Goal: Task Accomplishment & Management: Use online tool/utility

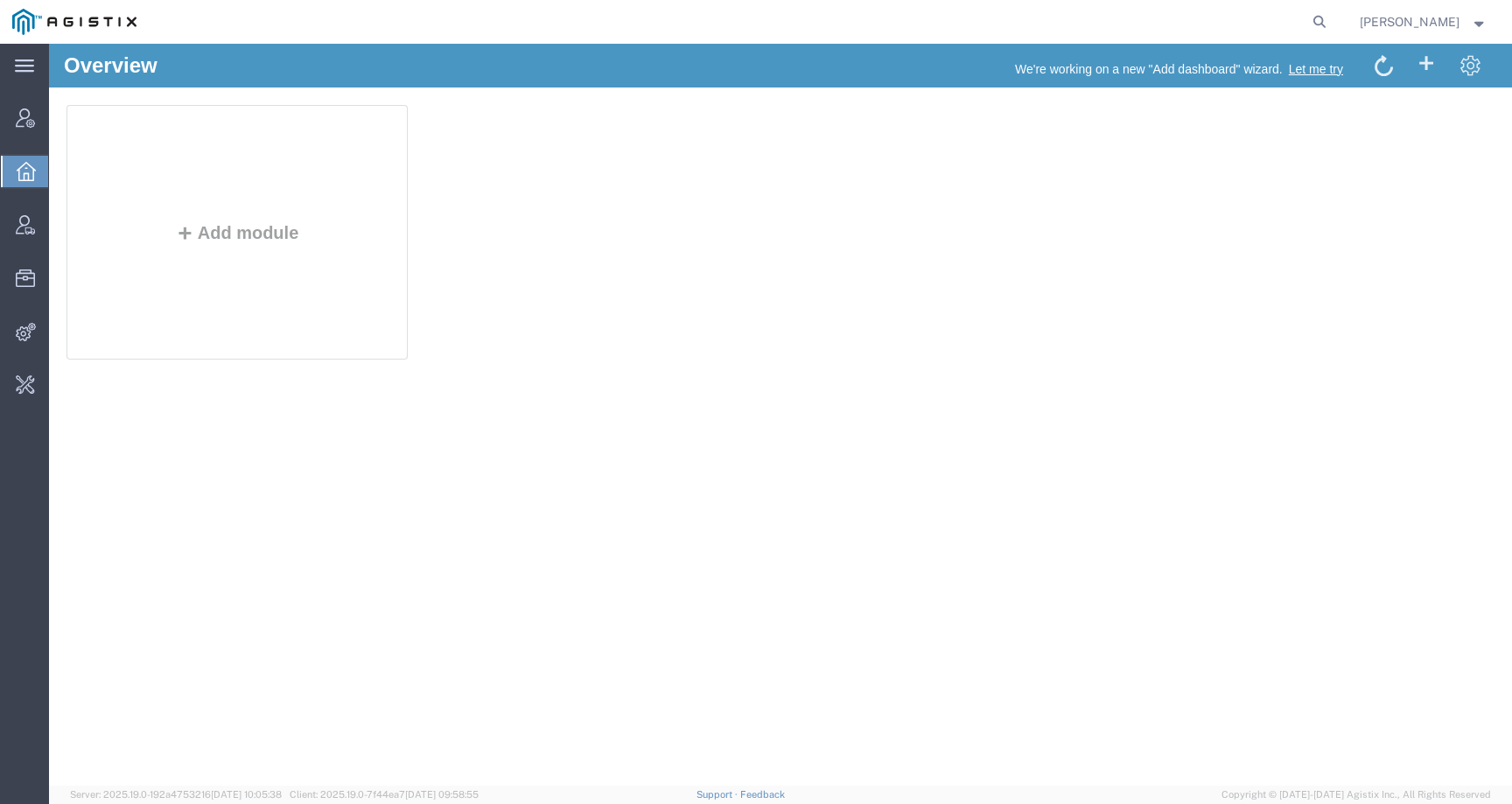
click at [1334, 9] on form at bounding box center [1319, 22] width 28 height 44
click at [1332, 18] on icon at bounding box center [1319, 22] width 25 height 25
click at [1291, 18] on input "search" at bounding box center [1041, 22] width 532 height 42
paste input "automatic trade assign is not working"
drag, startPoint x: 726, startPoint y: 21, endPoint x: 560, endPoint y: 20, distance: 166.0
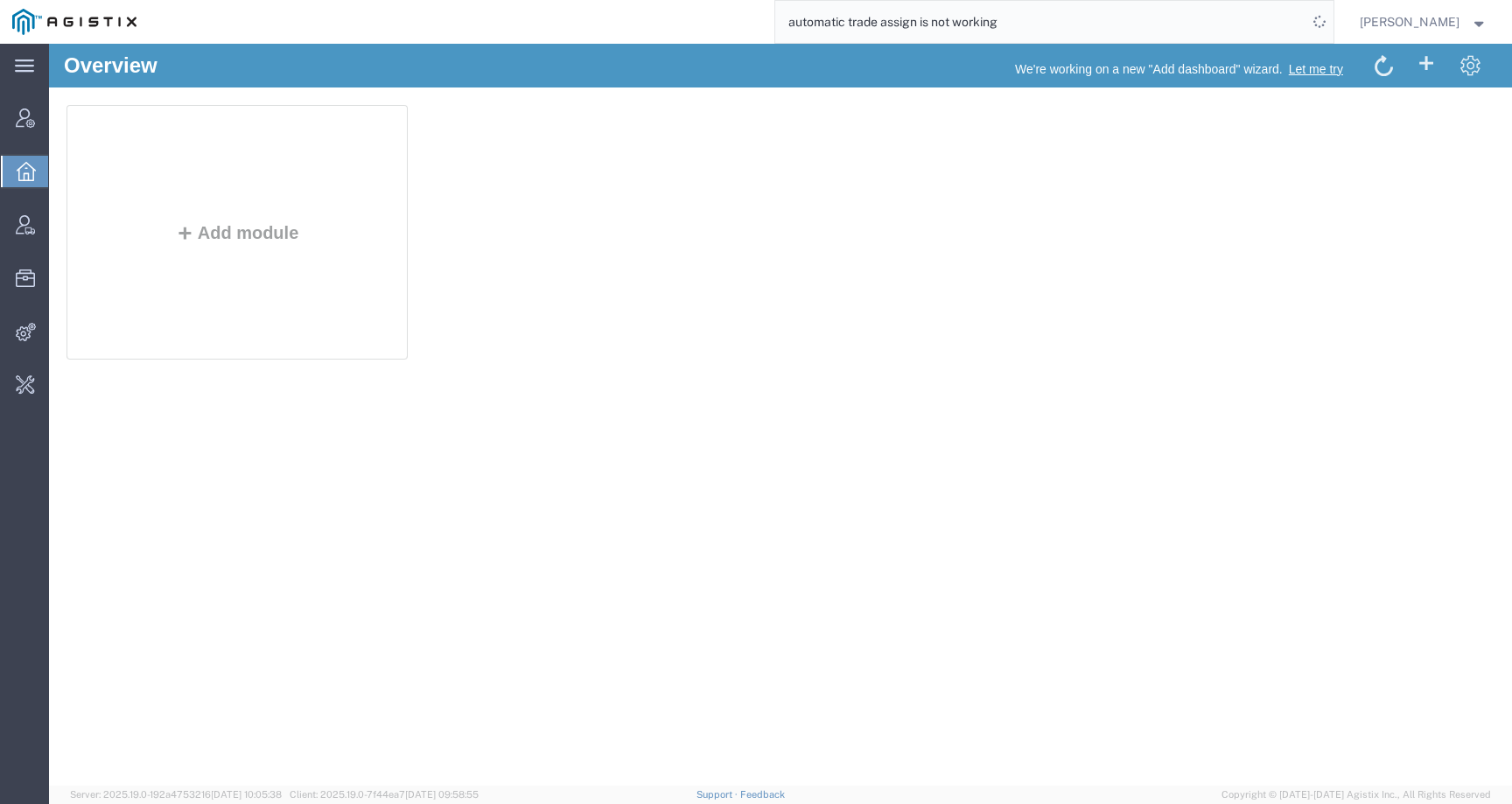
click at [560, 20] on div "automatic trade assign is not working" at bounding box center [741, 22] width 1184 height 44
paste input "54106287"
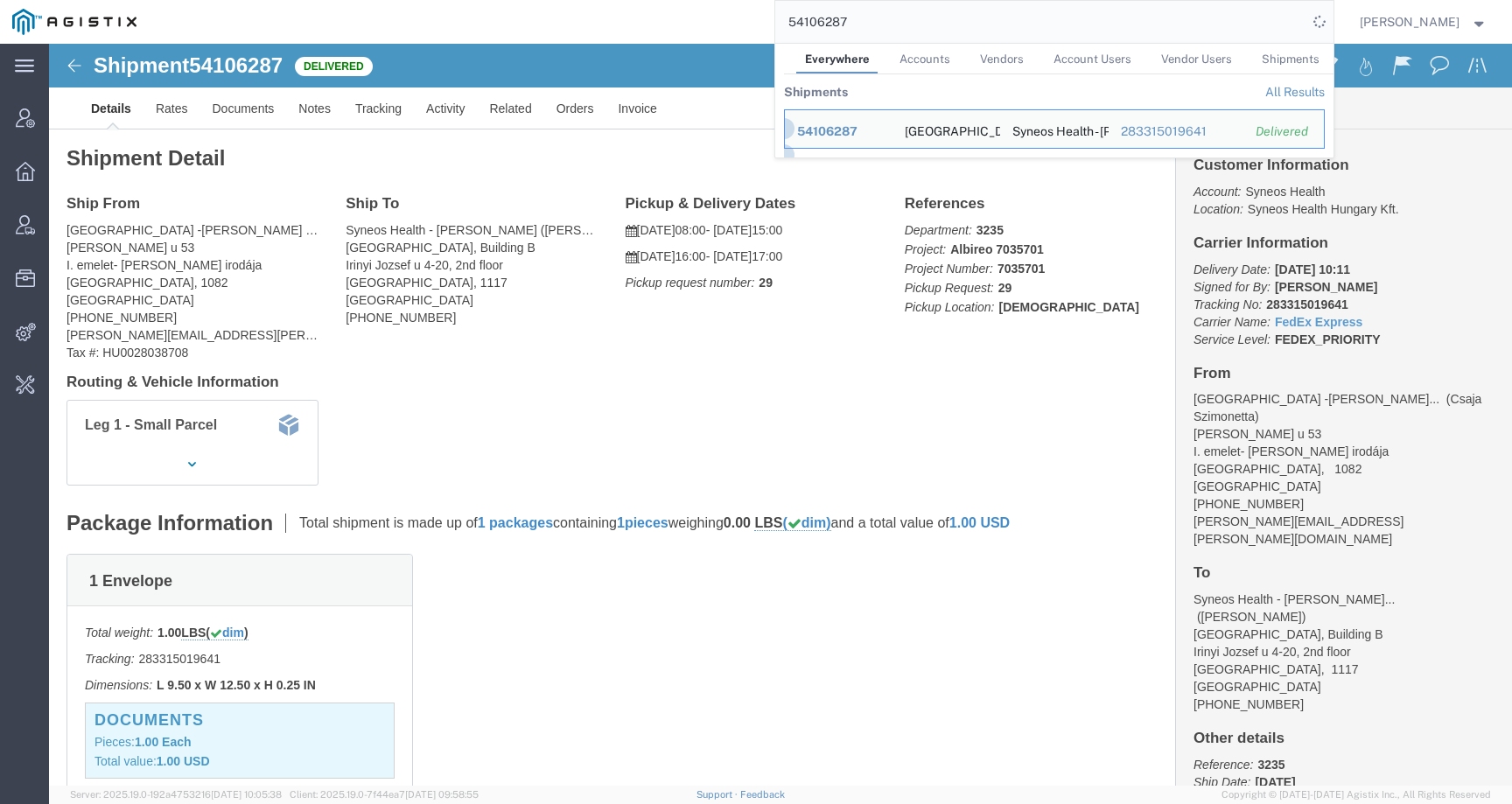
click div "Leg 1 - Small Parcel"
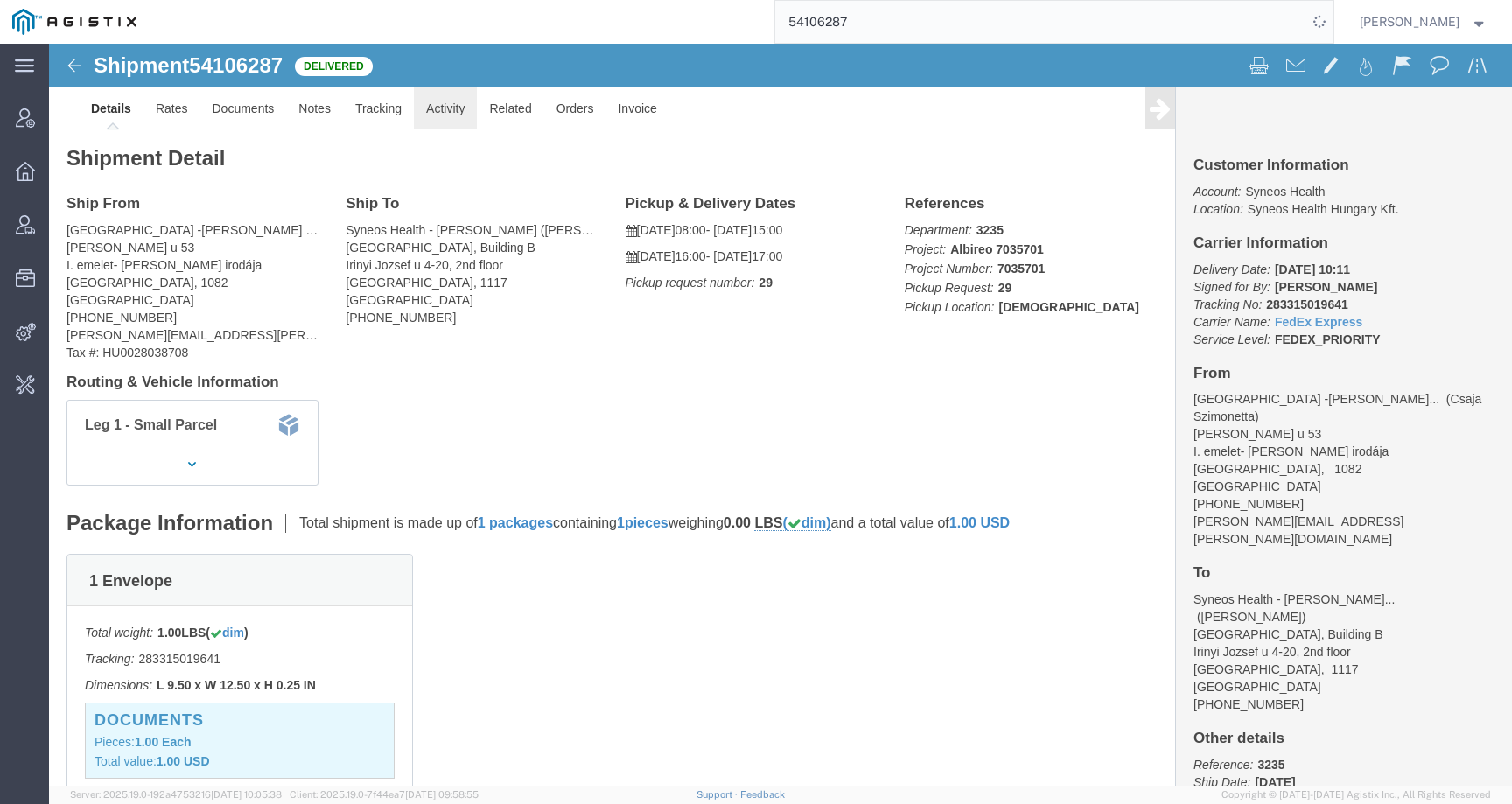
click link "Activity"
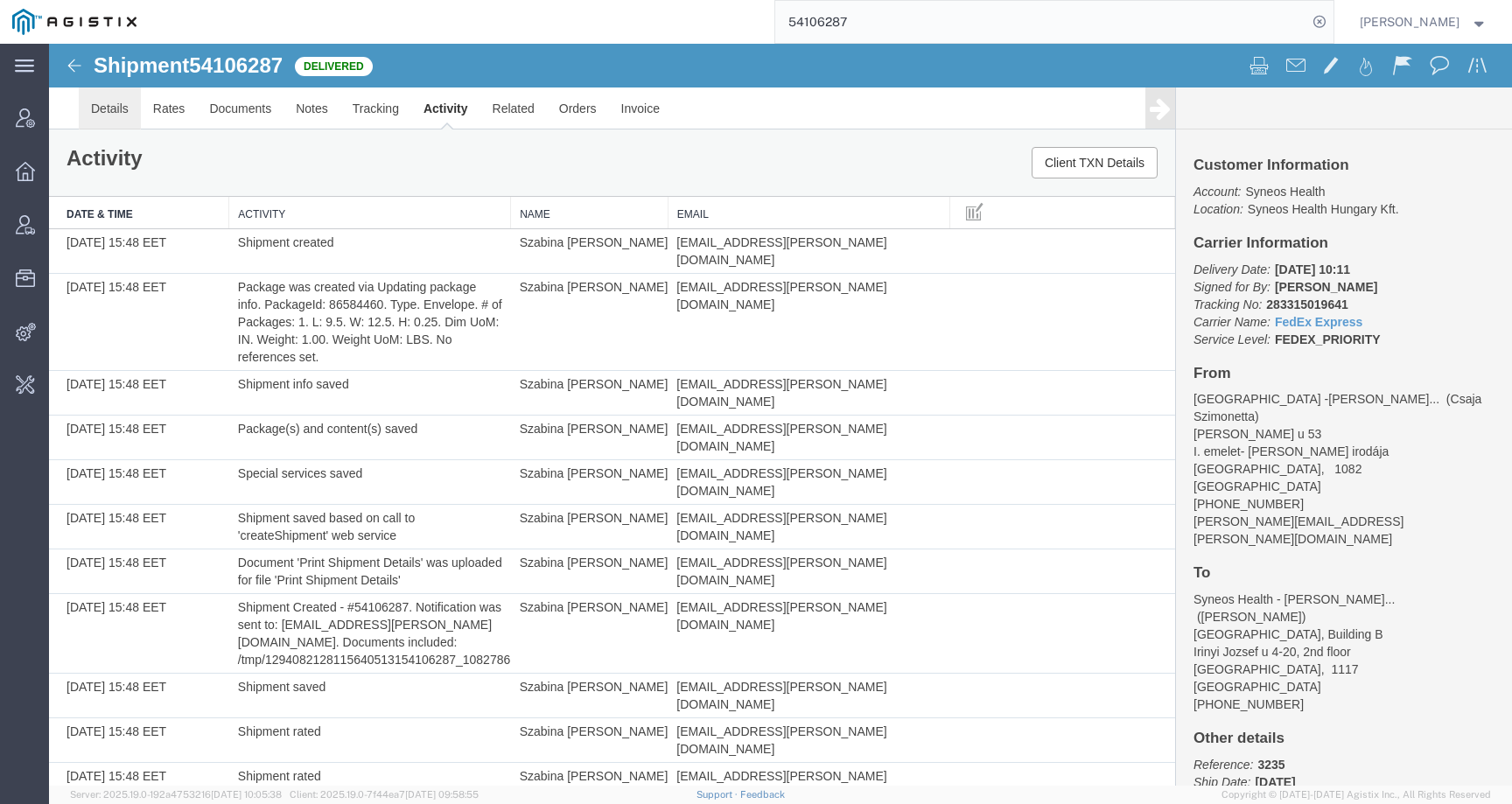
click at [122, 114] on link "Details" at bounding box center [109, 108] width 62 height 42
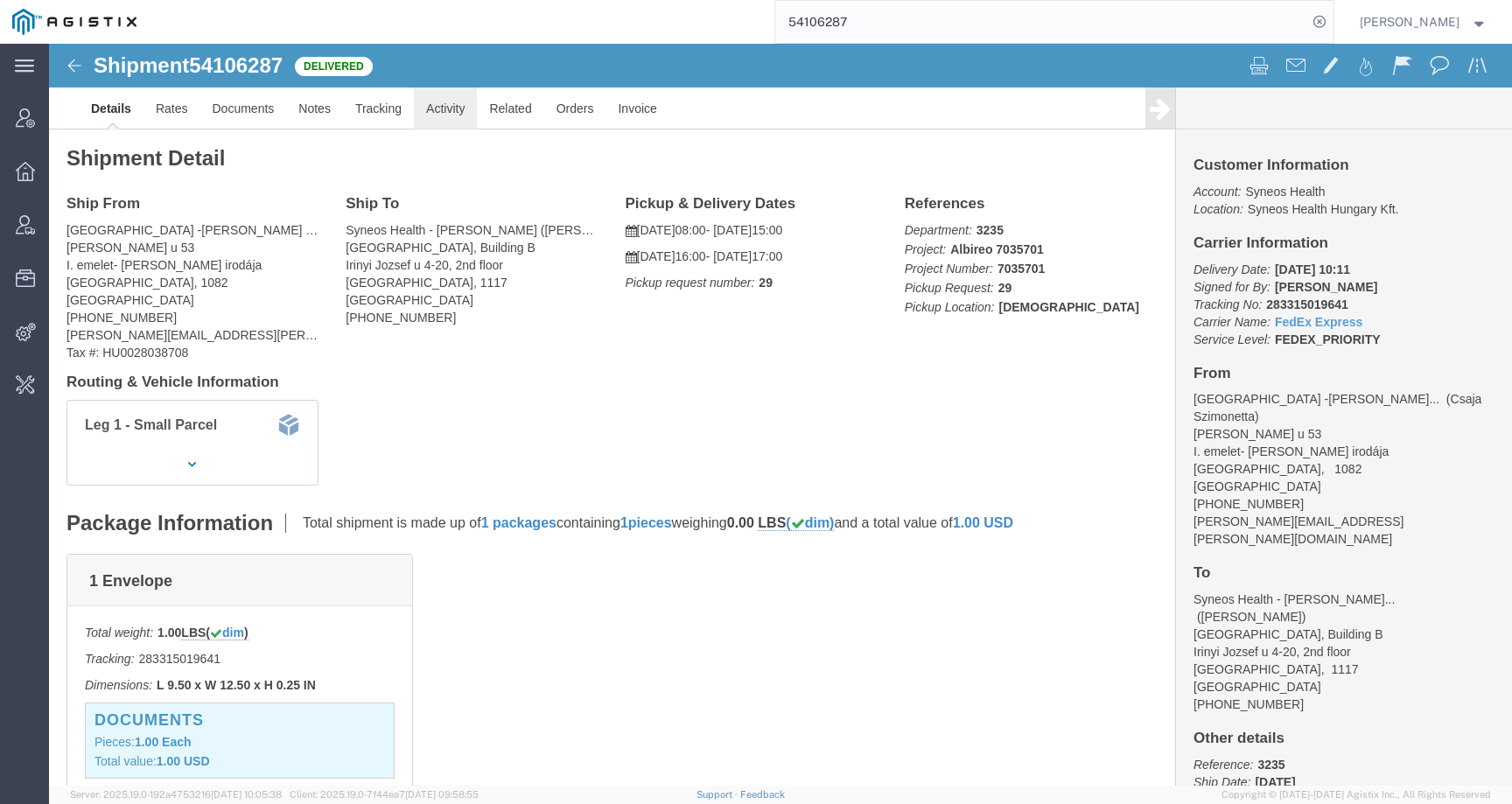
click link "Activity"
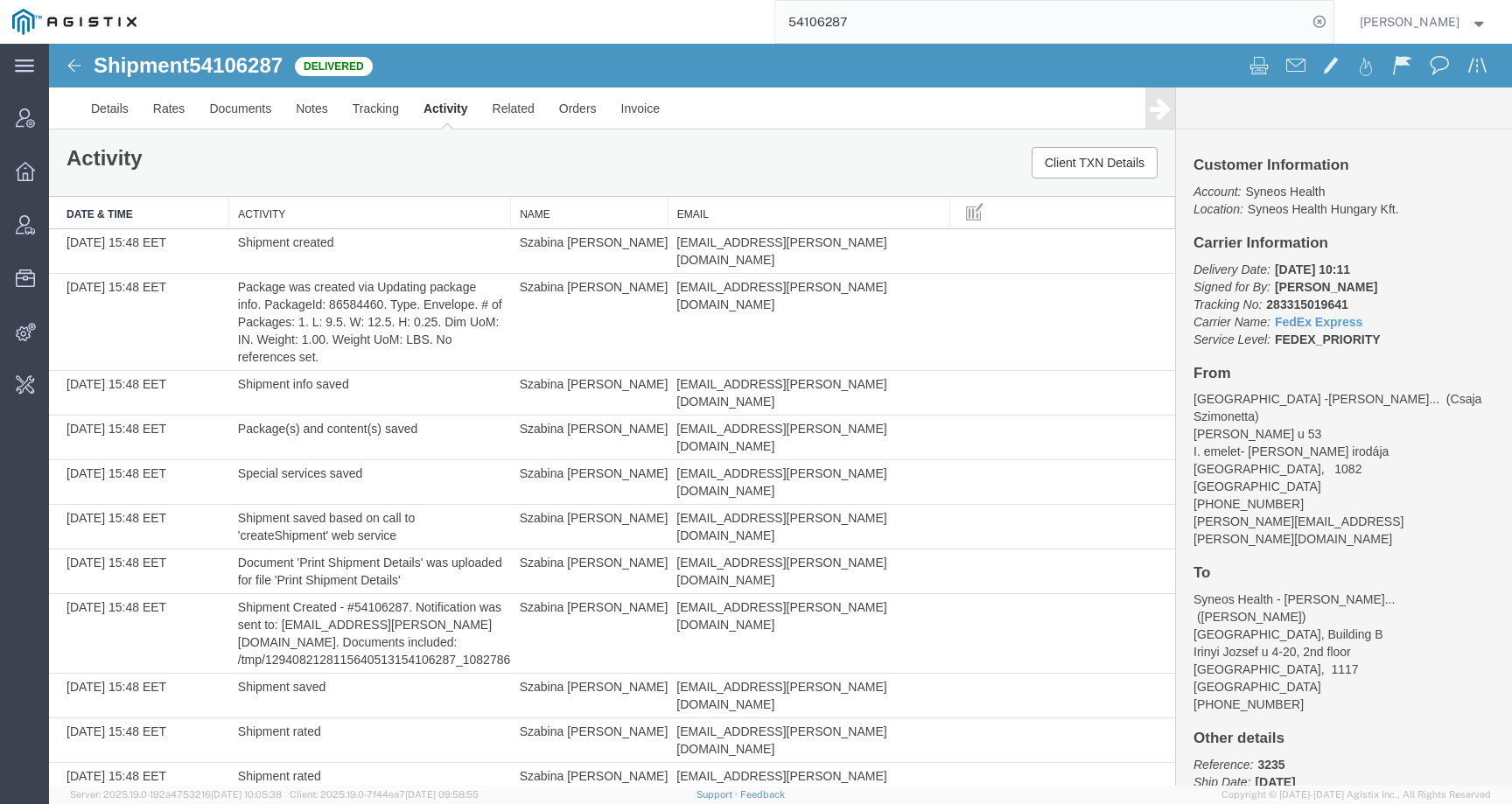
scroll to position [85, 0]
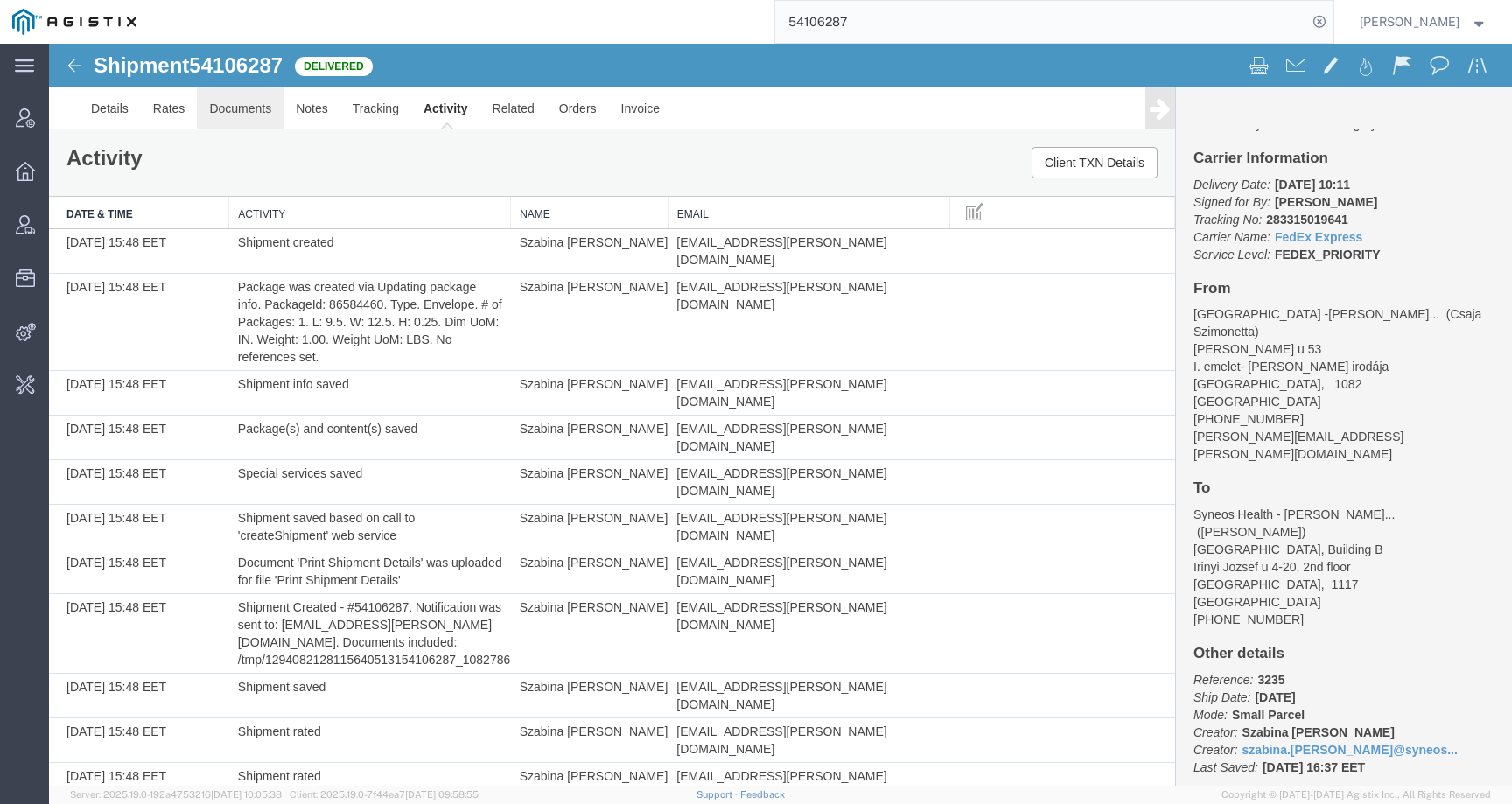
click at [230, 115] on link "Documents" at bounding box center [240, 108] width 86 height 42
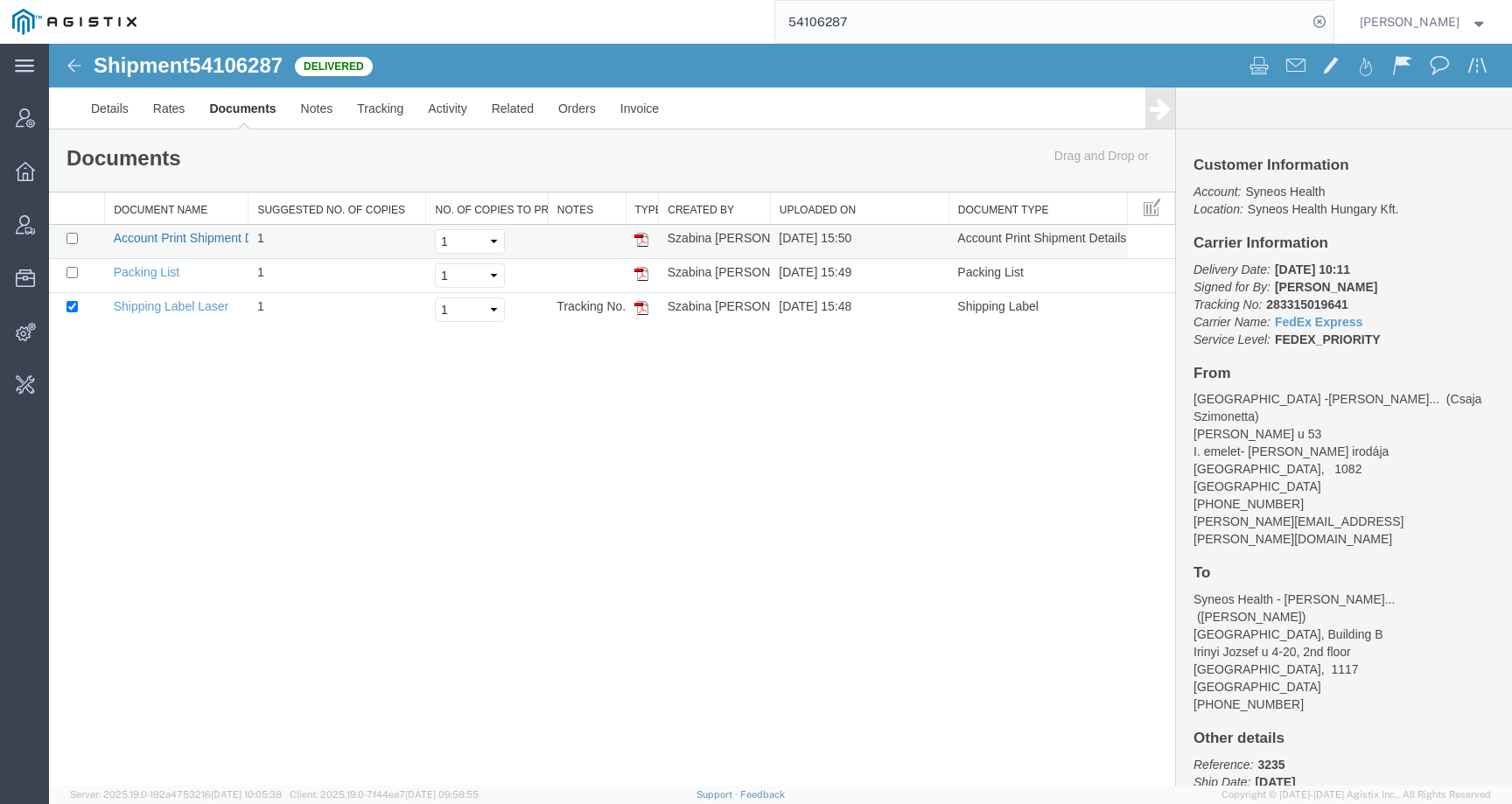
click at [137, 242] on link "Account Print Shipment Details" at bounding box center [198, 238] width 169 height 14
click at [506, 126] on link "Related" at bounding box center [512, 108] width 66 height 42
click at [437, 119] on div at bounding box center [780, 415] width 1462 height 742
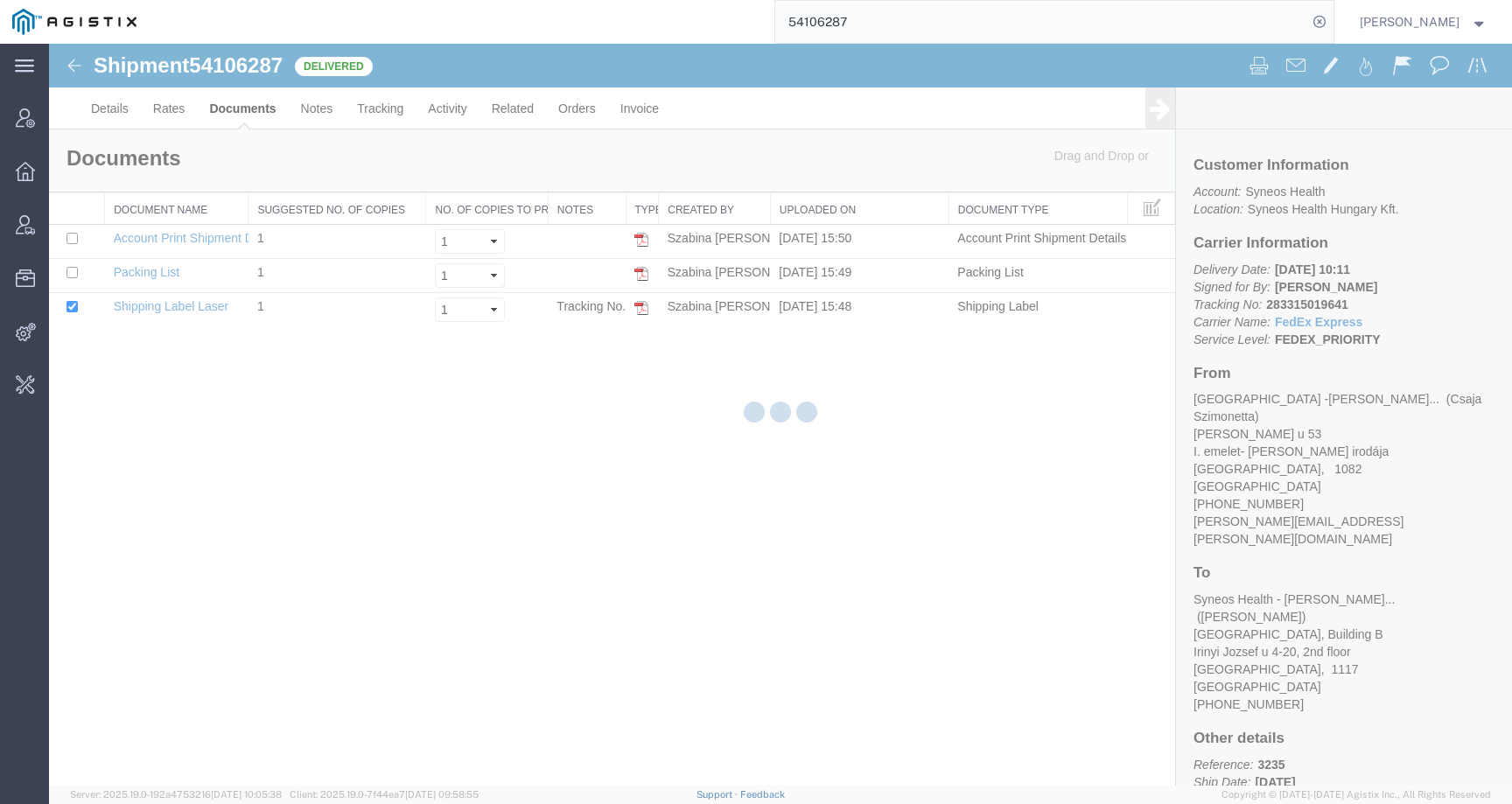
click at [444, 107] on div at bounding box center [780, 415] width 1462 height 742
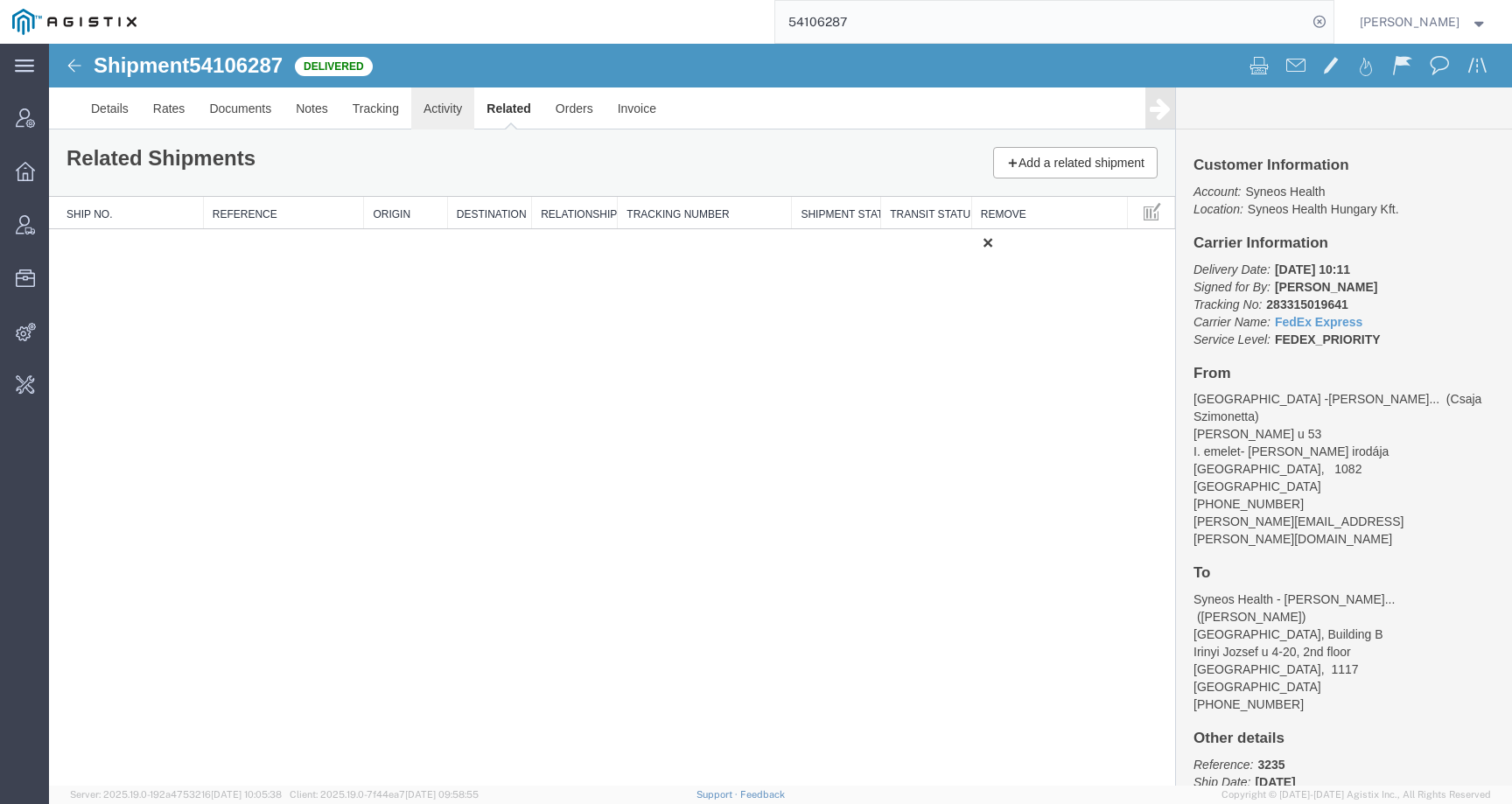
click at [444, 107] on link "Activity" at bounding box center [443, 108] width 63 height 42
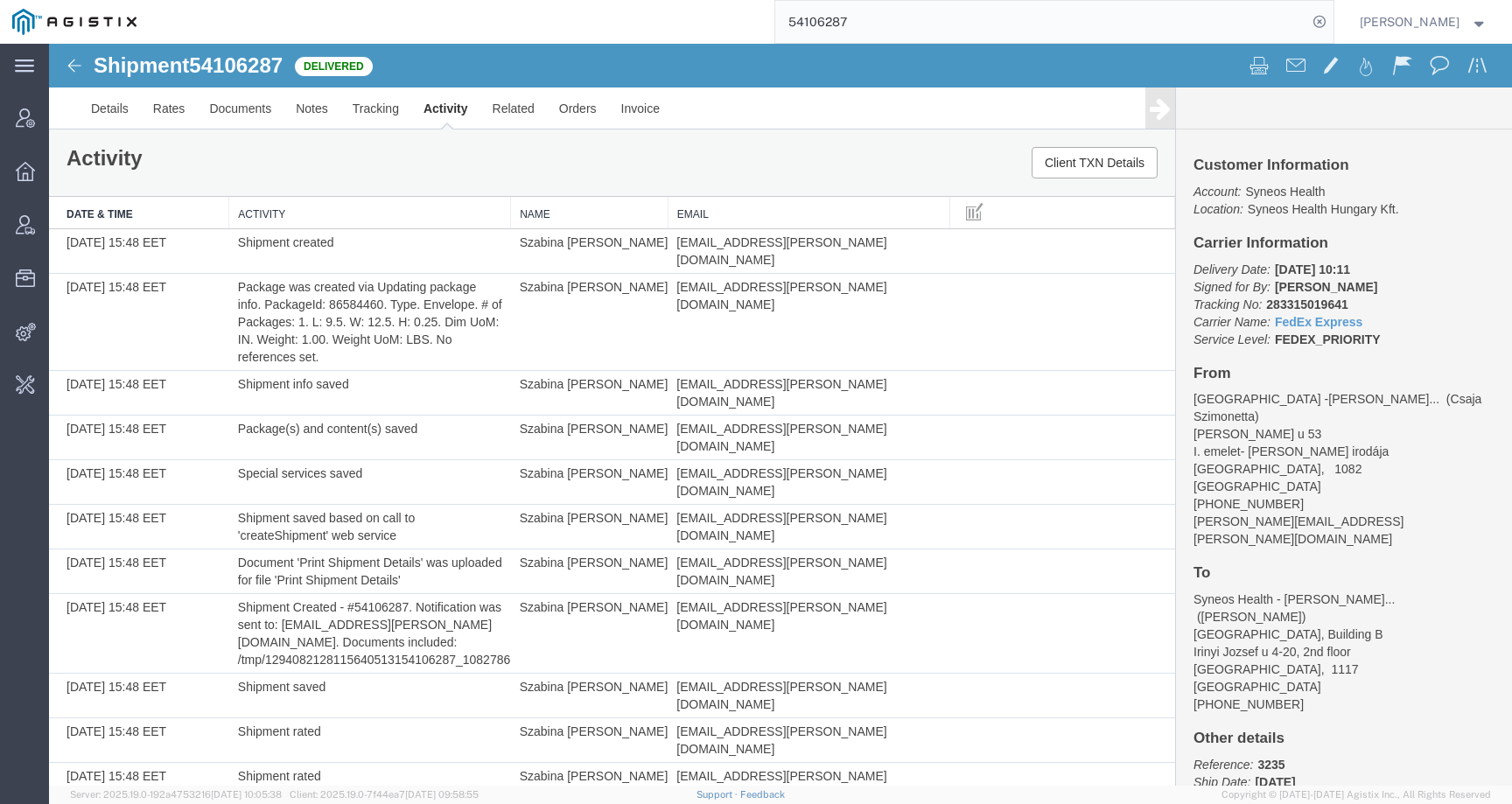
scroll to position [85, 0]
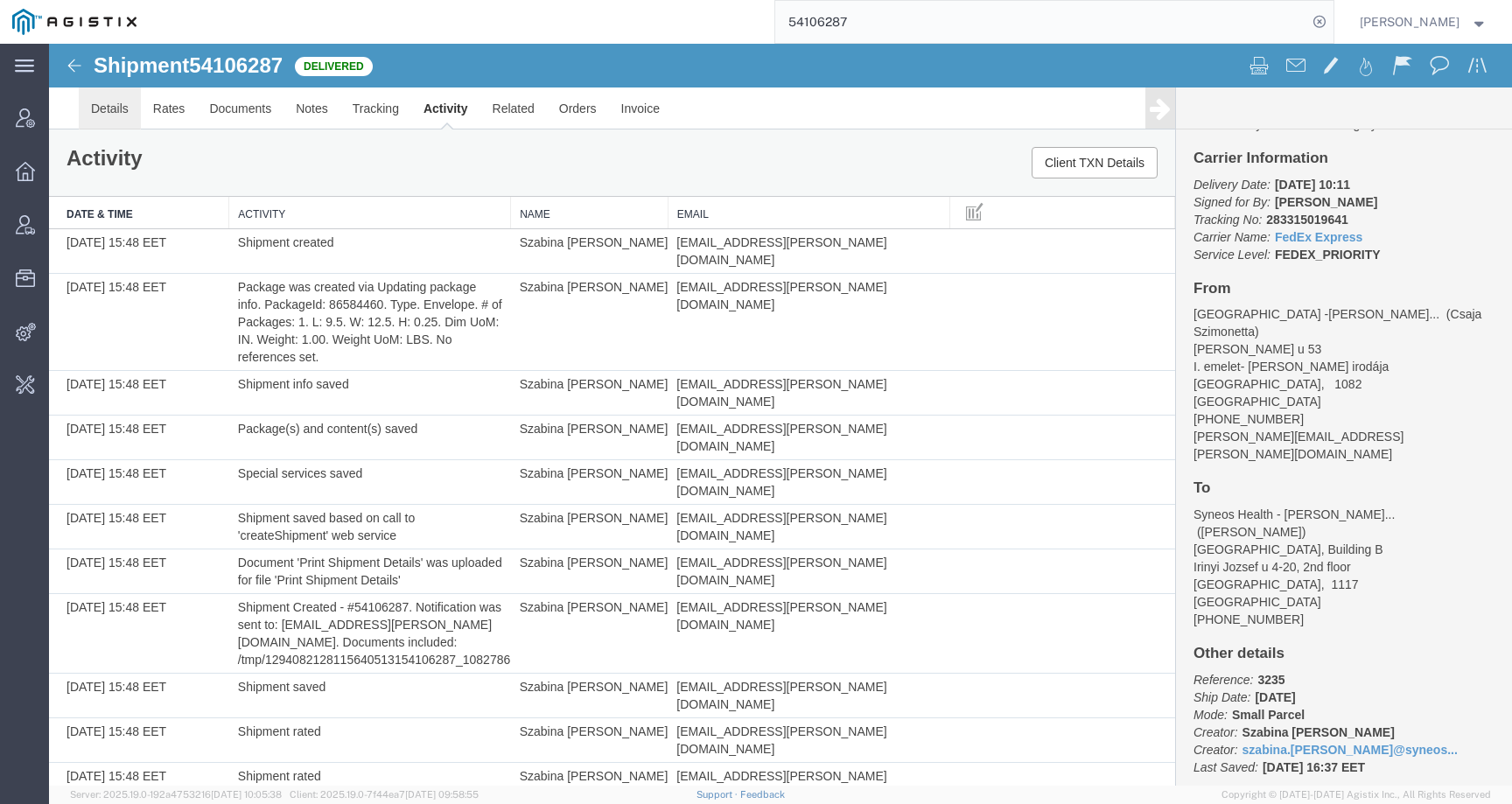
click at [110, 102] on link "Details" at bounding box center [109, 108] width 62 height 42
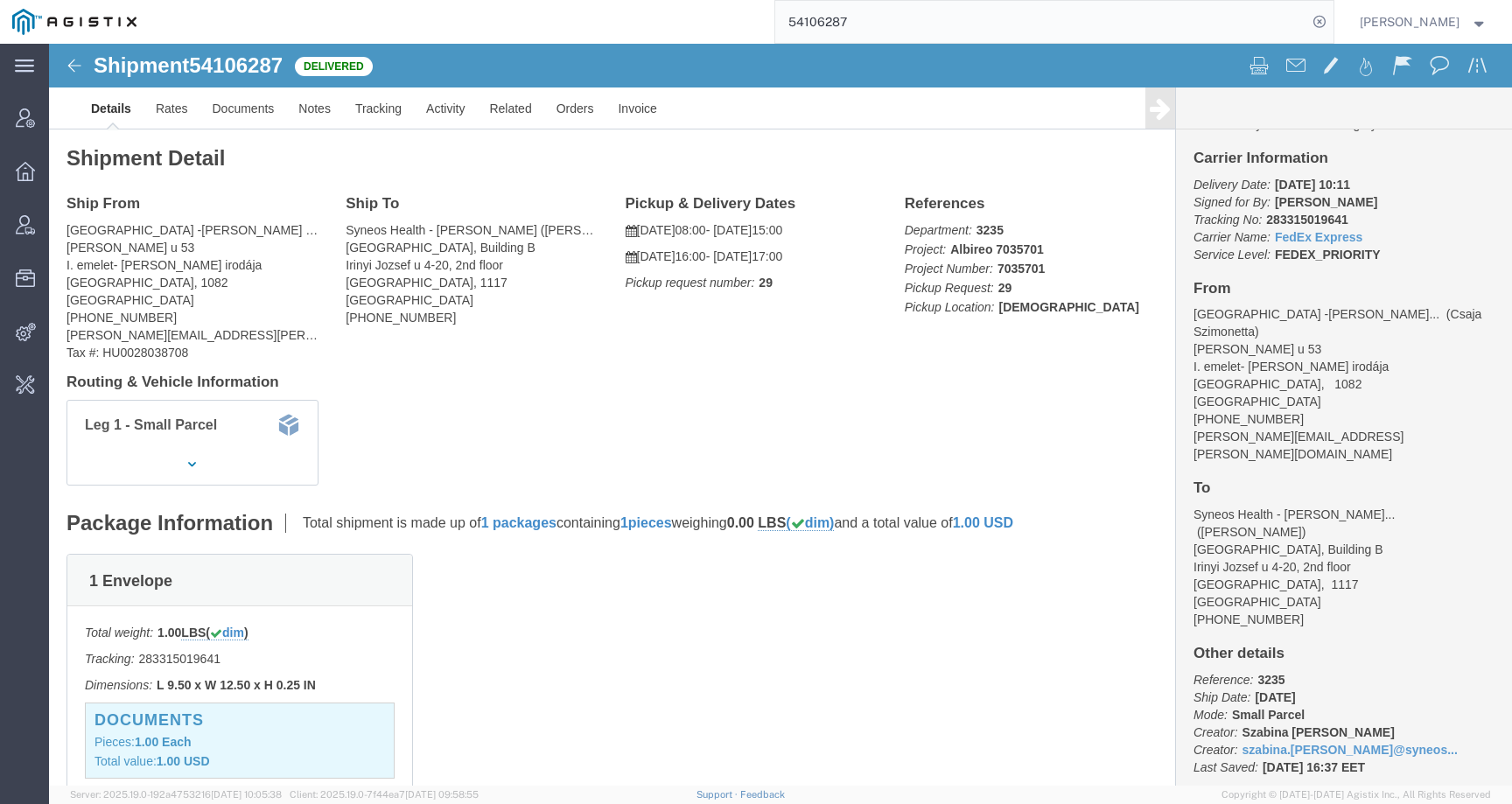
scroll to position [378, 0]
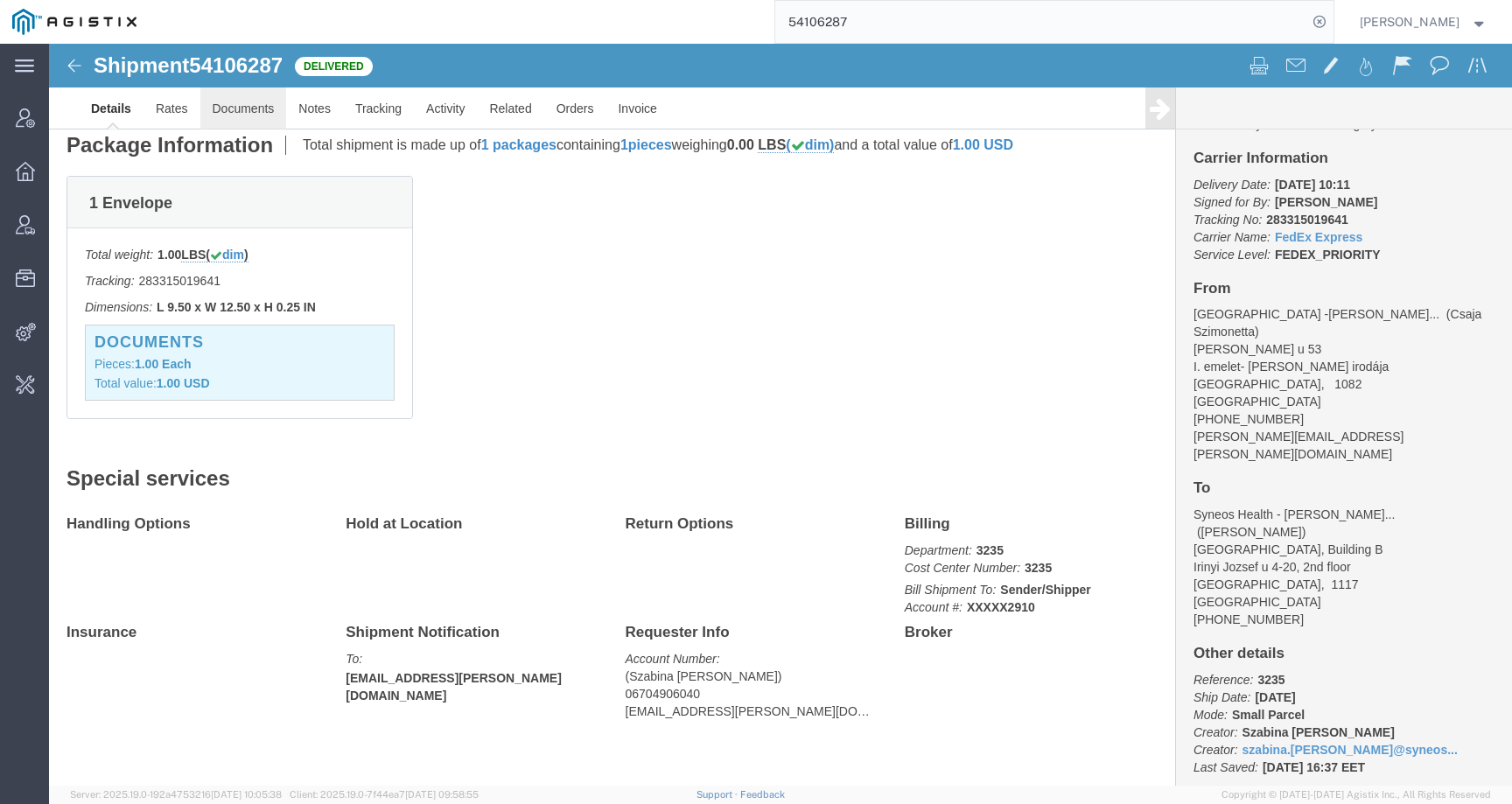
click link "Documents"
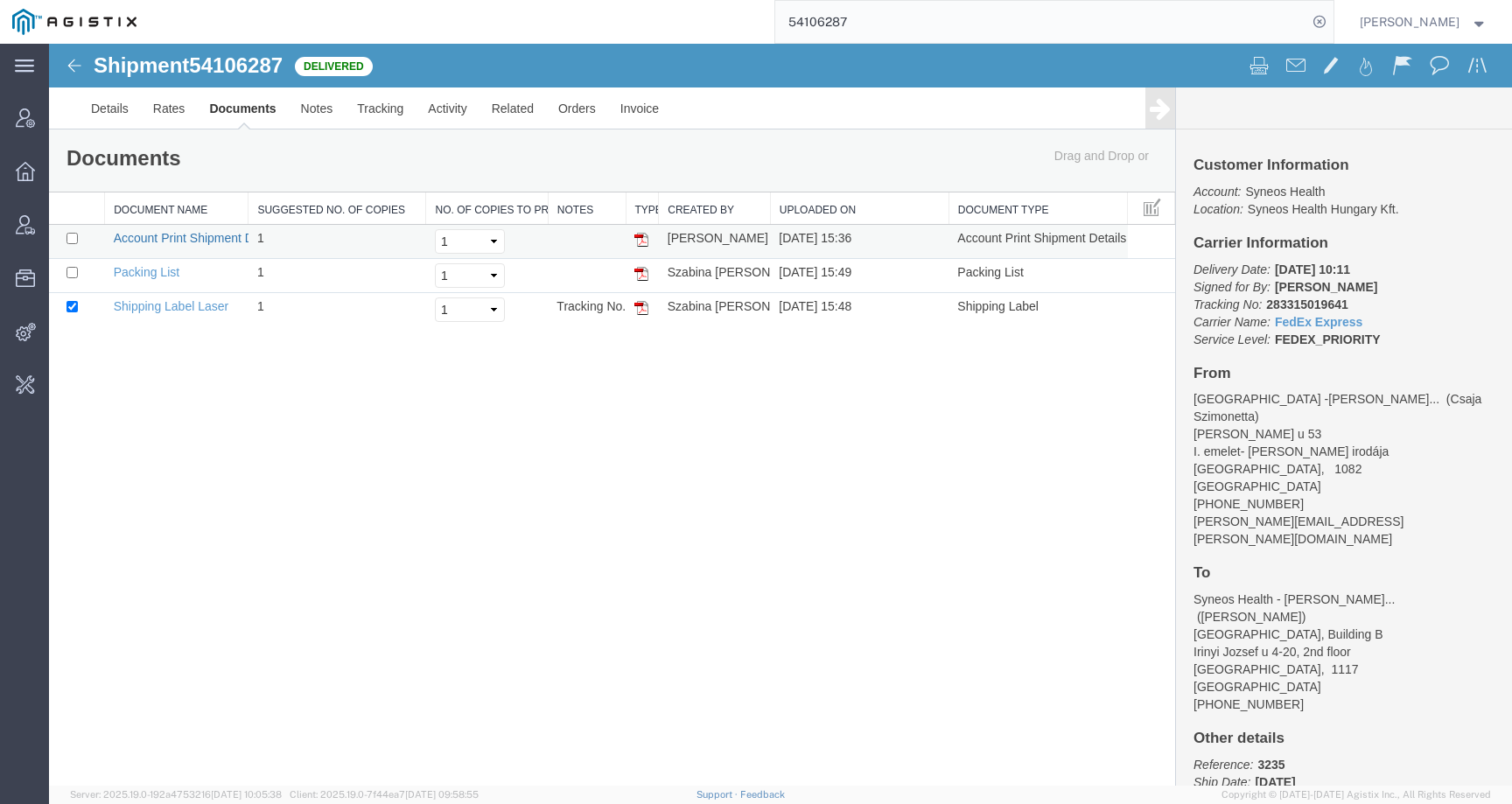
click at [210, 238] on link "Account Print Shipment Details" at bounding box center [198, 238] width 169 height 14
click at [158, 298] on td "Shipping Label Laser" at bounding box center [177, 310] width 144 height 34
click at [158, 302] on link "Shipping Label Laser" at bounding box center [172, 306] width 116 height 14
click at [105, 109] on link "Details" at bounding box center [109, 108] width 62 height 42
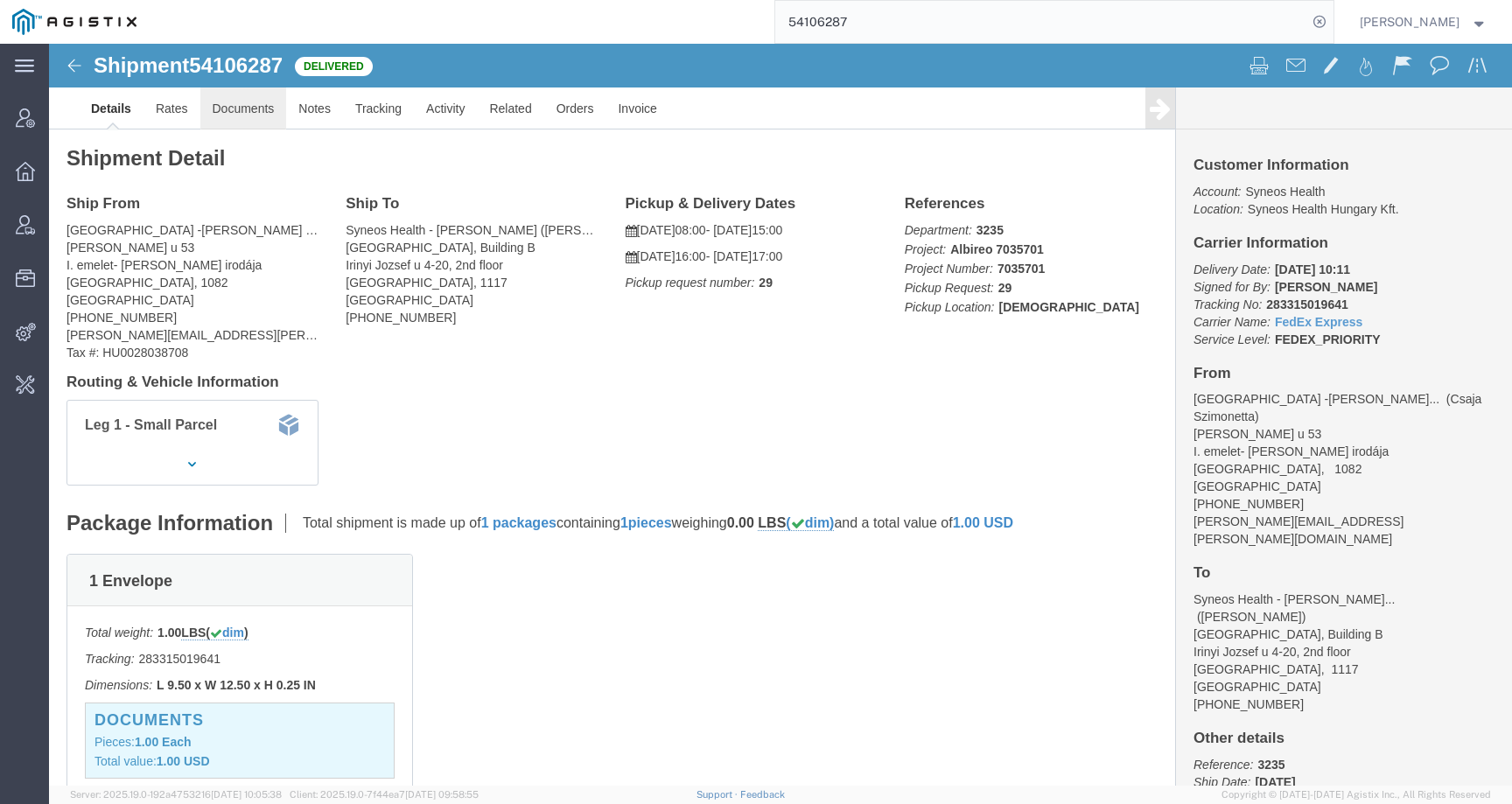
click link "Documents"
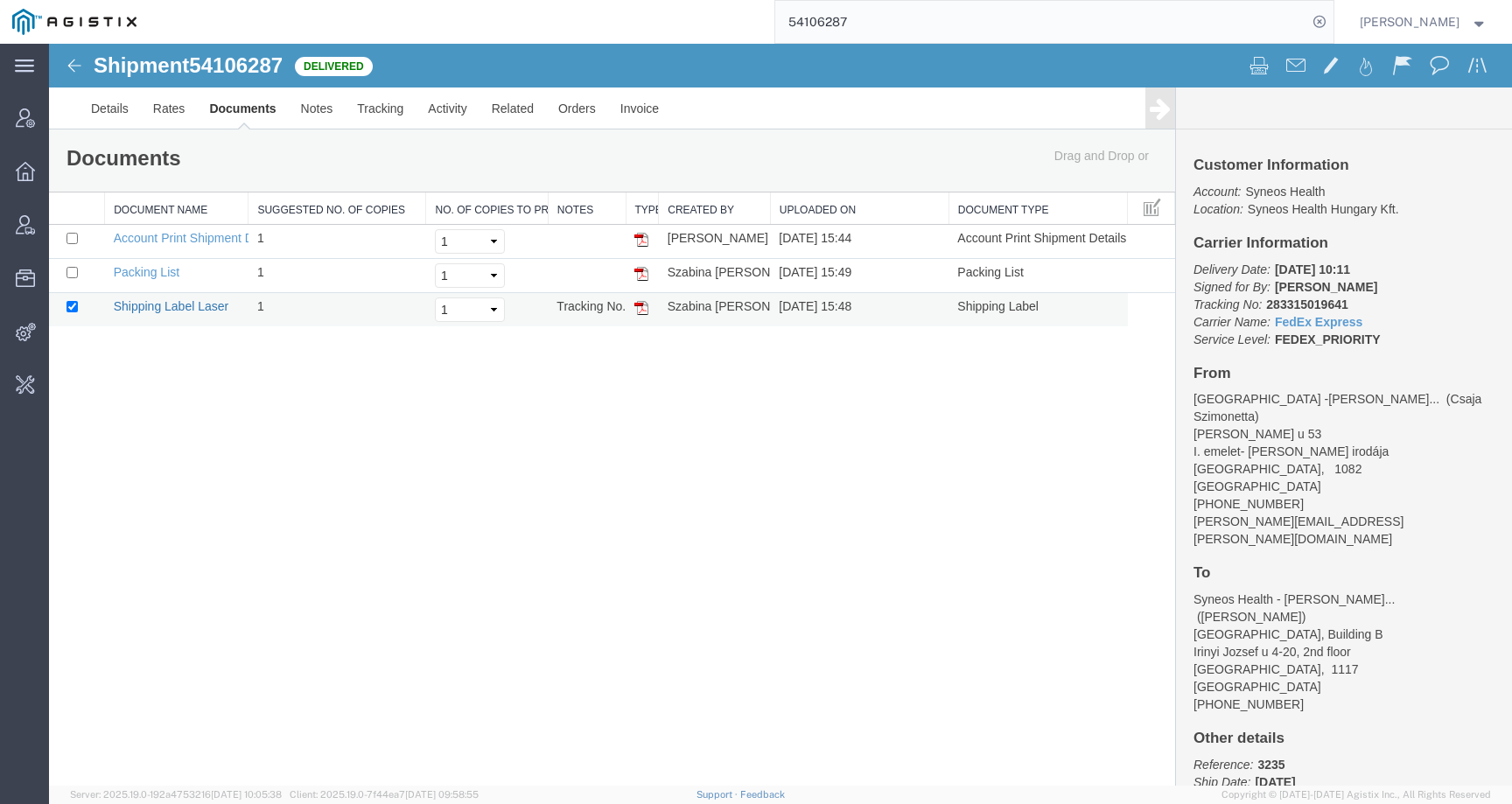
click at [173, 307] on link "Shipping Label Laser" at bounding box center [172, 306] width 116 height 14
click at [96, 119] on link "Details" at bounding box center [109, 108] width 62 height 42
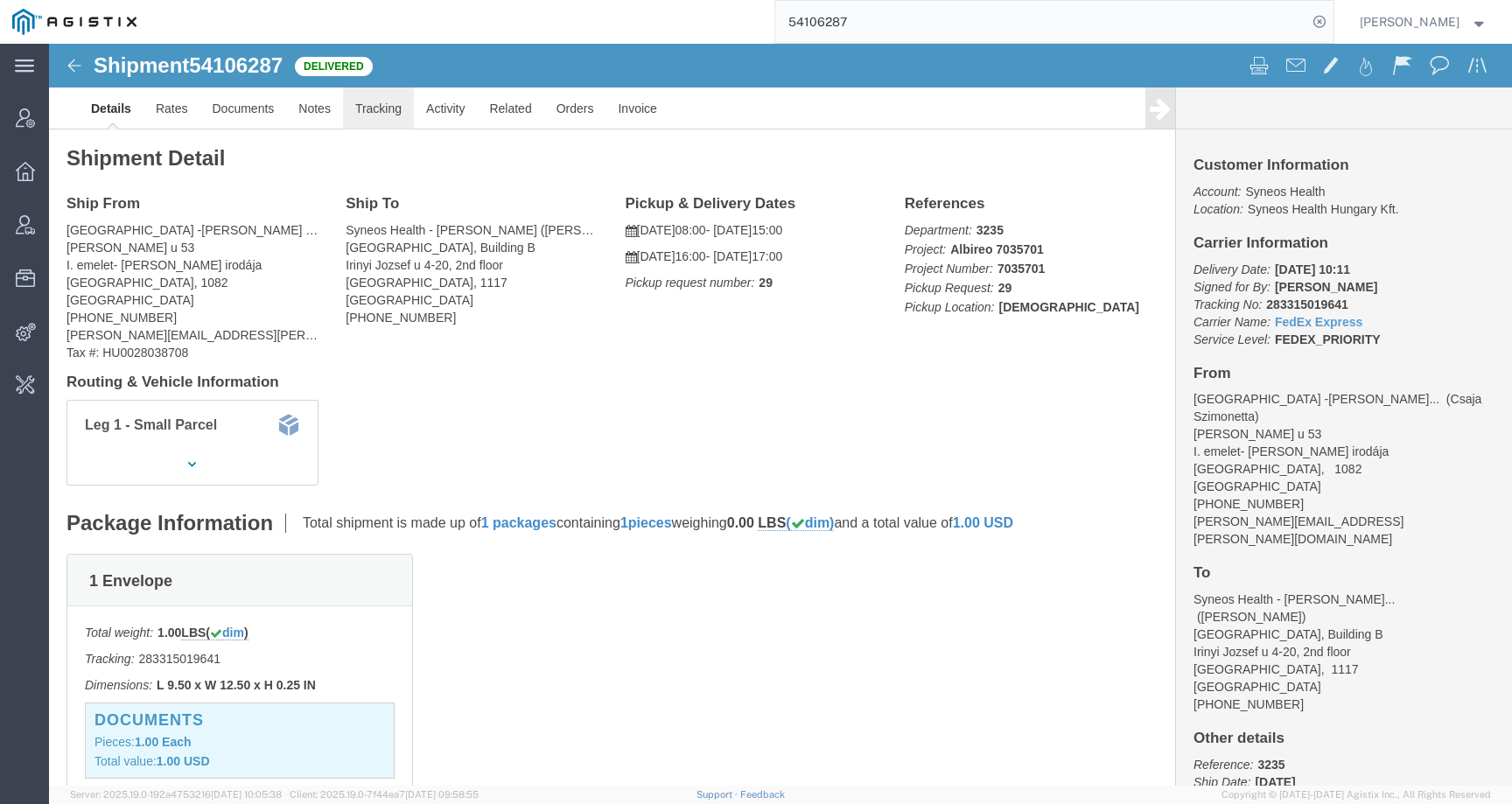
click link "Tracking"
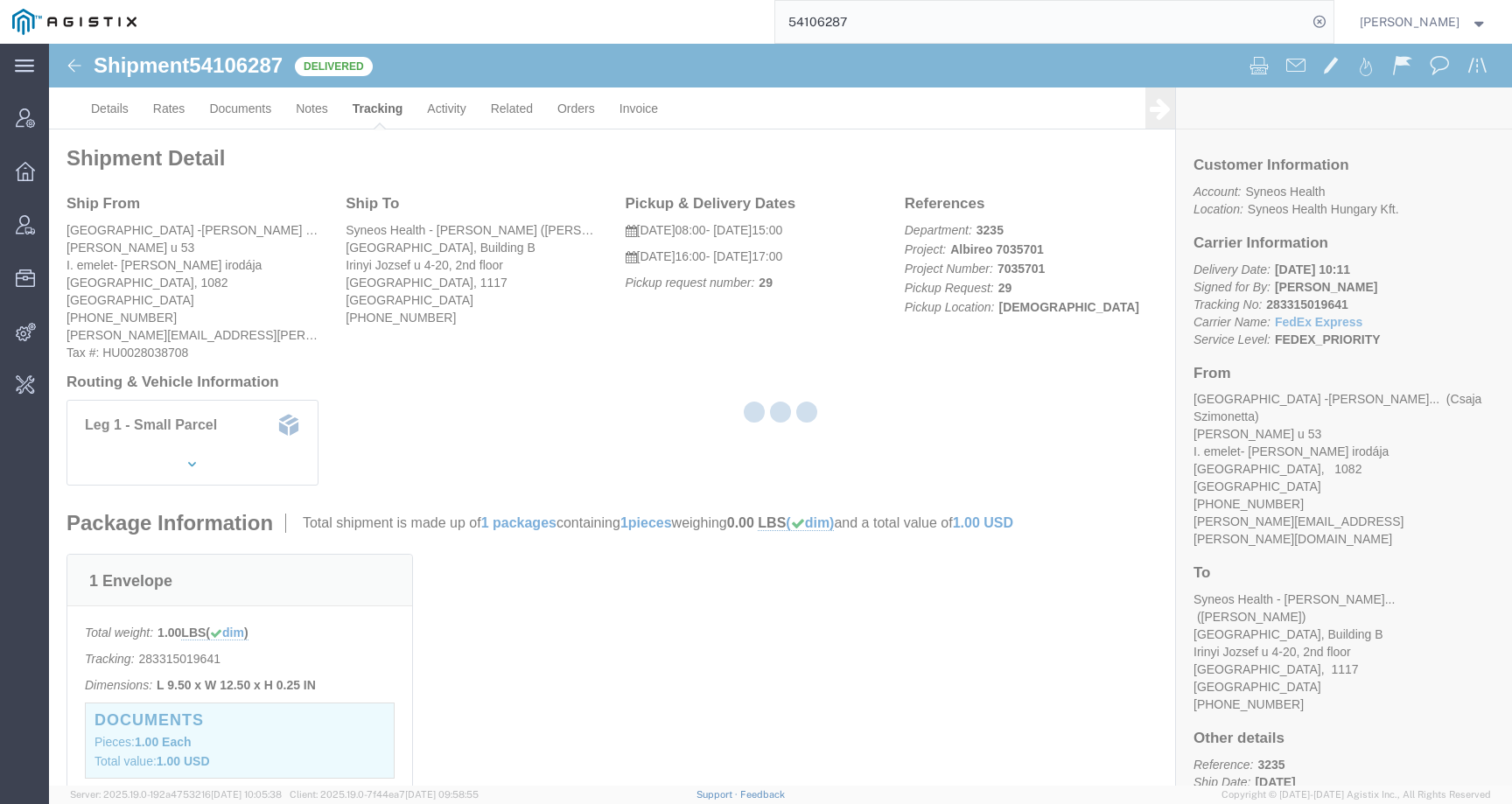
click at [464, 115] on div at bounding box center [780, 415] width 1462 height 742
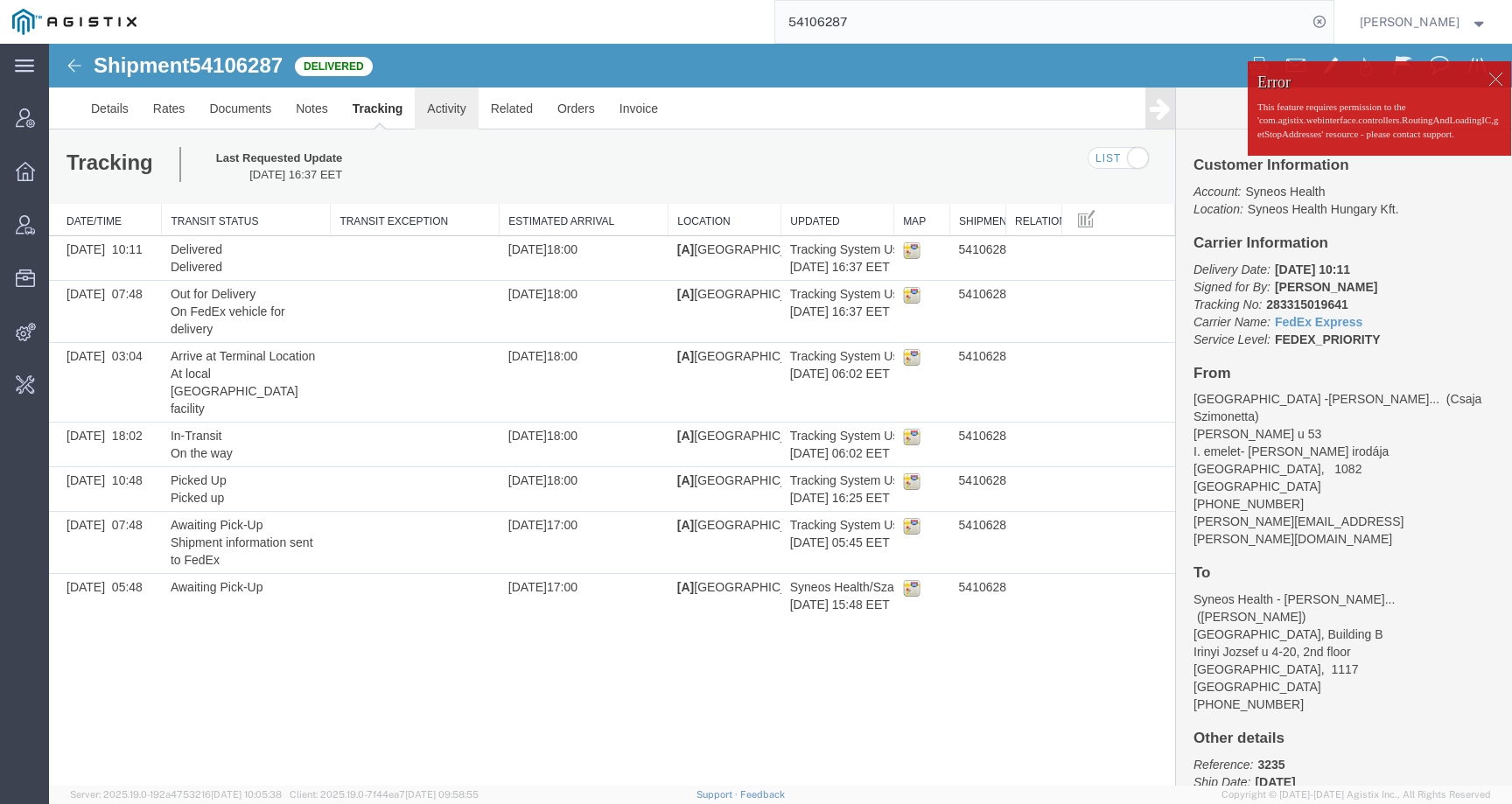
click at [472, 115] on link "Activity" at bounding box center [447, 108] width 63 height 42
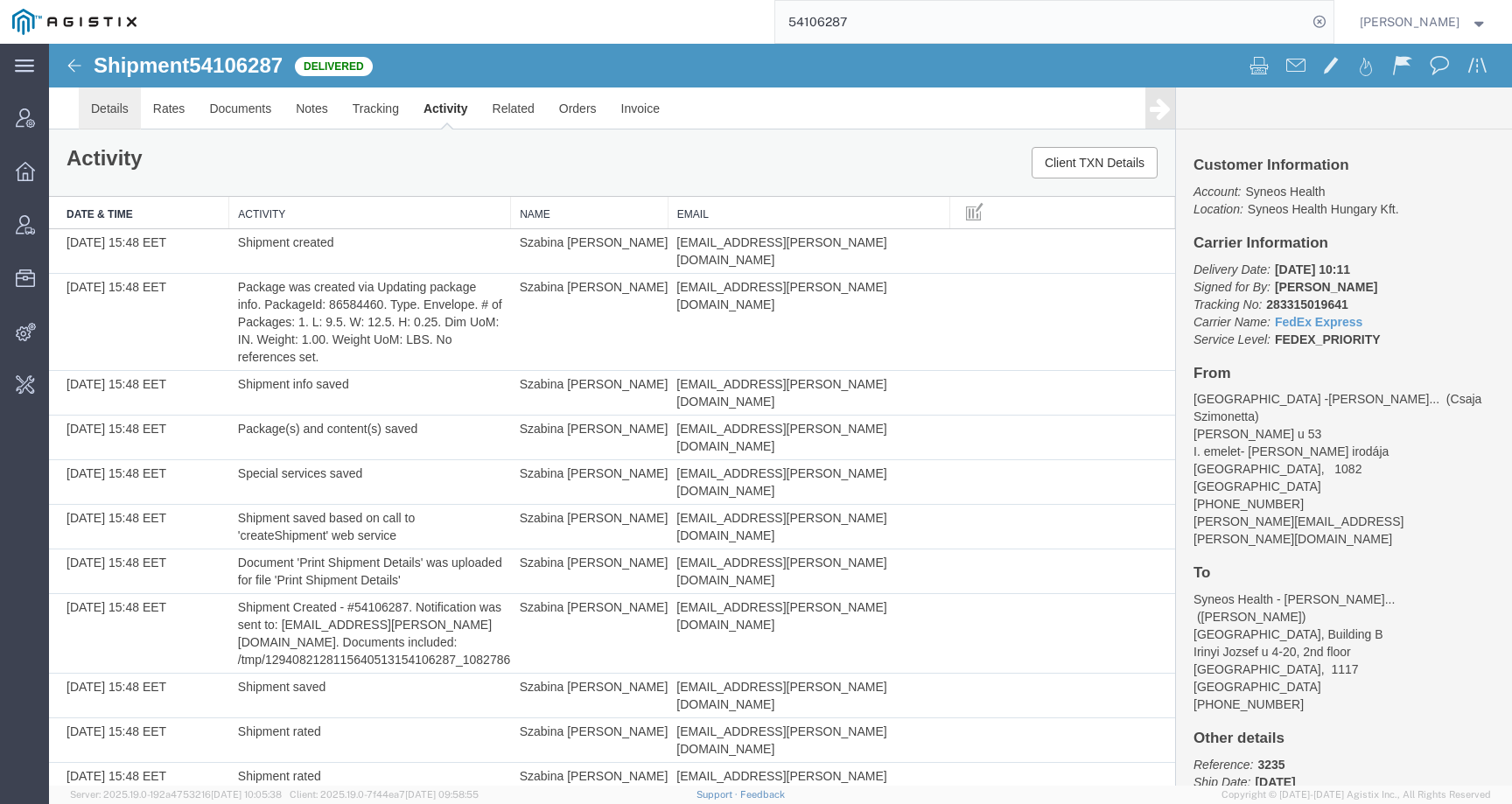
click at [122, 105] on link "Details" at bounding box center [109, 108] width 62 height 42
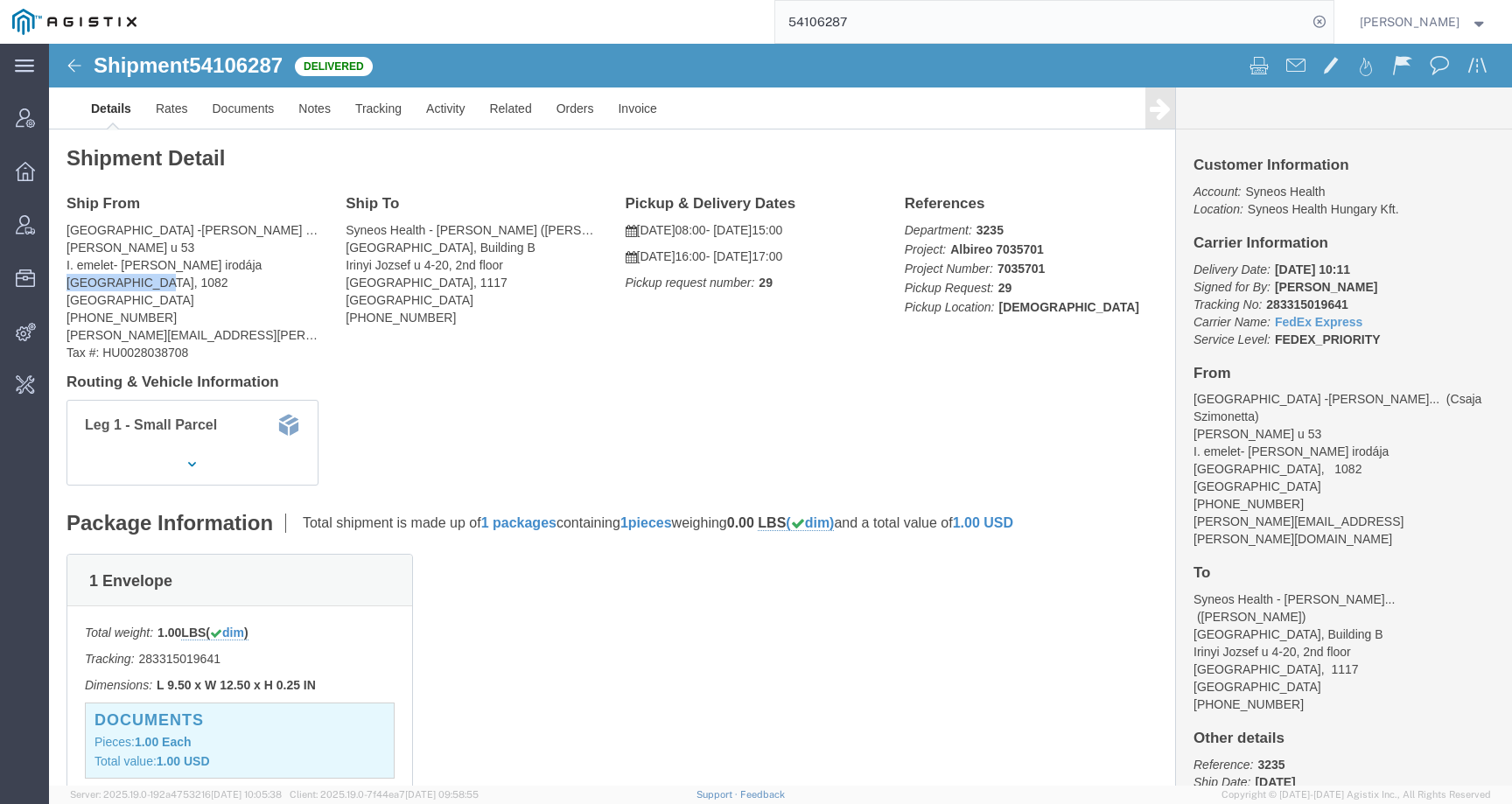
drag, startPoint x: 115, startPoint y: 240, endPoint x: -9, endPoint y: 238, distance: 124.0
click html "Shipment 54106287 23 of 23 Delivered Details Rates Documents Notes Tracking Act…"
click link "Documents"
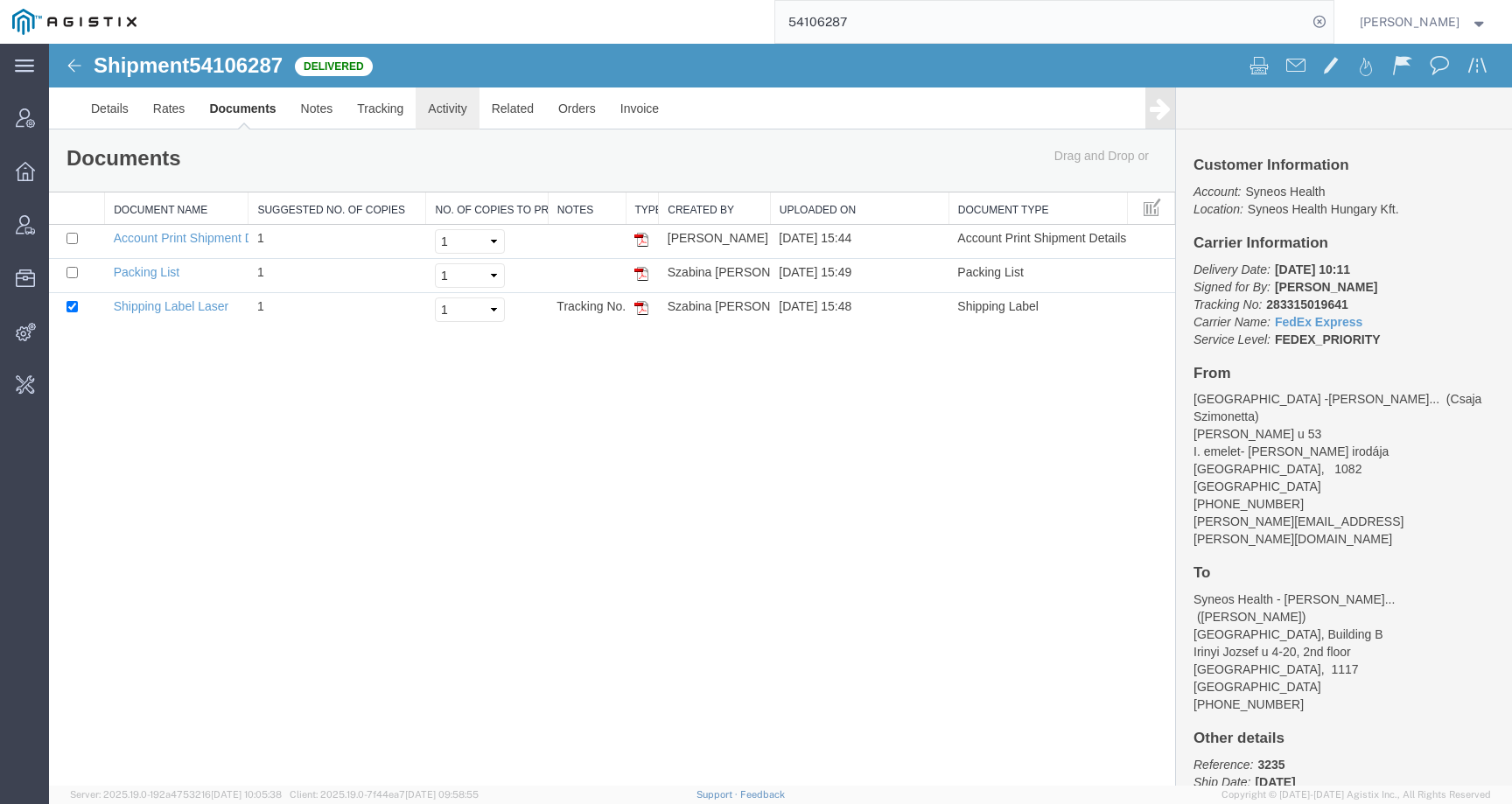
click at [440, 110] on link "Activity" at bounding box center [447, 108] width 63 height 42
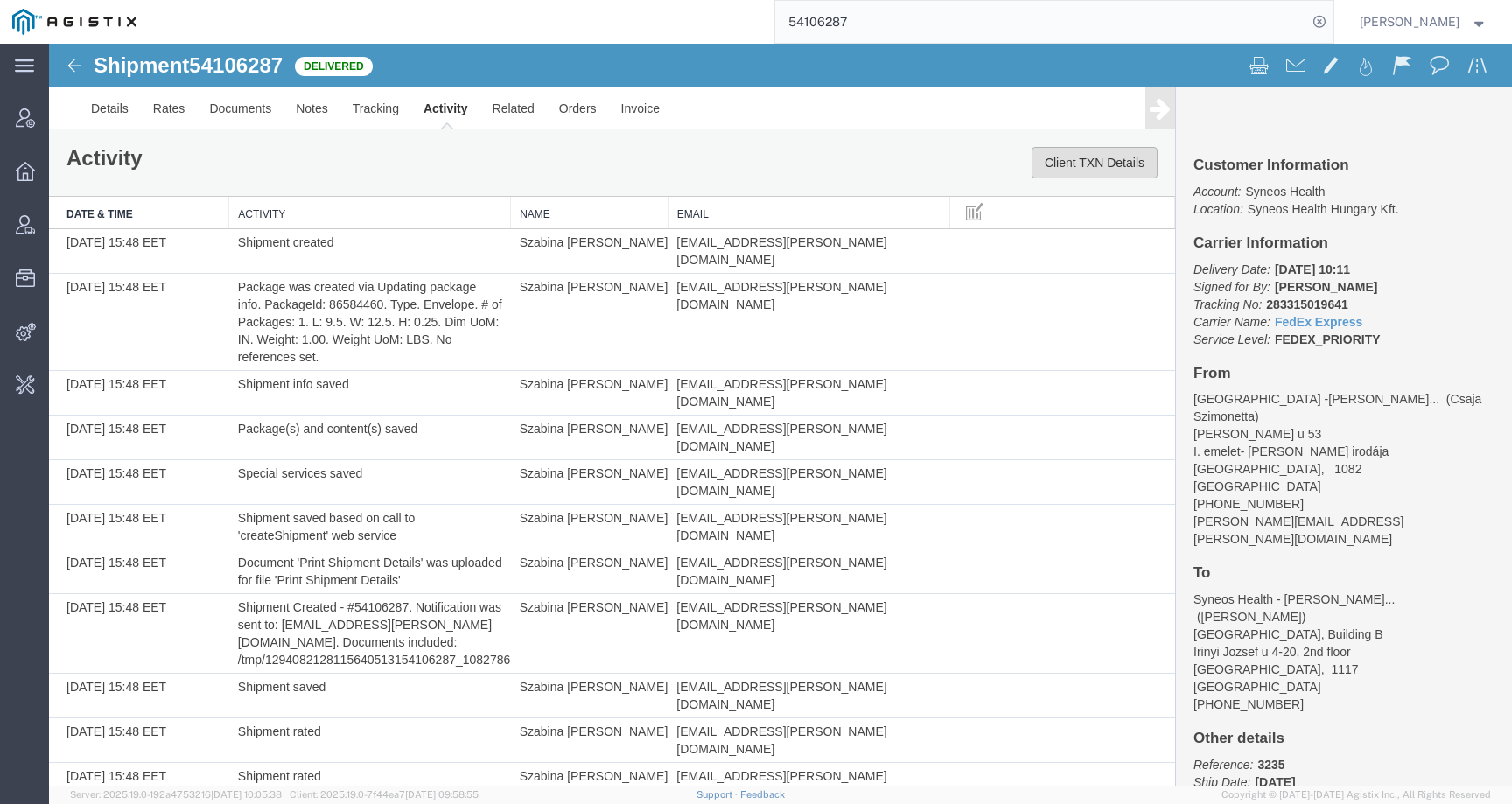
click at [1055, 162] on button "Client TXN Details" at bounding box center [1093, 162] width 126 height 32
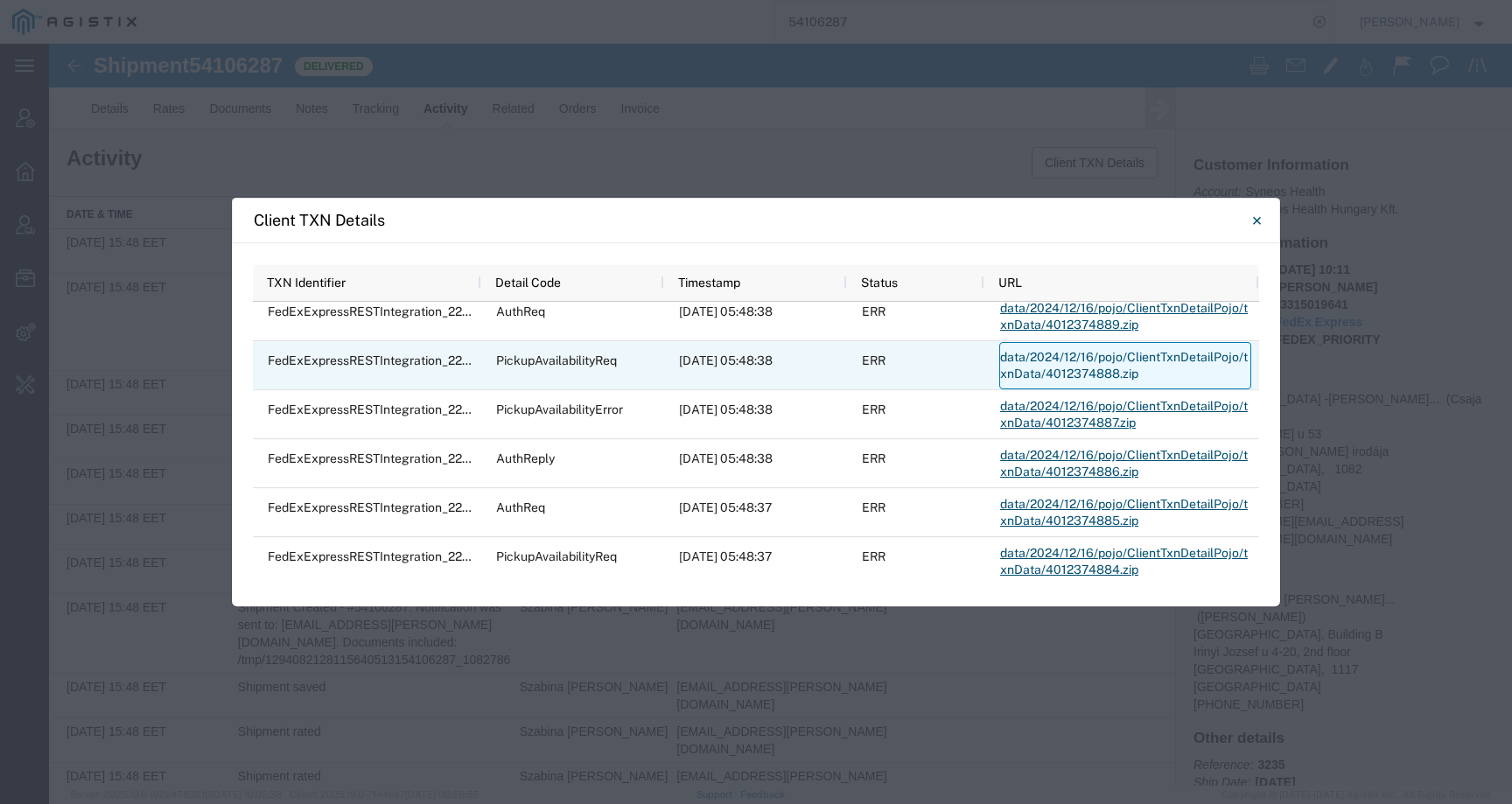
click at [1033, 359] on link "data/2024/12/16/pojo/ClientTxnDetailPojo/txnData/4012374888.zip" at bounding box center [1125, 365] width 252 height 47
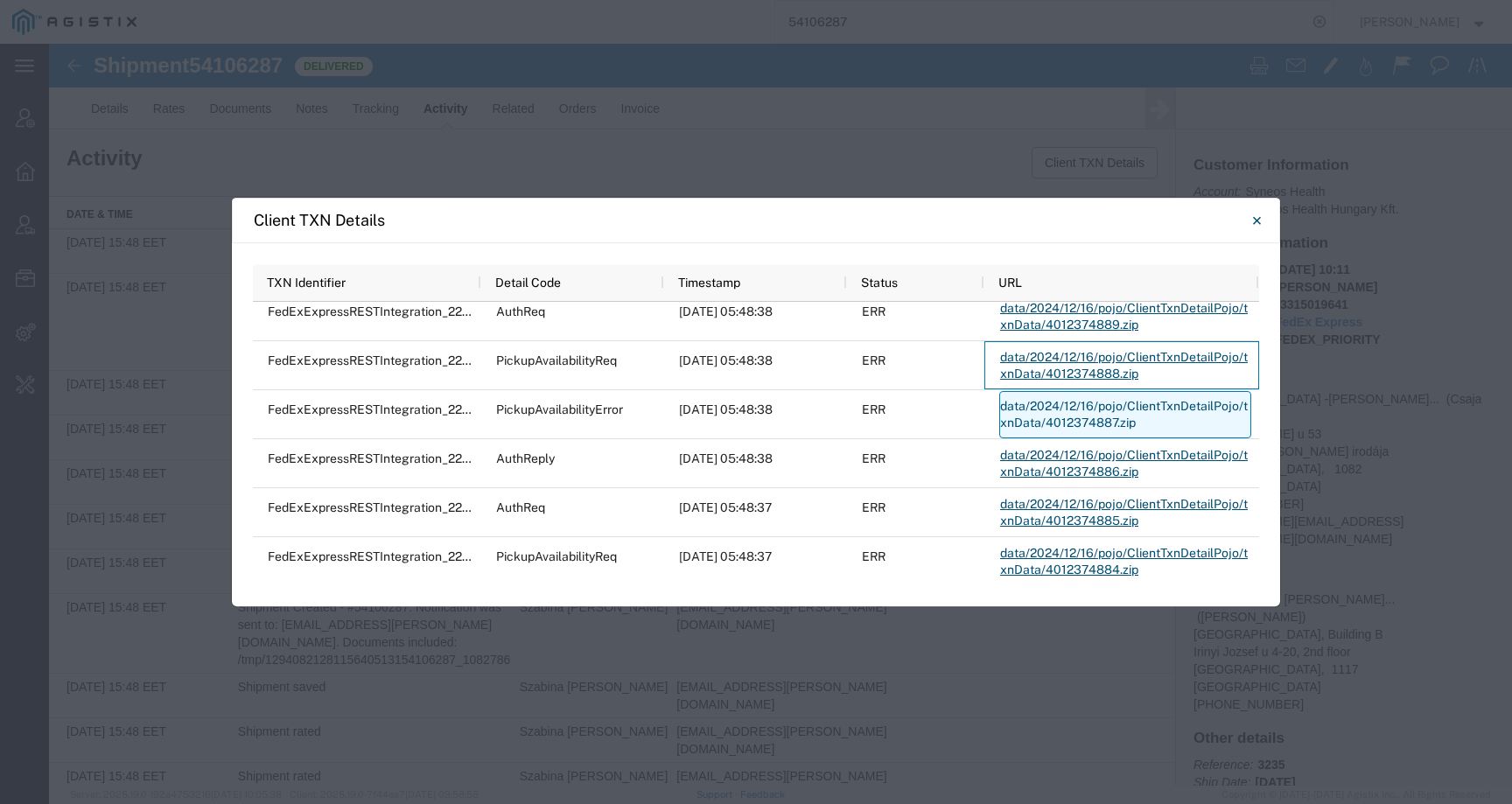
click at [1055, 427] on link "data/2024/12/16/pojo/ClientTxnDetailPojo/txnData/4012374887.zip" at bounding box center [1125, 414] width 252 height 47
click at [1055, 427] on agx-block-ui "main_menu Created with Sketch. Collapse Menu Account Manager Overview Vendor Ma…" at bounding box center [756, 402] width 1512 height 804
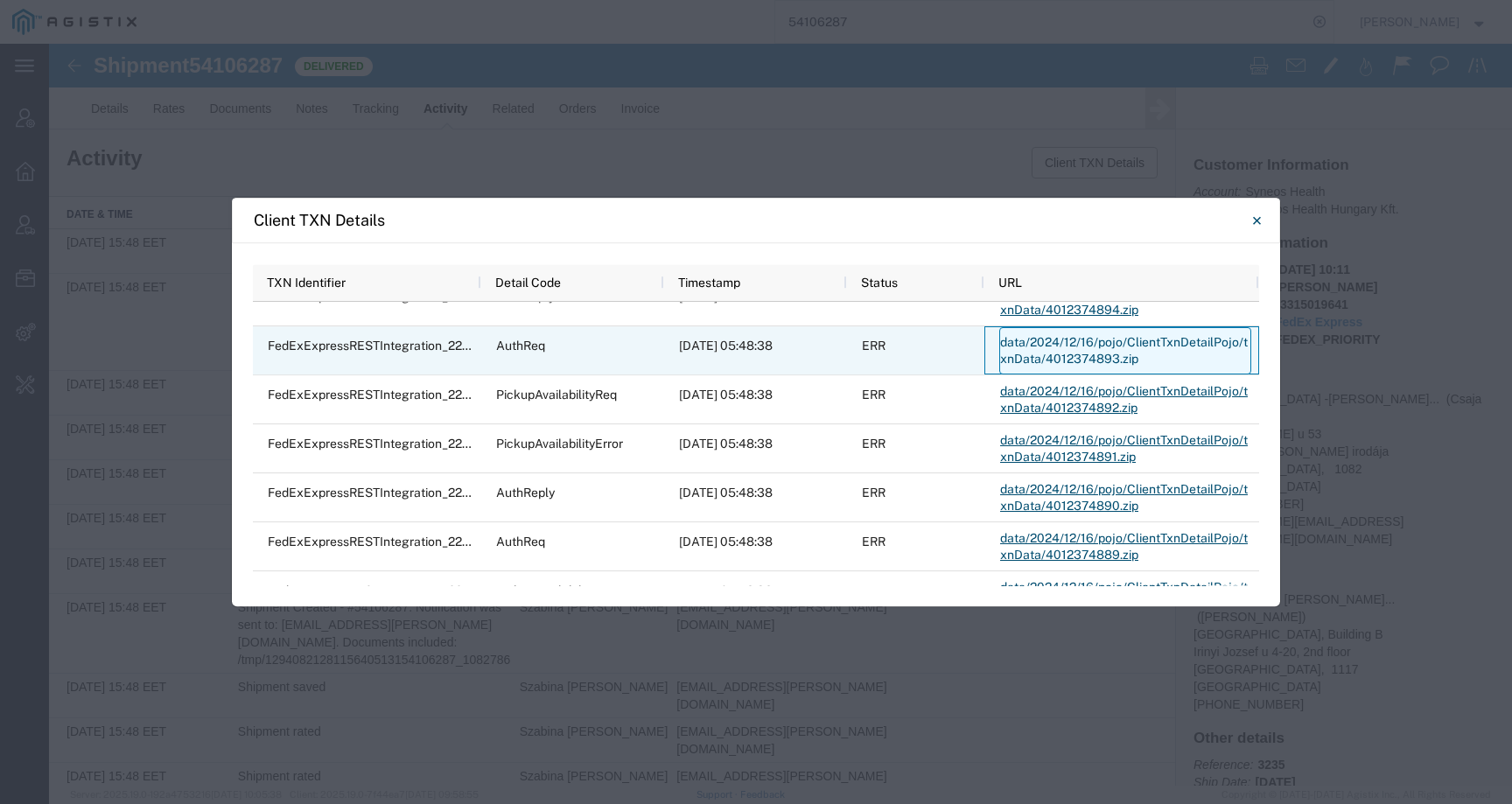
click at [1045, 356] on link "data/2024/12/16/pojo/ClientTxnDetailPojo/txnData/4012374893.zip" at bounding box center [1125, 350] width 252 height 47
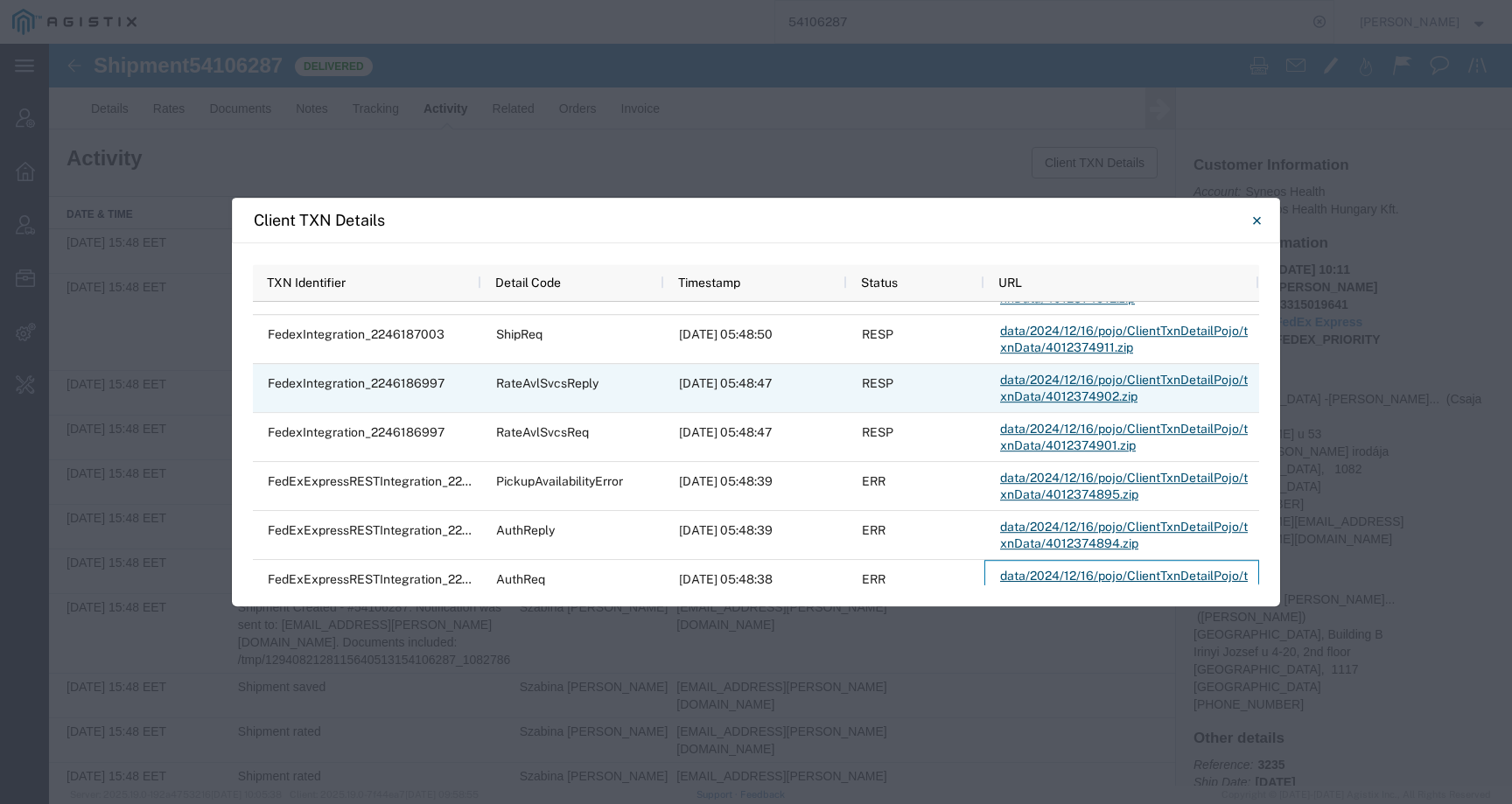
scroll to position [16762, 0]
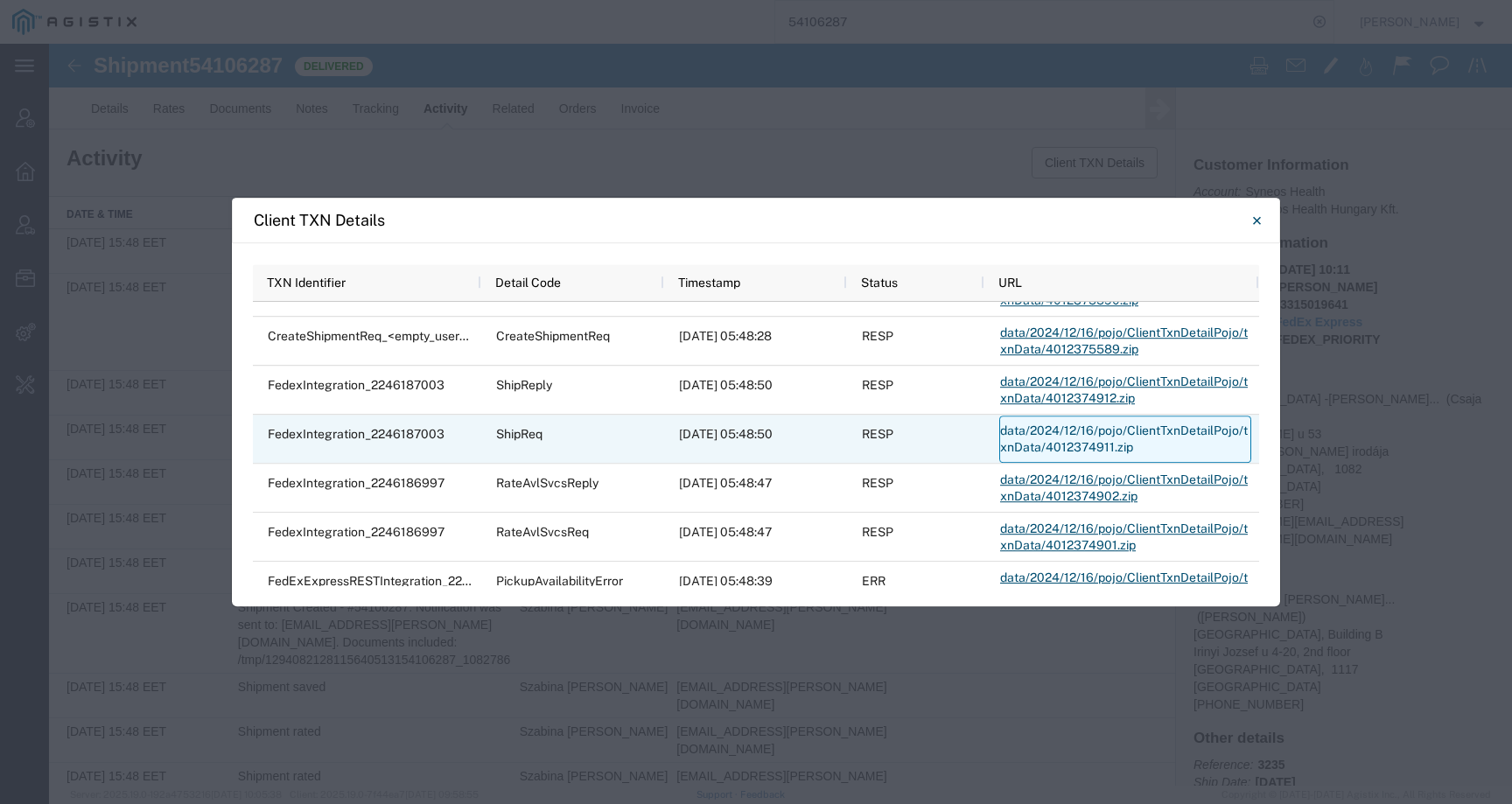
click at [1042, 439] on link "data/2024/12/16/pojo/ClientTxnDetailPojo/txnData/4012374911.zip" at bounding box center [1125, 439] width 252 height 47
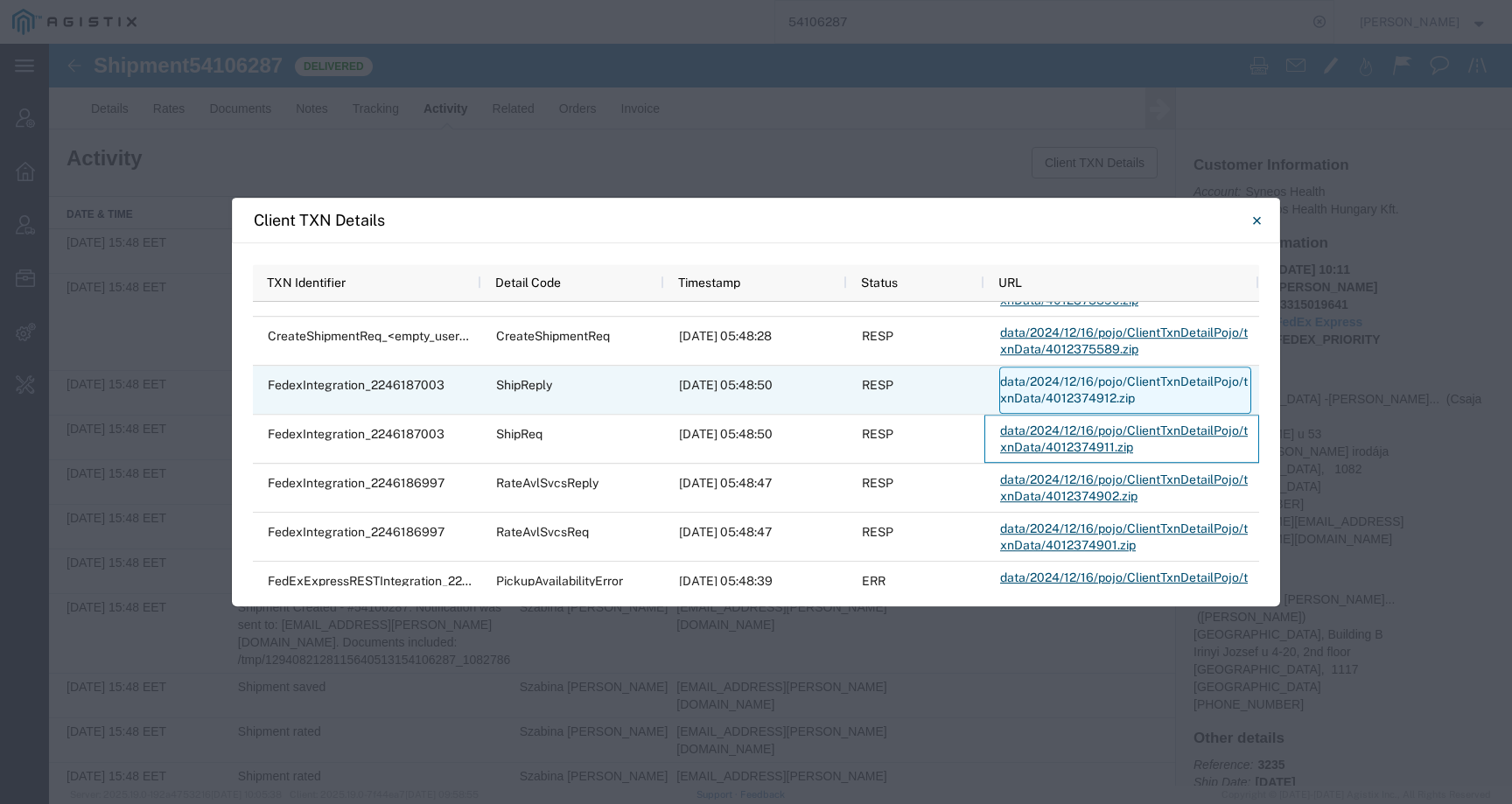
click at [1090, 389] on link "data/2024/12/16/pojo/ClientTxnDetailPojo/txnData/4012374912.zip" at bounding box center [1125, 390] width 252 height 47
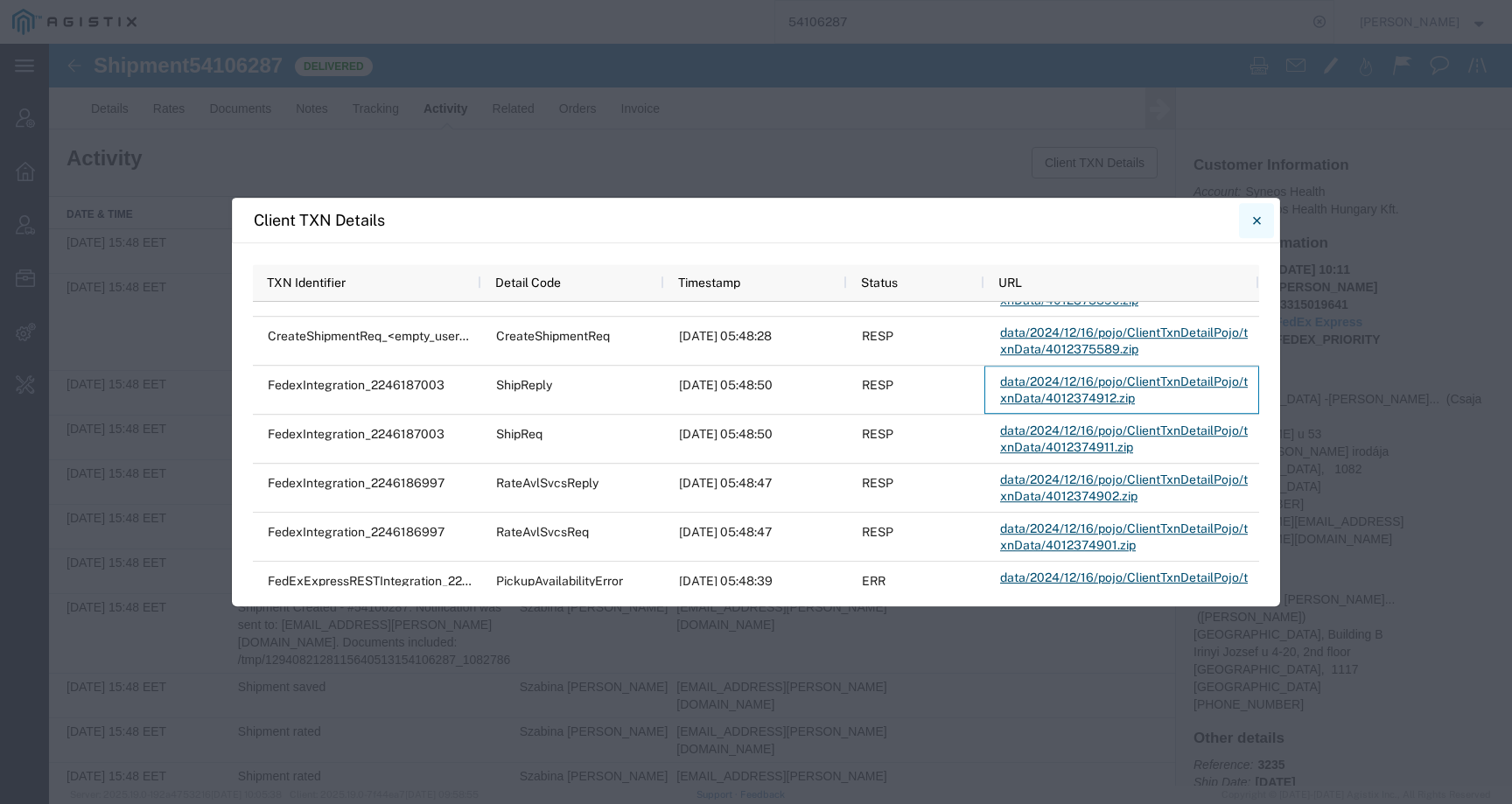
click at [1252, 223] on icon "Close" at bounding box center [1256, 220] width 8 height 21
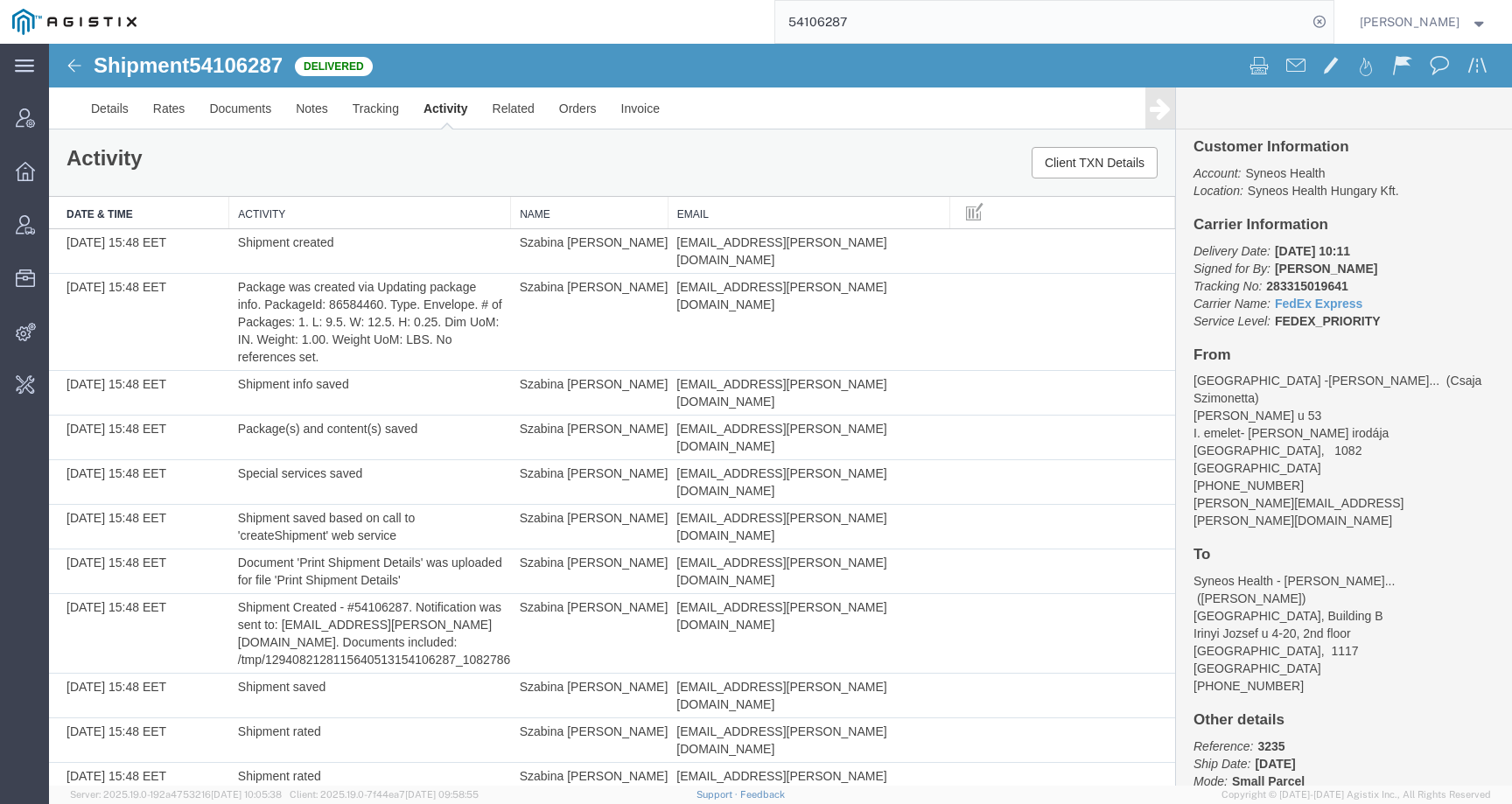
scroll to position [0, 0]
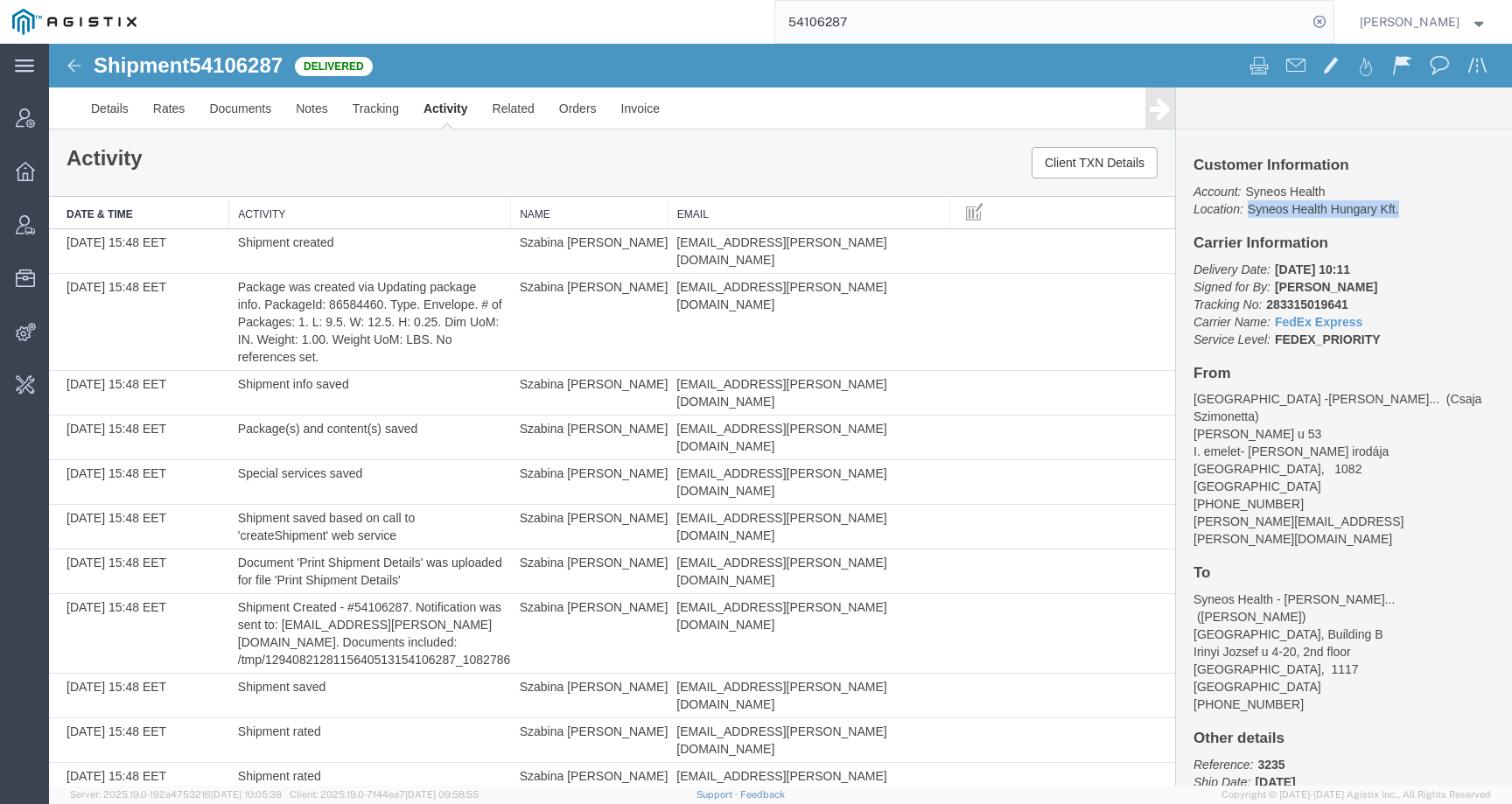
drag, startPoint x: 1392, startPoint y: 213, endPoint x: 1237, endPoint y: 212, distance: 155.0
click at [1237, 212] on p "Account: Syneos Health Location: Syneos Health Hungary Kft." at bounding box center [1343, 200] width 301 height 35
copy p "Syneos Health Hungary Kft."
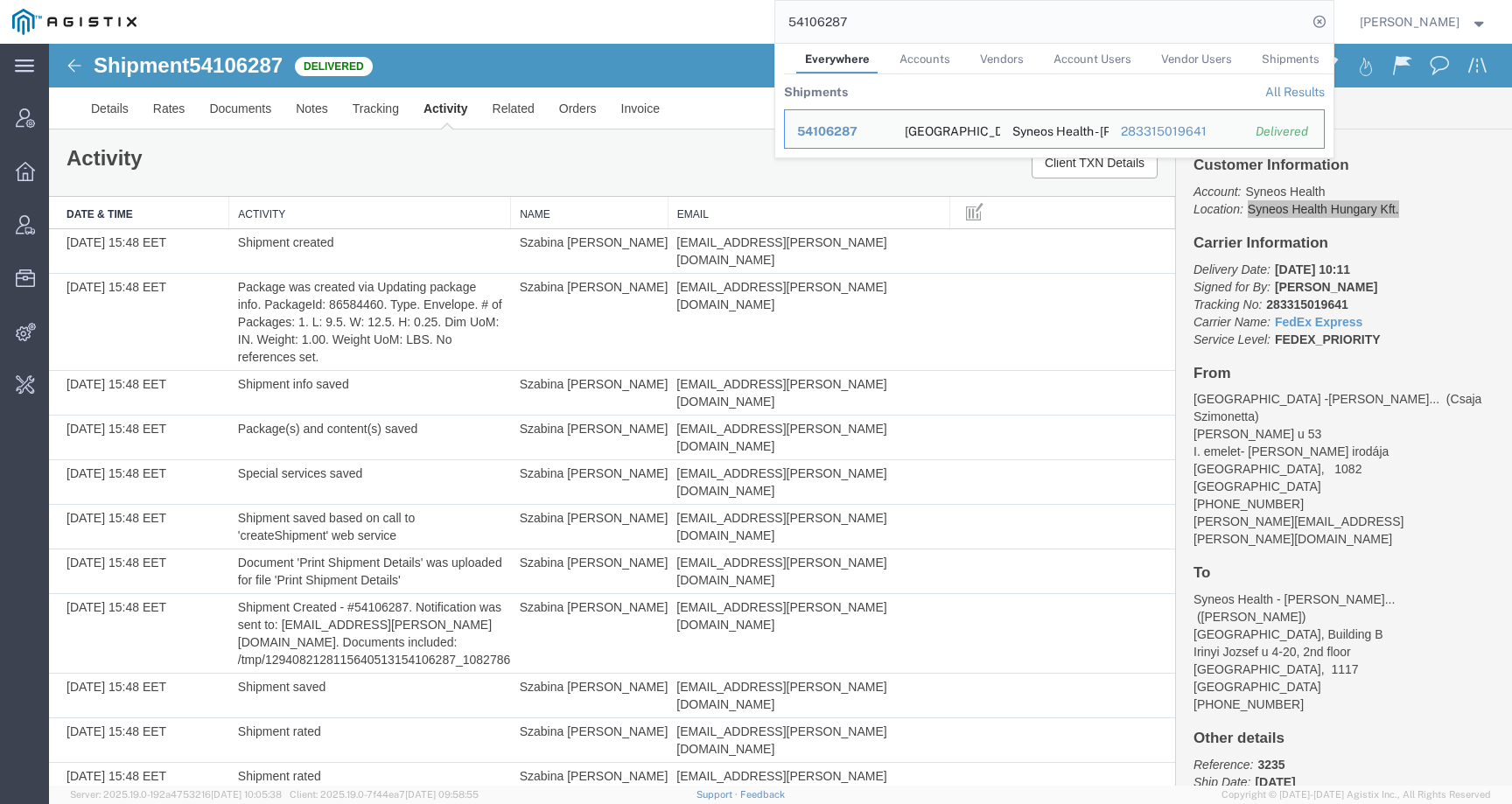
drag, startPoint x: 877, startPoint y: 22, endPoint x: 752, endPoint y: 21, distance: 125.0
click at [752, 21] on div "54106287 Everywhere Accounts Vendors Account Users Vendor Users Shipments Shipm…" at bounding box center [741, 22] width 1184 height 44
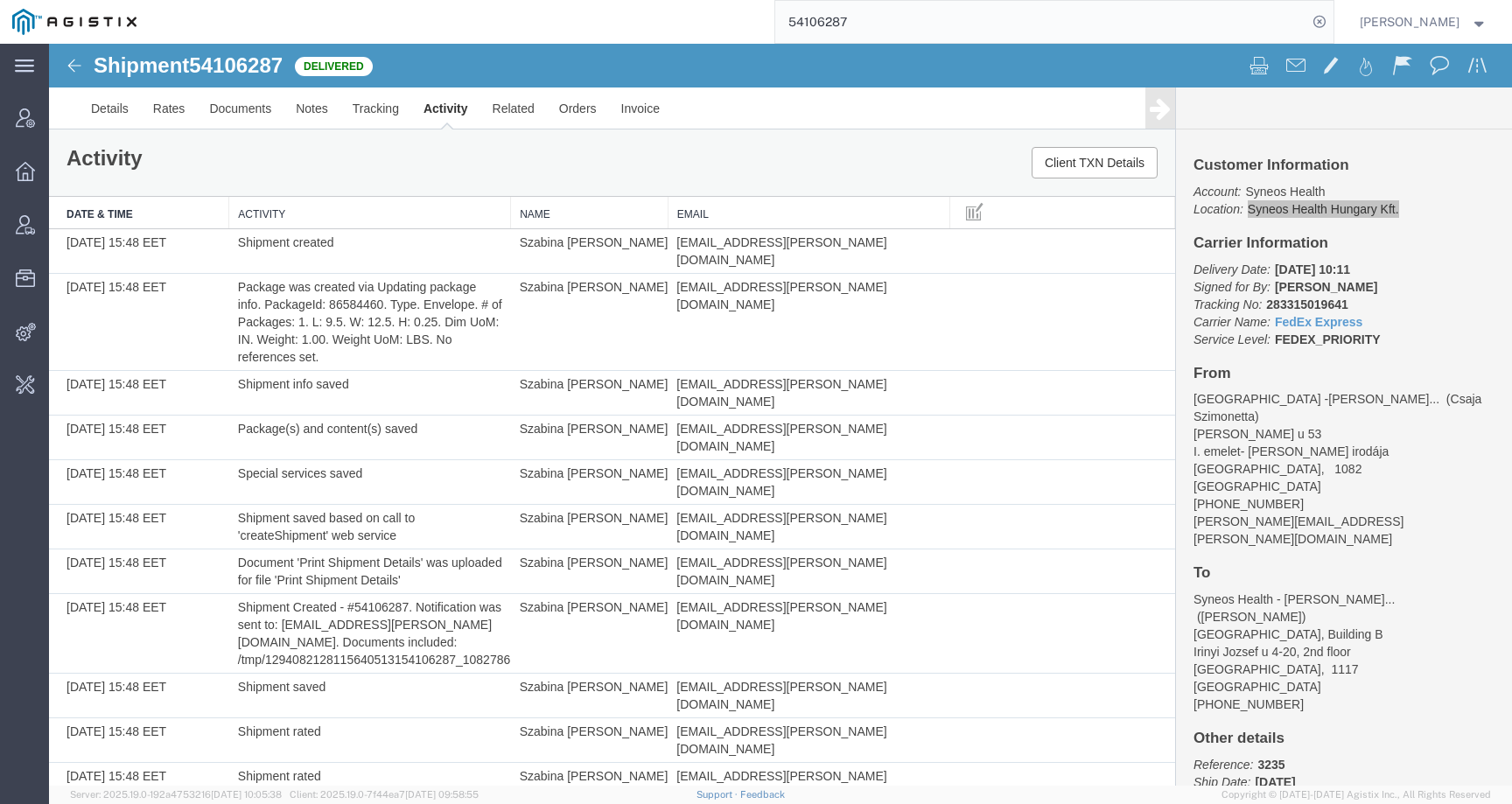
paste input "6791234"
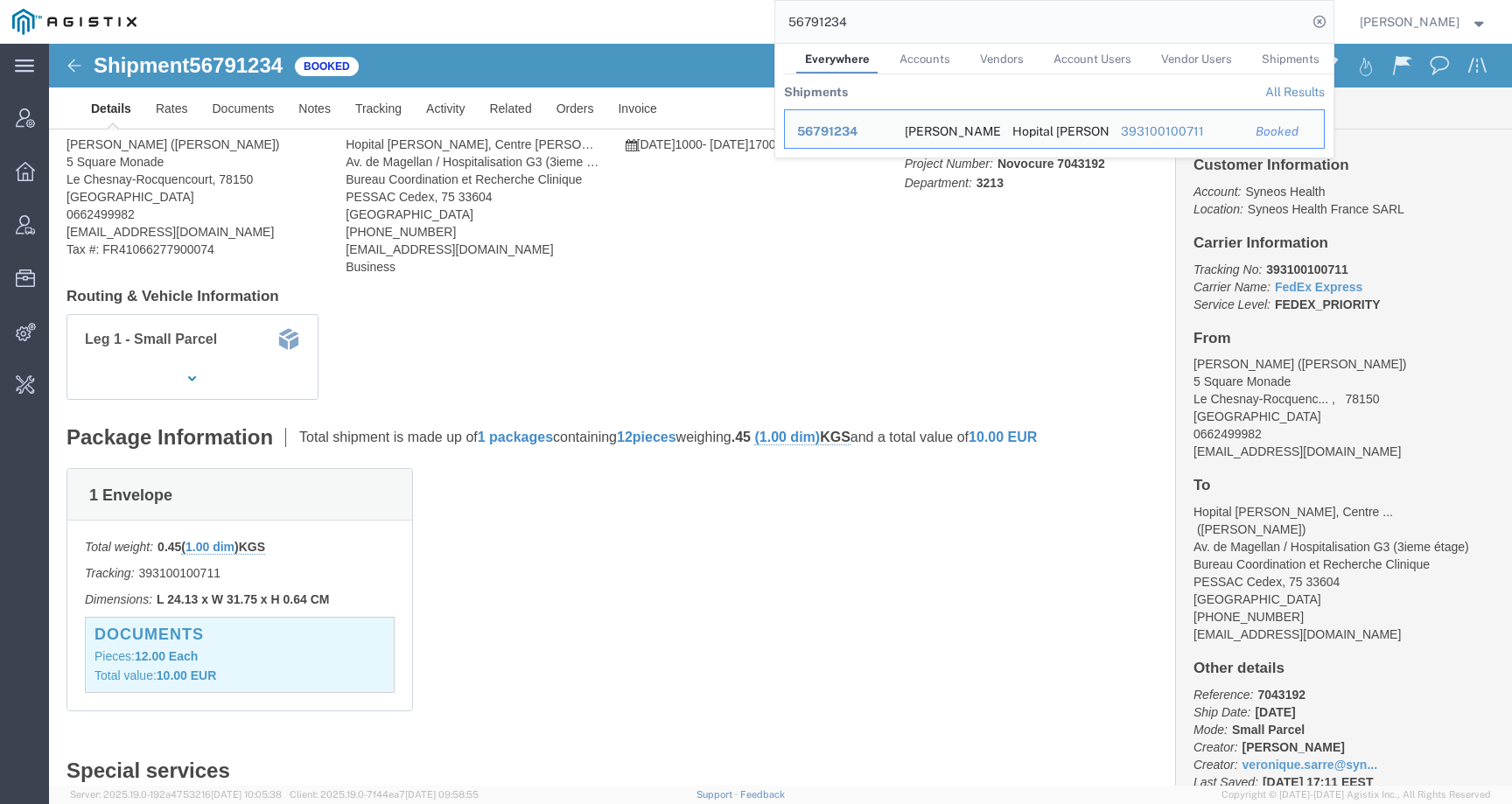
click div "Shipment Detail Ship From Véronique Sarre (Veronique Sarre) 5 Square Monade Le …"
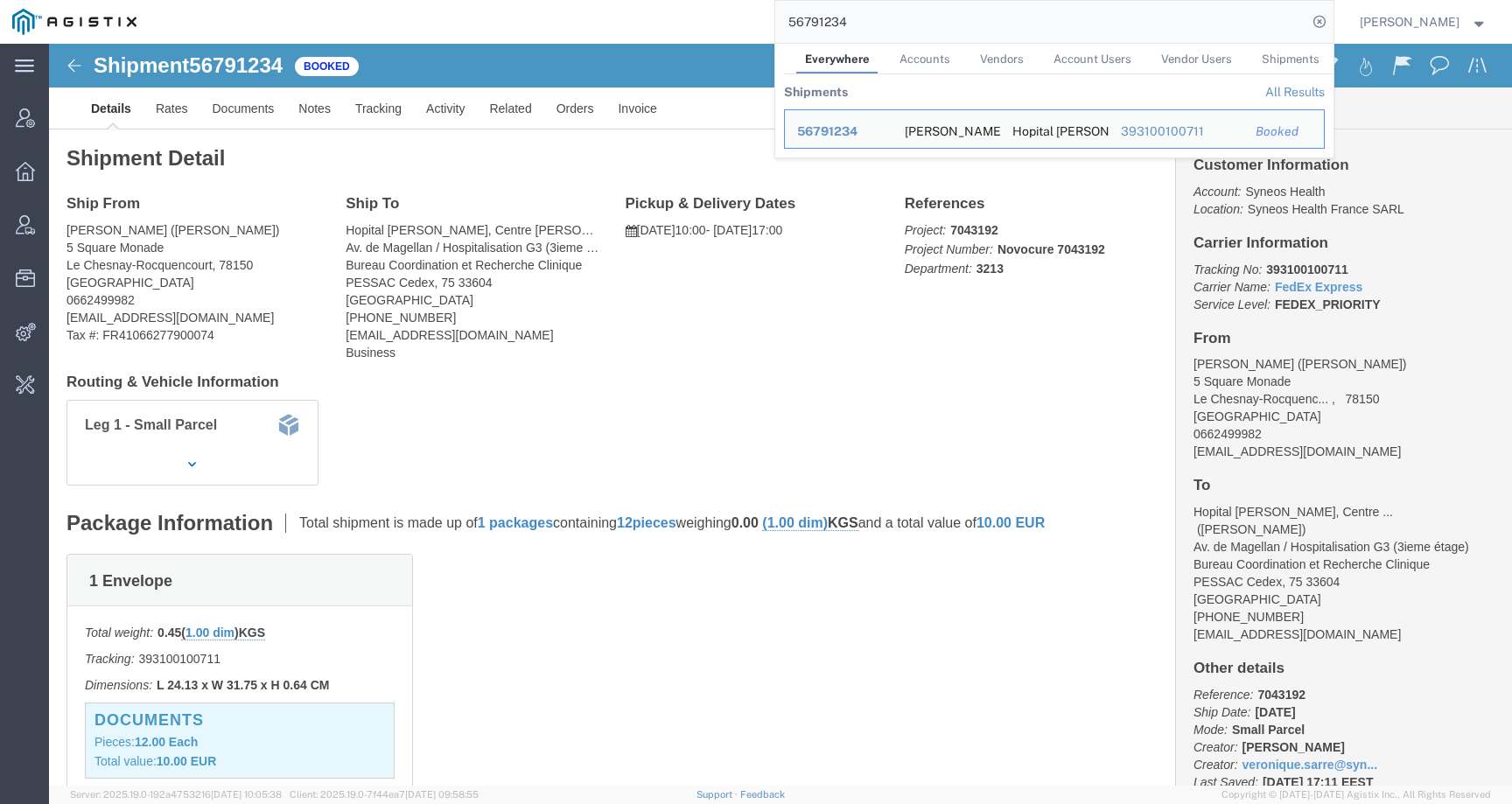
drag, startPoint x: 915, startPoint y: 25, endPoint x: 697, endPoint y: 24, distance: 218.0
click at [697, 24] on div "56791234 Everywhere Accounts Vendors Account Users Vendor Users Shipments Shipm…" at bounding box center [741, 22] width 1184 height 44
paste input "626781"
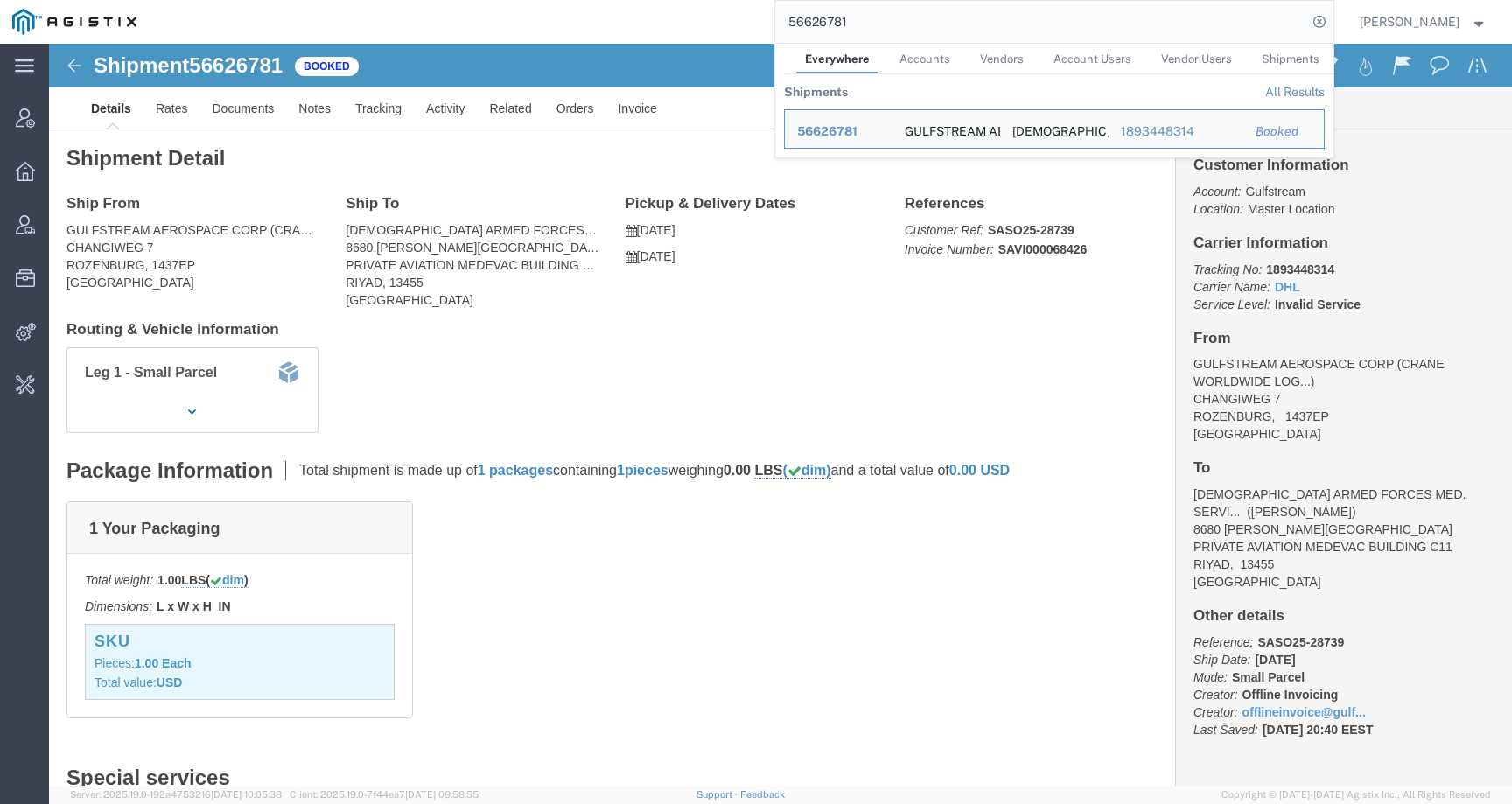
click div "Ship From GULFSTREAM AEROSPACE CORP (CRANE WORLDWIDE LOGISTICS) CHANGIWEG 7 ROZ…"
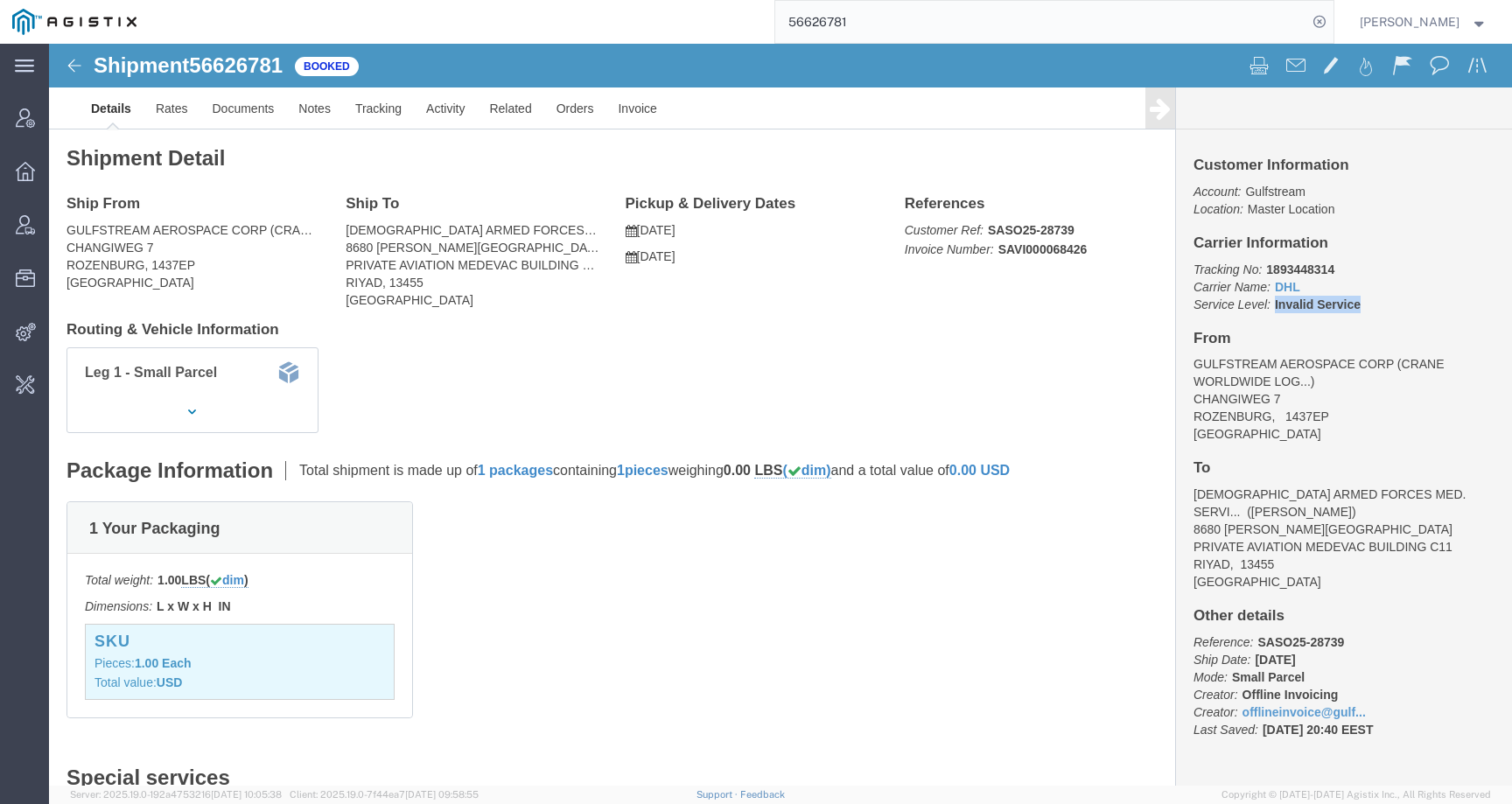
drag, startPoint x: 1225, startPoint y: 261, endPoint x: 1359, endPoint y: 261, distance: 134.0
click p "Tracking No: 1893448314 Carrier Name: DHL DHL Service Level: Invalid Service"
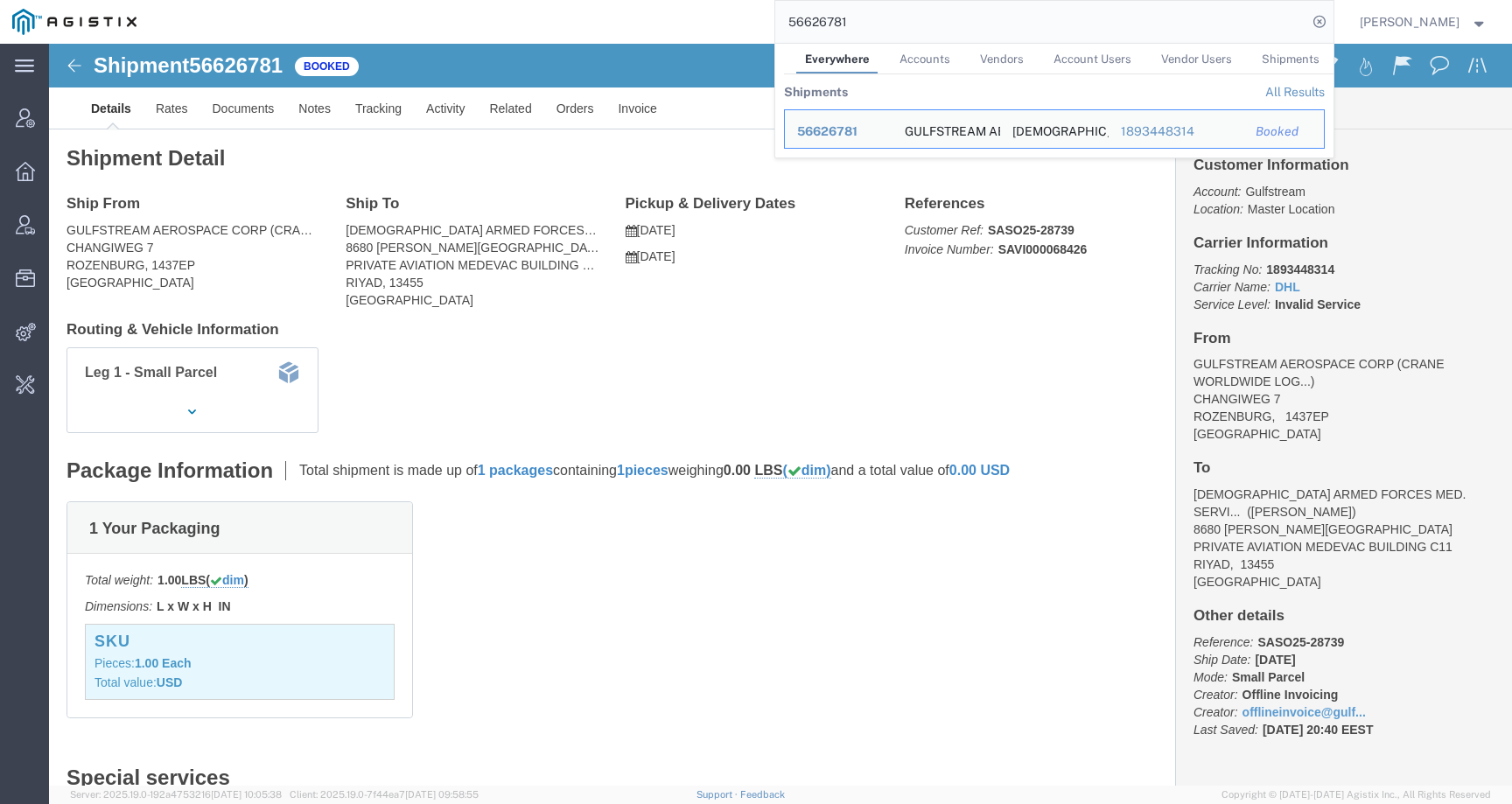
drag, startPoint x: 887, startPoint y: 24, endPoint x: 729, endPoint y: 23, distance: 158.0
click at [729, 23] on div "56626781 Everywhere Accounts Vendors Account Users Vendor Users Shipments Shipm…" at bounding box center [741, 22] width 1184 height 44
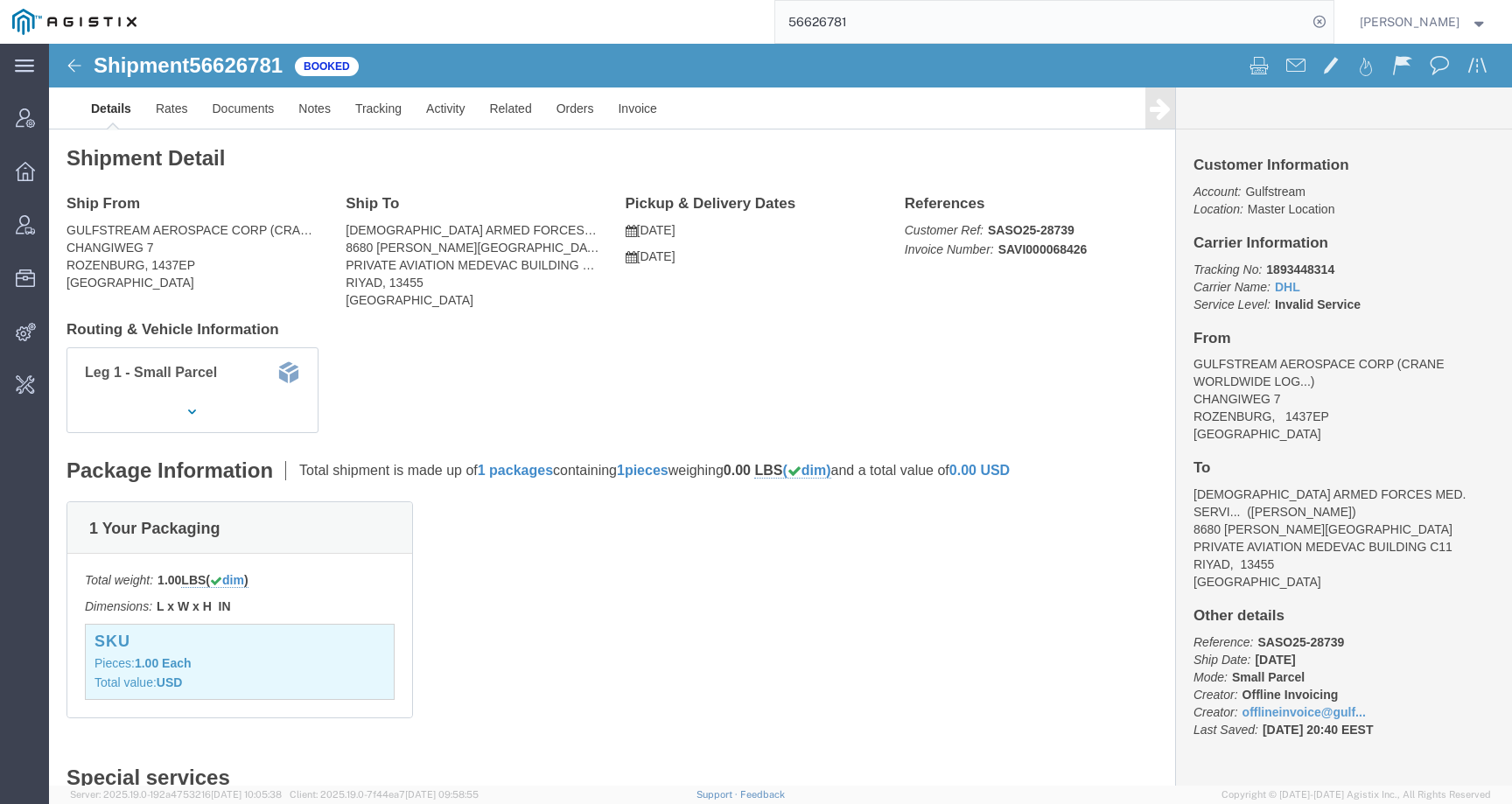
paste input "5"
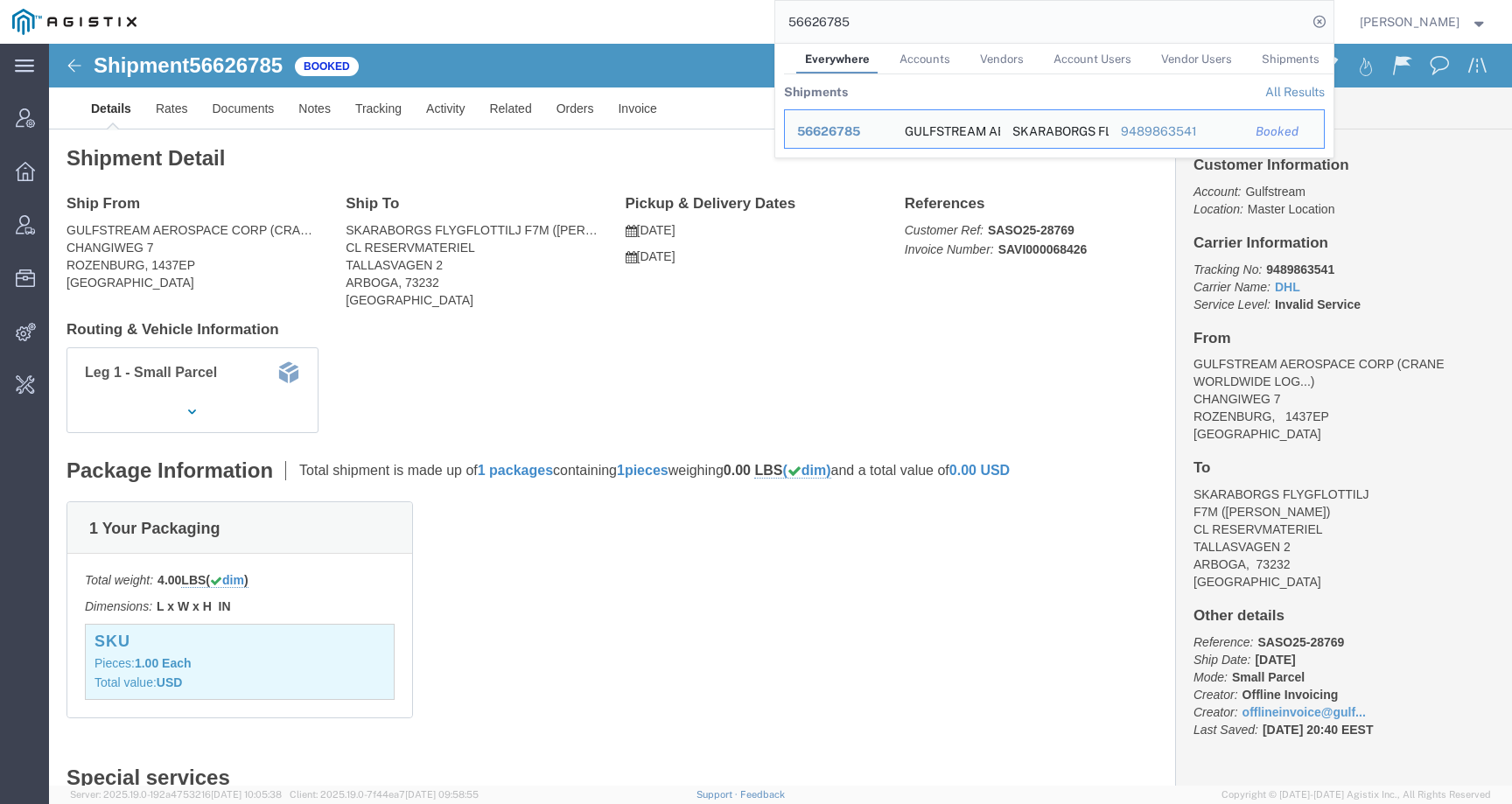
drag, startPoint x: 893, startPoint y: 24, endPoint x: 702, endPoint y: 5, distance: 191.9
click at [702, 5] on div "56626785 Everywhere Accounts Vendors Account Users Vendor Users Shipments Shipm…" at bounding box center [741, 22] width 1184 height 44
paste input "7303"
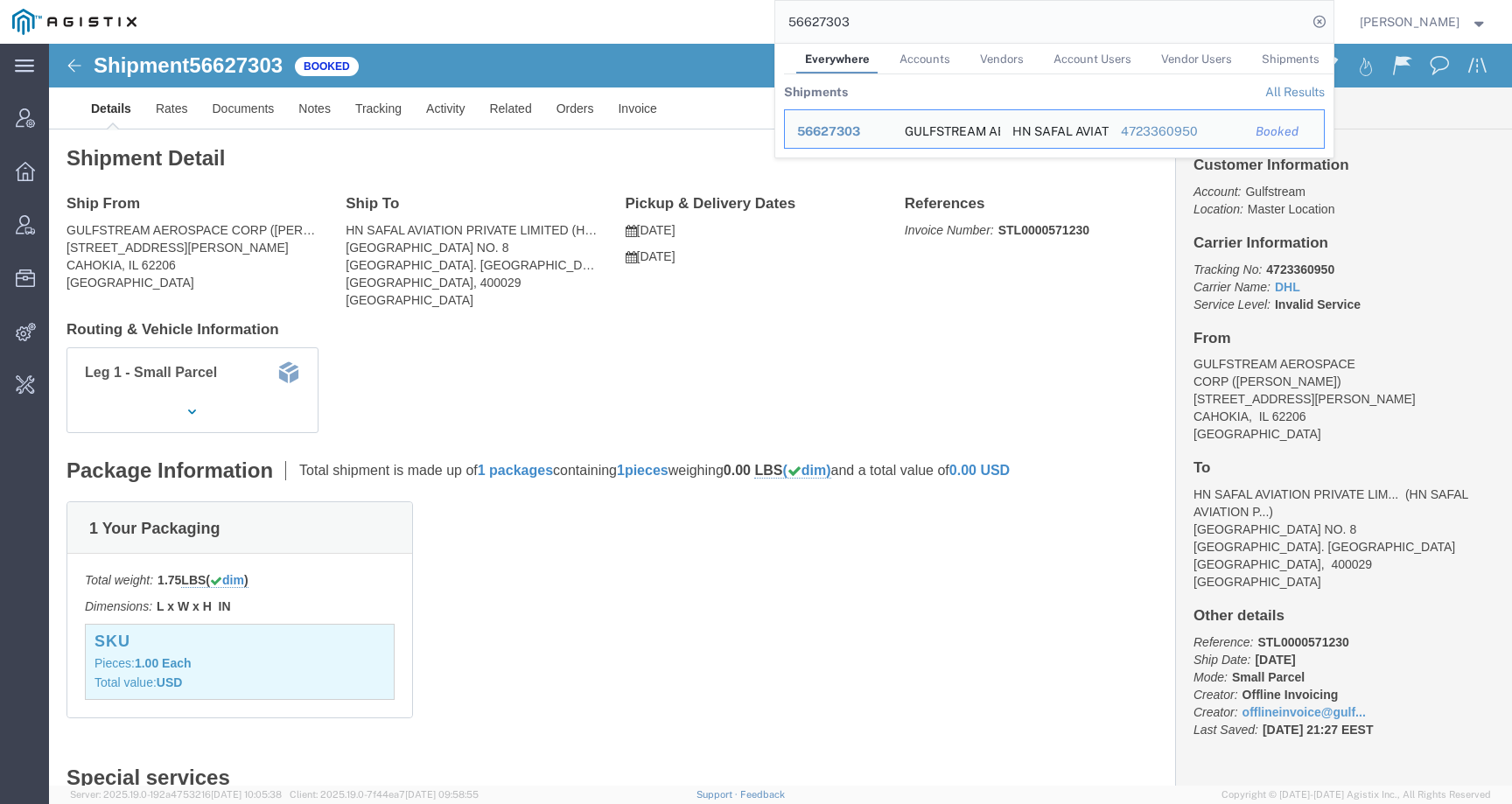
click div "Customer Information Account: Gulfstream Location: Master Location Carrier Info…"
drag, startPoint x: 898, startPoint y: 11, endPoint x: 804, endPoint y: 22, distance: 94.6
click at [799, 24] on input "56627303" at bounding box center [1041, 22] width 532 height 42
paste input "56629774"
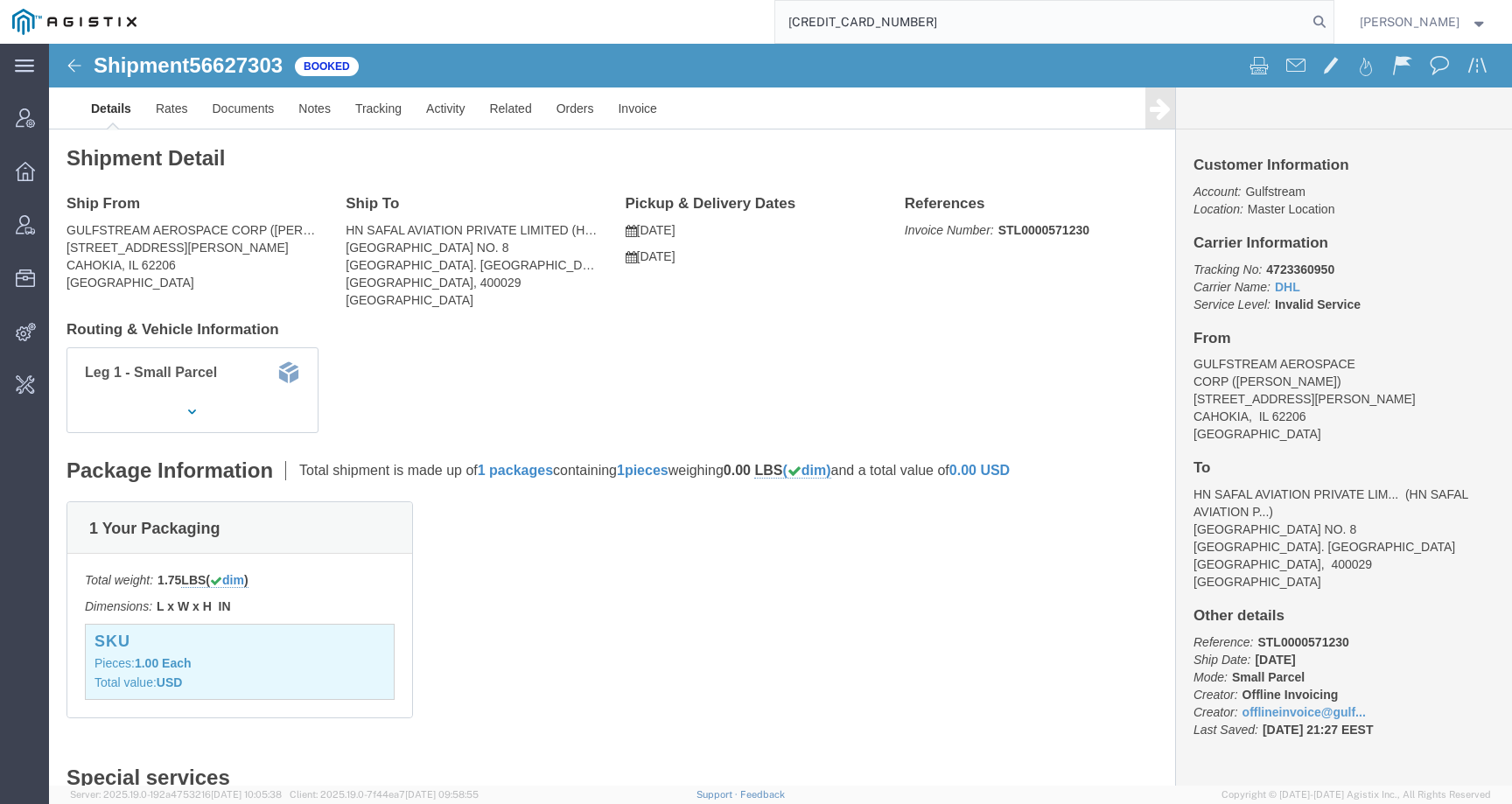
drag, startPoint x: 952, startPoint y: 20, endPoint x: 714, endPoint y: 17, distance: 238.0
click at [714, 17] on div "5662977456627303" at bounding box center [741, 22] width 1184 height 44
paste input "search"
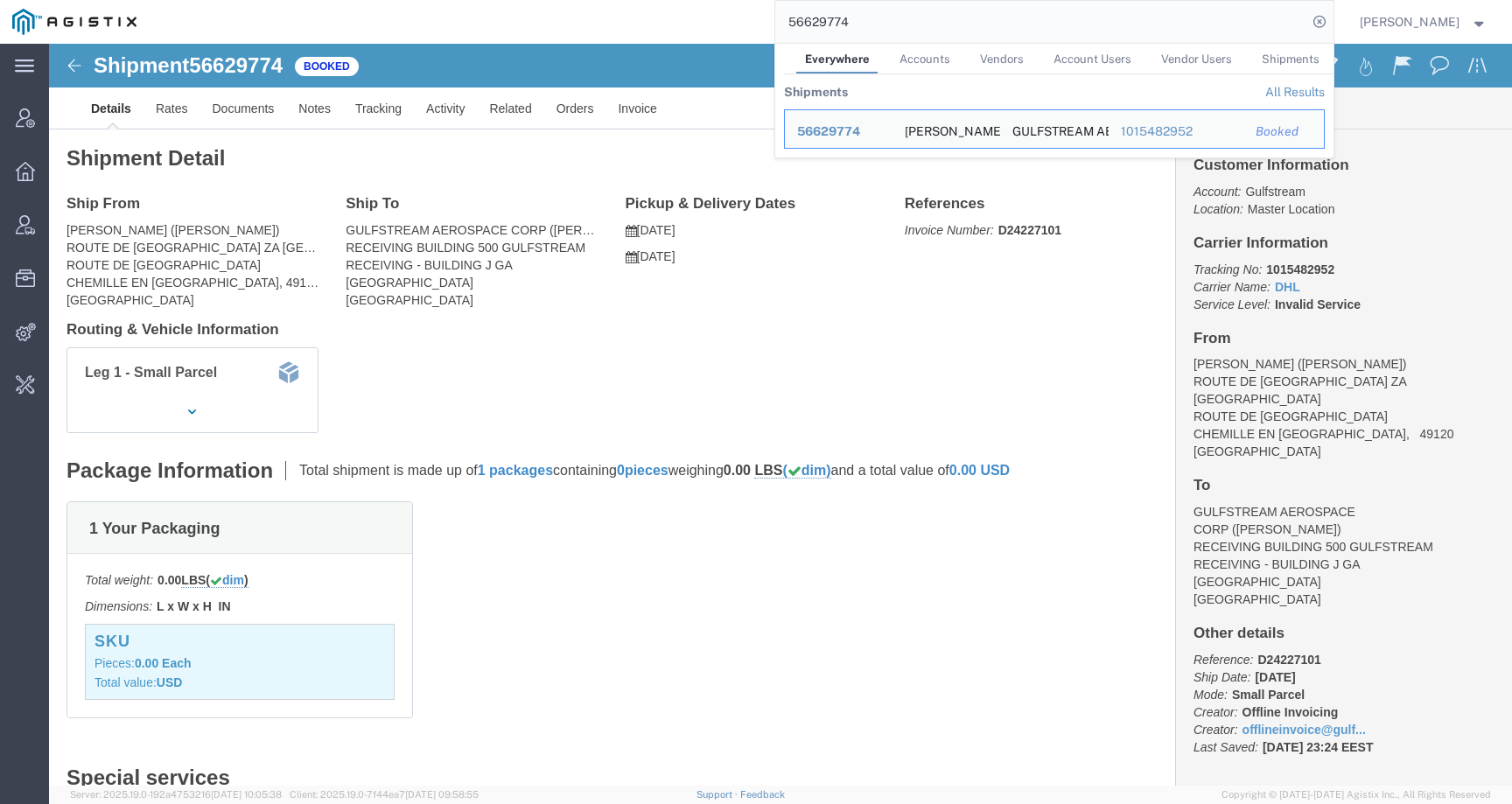
drag, startPoint x: 842, startPoint y: 21, endPoint x: 768, endPoint y: 20, distance: 74.0
click at [768, 20] on div "56629774 Everywhere Accounts Vendors Account Users Vendor Users Shipments Shipm…" at bounding box center [741, 22] width 1184 height 44
paste input "85"
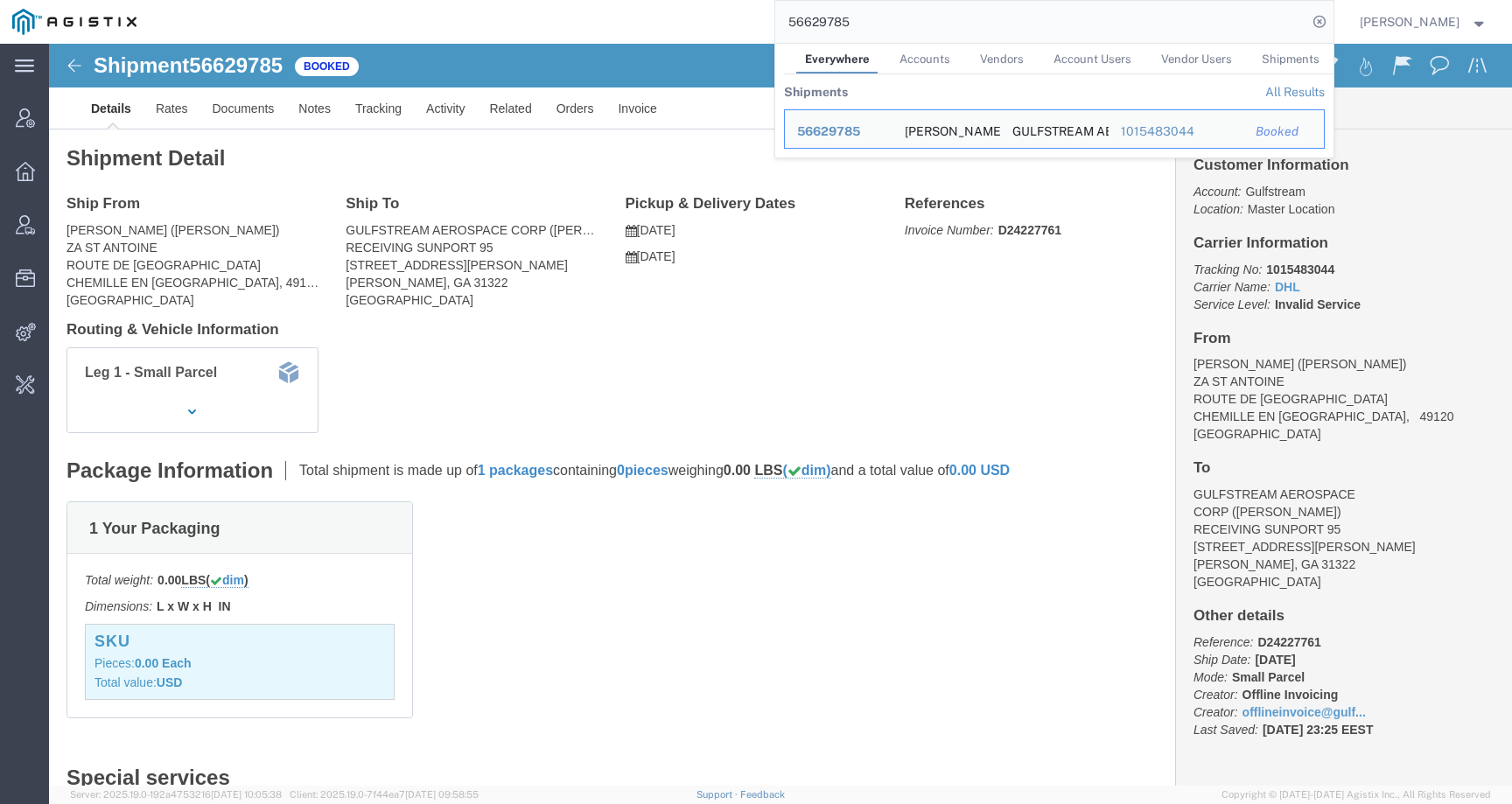
click div "Ship From JEHIER HUTCHINSON (HELENE RAMBAUD) ZA ST ANTOINE ROUTE DE ST LEZIN CH…"
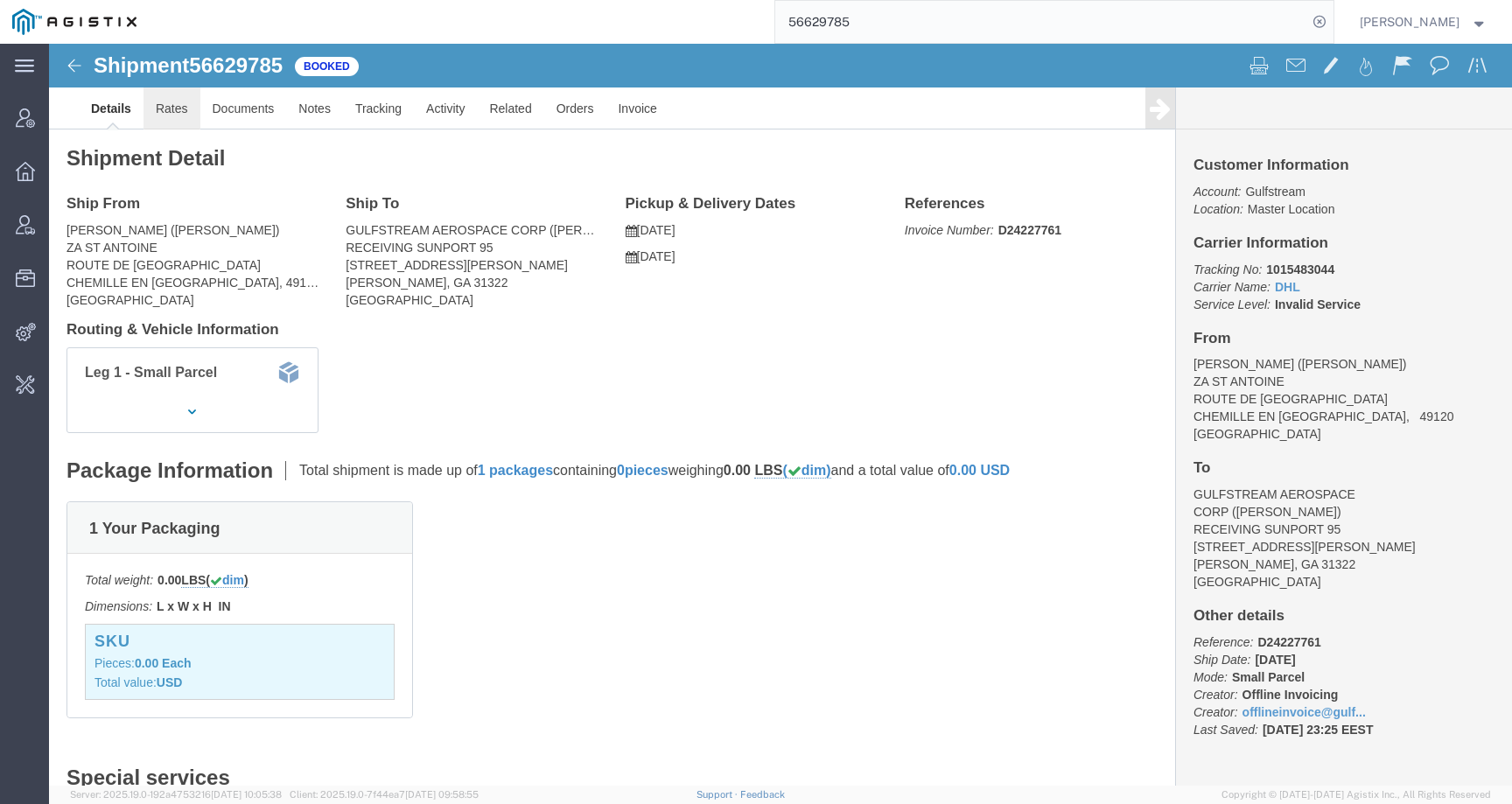
click link "Rates"
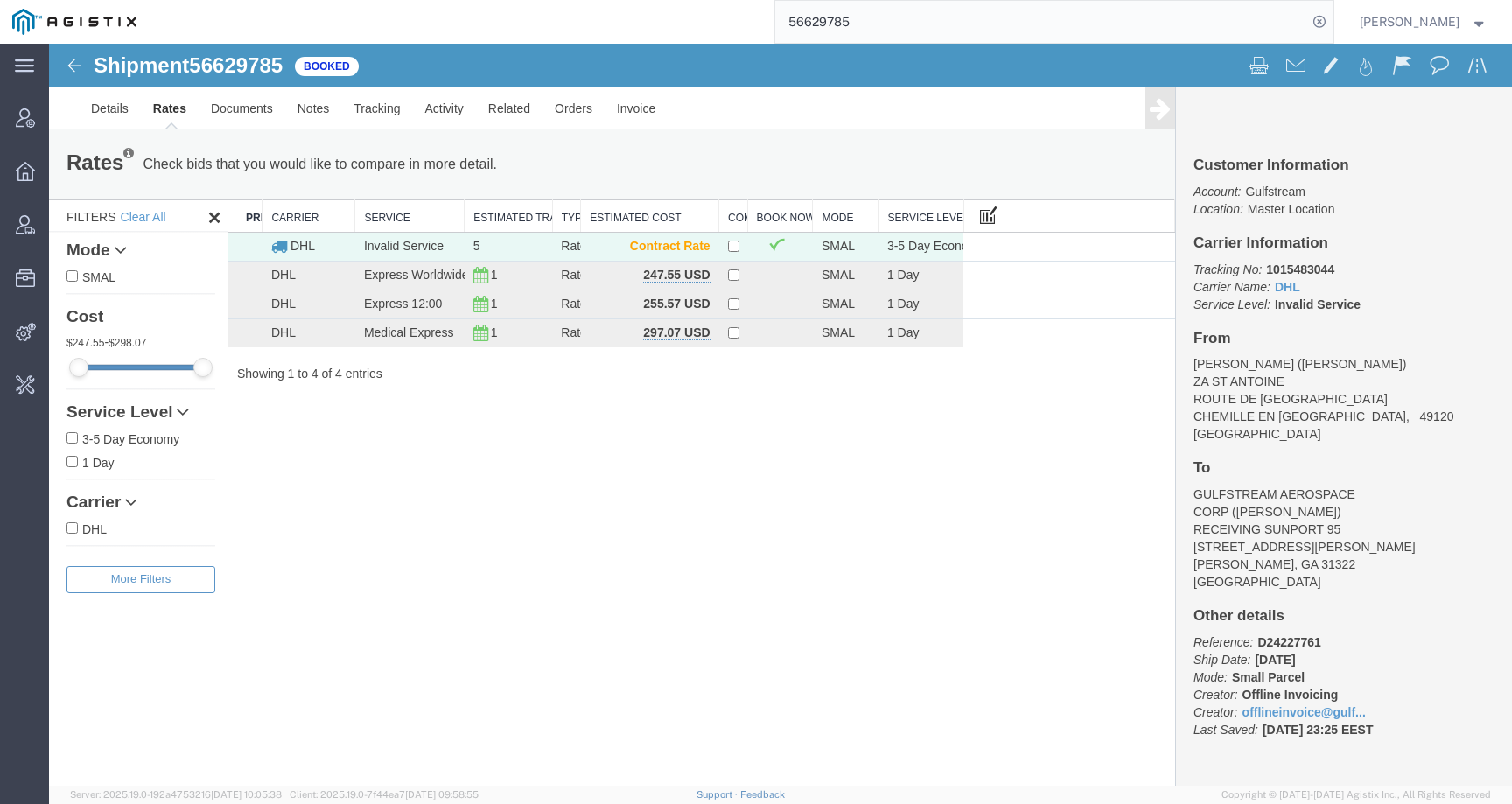
drag, startPoint x: 941, startPoint y: 208, endPoint x: 1002, endPoint y: 208, distance: 61.0
click at [1002, 208] on div "Search: Preferred Carrier Carrier Service Estimated Transit Type Estimated Cost…" at bounding box center [701, 290] width 947 height 183
drag, startPoint x: 116, startPoint y: 111, endPoint x: 392, endPoint y: 50, distance: 282.7
click at [116, 111] on link "Details" at bounding box center [109, 108] width 62 height 42
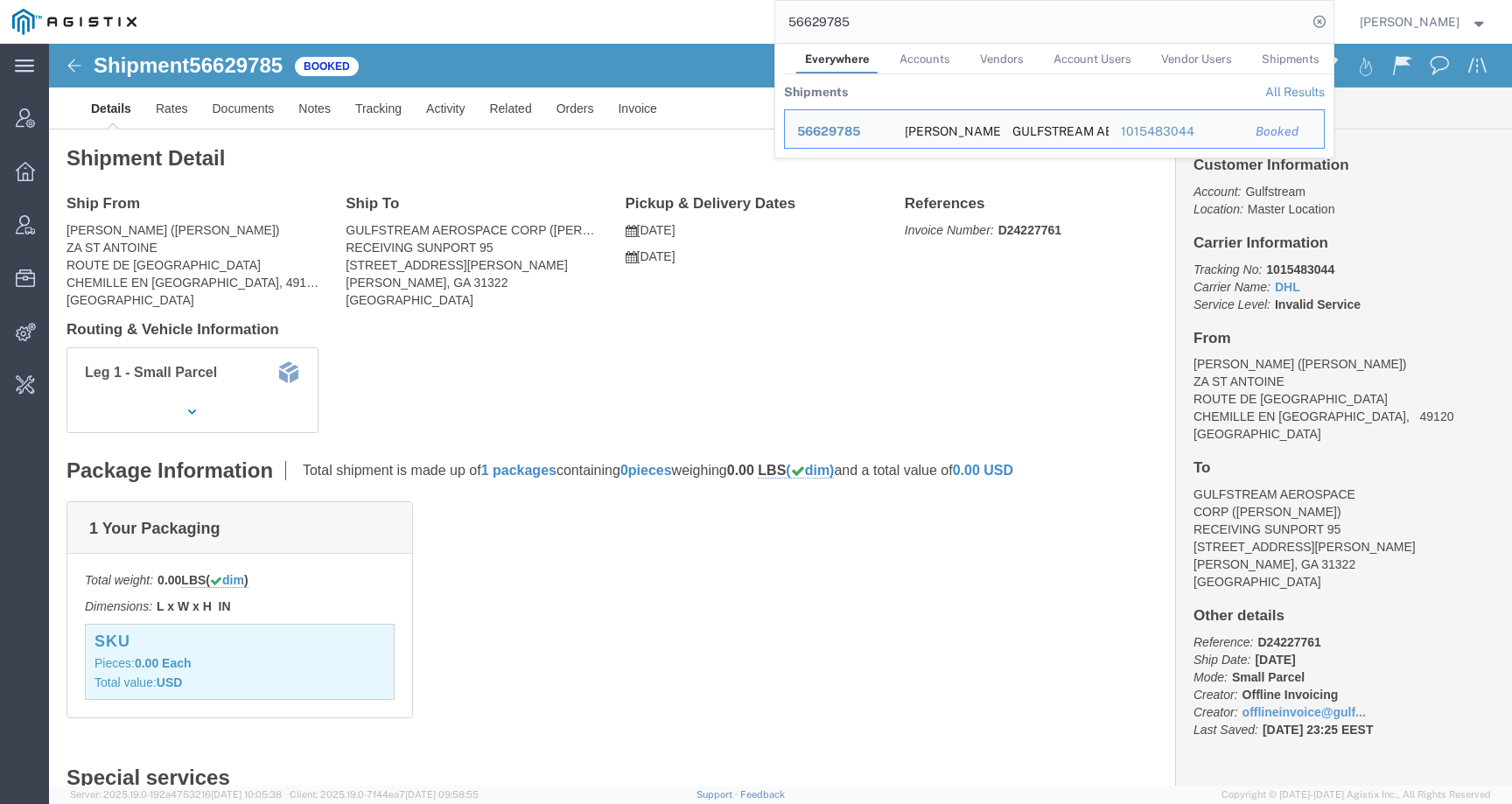
drag, startPoint x: 869, startPoint y: 23, endPoint x: 710, endPoint y: 23, distance: 159.0
click at [710, 23] on div "56629785 Everywhere Accounts Vendors Account Users Vendor Users Shipments Shipm…" at bounding box center [741, 22] width 1184 height 44
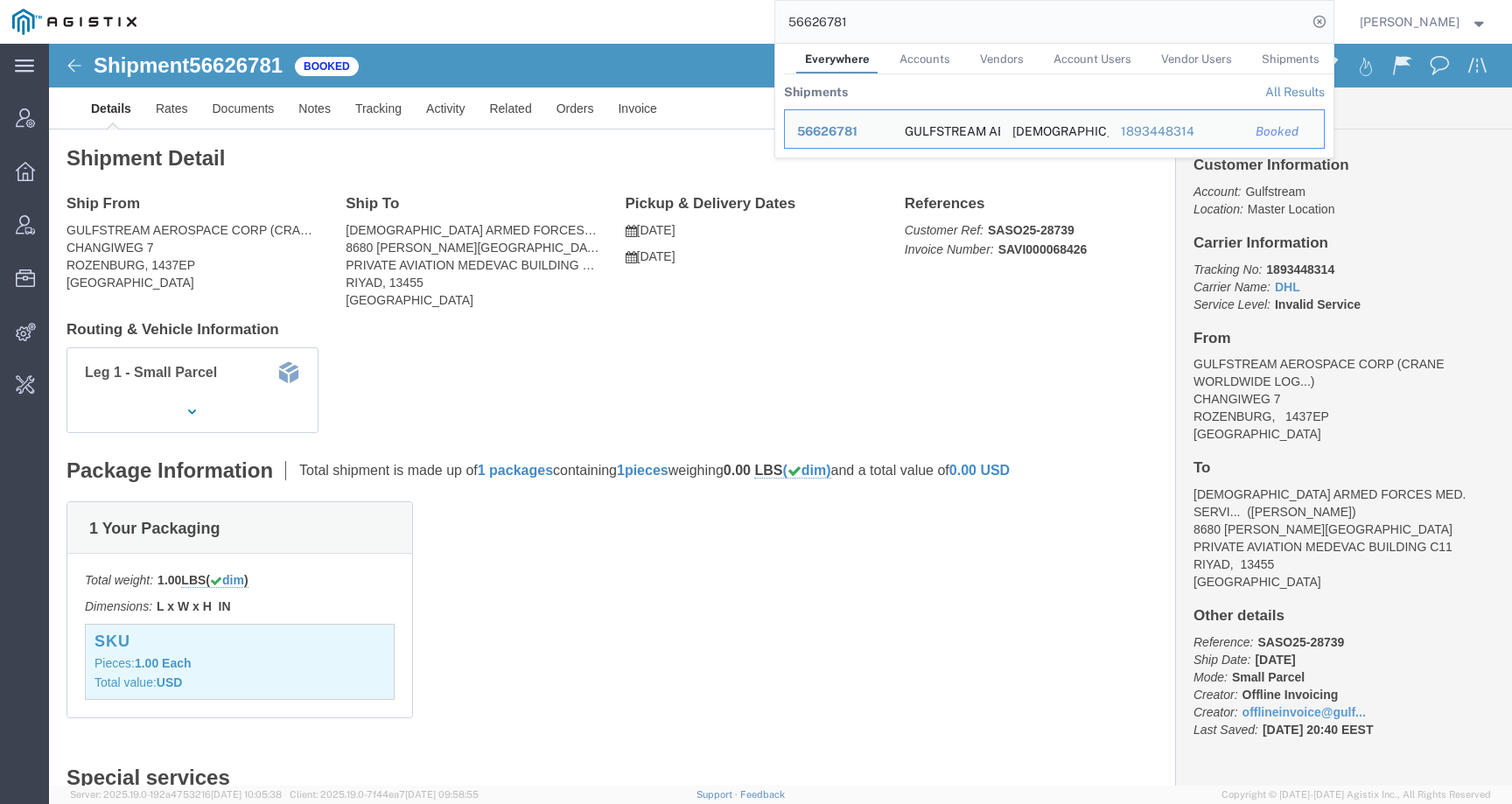
click h4 "Routing & Vehicle Information"
drag, startPoint x: 883, startPoint y: 23, endPoint x: 747, endPoint y: 23, distance: 136.0
click at [747, 23] on div "56626781 Everywhere Accounts Vendors Account Users Vendor Users Shipments Shipm…" at bounding box center [741, 22] width 1184 height 44
paste input "pedro campos"
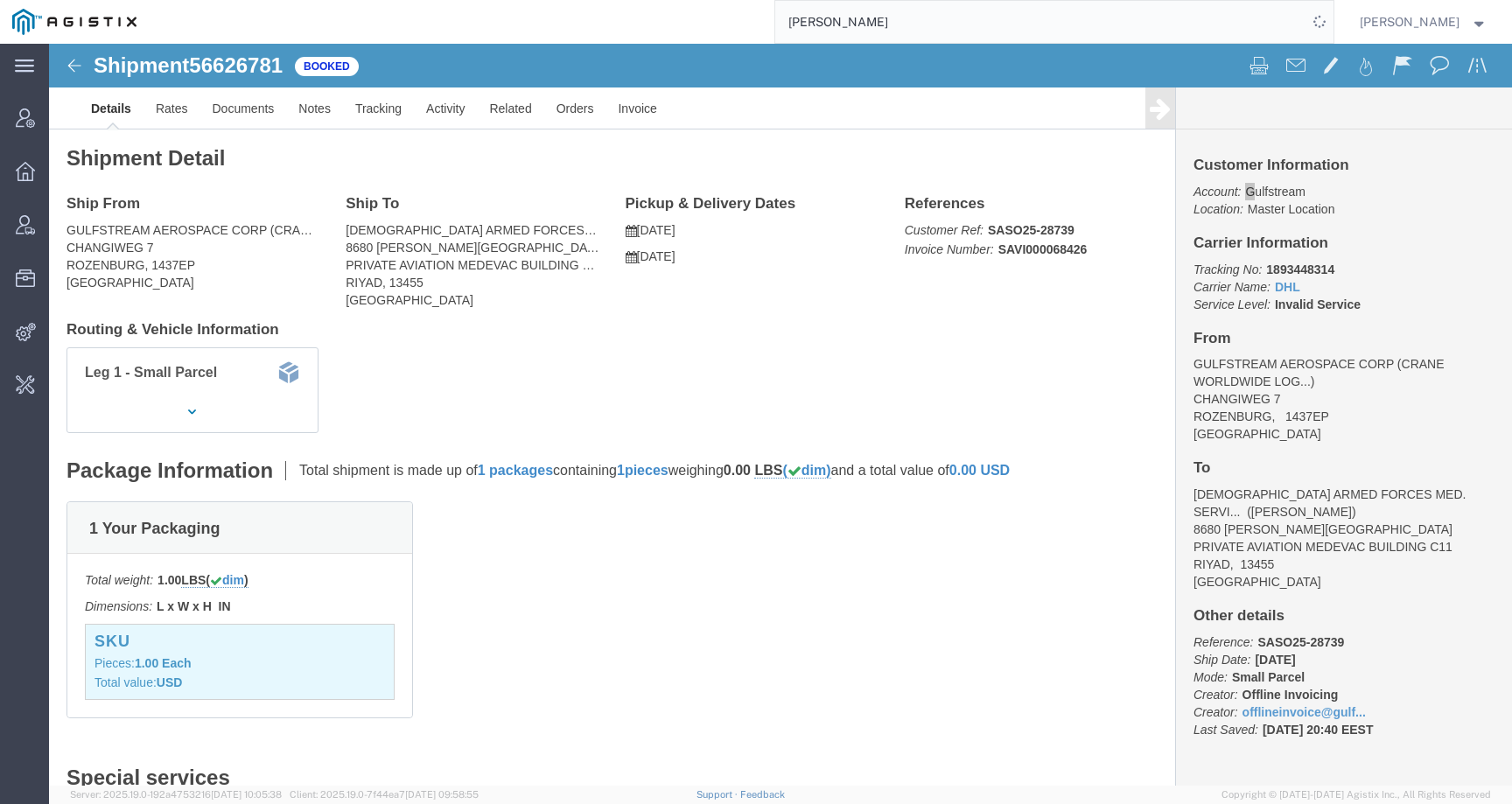
click at [812, 18] on input "pedro campos" at bounding box center [1041, 22] width 532 height 42
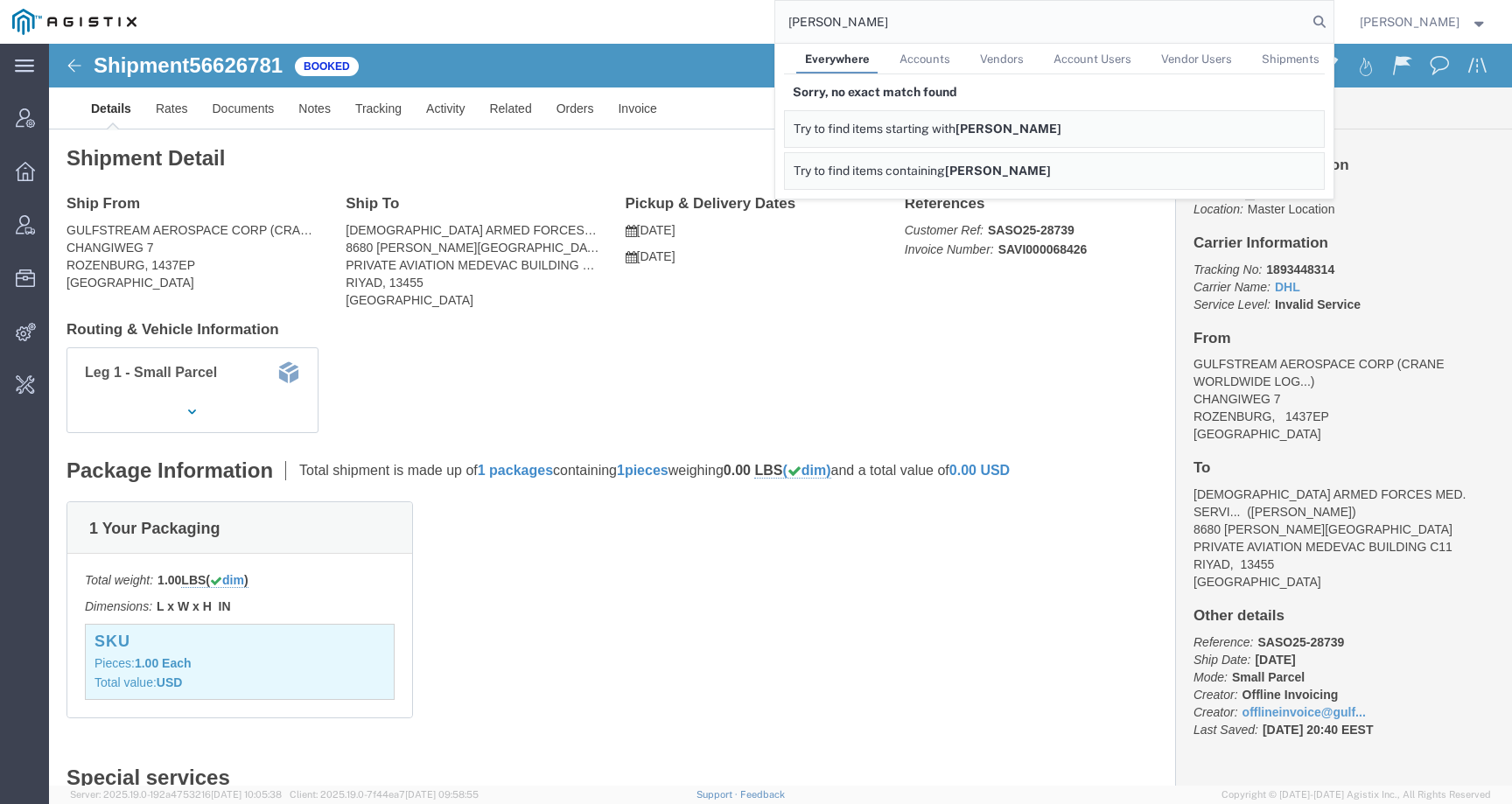
click at [919, 27] on input "Pedro campos" at bounding box center [1041, 22] width 532 height 42
click at [850, 27] on input "Pedro campos" at bounding box center [1041, 22] width 532 height 42
drag, startPoint x: 924, startPoint y: 22, endPoint x: 790, endPoint y: 22, distance: 134.0
click at [790, 22] on div "Pedro Campos Everywhere Accounts Vendors Account Users Vendor Users Shipments S…" at bounding box center [741, 22] width 1184 height 44
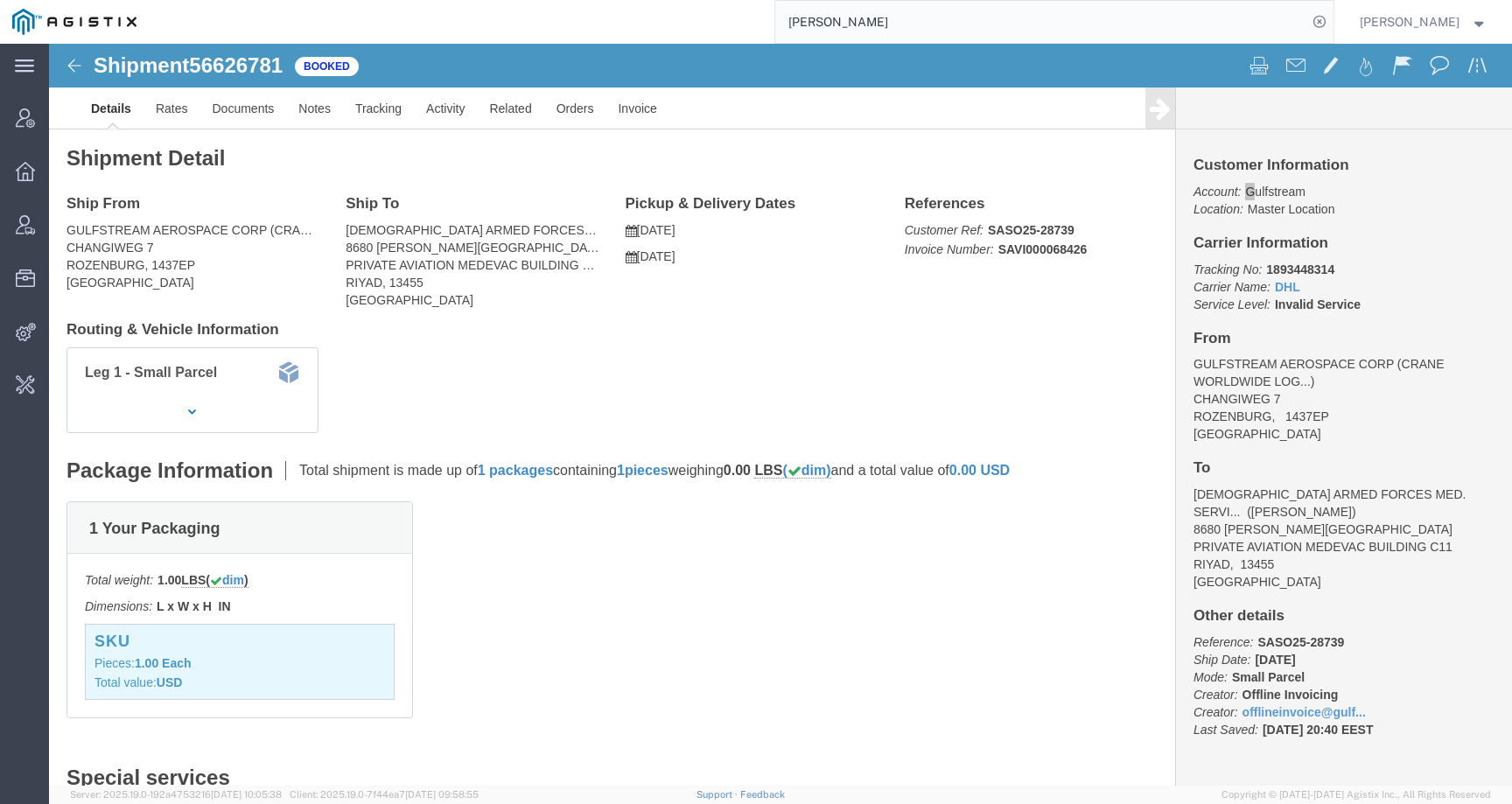
click at [909, 27] on input "Pedro Campos" at bounding box center [1041, 22] width 532 height 42
click at [909, 22] on input "Pedro Campos" at bounding box center [1041, 22] width 532 height 42
drag, startPoint x: 910, startPoint y: 22, endPoint x: 789, endPoint y: 19, distance: 121.0
click at [789, 19] on div "Pedro Campos" at bounding box center [741, 22] width 1184 height 44
click div "Shipment Detail Ship From GULFSTREAM AEROSPACE CORP (CRANE WORLDWIDE LOGISTICS)…"
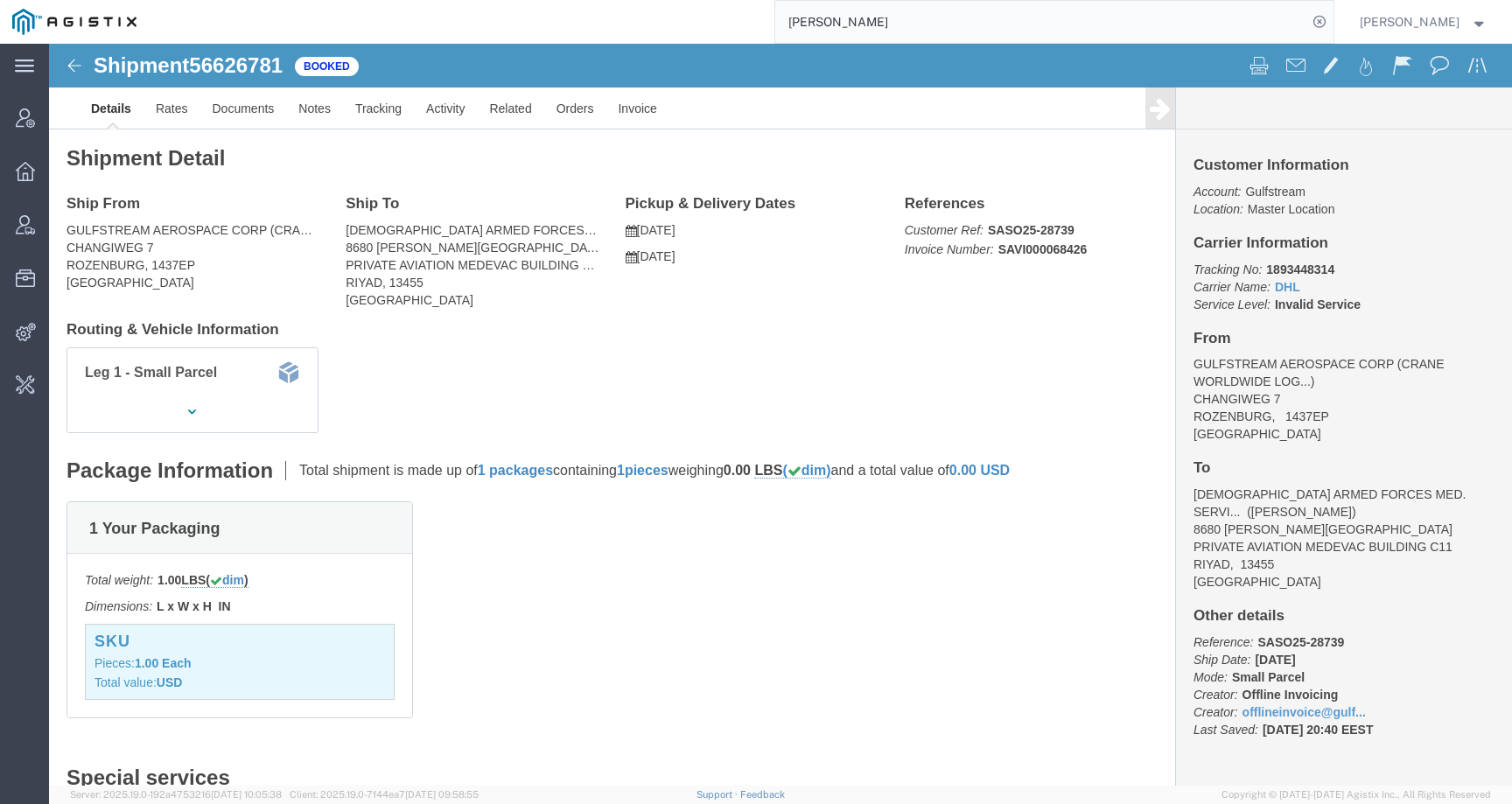
drag, startPoint x: 903, startPoint y: 25, endPoint x: 764, endPoint y: 25, distance: 139.0
click at [764, 25] on div "Pedro Campos" at bounding box center [741, 22] width 1184 height 44
paste input "56791234"
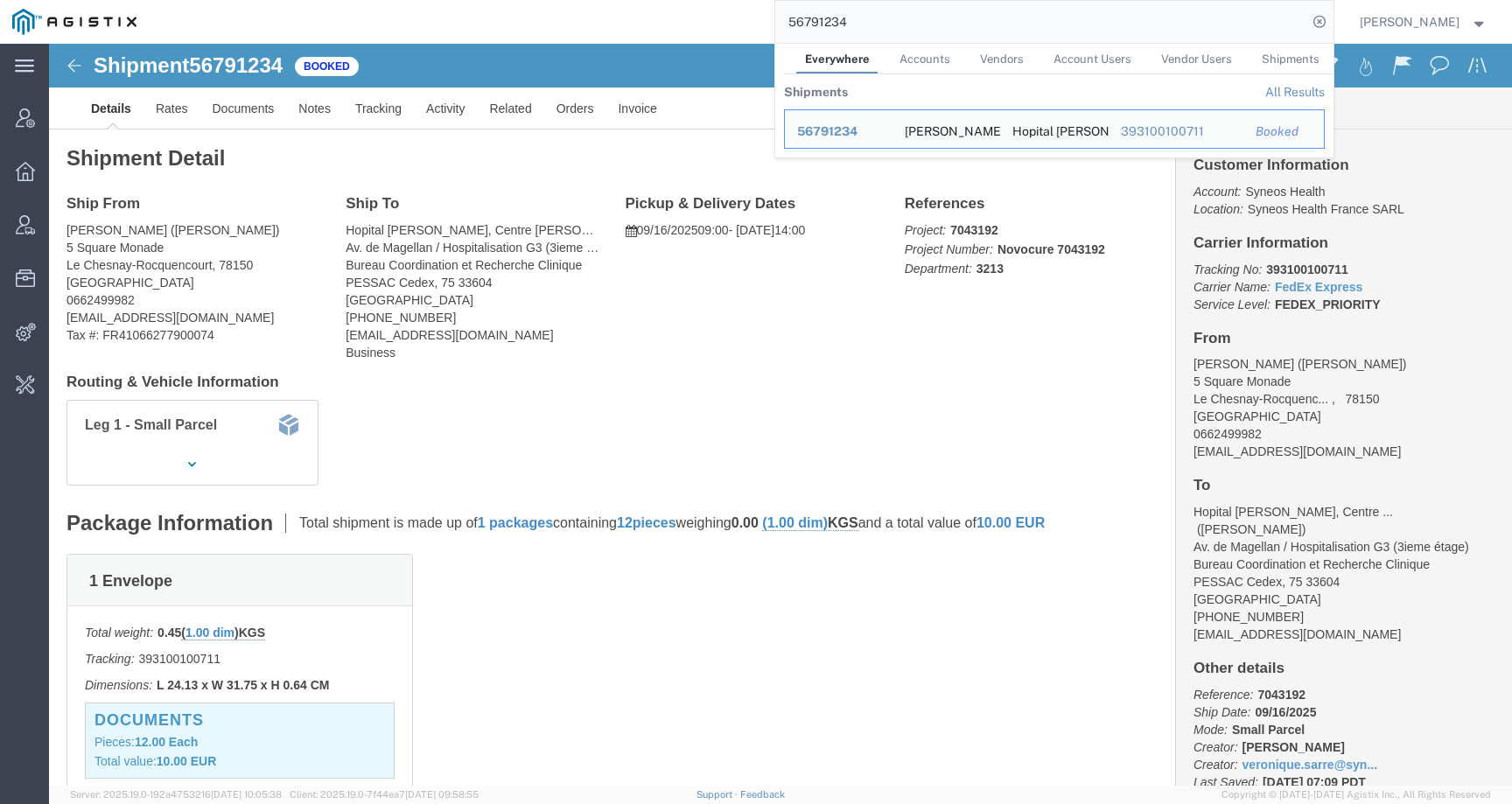
click div "Shipment Detail Ship From Véronique Sarre (Veronique Sarre) 5 Square Monade Le …"
drag, startPoint x: 909, startPoint y: 25, endPoint x: 709, endPoint y: 25, distance: 200.0
click at [709, 25] on div "56791234 Everywhere Accounts Vendors Account Users Vendor Users Shipments Shipm…" at bounding box center [741, 22] width 1184 height 44
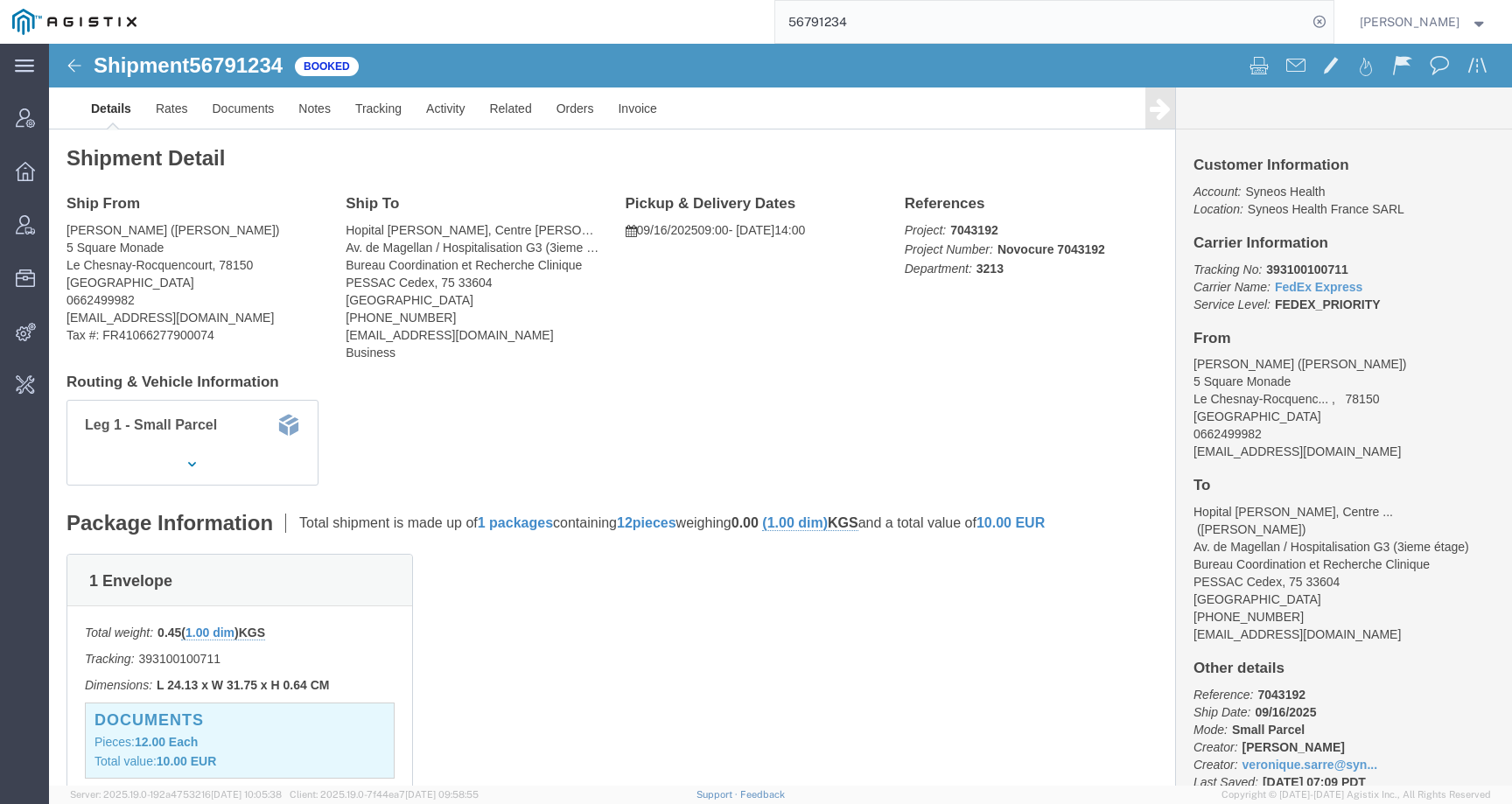
click div "Shipment Detail Ship From Véronique Sarre (Veronique Sarre) 5 Square Monade Le …"
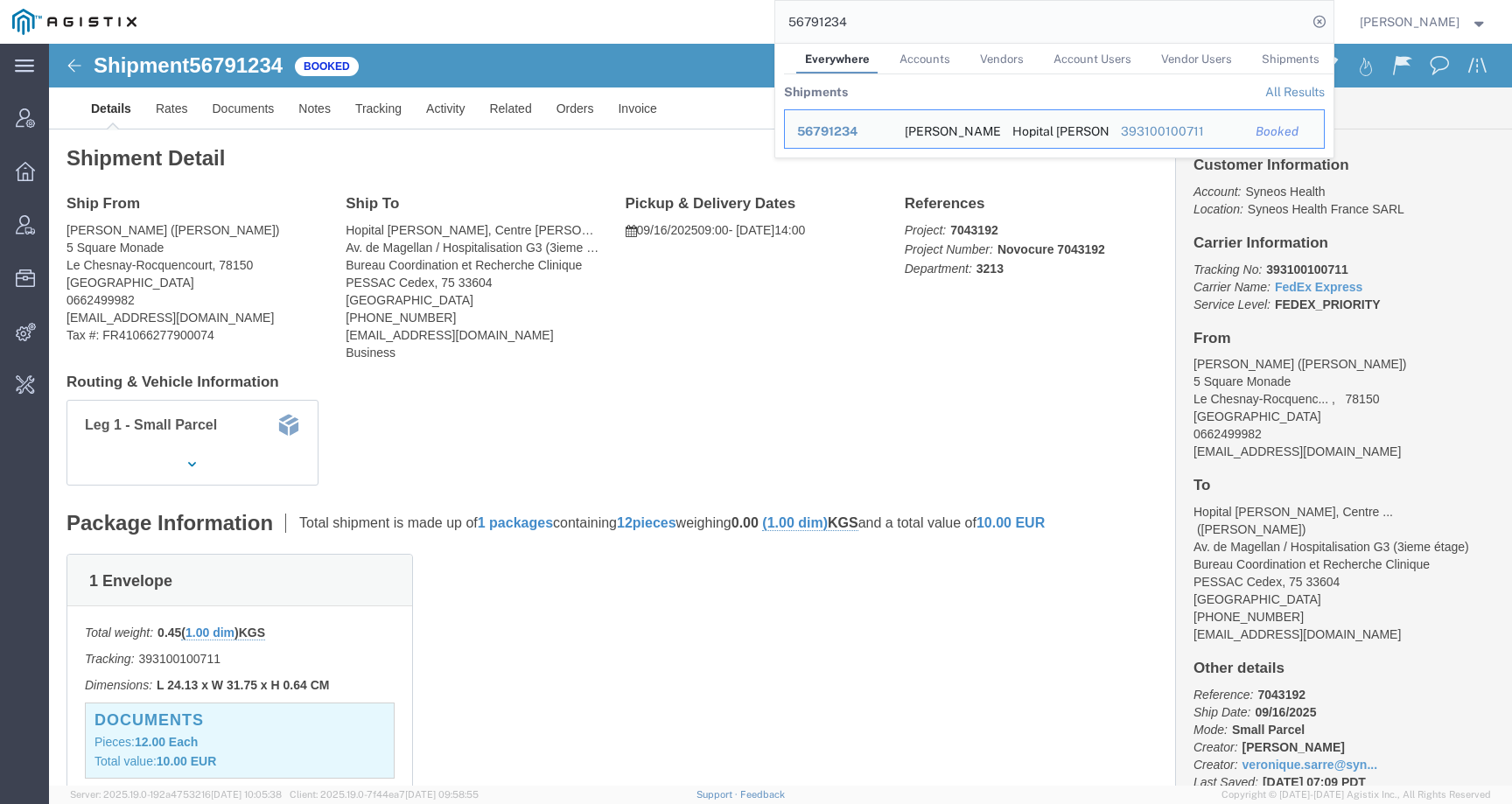
drag, startPoint x: 876, startPoint y: 20, endPoint x: 713, endPoint y: 15, distance: 163.1
click at [716, 15] on div "56791234 Everywhere Accounts Vendors Account Users Vendor Users Shipments Shipm…" at bounding box center [741, 22] width 1184 height 44
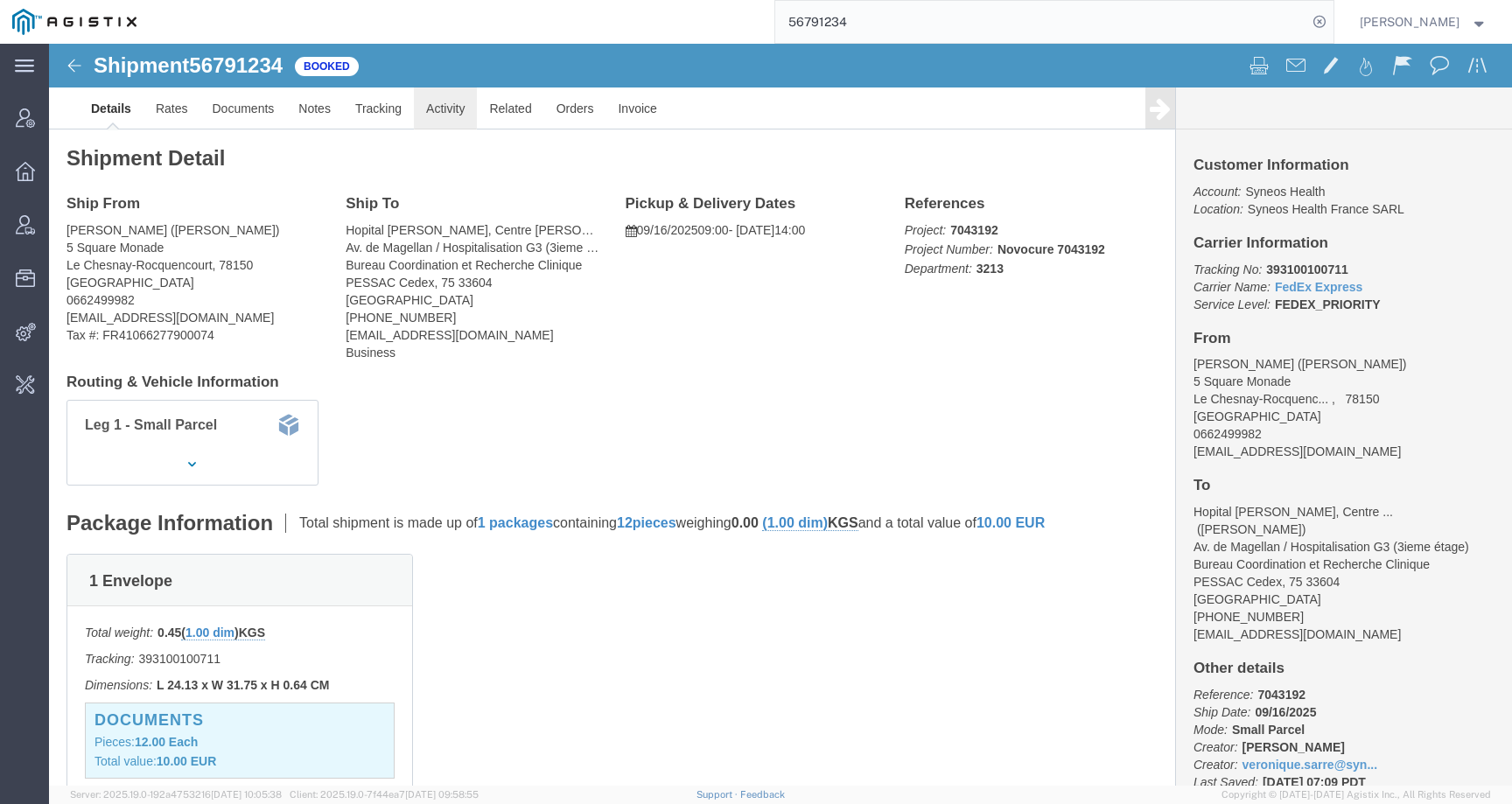
click link "Activity"
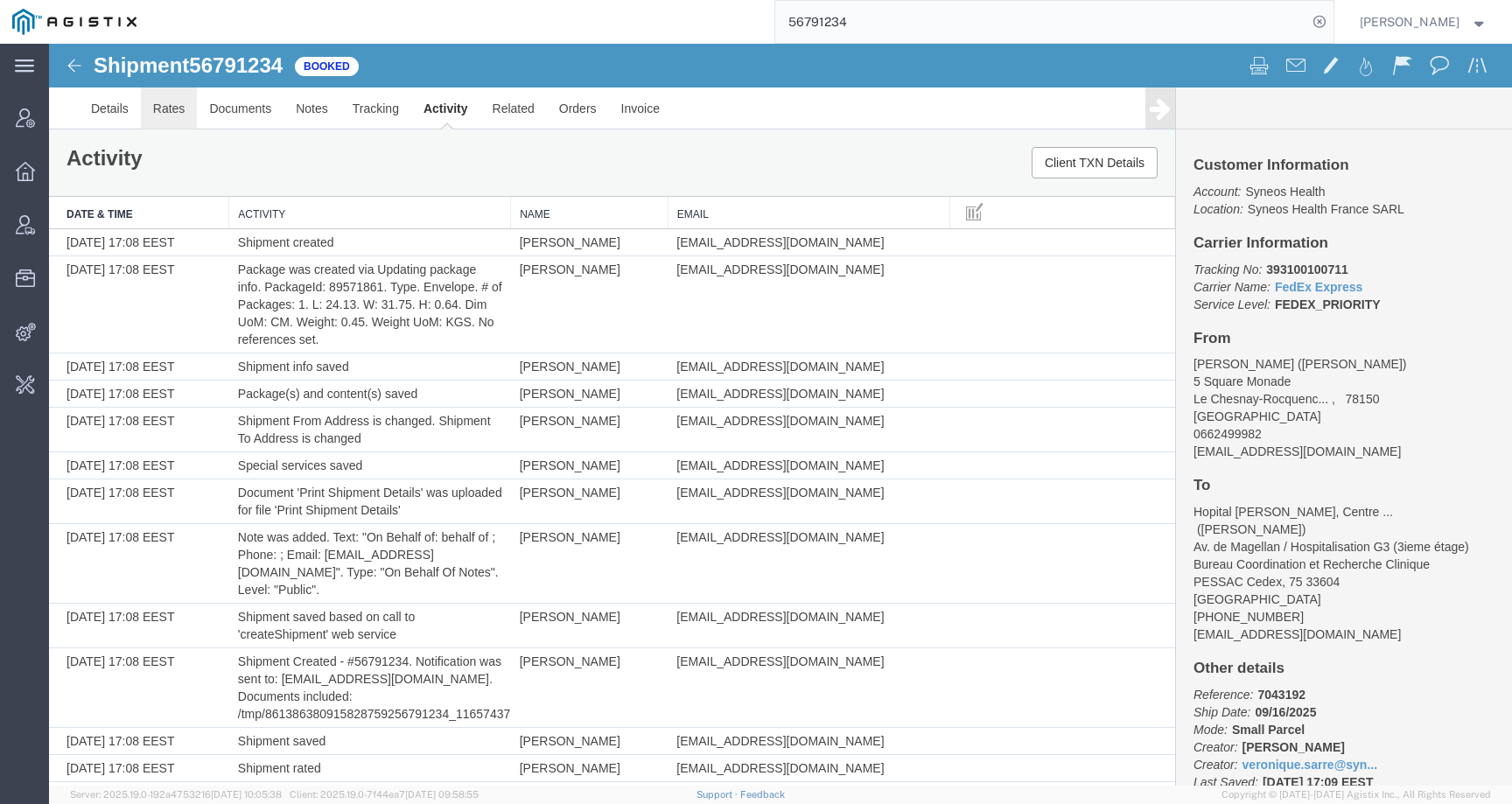
click at [146, 112] on link "Rates" at bounding box center [169, 108] width 57 height 42
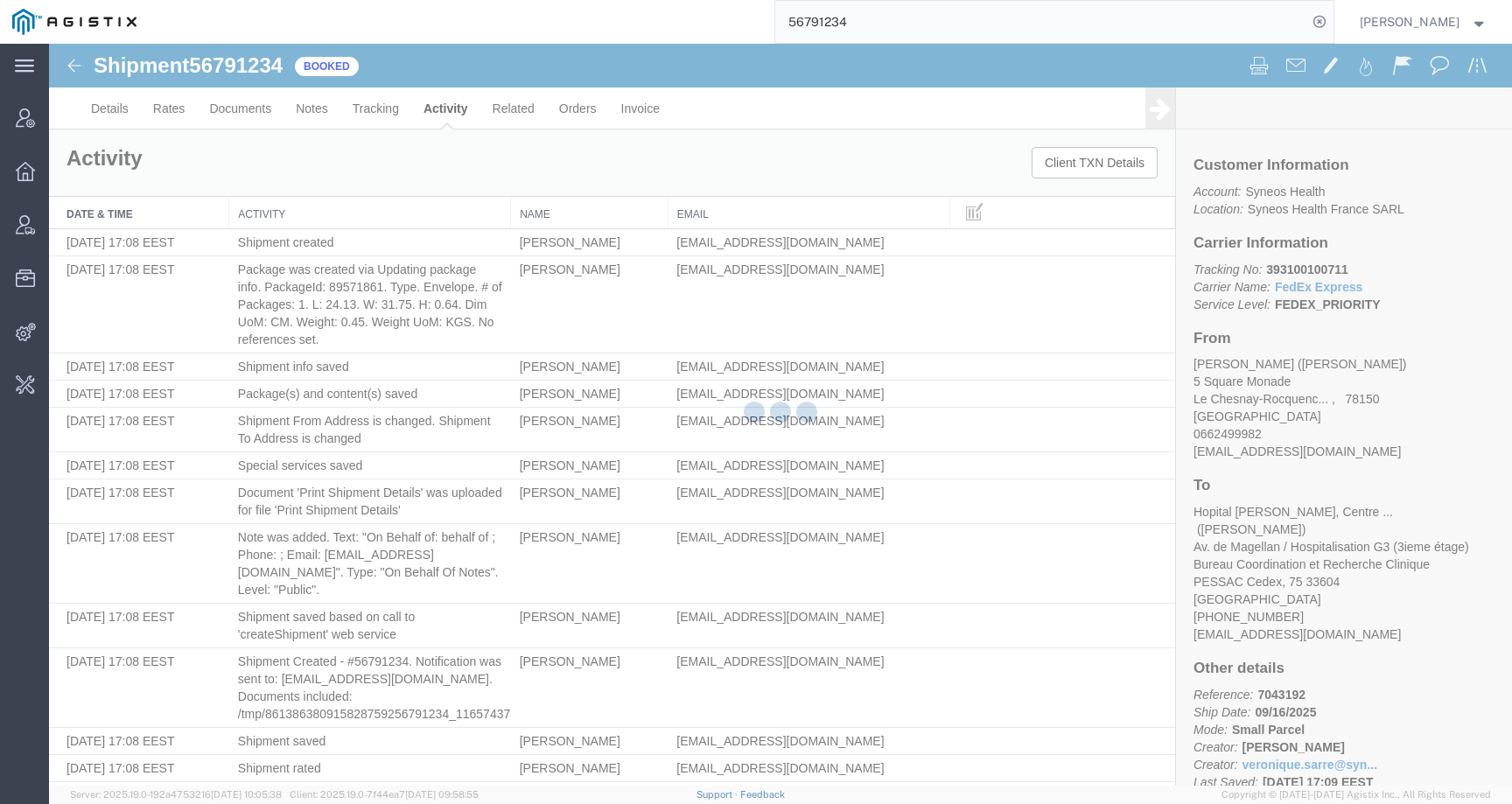
click at [115, 109] on div at bounding box center [780, 415] width 1462 height 742
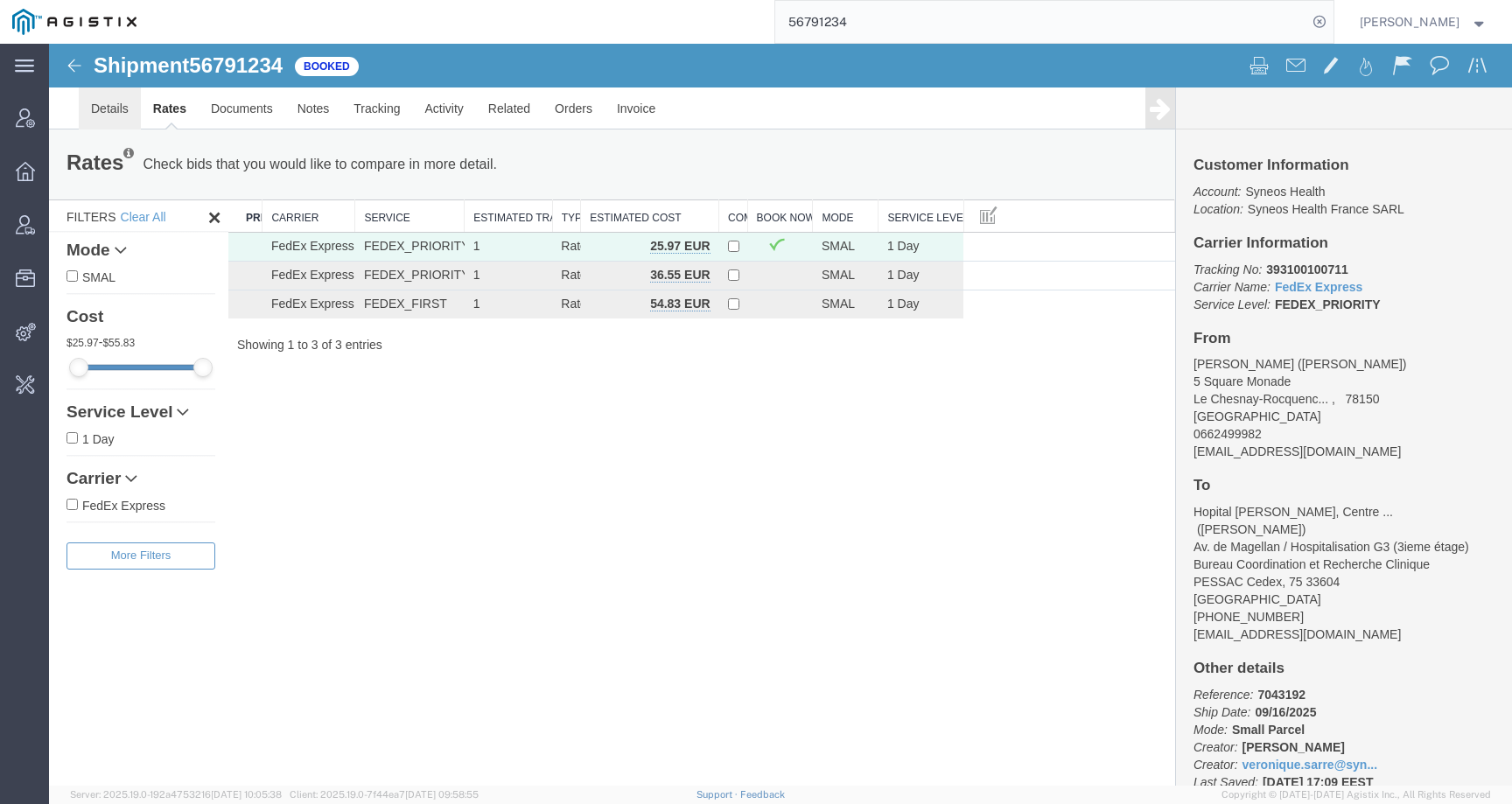
click at [102, 109] on link "Details" at bounding box center [109, 108] width 62 height 42
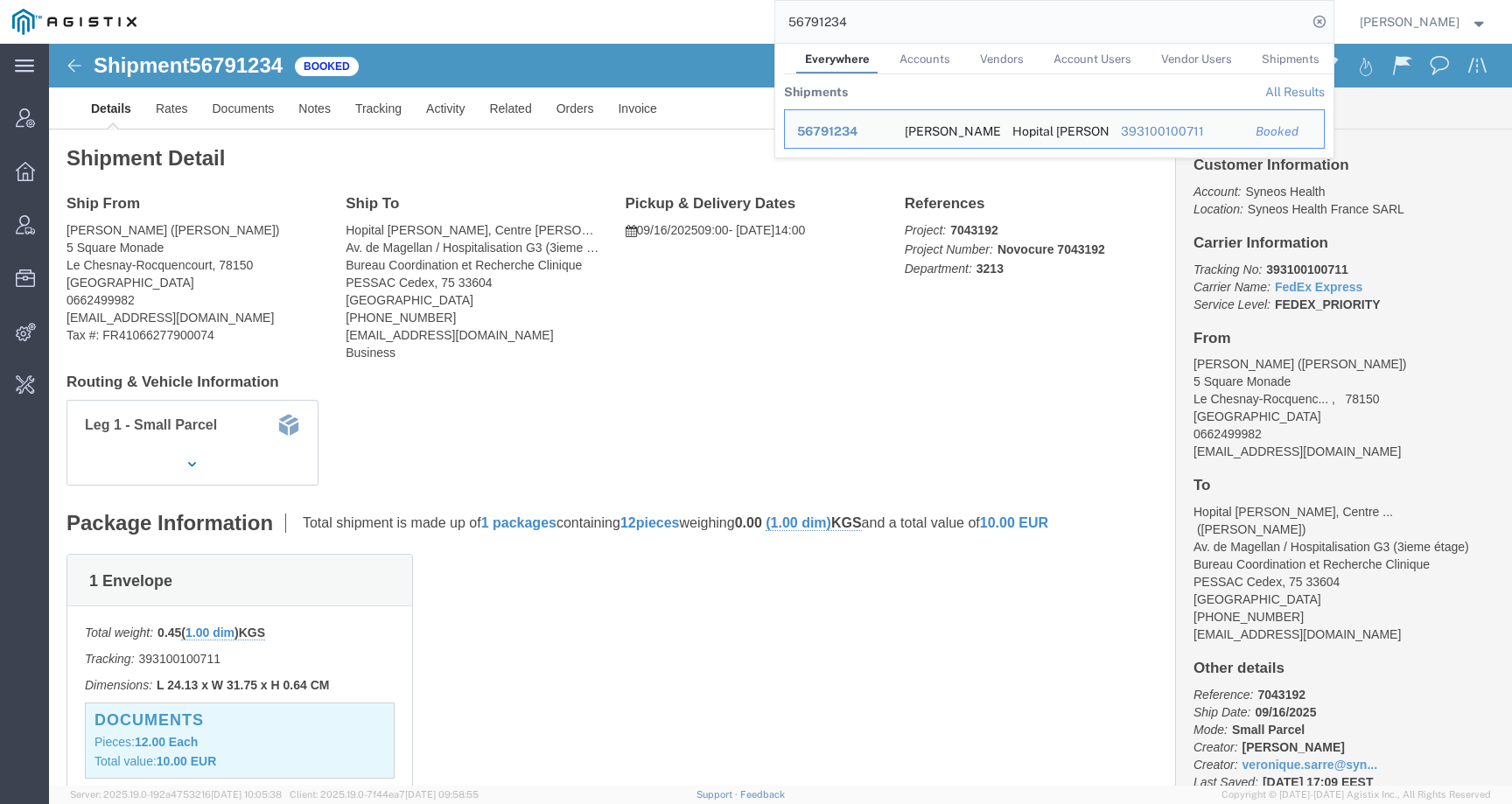
drag, startPoint x: 891, startPoint y: 20, endPoint x: 693, endPoint y: 17, distance: 198.0
click at [693, 17] on div "56791234 Everywhere Accounts Vendors Account Users Vendor Users Shipments Shipm…" at bounding box center [741, 22] width 1184 height 44
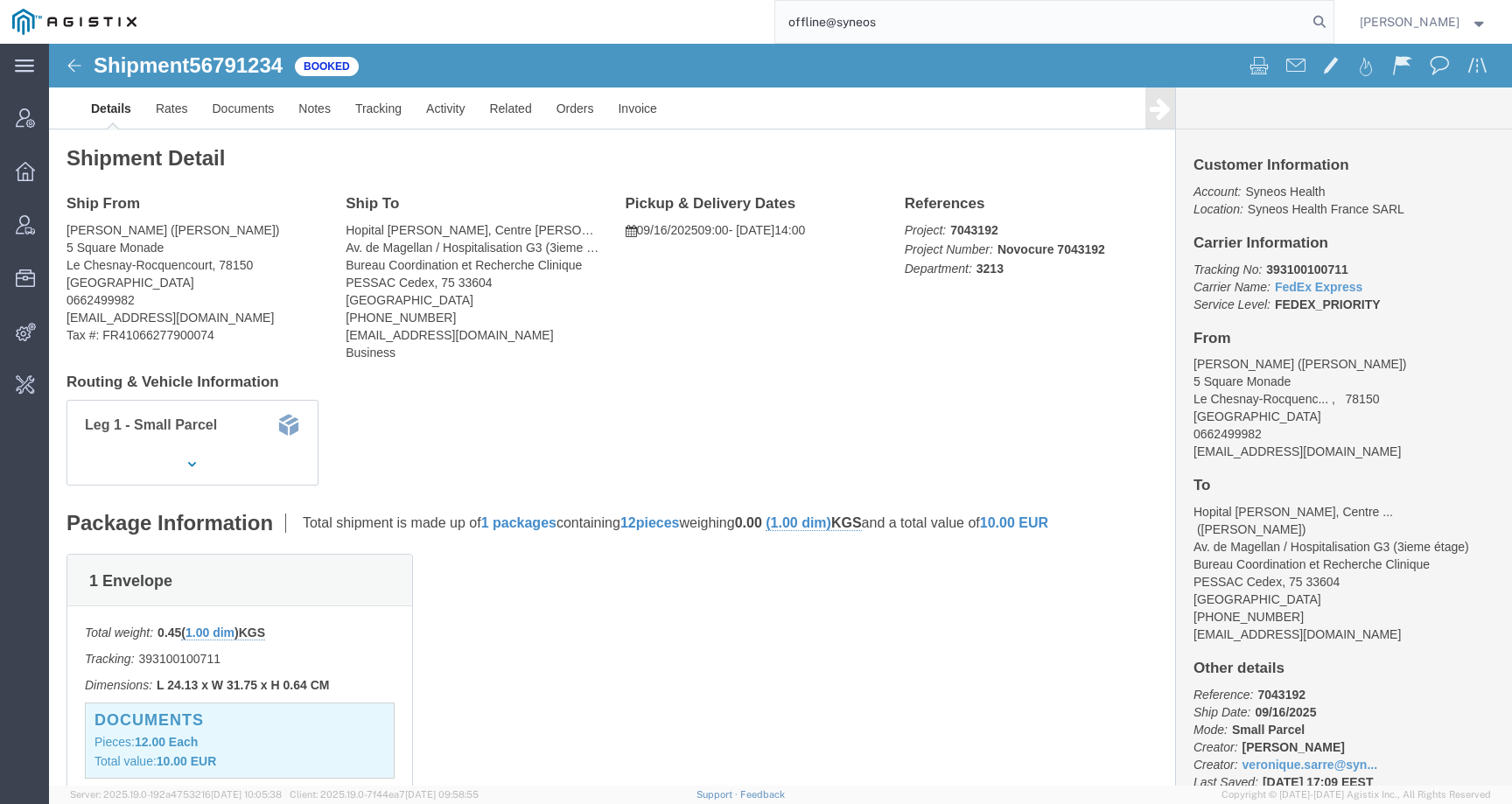
type input "offline@syneos"
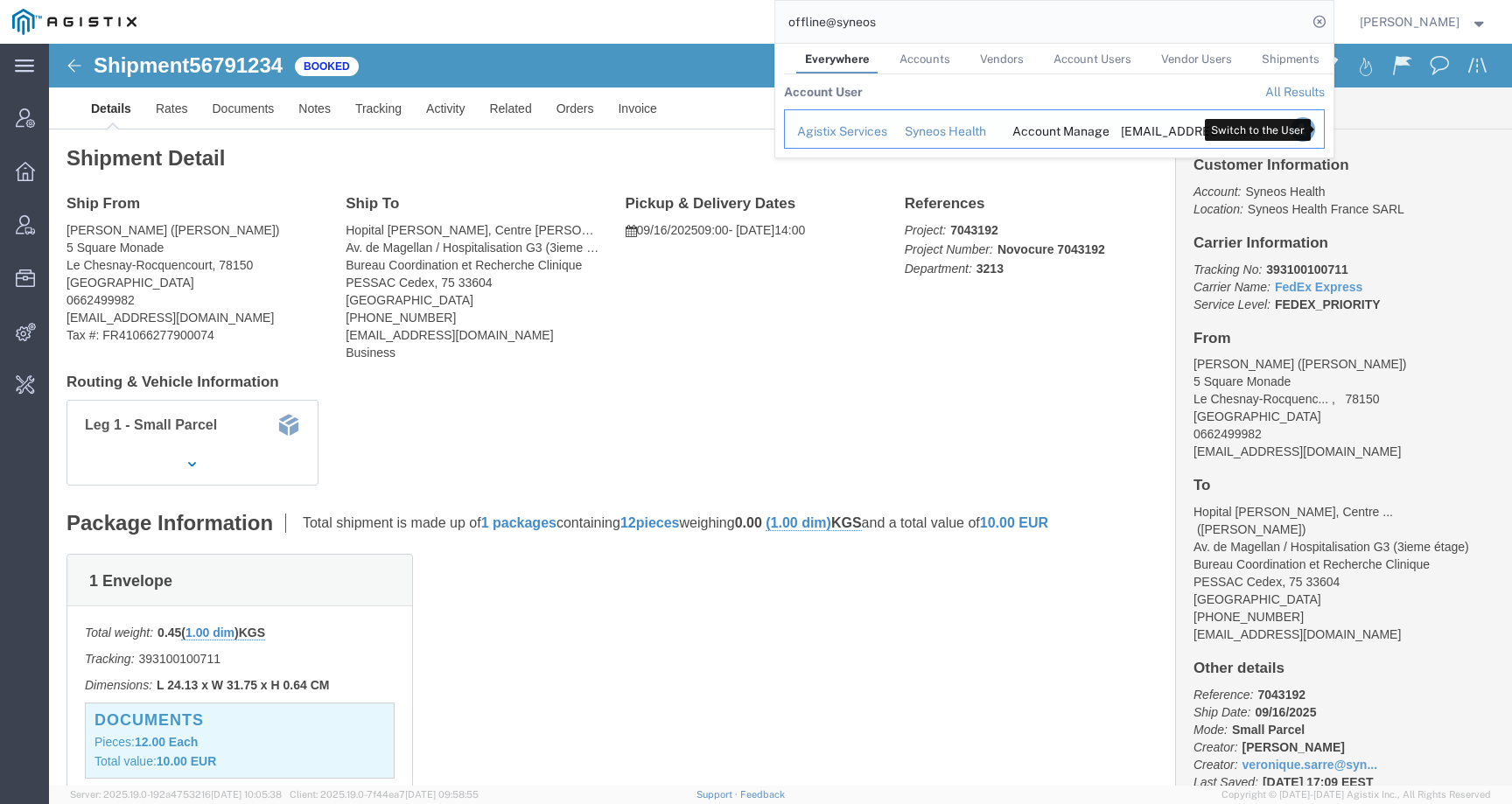
click at [1314, 129] on icon "Search Results" at bounding box center [1302, 129] width 25 height 25
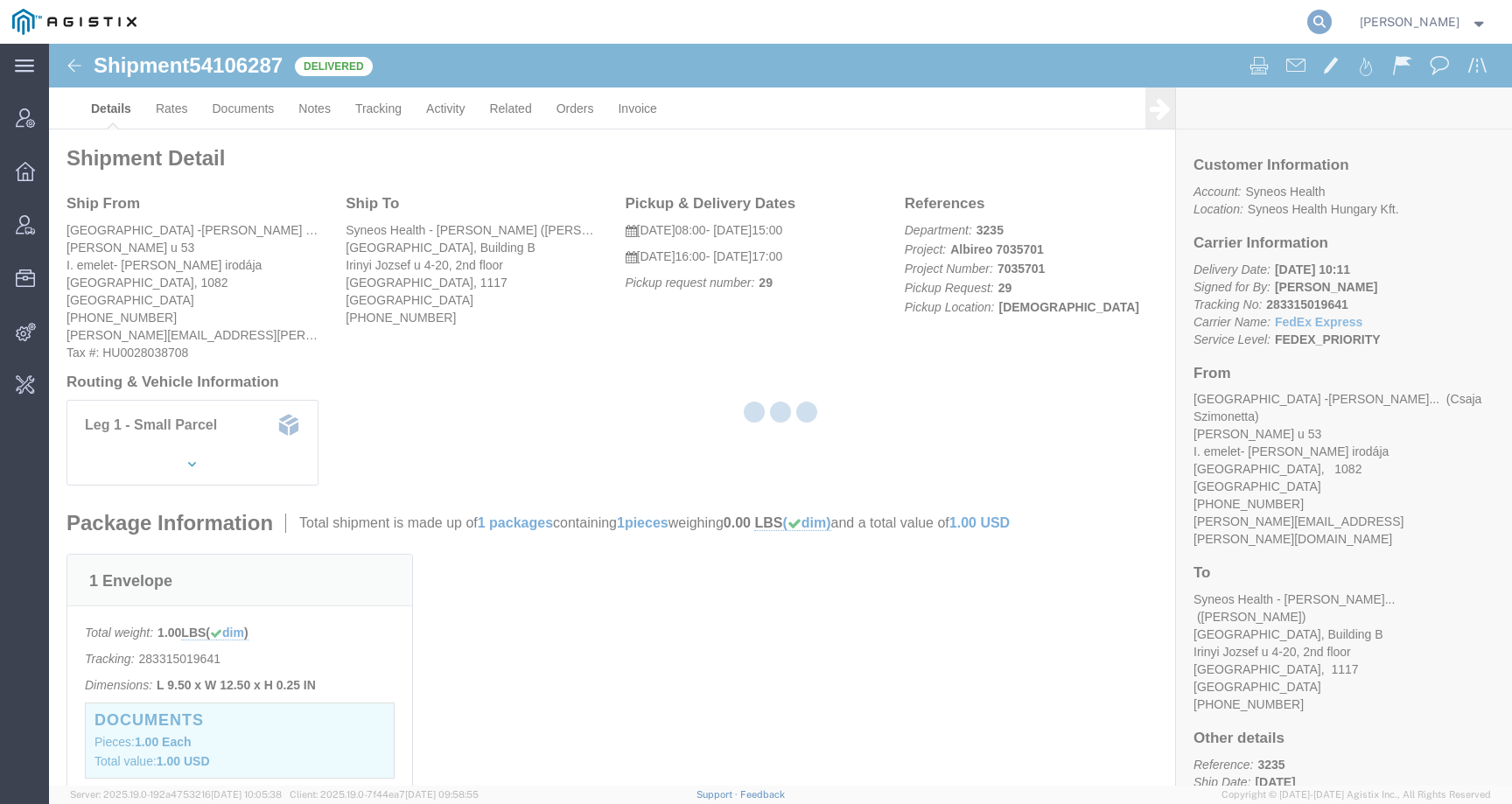
click at [1326, 18] on icon at bounding box center [1319, 22] width 25 height 25
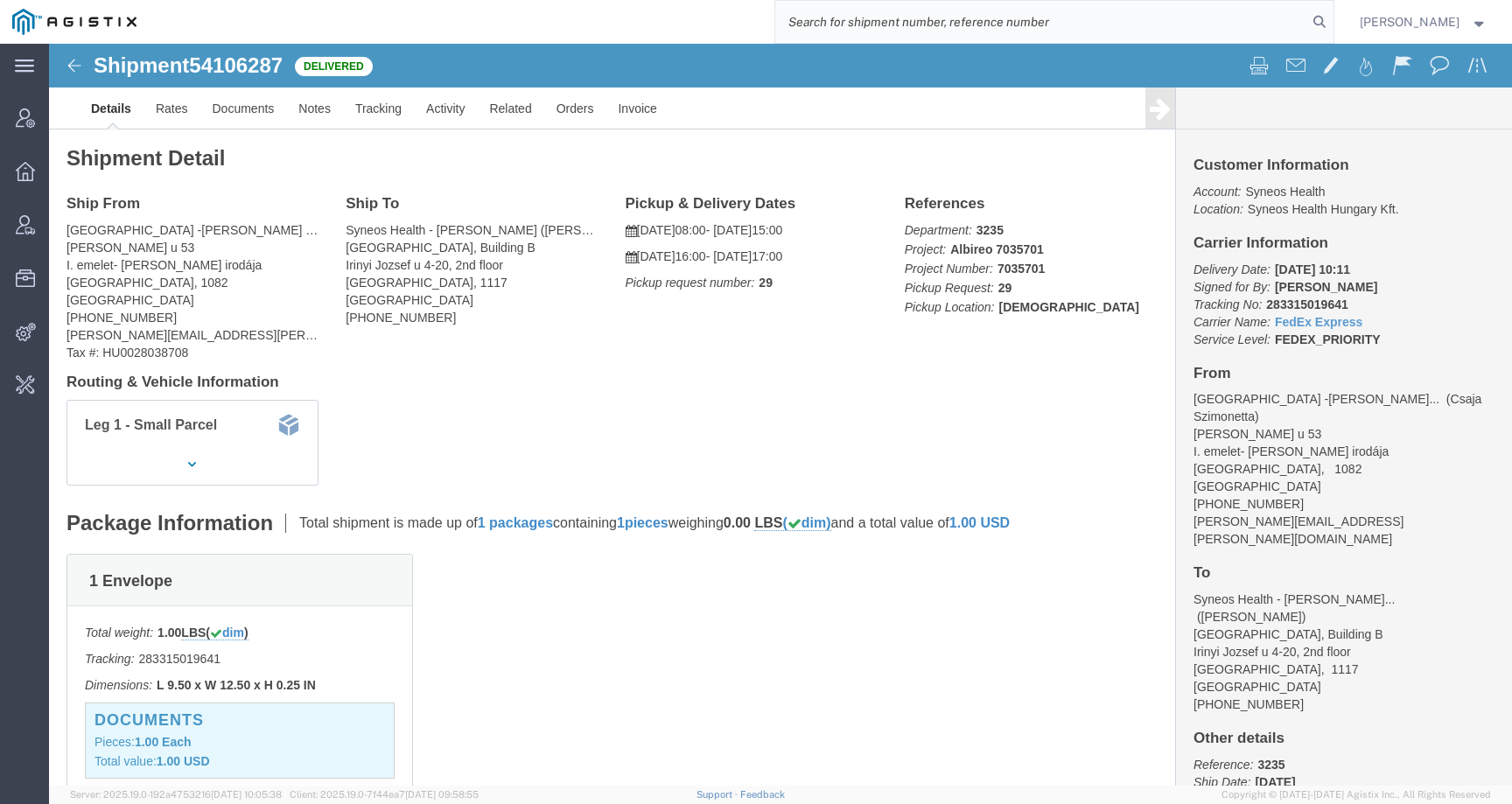
click at [1269, 18] on input "search" at bounding box center [1041, 22] width 532 height 42
paste input "201402910"
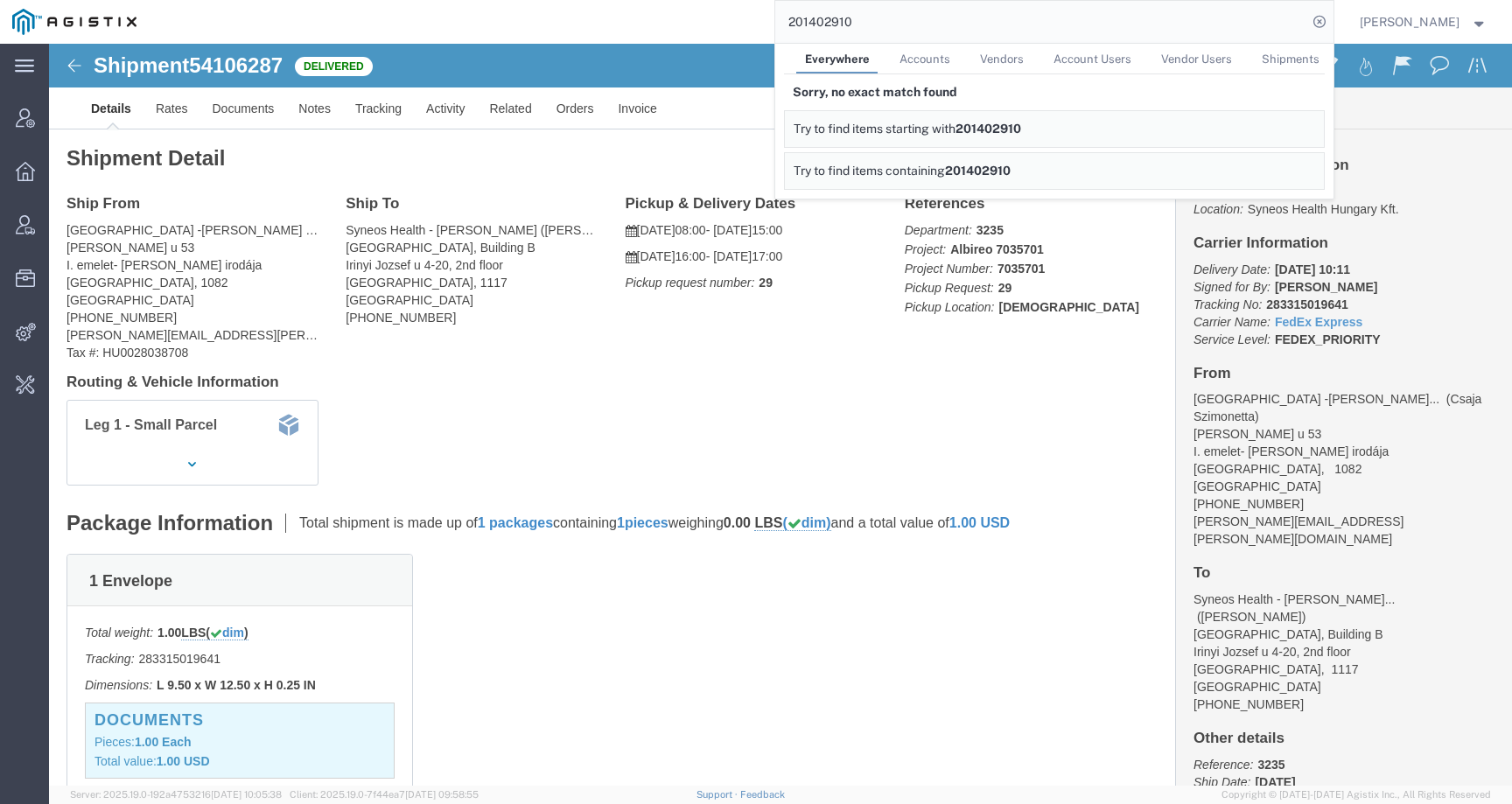
click at [934, 65] on span "Accounts" at bounding box center [925, 59] width 51 height 13
drag, startPoint x: 878, startPoint y: 22, endPoint x: 719, endPoint y: 22, distance: 159.0
click at [719, 22] on div "201402910 Everywhere Accounts Vendors Account Users Vendor Users Shipments Sorr…" at bounding box center [741, 22] width 1184 height 44
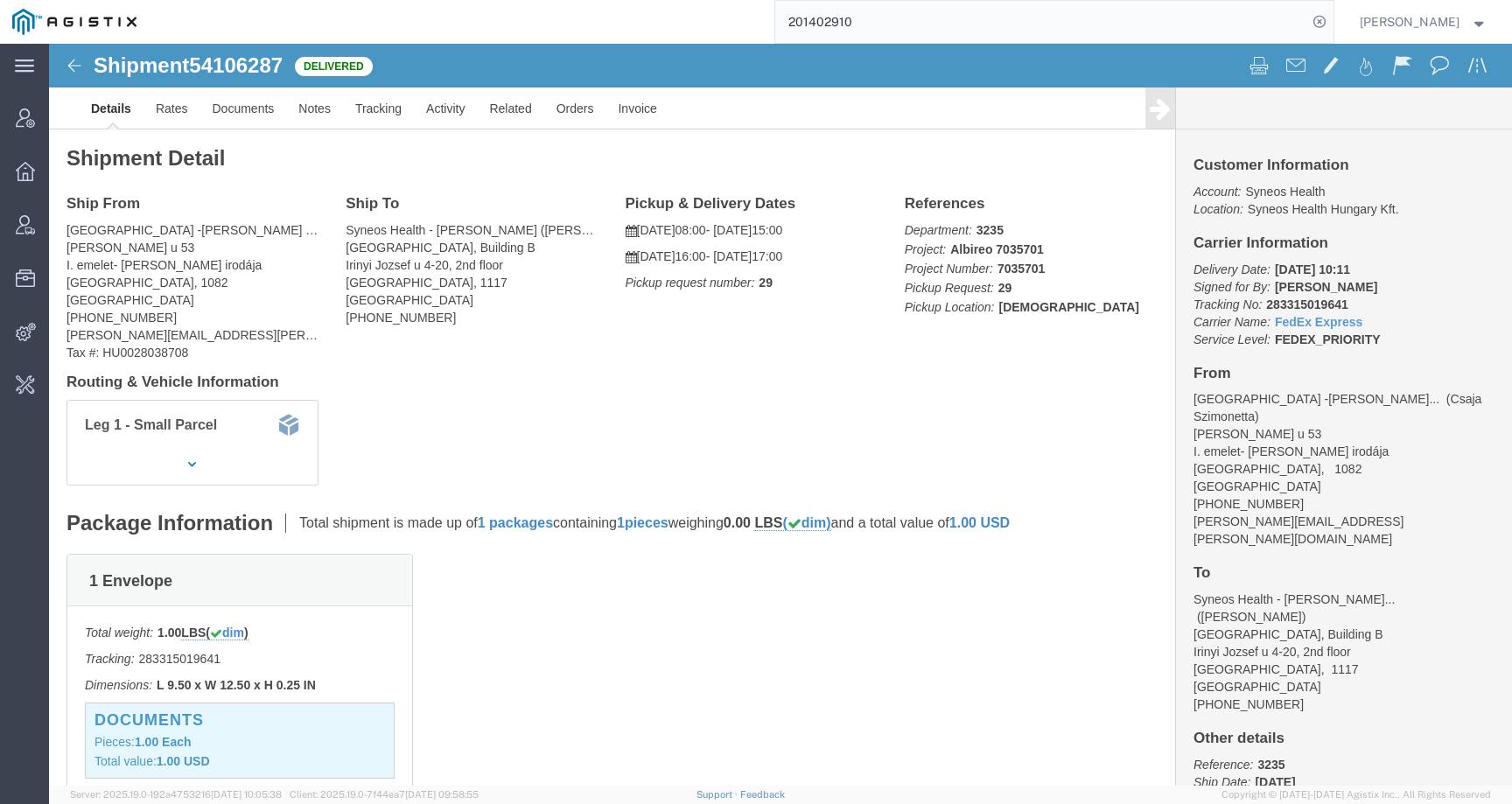
click div "Leg 1 - Small Parcel"
click div "Shipment Detail Ship From Semmelweis Egyetem -Dr. Dezsőfi-Gottl Antal (Csaja Sz…"
click link "Activity"
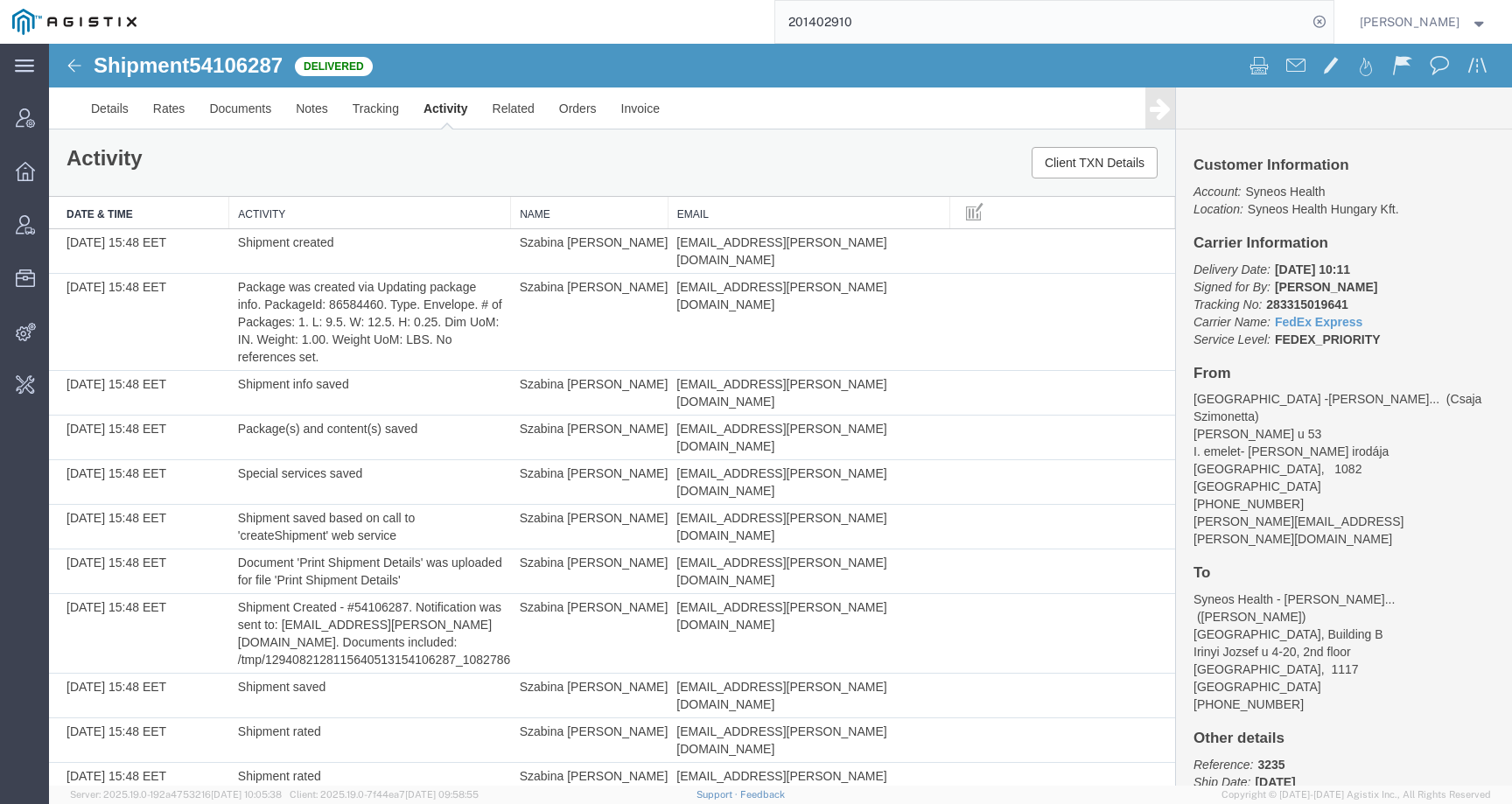
click at [884, 167] on div "Activity Client TXN Details" at bounding box center [611, 162] width 1126 height 66
click at [924, 32] on input "201402910" at bounding box center [1041, 22] width 532 height 42
click at [902, 30] on input "201402910" at bounding box center [1041, 22] width 532 height 42
type input "20140291"
drag, startPoint x: 893, startPoint y: 19, endPoint x: 770, endPoint y: 18, distance: 123.0
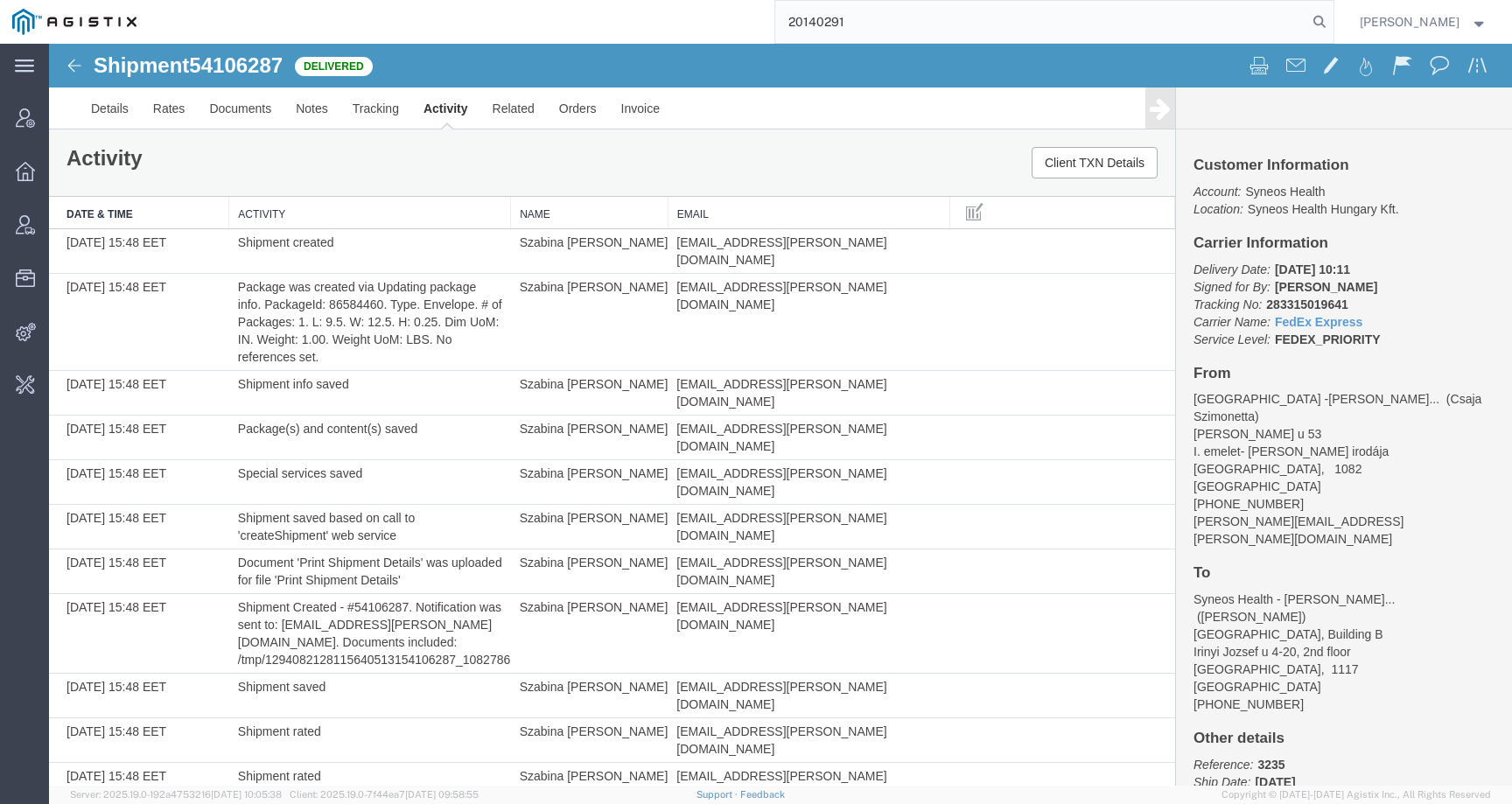
click at [770, 18] on div "20140291" at bounding box center [741, 22] width 1184 height 44
click at [107, 109] on link "Details" at bounding box center [109, 108] width 62 height 42
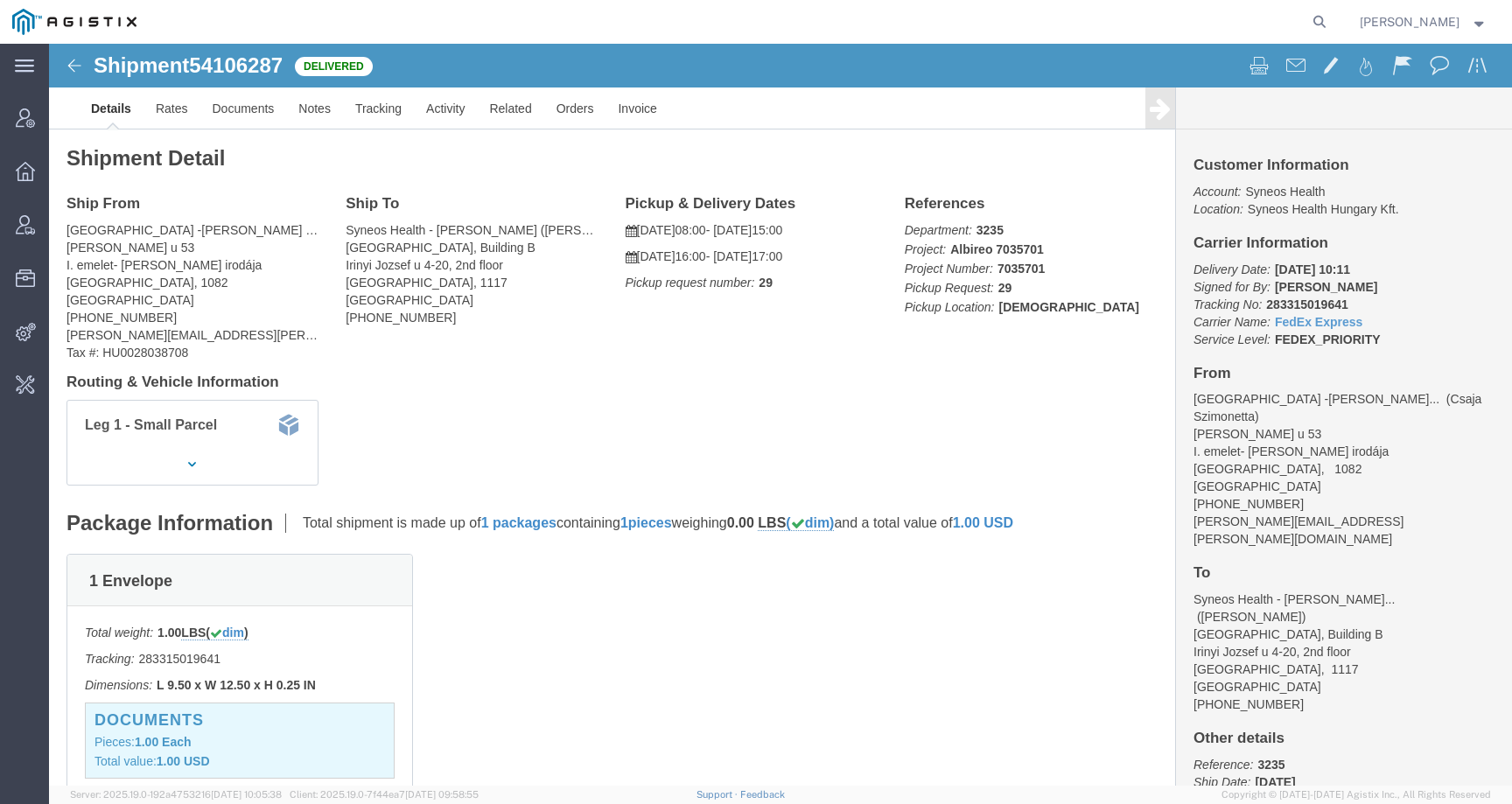
scroll to position [378, 0]
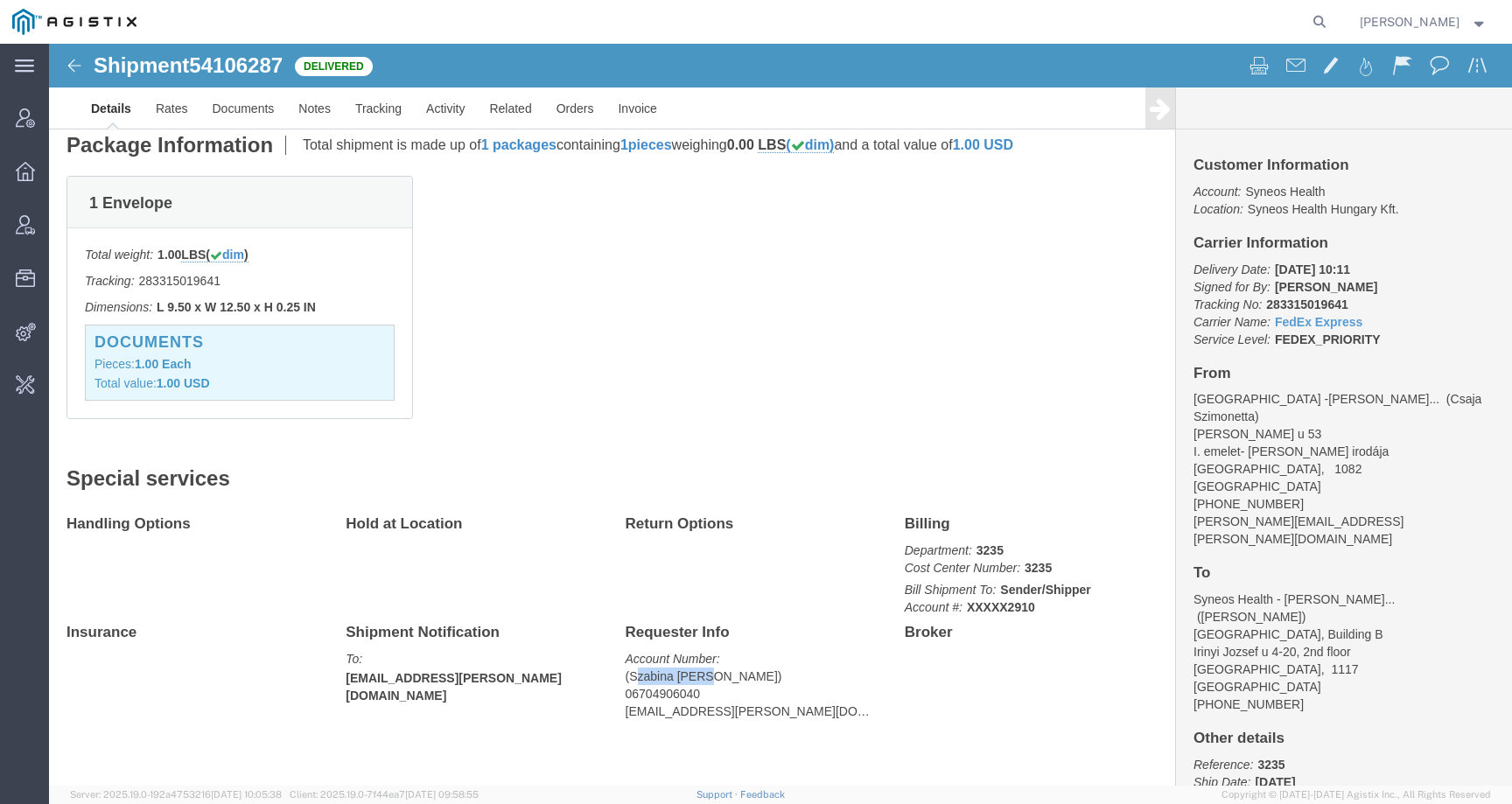
drag, startPoint x: 579, startPoint y: 634, endPoint x: 648, endPoint y: 629, distance: 69.2
click address "(Szabina Toth) 06704906040 szabina.toth@syneoshealth.com"
copy address "Szabina Toth"
click at [1322, 16] on agx-global-search at bounding box center [1054, 22] width 560 height 44
click at [1327, 16] on icon at bounding box center [1319, 22] width 25 height 25
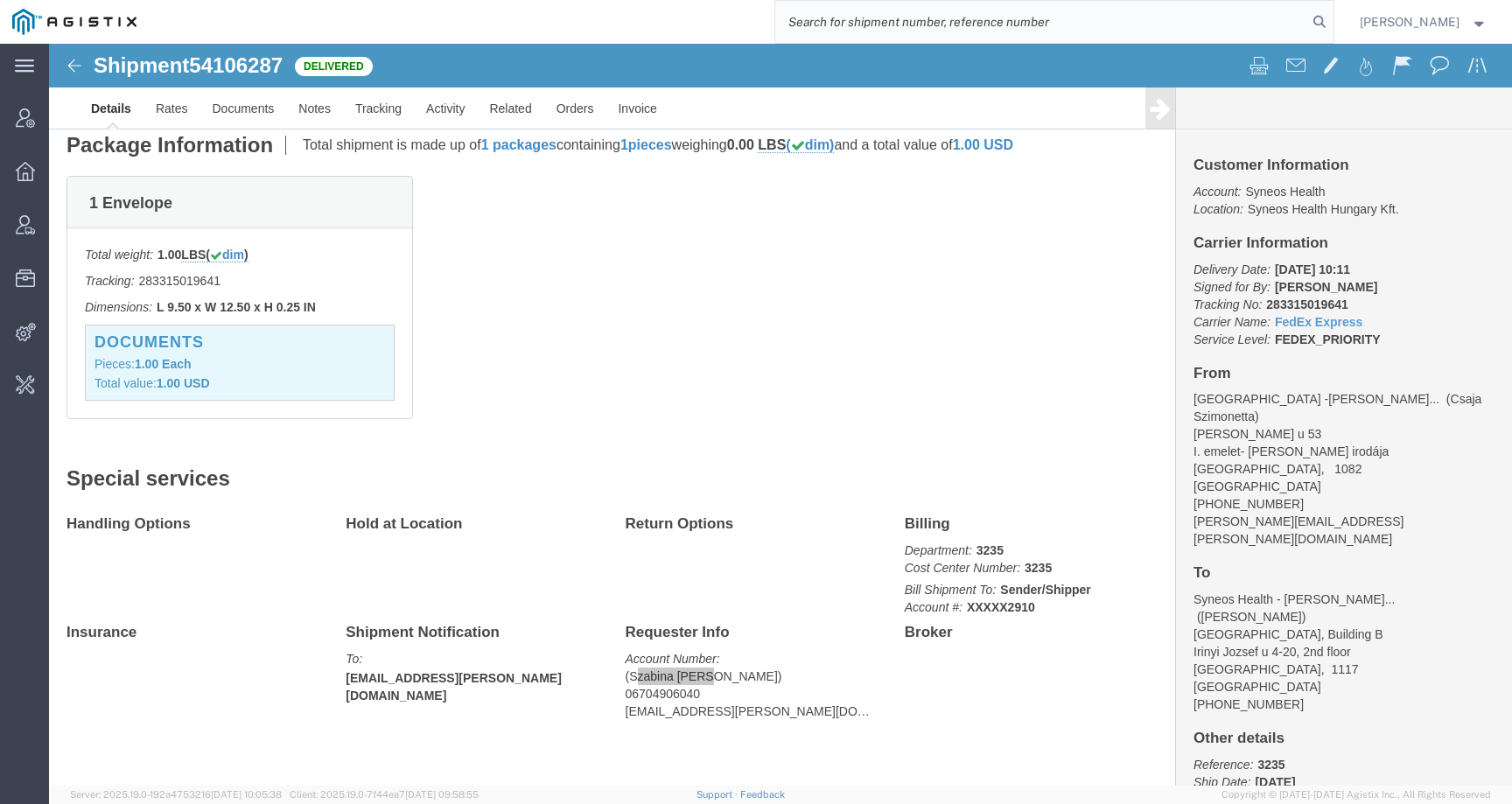
click at [1284, 23] on input "search" at bounding box center [1041, 22] width 532 height 42
paste input "201402910"
click address "(Szabina Toth) 06704906040 szabina.toth@syneoshealth.com"
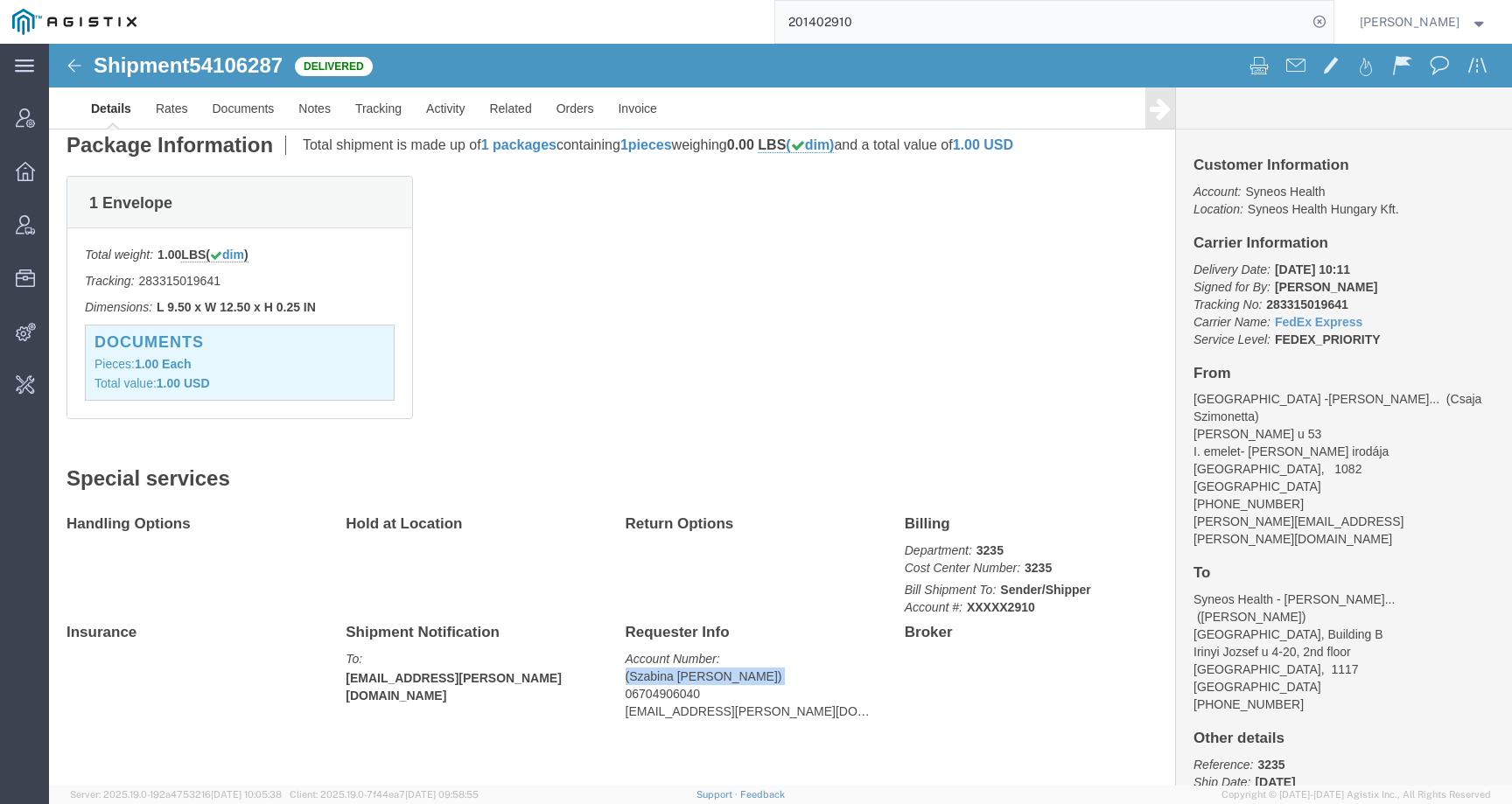
copy address "(Szabina Toth)"
paste input "(Szabina Toth)"
drag, startPoint x: 876, startPoint y: 25, endPoint x: 667, endPoint y: 22, distance: 209.0
click at [667, 22] on div "(Szabina Toth)" at bounding box center [741, 22] width 1184 height 44
drag, startPoint x: 813, startPoint y: 23, endPoint x: 824, endPoint y: 34, distance: 15.6
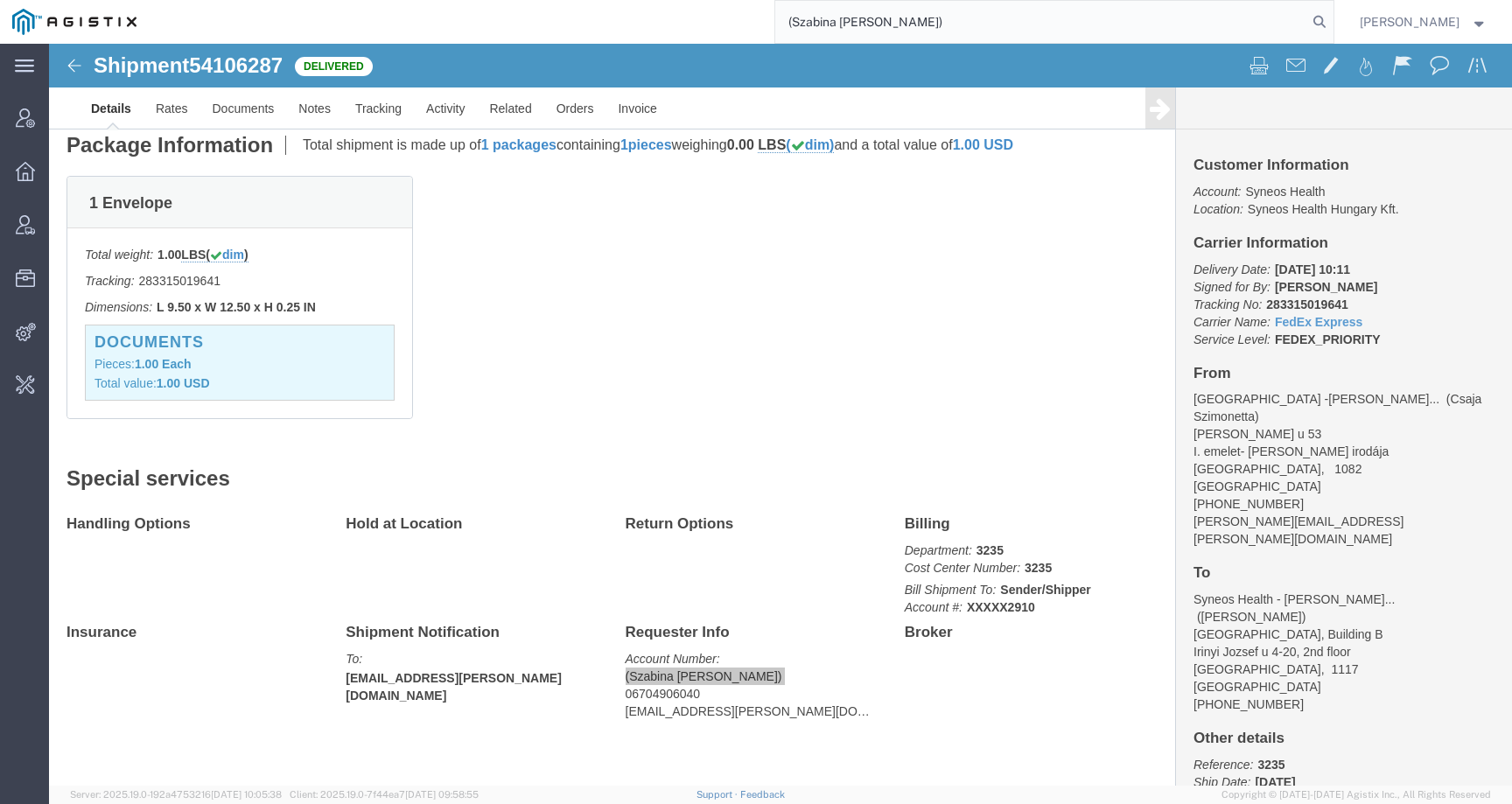
click at [813, 24] on input "(Szabina Toth)" at bounding box center [1041, 22] width 532 height 42
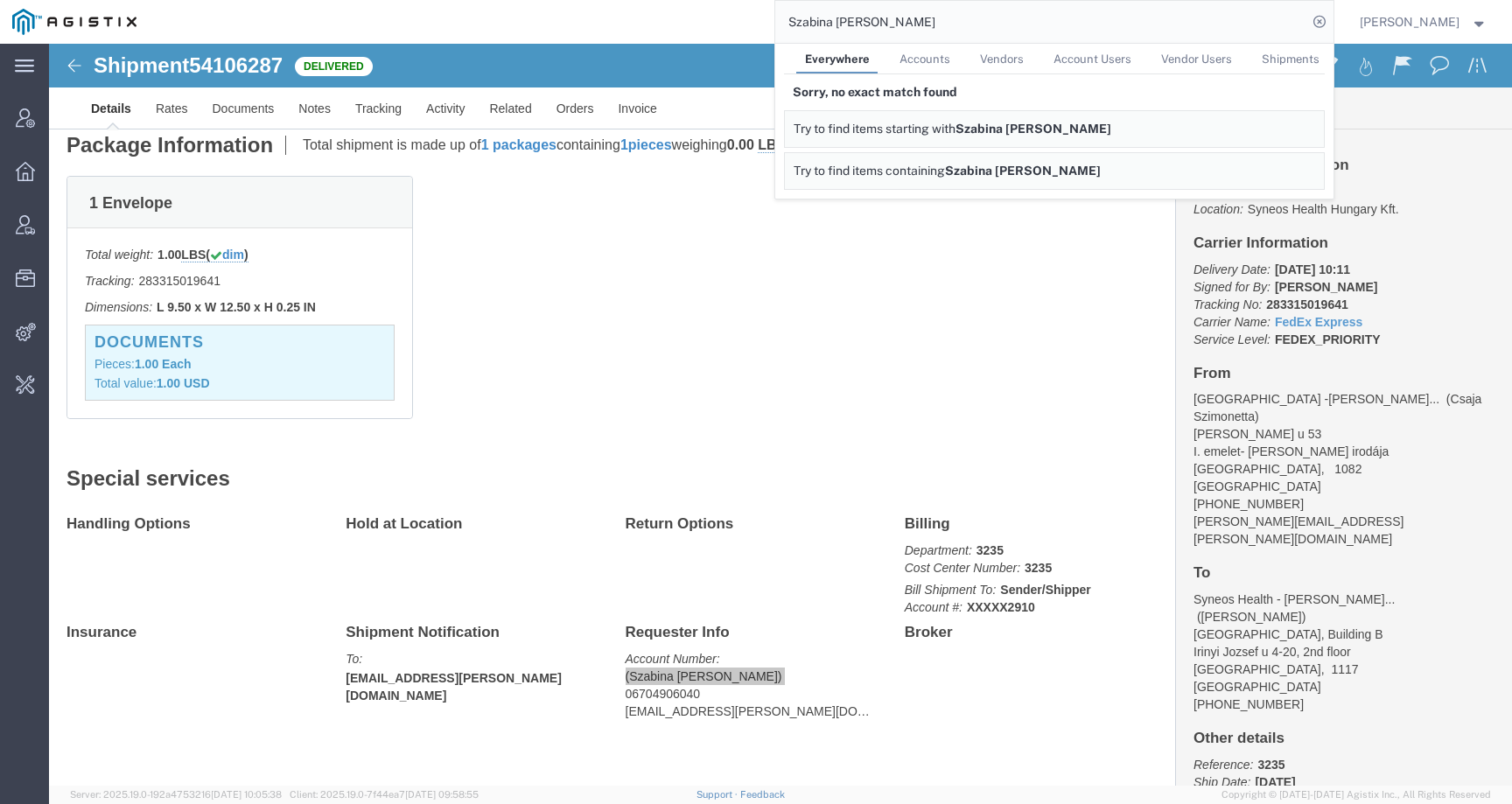
click at [946, 59] on span "Accounts" at bounding box center [925, 59] width 51 height 13
drag, startPoint x: 562, startPoint y: 669, endPoint x: 771, endPoint y: 669, distance: 209.0
click div "Requester Info Account Number: (Szabina Toth) 06704906040 szabina.toth@syneoshe…"
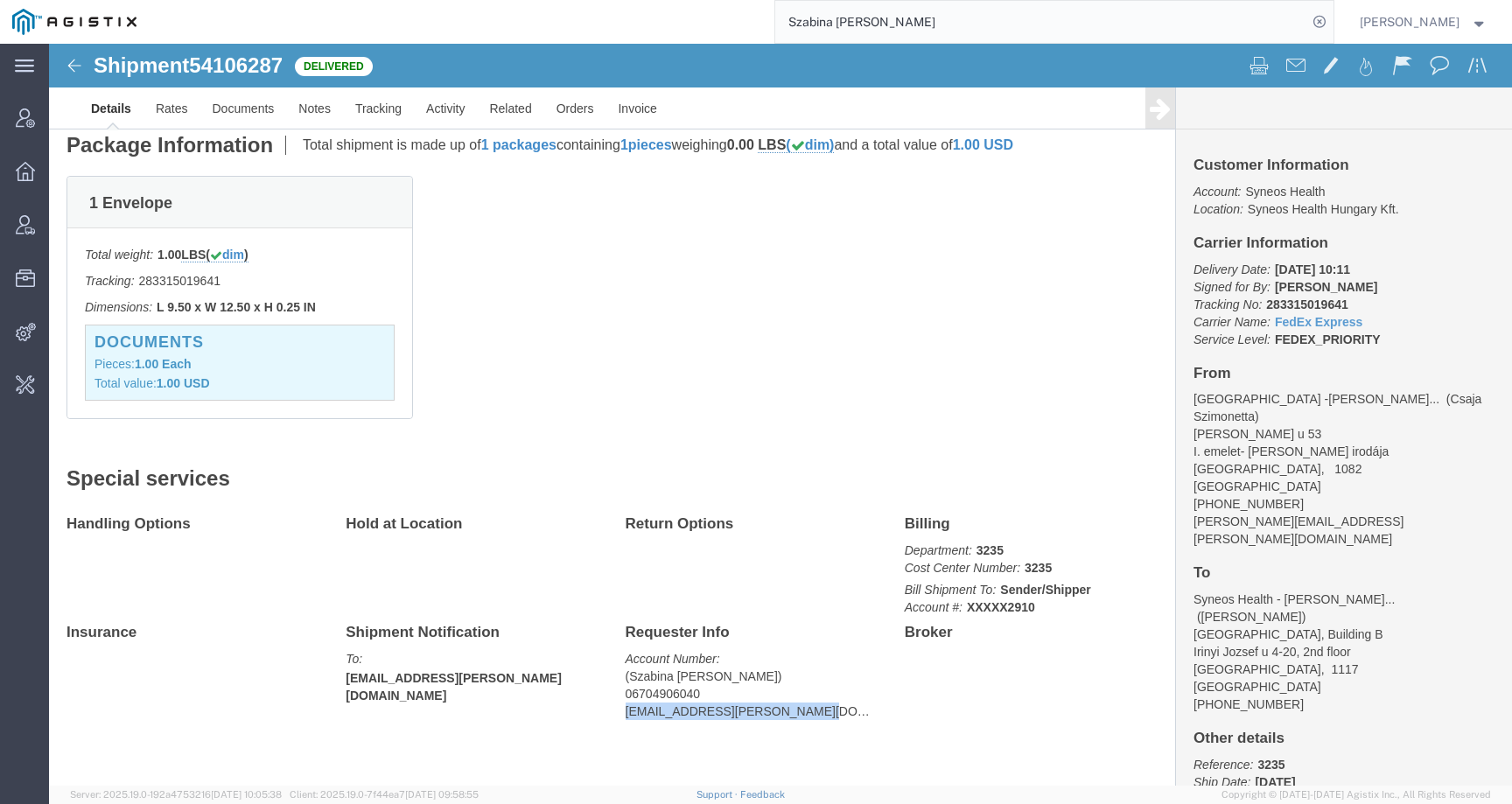
copy address "szabina.toth@syneoshealth.com"
drag, startPoint x: 761, startPoint y: 25, endPoint x: 777, endPoint y: 24, distance: 16.0
click at [749, 25] on div "Szabina Toth" at bounding box center [741, 22] width 1184 height 44
drag, startPoint x: 884, startPoint y: 23, endPoint x: 679, endPoint y: 18, distance: 205.1
click at [677, 19] on div "Szabina Toth" at bounding box center [741, 22] width 1184 height 44
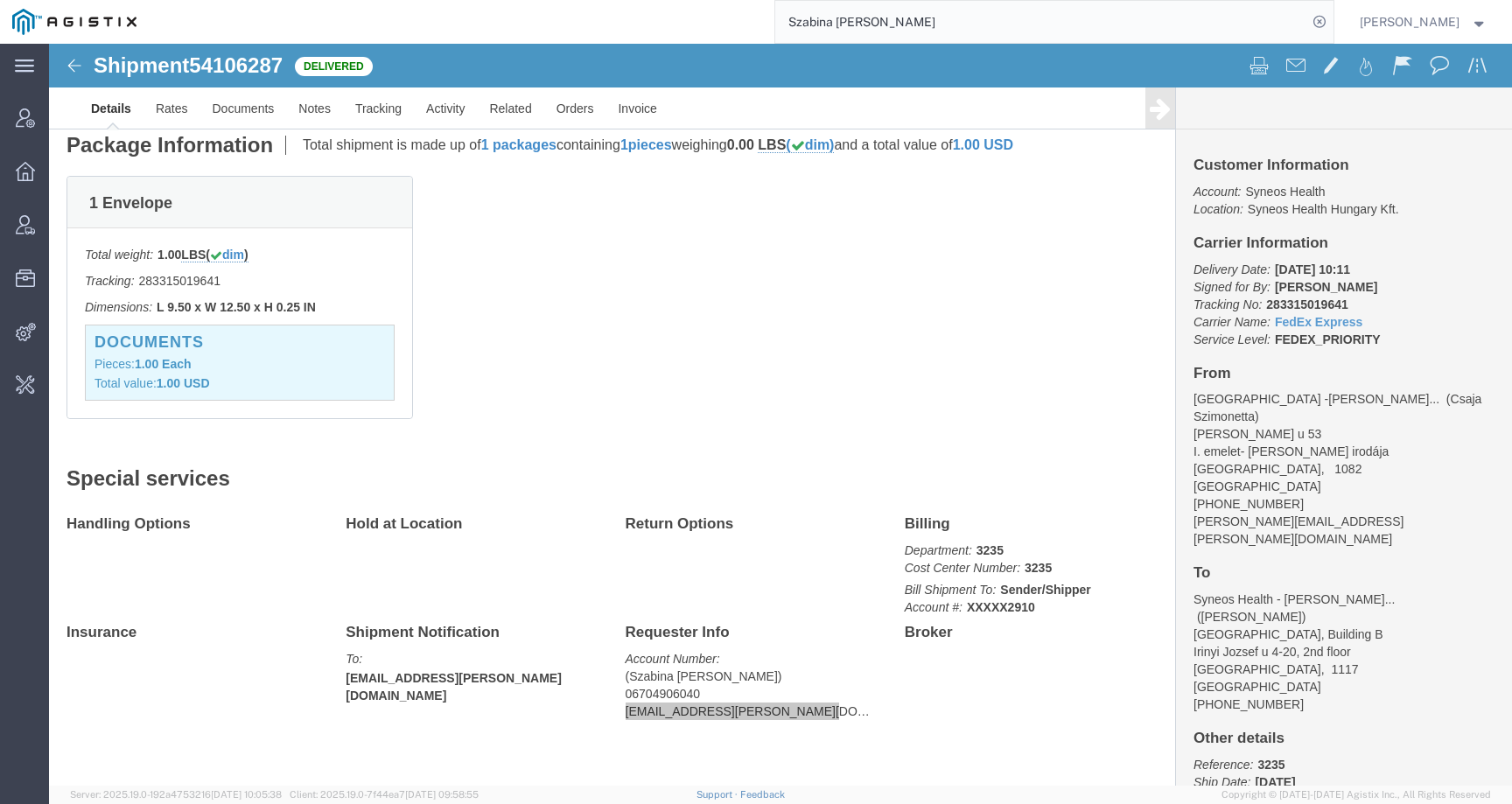
paste input "szabina.toth@syneoshealth.com"
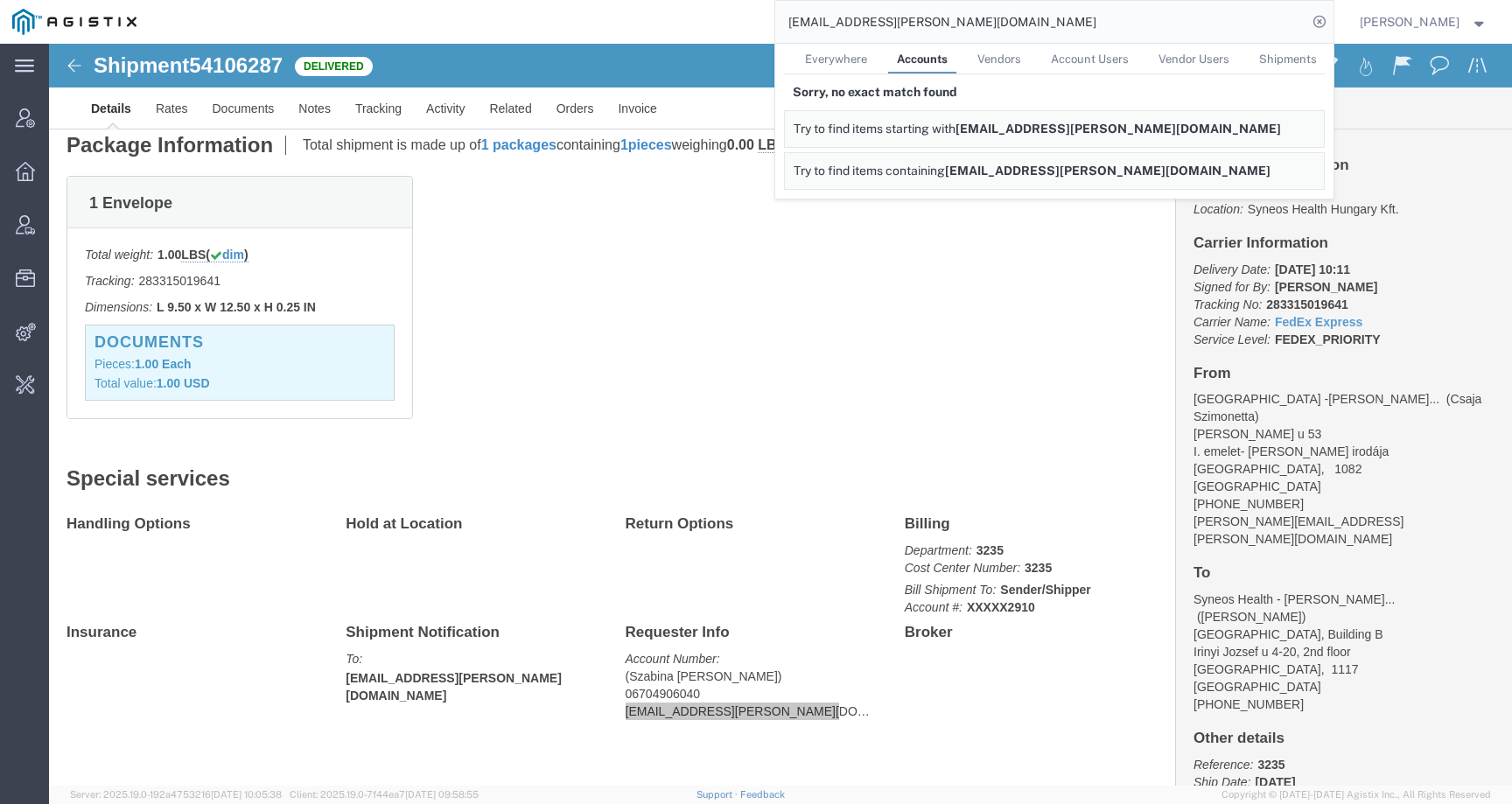
click at [867, 57] on span "Everywhere" at bounding box center [836, 59] width 62 height 13
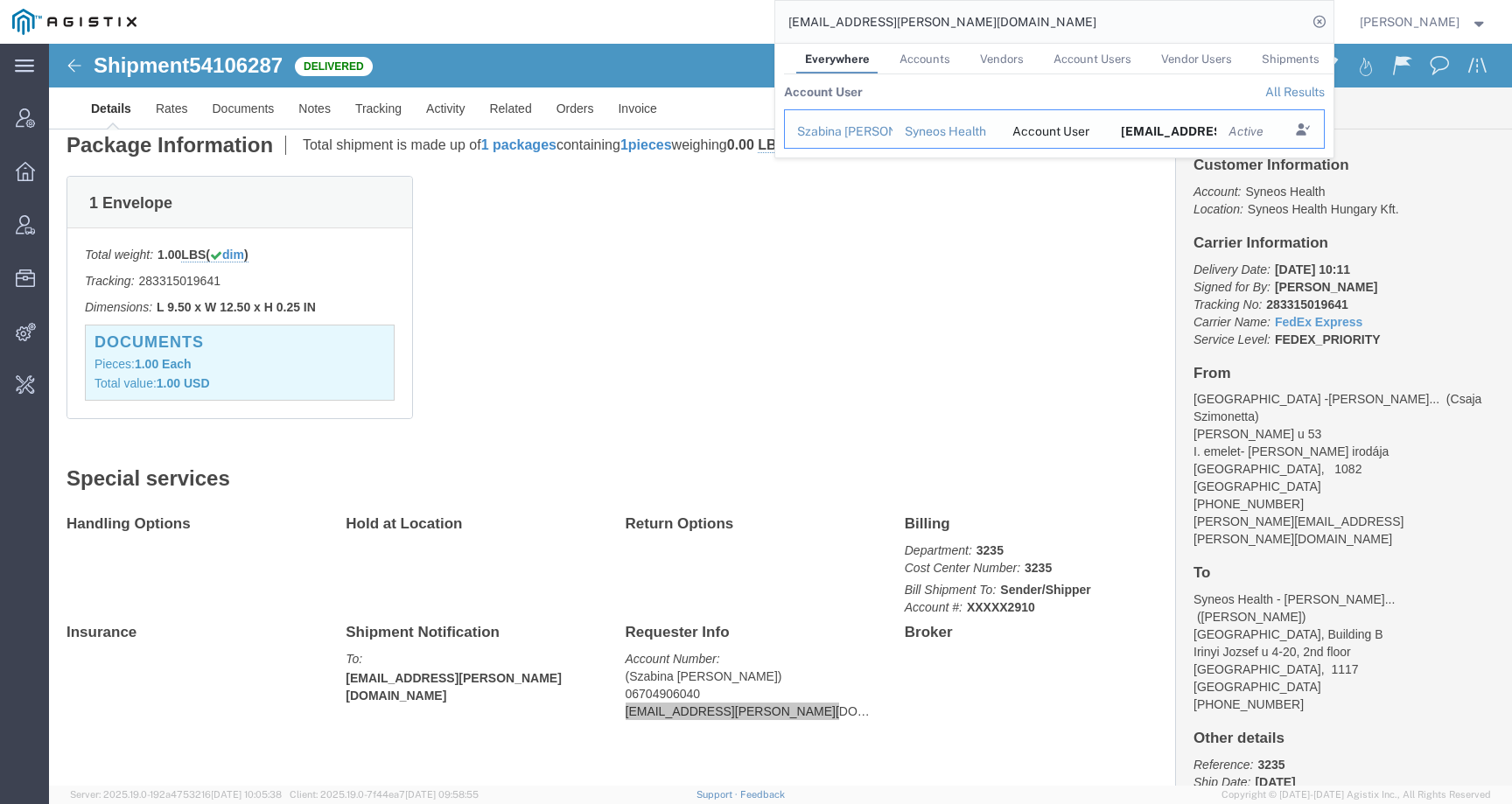
click at [849, 129] on div "Szabina Toth" at bounding box center [838, 131] width 83 height 18
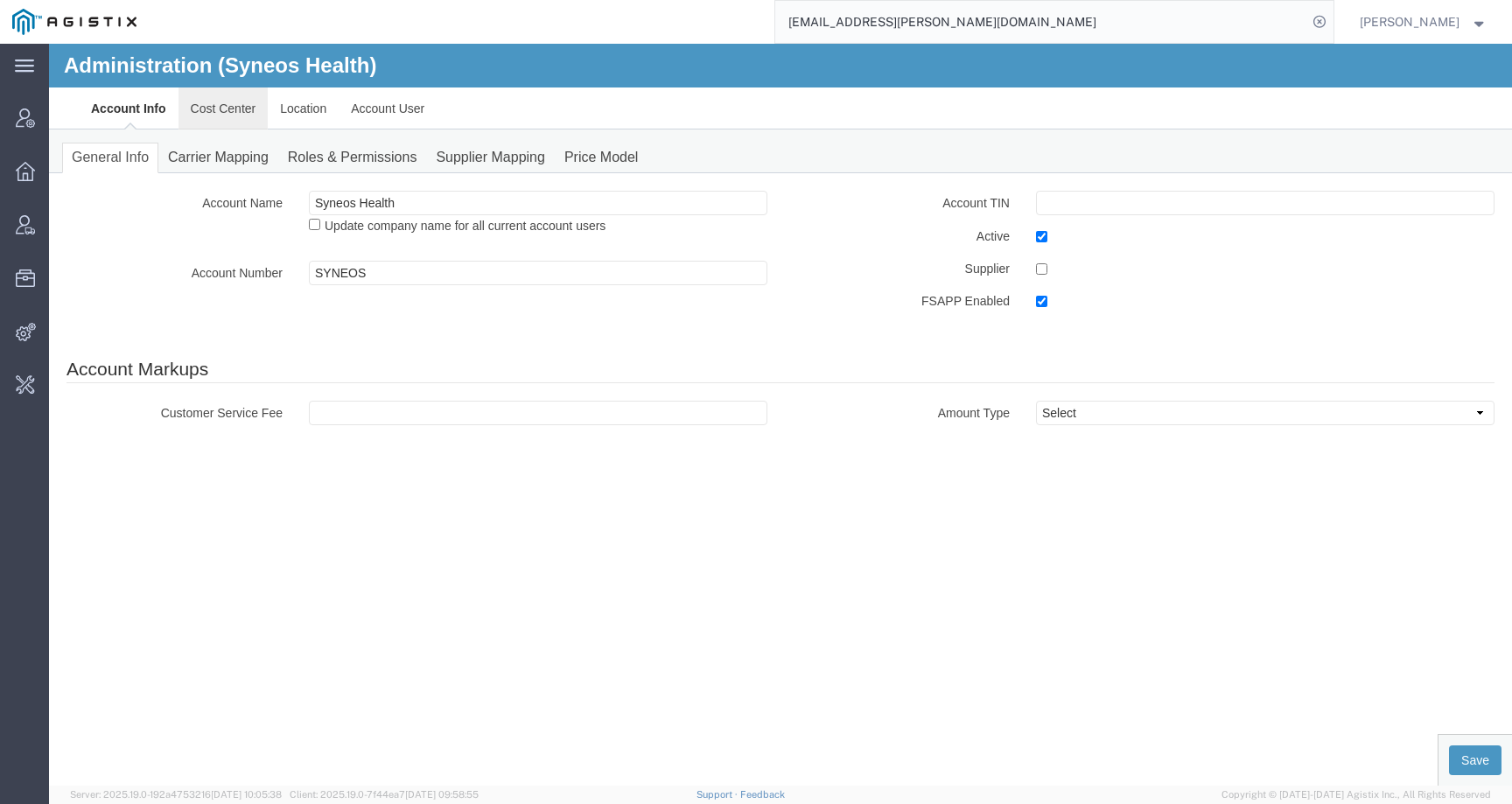
click at [236, 125] on link "Cost Center" at bounding box center [223, 108] width 90 height 42
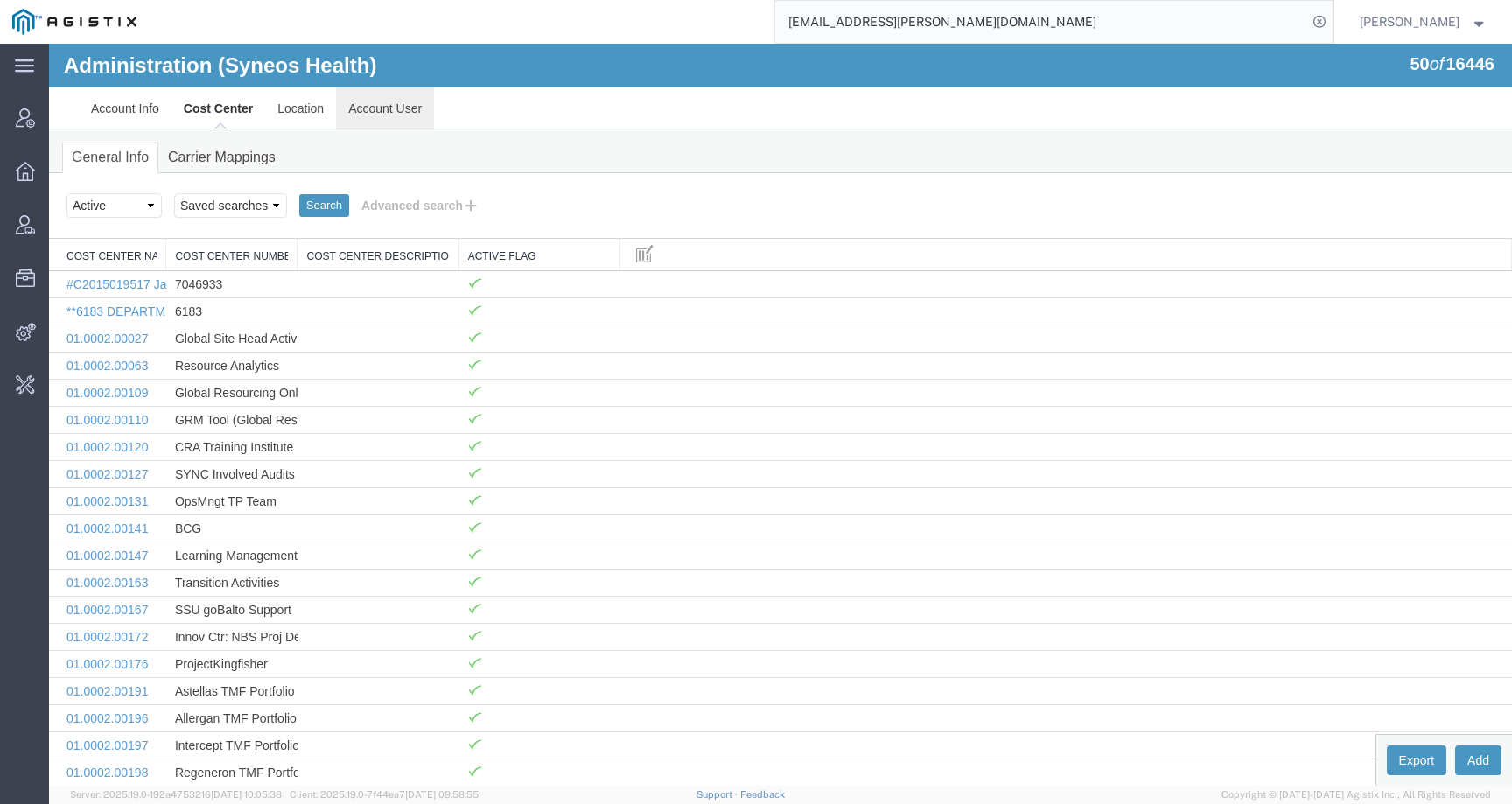
click at [379, 109] on link "Account User" at bounding box center [385, 108] width 98 height 42
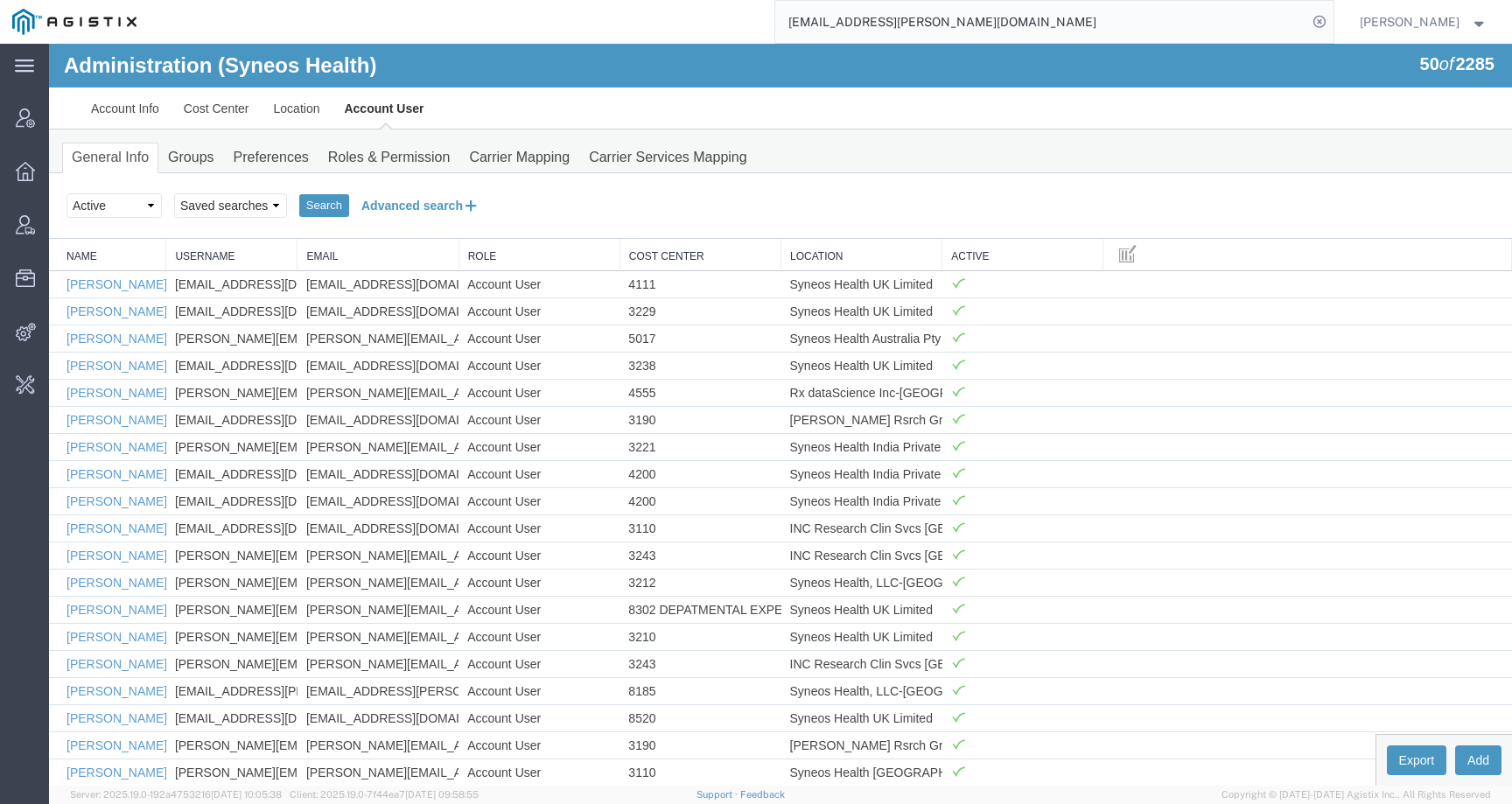
click at [399, 206] on button "Advanced search" at bounding box center [420, 205] width 143 height 30
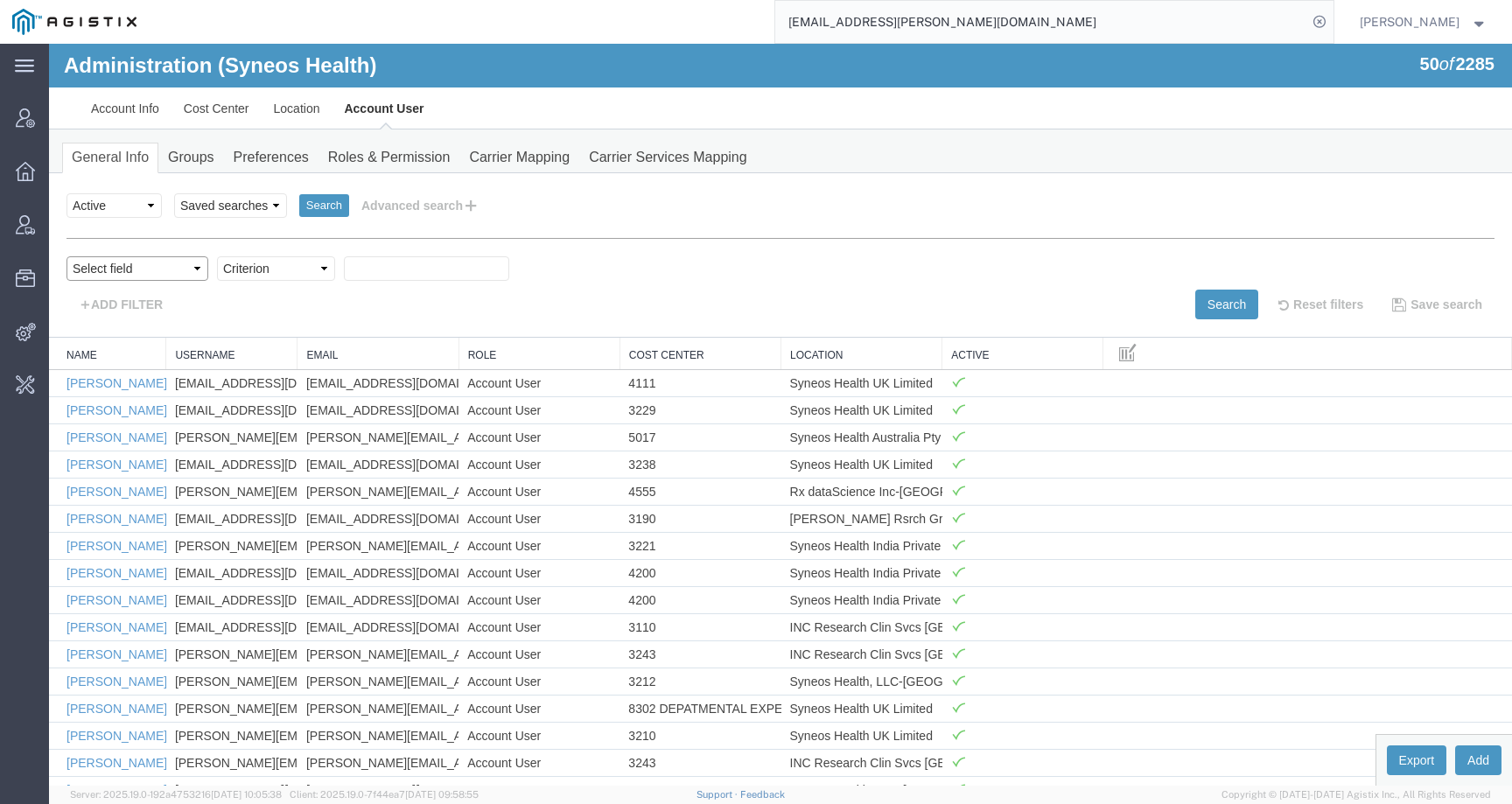
click at [160, 270] on select "Select field Cost Center Email Location Name Role Username" at bounding box center [137, 268] width 142 height 25
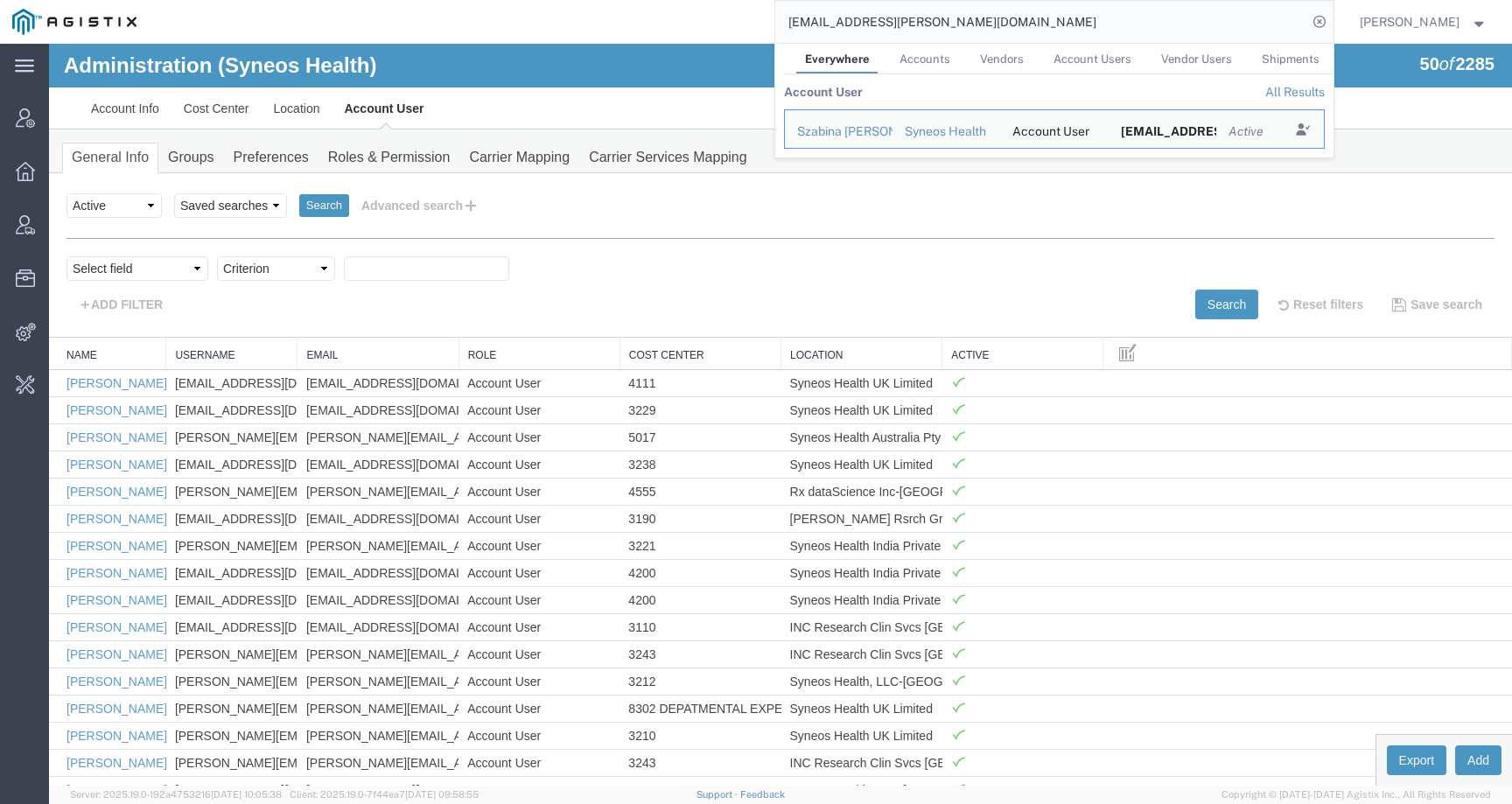
drag, startPoint x: 871, startPoint y: 22, endPoint x: 685, endPoint y: 22, distance: 186.0
click at [685, 22] on div "szabina.toth@syneoshealth.com Everywhere Accounts Vendors Account Users Vendor …" at bounding box center [741, 22] width 1184 height 44
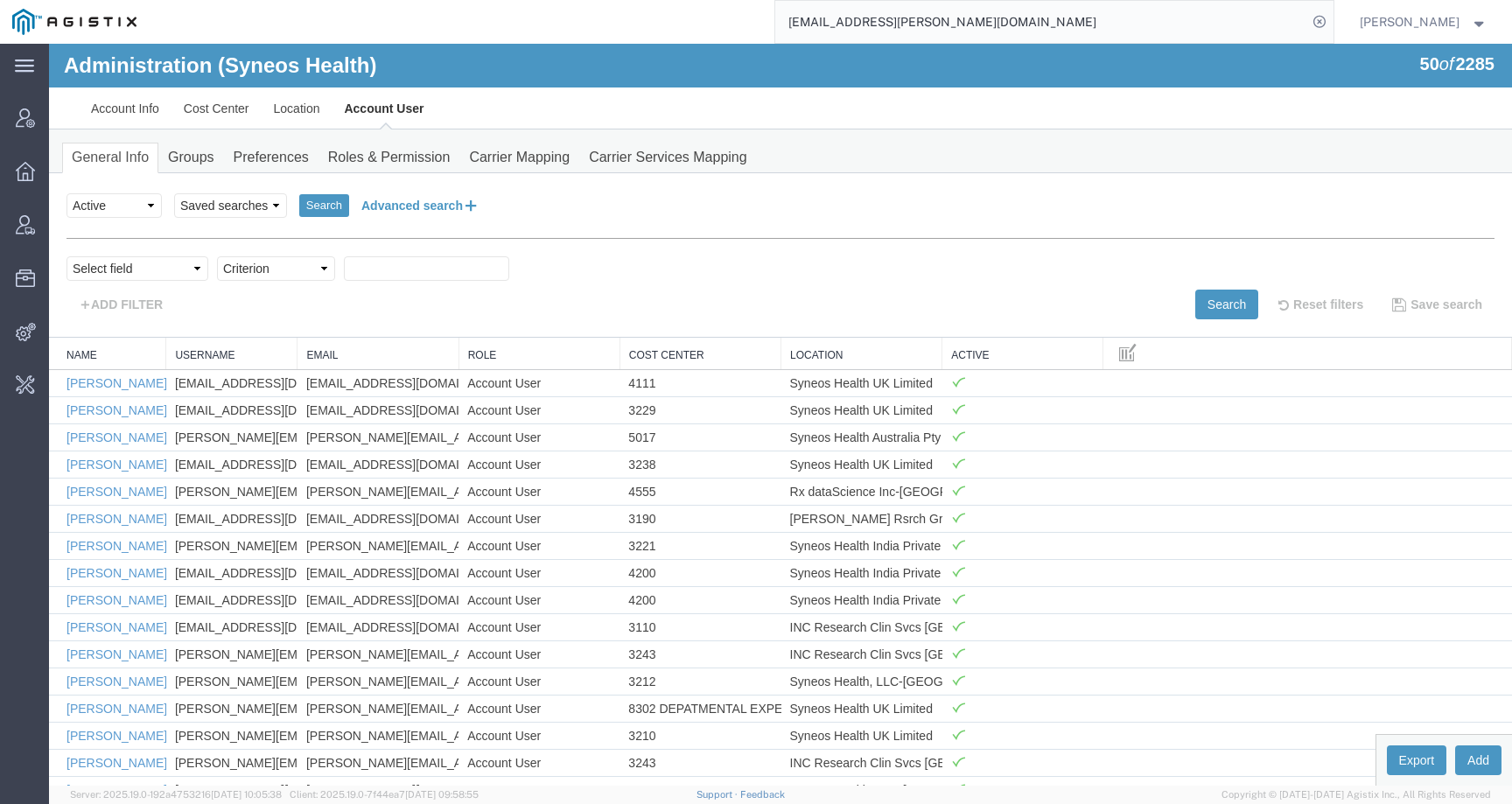
click at [393, 196] on button "Advanced search" at bounding box center [420, 205] width 143 height 30
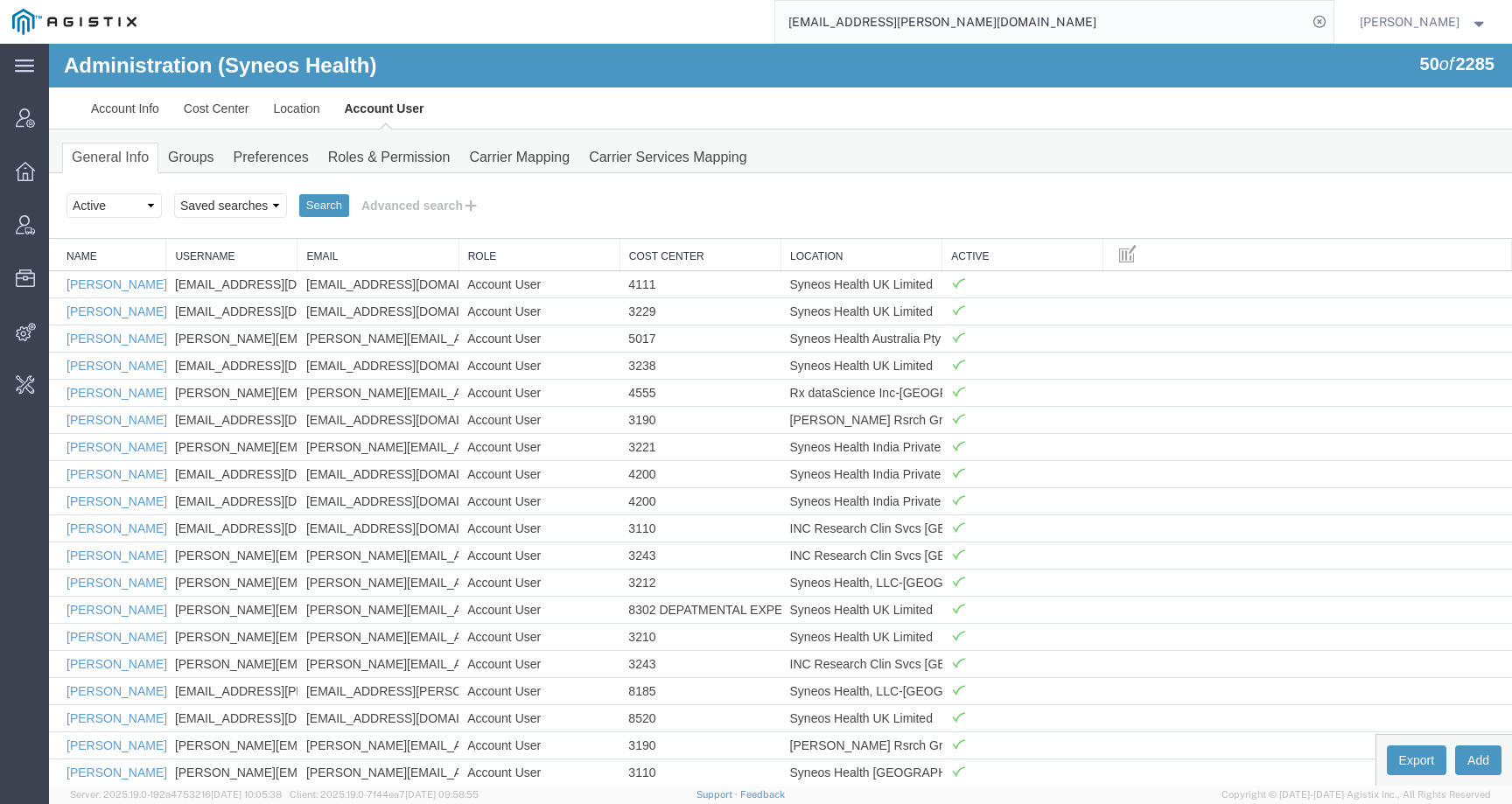
click at [1039, 22] on input "szabina.toth@syneoshealth.com" at bounding box center [1041, 22] width 532 height 42
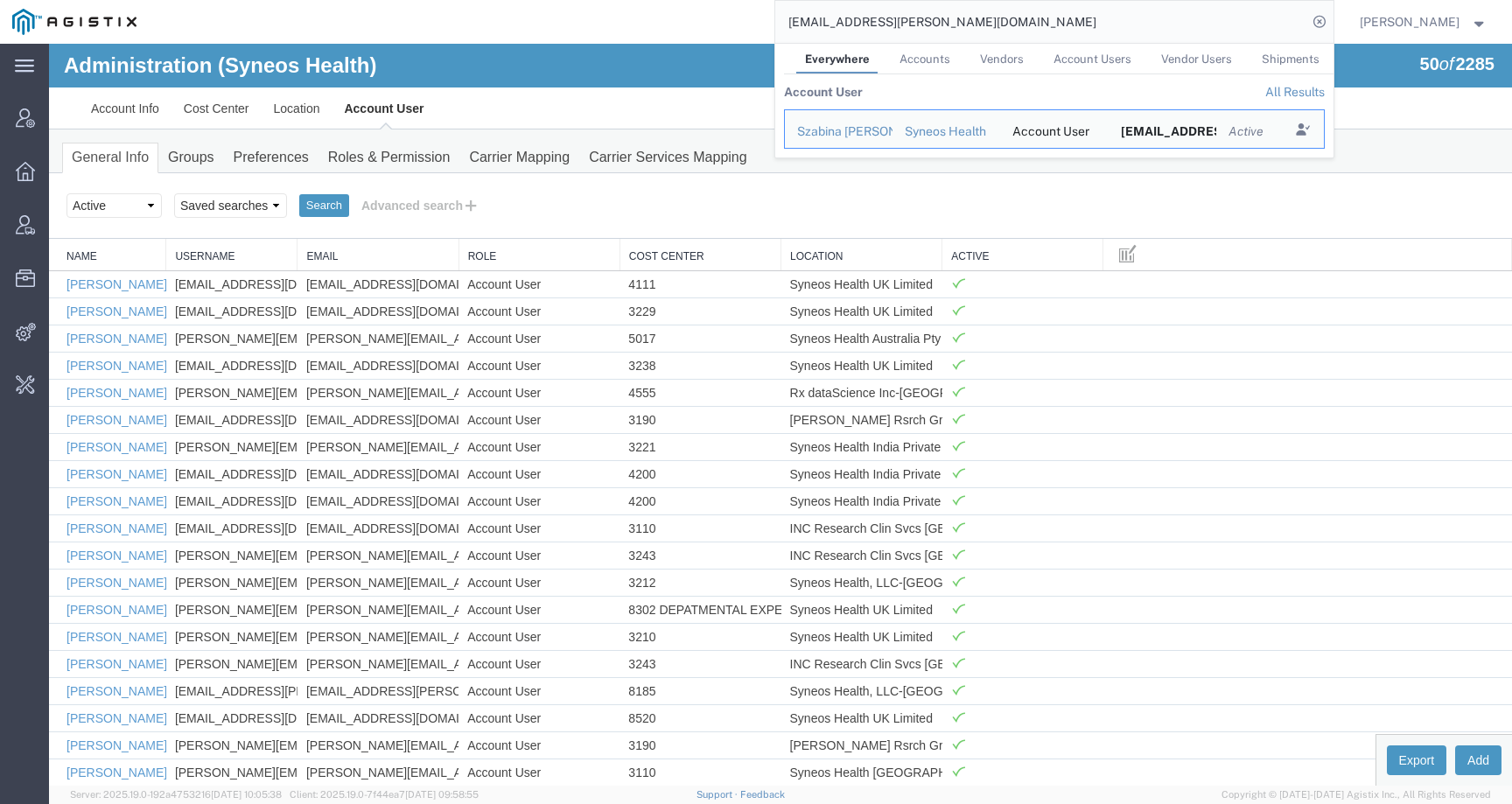
click at [630, 196] on div "Select status Active All Inactive Saved searches Search Advanced search" at bounding box center [780, 205] width 1428 height 30
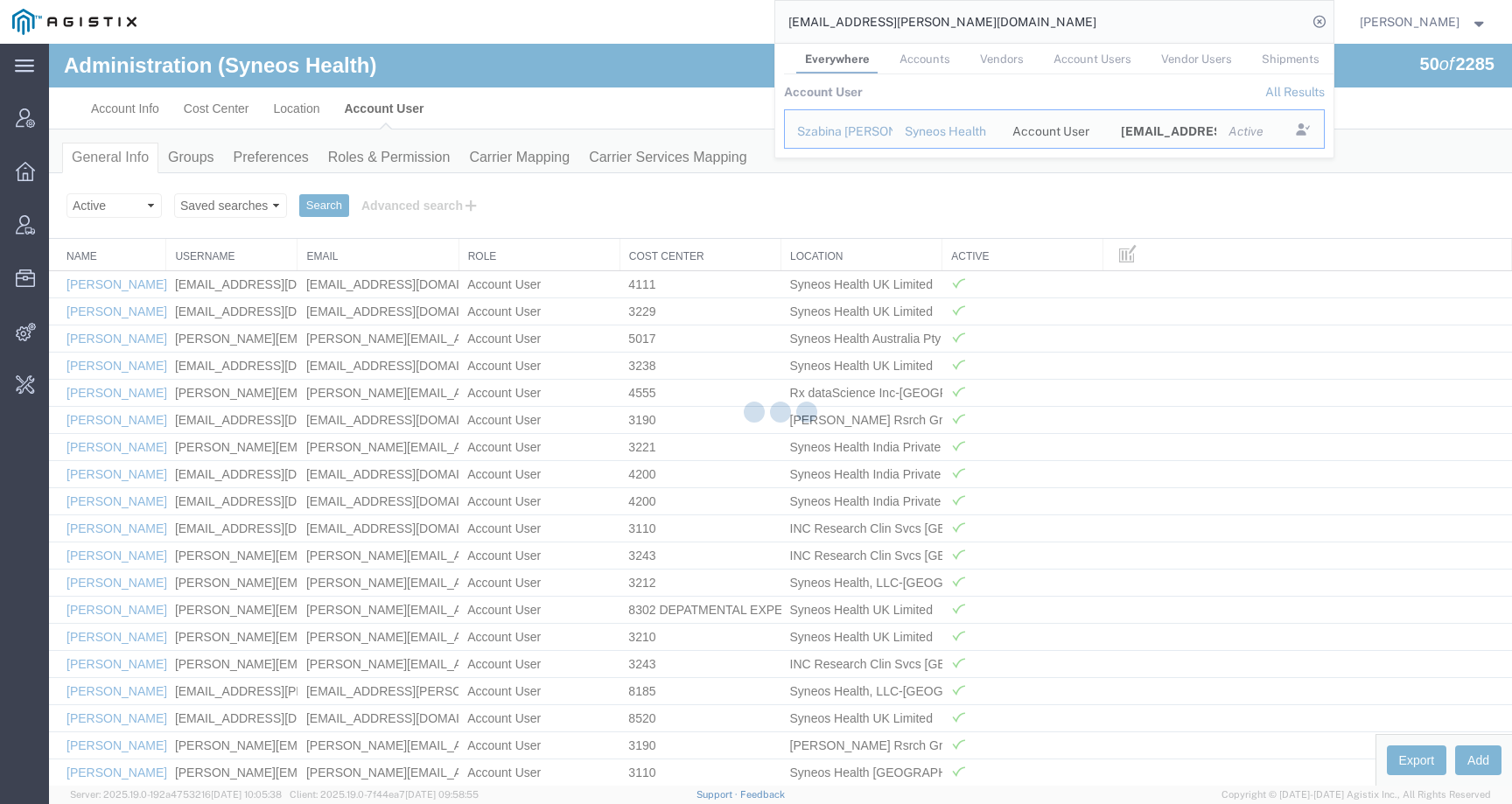
click at [993, 17] on input "szabina.toth@syneoshealth.com" at bounding box center [1041, 22] width 532 height 42
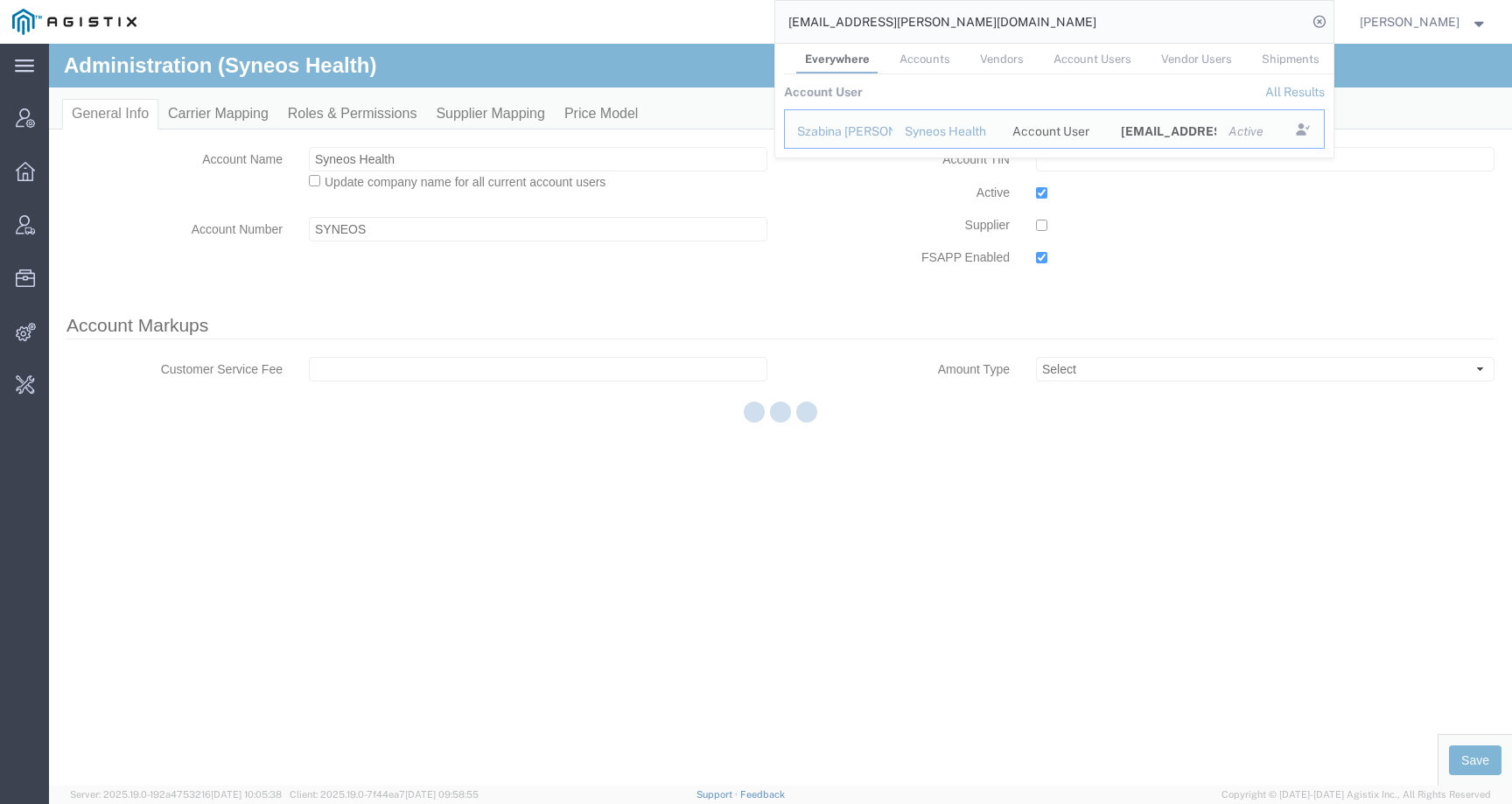
click at [1015, 18] on input "szabina.toth@syneoshealth.com" at bounding box center [1041, 22] width 532 height 42
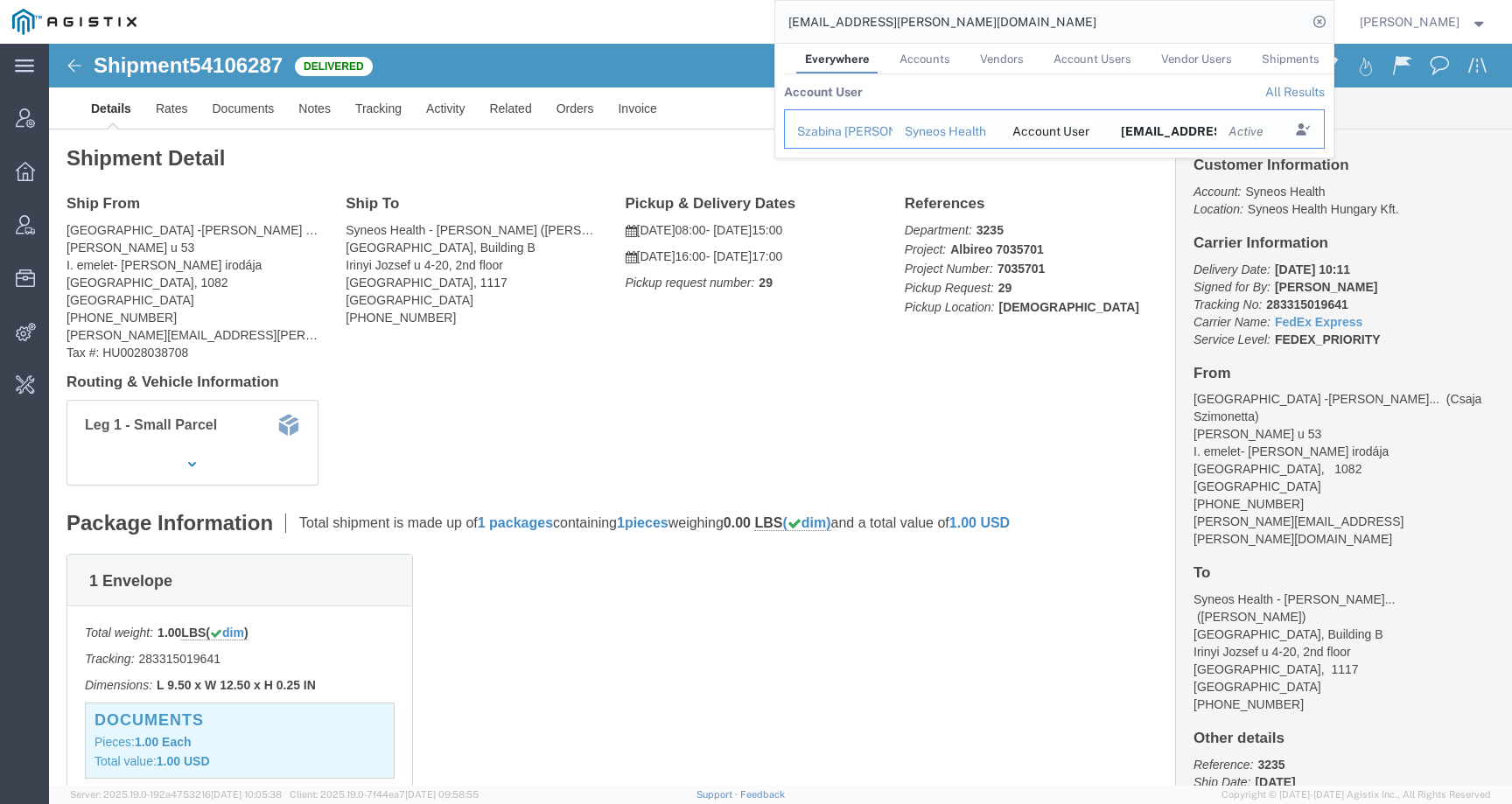
click at [861, 132] on div "Szabina Toth" at bounding box center [838, 131] width 83 height 18
click at [1026, 22] on input "szabina.toth@syneoshealth.com" at bounding box center [1041, 22] width 532 height 42
click at [868, 136] on div "Szabina Toth" at bounding box center [838, 131] width 83 height 18
click at [1036, 12] on input "szabina.toth@syneoshealth.com" at bounding box center [1041, 22] width 532 height 42
click at [1018, 19] on input "szabina.toth@syneoshealth.com" at bounding box center [1041, 22] width 532 height 42
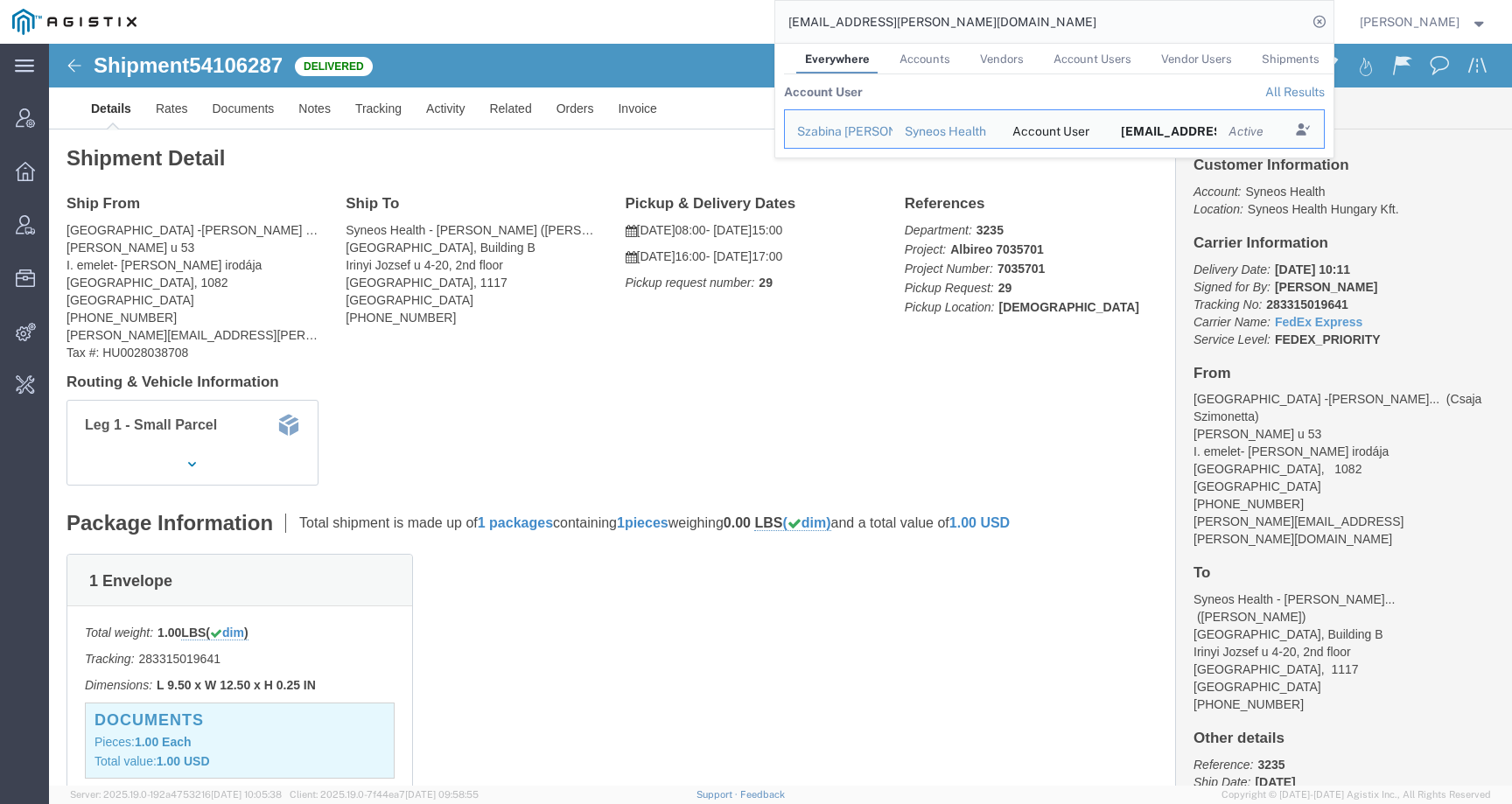
click at [950, 68] on link "Accounts" at bounding box center [924, 59] width 68 height 31
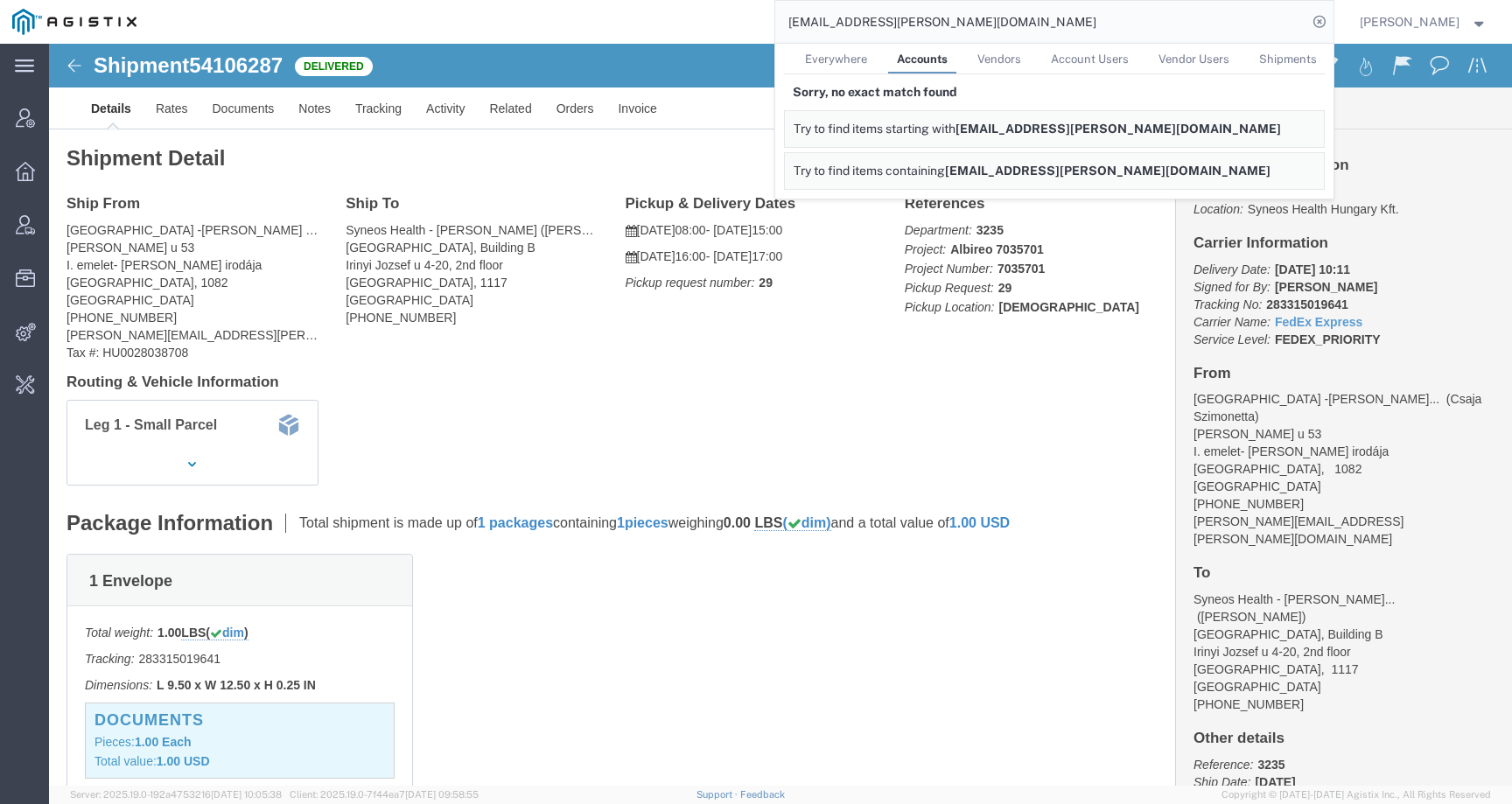
click at [858, 65] on link "Everywhere" at bounding box center [836, 59] width 80 height 31
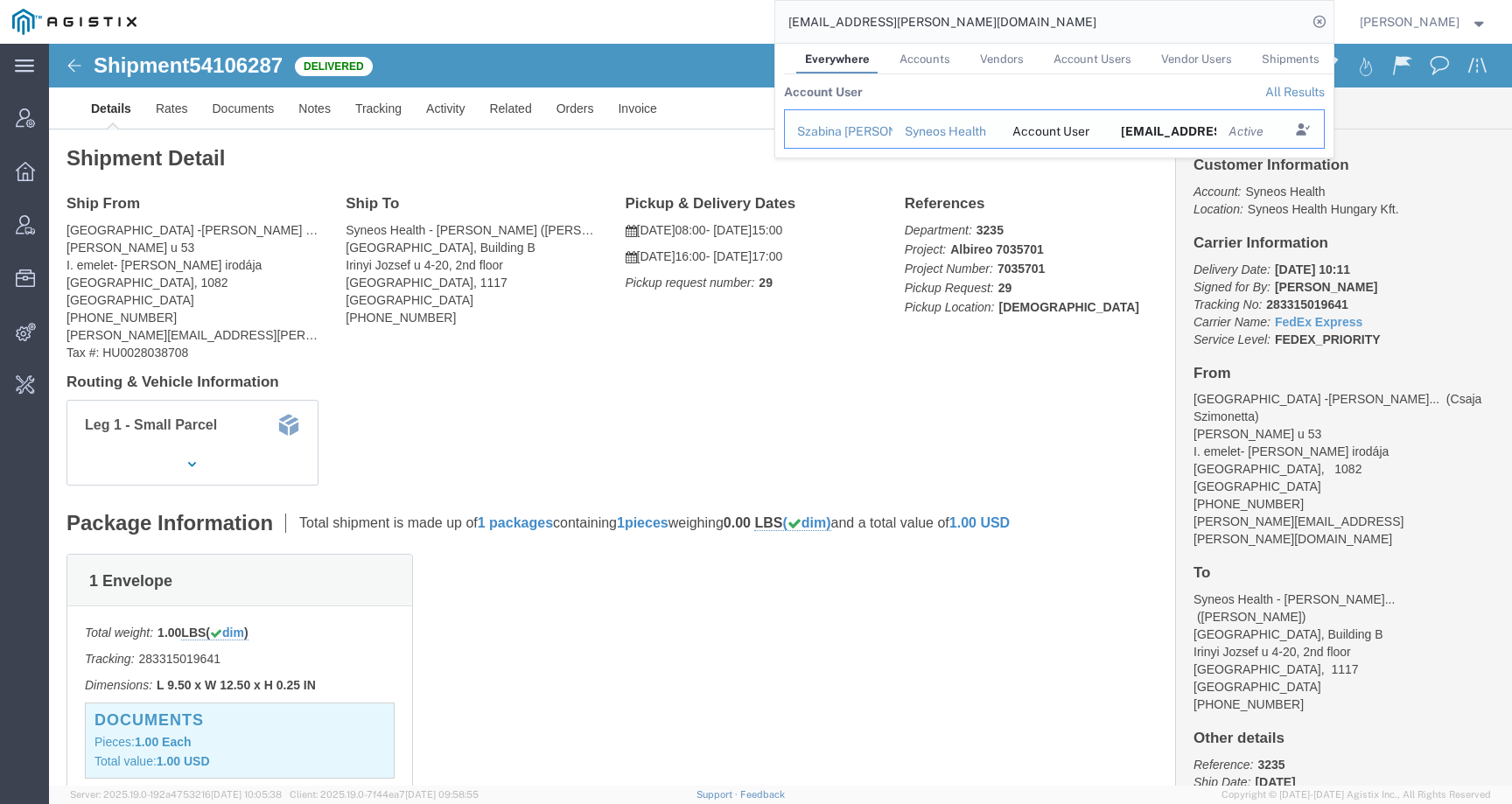
click at [842, 125] on div "Szabina Toth" at bounding box center [838, 131] width 83 height 18
click at [1017, 19] on input "szabina.toth@syneoshealth.com" at bounding box center [1041, 22] width 532 height 42
click div "Ship From Semmelweis Egyetem -Dr. Dezsőfi-Gottl Antal (Csaja Szimonetta) Bókay …"
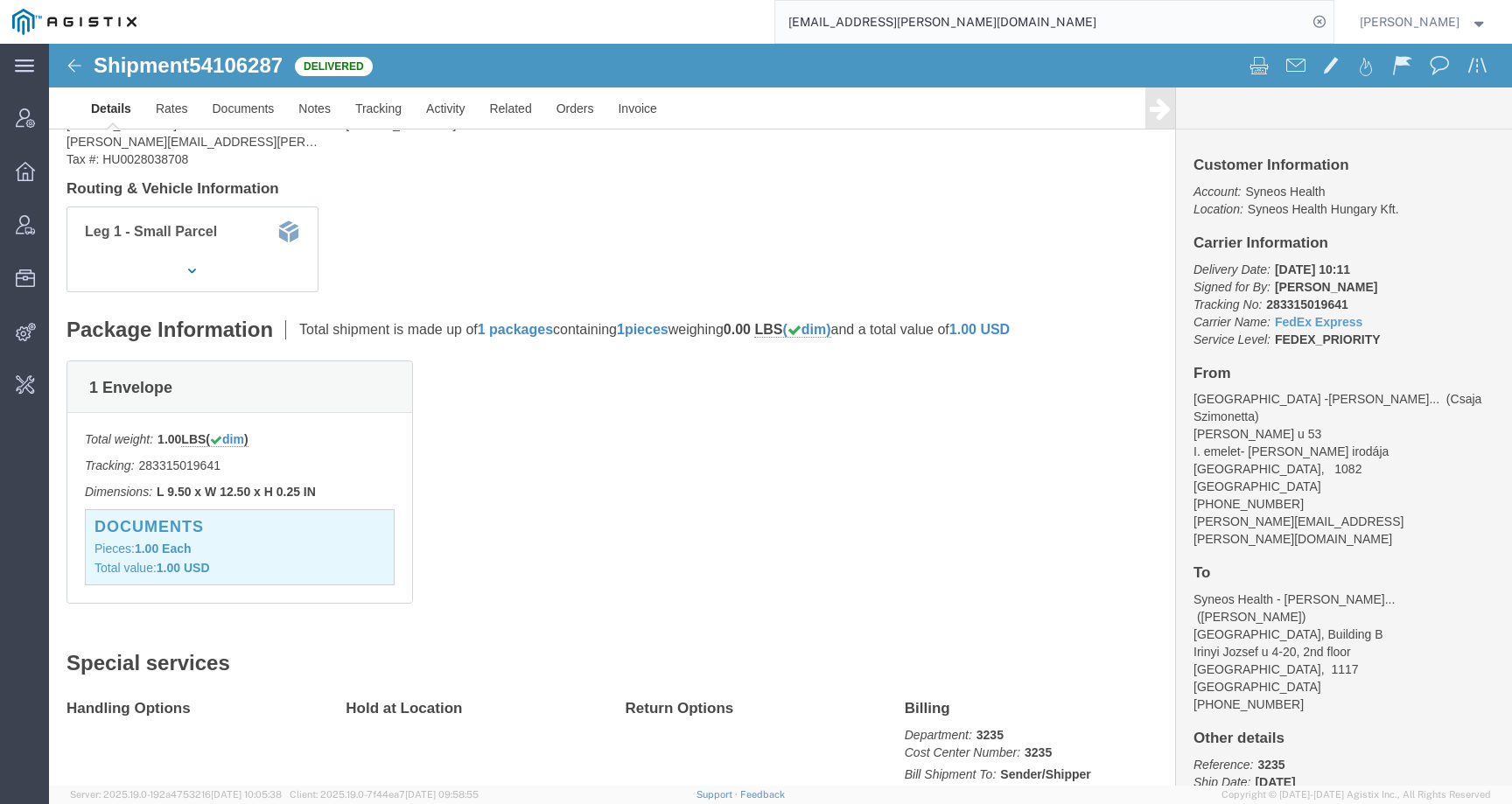
scroll to position [378, 0]
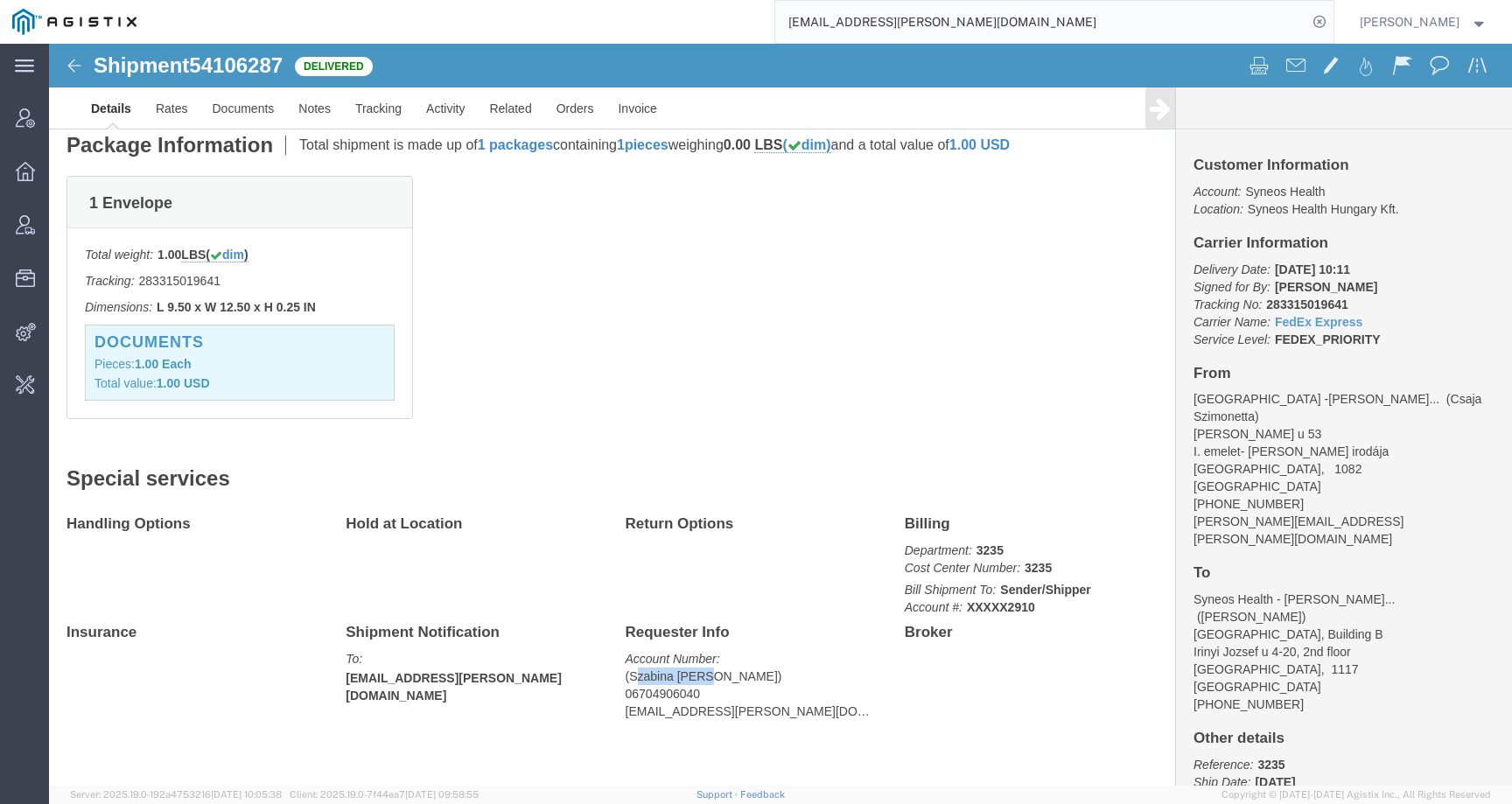
drag, startPoint x: 580, startPoint y: 635, endPoint x: 647, endPoint y: 635, distance: 67.0
click address "(Szabina Toth) 06704906040 szabina.toth@syneoshealth.com"
copy address "Szabina Toth"
click div "Shipment Detail Ship From Semmelweis Egyetem -Dr. Dezsőfi-Gottl Antal (Csaja Sz…"
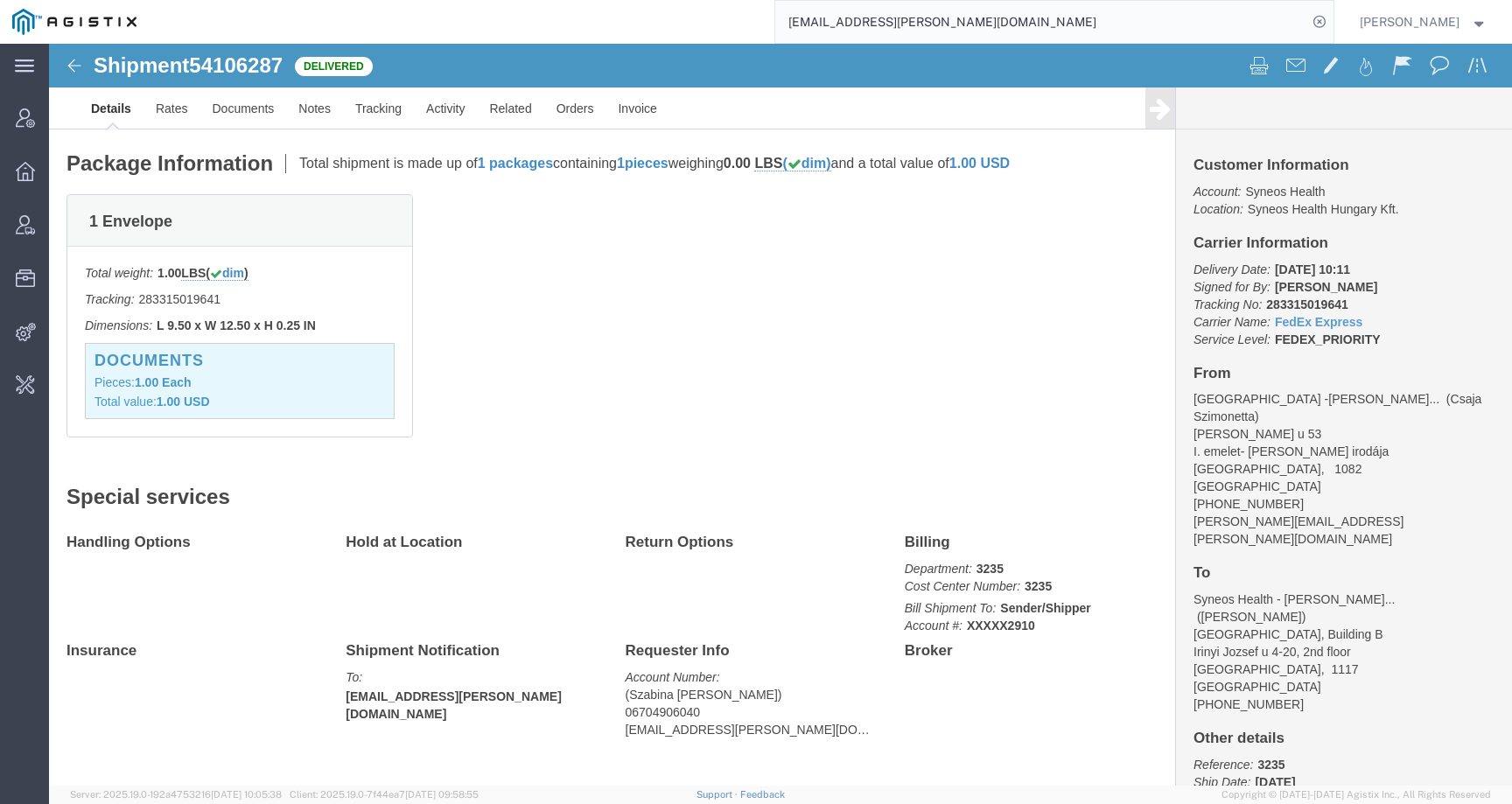
scroll to position [0, 0]
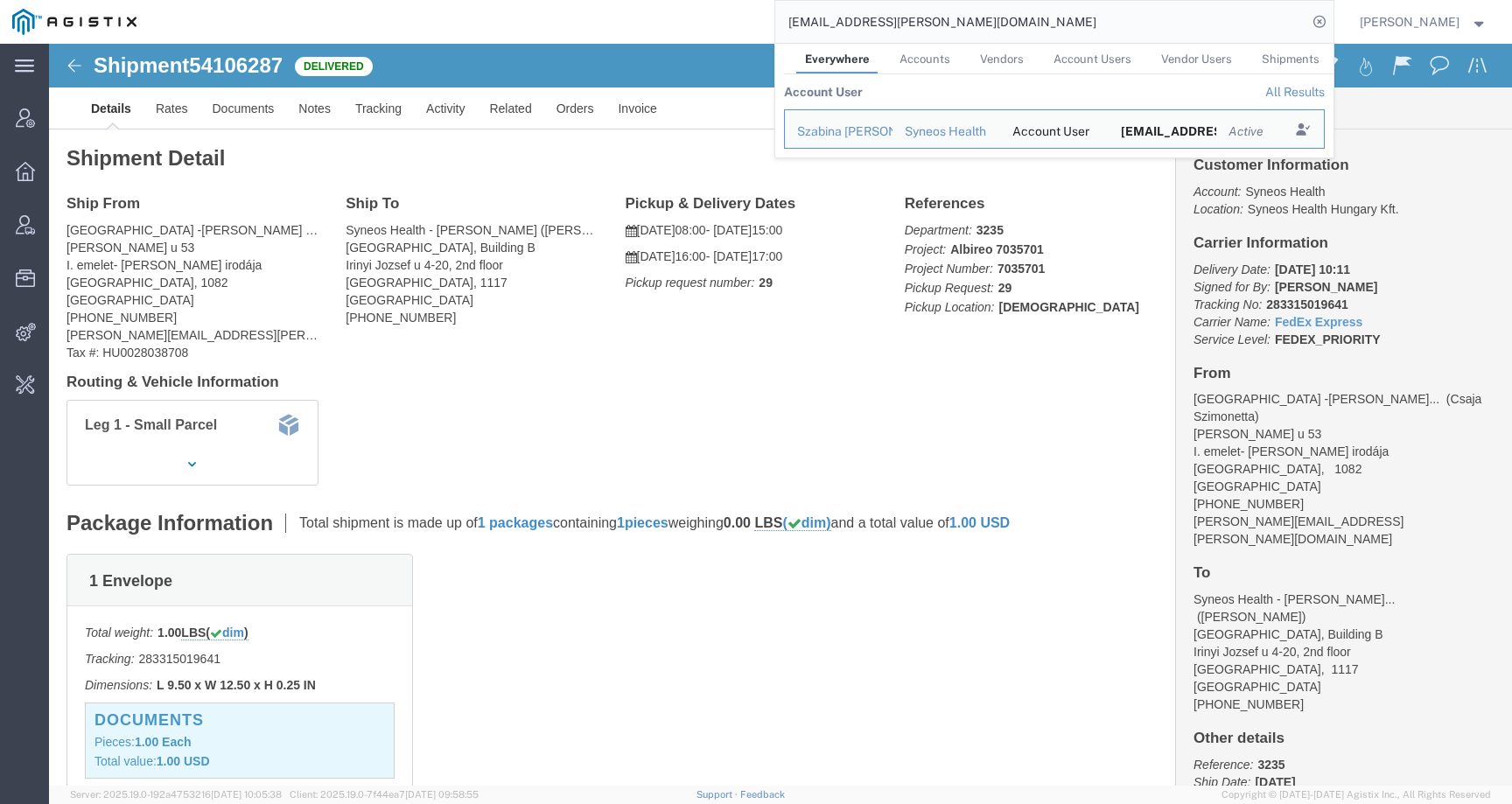
drag, startPoint x: 1012, startPoint y: 17, endPoint x: 641, endPoint y: 17, distance: 371.0
click at [640, 17] on div "szabina.toth@syneoshealth.com Everywhere Accounts Vendors Account Users Vendor …" at bounding box center [741, 22] width 1184 height 44
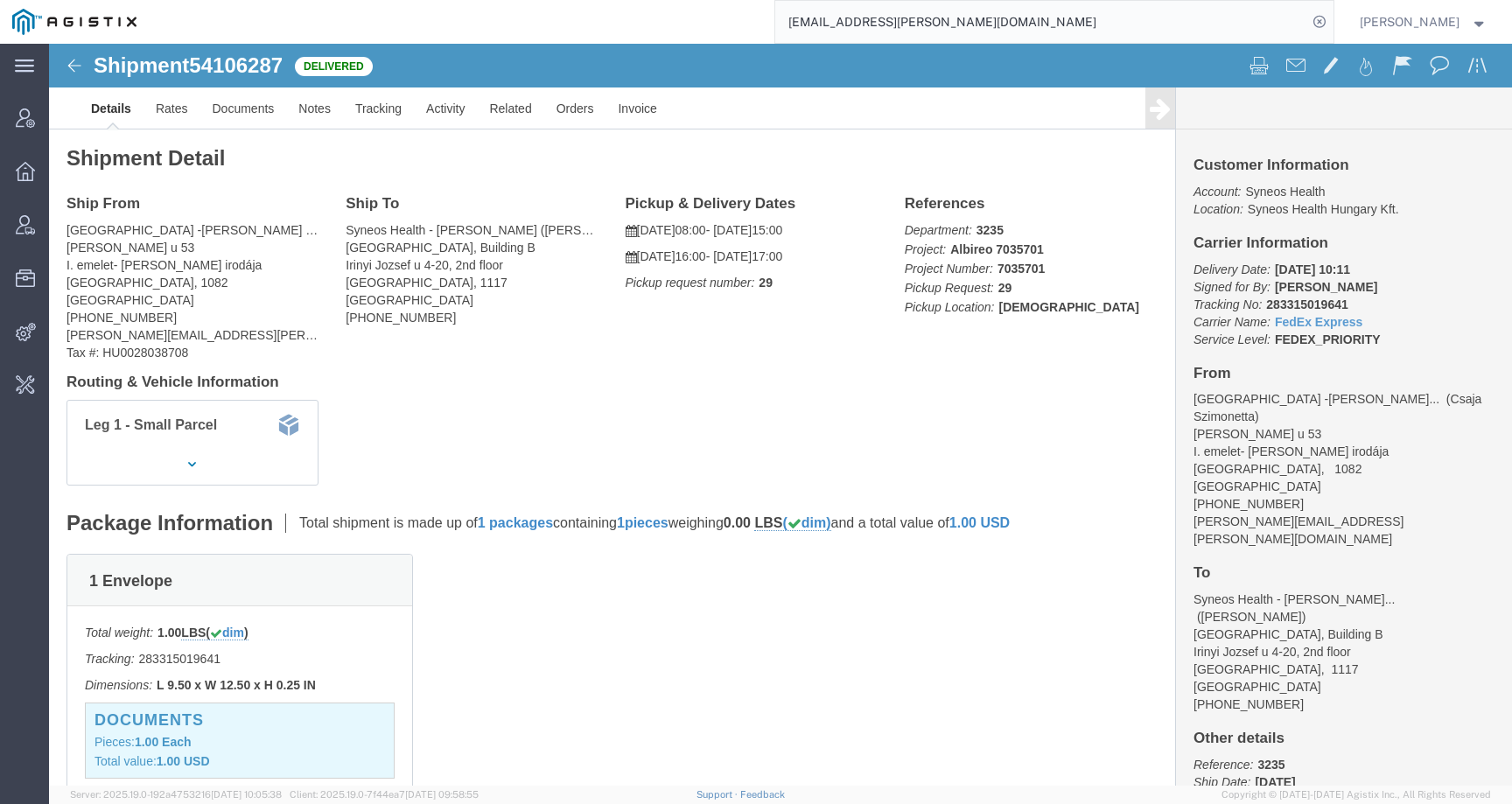
click at [859, 30] on input "szabina.toth@syneoshealth.com" at bounding box center [1041, 22] width 532 height 42
click at [871, 25] on input "szabina.toth@syneoshealth.com" at bounding box center [1041, 22] width 532 height 42
click at [999, 21] on input "szabina.toth@syneoshealth.com" at bounding box center [1041, 22] width 532 height 42
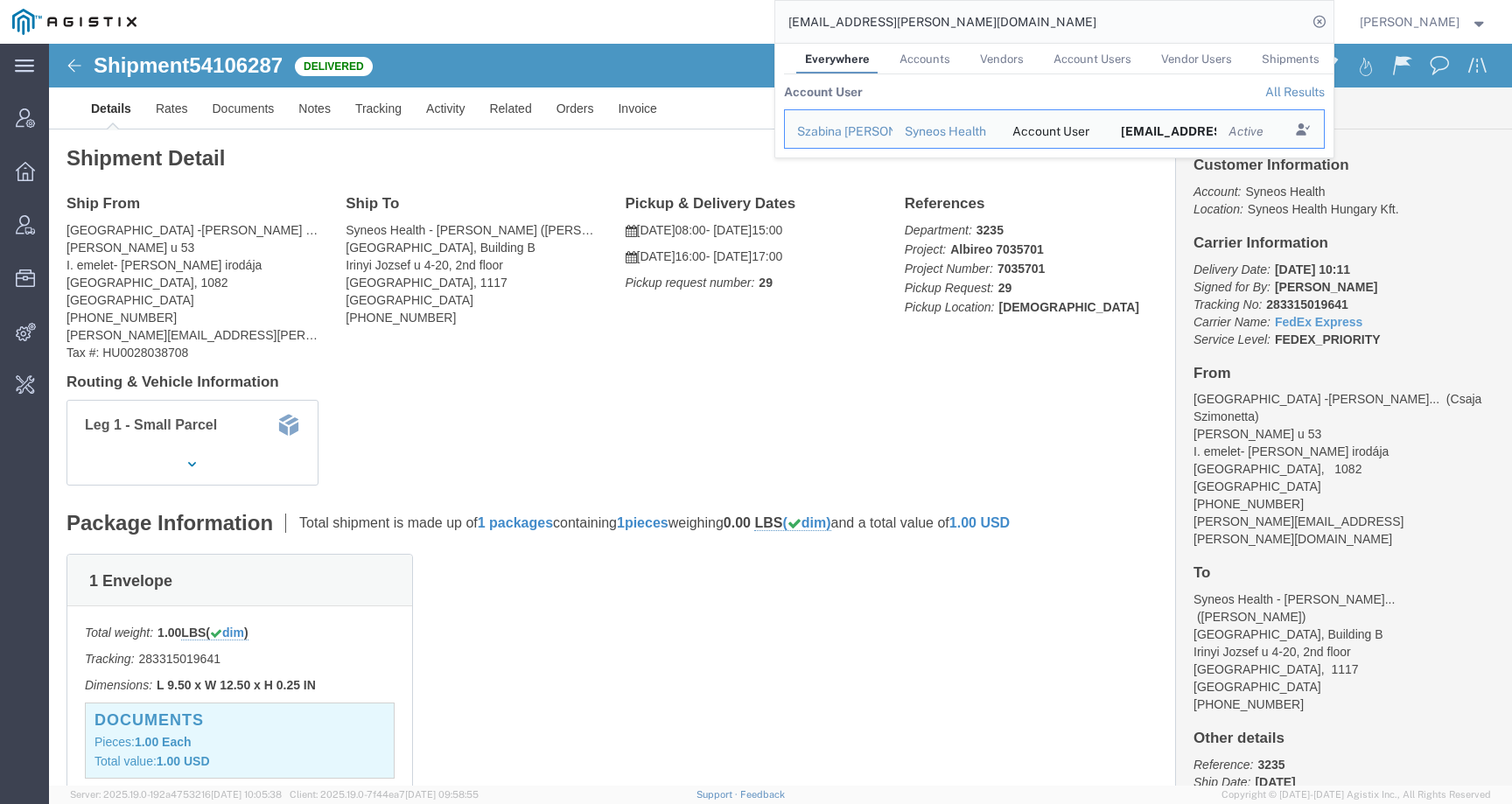
drag, startPoint x: 1010, startPoint y: 22, endPoint x: 768, endPoint y: 20, distance: 242.0
click at [768, 21] on div "szabina.toth@syneoshealth.com Everywhere Accounts Vendors Account Users Vendor …" at bounding box center [741, 22] width 1184 height 44
paste input "201402910"
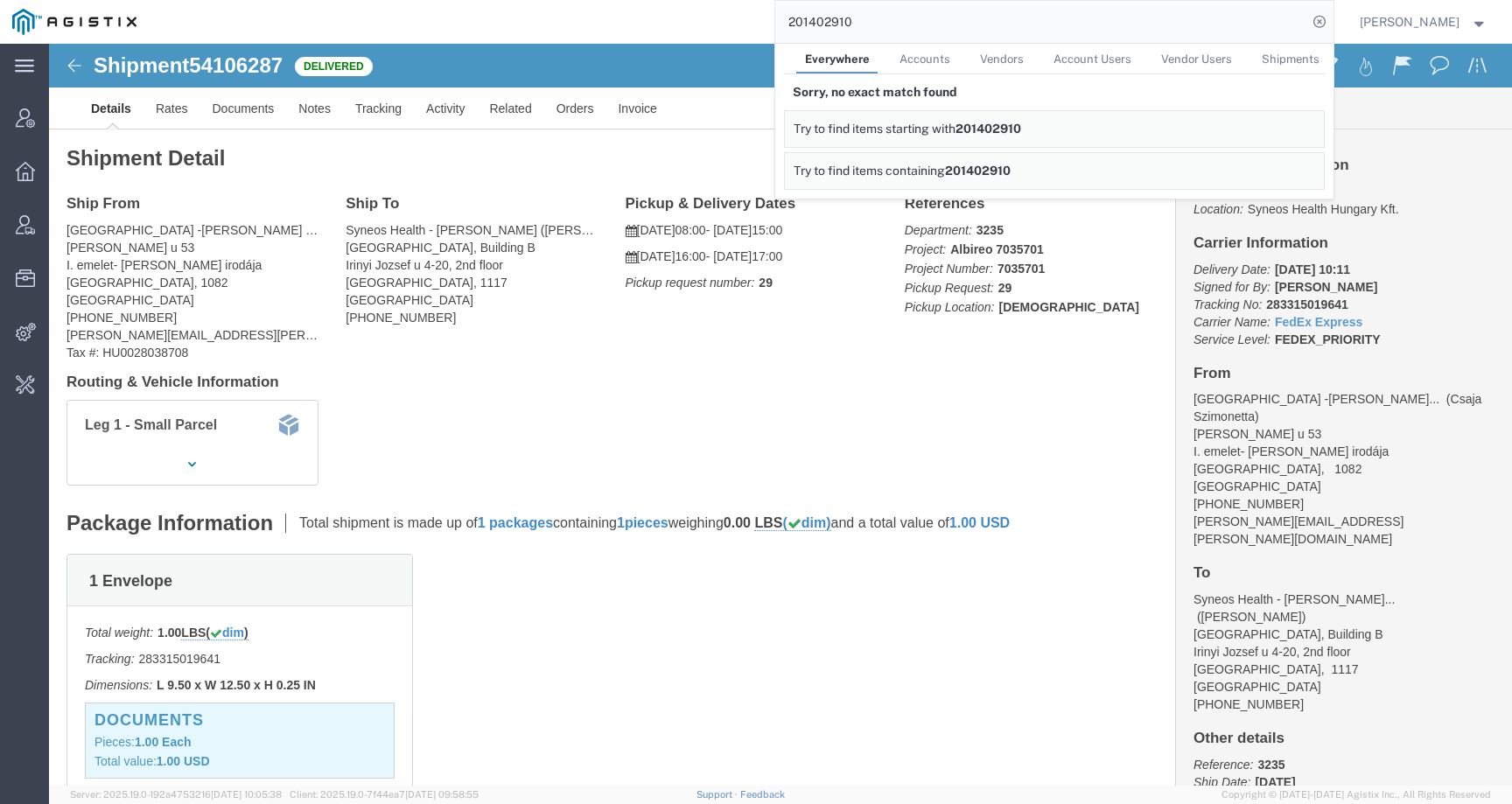
drag, startPoint x: 881, startPoint y: 24, endPoint x: 690, endPoint y: 19, distance: 191.1
click at [691, 21] on div "201402910 Everywhere Accounts Vendors Account Users Vendor Users Shipments Sorr…" at bounding box center [741, 22] width 1184 height 44
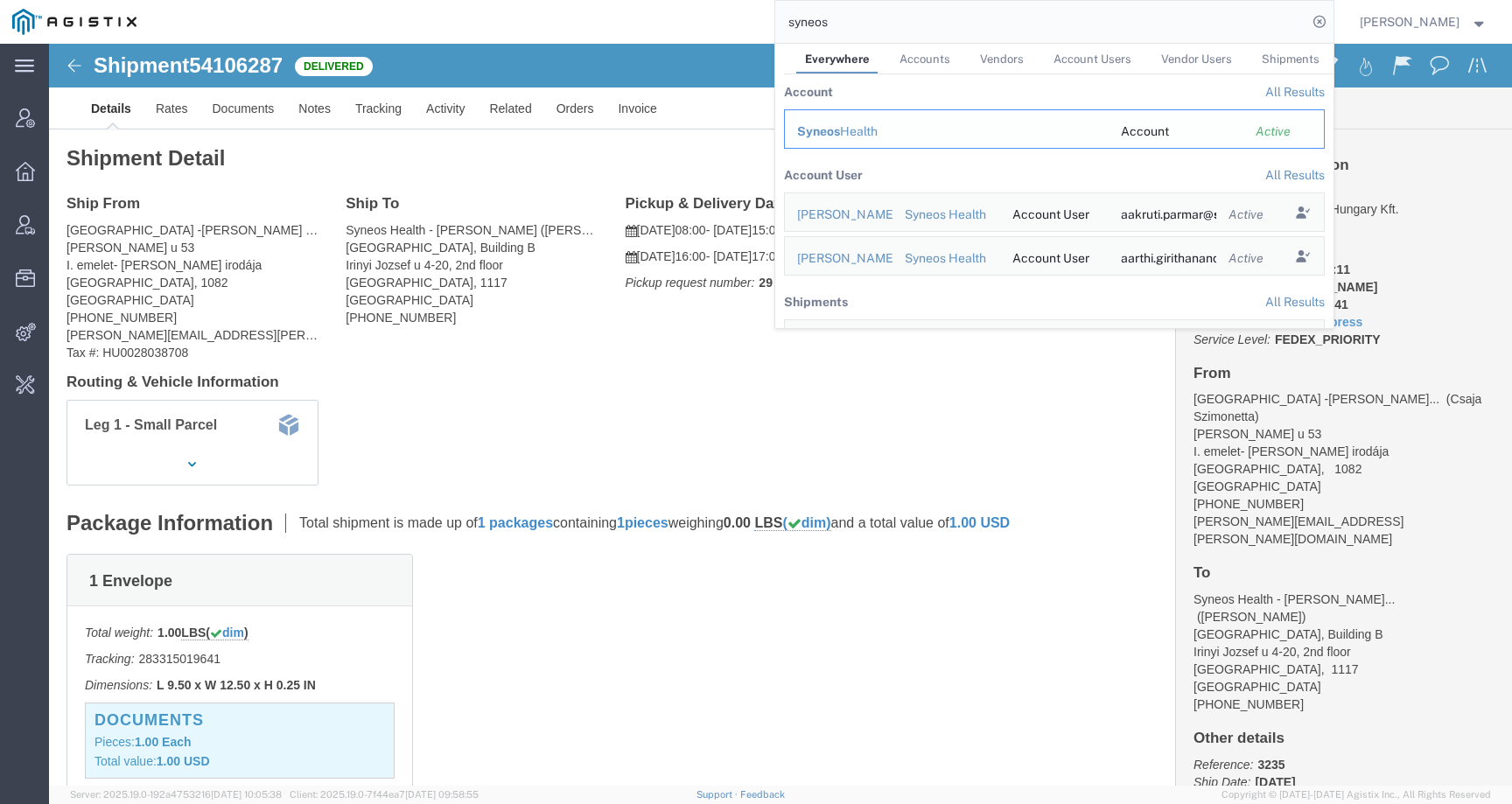
click at [829, 133] on span "Syneos" at bounding box center [818, 131] width 43 height 14
click at [898, 39] on input "syneos" at bounding box center [1041, 22] width 532 height 42
click at [861, 122] on td "Syneos Health" at bounding box center [946, 128] width 325 height 39
click at [863, 130] on div "Syneos Health" at bounding box center [947, 131] width 299 height 18
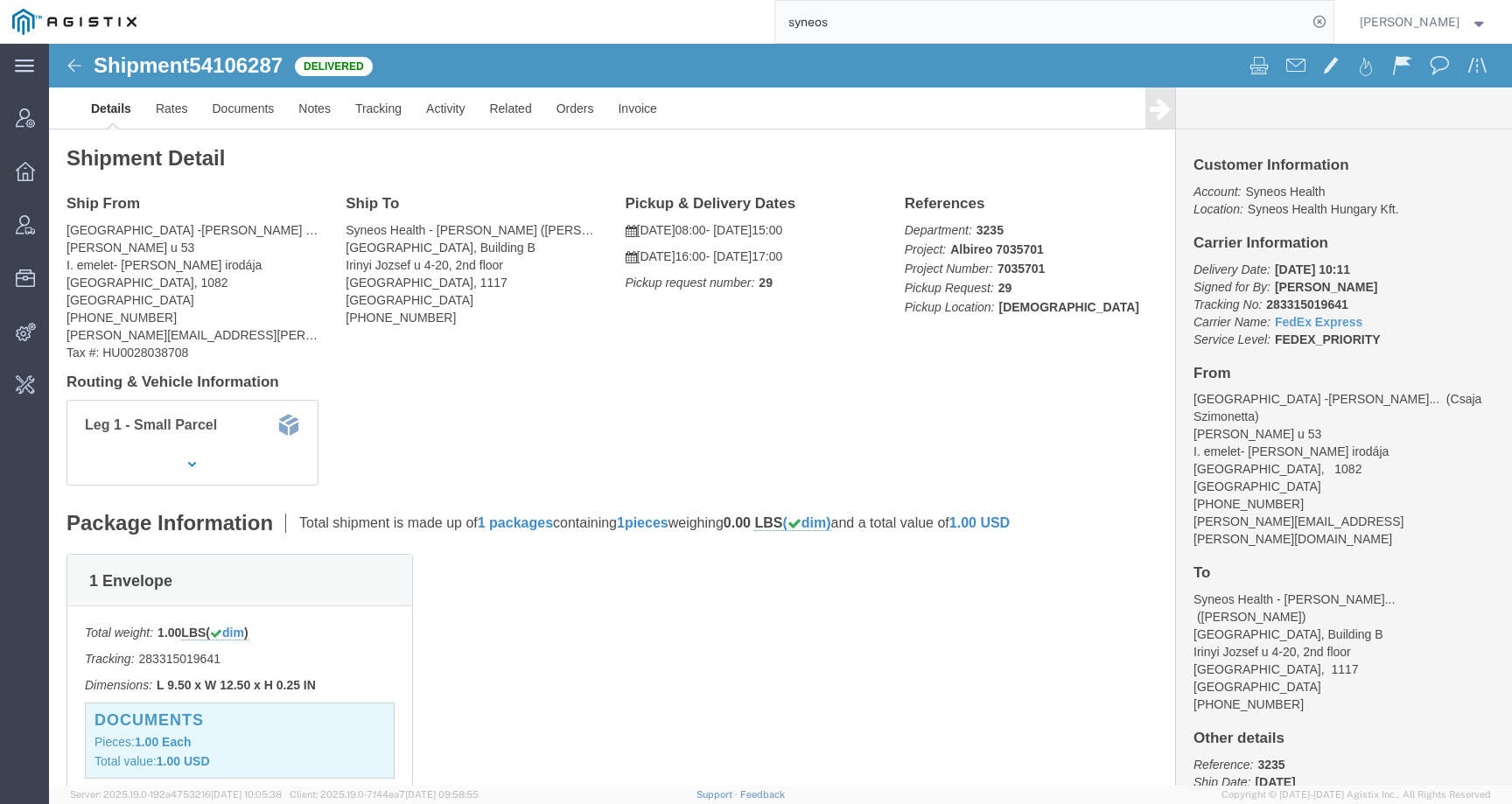
click at [838, 16] on input "syneos" at bounding box center [1041, 22] width 532 height 42
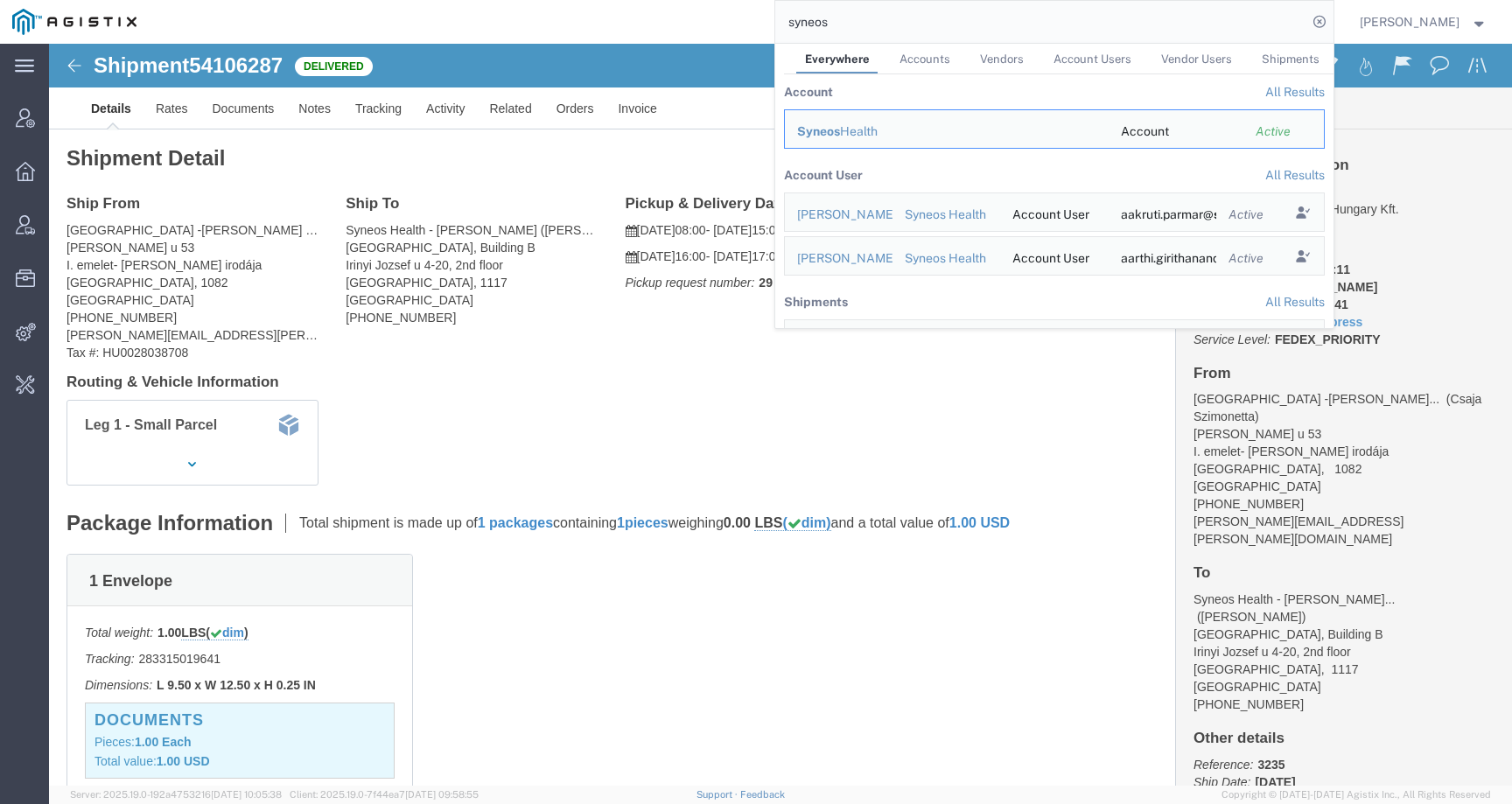
click at [826, 20] on input "syneos" at bounding box center [1041, 22] width 532 height 42
paste input "201402910"
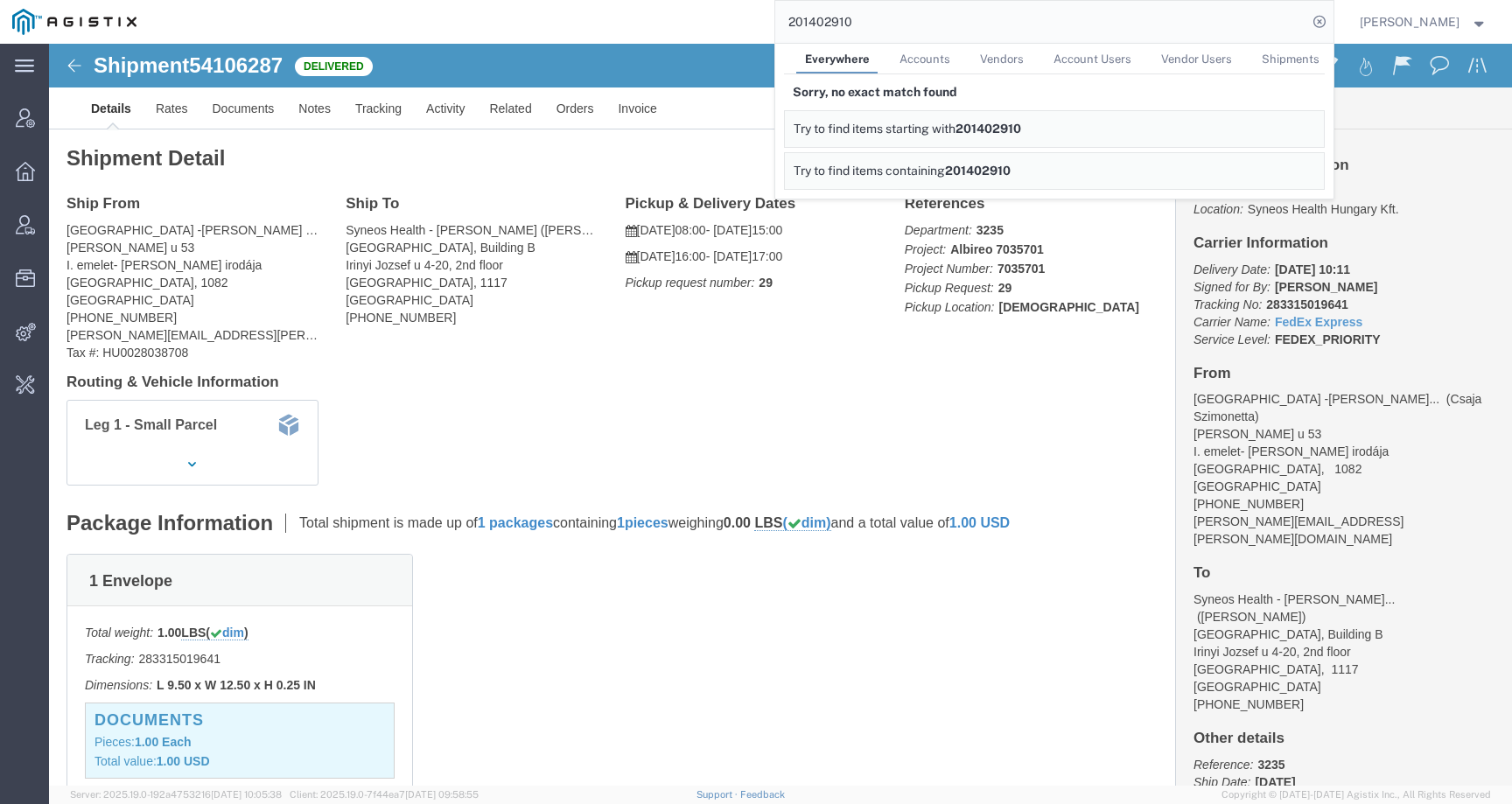
click at [943, 45] on link "Accounts" at bounding box center [924, 59] width 68 height 31
click at [1020, 56] on span "Vendors" at bounding box center [999, 59] width 44 height 13
click at [1100, 56] on span "Account Users" at bounding box center [1089, 59] width 78 height 13
click at [1179, 57] on span "Vendor Users" at bounding box center [1195, 59] width 71 height 13
click at [1295, 58] on span "Shipments" at bounding box center [1290, 59] width 57 height 13
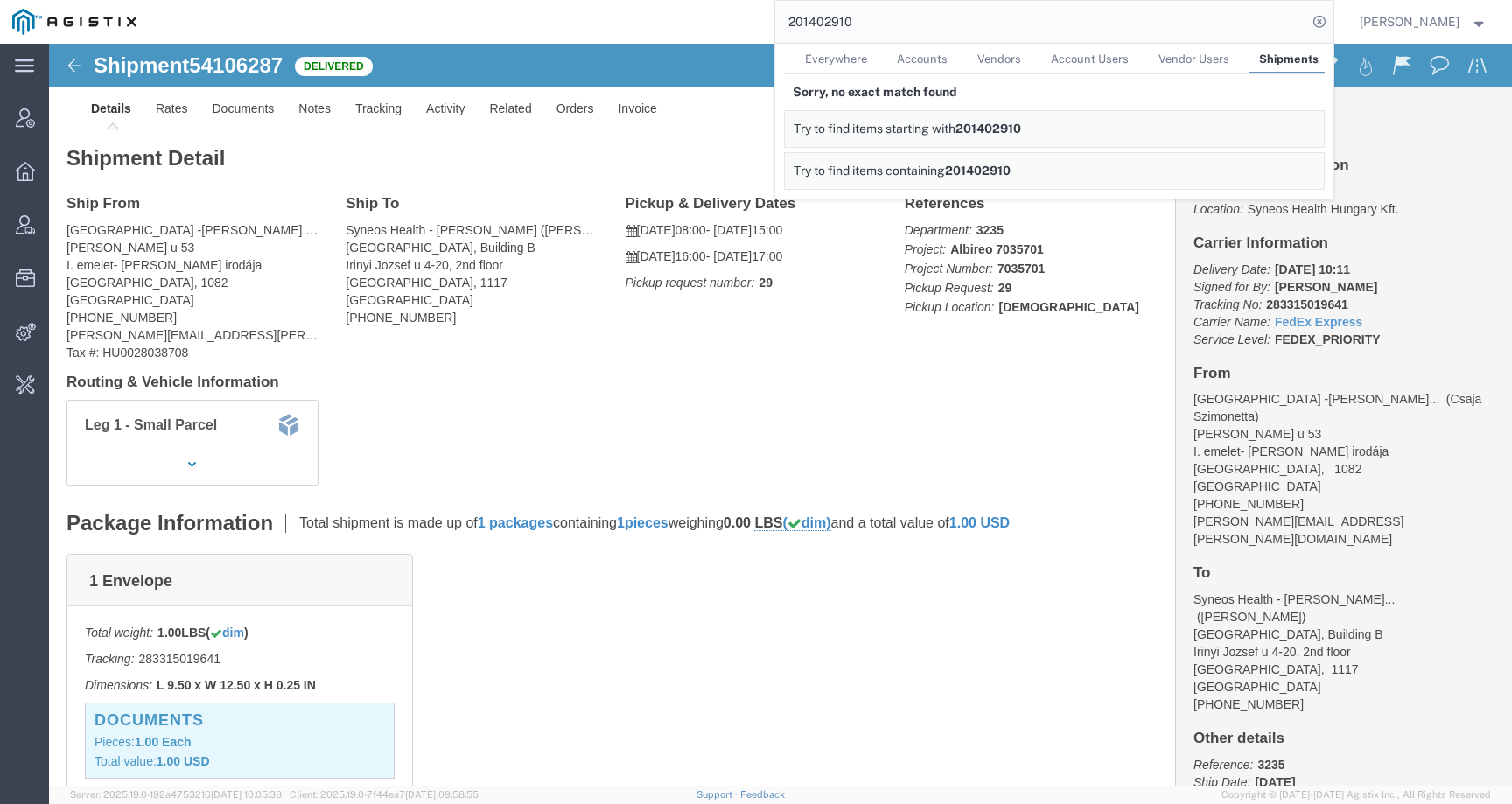
click at [859, 54] on span "Everywhere" at bounding box center [836, 59] width 62 height 13
click div "Leg 1 - Small Parcel"
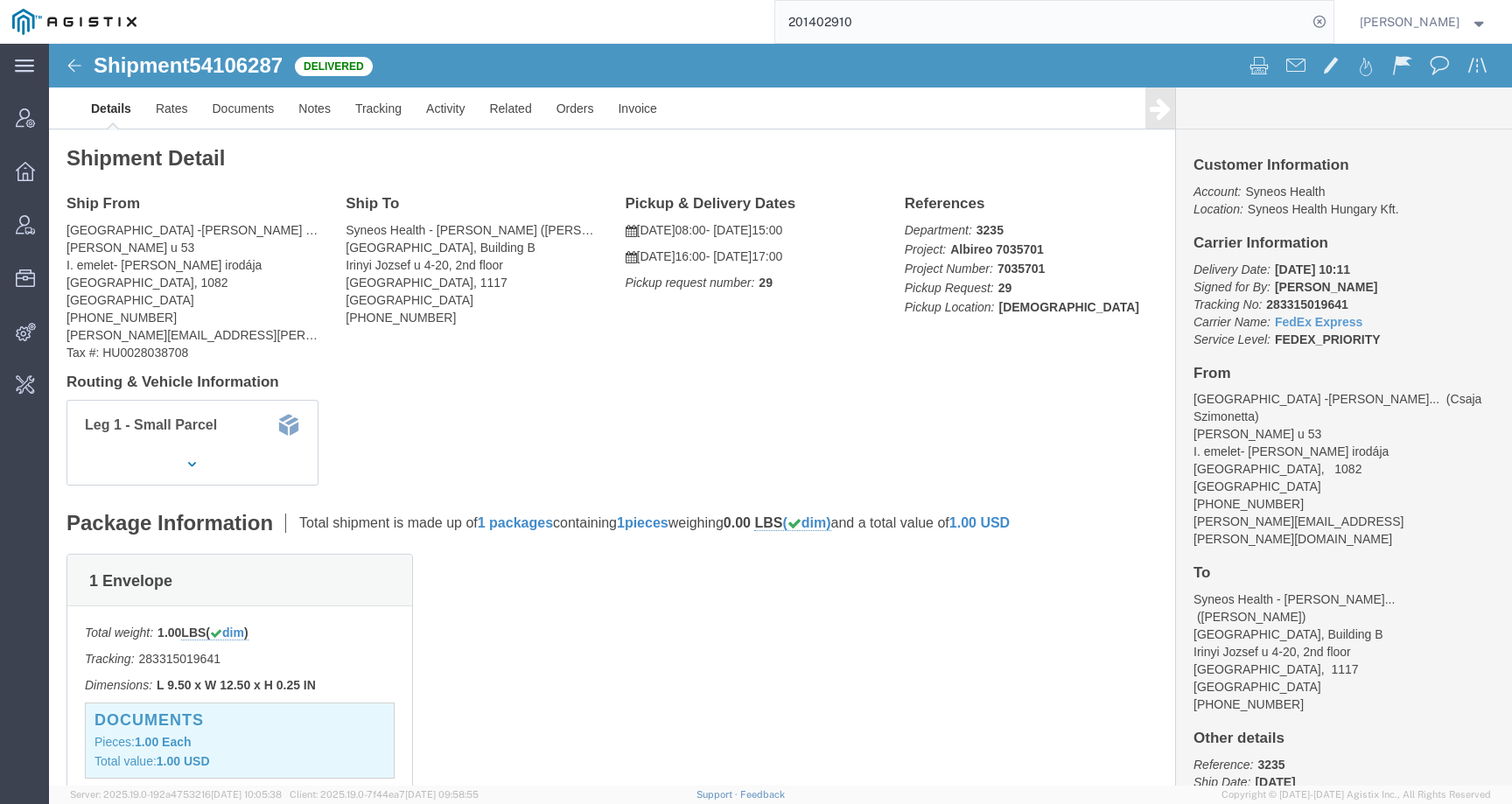
scroll to position [378, 0]
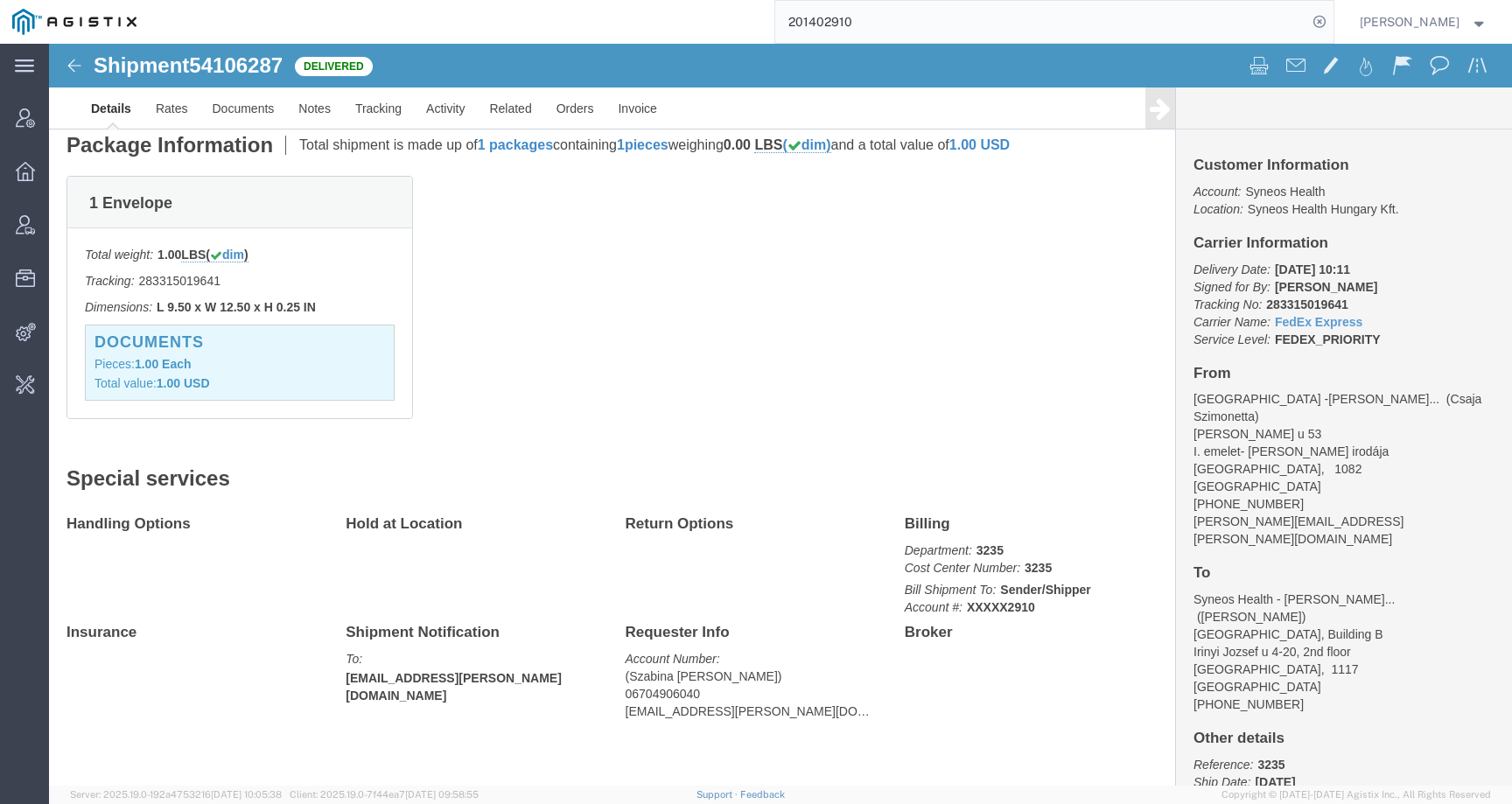
drag, startPoint x: 1321, startPoint y: 537, endPoint x: 1407, endPoint y: 535, distance: 86.0
click address "Syneos Health - Dr. Tóth Szab... (Dr. Tóth Szabina) New Work Science Park, Buil…"
click h4 "To"
drag, startPoint x: 582, startPoint y: 636, endPoint x: 656, endPoint y: 633, distance: 74.1
click address "(Szabina Toth) 06704906040 szabina.toth@syneoshealth.com"
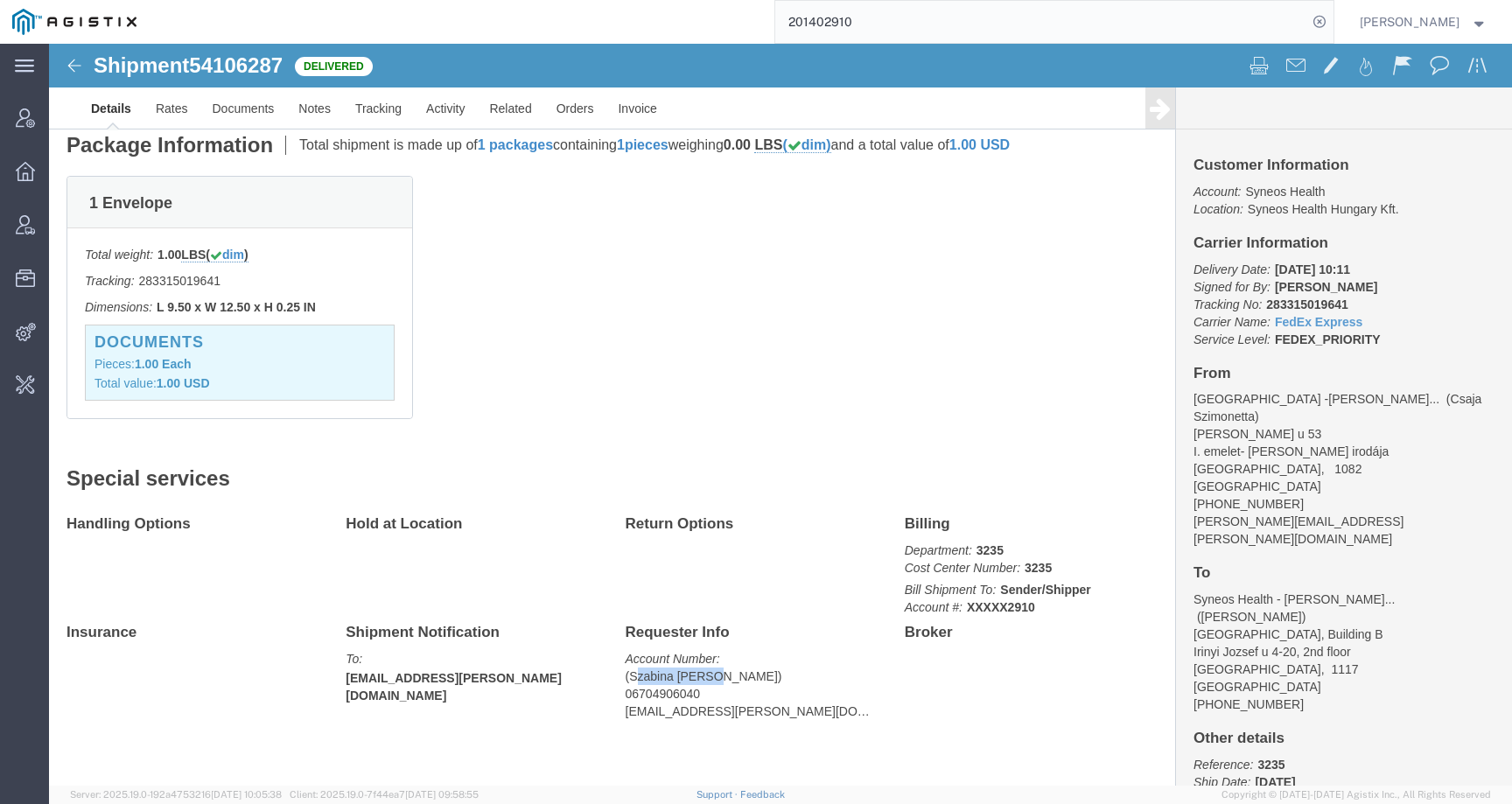
click address "(Szabina Toth) 06704906040 szabina.toth@syneoshealth.com"
click at [835, 23] on input "201402910" at bounding box center [1041, 22] width 532 height 42
type input "syneos"
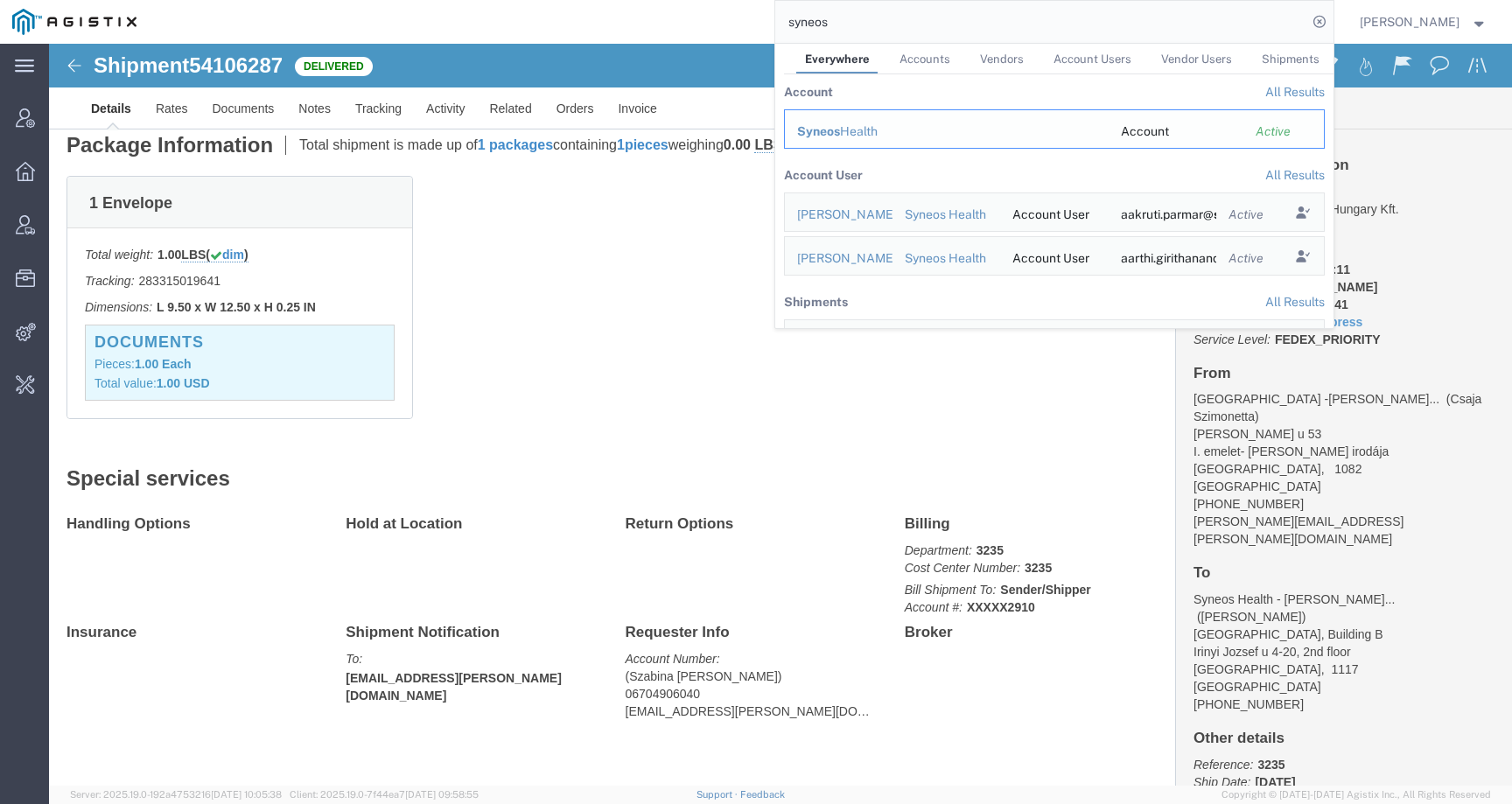
click at [838, 136] on span "Syneos" at bounding box center [818, 131] width 43 height 14
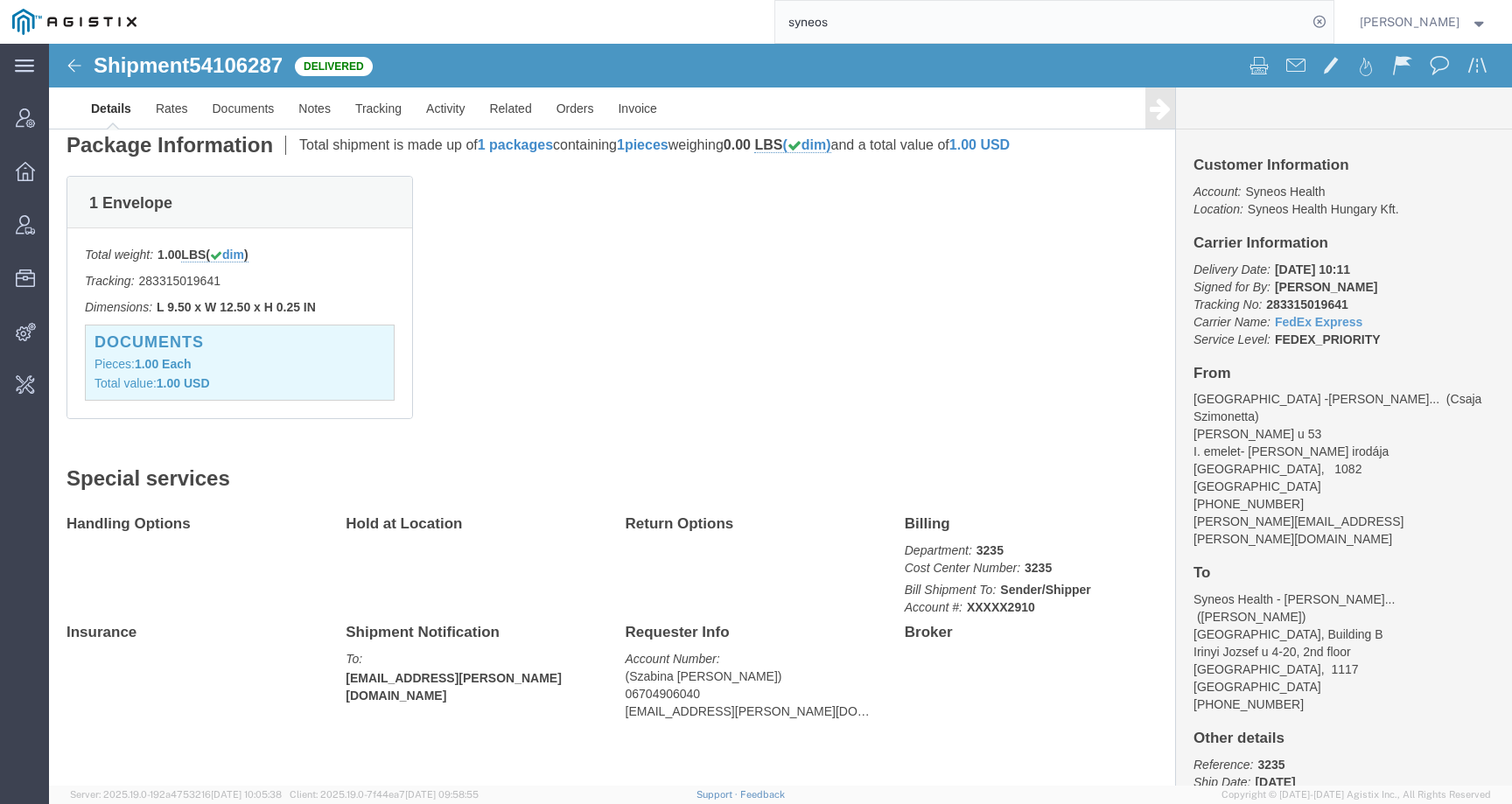
click at [942, 23] on input "syneos" at bounding box center [1041, 22] width 532 height 42
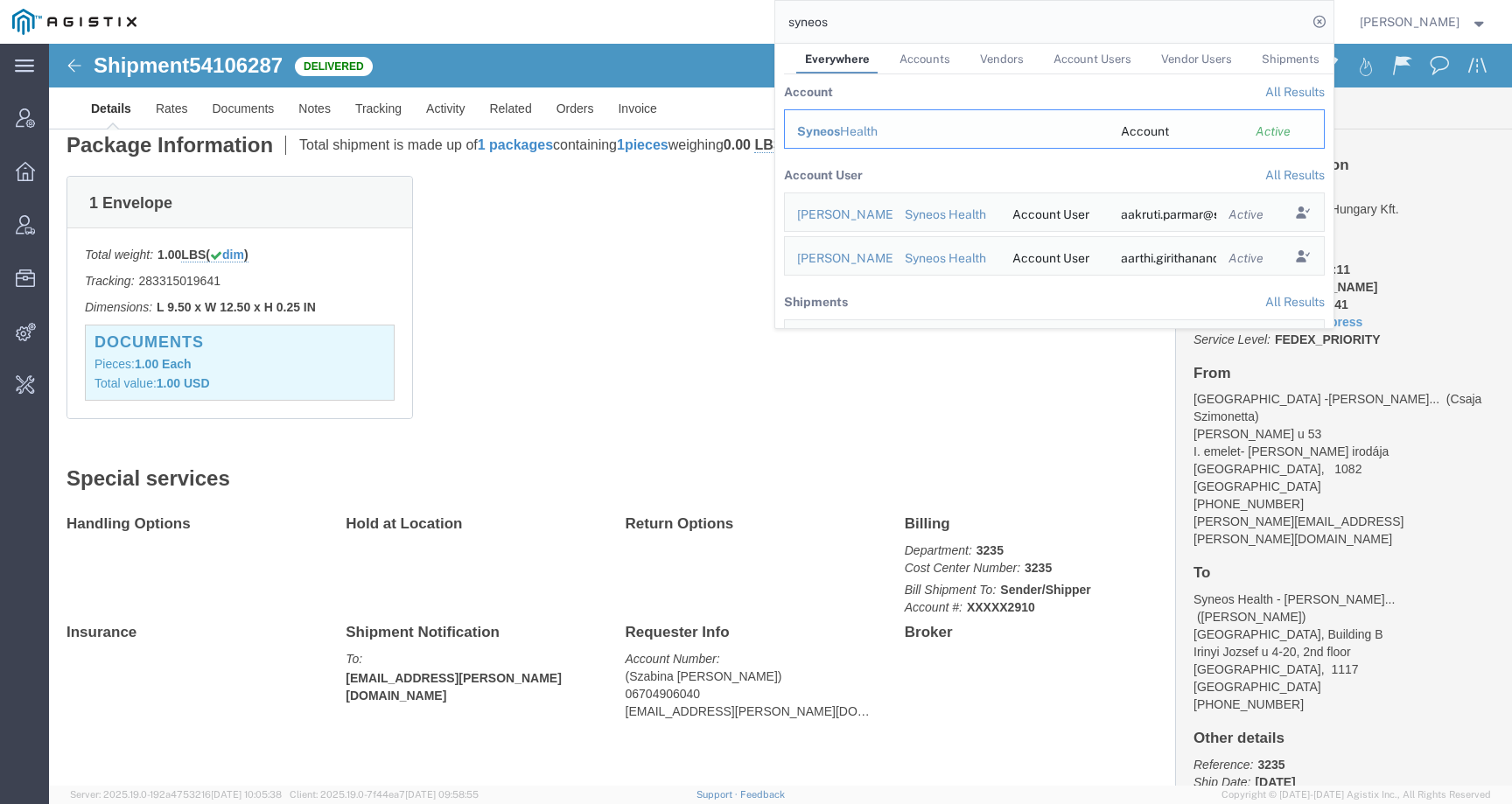
click at [976, 129] on div "Syneos Health" at bounding box center [947, 131] width 299 height 18
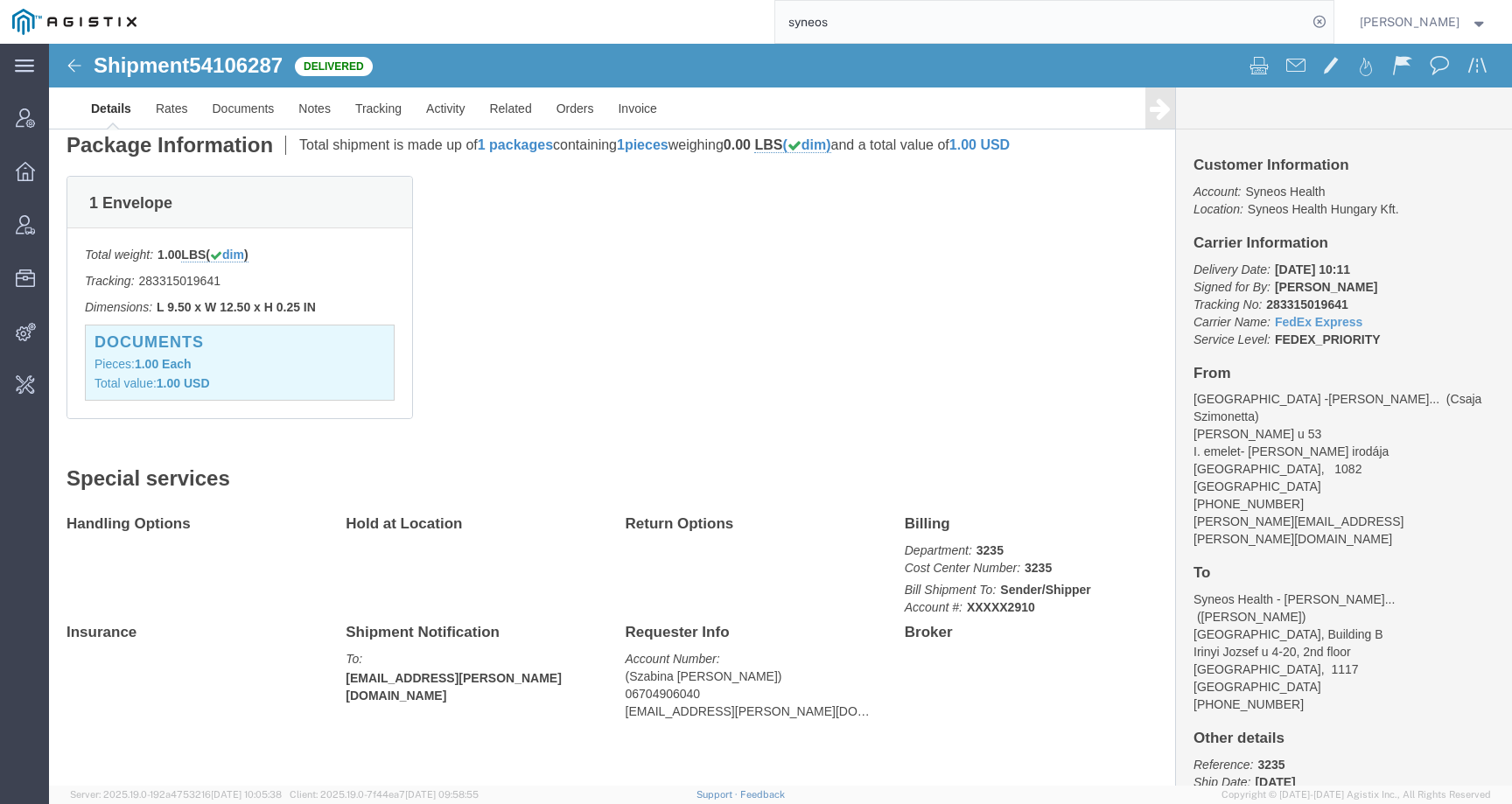
click at [931, 23] on input "syneos" at bounding box center [1041, 22] width 532 height 42
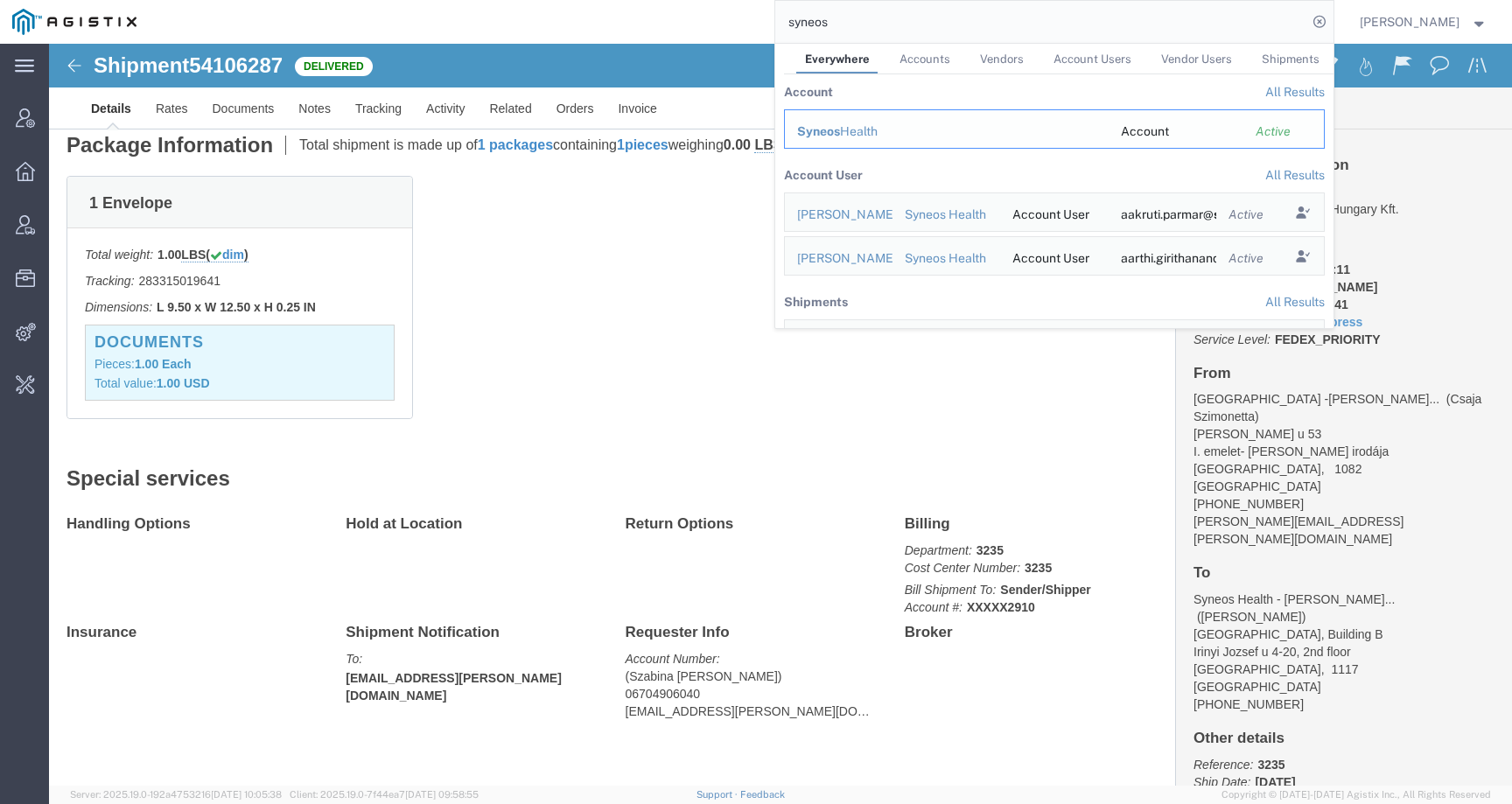
click at [839, 133] on span "Syneos" at bounding box center [818, 131] width 43 height 14
click at [866, 36] on input "syneos" at bounding box center [1041, 22] width 532 height 42
click at [871, 128] on div "Syneos Health" at bounding box center [947, 131] width 299 height 18
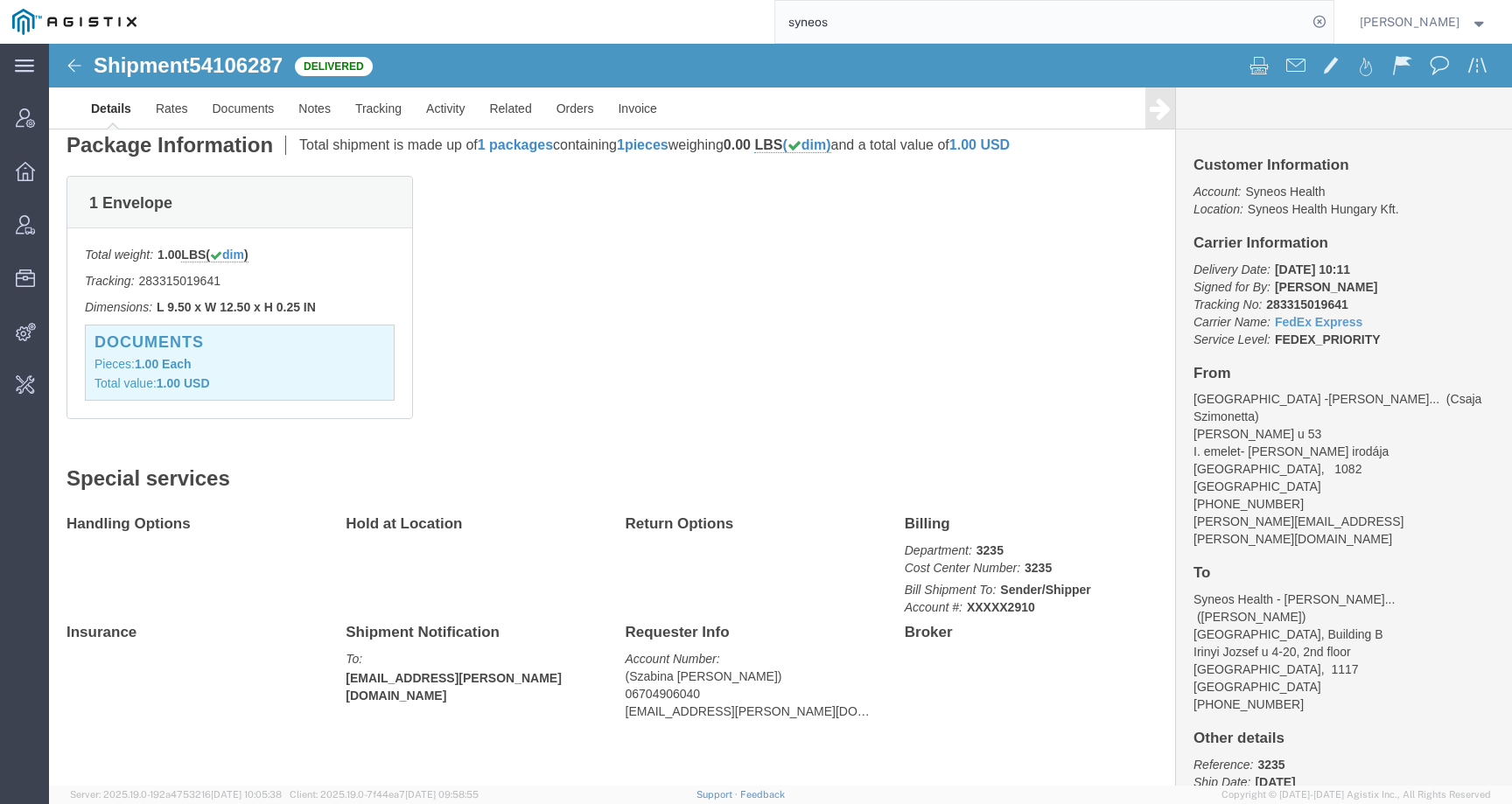
click at [882, 20] on input "syneos" at bounding box center [1041, 22] width 532 height 42
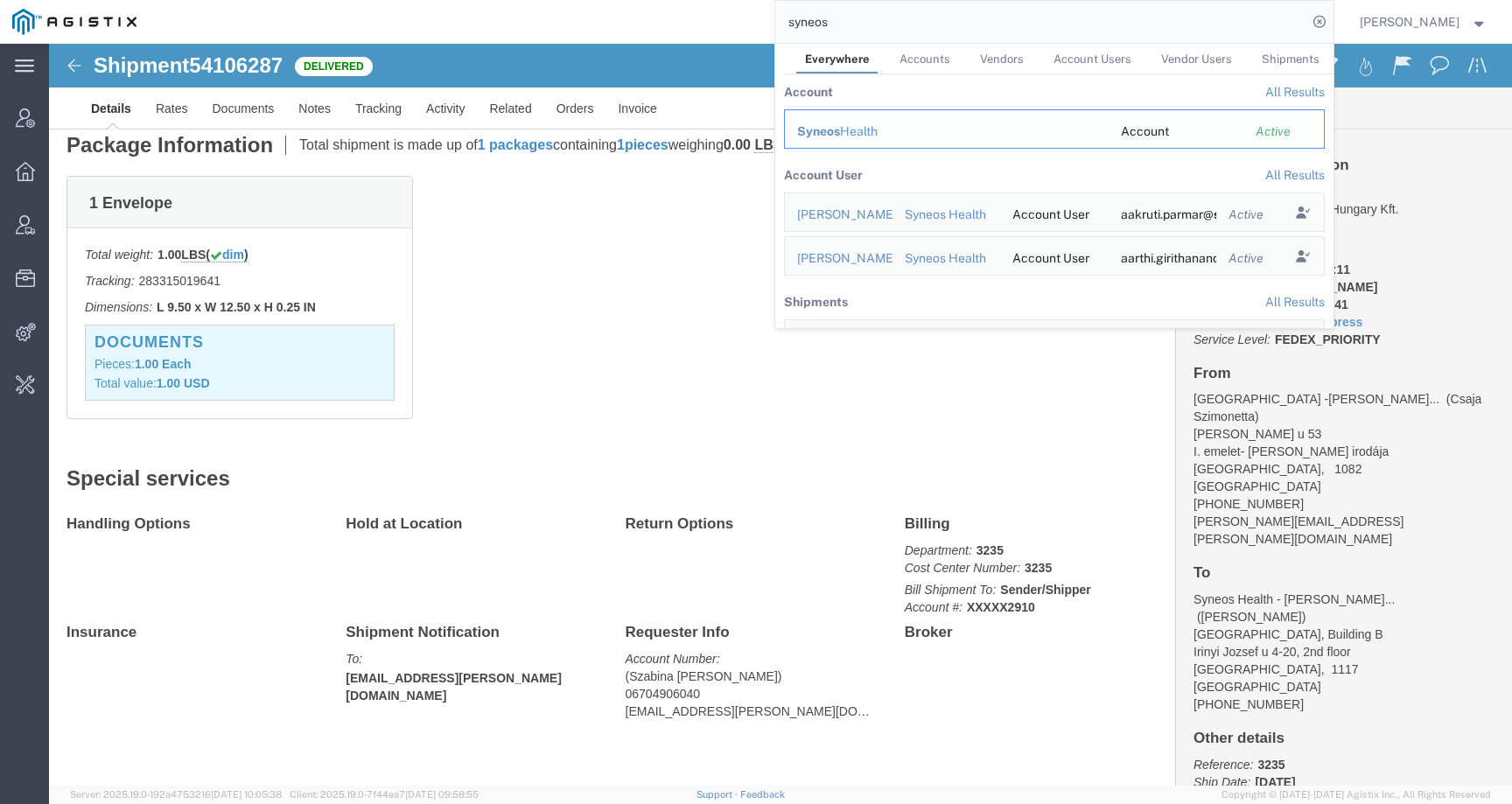
click at [865, 125] on div "Syneos Health" at bounding box center [947, 131] width 299 height 18
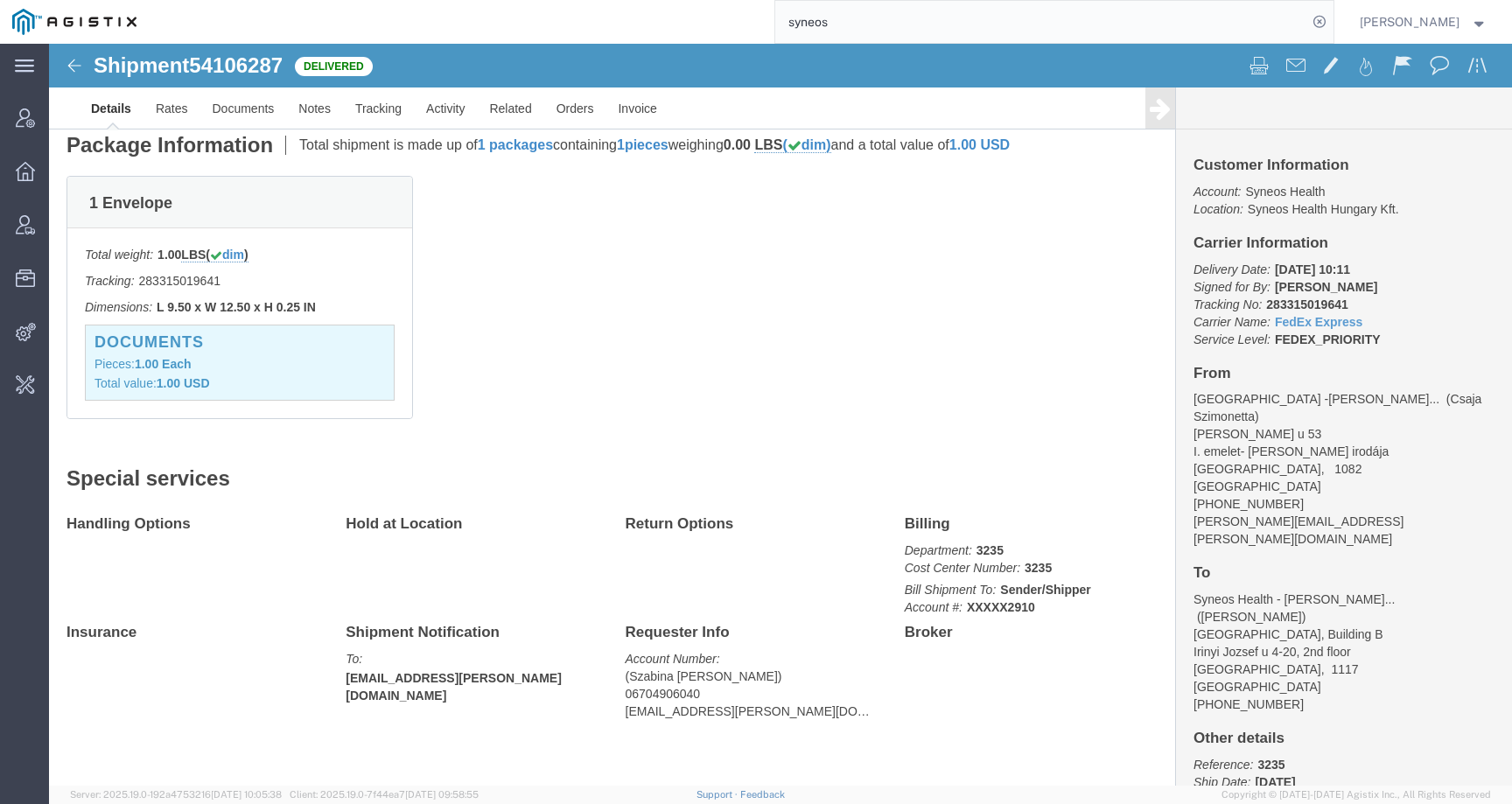
click at [951, 21] on input "syneos" at bounding box center [1041, 22] width 532 height 42
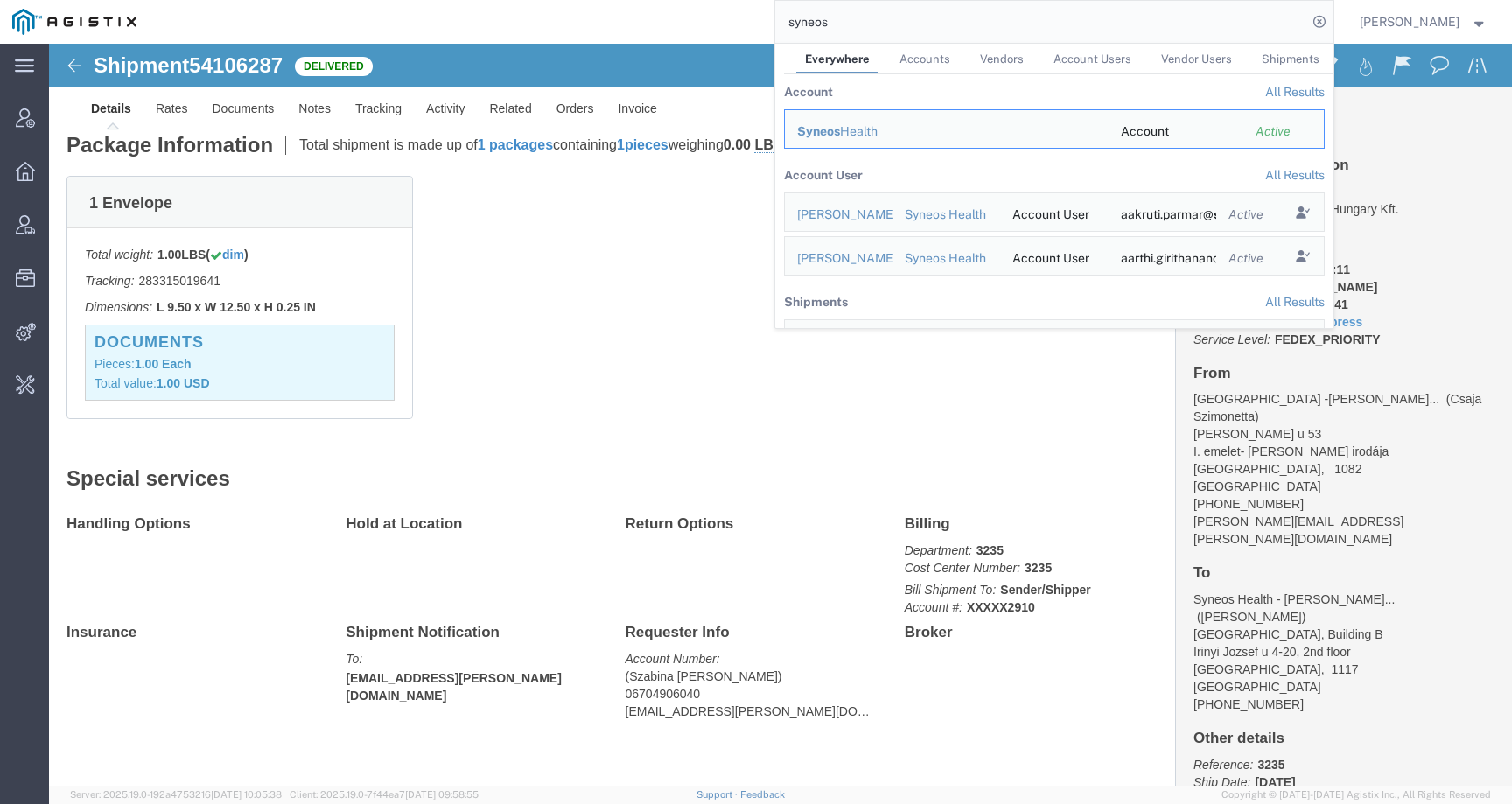
click at [53, 38] on nav "syneos Everywhere Accounts Vendors Account Users Vendor Users Shipments Account…" at bounding box center [762, 22] width 1500 height 44
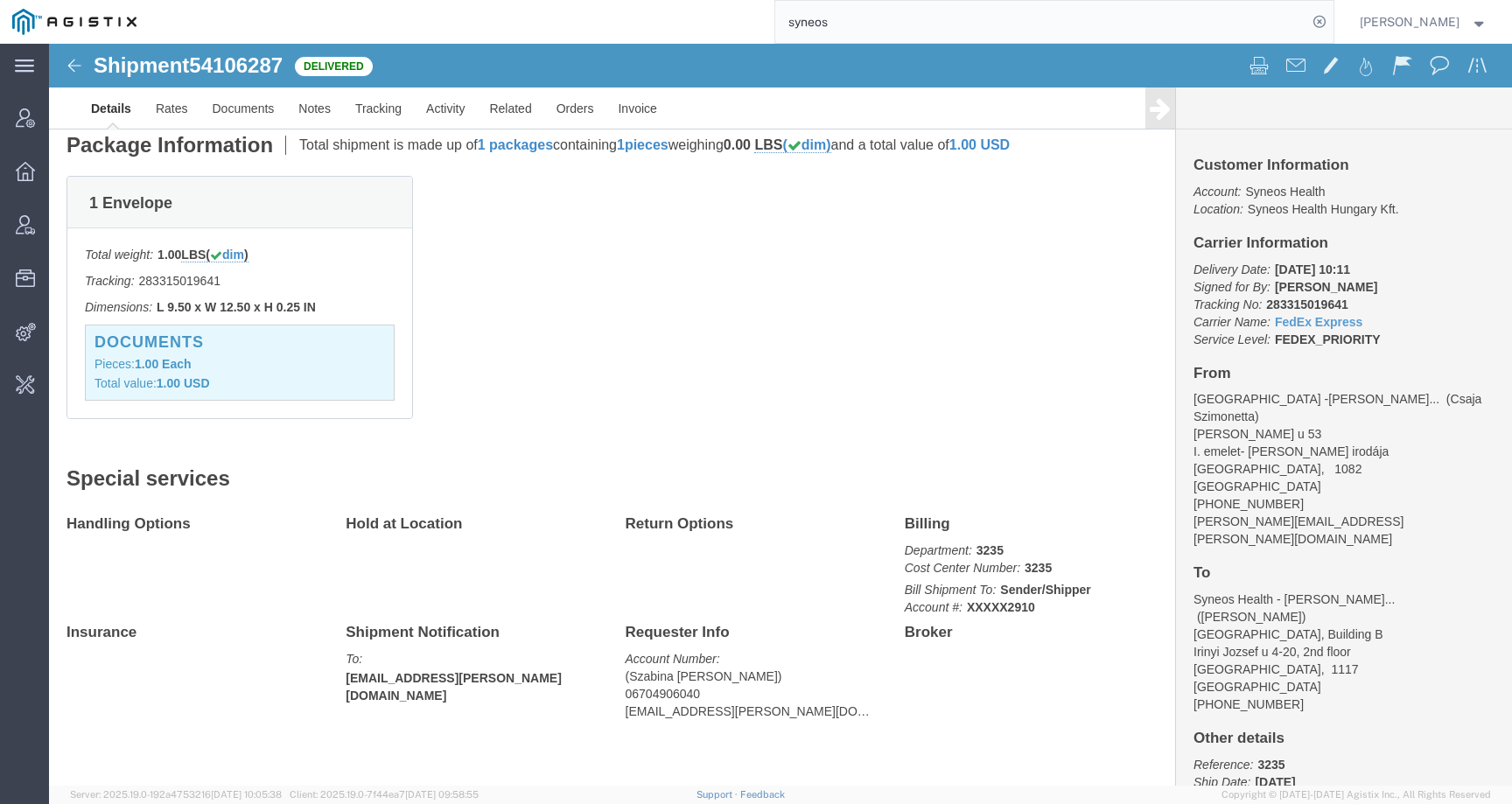
click at [51, 25] on img at bounding box center [75, 21] width 125 height 26
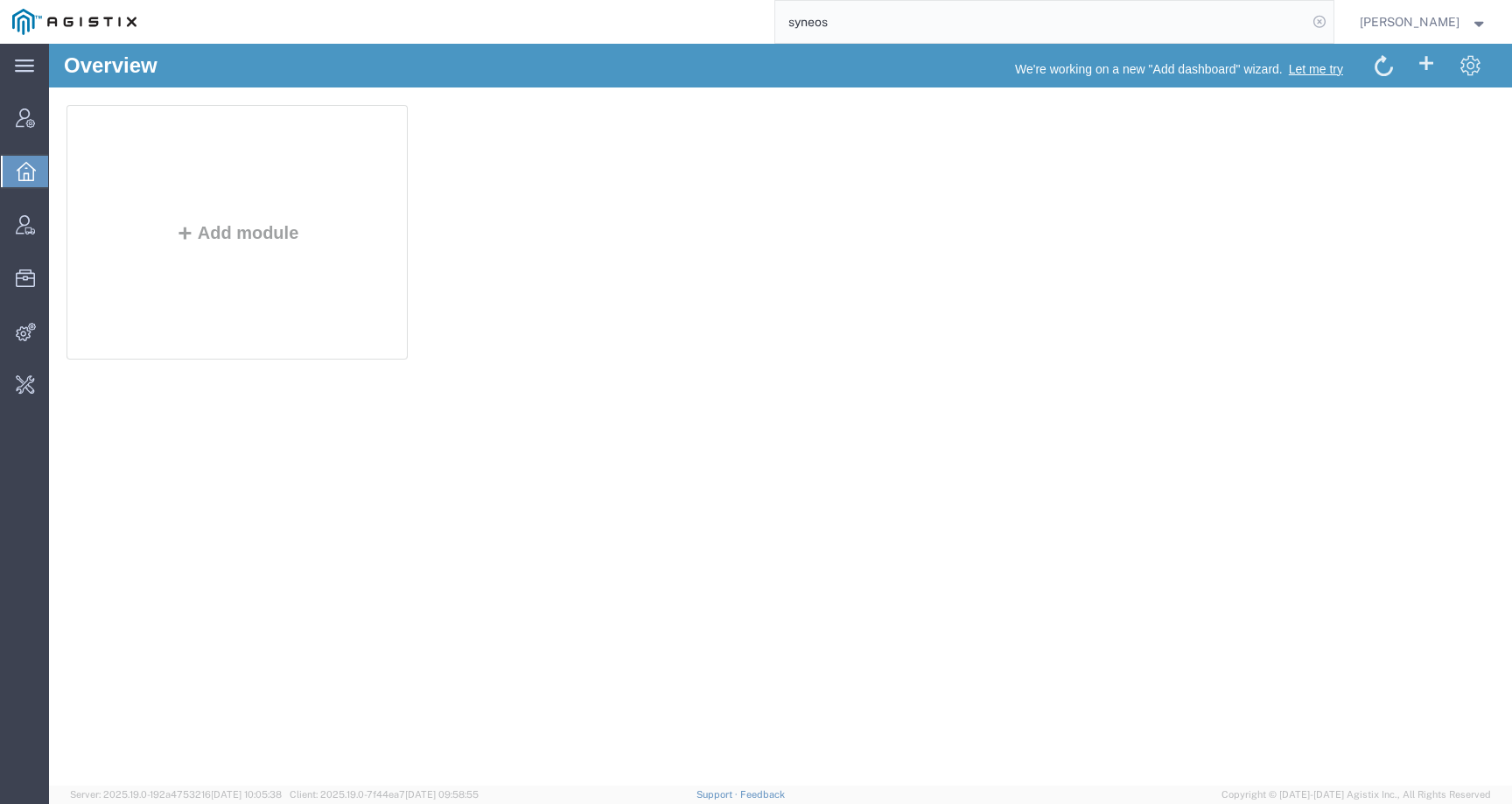
click at [1332, 24] on icon at bounding box center [1319, 22] width 25 height 25
click at [1261, 24] on input "search" at bounding box center [1041, 22] width 532 height 42
type input "Syneos"
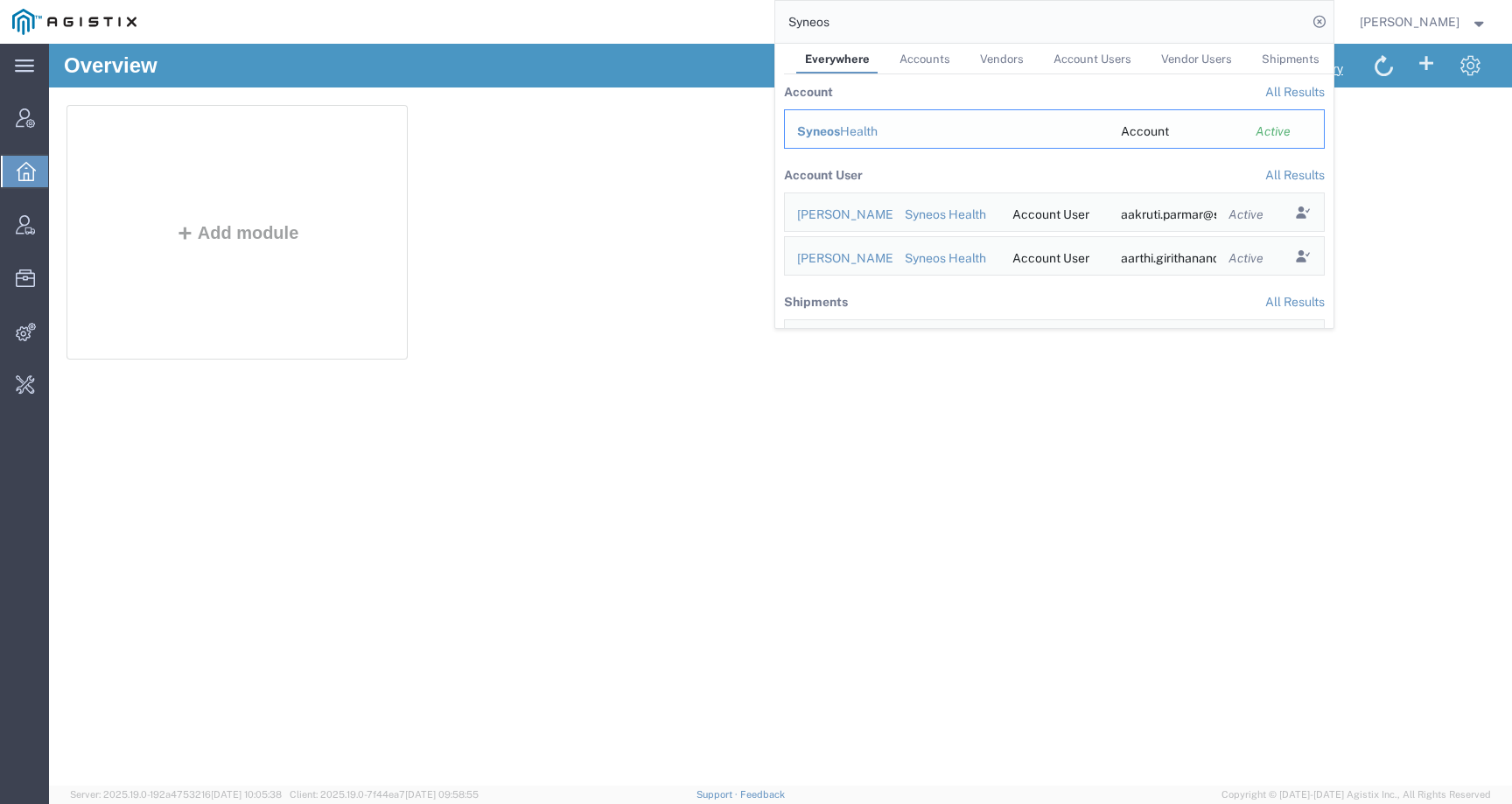
click at [1086, 126] on div "Syneos Health" at bounding box center [947, 131] width 299 height 18
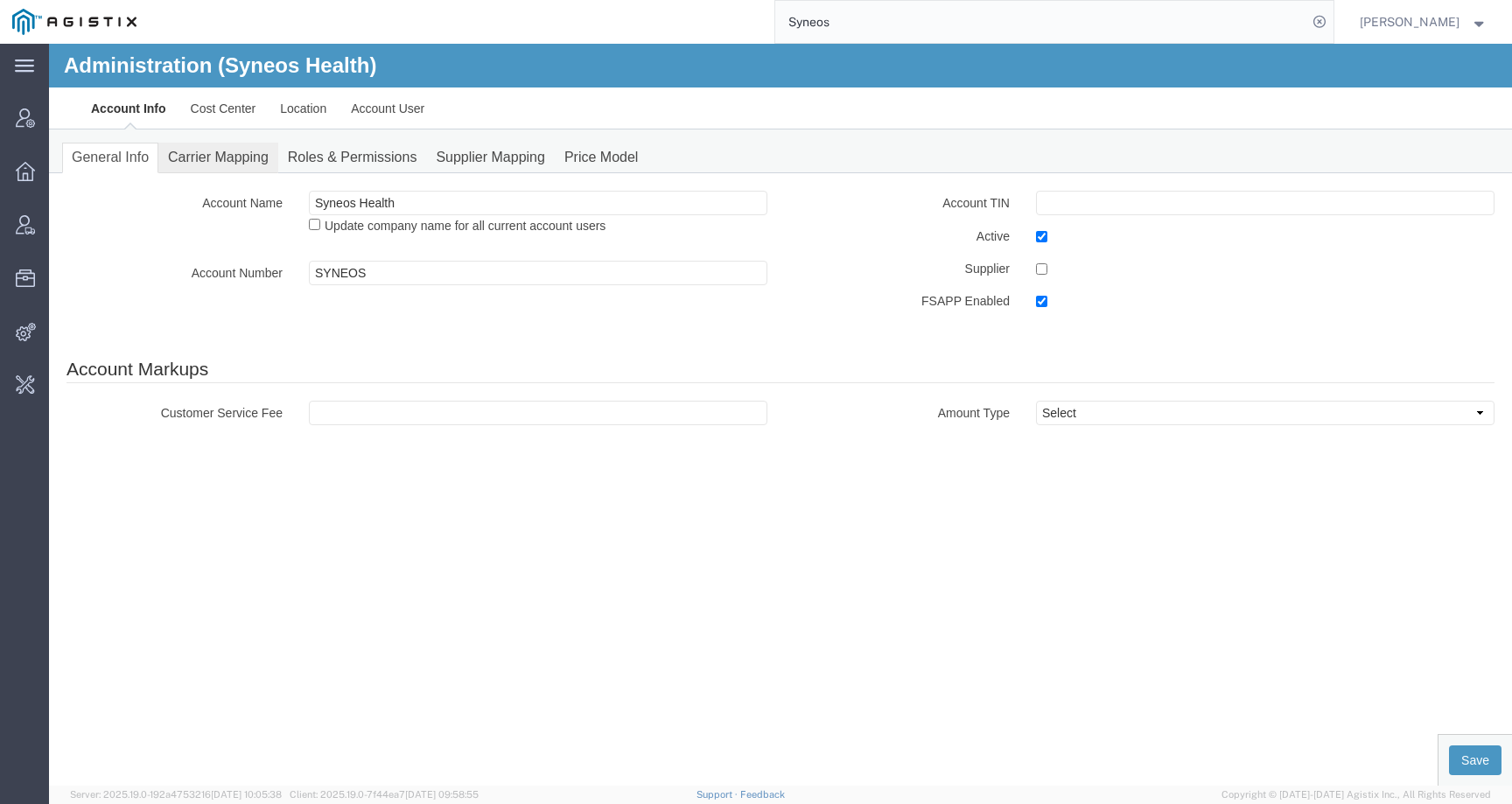
click at [206, 156] on link "Carrier Mapping" at bounding box center [218, 158] width 120 height 31
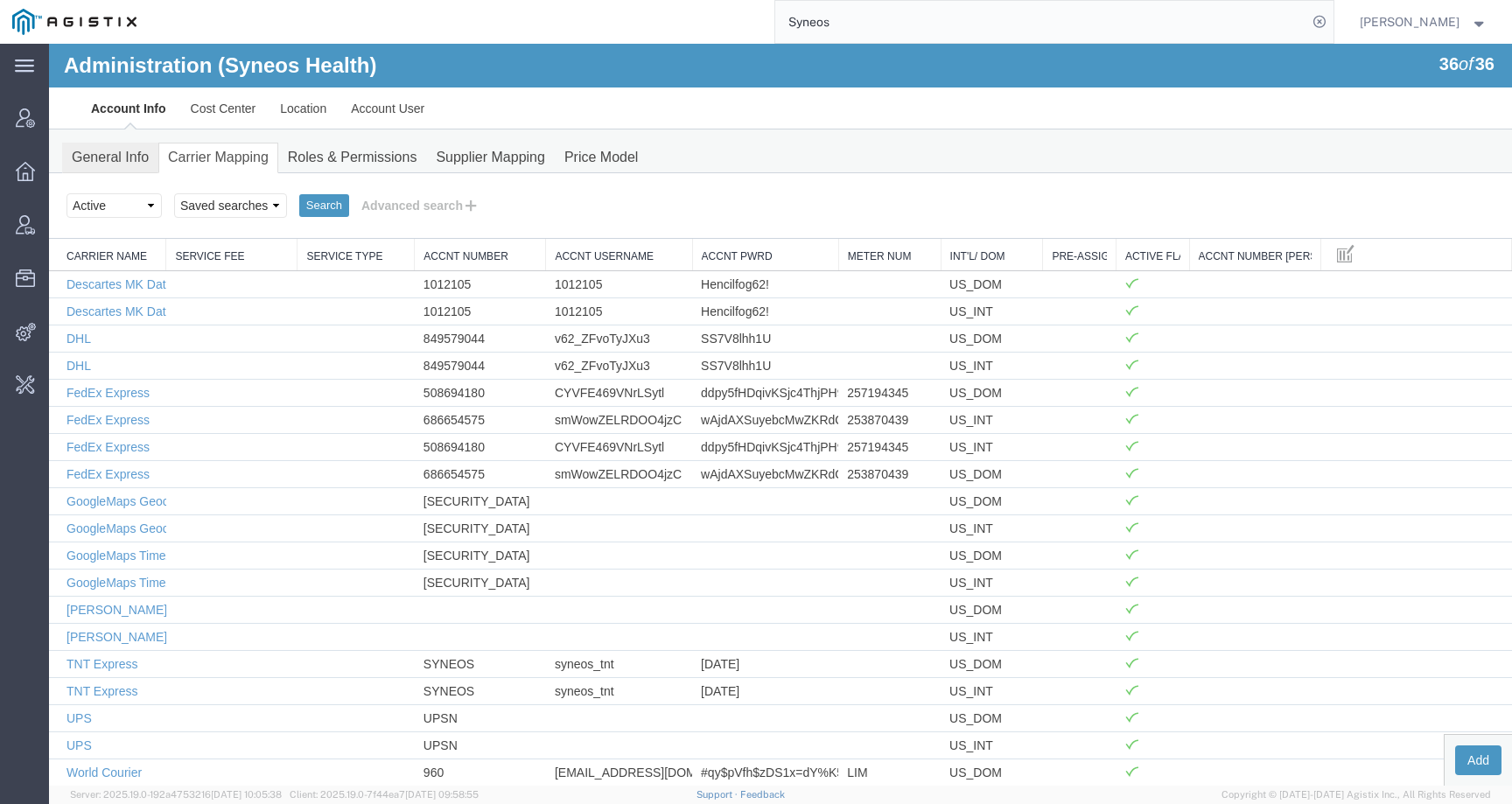
click at [113, 146] on link "General Info" at bounding box center [110, 158] width 96 height 31
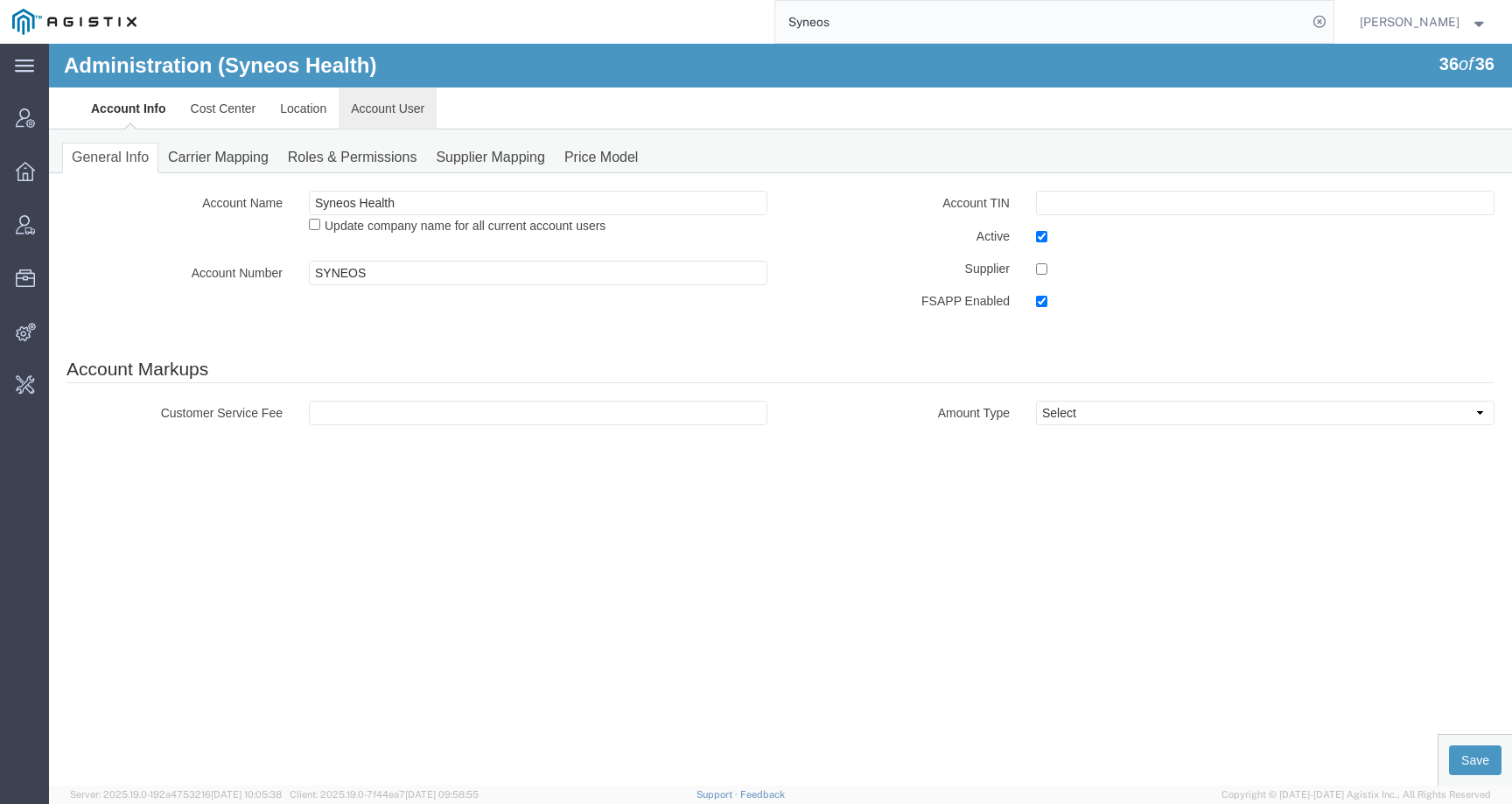
click at [380, 105] on link "Account User" at bounding box center [387, 108] width 98 height 42
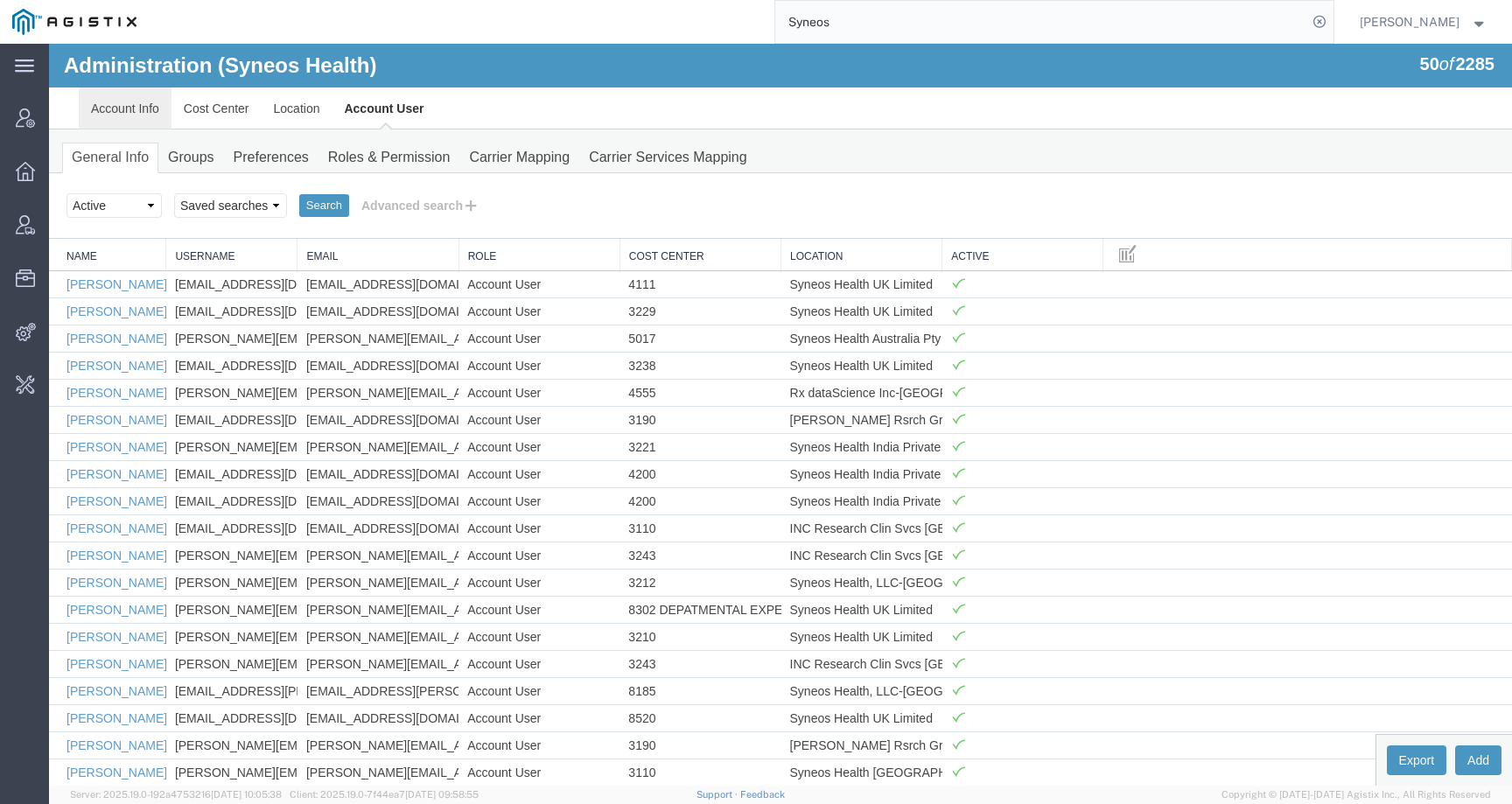
click at [122, 103] on link "Account Info" at bounding box center [125, 108] width 93 height 42
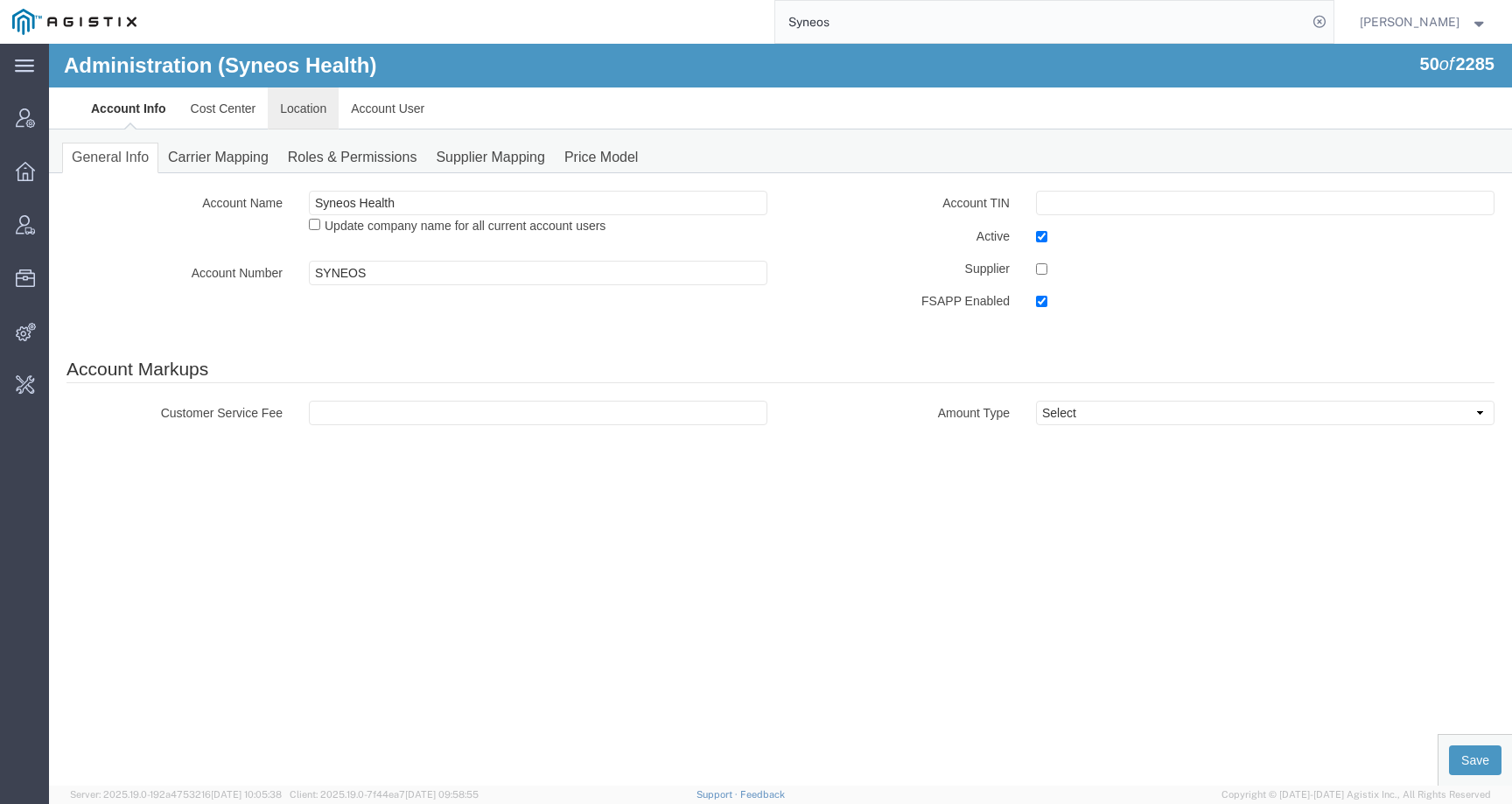
click at [306, 120] on link "Location" at bounding box center [303, 108] width 71 height 42
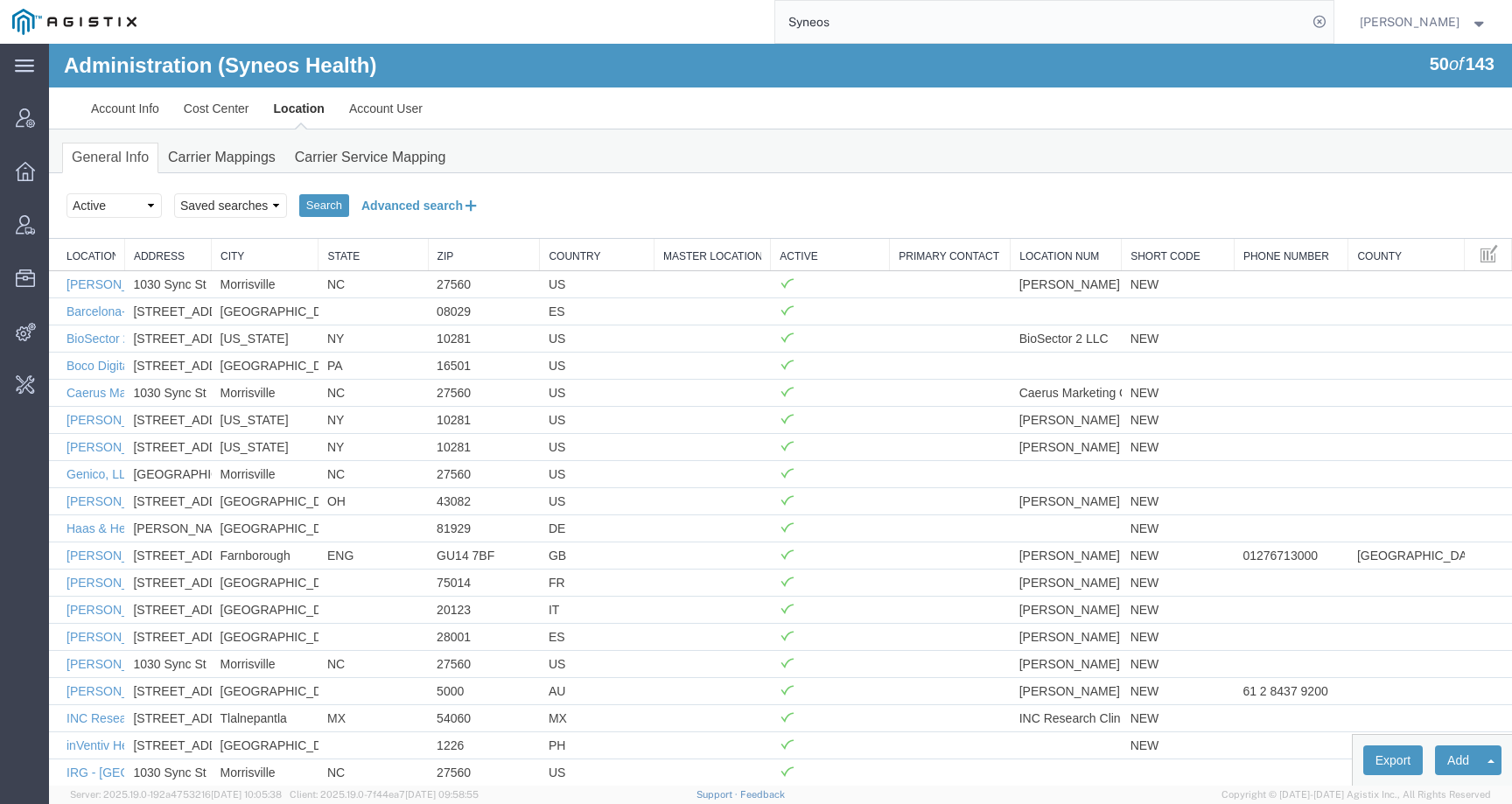
click at [402, 212] on button "Advanced search" at bounding box center [420, 205] width 143 height 30
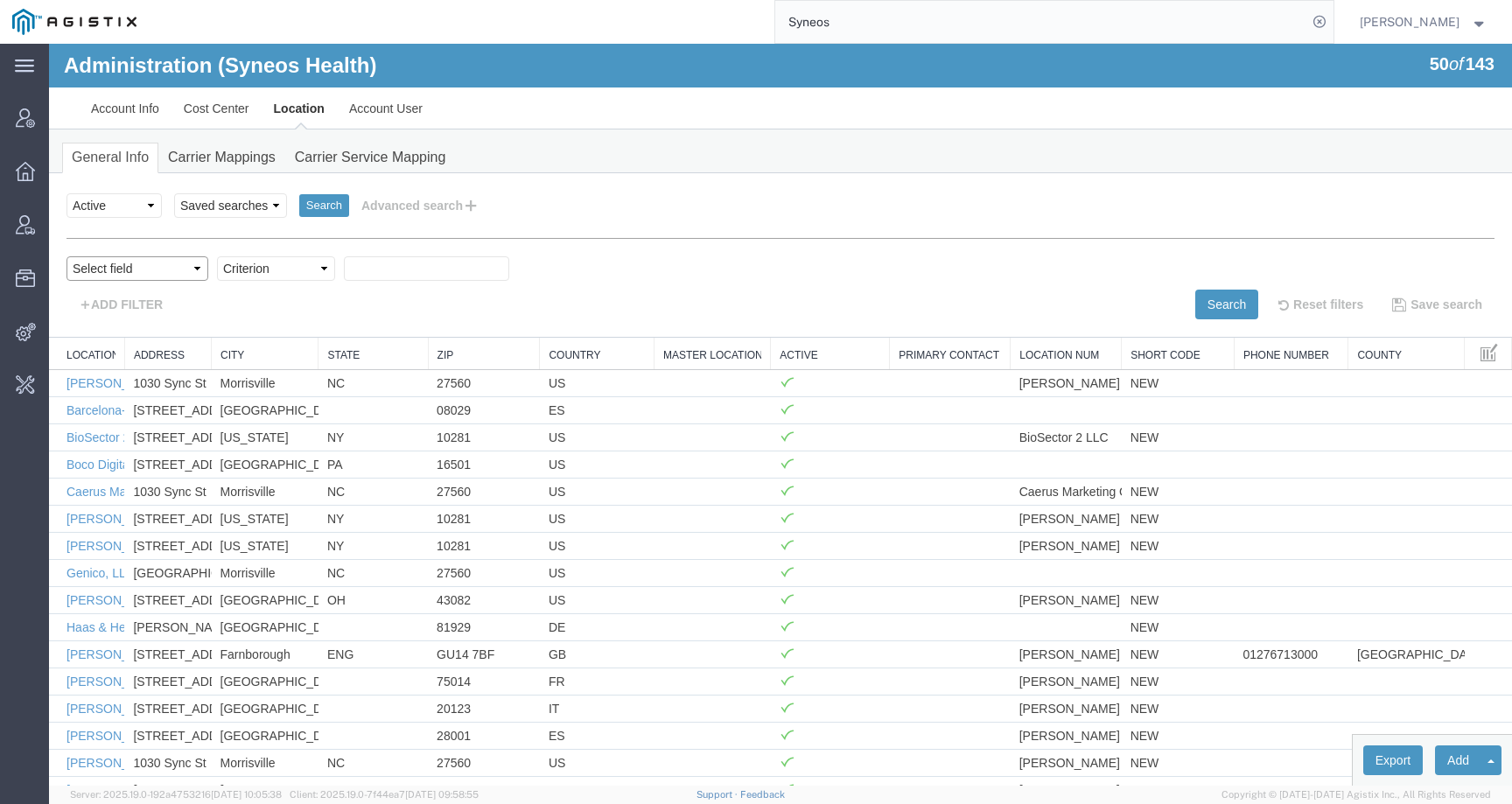
click at [157, 265] on select "Select field Address City Country County Location Name Location Num Master Loca…" at bounding box center [137, 268] width 142 height 25
select select "locationNum"
click at [66, 256] on select "Select field Address City Country County Location Name Location Num Master Loca…" at bounding box center [137, 268] width 142 height 25
click at [263, 269] on select "Criterion contains does not contain is is blank is not blank starts with" at bounding box center [275, 268] width 118 height 25
select select "contains"
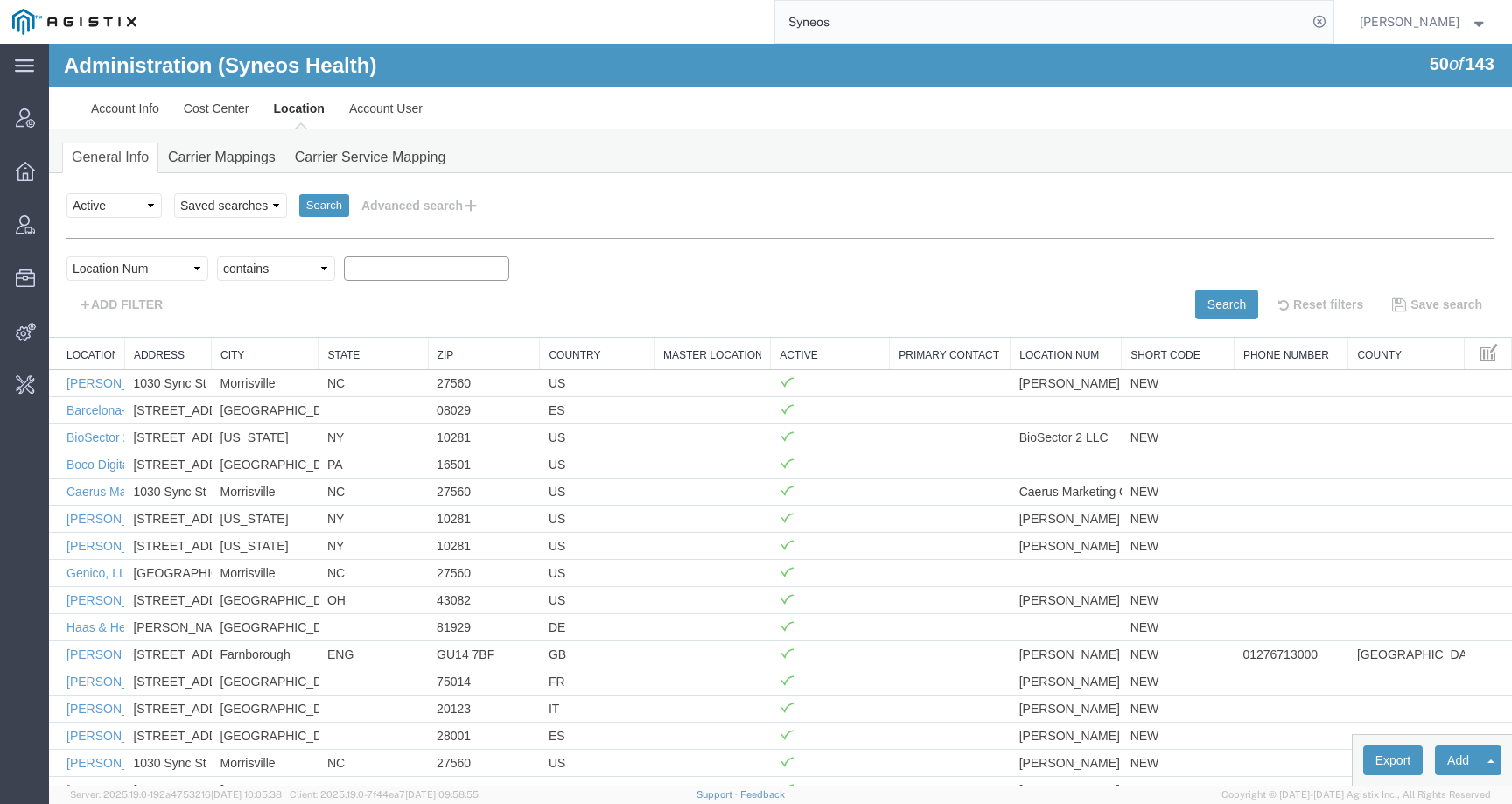
click at [217, 256] on select "Criterion contains does not contain is is blank is not blank starts with" at bounding box center [275, 268] width 118 height 25
click at [378, 270] on input "text" at bounding box center [426, 268] width 166 height 25
paste input "201402910"
type input "201402910"
click at [1222, 299] on button "Search" at bounding box center [1226, 304] width 63 height 30
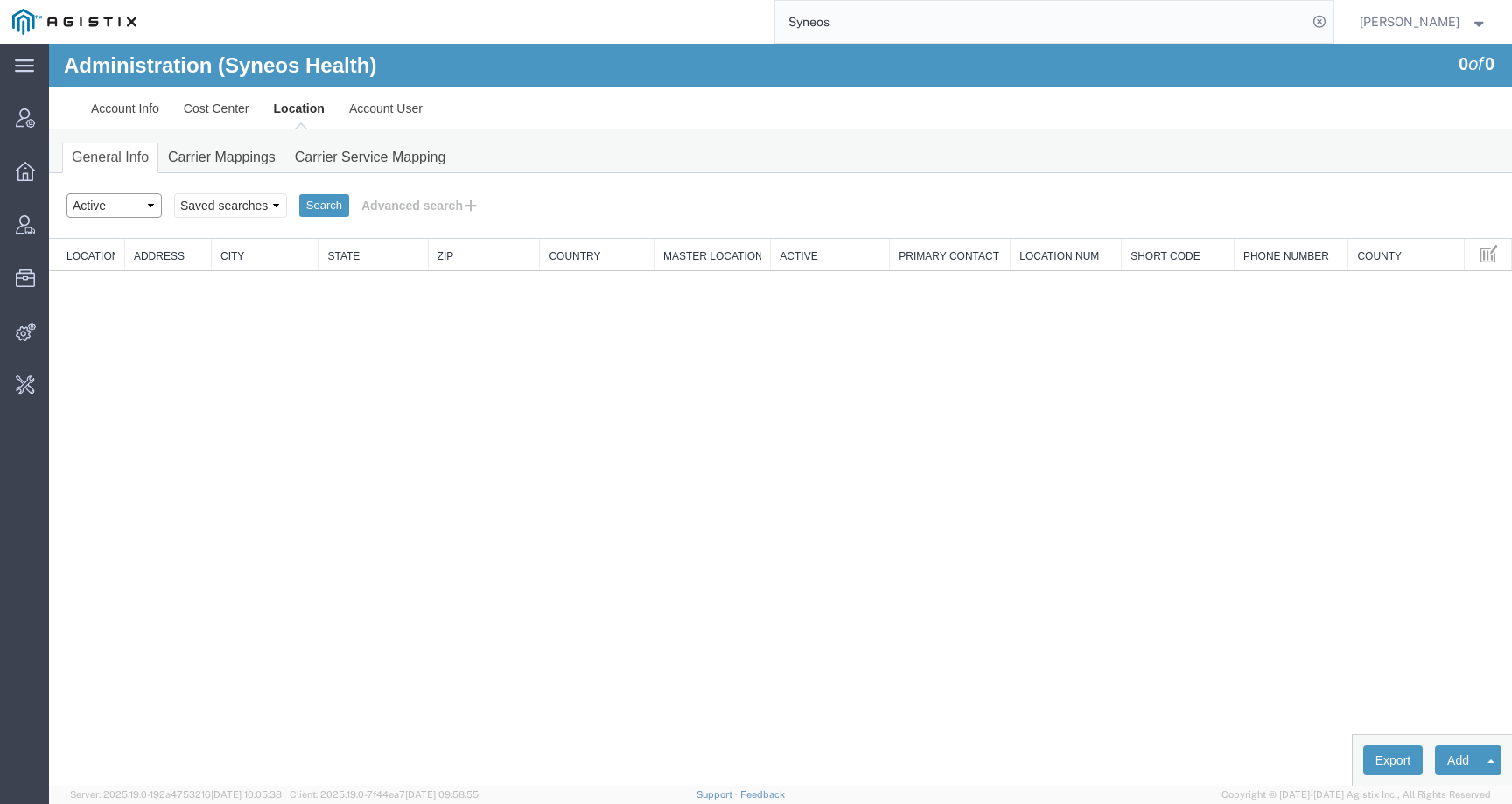
click at [126, 206] on select "Select status Active All Inactive" at bounding box center [114, 206] width 96 height 25
select select "ALL"
click at [66, 194] on select "Select status Active All Inactive" at bounding box center [114, 206] width 96 height 25
click at [396, 202] on button "Advanced search" at bounding box center [420, 205] width 143 height 30
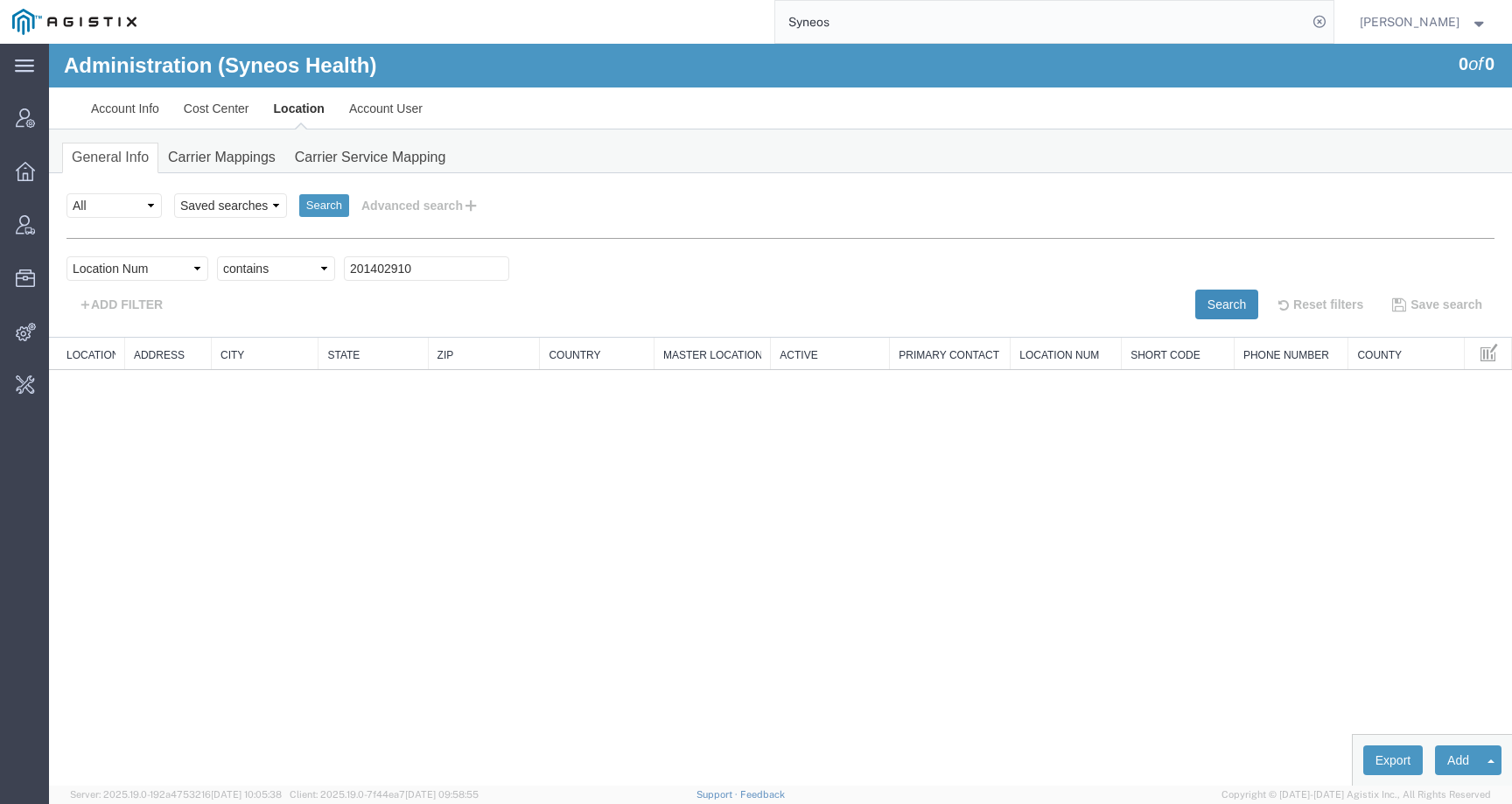
click at [1238, 309] on button "Search" at bounding box center [1226, 304] width 63 height 30
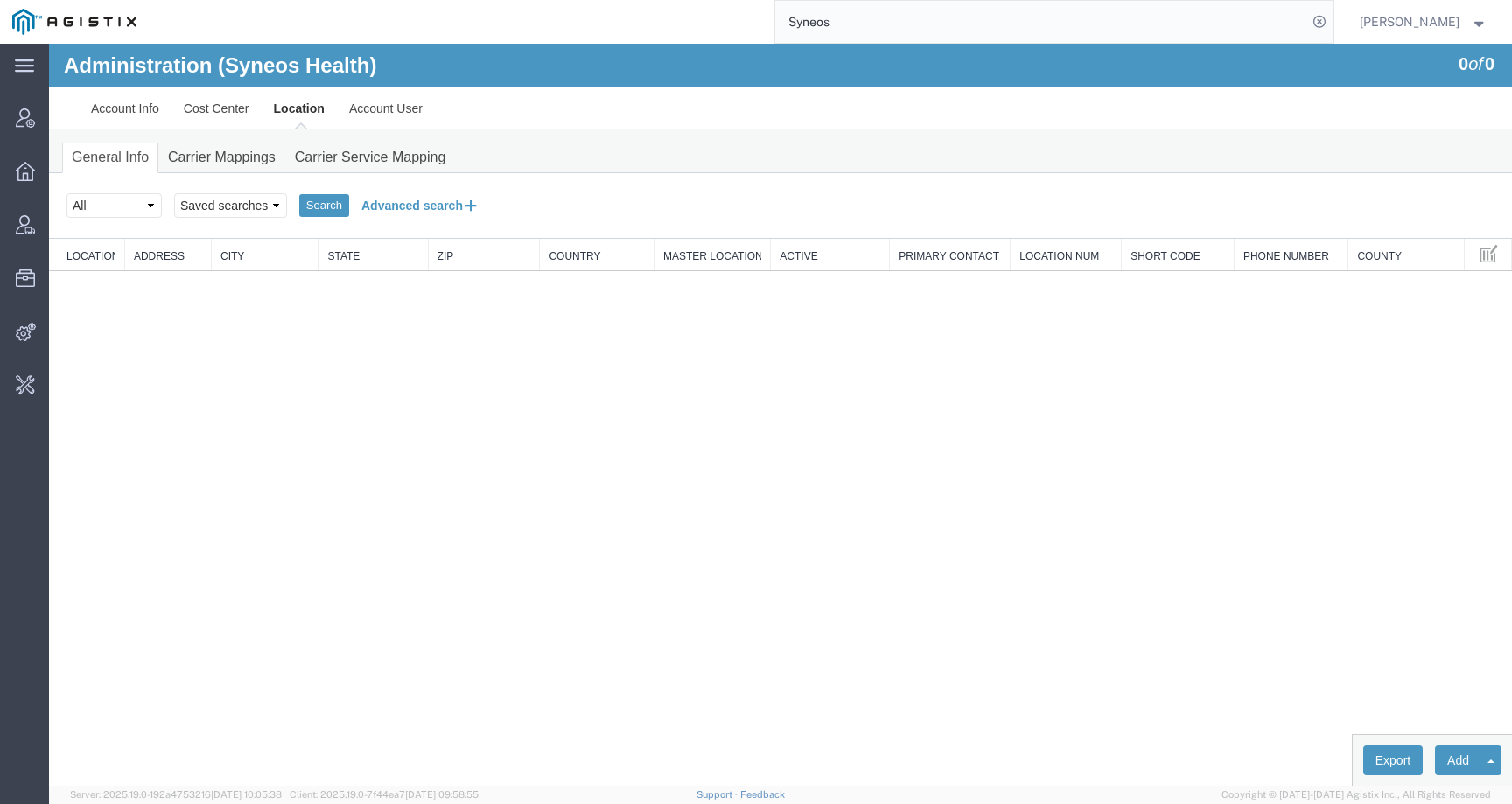
click at [399, 210] on button "Advanced search" at bounding box center [420, 205] width 143 height 30
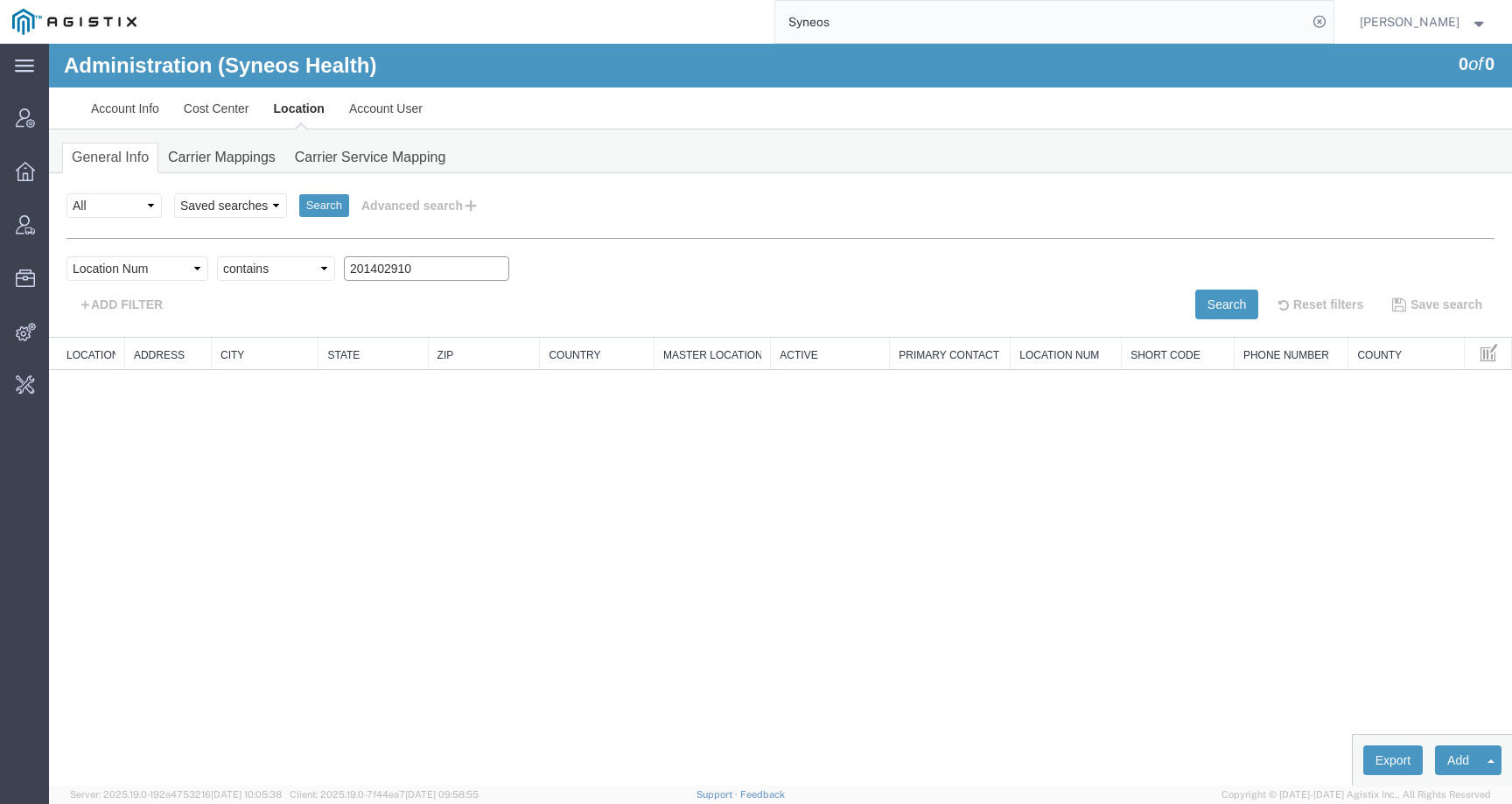
click at [348, 267] on input "201402910" at bounding box center [426, 268] width 166 height 25
click at [136, 274] on select "Select field Address City Country County Location Name Location Num Master Loca…" at bounding box center [137, 268] width 142 height 25
select select "masterFlag"
click at [66, 256] on select "Select field Address City Country County Location Name Location Num Master Loca…" at bounding box center [137, 268] width 142 height 25
click at [1224, 306] on button "Search" at bounding box center [1226, 304] width 63 height 30
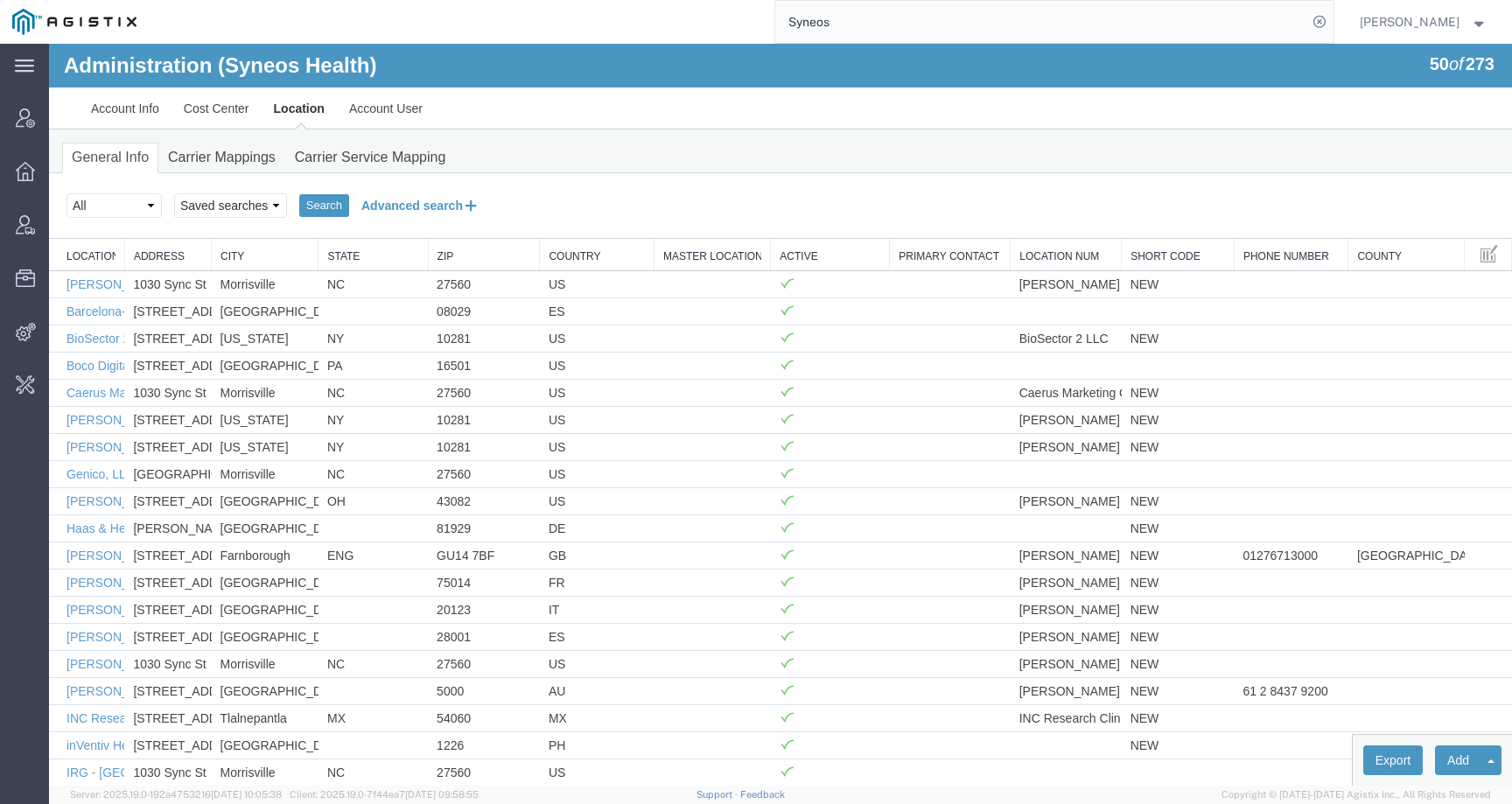
click at [420, 199] on button "Advanced search" at bounding box center [420, 205] width 143 height 30
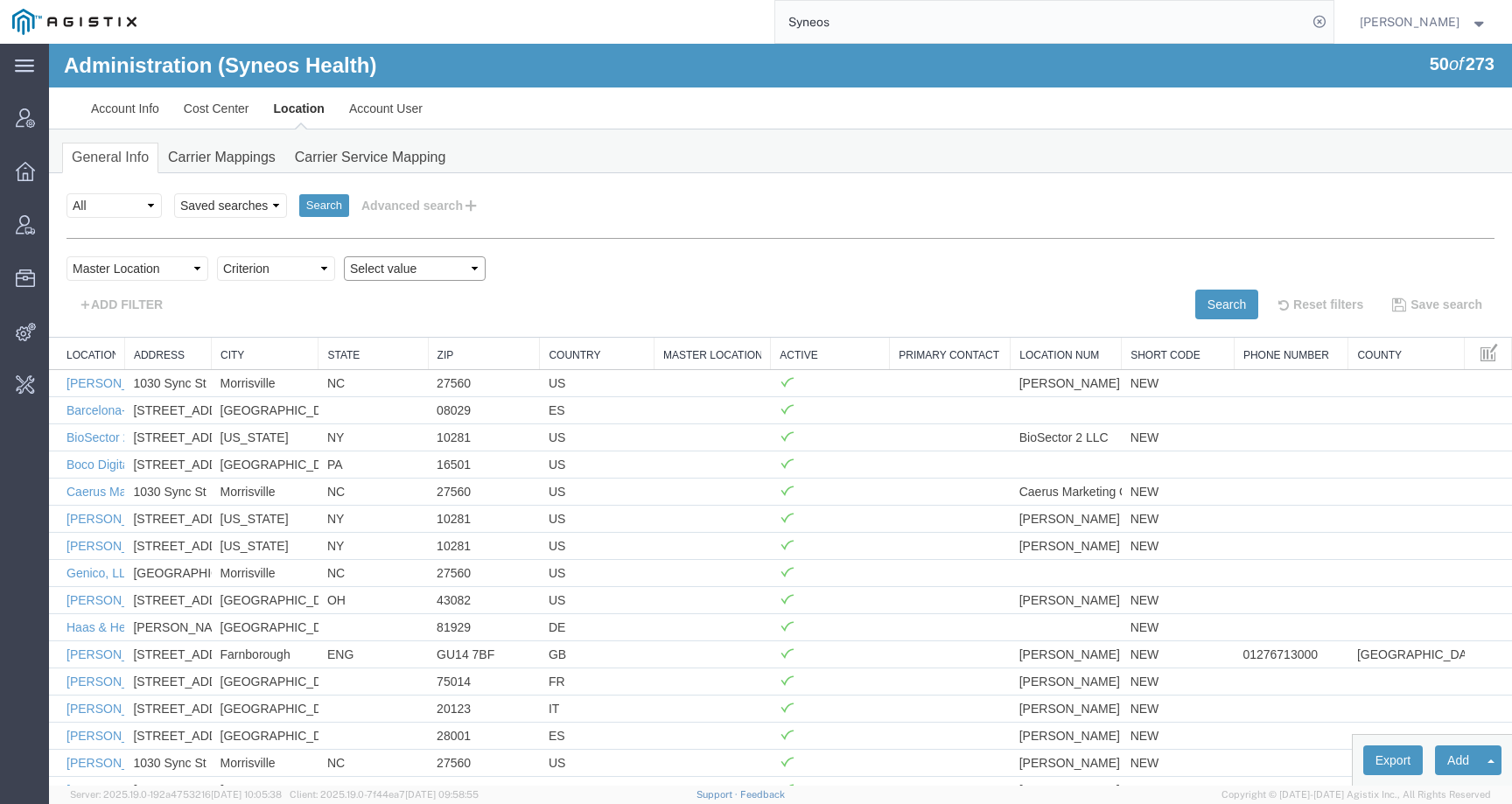
click at [415, 273] on select "Select value false true" at bounding box center [415, 268] width 142 height 25
click at [404, 195] on button "Advanced search" at bounding box center [420, 205] width 143 height 30
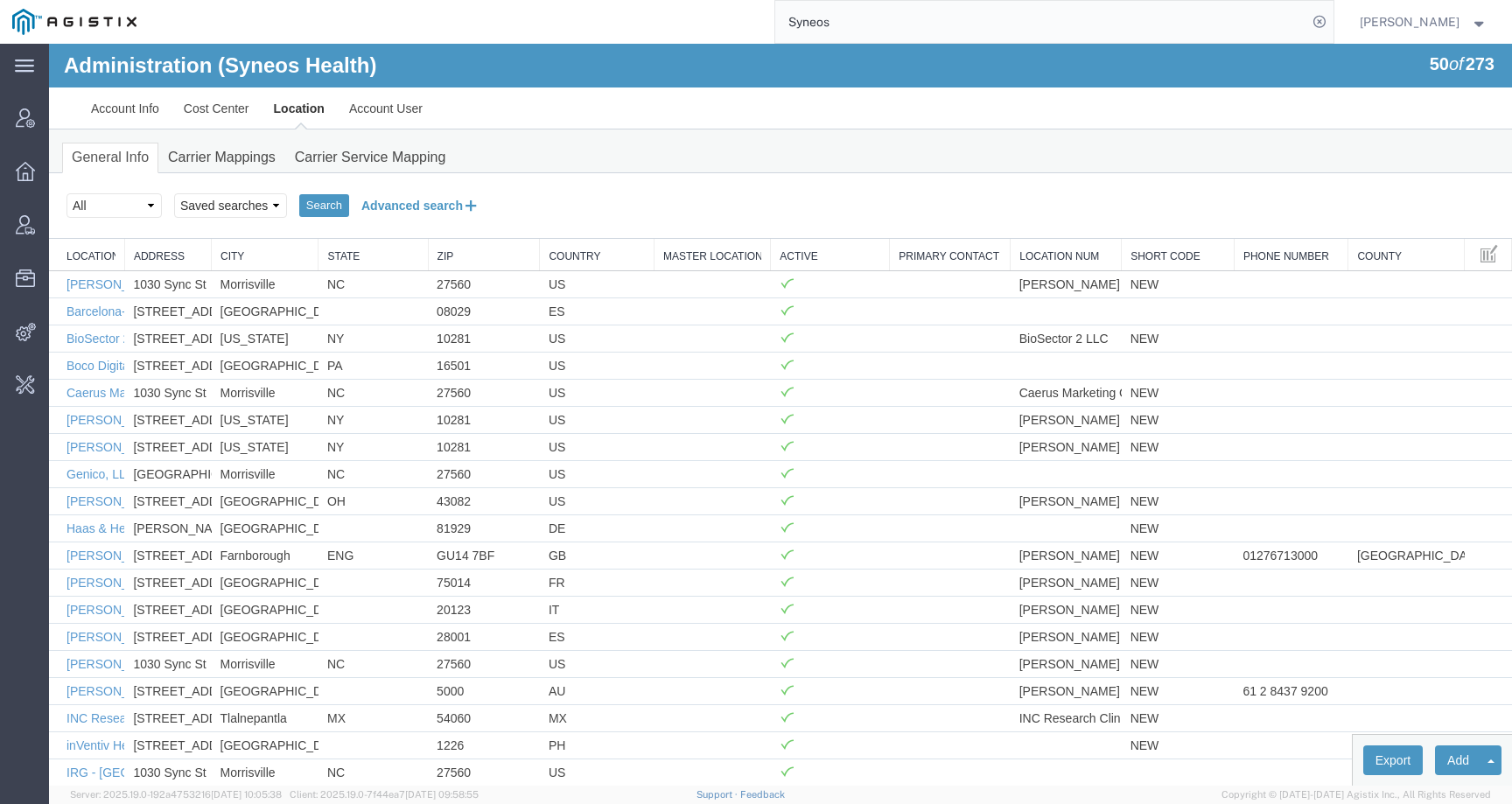
click at [457, 199] on button "Advanced search" at bounding box center [420, 205] width 143 height 30
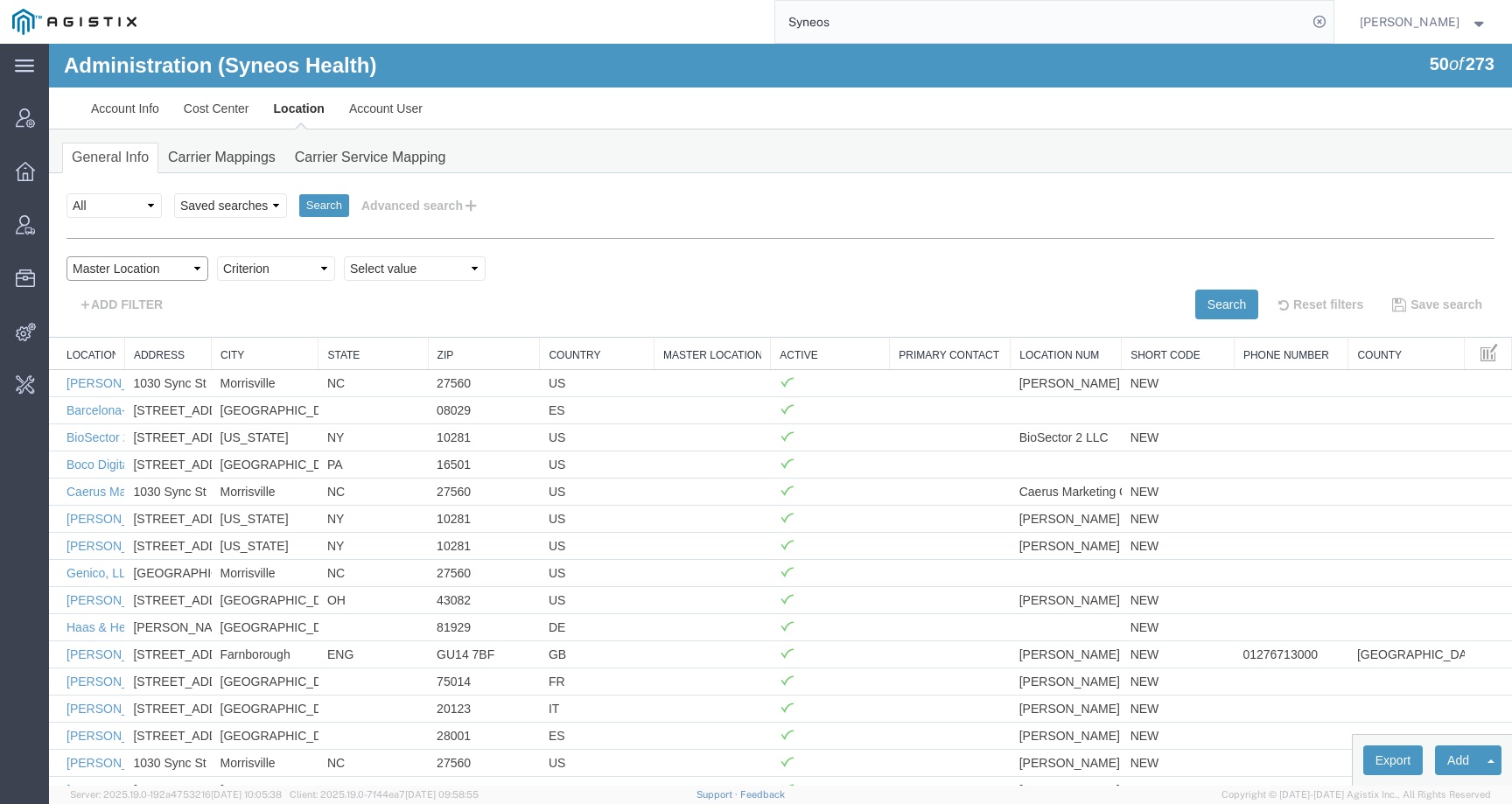
click at [177, 273] on select "Select field Address City Country County Location Name Location Num Master Loca…" at bounding box center [137, 268] width 142 height 25
click at [66, 256] on select "Select field Address City Country County Location Name Location Num Master Loca…" at bounding box center [137, 268] width 142 height 25
click at [295, 273] on select "Criterion is is blank is not blank" at bounding box center [275, 268] width 118 height 25
select select "is"
click at [217, 256] on select "Criterion is is blank is not blank" at bounding box center [275, 268] width 118 height 25
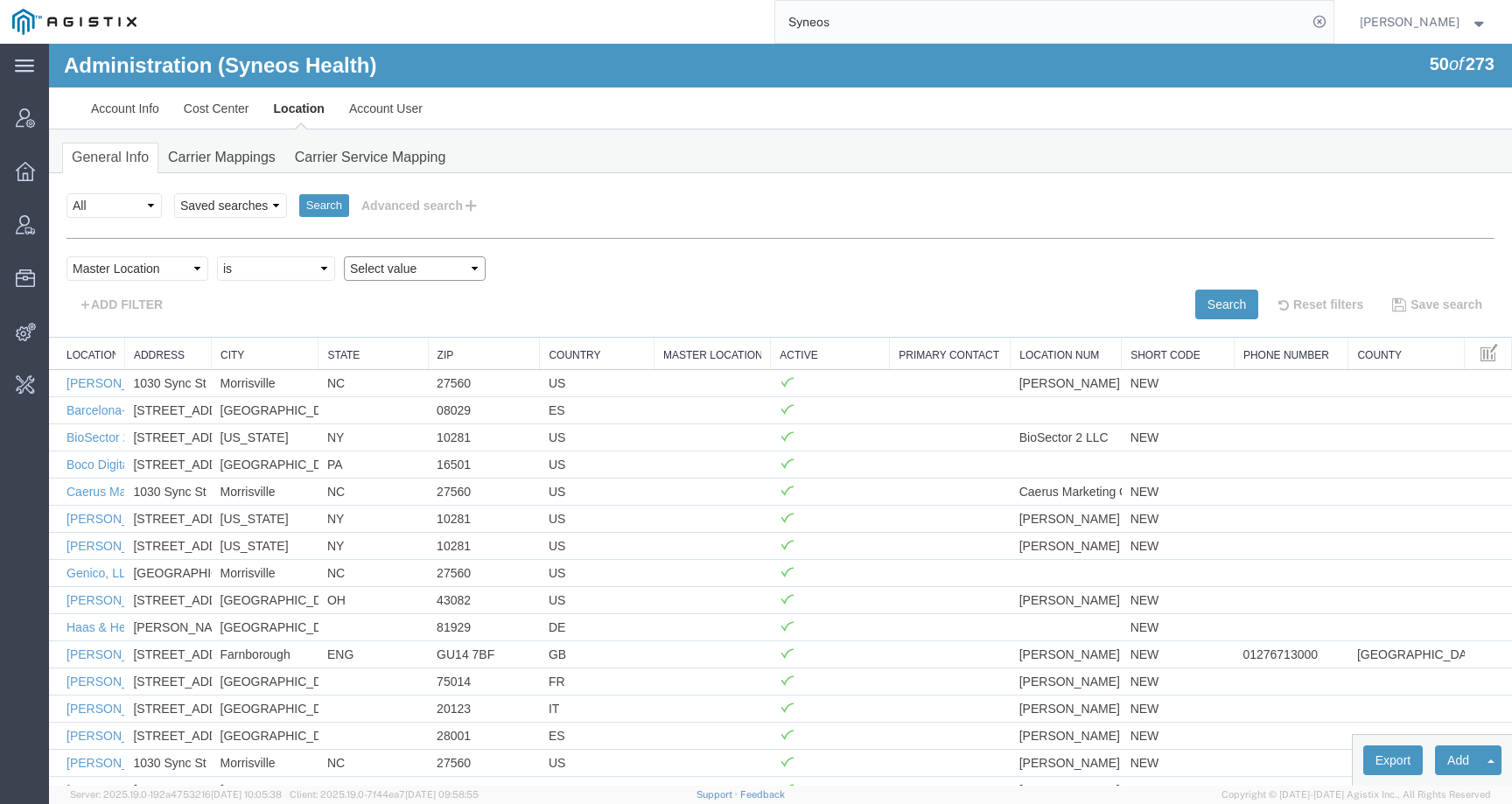
click at [401, 272] on select "Select value false true" at bounding box center [415, 268] width 142 height 25
select select "true"
click at [344, 256] on select "Select value false true" at bounding box center [415, 268] width 142 height 25
click at [1216, 310] on button "Search" at bounding box center [1226, 304] width 63 height 30
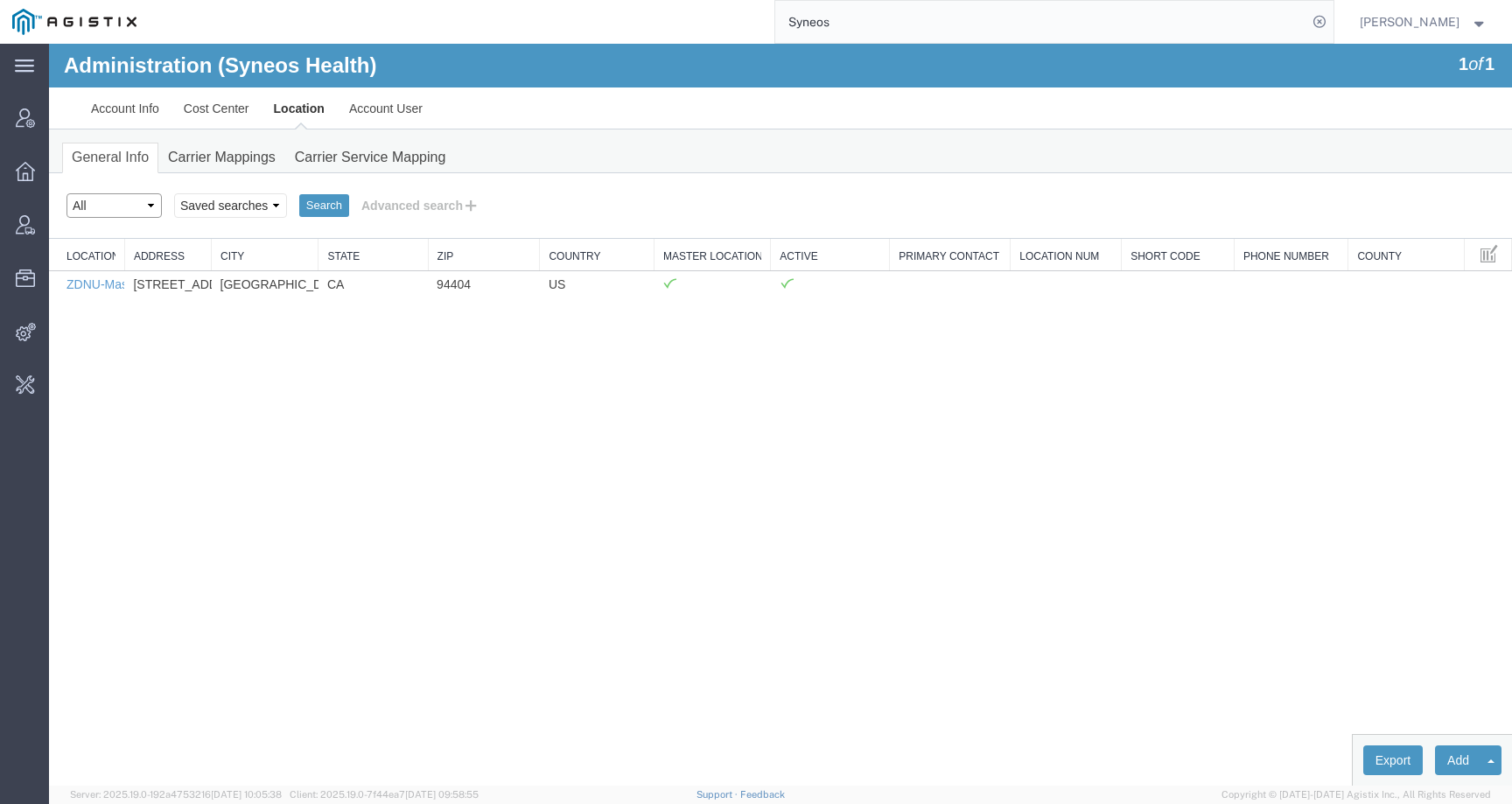
click at [119, 205] on select "Select status Active All Inactive" at bounding box center [114, 206] width 96 height 25
click at [209, 157] on link "Carrier Mappings" at bounding box center [221, 158] width 126 height 31
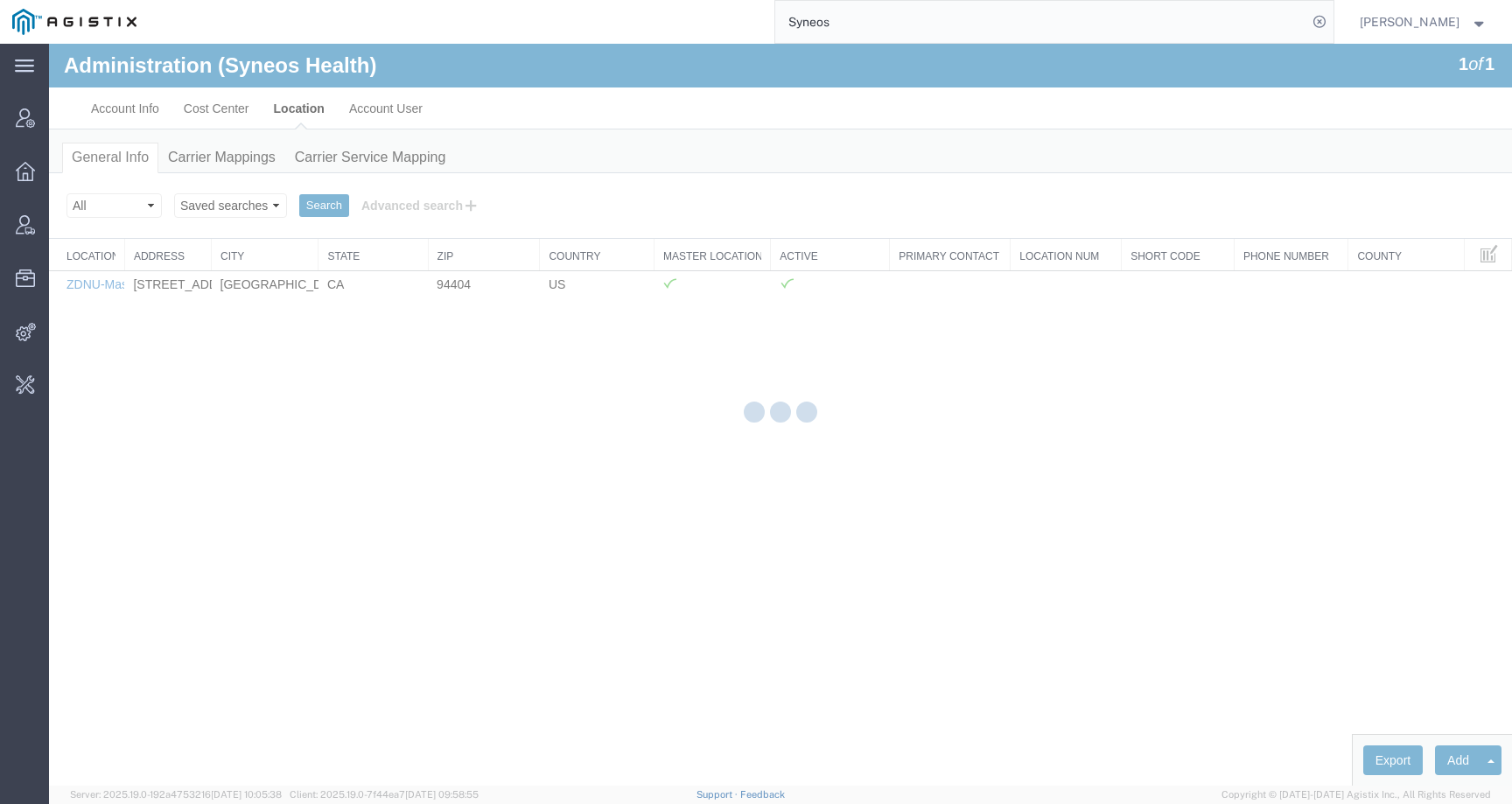
click at [209, 91] on div at bounding box center [780, 415] width 1462 height 742
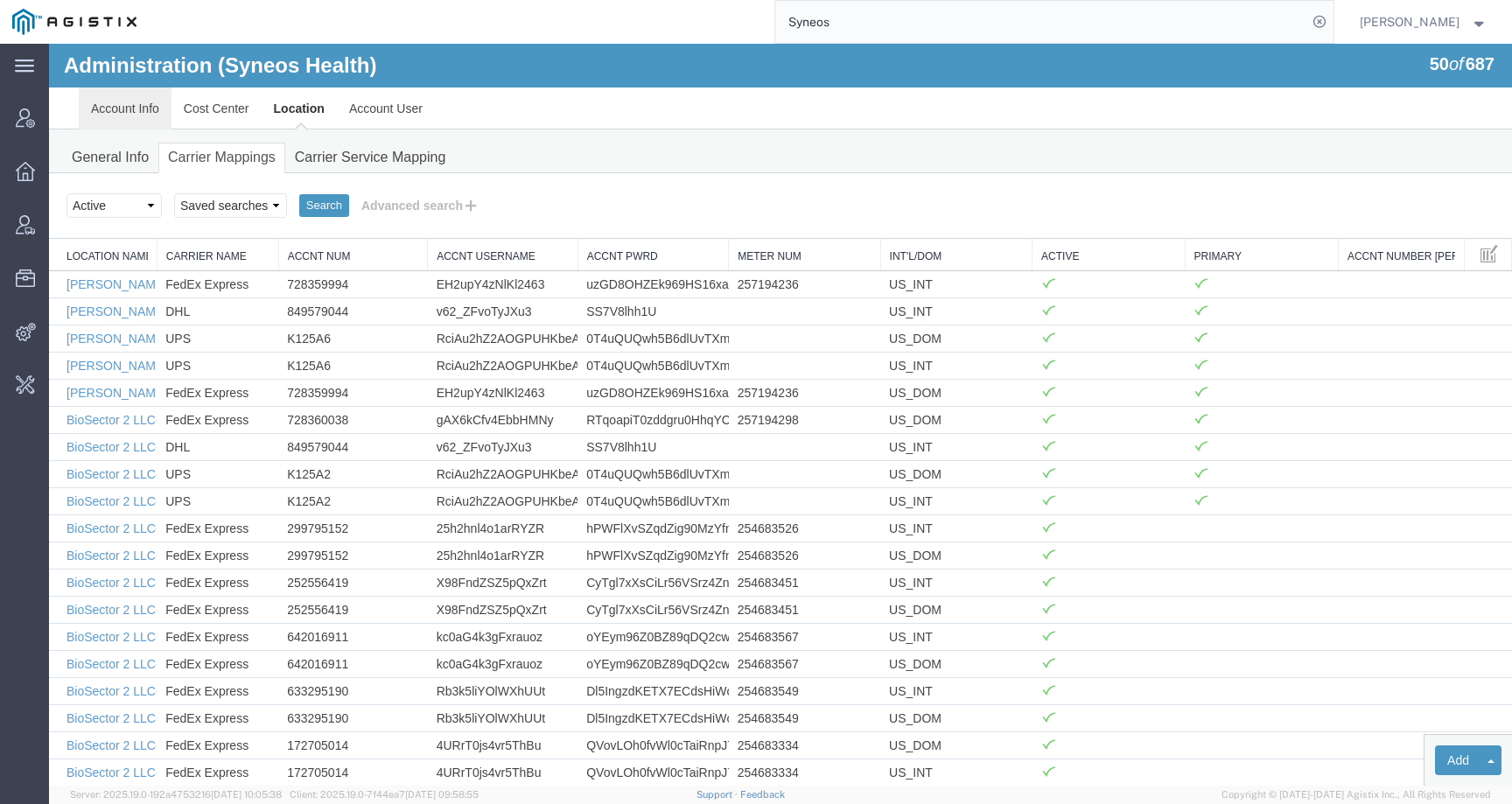
click at [134, 116] on link "Account Info" at bounding box center [125, 108] width 93 height 42
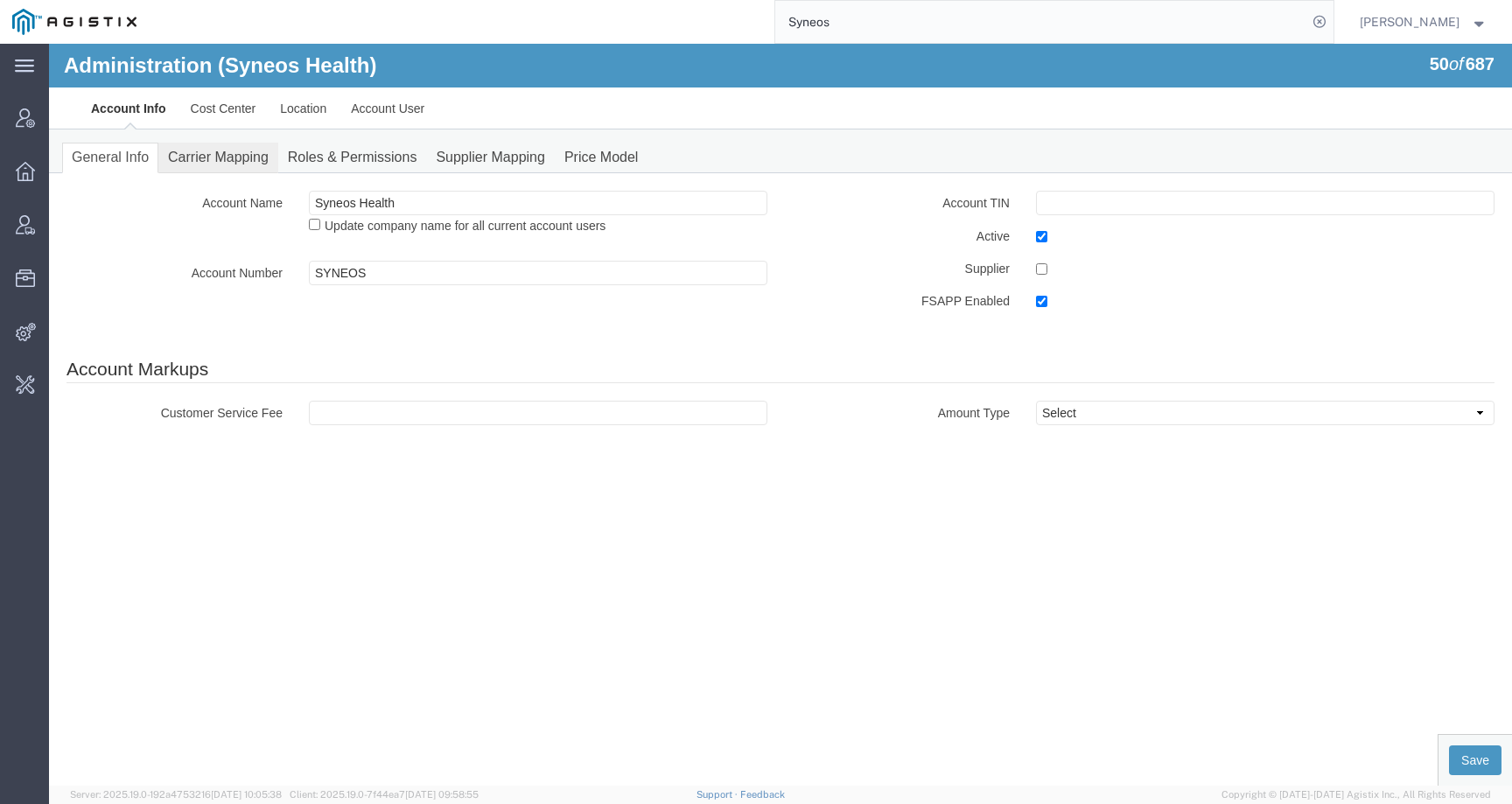
click at [235, 149] on link "Carrier Mapping" at bounding box center [218, 158] width 120 height 31
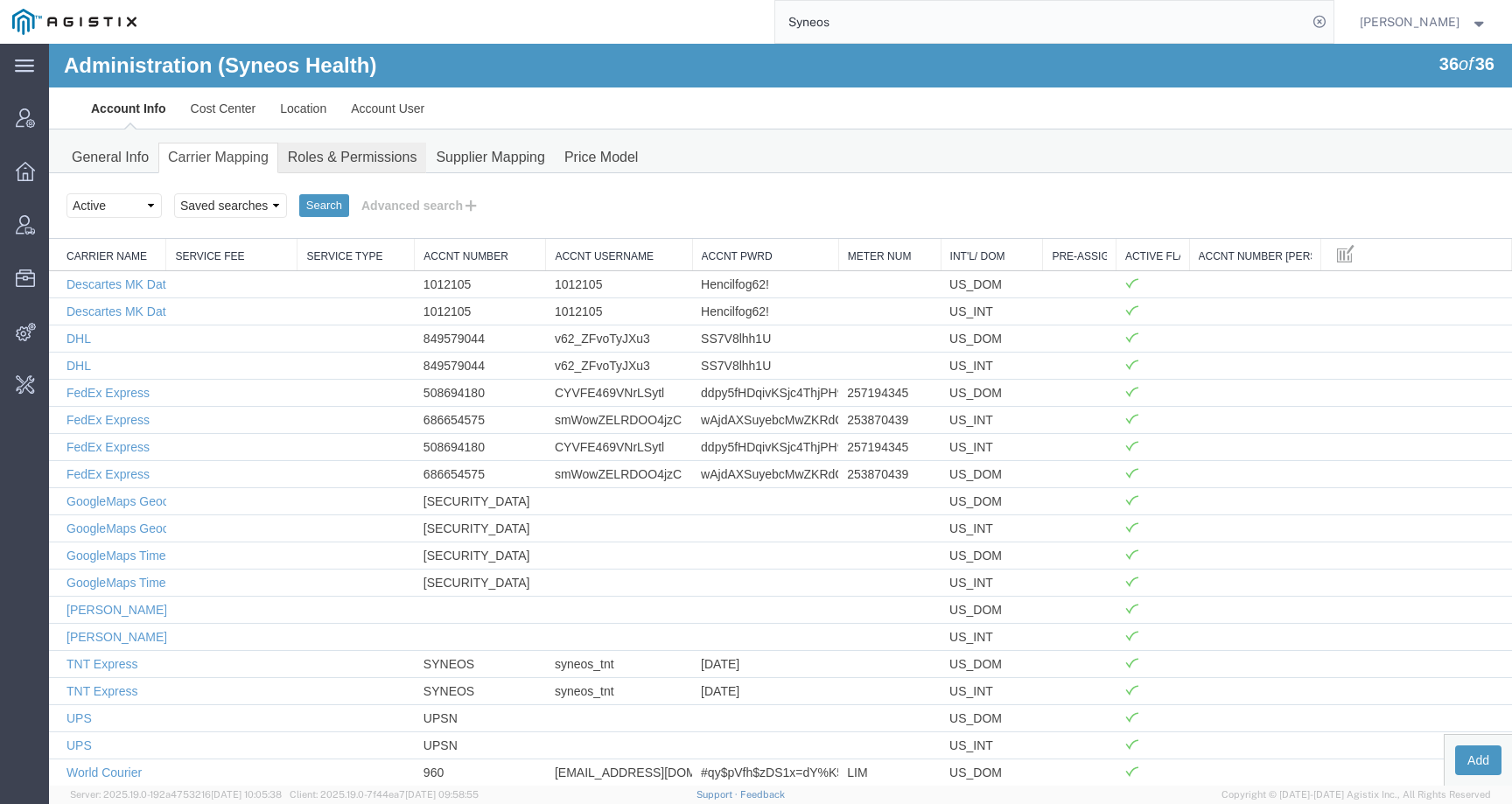
click at [401, 152] on link "Roles & Permissions" at bounding box center [352, 158] width 149 height 31
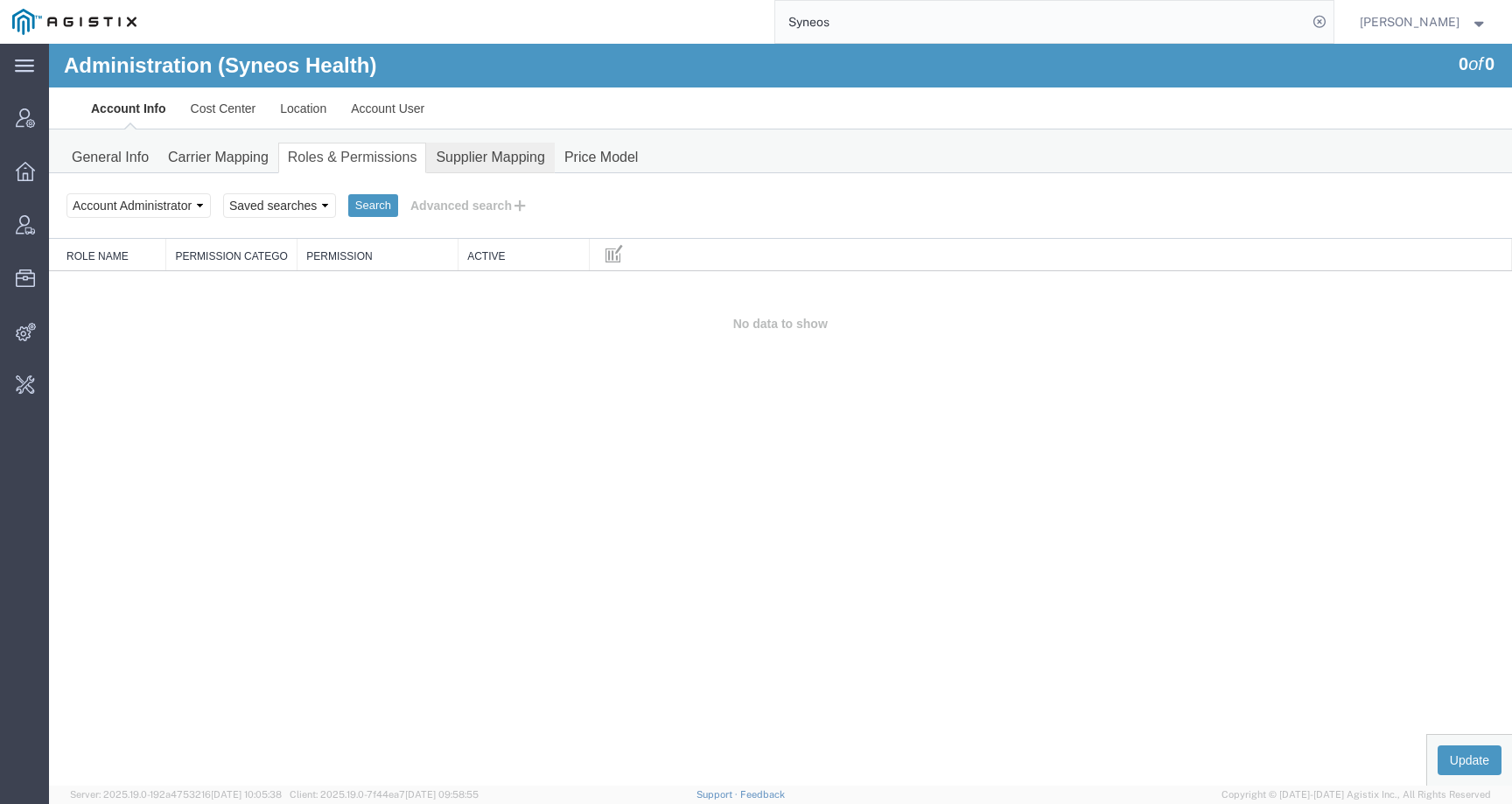
click at [489, 163] on link "Supplier Mapping" at bounding box center [491, 158] width 128 height 31
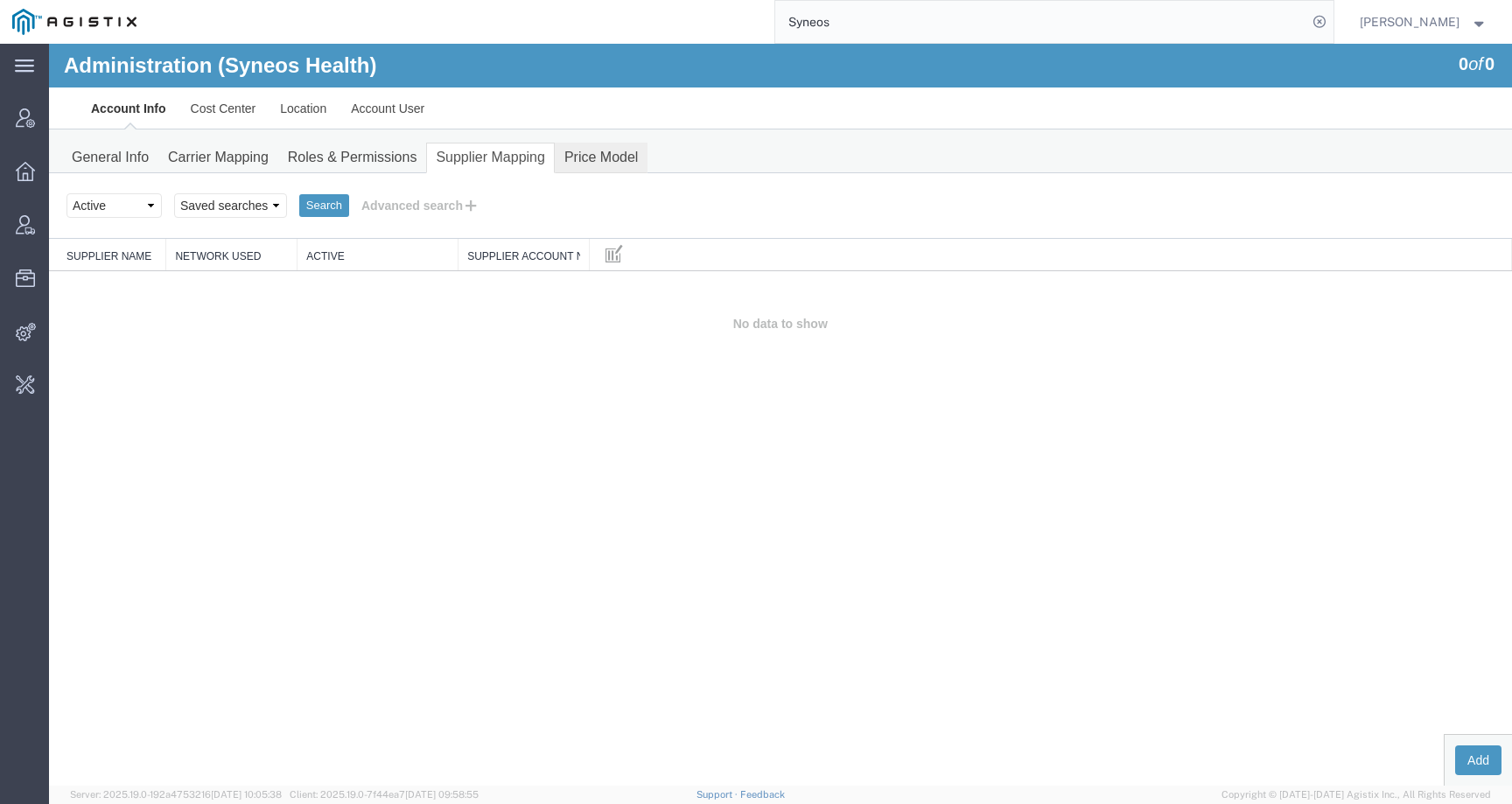
click at [589, 166] on link "Price Model" at bounding box center [601, 158] width 93 height 31
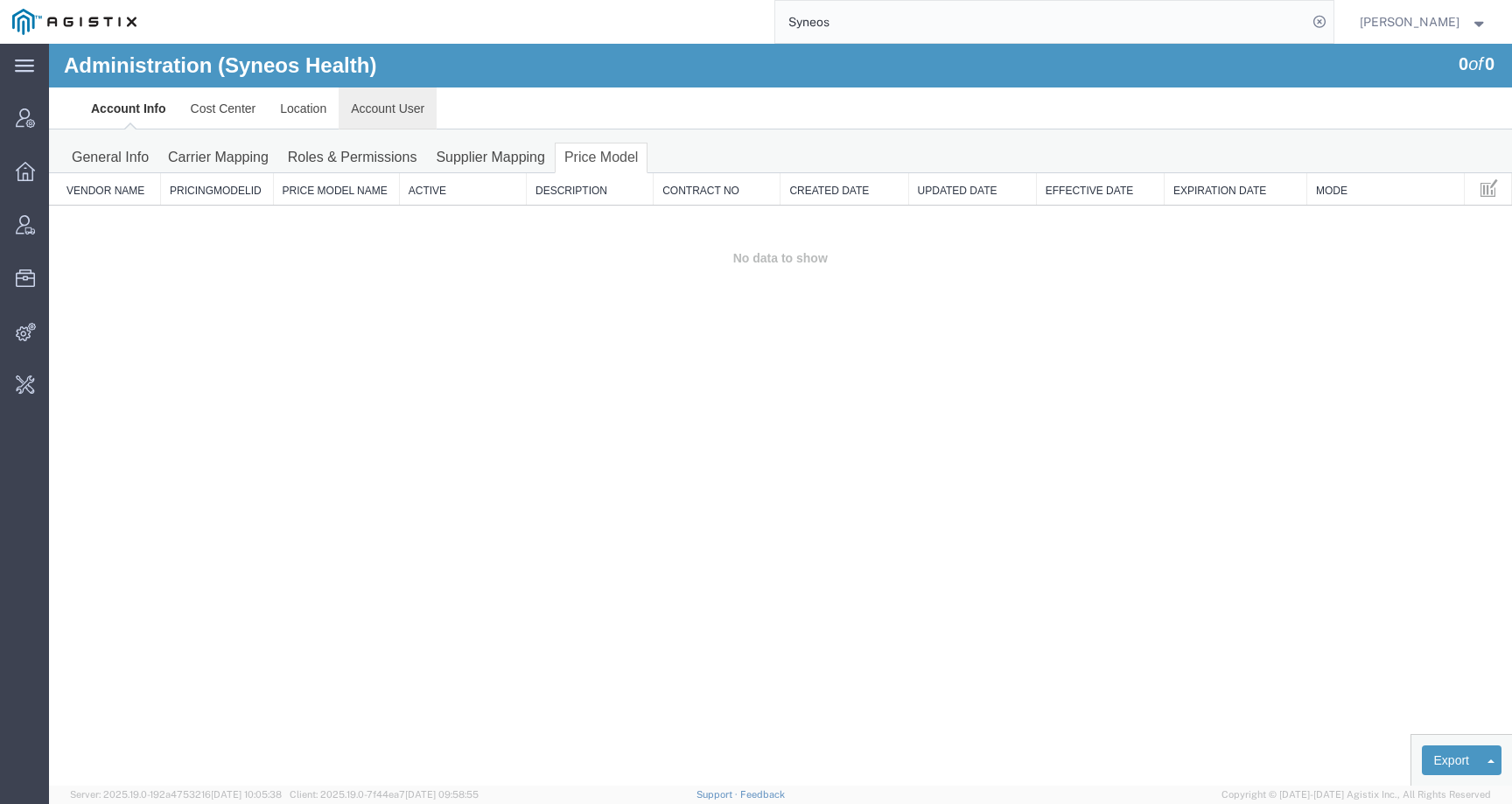
click at [392, 114] on link "Account User" at bounding box center [387, 108] width 98 height 42
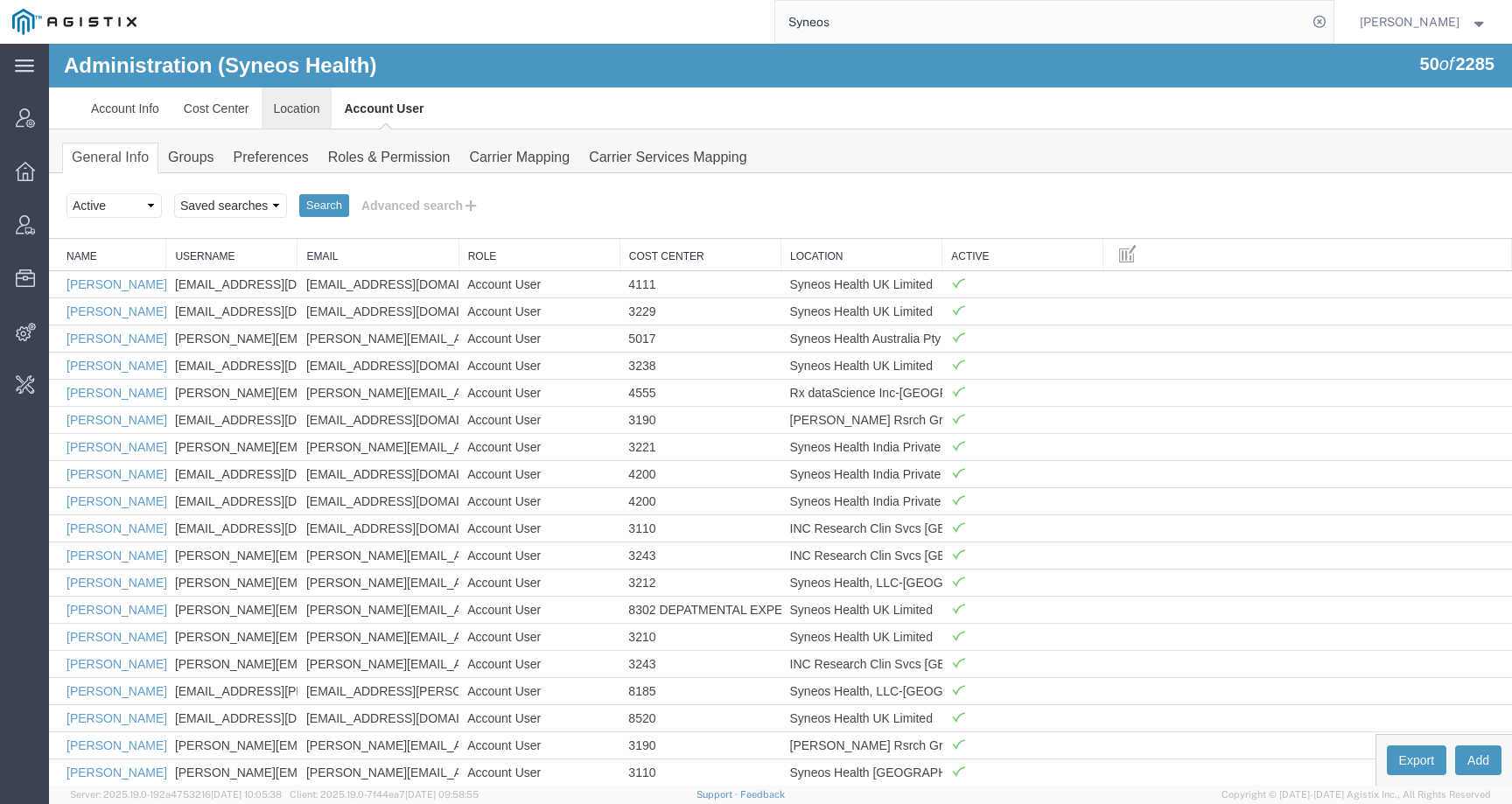
click at [280, 110] on link "Location" at bounding box center [297, 108] width 71 height 42
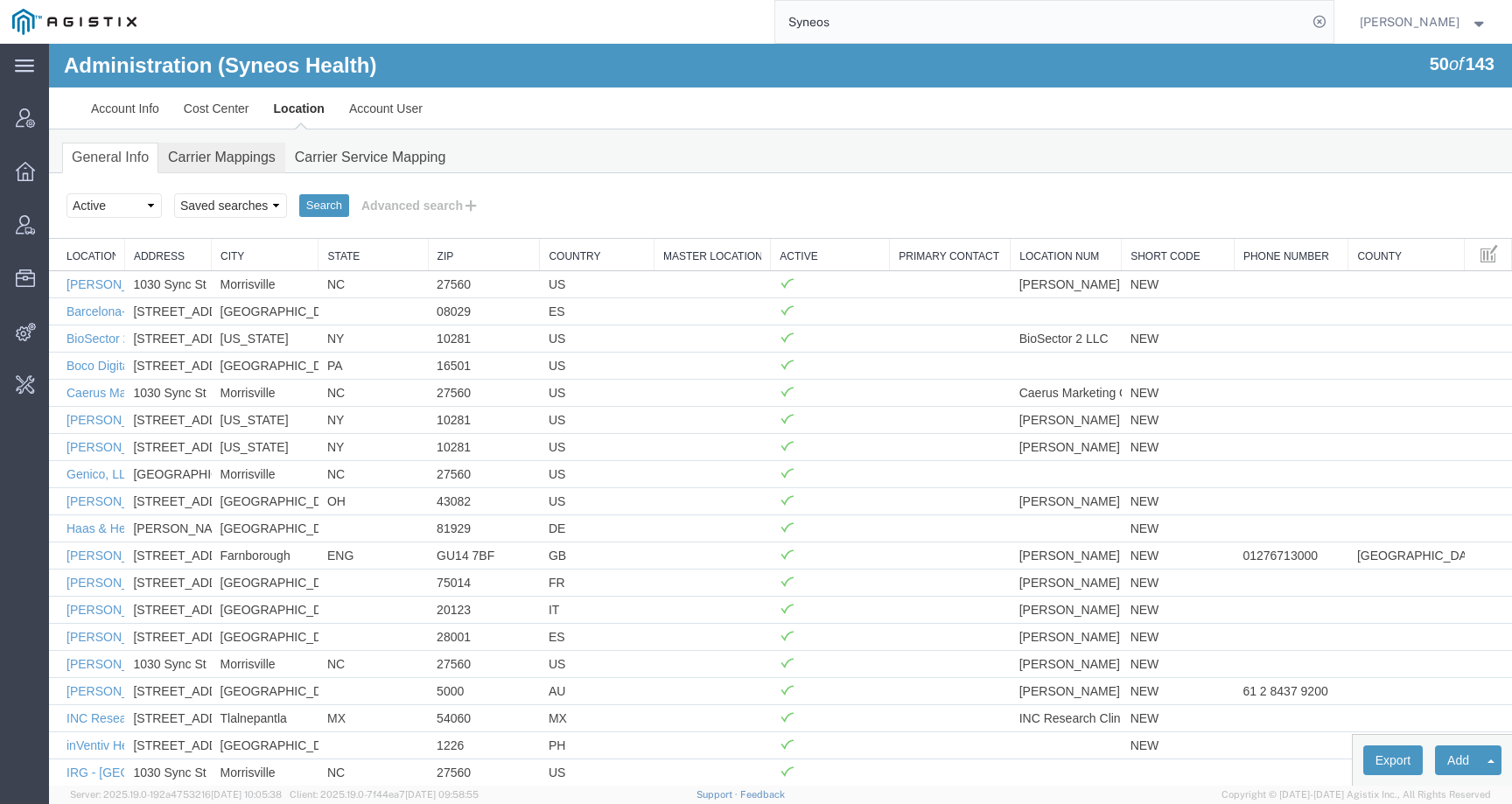
click at [199, 150] on link "Carrier Mappings" at bounding box center [221, 158] width 126 height 31
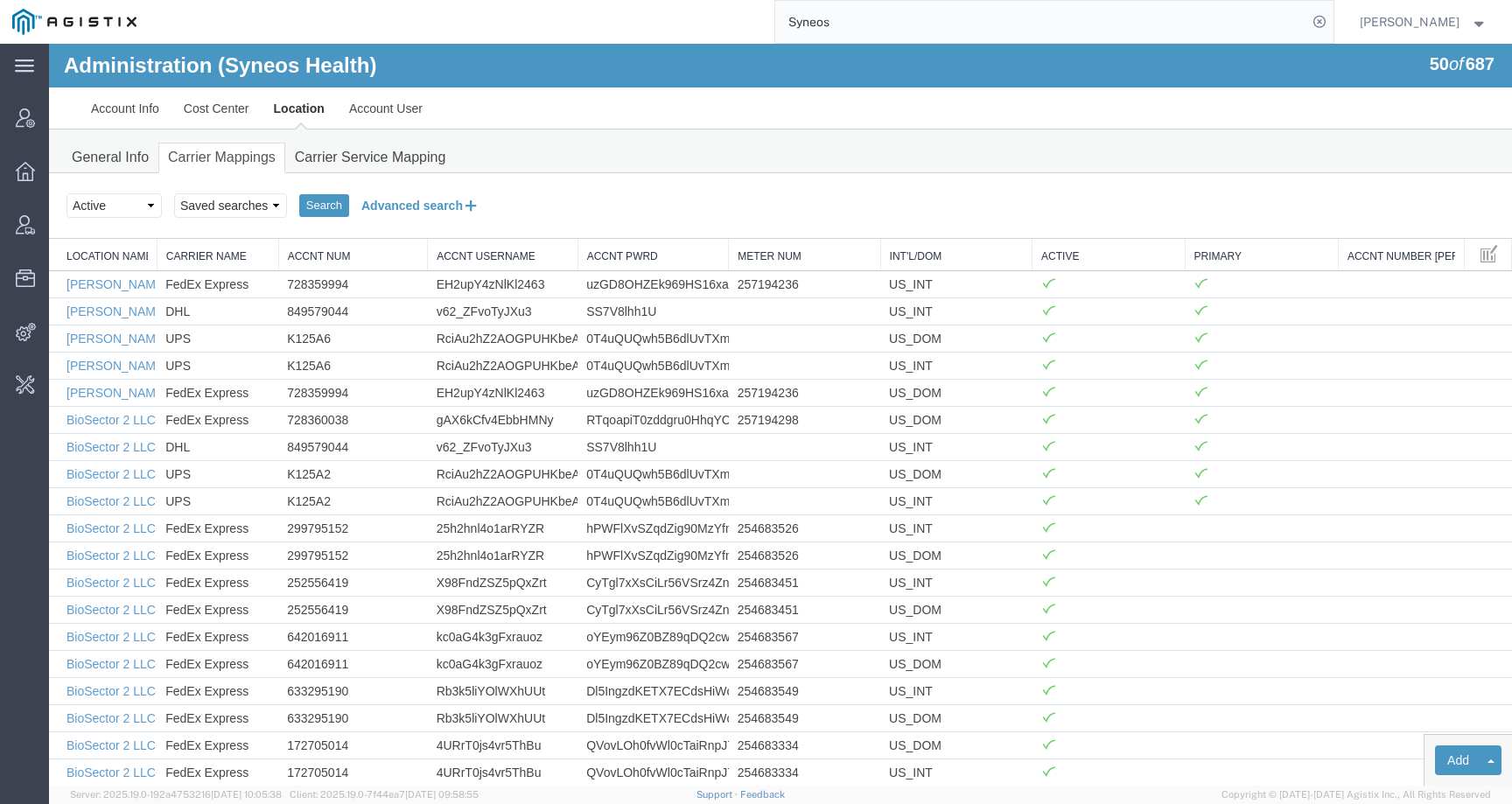
click at [396, 205] on button "Advanced search" at bounding box center [420, 205] width 143 height 30
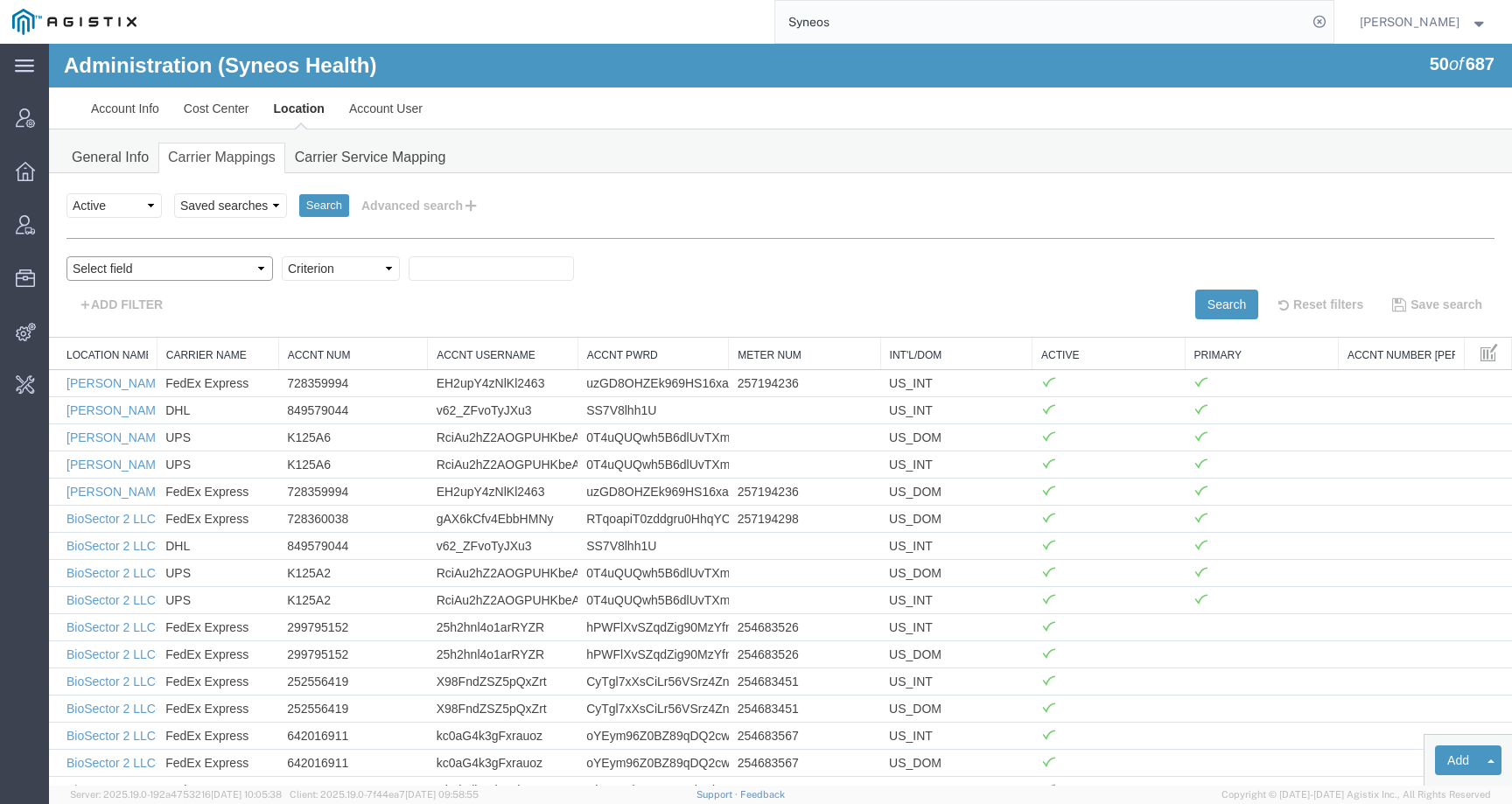
click at [132, 265] on select "Select field Accnt Num Accnt Number Alias Accnt Username Carrier Name Int'l/Dom…" at bounding box center [169, 268] width 206 height 25
select select "locationName"
click at [66, 256] on select "Select field Accnt Num Accnt Number Alias Accnt Username Carrier Name Int'l/Dom…" at bounding box center [169, 268] width 206 height 25
click at [283, 266] on select "Criterion contains does not contain is is blank is not blank starts with" at bounding box center [340, 268] width 118 height 25
select select "contains"
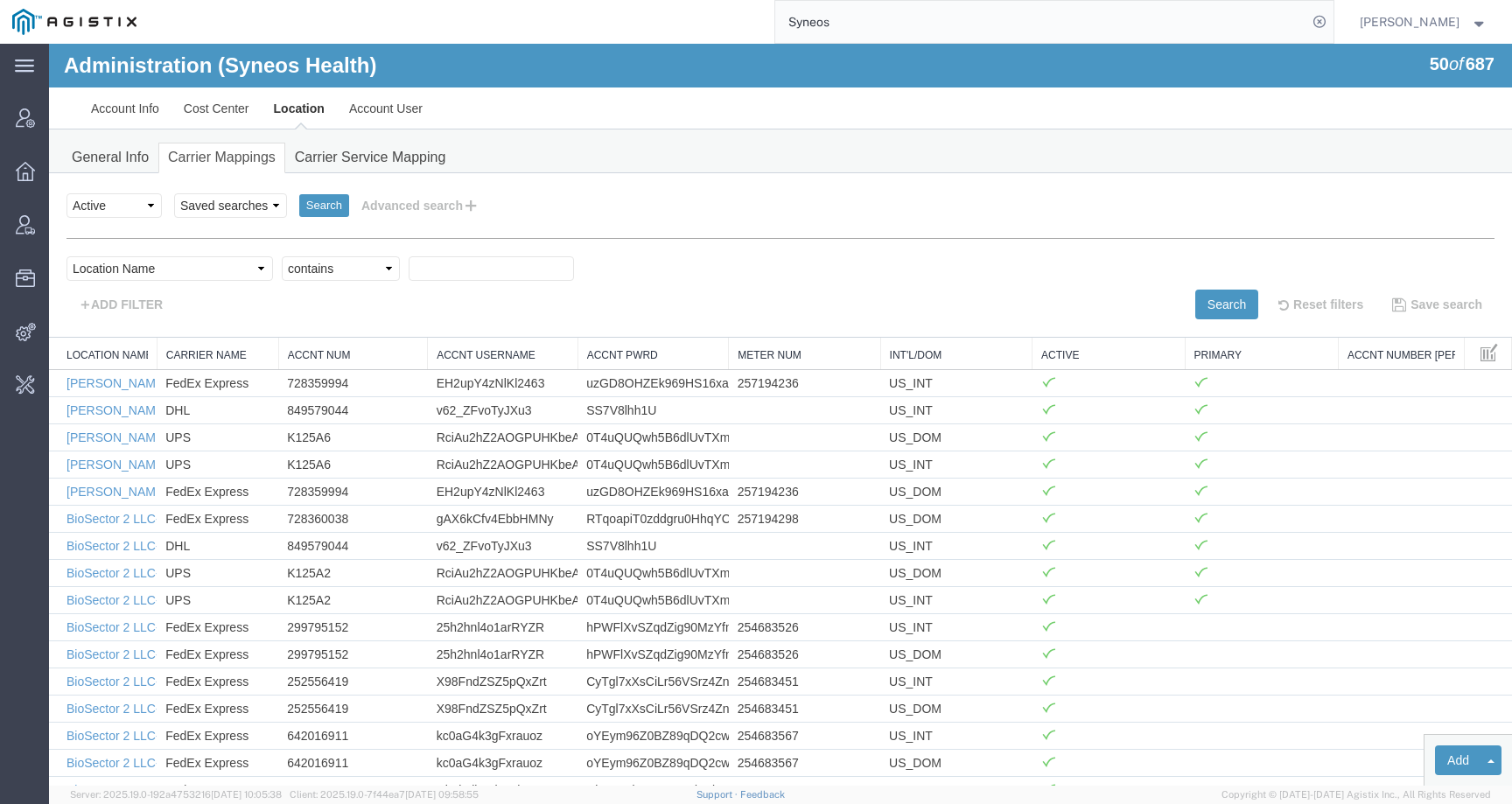
click at [282, 256] on select "Criterion contains does not contain is is blank is not blank starts with" at bounding box center [340, 268] width 118 height 25
click at [408, 265] on input "text" at bounding box center [491, 268] width 166 height 25
paste input "201402910"
type input "201402910"
click at [1223, 307] on button "Search" at bounding box center [1226, 304] width 63 height 30
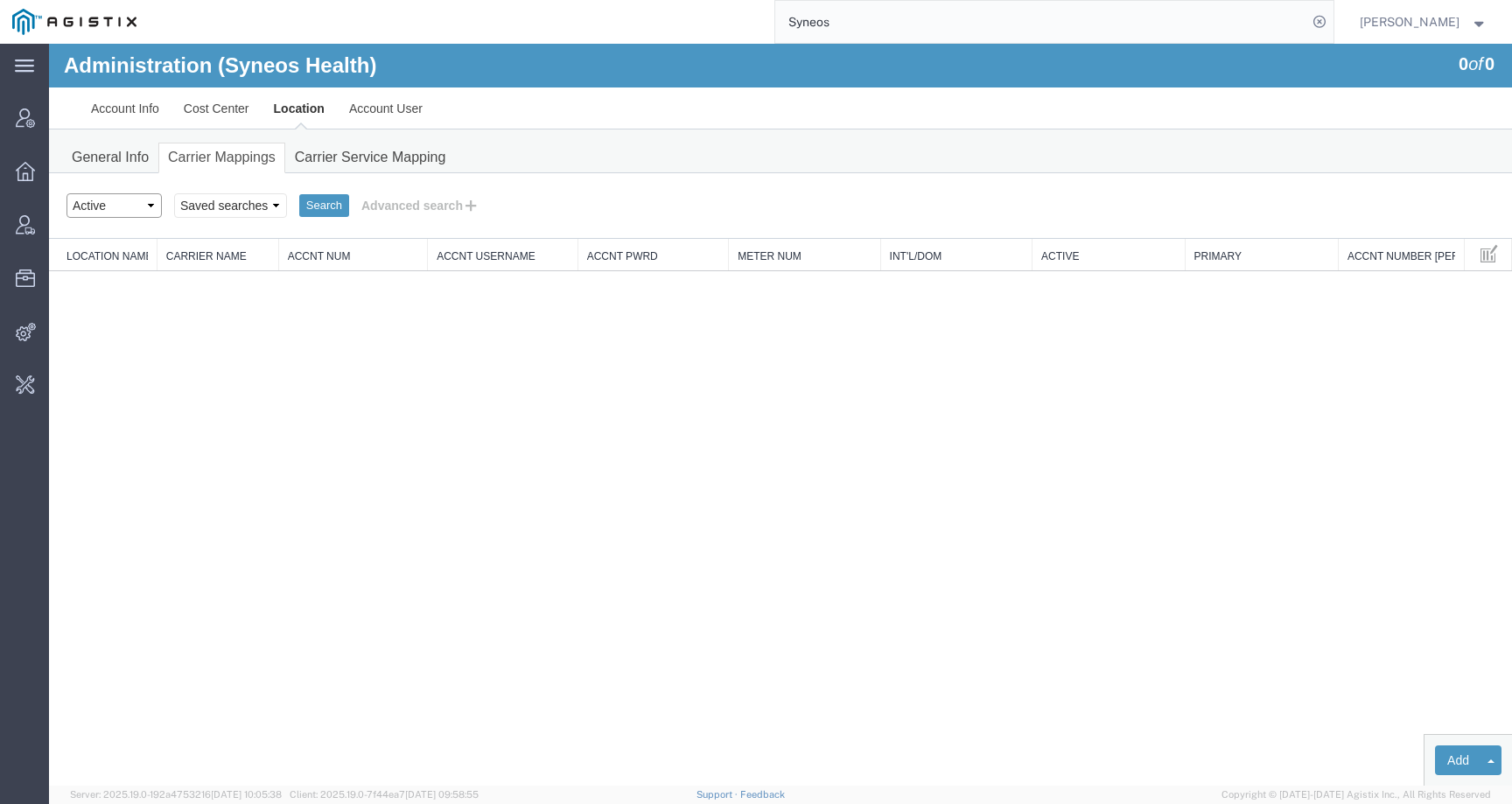
click at [134, 200] on select "Select status Active All Inactive" at bounding box center [114, 206] width 96 height 25
select select "ALL"
click at [66, 194] on select "Select status Active All Inactive" at bounding box center [114, 206] width 96 height 25
click at [409, 218] on button "Advanced search" at bounding box center [420, 205] width 143 height 30
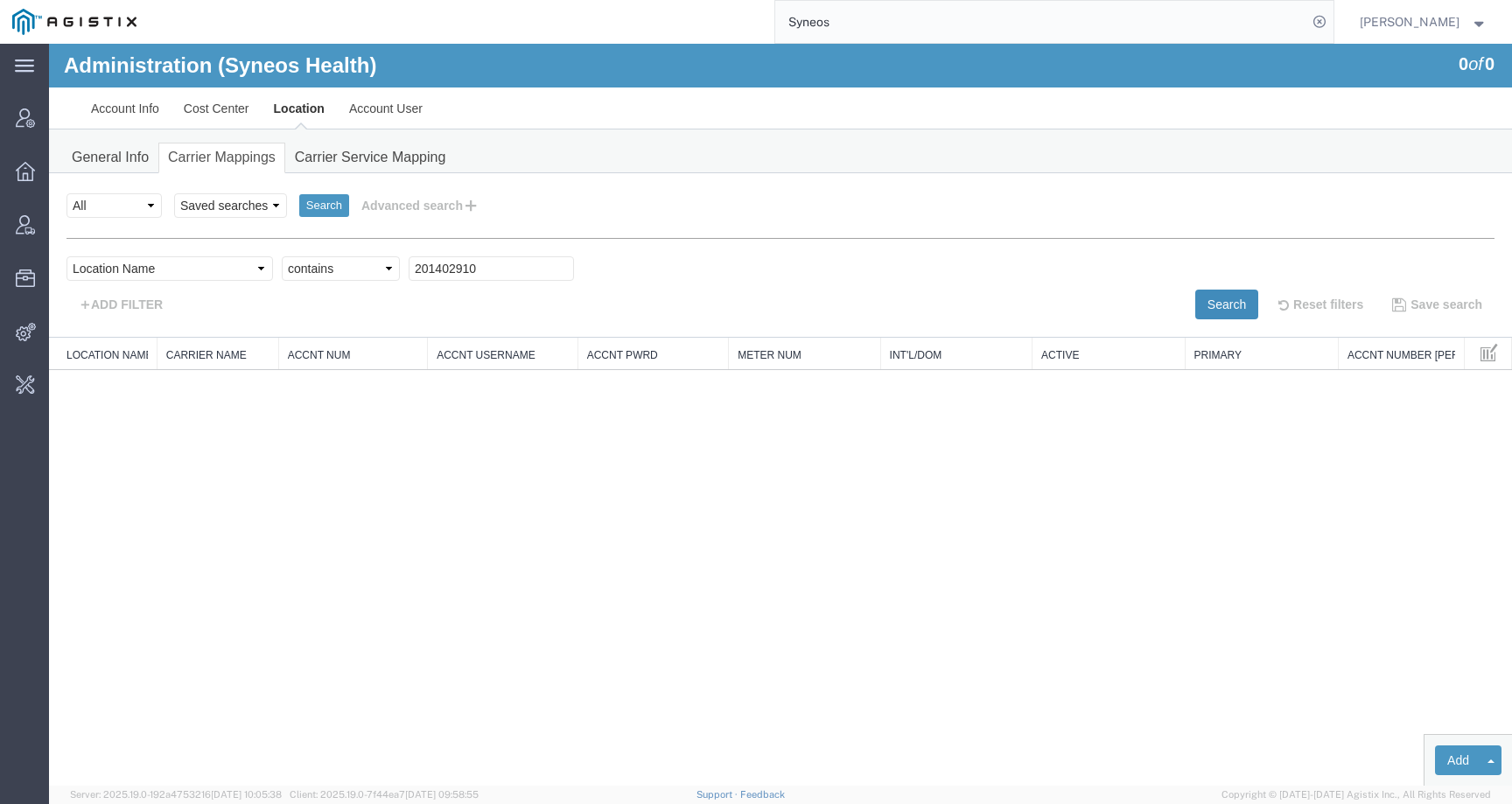
click at [1209, 305] on button "Search" at bounding box center [1226, 304] width 63 height 30
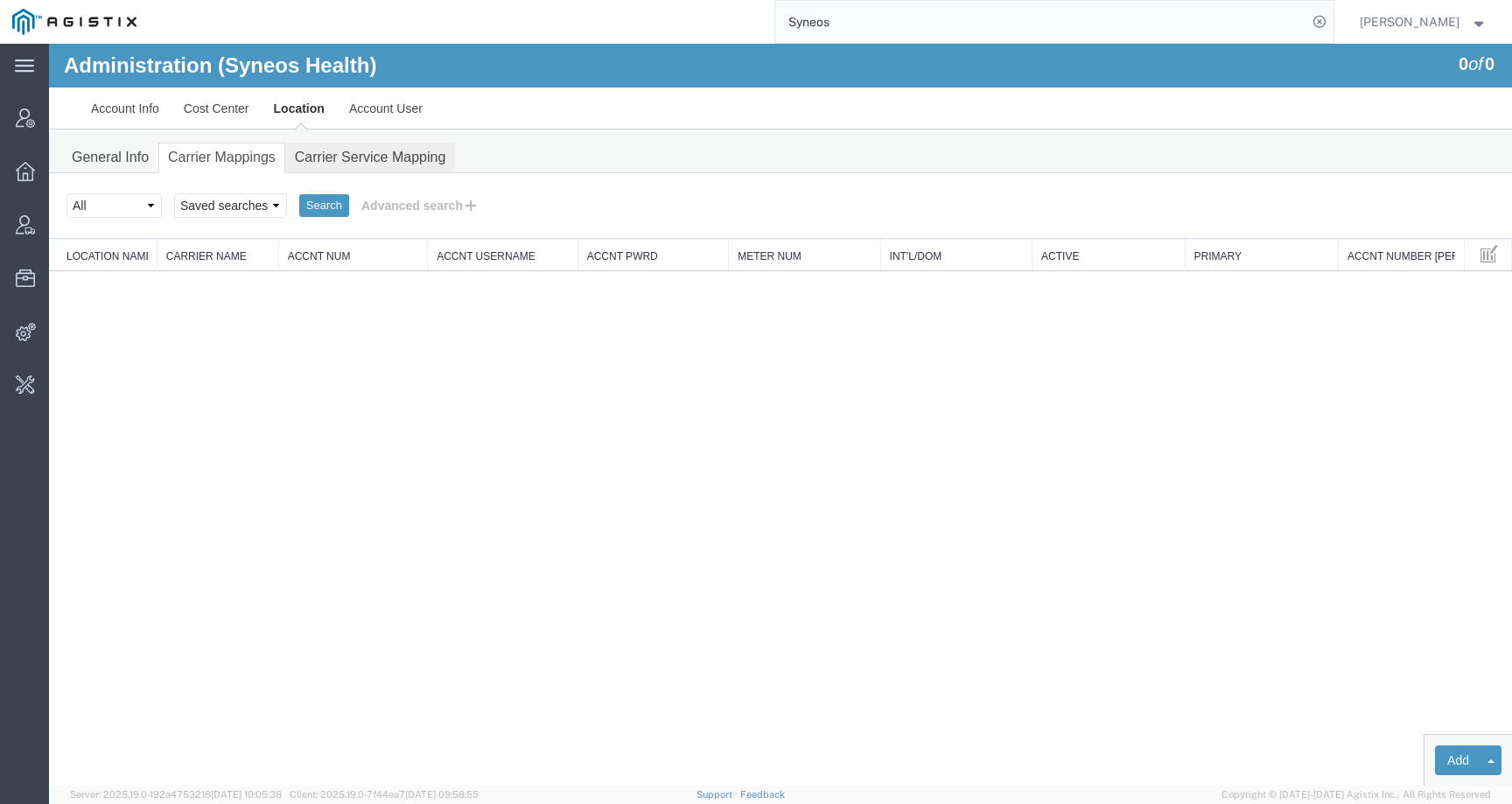
click at [355, 156] on link "Carrier Service Mapping" at bounding box center [371, 158] width 171 height 31
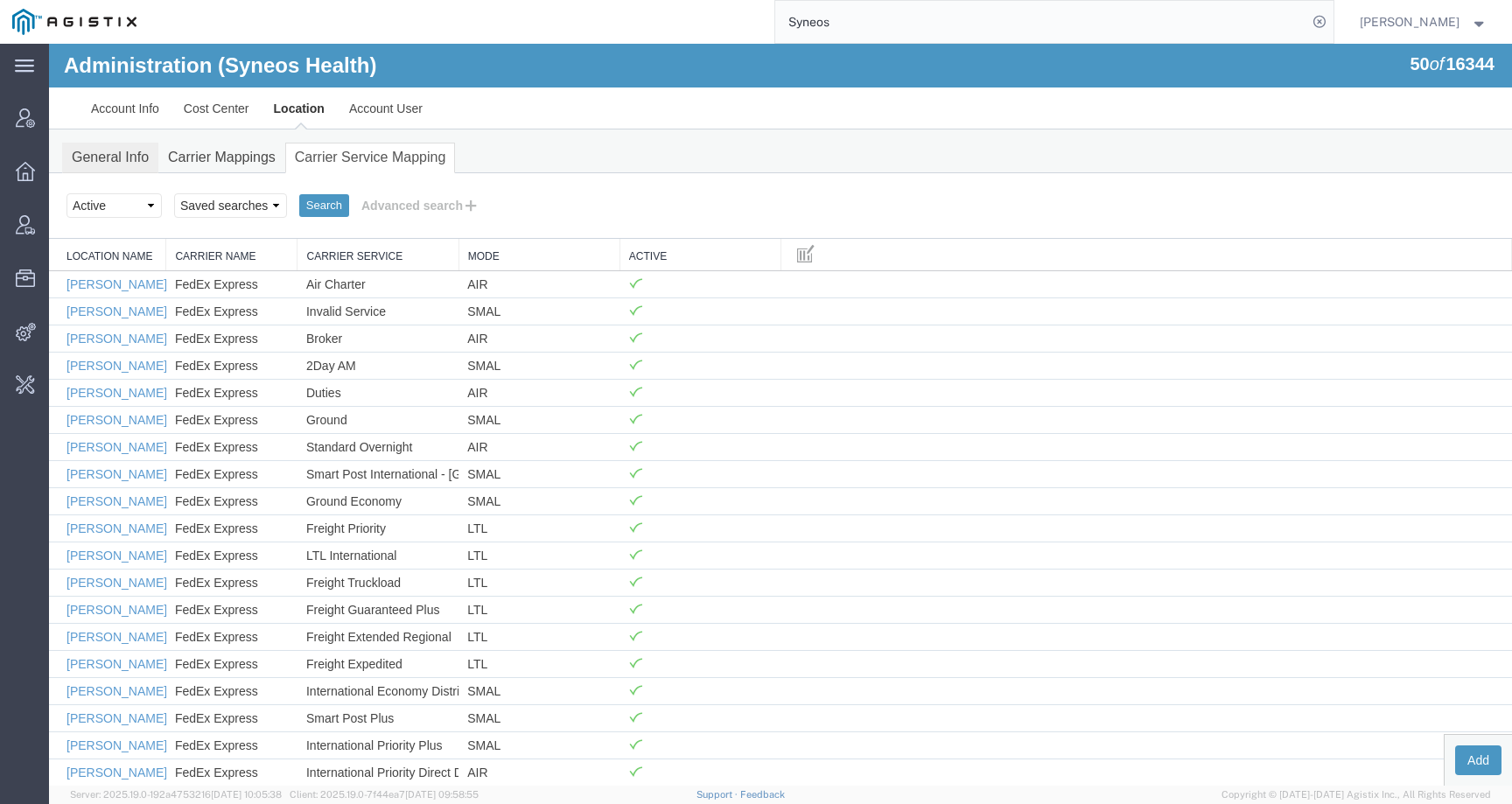
click at [128, 156] on link "General Info" at bounding box center [110, 158] width 96 height 31
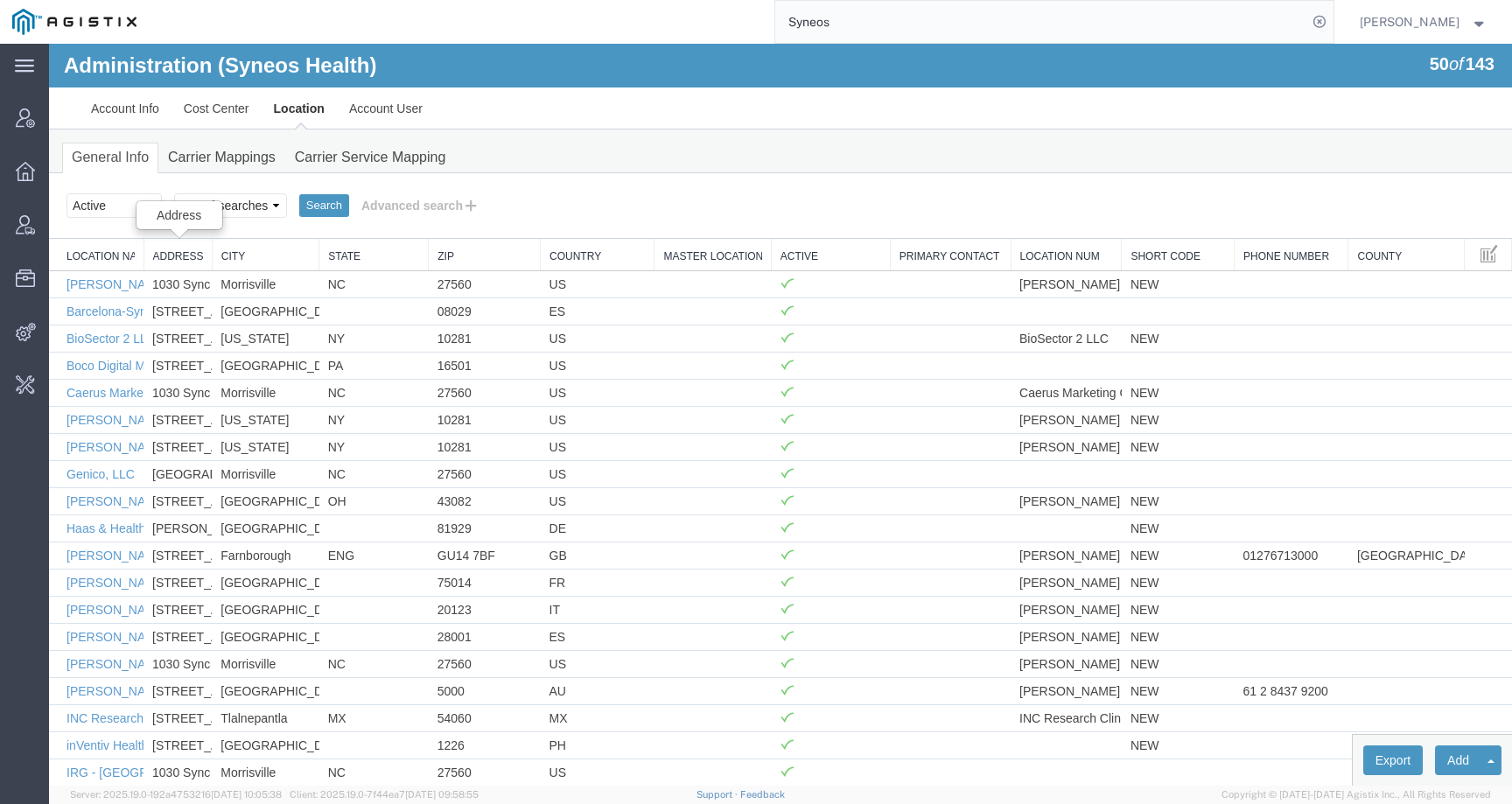
drag, startPoint x: 125, startPoint y: 255, endPoint x: 145, endPoint y: 255, distance: 20.0
click at [431, 209] on button "Advanced search" at bounding box center [420, 205] width 143 height 30
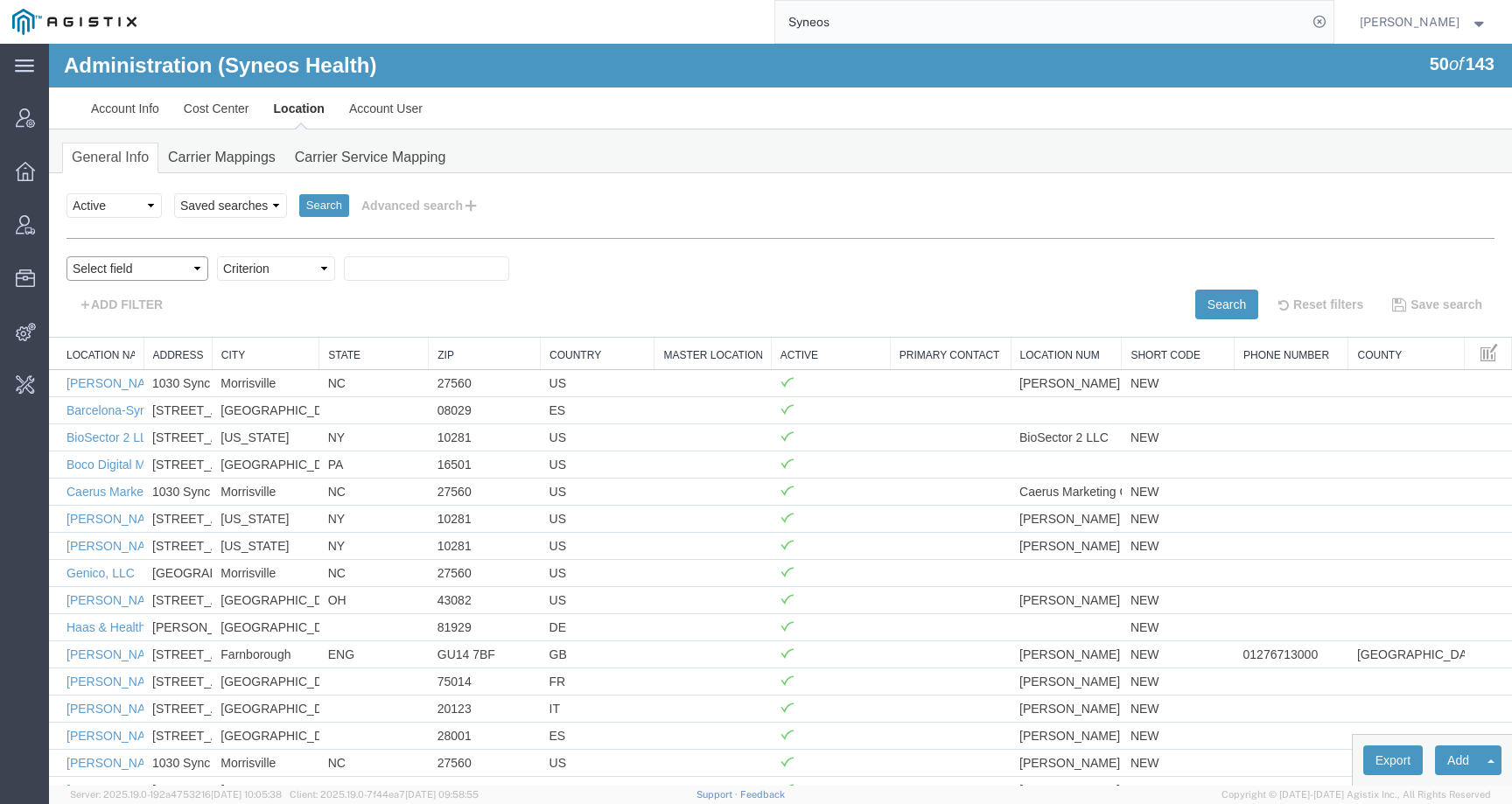
click at [169, 260] on select "Select field Address City Country County Location Name Location Num Master Loca…" at bounding box center [137, 268] width 142 height 25
select select "locationNum"
click at [66, 256] on select "Select field Address City Country County Location Name Location Num Master Loca…" at bounding box center [137, 268] width 142 height 25
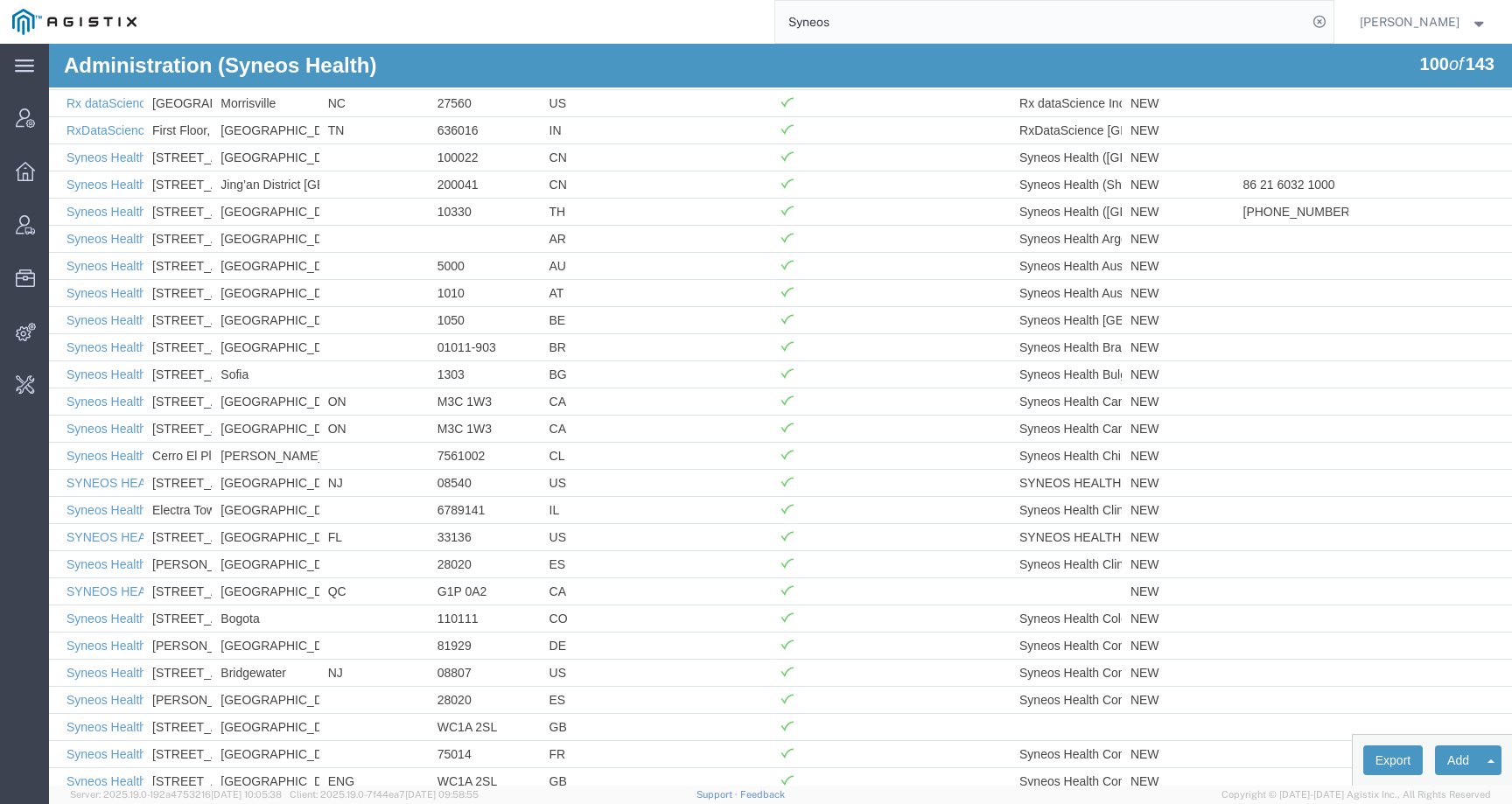
scroll to position [960, 0]
click at [1054, 469] on td "SYNEOS HEALTH CLINICAL LAB" at bounding box center [1065, 481] width 111 height 27
click at [1055, 477] on td "SYNEOS HEALTH CLINICAL LAB" at bounding box center [1065, 481] width 111 height 27
click at [85, 488] on link "SYNEOS HEALTH CLINICAL LAB-[GEOGRAPHIC_DATA] [GEOGRAPHIC_DATA]" at bounding box center [290, 481] width 448 height 14
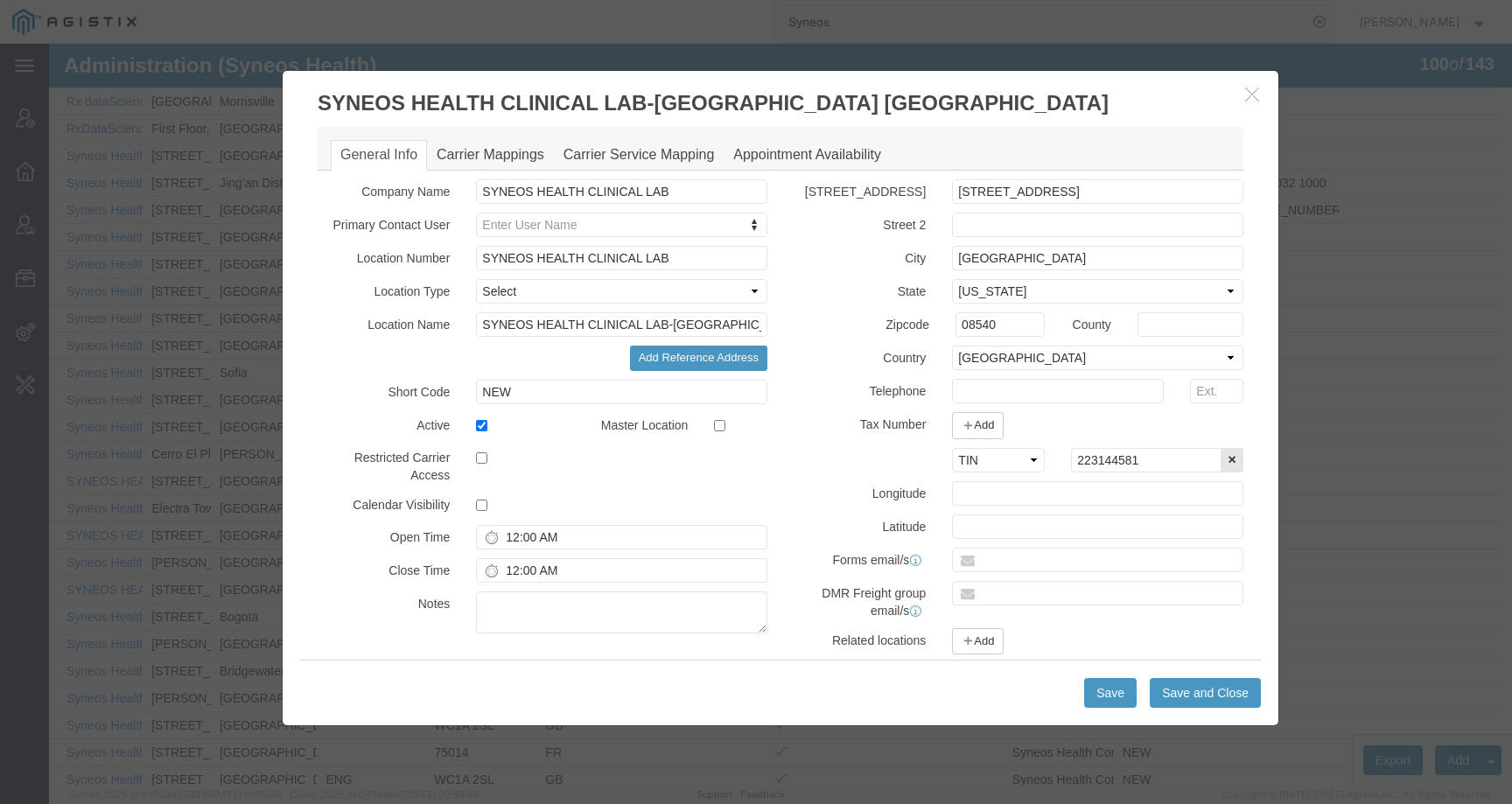
click at [1245, 94] on icon "button" at bounding box center [1251, 94] width 14 height 15
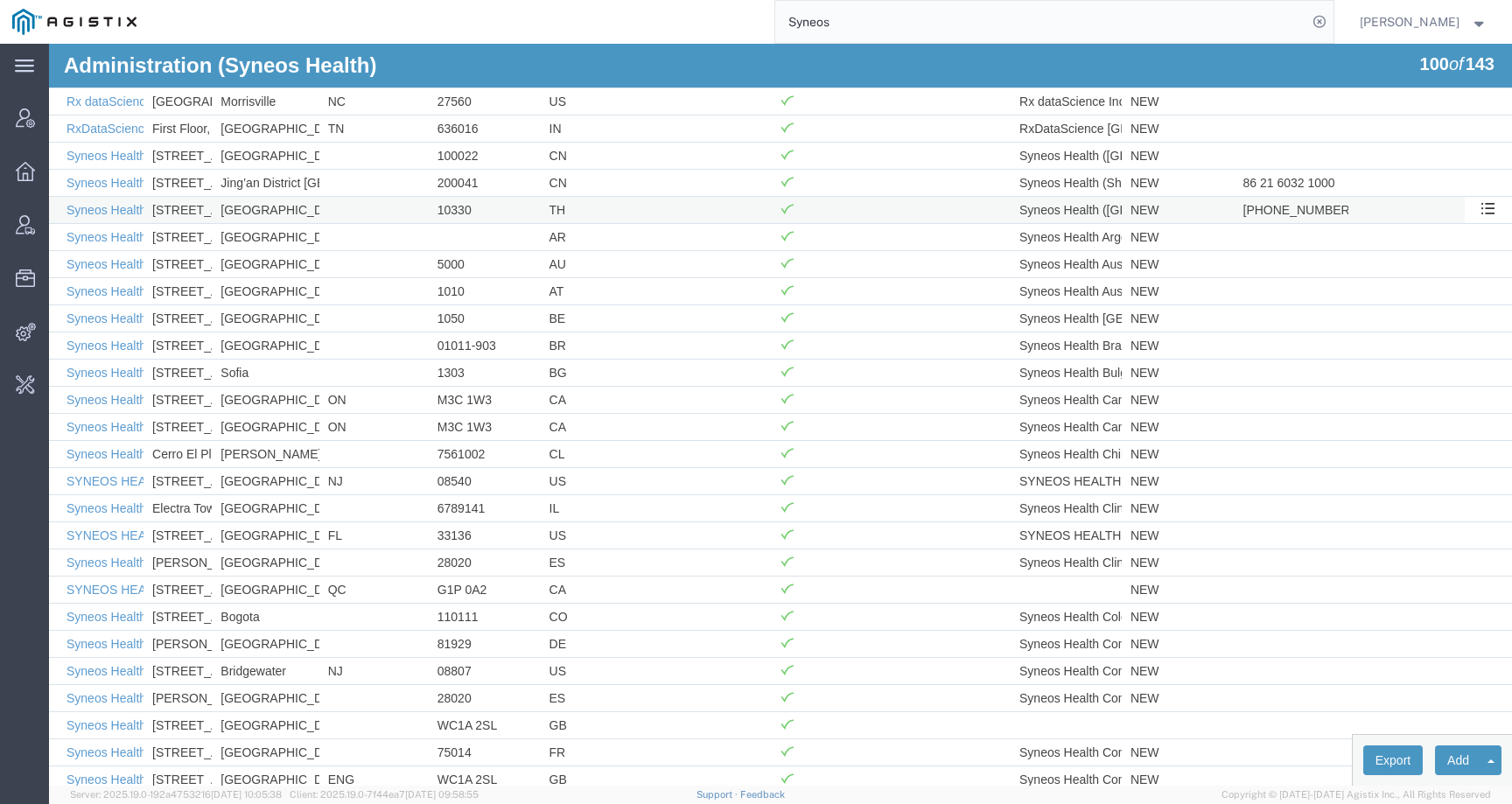
scroll to position [0, 0]
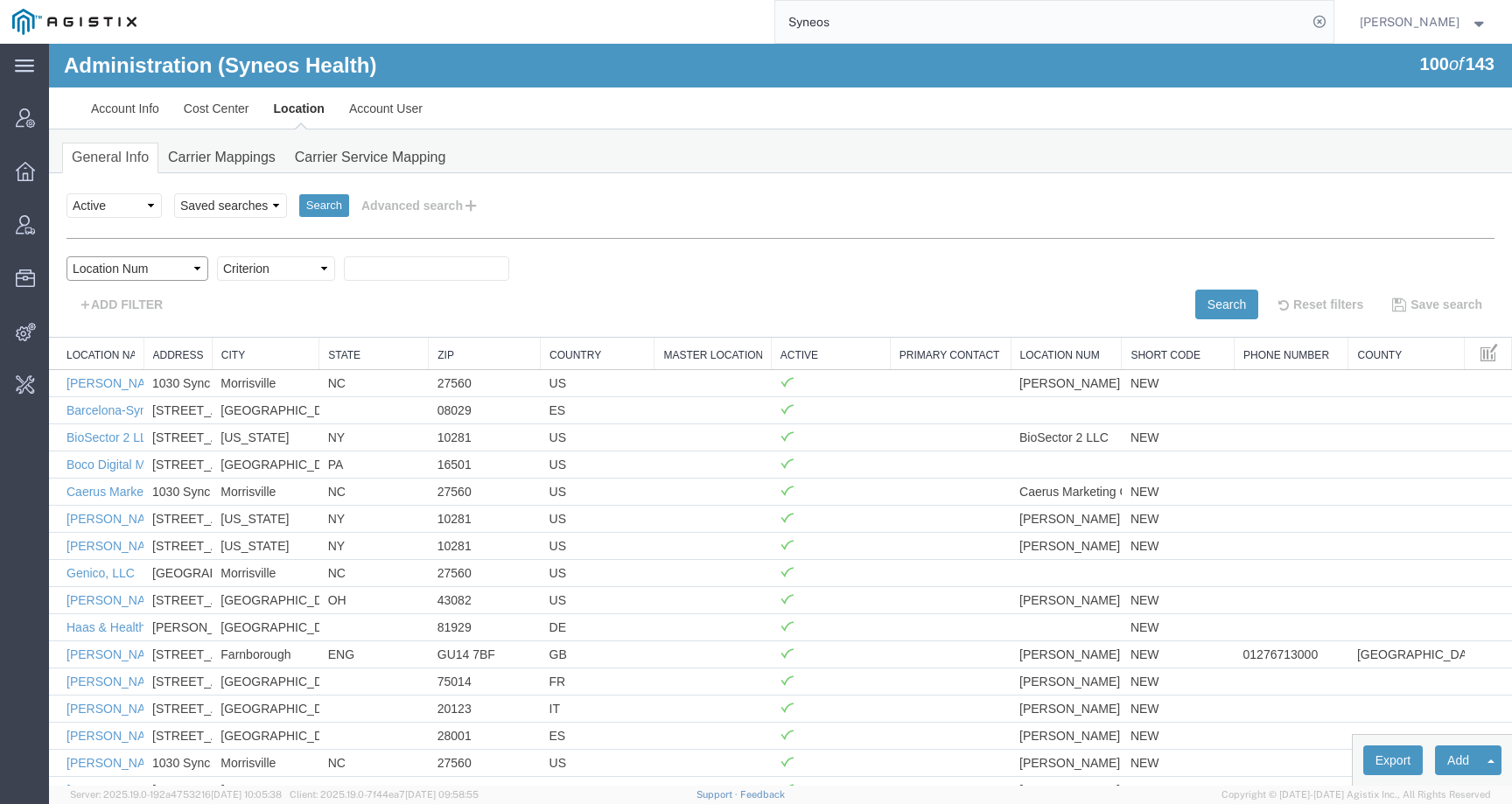
click at [138, 273] on select "Select field Address City Country County Location Name Location Num Master Loca…" at bounding box center [137, 268] width 142 height 25
click at [387, 268] on input "text" at bounding box center [426, 268] width 166 height 25
click at [169, 273] on select "Select field Address City Country County Location Name Location Num Master Loca…" at bounding box center [137, 268] width 142 height 25
click at [395, 266] on input "text" at bounding box center [426, 268] width 166 height 25
paste input "201402910"
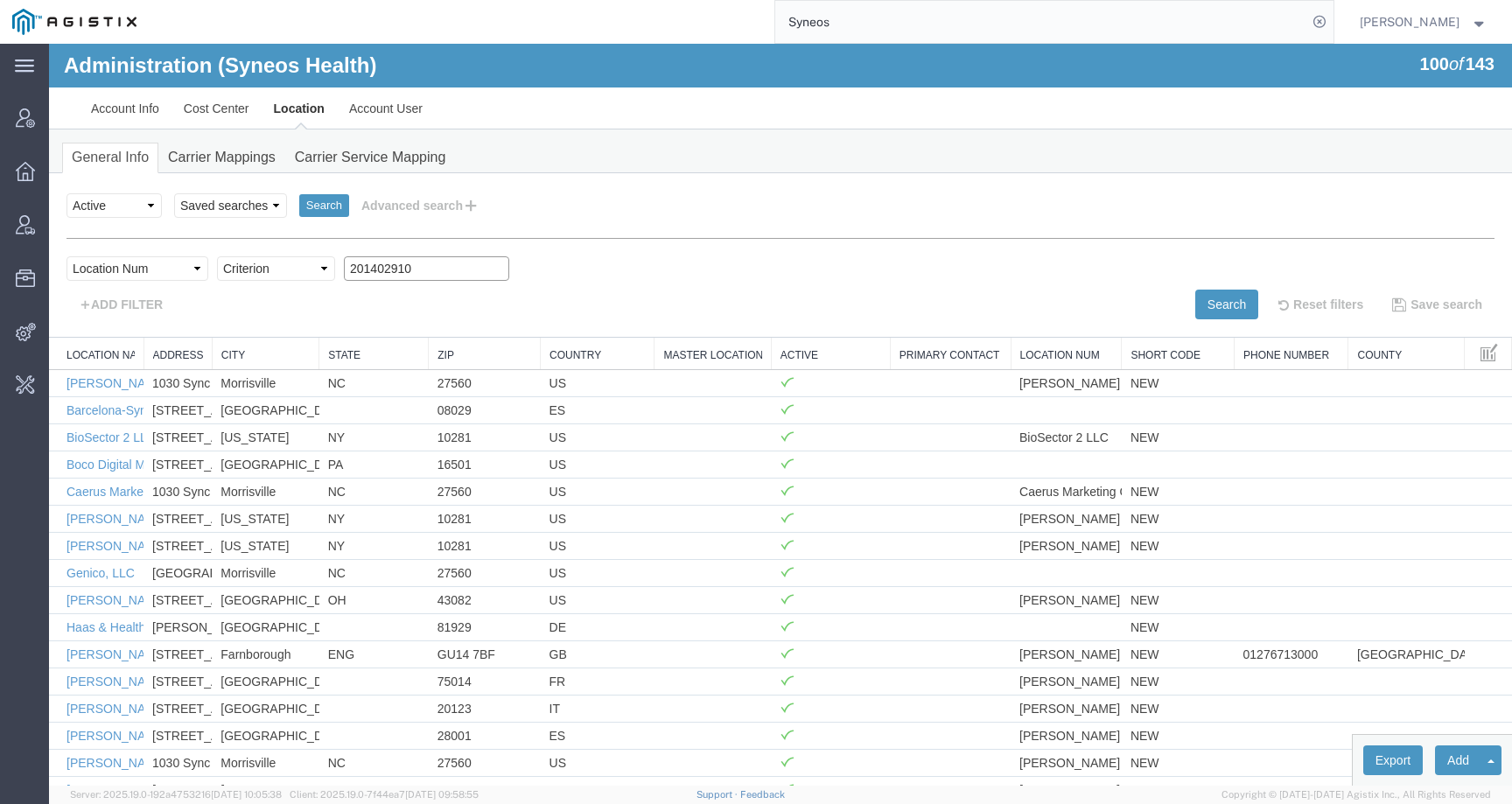
type input "201402910"
click at [265, 276] on select "Criterion contains does not contain is is blank is not blank starts with" at bounding box center [275, 268] width 118 height 25
select select "contains"
click at [217, 256] on select "Criterion contains does not contain is is blank is not blank starts with" at bounding box center [275, 268] width 118 height 25
click at [1195, 301] on button "Search" at bounding box center [1226, 304] width 63 height 30
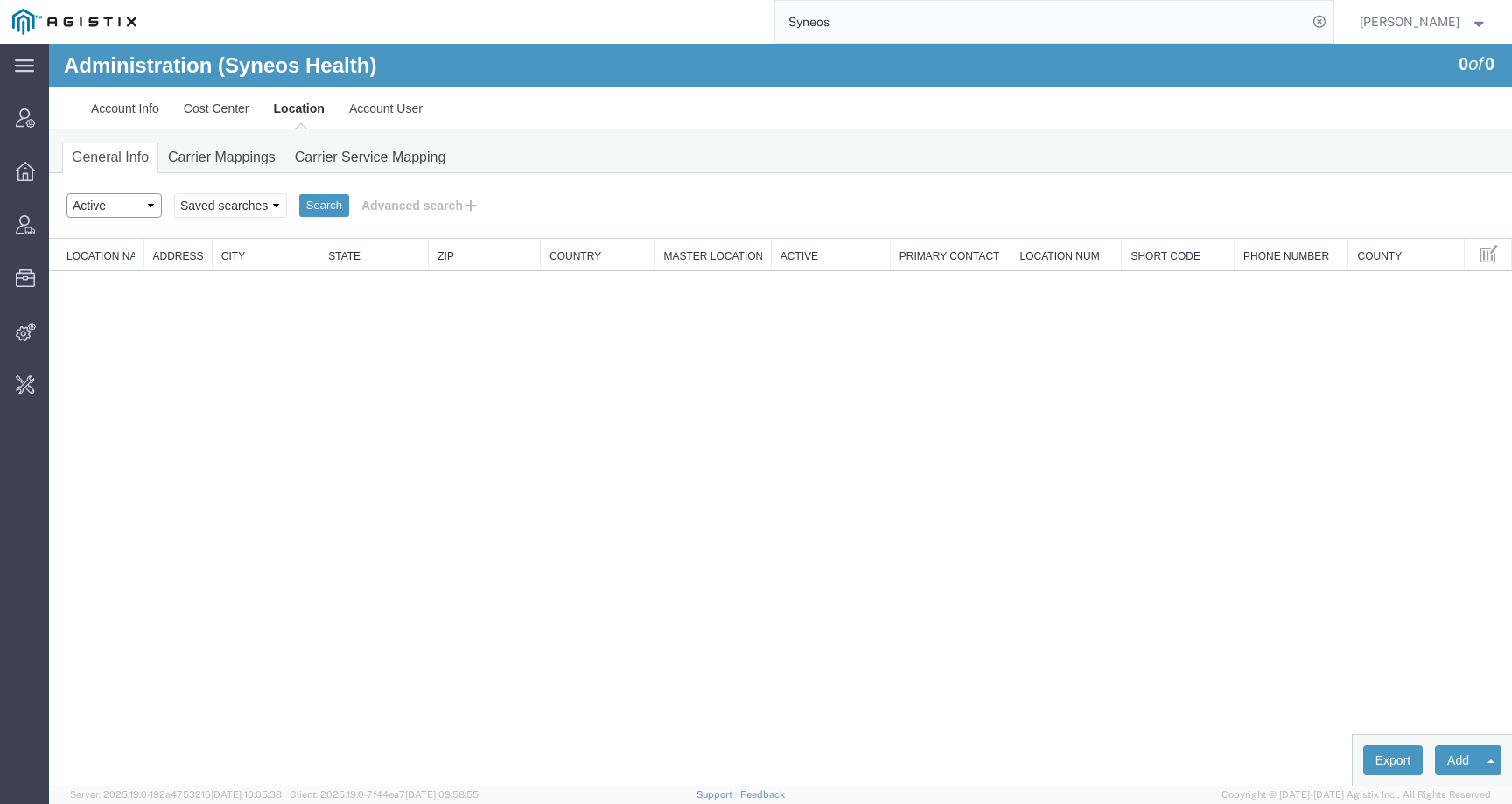
click at [109, 195] on select "Select status Active All Inactive" at bounding box center [114, 206] width 96 height 25
select select "ALL"
click at [66, 194] on select "Select status Active All Inactive" at bounding box center [114, 206] width 96 height 25
click at [393, 202] on button "Advanced search" at bounding box center [420, 205] width 143 height 30
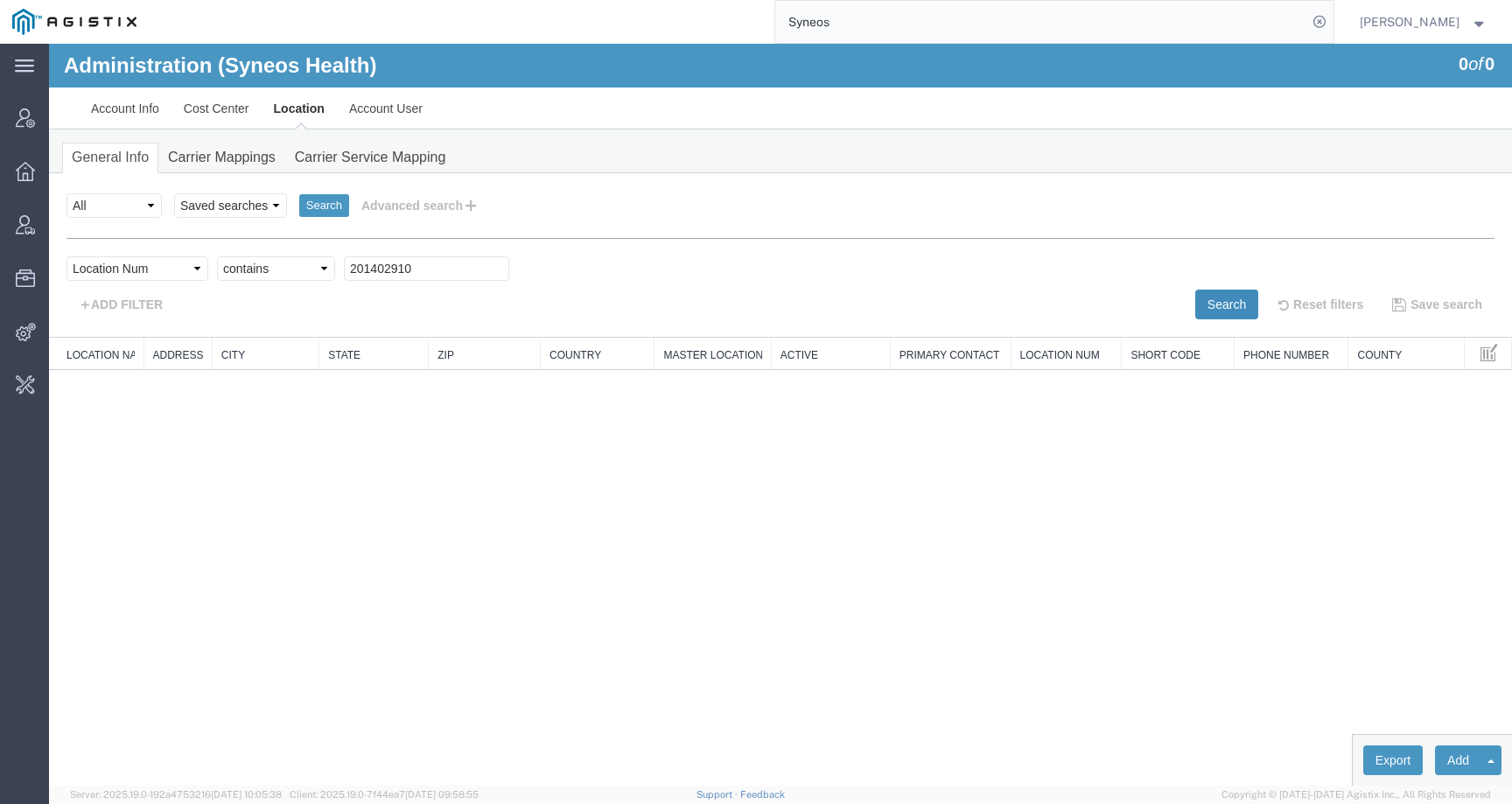
click at [1221, 299] on button "Search" at bounding box center [1226, 304] width 63 height 30
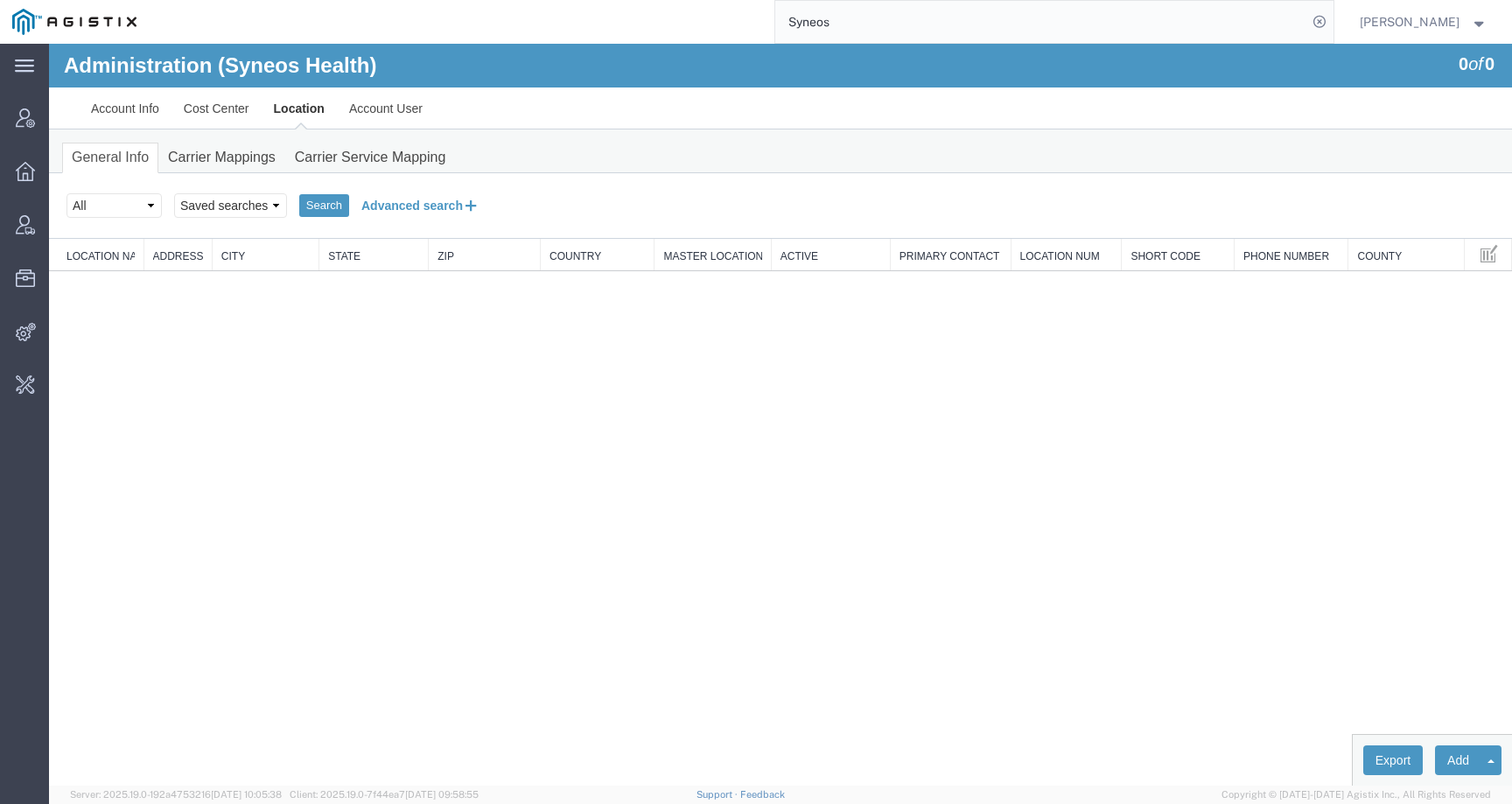
click at [397, 209] on button "Advanced search" at bounding box center [420, 205] width 143 height 30
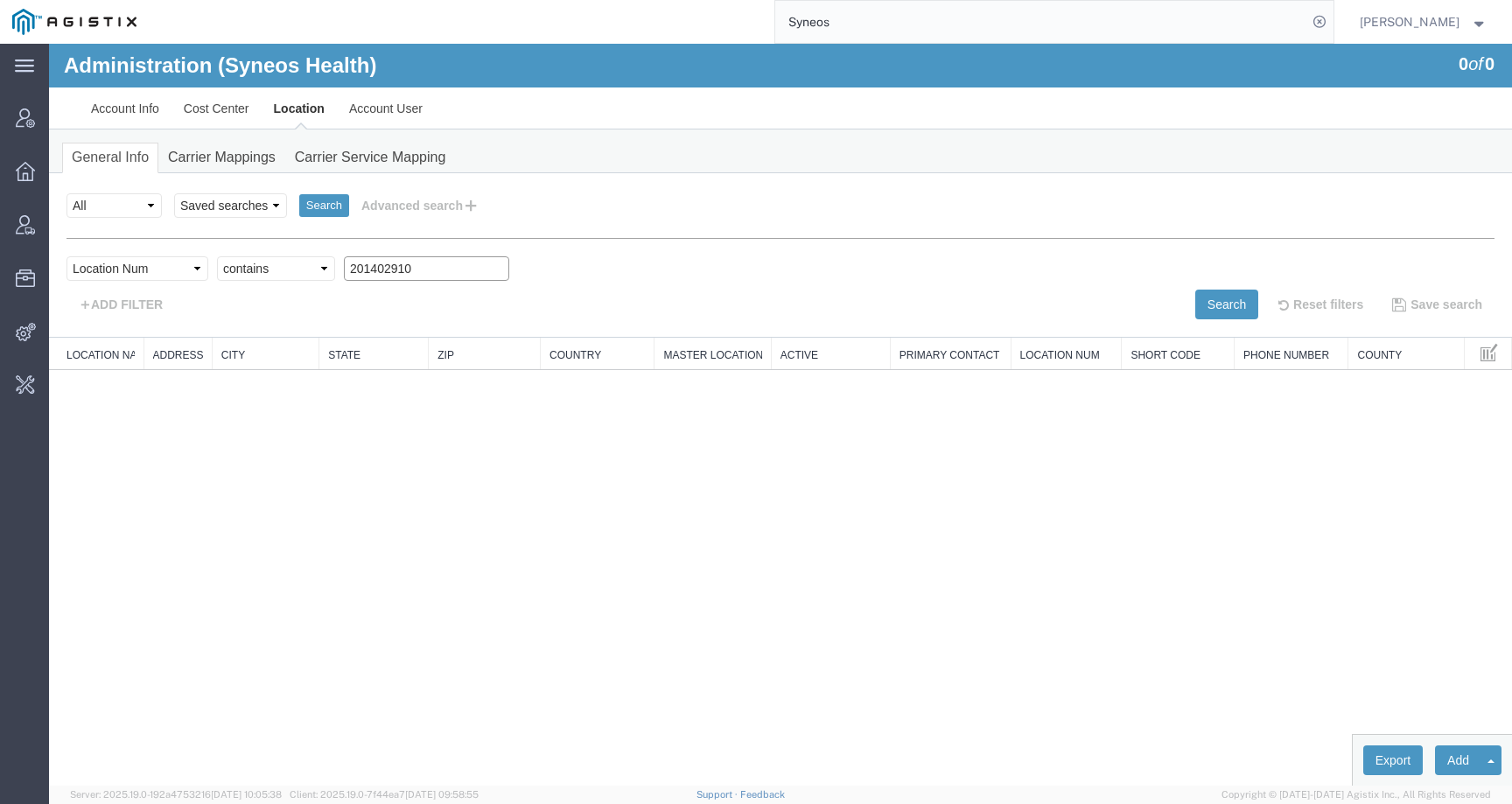
drag, startPoint x: 436, startPoint y: 262, endPoint x: 274, endPoint y: 257, distance: 162.1
click at [274, 257] on div "Select field Address City Country County Location Name Location Num Master Loca…" at bounding box center [780, 272] width 1428 height 34
click at [211, 156] on link "Carrier Mappings" at bounding box center [221, 158] width 126 height 31
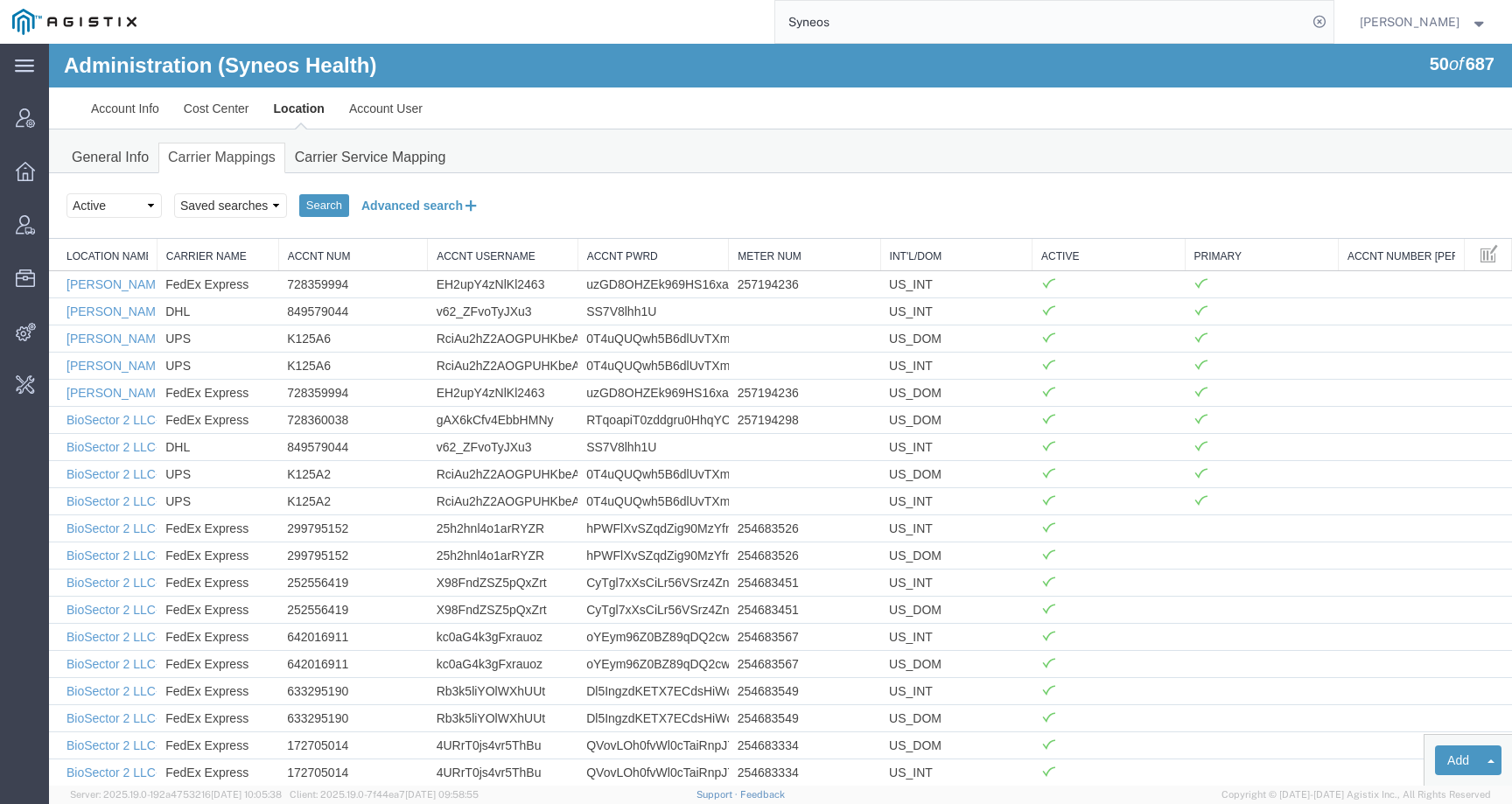
click at [400, 218] on button "Advanced search" at bounding box center [420, 205] width 143 height 30
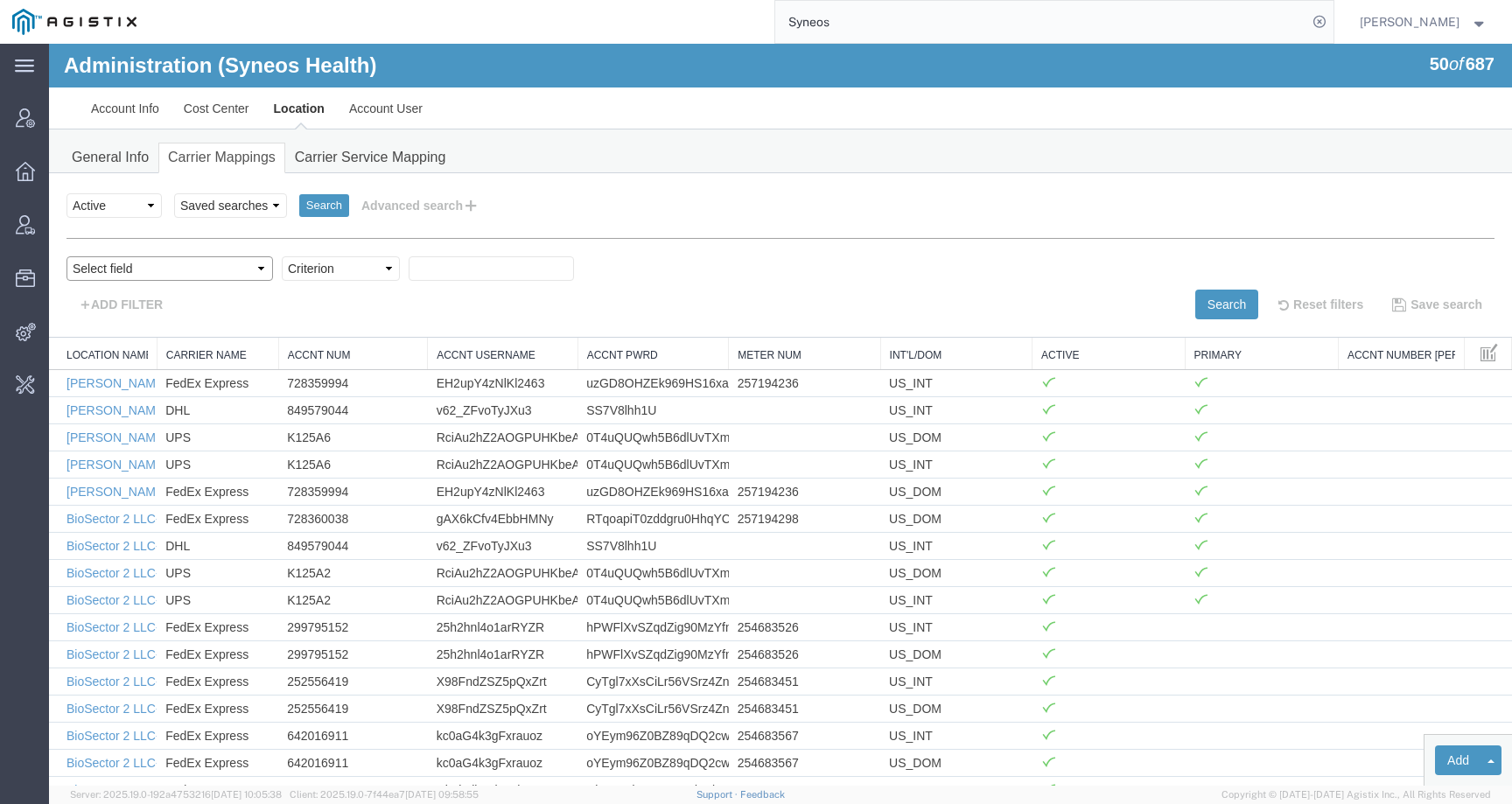
click at [126, 267] on select "Select field Accnt Num Accnt Number Alias Accnt Username Carrier Name Int'l/Dom…" at bounding box center [169, 268] width 206 height 25
select select "acctNum"
click at [66, 256] on select "Select field Accnt Num Accnt Number Alias Accnt Username Carrier Name Int'l/Dom…" at bounding box center [169, 268] width 206 height 25
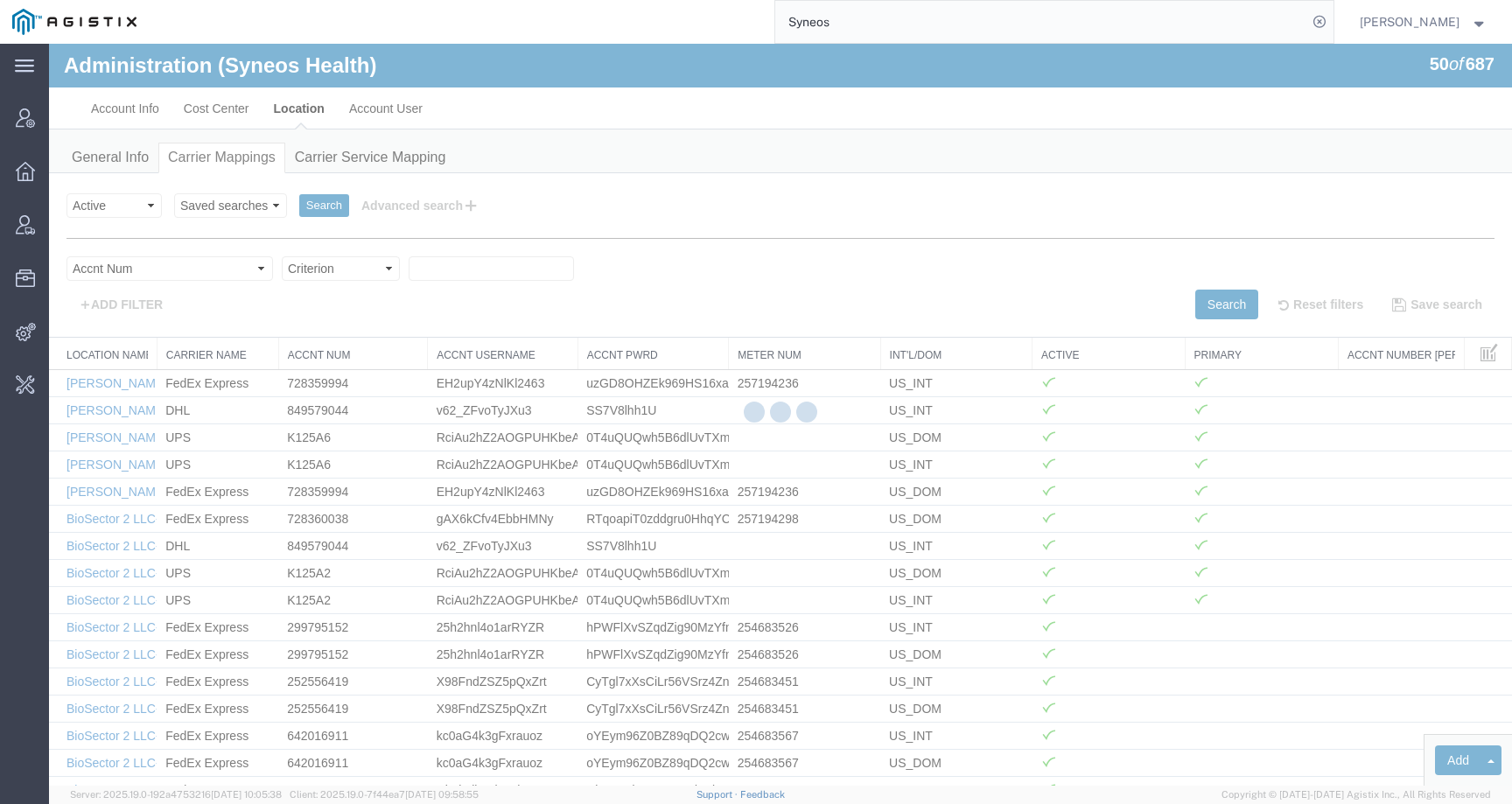
click at [285, 273] on div at bounding box center [780, 415] width 1462 height 742
click at [255, 270] on div at bounding box center [780, 415] width 1462 height 742
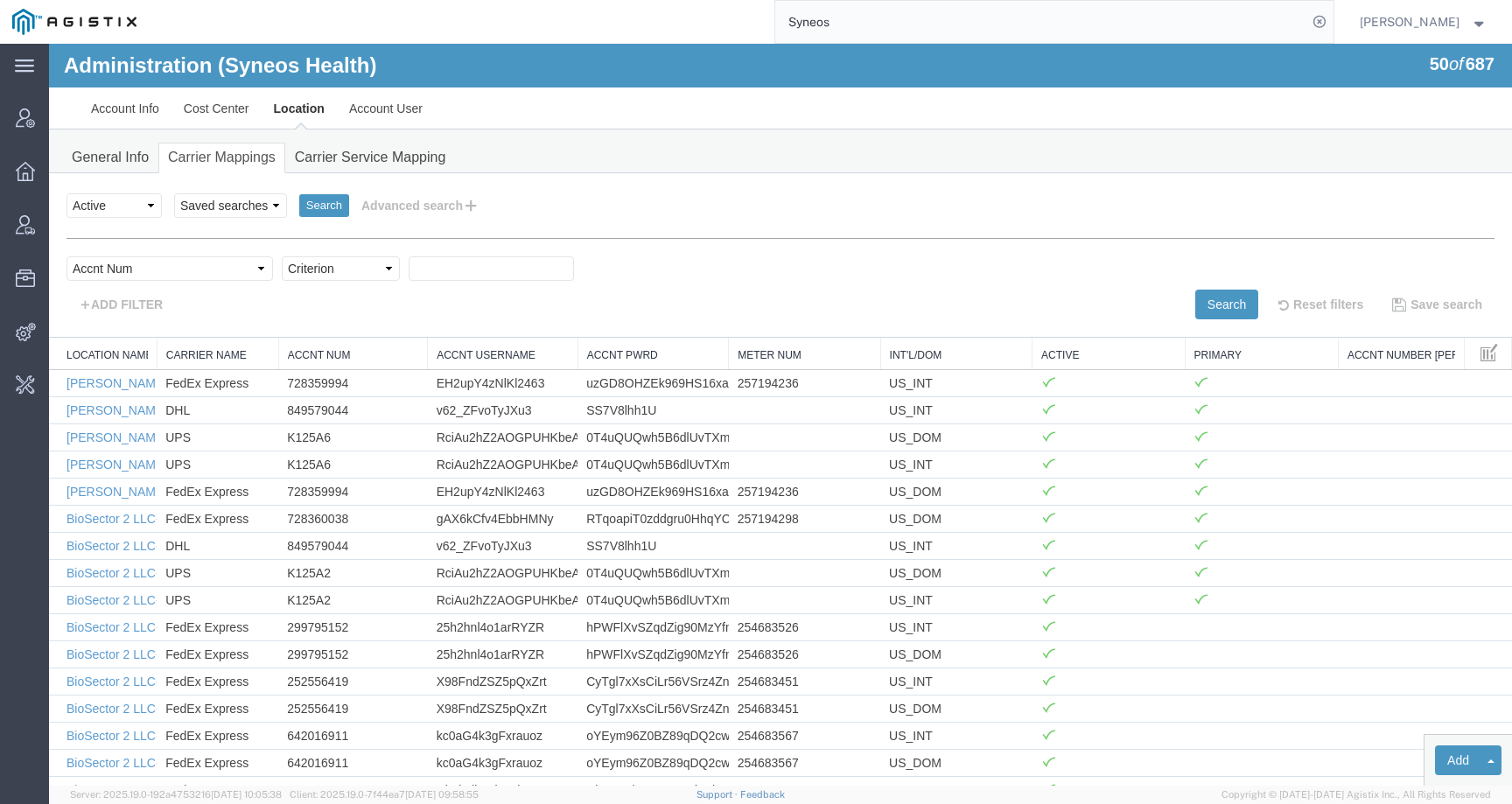
click at [282, 276] on select "Criterion contains does not contain is is blank is not blank starts with" at bounding box center [340, 268] width 118 height 25
select select "contains"
click at [282, 256] on select "Criterion contains does not contain is is blank is not blank starts with" at bounding box center [340, 268] width 118 height 25
click at [380, 288] on div "Select field Accnt Num Accnt Number Alias Accnt Username Carrier Name Int'l/Dom…" at bounding box center [780, 272] width 1428 height 34
click at [408, 267] on input "text" at bounding box center [491, 268] width 166 height 25
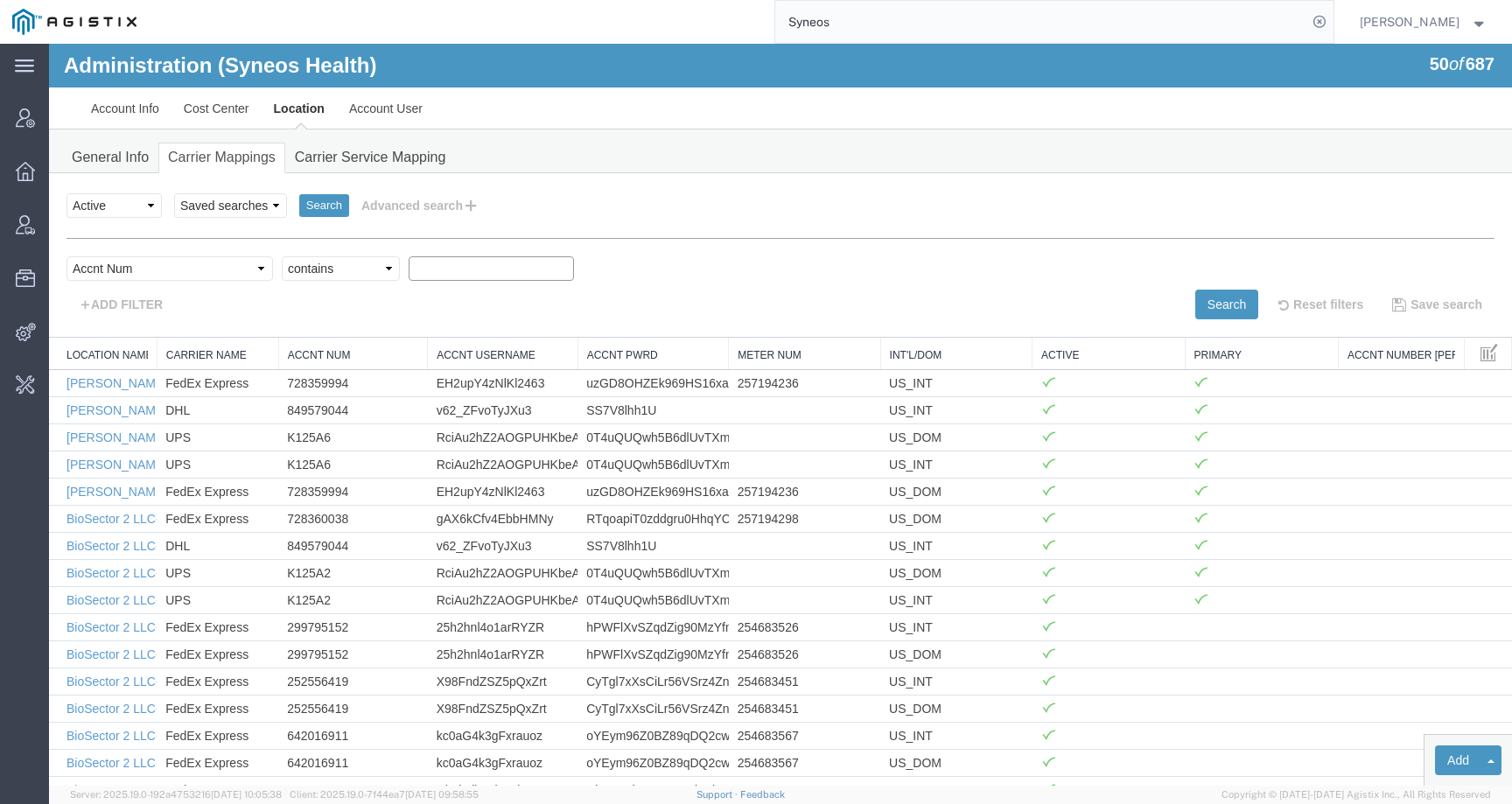
paste input "201402910"
type input "201402910"
click at [1203, 302] on button "Search" at bounding box center [1226, 304] width 63 height 30
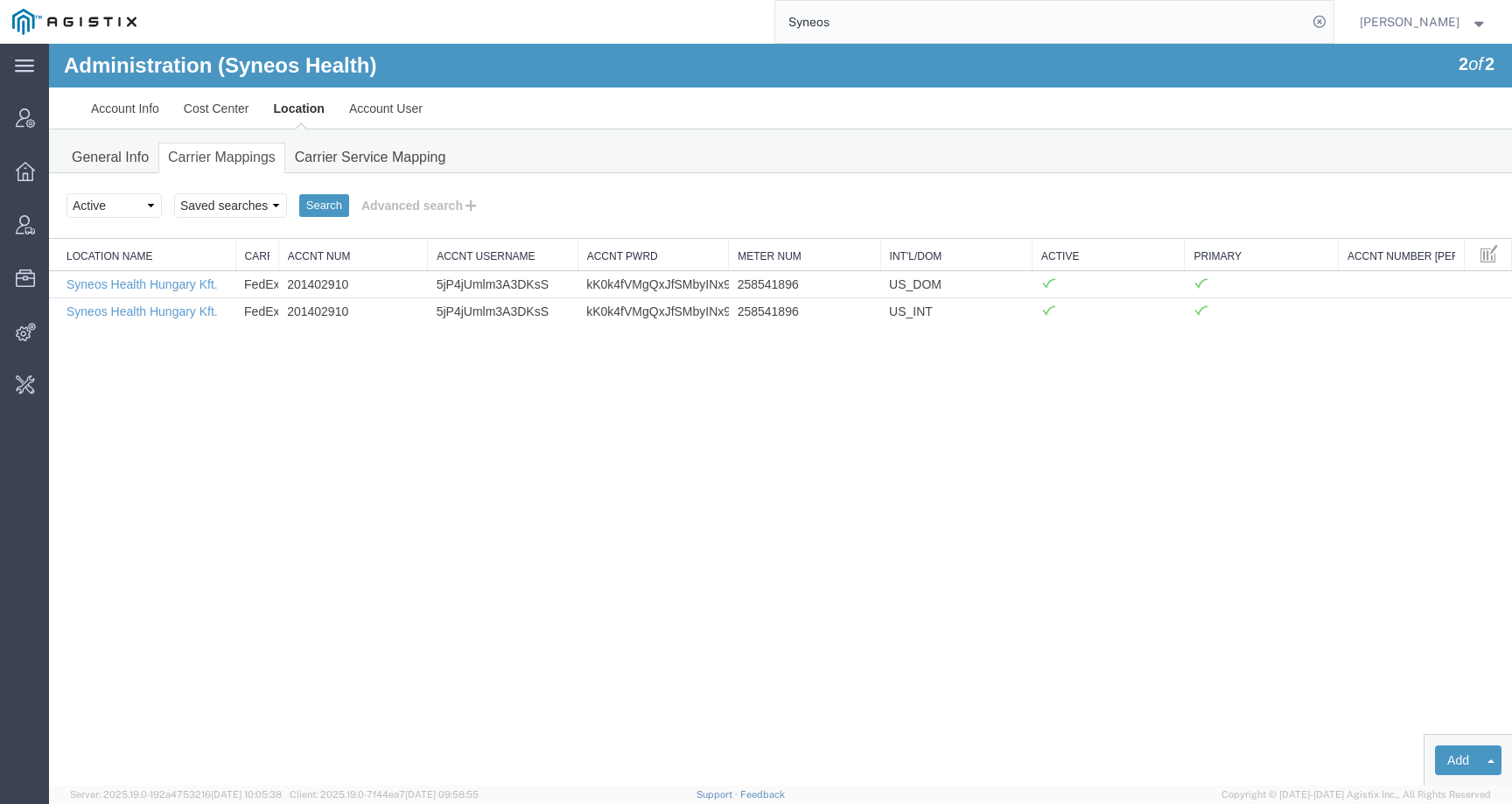
drag, startPoint x: 156, startPoint y: 247, endPoint x: 245, endPoint y: 241, distance: 89.2
click at [245, 241] on div "Location Name Carrier Name Accnt Num Accnt Username Accnt Pwrd Meter Num Int'l/…" at bounding box center [780, 281] width 1462 height 85
click at [122, 287] on link "Syneos Health Hungary Kft." at bounding box center [142, 284] width 151 height 14
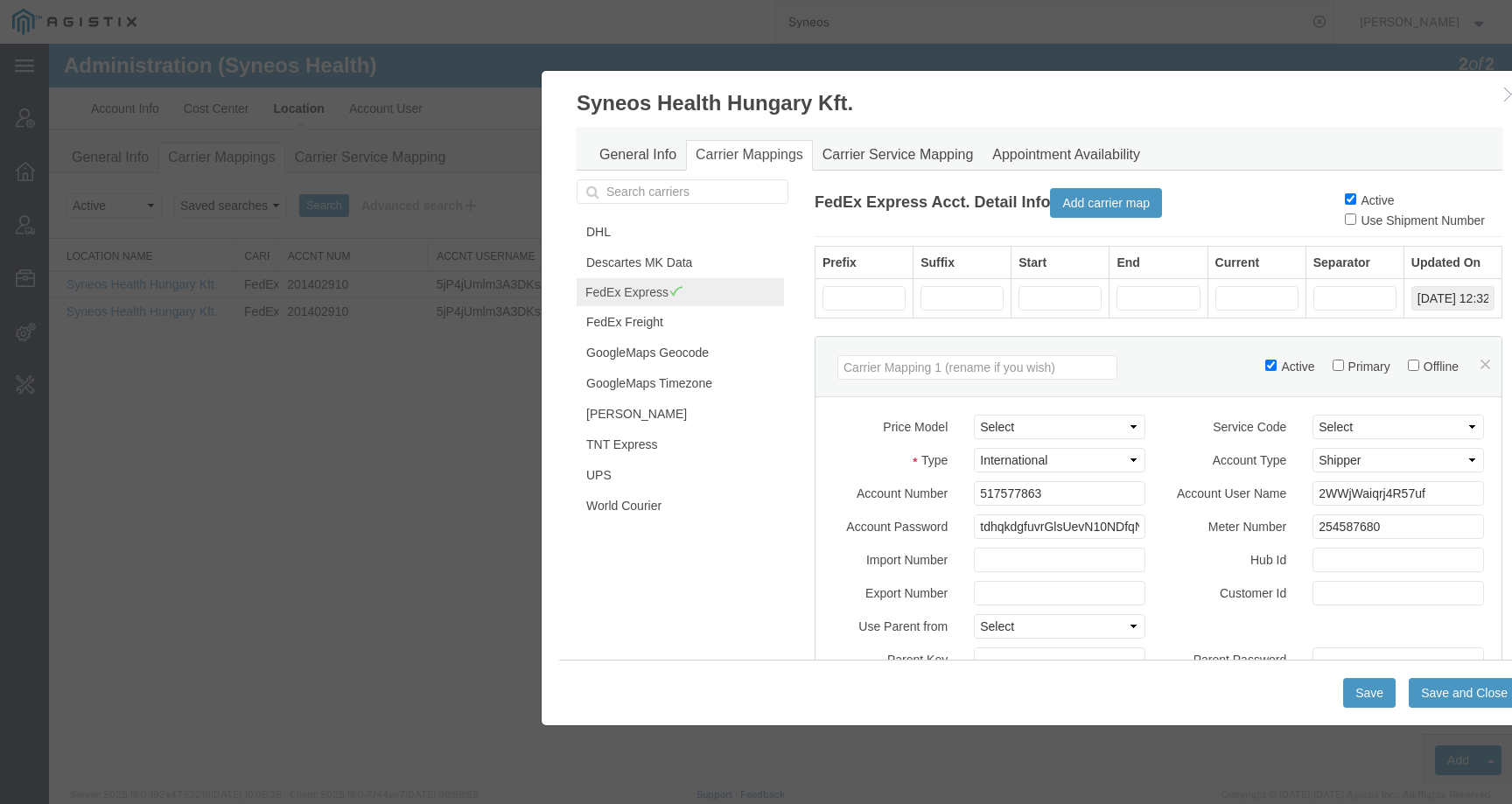
drag, startPoint x: 318, startPoint y: 106, endPoint x: 578, endPoint y: 106, distance: 260.0
click at [578, 106] on h3 "Syneos Health Hungary Kft." at bounding box center [1039, 94] width 996 height 47
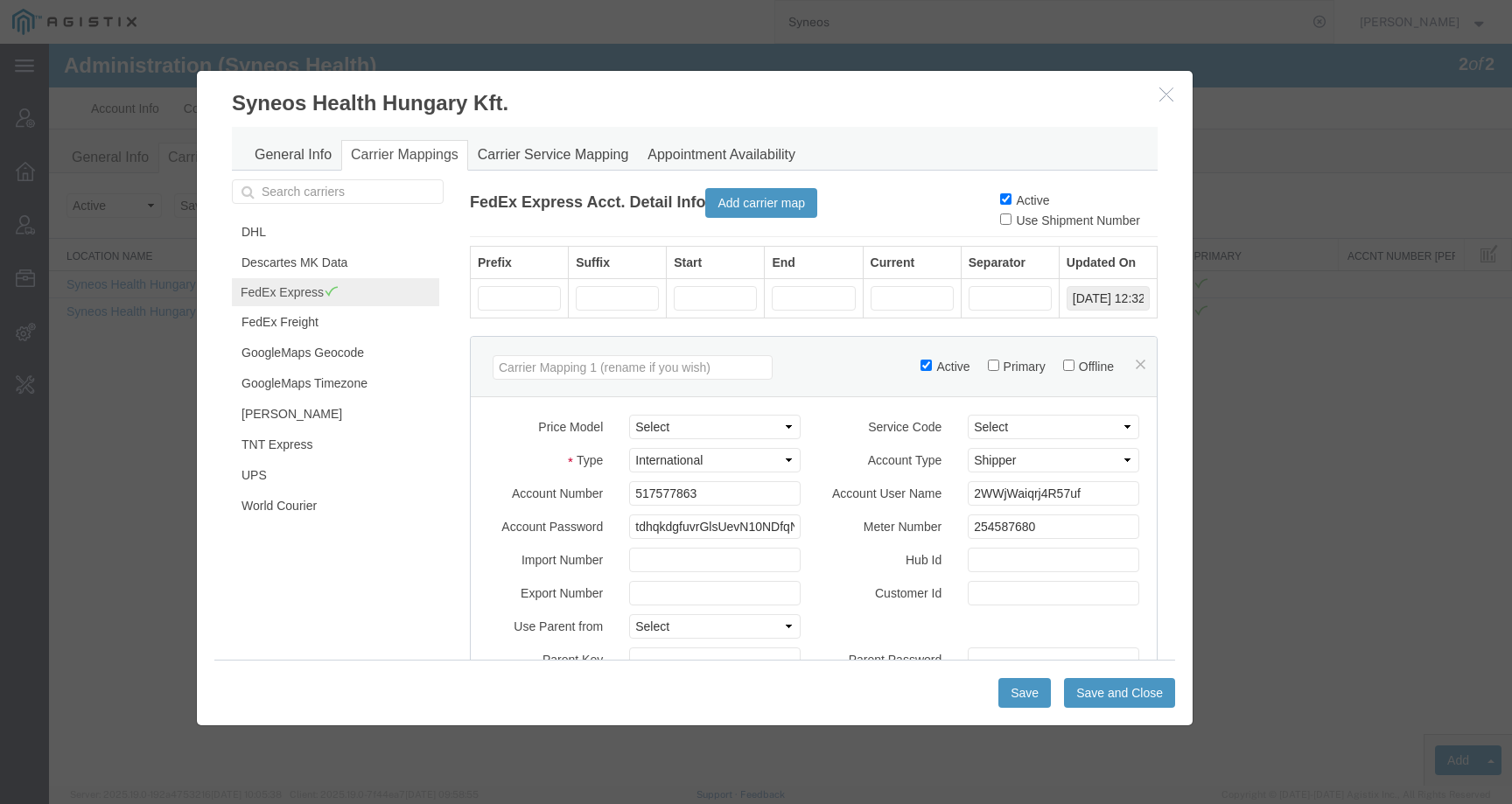
drag, startPoint x: 992, startPoint y: 88, endPoint x: 648, endPoint y: 87, distance: 344.0
click at [648, 87] on h3 "Syneos Health Hungary Kft." at bounding box center [694, 94] width 996 height 47
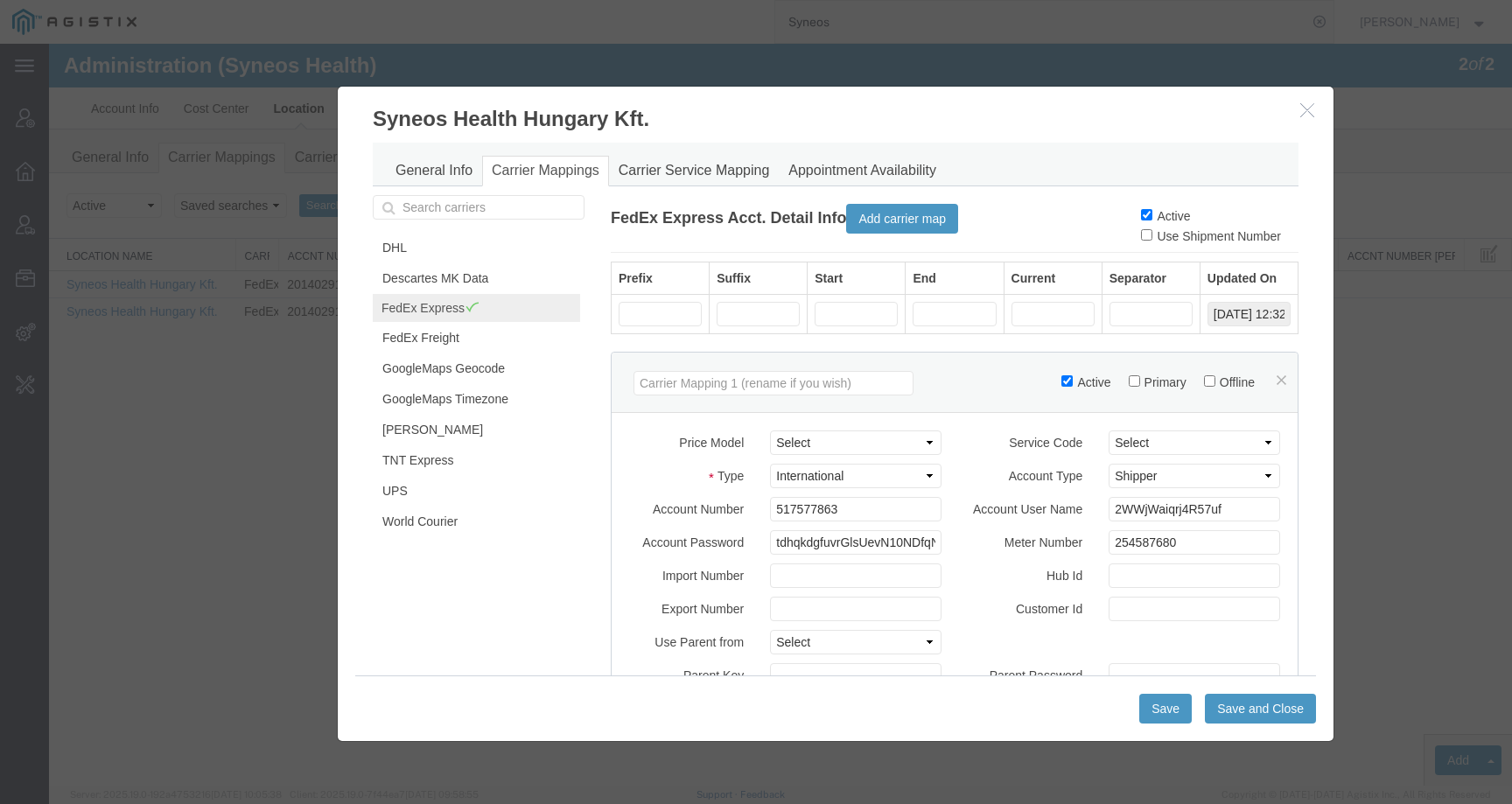
drag, startPoint x: 552, startPoint y: 103, endPoint x: 689, endPoint y: 120, distance: 138.1
click at [689, 120] on h3 "Syneos Health Hungary Kft." at bounding box center [835, 109] width 996 height 47
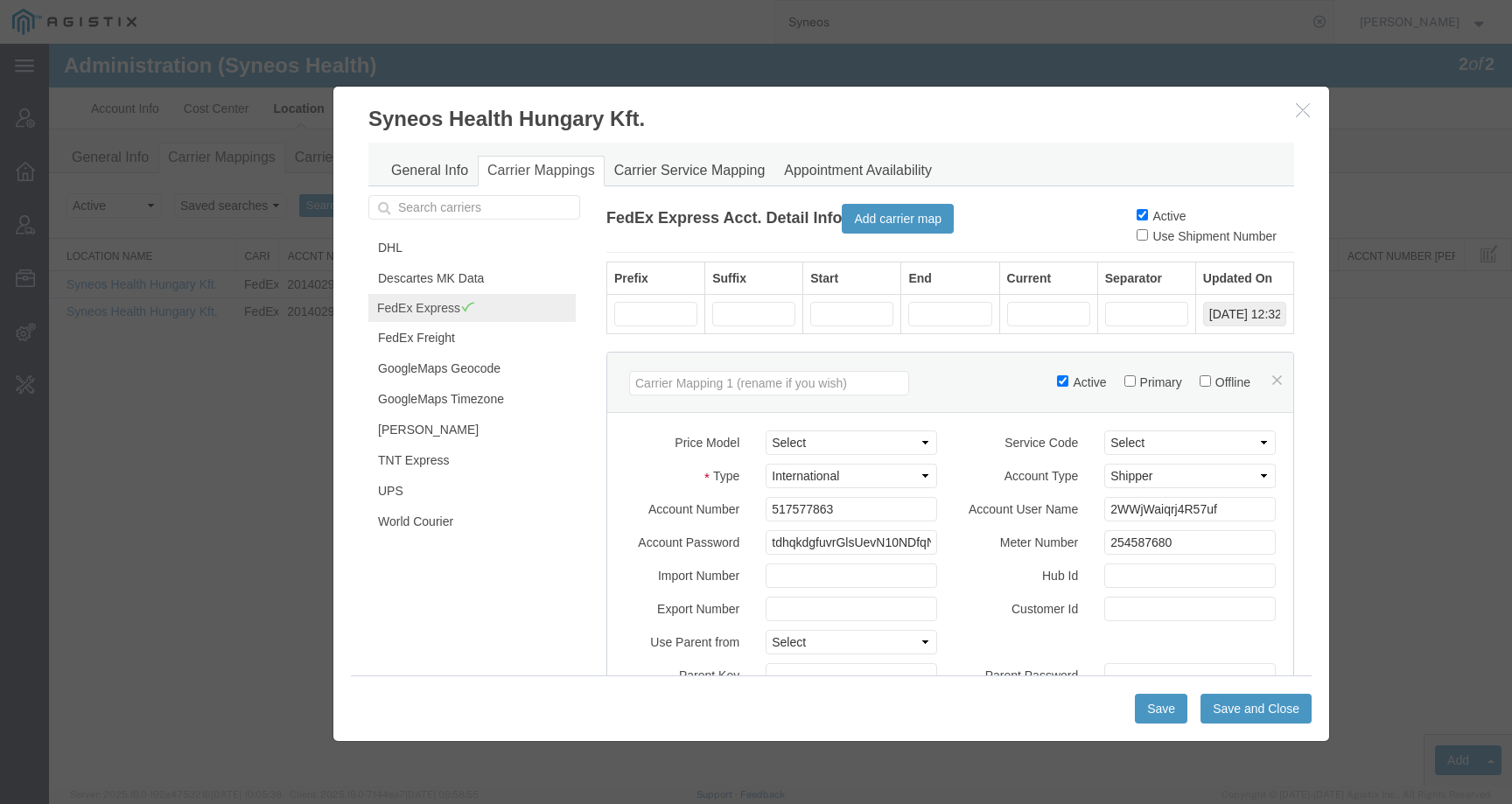
click at [1301, 112] on icon "button" at bounding box center [1302, 110] width 14 height 15
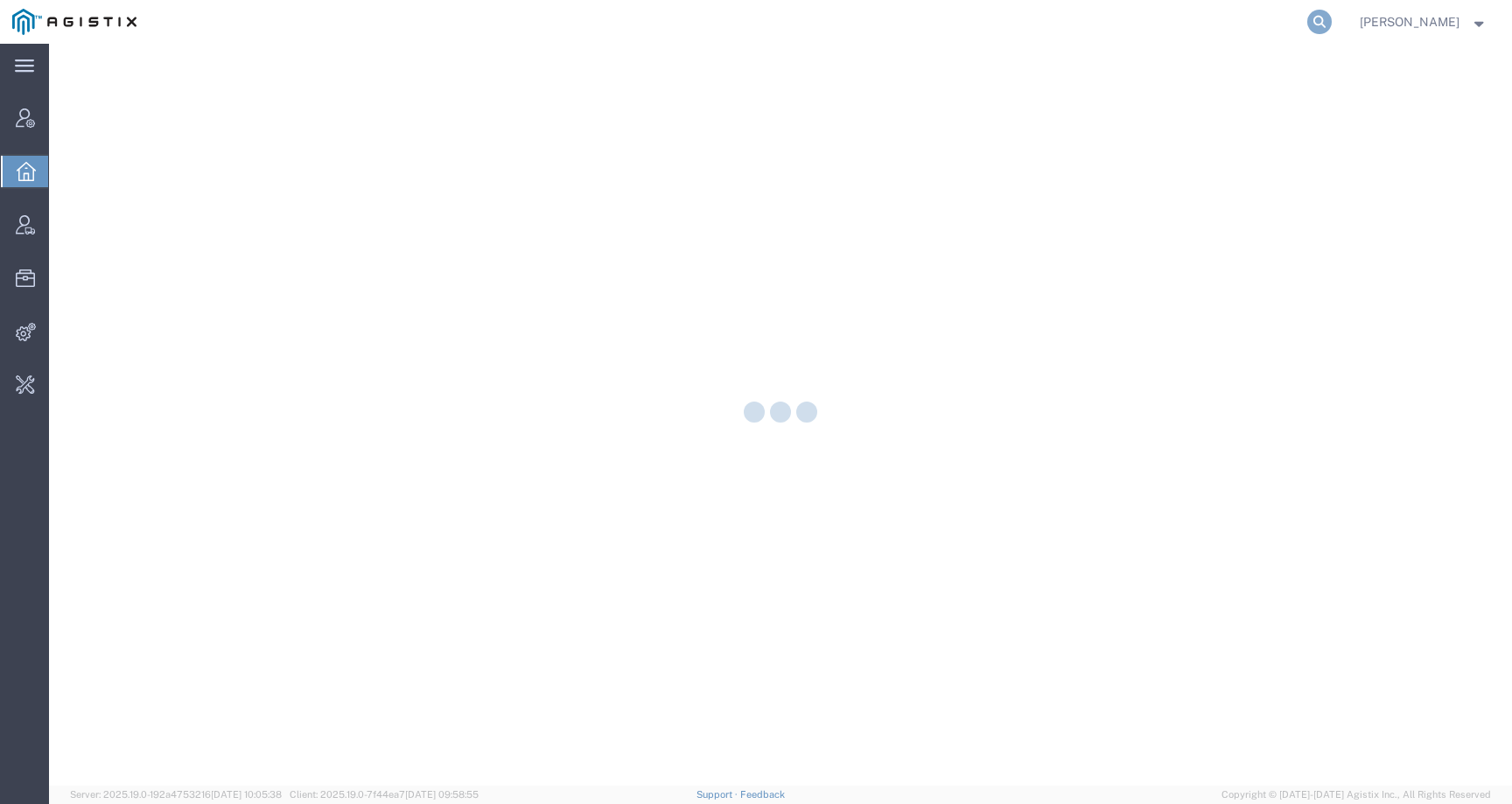
click at [1332, 30] on icon at bounding box center [1319, 22] width 25 height 25
click at [1273, 30] on input "search" at bounding box center [1041, 22] width 532 height 42
paste input "pcampus@btienvorimental.com"
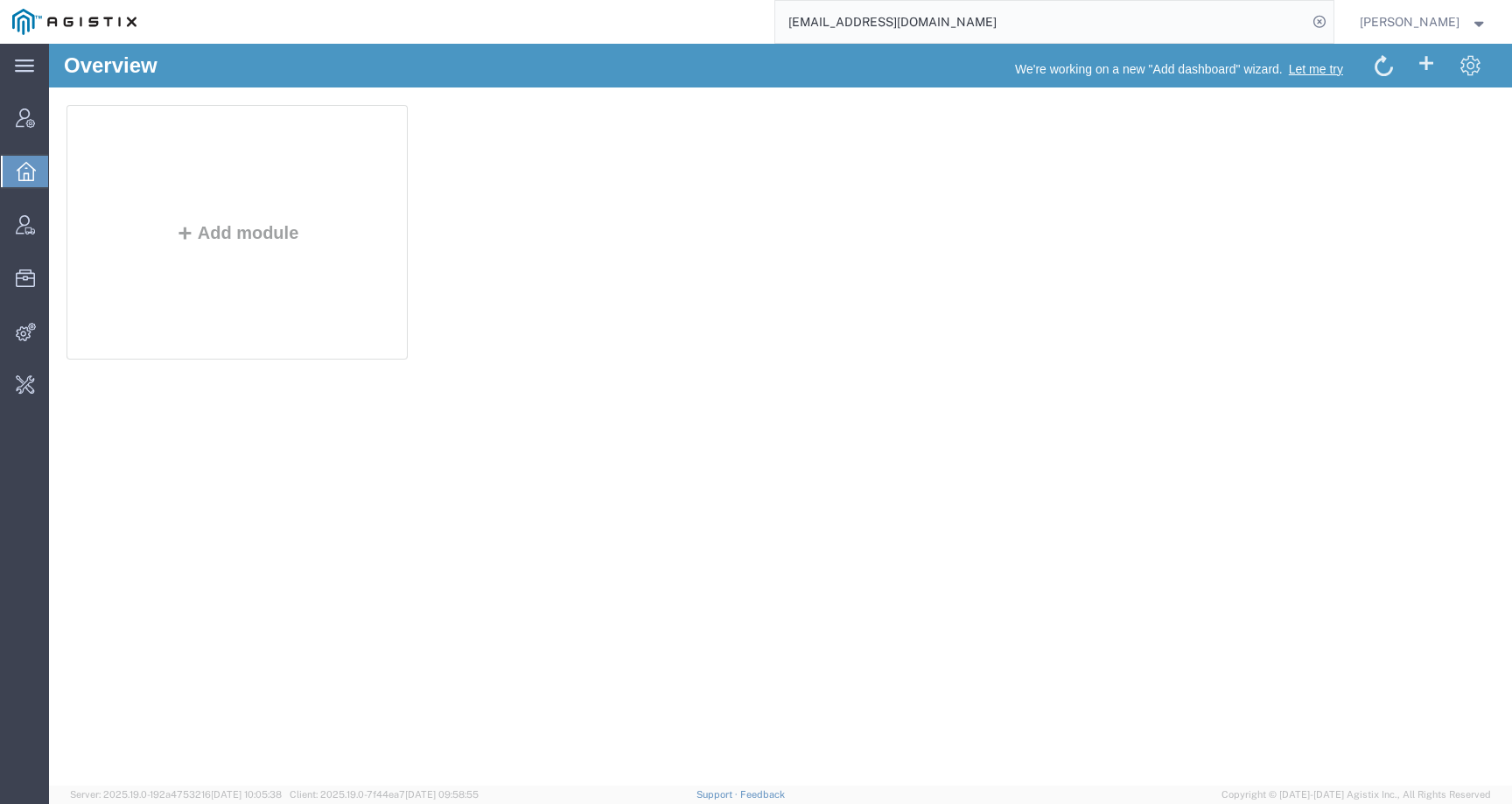
drag, startPoint x: 1015, startPoint y: 29, endPoint x: 672, endPoint y: 24, distance: 343.0
click at [671, 24] on div "pcampus@btienvorimental.com" at bounding box center [741, 22] width 1184 height 44
type input "bradley tanks"
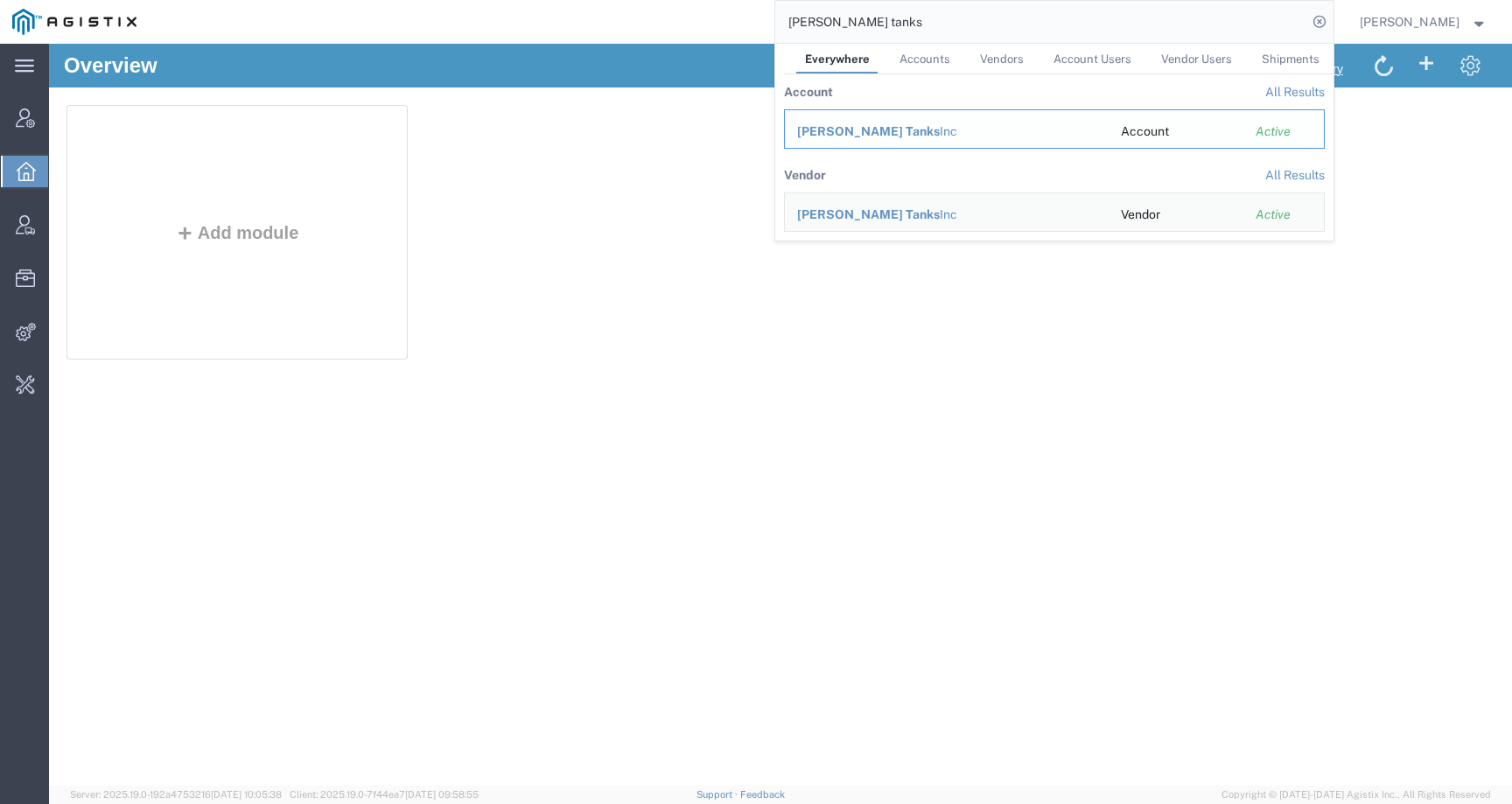
click at [874, 131] on span "Bradley Tanks" at bounding box center [868, 131] width 143 height 14
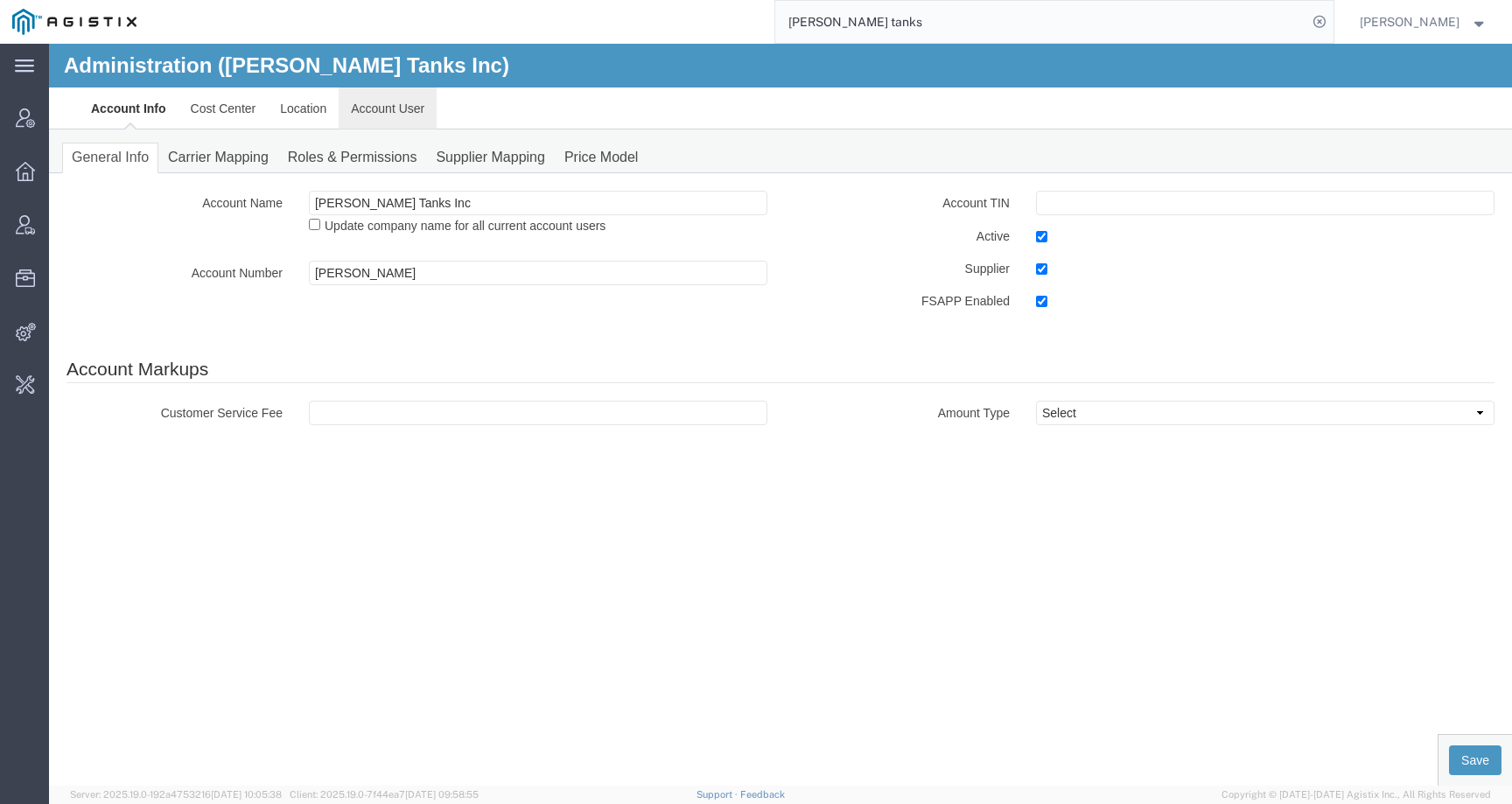
click at [355, 120] on link "Account User" at bounding box center [387, 108] width 98 height 42
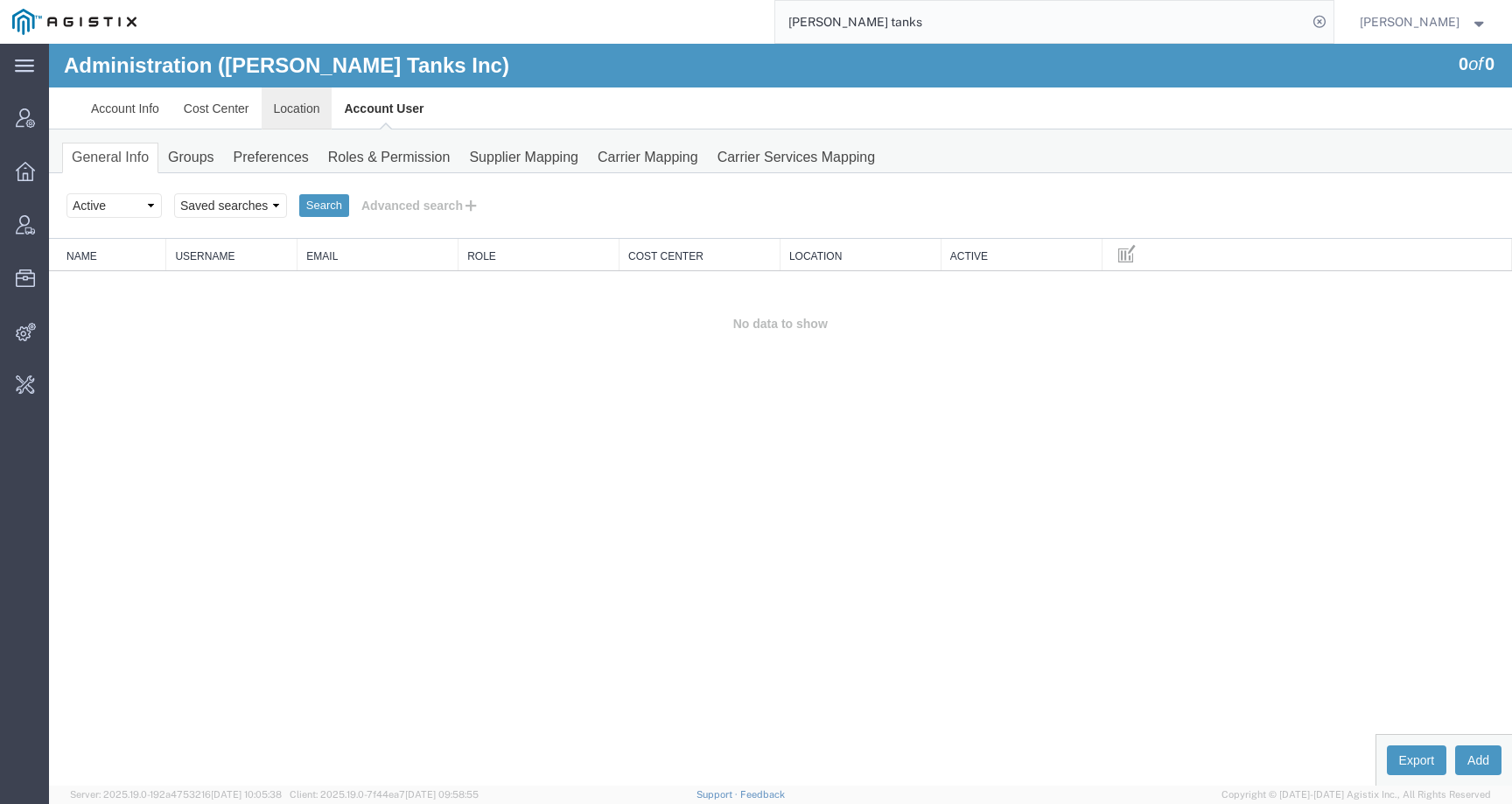
click at [295, 112] on link "Location" at bounding box center [297, 108] width 71 height 42
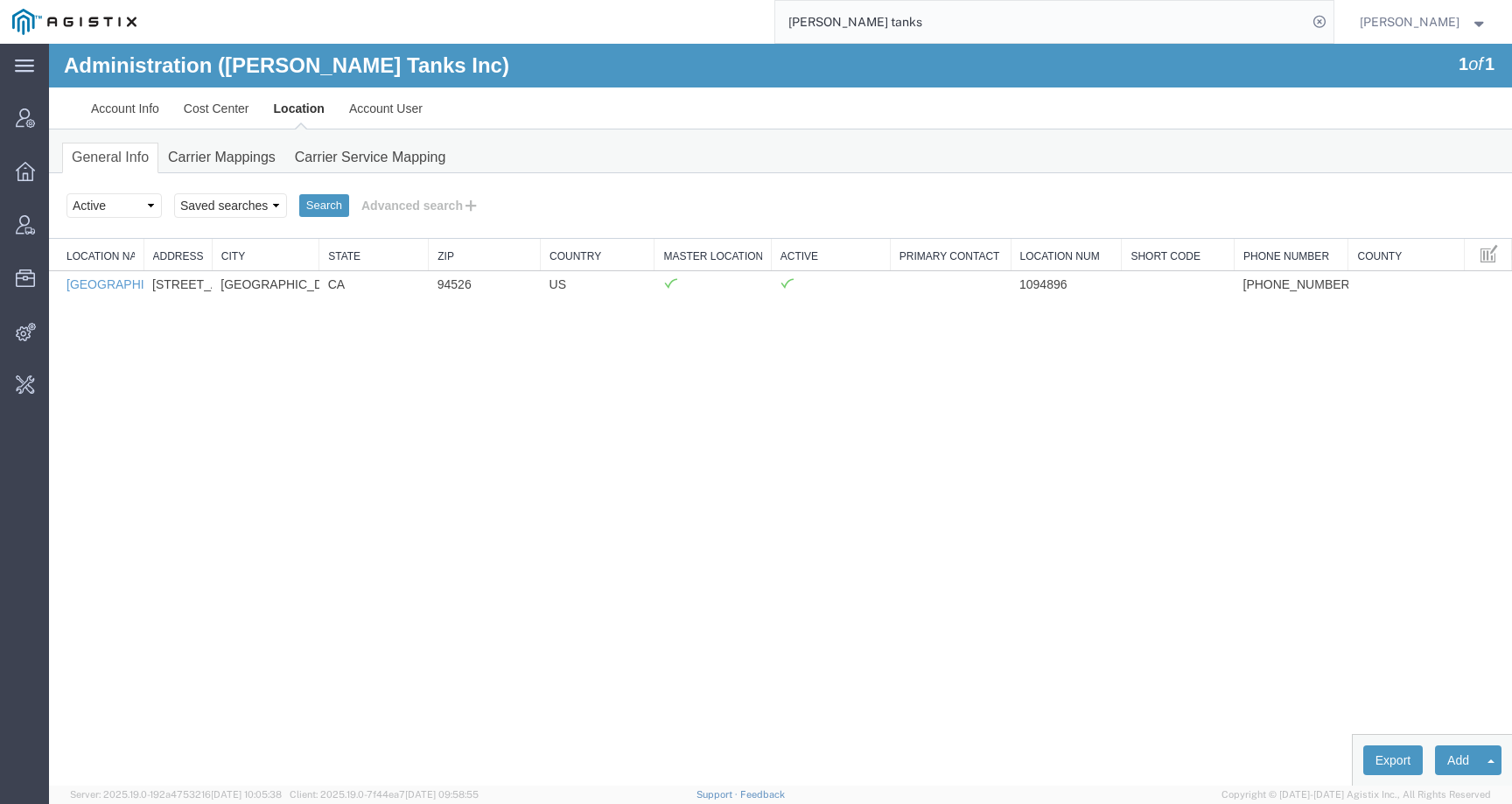
click at [213, 111] on link "Cost Center" at bounding box center [217, 108] width 90 height 42
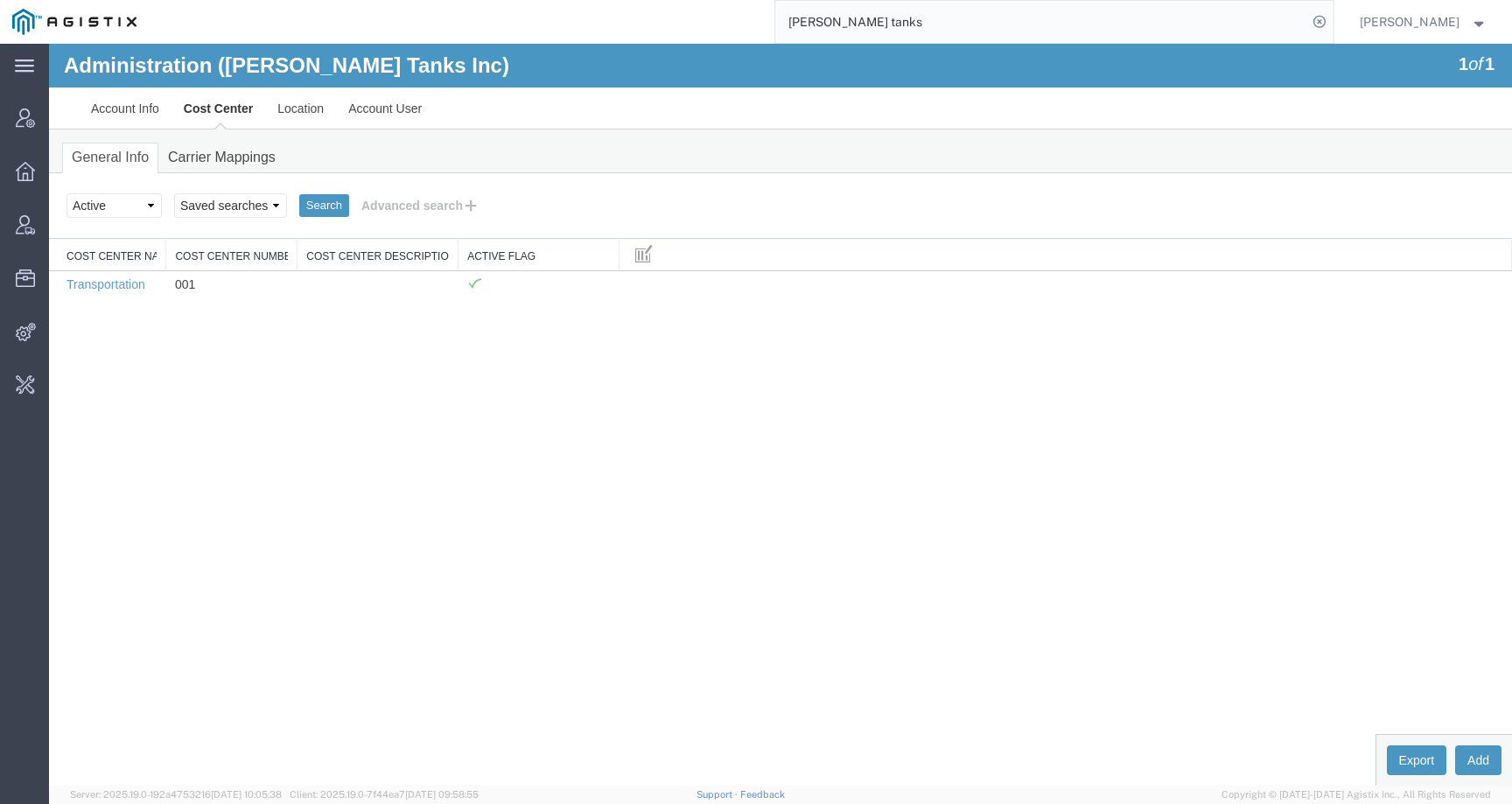
click at [137, 108] on link "Account Info" at bounding box center [125, 108] width 93 height 42
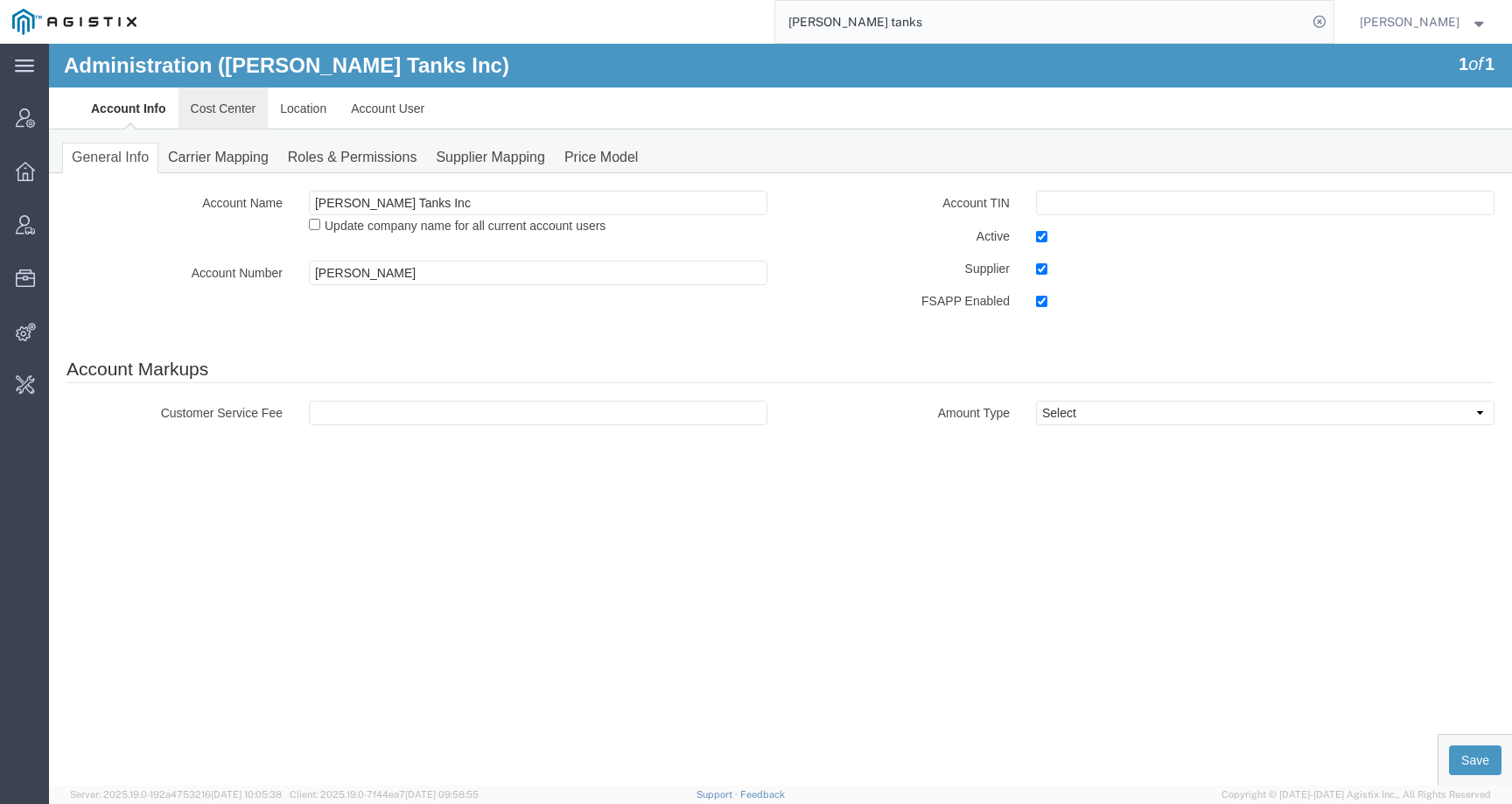
click at [225, 105] on link "Cost Center" at bounding box center [223, 108] width 90 height 42
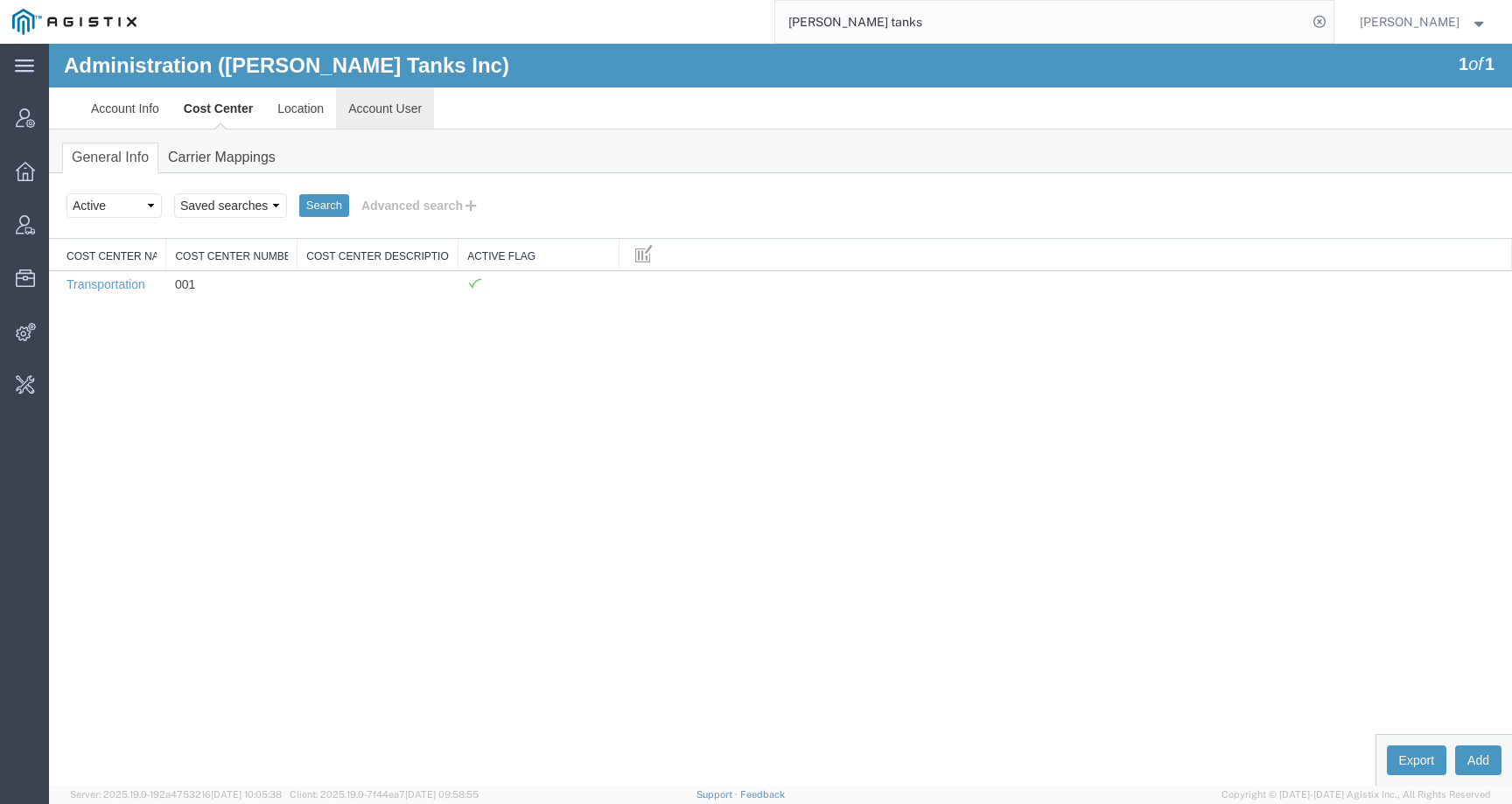
click at [387, 113] on link "Account User" at bounding box center [385, 108] width 98 height 42
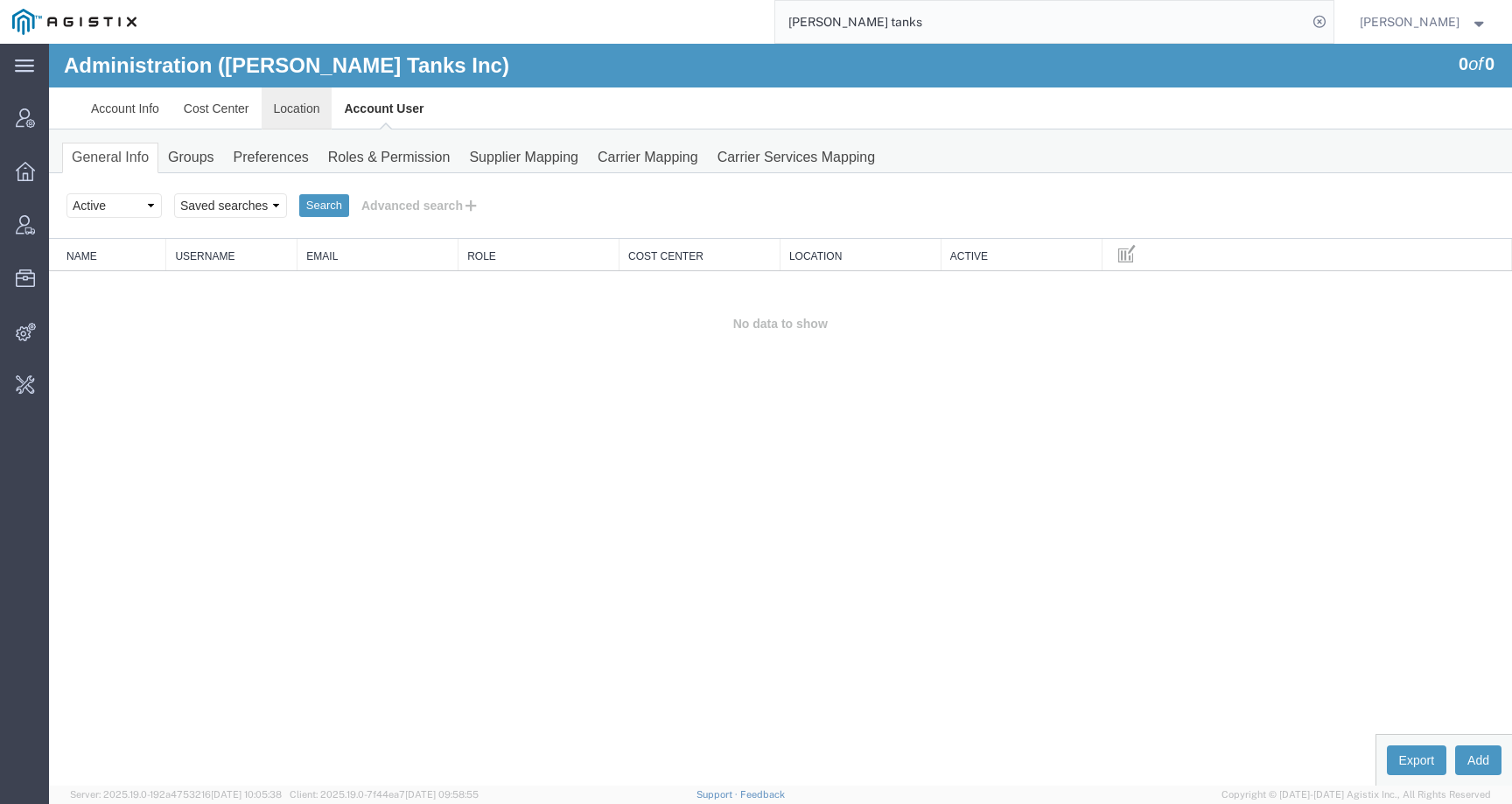
click at [289, 114] on link "Location" at bounding box center [297, 108] width 71 height 42
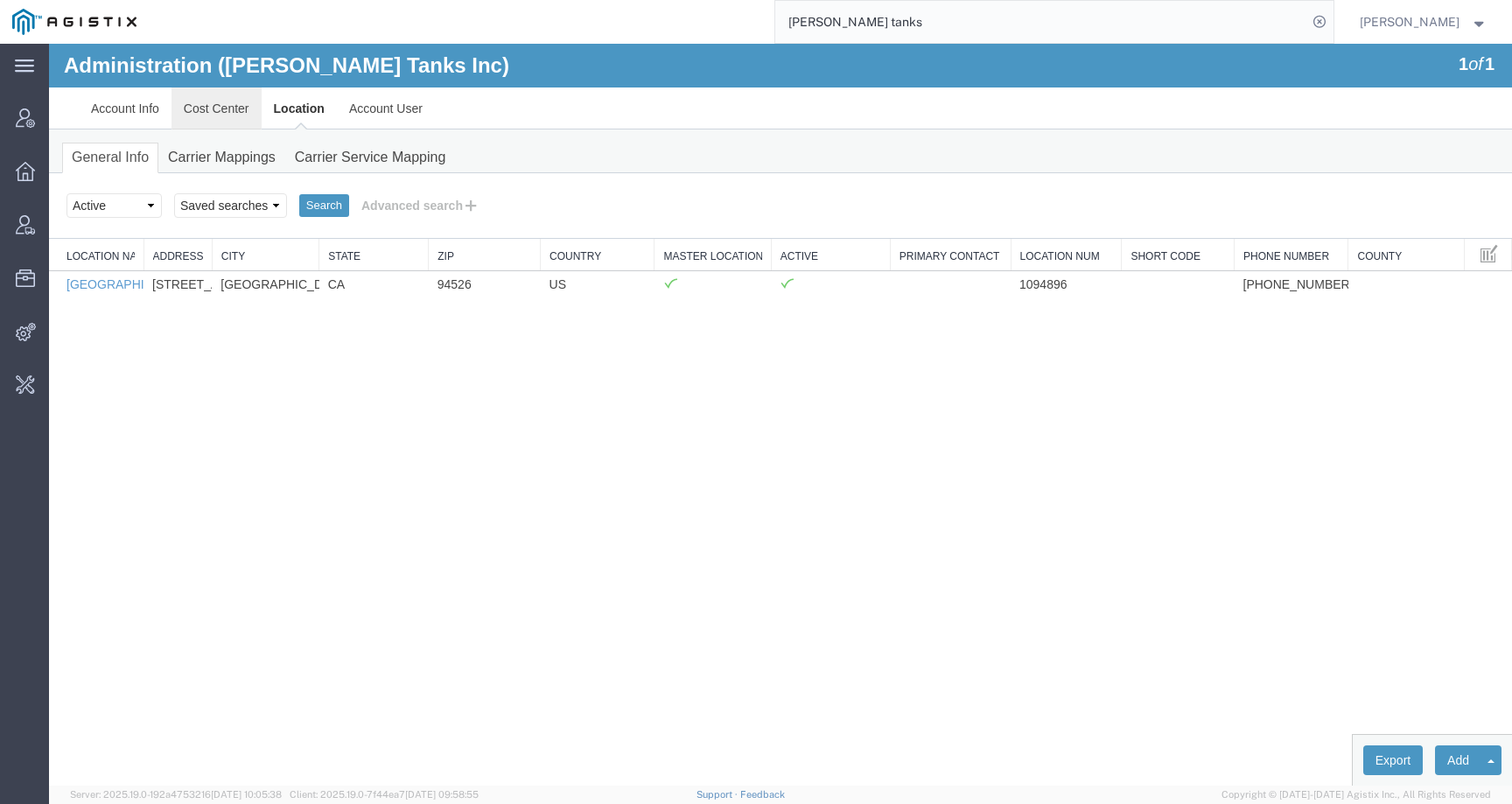
click at [212, 107] on link "Cost Center" at bounding box center [217, 108] width 90 height 42
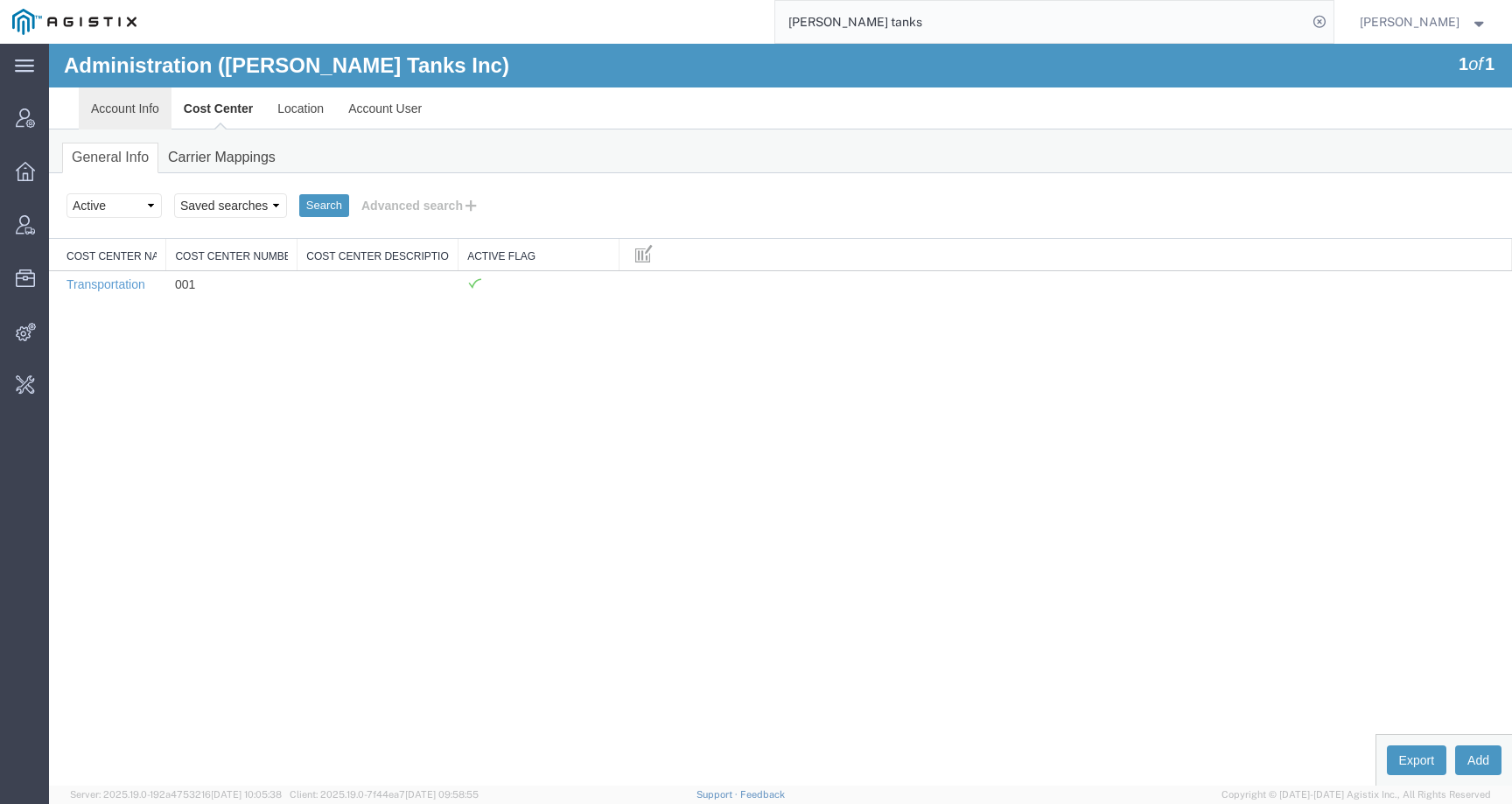
click at [135, 106] on link "Account Info" at bounding box center [125, 108] width 93 height 42
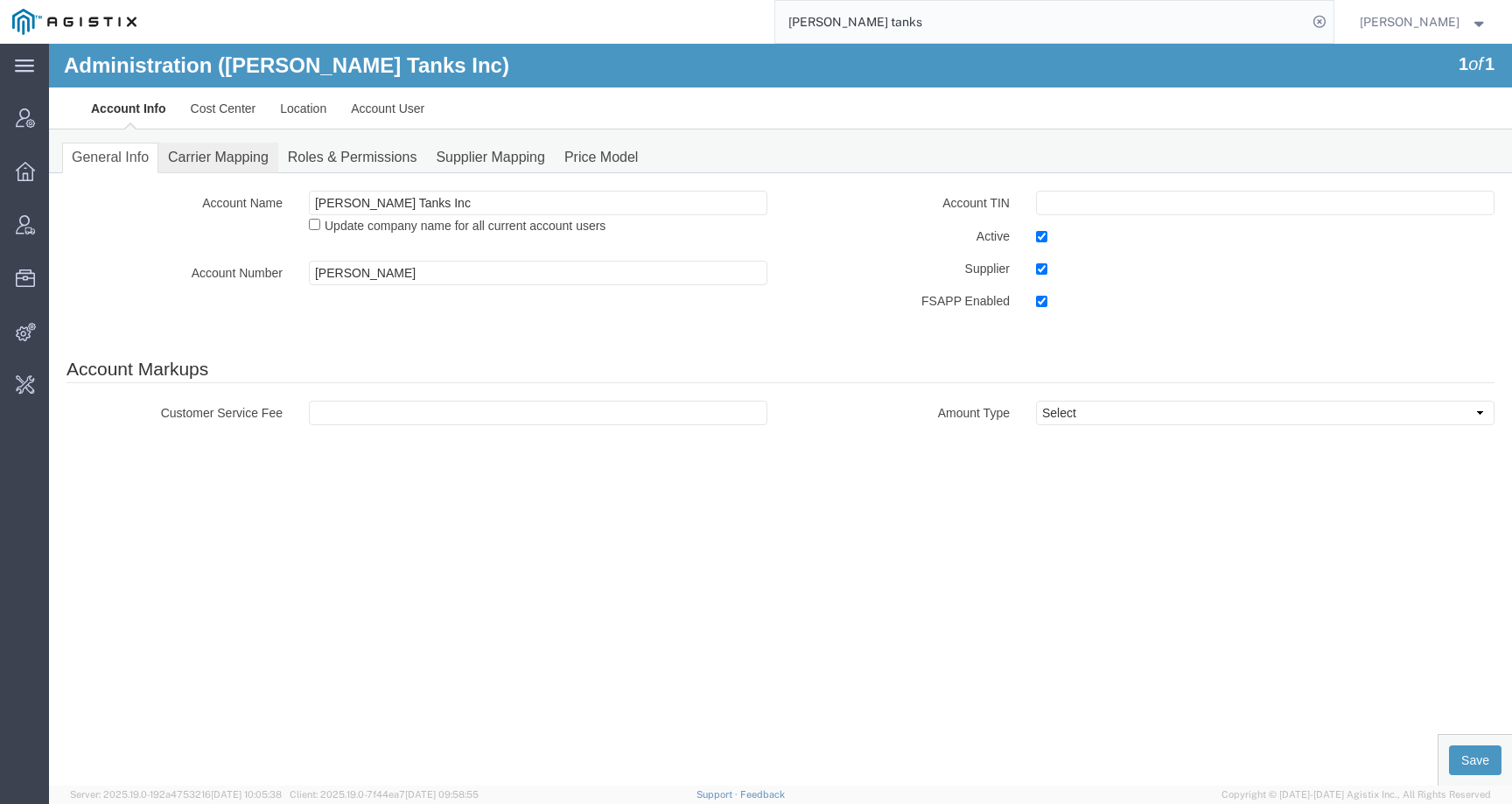
click at [205, 163] on link "Carrier Mapping" at bounding box center [218, 158] width 120 height 31
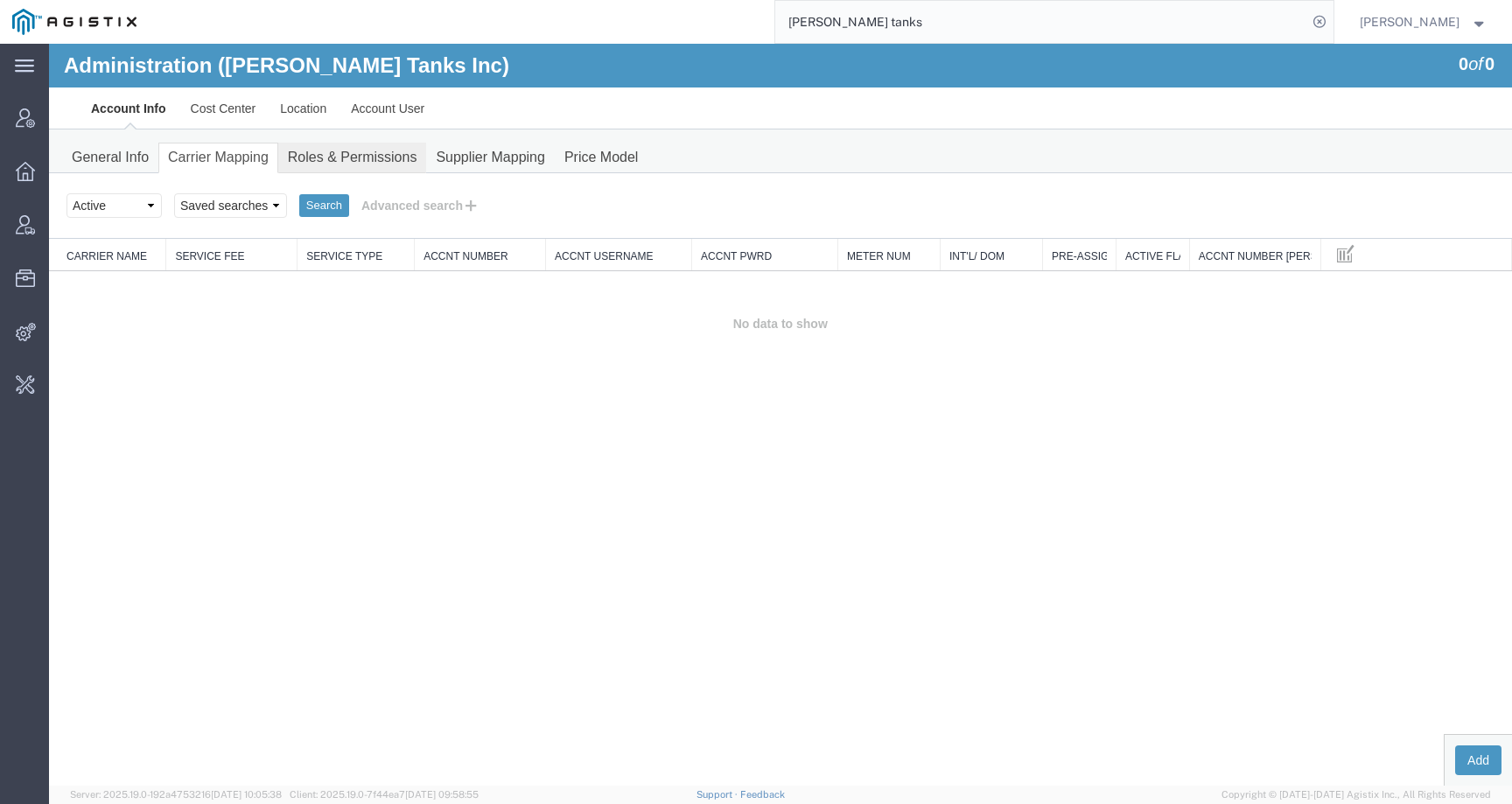
click at [318, 164] on link "Roles & Permissions" at bounding box center [352, 158] width 149 height 31
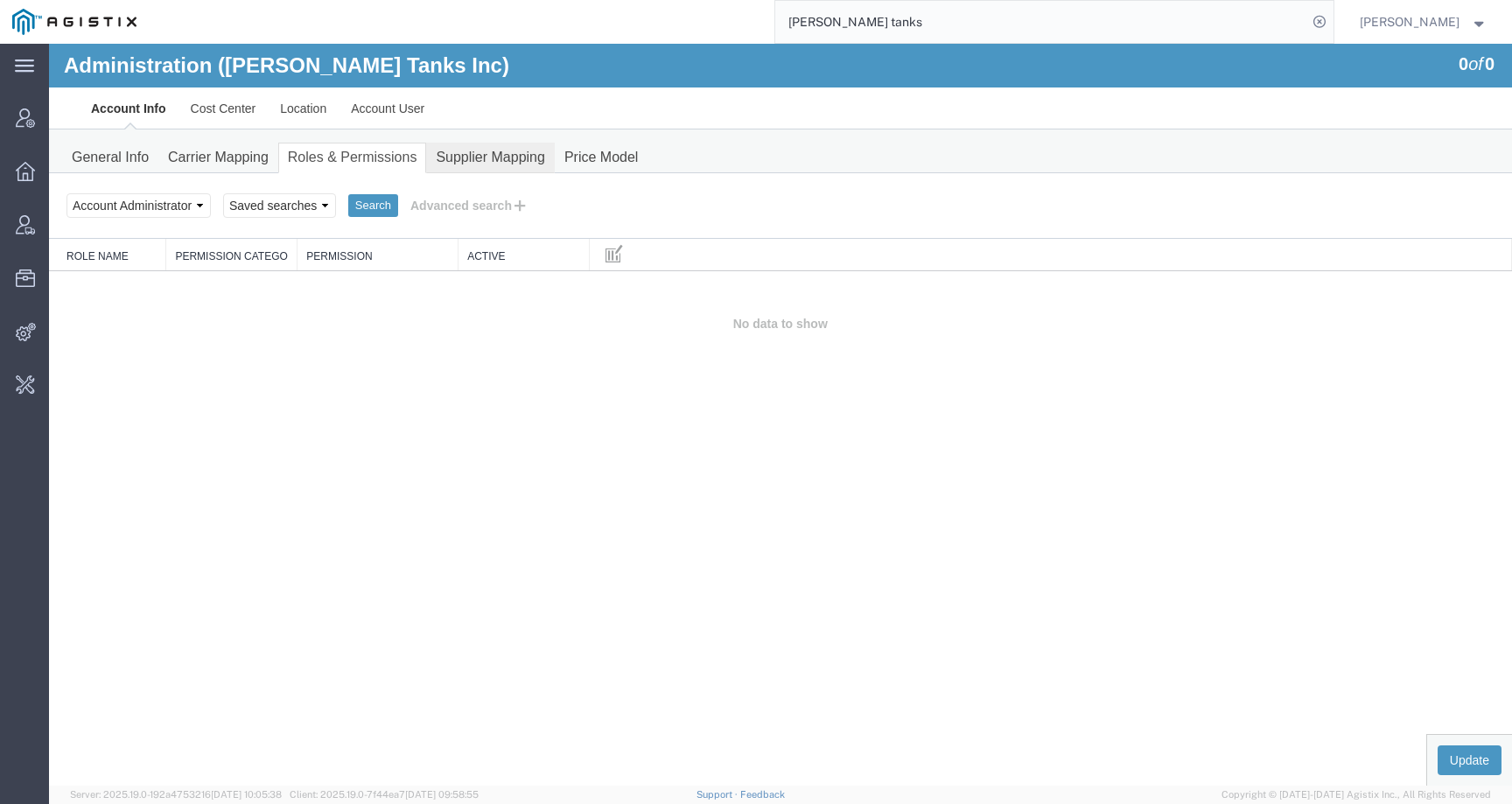
click at [465, 166] on link "Supplier Mapping" at bounding box center [491, 158] width 128 height 31
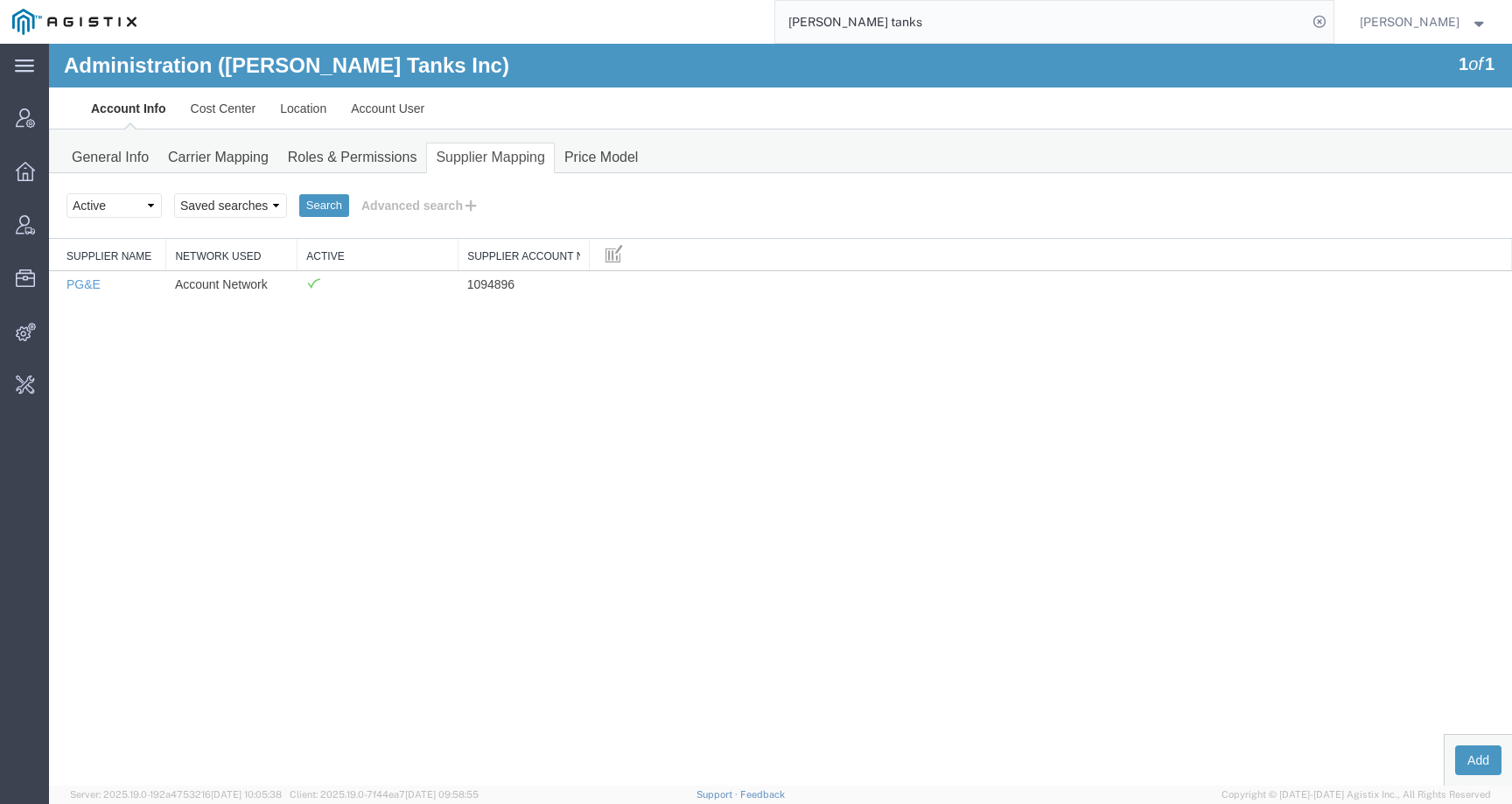
click at [571, 162] on link "Price Model" at bounding box center [601, 158] width 93 height 31
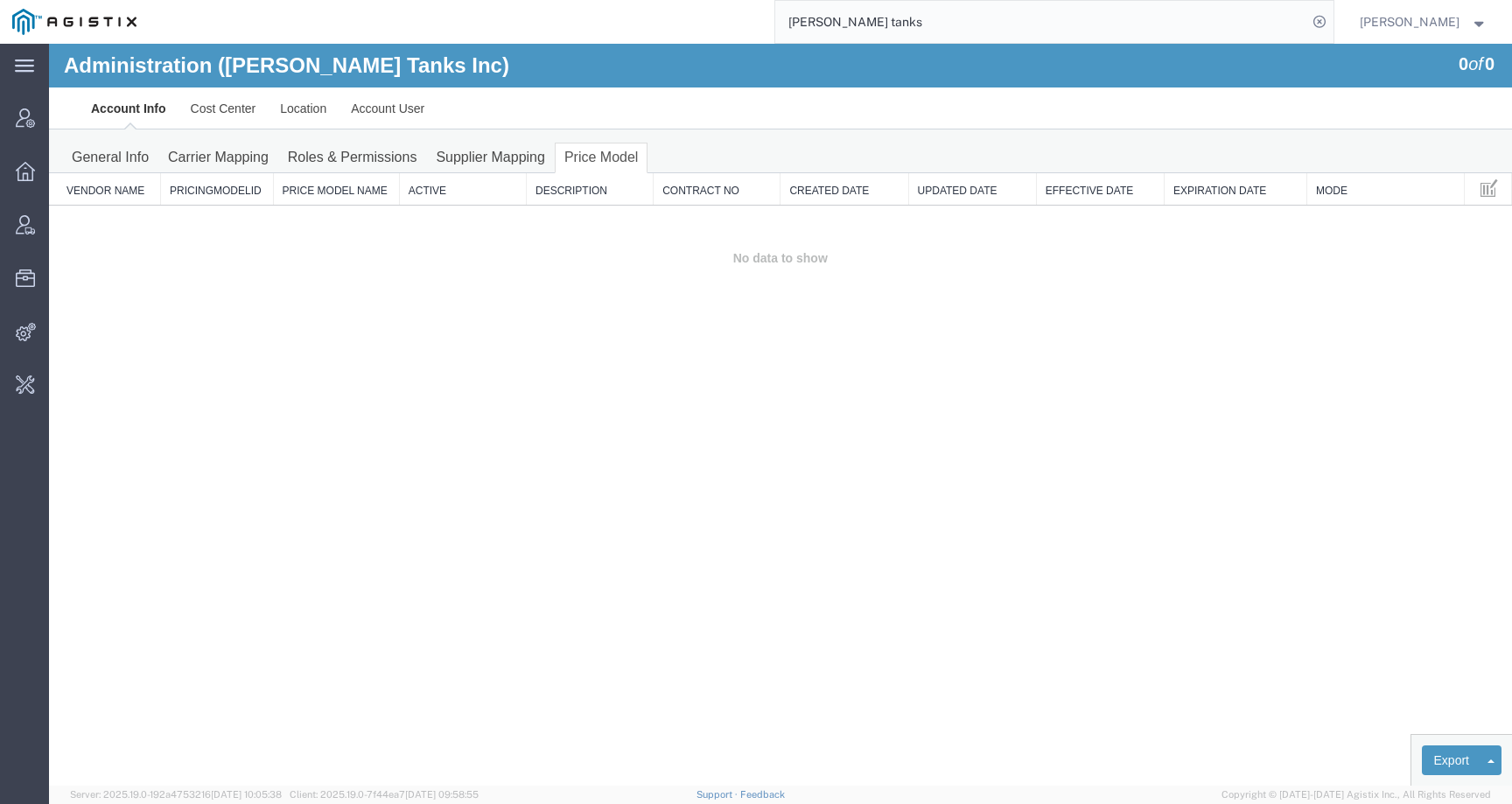
click at [116, 141] on div "General Info Carrier Mapping Roles & Permissions Supplier Mapping Price Model" at bounding box center [780, 151] width 1462 height 44
click at [106, 151] on link "General Info" at bounding box center [110, 158] width 96 height 31
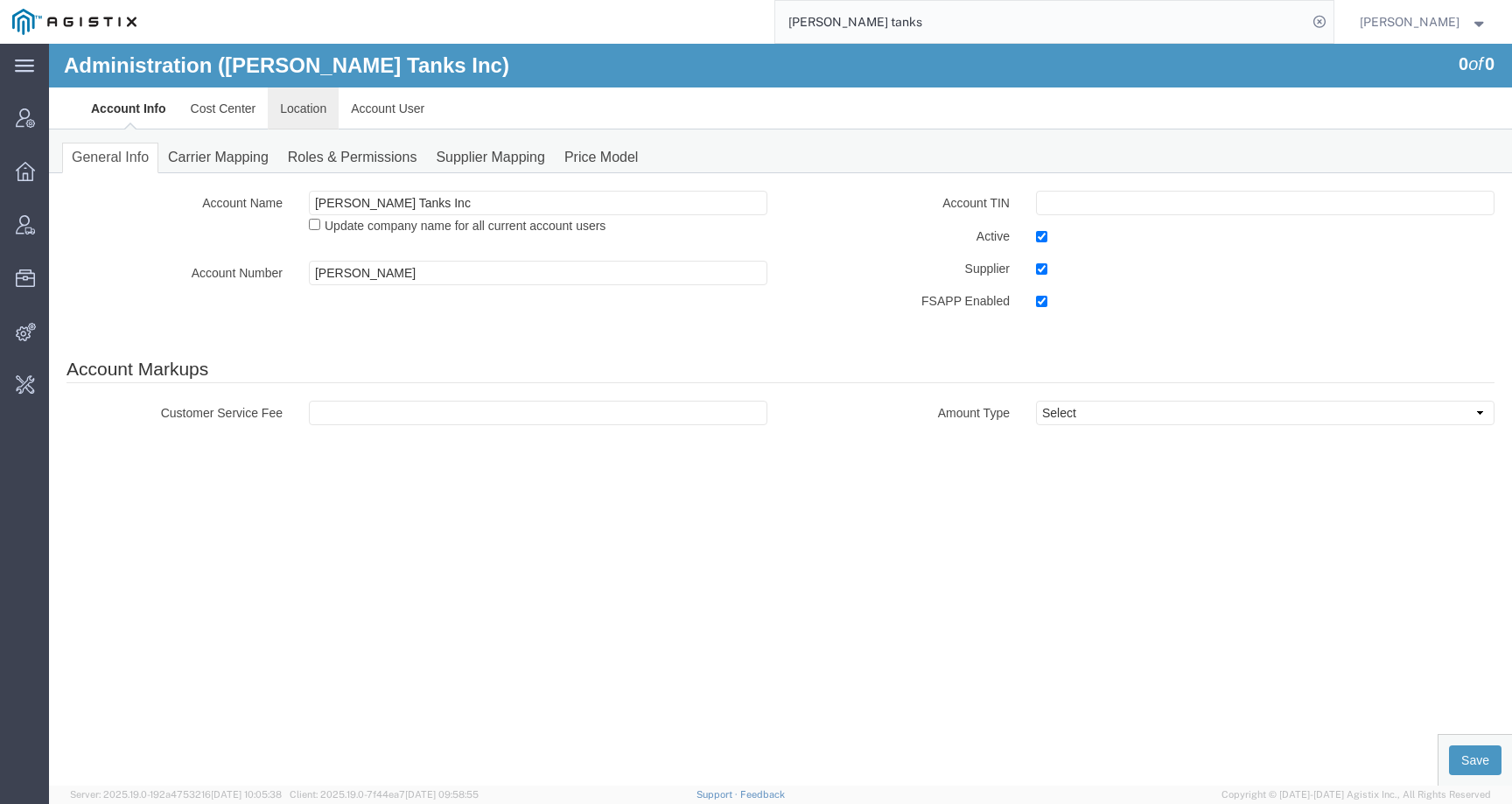
click at [293, 98] on link "Location" at bounding box center [303, 108] width 71 height 42
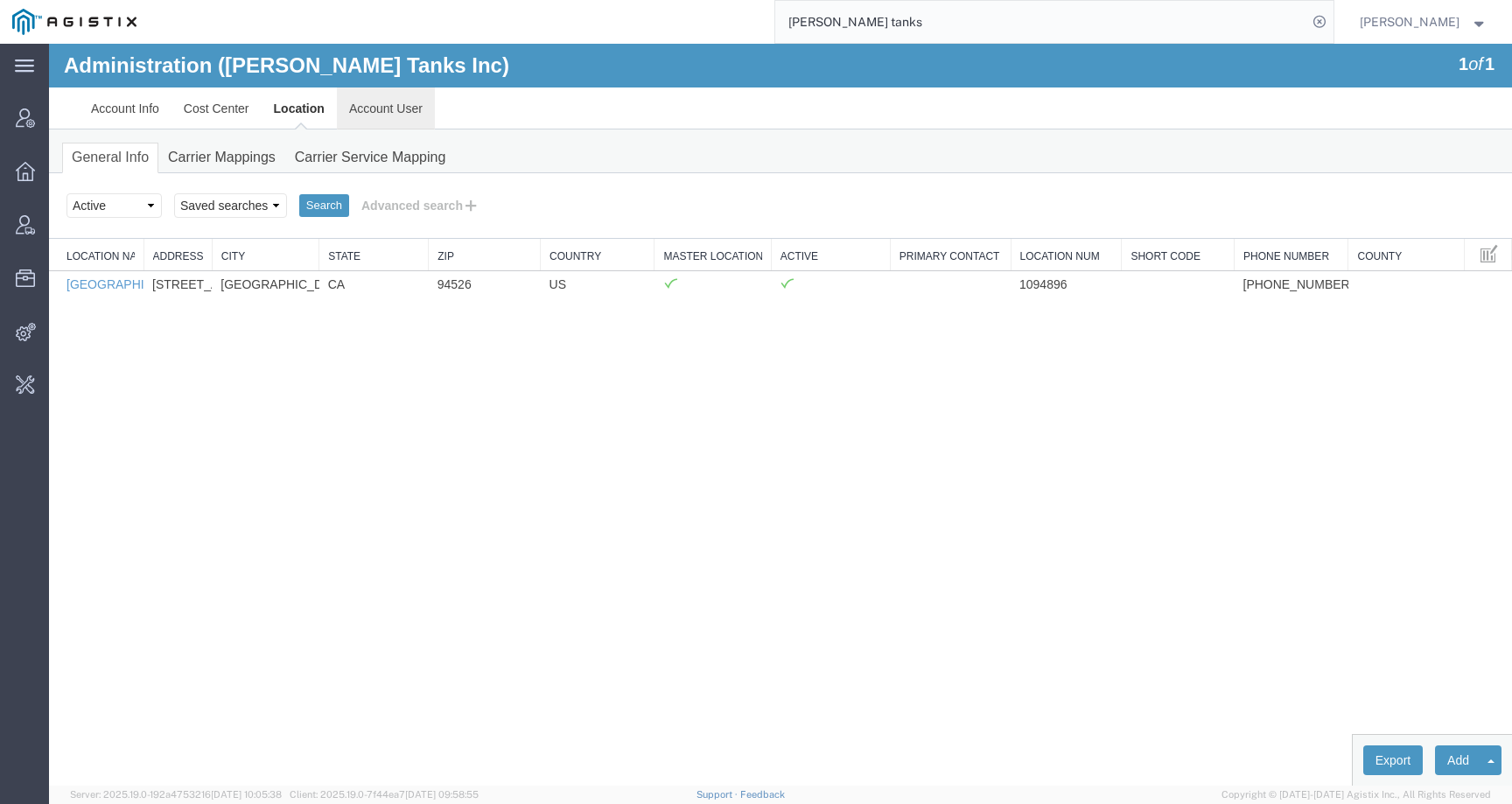
click at [381, 119] on link "Account User" at bounding box center [385, 108] width 98 height 42
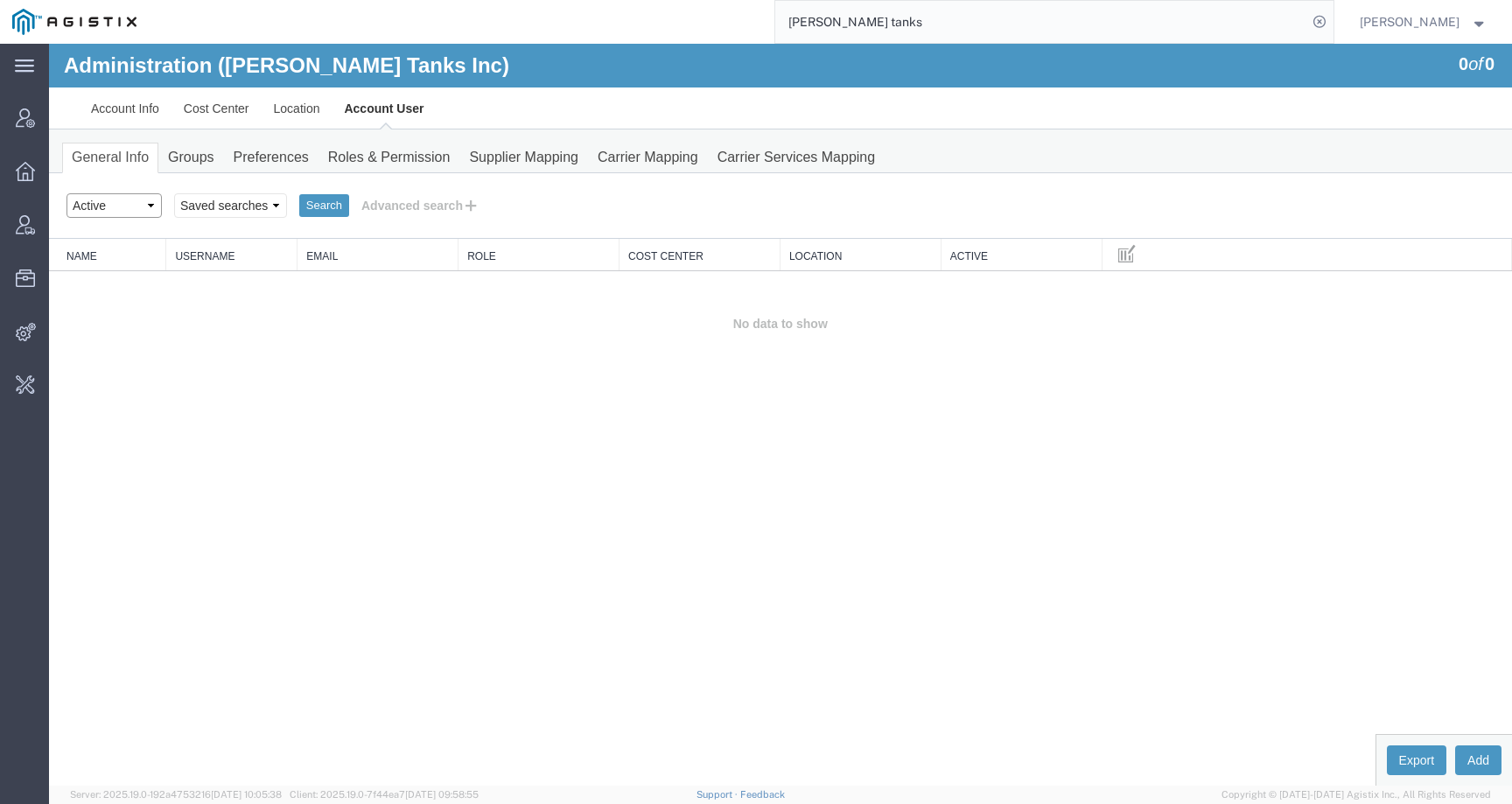
click at [118, 213] on select "Select status Active All Inactive" at bounding box center [114, 206] width 96 height 25
select select "ALL"
click at [66, 194] on select "Select status Active All Inactive" at bounding box center [114, 206] width 96 height 25
click at [119, 110] on link "Account Info" at bounding box center [125, 108] width 93 height 42
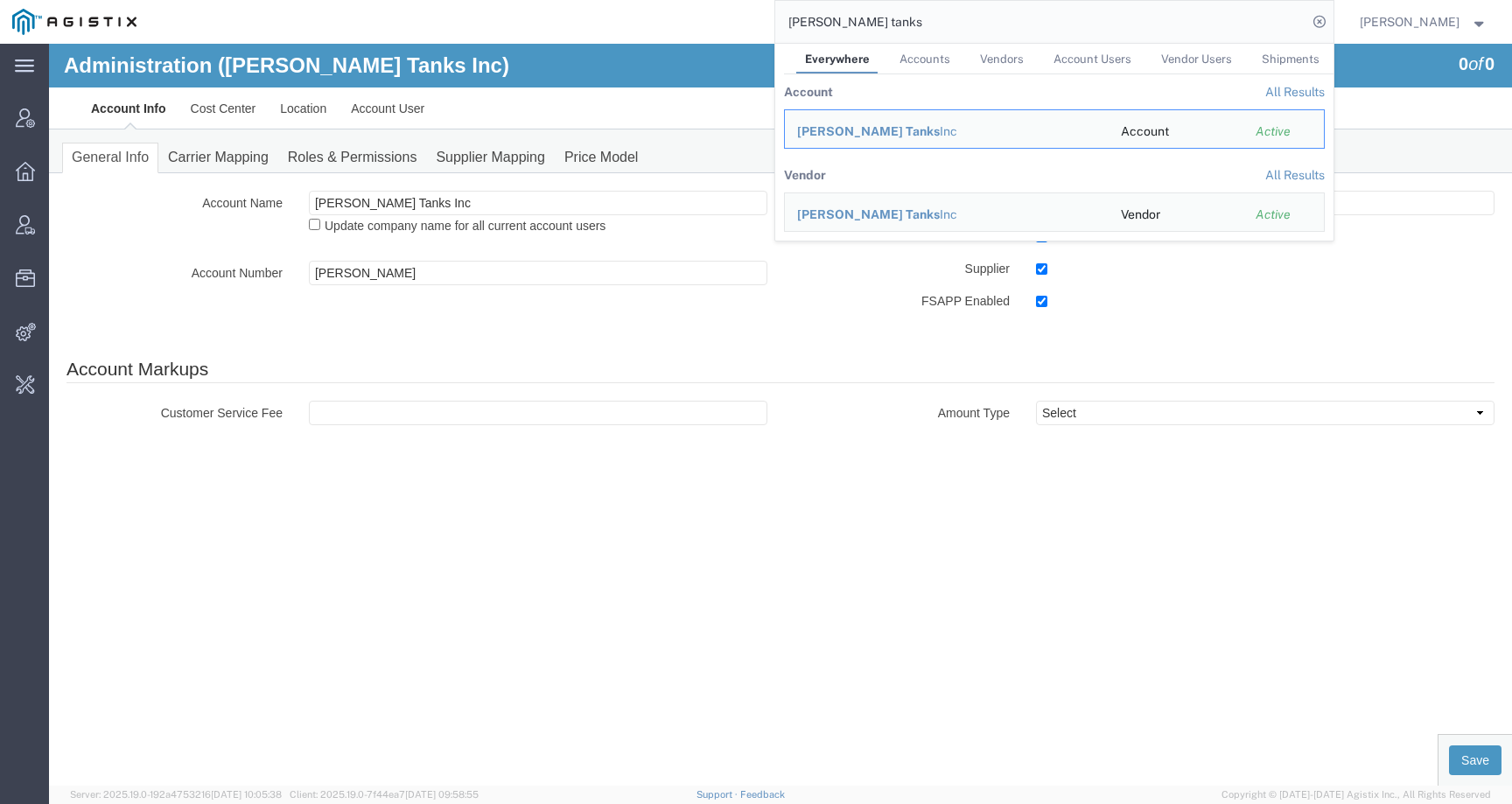
drag, startPoint x: 868, startPoint y: 24, endPoint x: 664, endPoint y: 23, distance: 204.0
click at [664, 23] on div "bradley tanks Everywhere Accounts Vendors Account Users Vendor Users Shipments …" at bounding box center [741, 22] width 1184 height 44
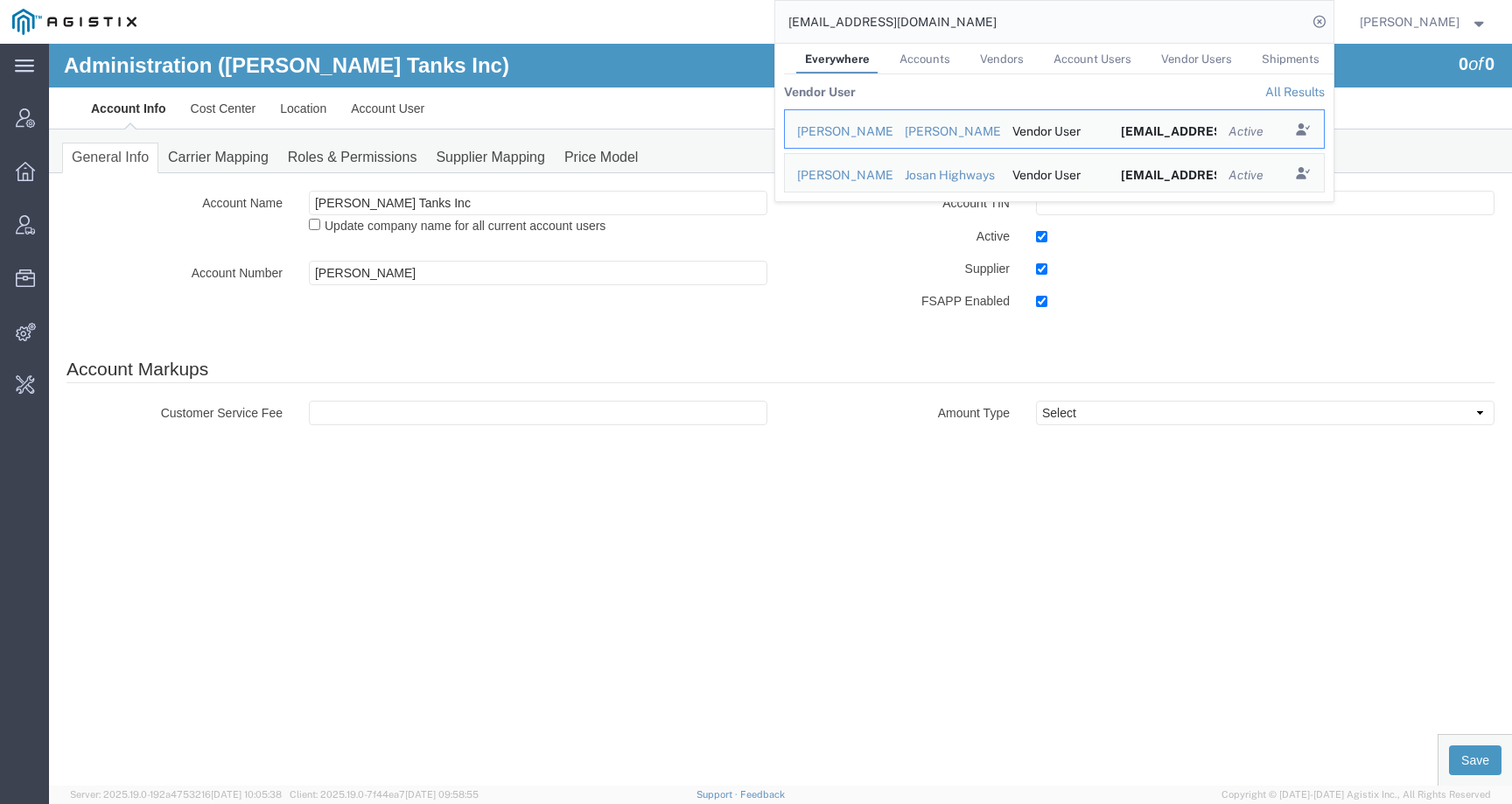
drag, startPoint x: 960, startPoint y: 21, endPoint x: 745, endPoint y: 21, distance: 215.0
click at [745, 21] on div "namazipur@yahoo.com Everywhere Accounts Vendors Account Users Vendor Users Ship…" at bounding box center [741, 22] width 1184 height 44
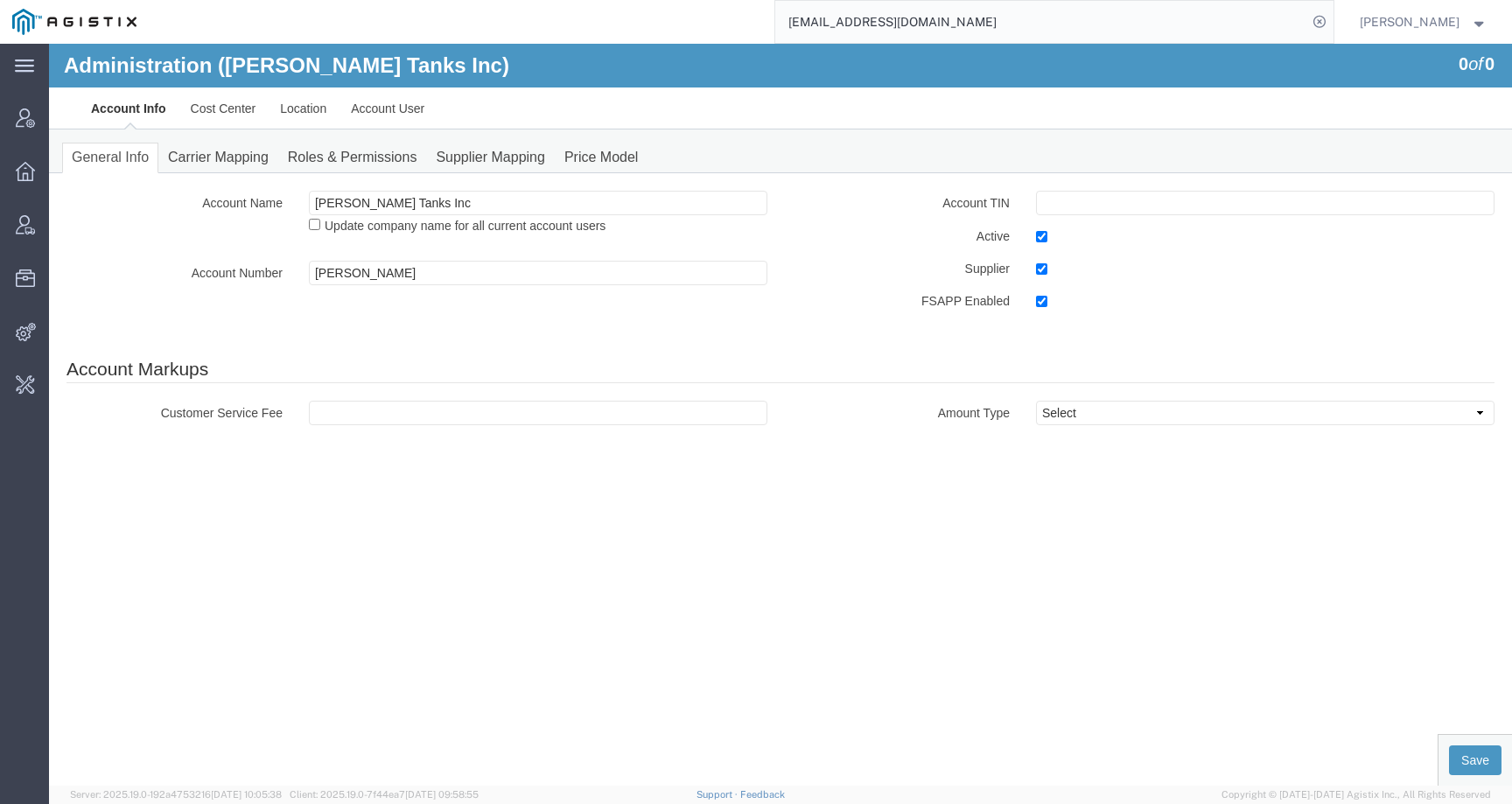
paste input "pcampus@btienvorimental"
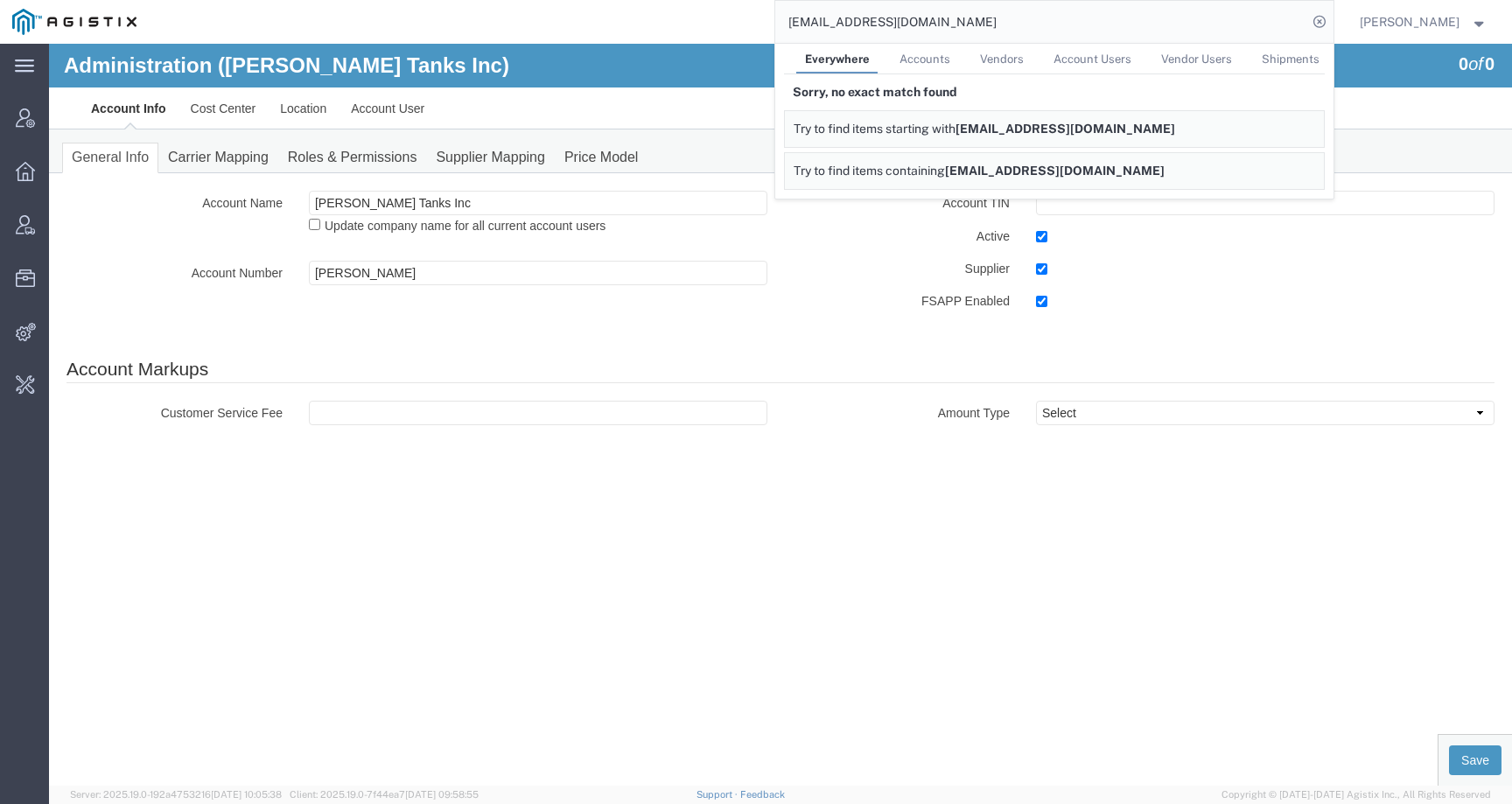
click at [1023, 55] on span "Vendors" at bounding box center [1002, 59] width 44 height 13
drag, startPoint x: 990, startPoint y: 17, endPoint x: 659, endPoint y: 16, distance: 331.0
click at [659, 17] on div "pcampus@btienvorimental.com Everywhere Accounts Vendors Account Users Vendor Us…" at bounding box center [741, 22] width 1184 height 44
paste input "namazipur@yahoo"
drag, startPoint x: 929, startPoint y: 26, endPoint x: 630, endPoint y: 5, distance: 299.7
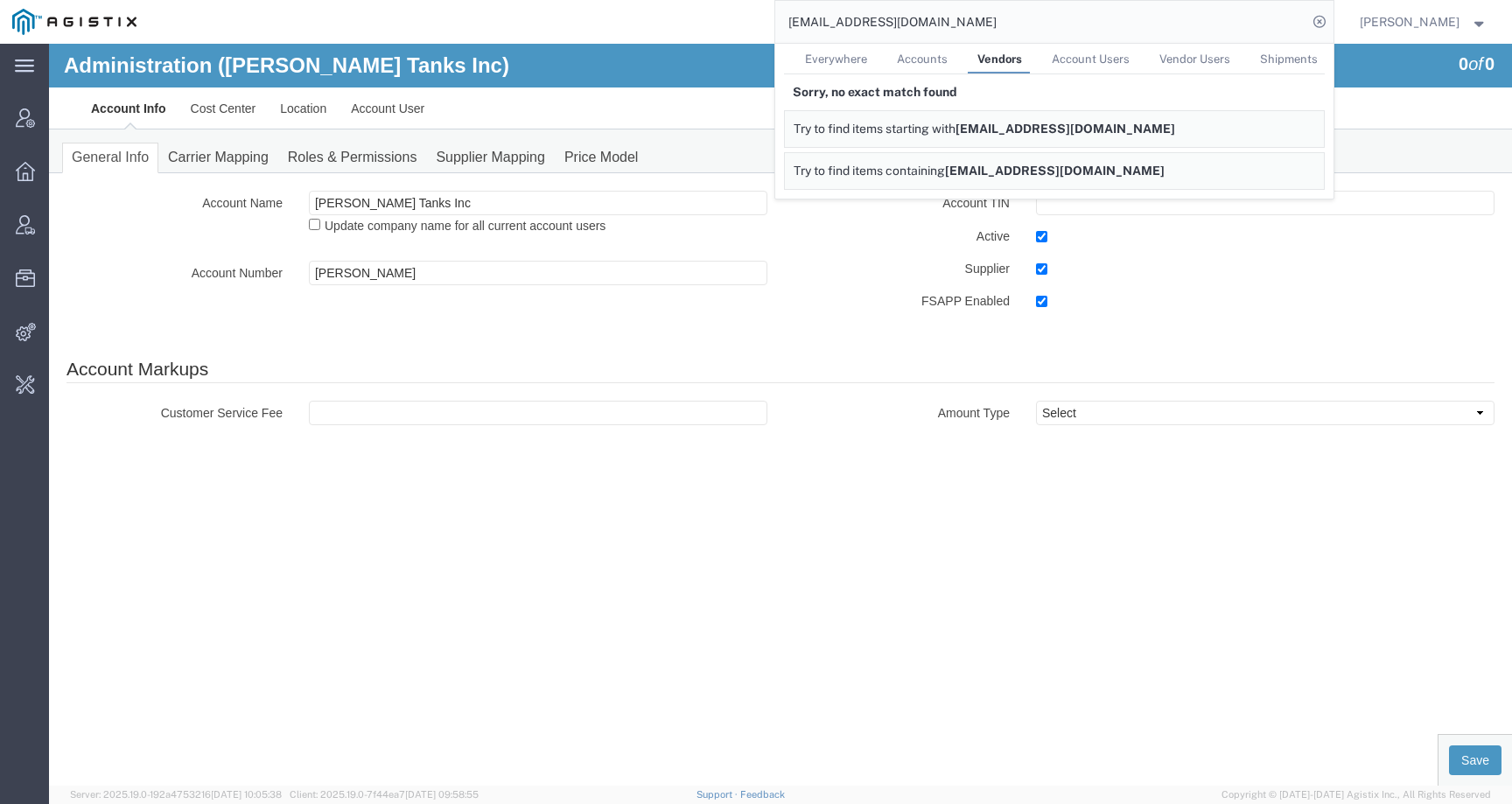
click at [630, 5] on div "namazipur@yahoo.com Everywhere Accounts Vendors Account Users Vendor Users Ship…" at bounding box center [741, 22] width 1184 height 44
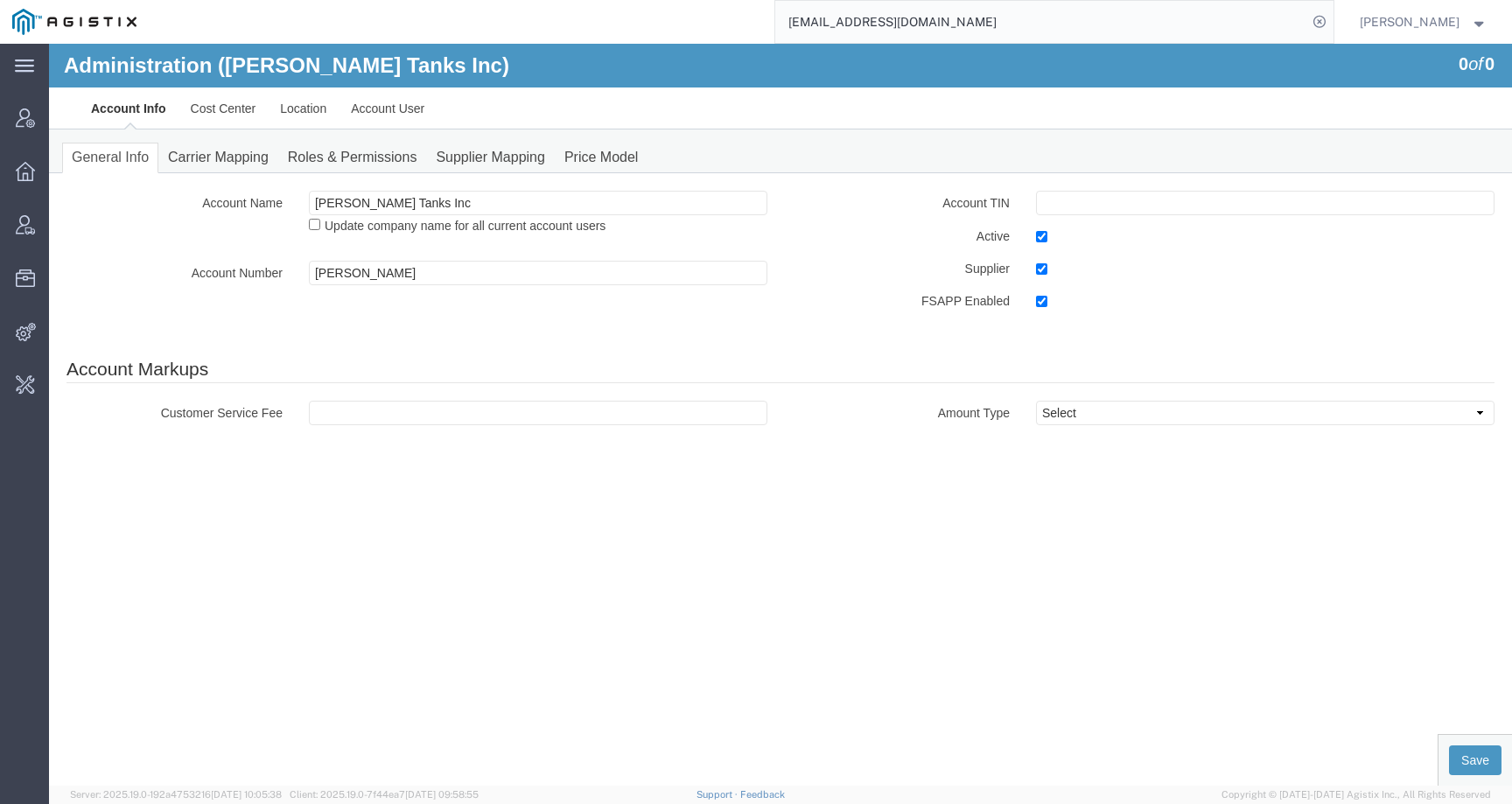
paste input "(559) 794-1521"
click at [810, 24] on input "(559) 794-1521" at bounding box center [1041, 22] width 532 height 42
click at [859, 24] on input "559794-1521" at bounding box center [1041, 22] width 532 height 42
click at [915, 19] on input "5597941521" at bounding box center [1041, 22] width 532 height 42
type input "5597941521"
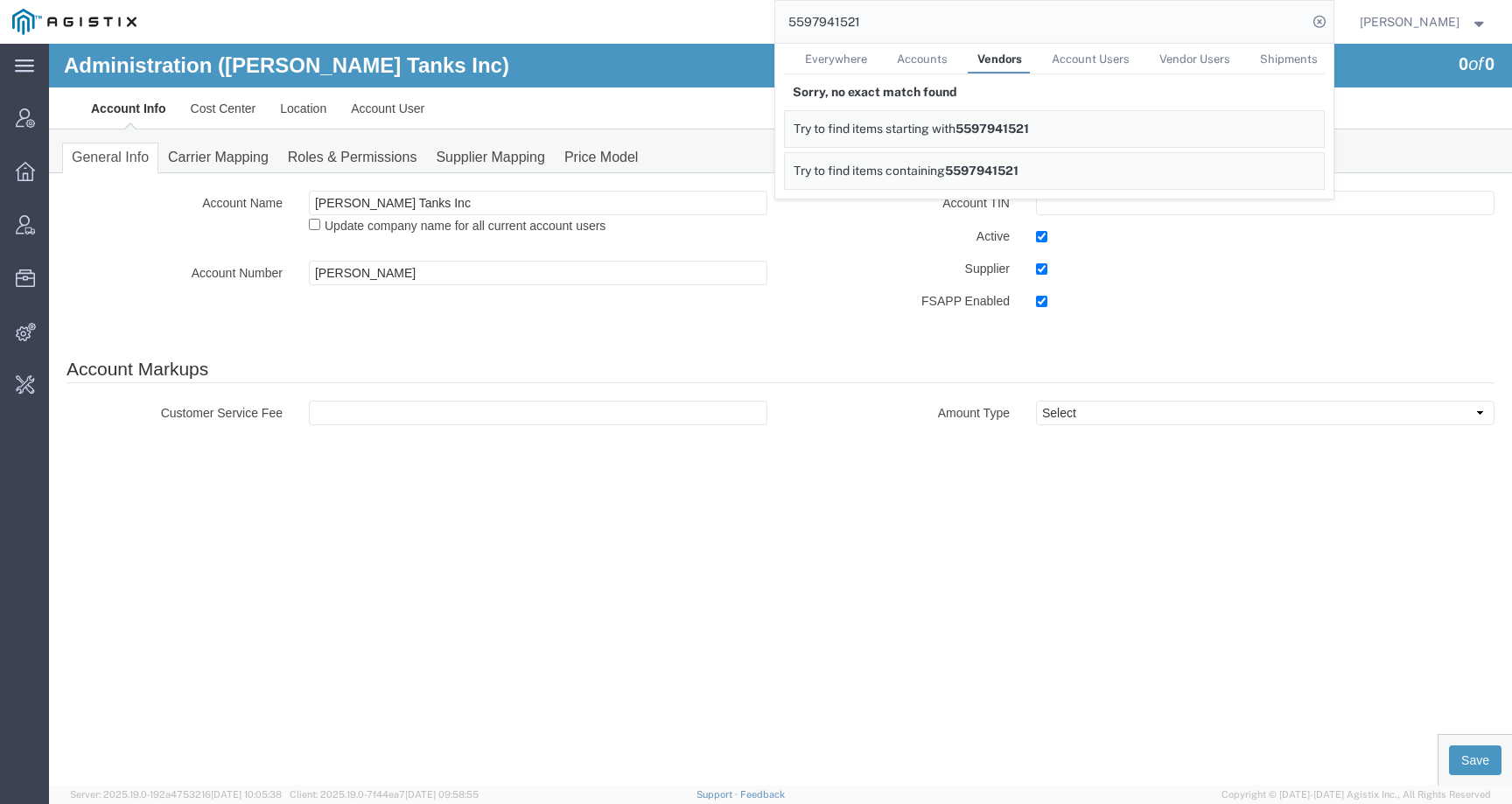
click at [905, 20] on input "5597941521" at bounding box center [1041, 22] width 532 height 42
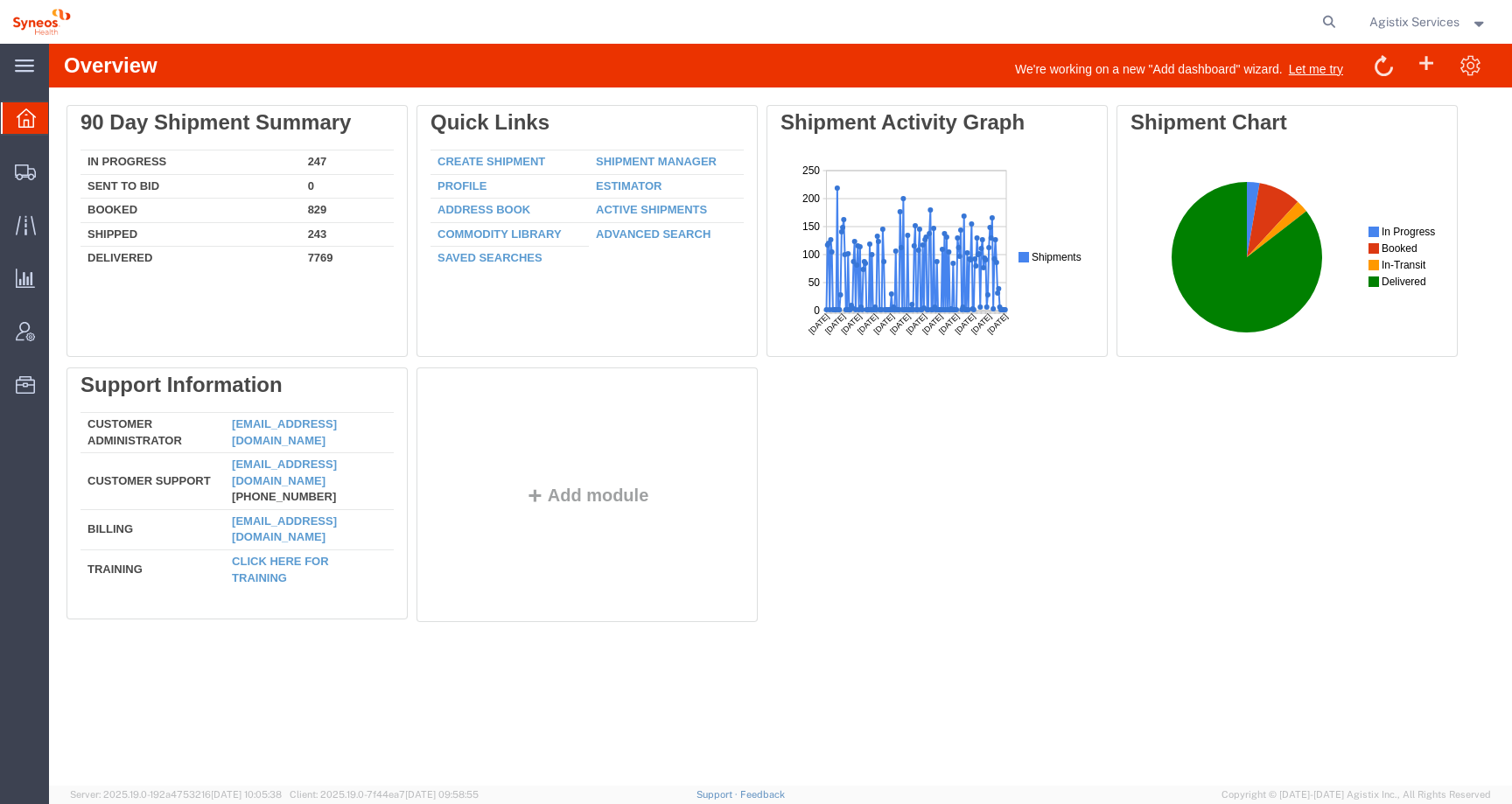
click at [1316, 26] on form at bounding box center [1329, 22] width 28 height 44
click at [1322, 25] on icon at bounding box center [1329, 22] width 25 height 25
click at [1252, 25] on input "search" at bounding box center [1050, 22] width 532 height 42
paste input "56776354"
type input "56776354"
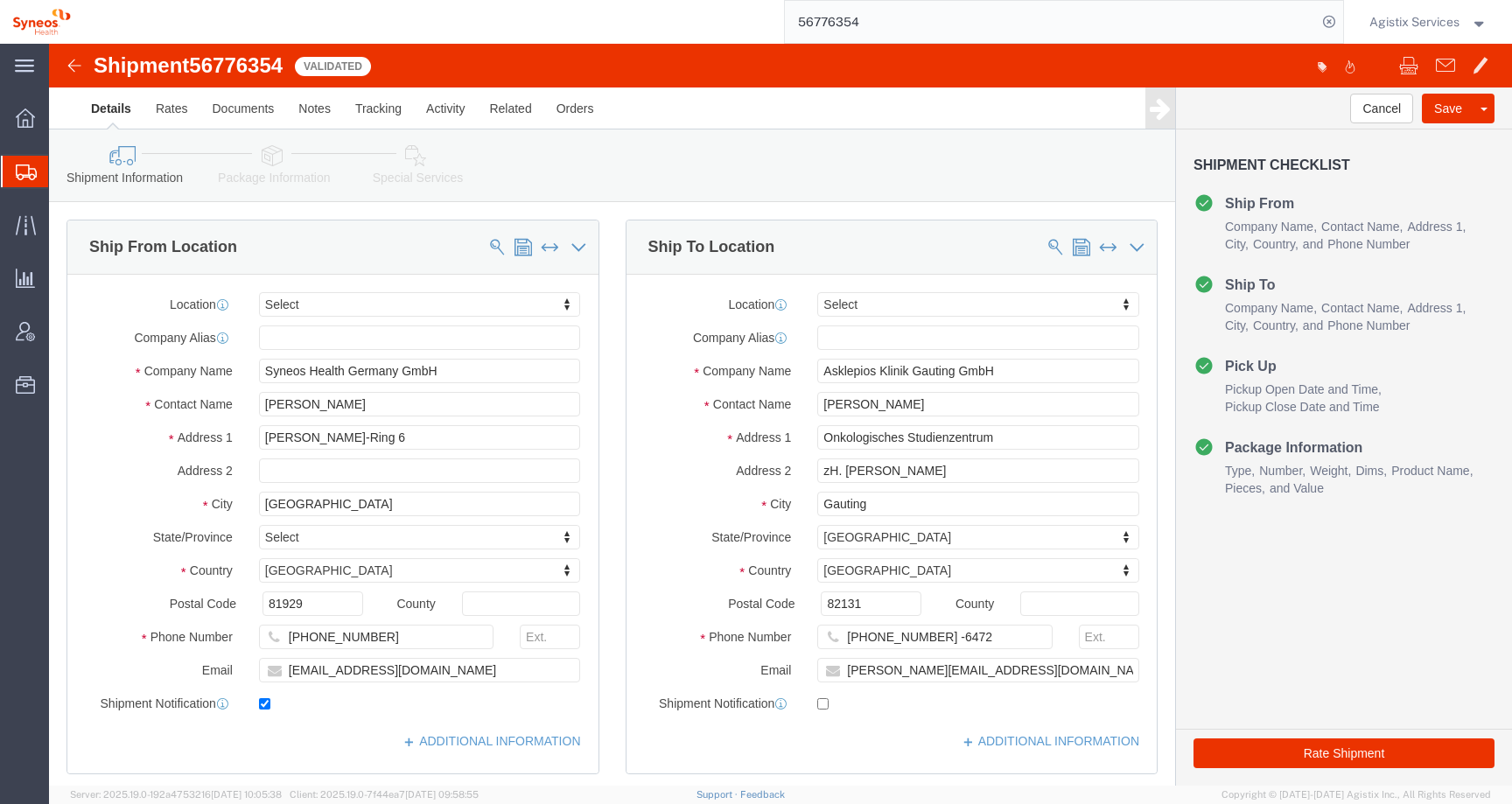
select select
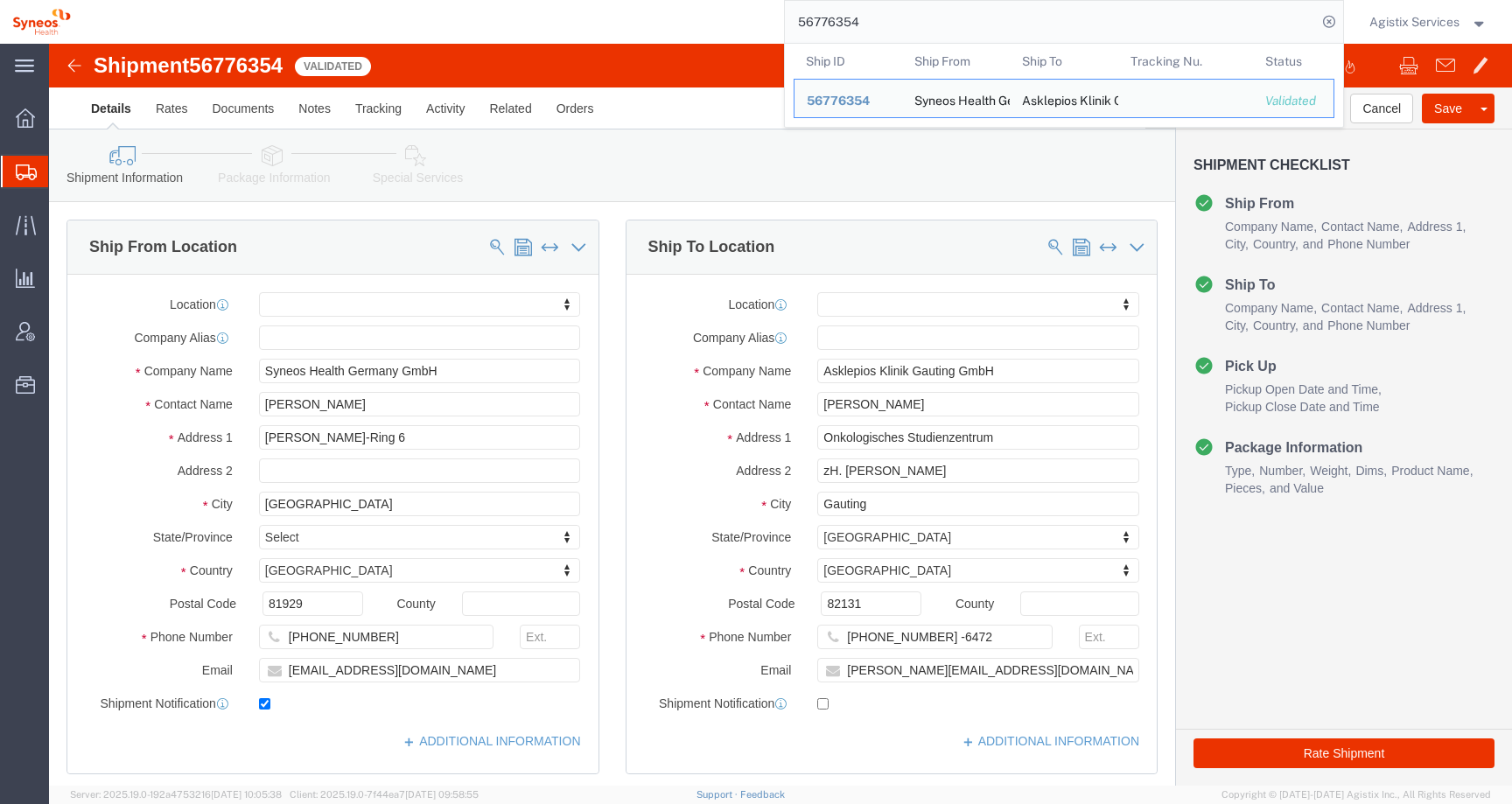
click ul "Details Rates Documents Notes Tracking Activity Related Orders"
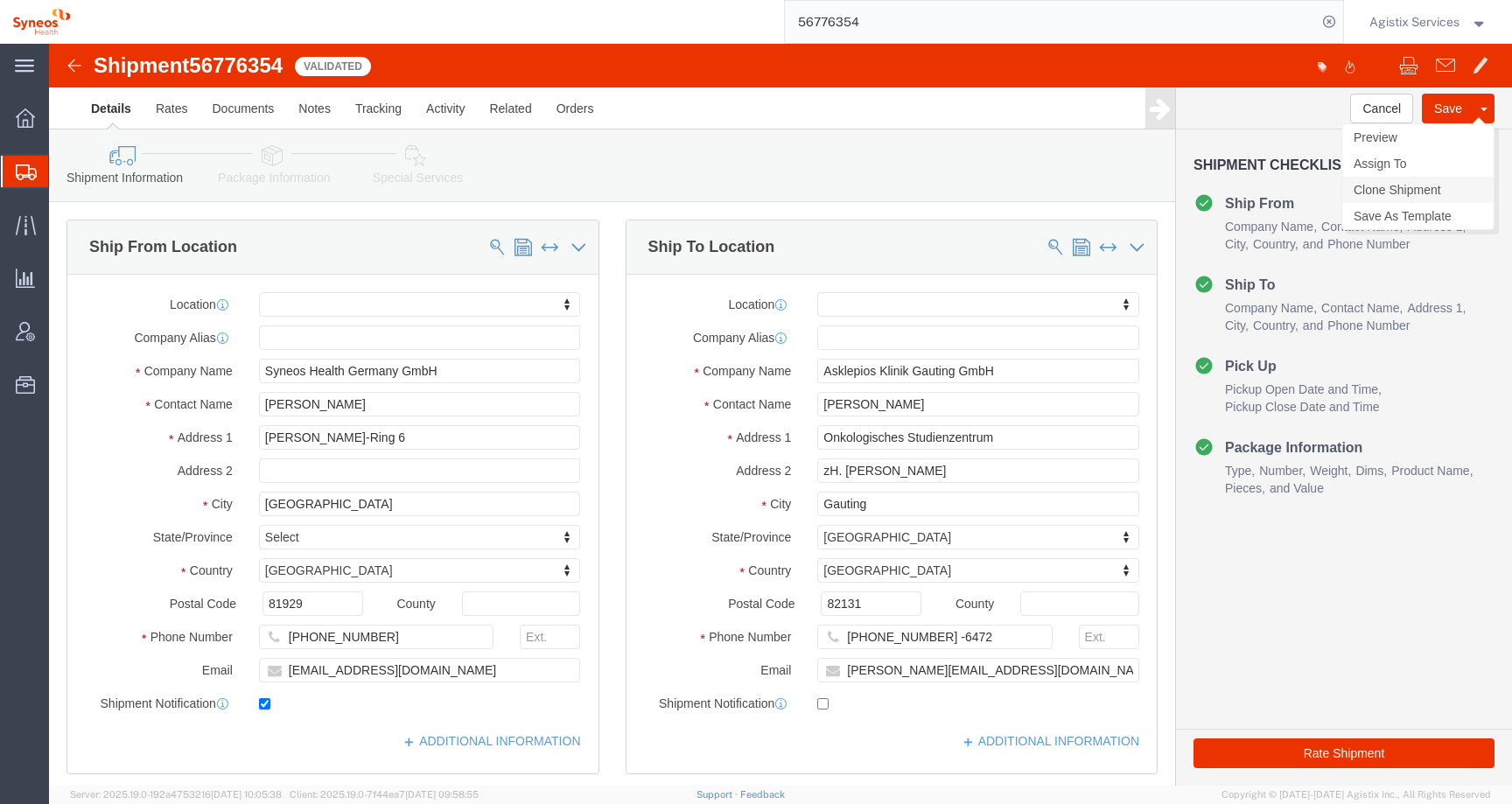
click link "Clone Shipment"
click input "checkbox"
checkbox input "false"
drag, startPoint x: 900, startPoint y: 626, endPoint x: 709, endPoint y: 626, distance: 191.0
click div "Email [PERSON_NAME][EMAIL_ADDRESS][DOMAIN_NAME]"
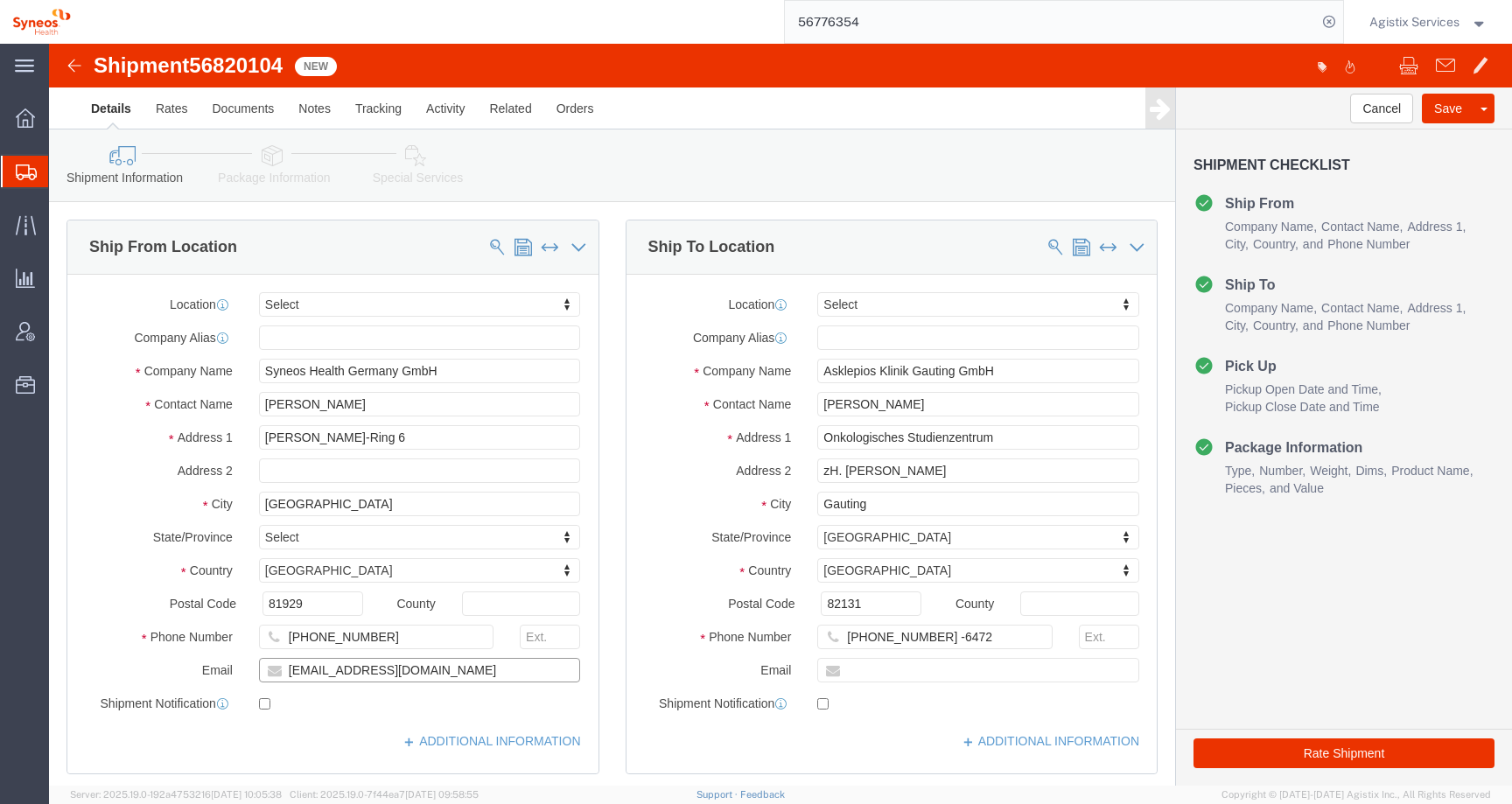
drag, startPoint x: 390, startPoint y: 621, endPoint x: 103, endPoint y: 623, distance: 287.0
click div "Email [EMAIL_ADDRESS][DOMAIN_NAME]"
drag, startPoint x: 923, startPoint y: 595, endPoint x: 740, endPoint y: 594, distance: 183.0
click div "Phone Number [PHONE_NUMBER] -6472"
click input "text"
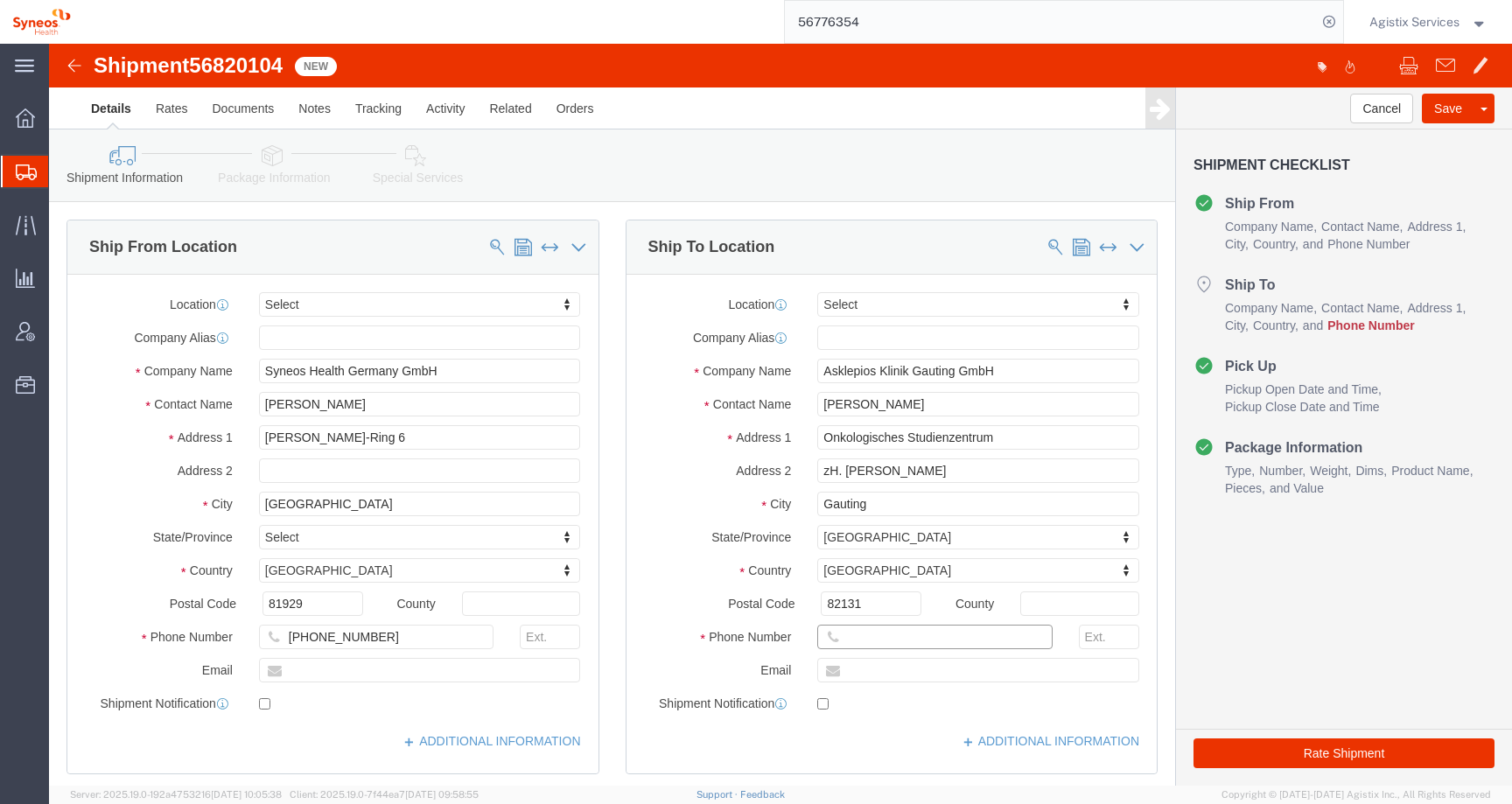
type input "[PHONE_NUMBER]"
drag, startPoint x: 348, startPoint y: 592, endPoint x: 121, endPoint y: 592, distance: 227.0
click div "Phone Number [PHONE_NUMBER]"
click input "text"
type input "[PHONE_NUMBER]"
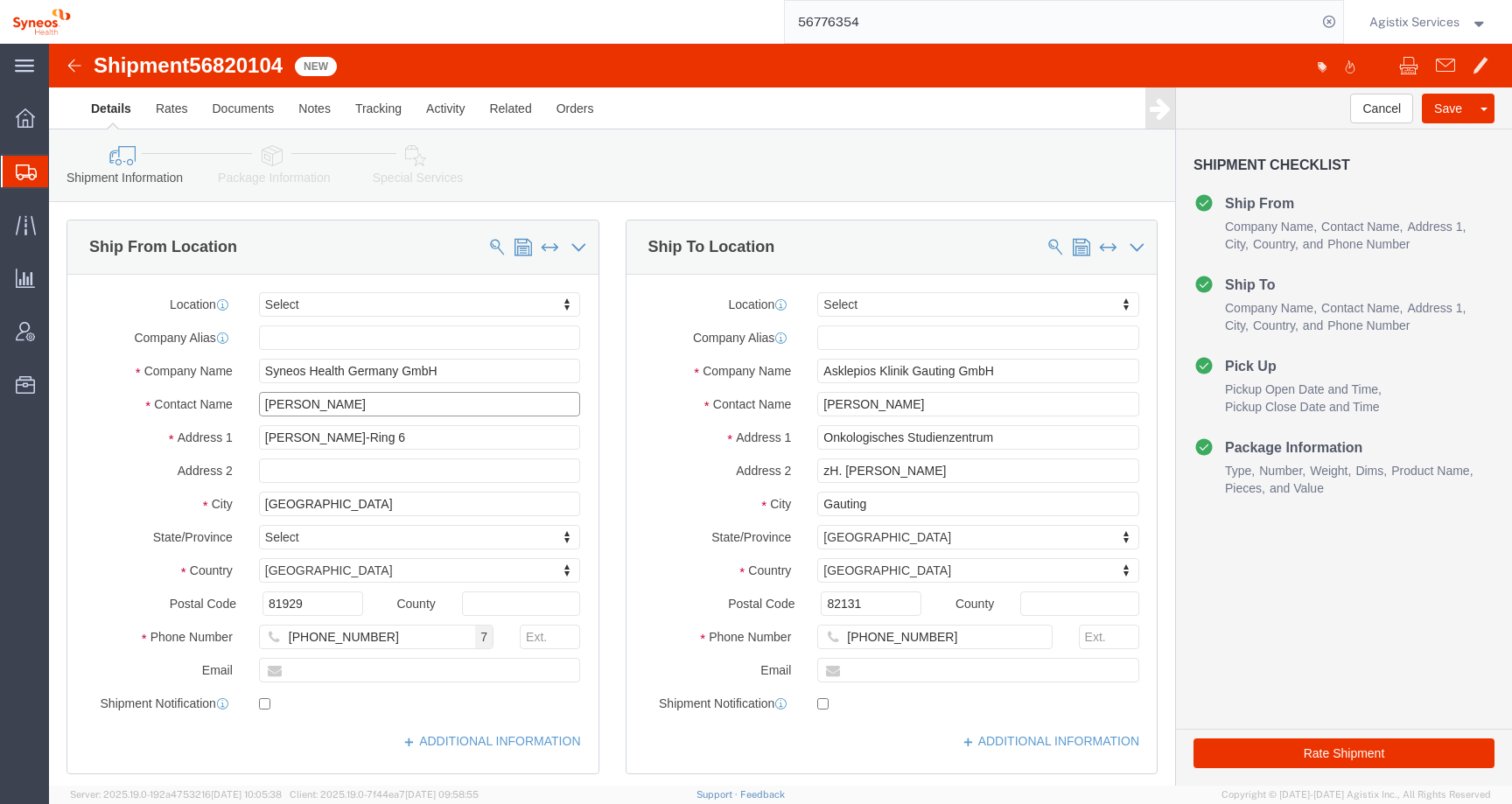
drag, startPoint x: 298, startPoint y: 355, endPoint x: 179, endPoint y: 354, distance: 119.0
click div "Contact Name Maja Vaak"
drag, startPoint x: 226, startPoint y: 353, endPoint x: 199, endPoint y: 349, distance: 27.3
click div "TEST KATE TEST"
drag, startPoint x: 302, startPoint y: 354, endPoint x: 202, endPoint y: 353, distance: 100.0
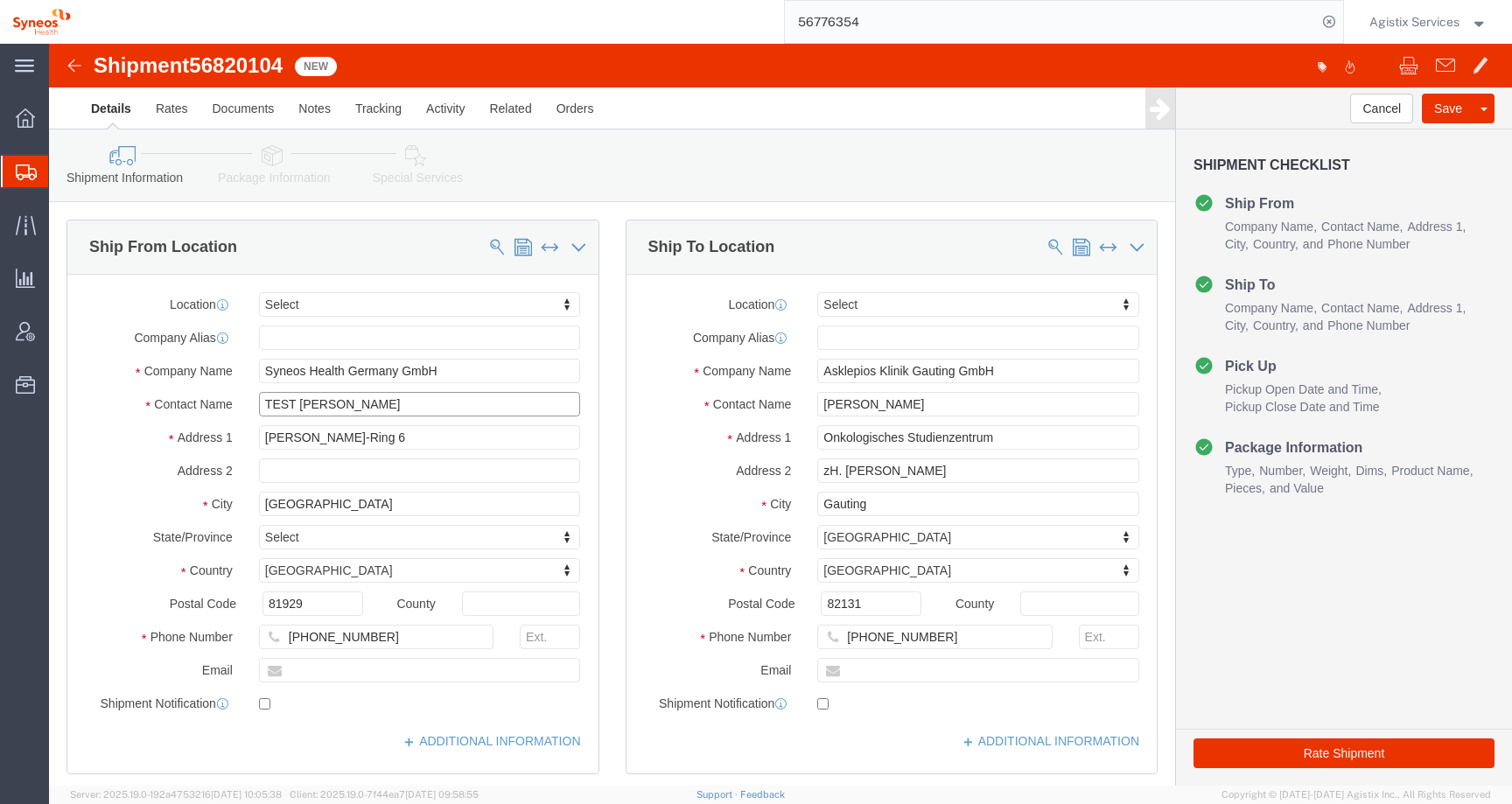
click div "TEST KATE TEST"
type input "TEST [PERSON_NAME]"
click input "Silke Noeller-Granget"
drag, startPoint x: 922, startPoint y: 365, endPoint x: 699, endPoint y: 365, distance: 223.0
click div "Contact Name Silke Noeller-Granget"
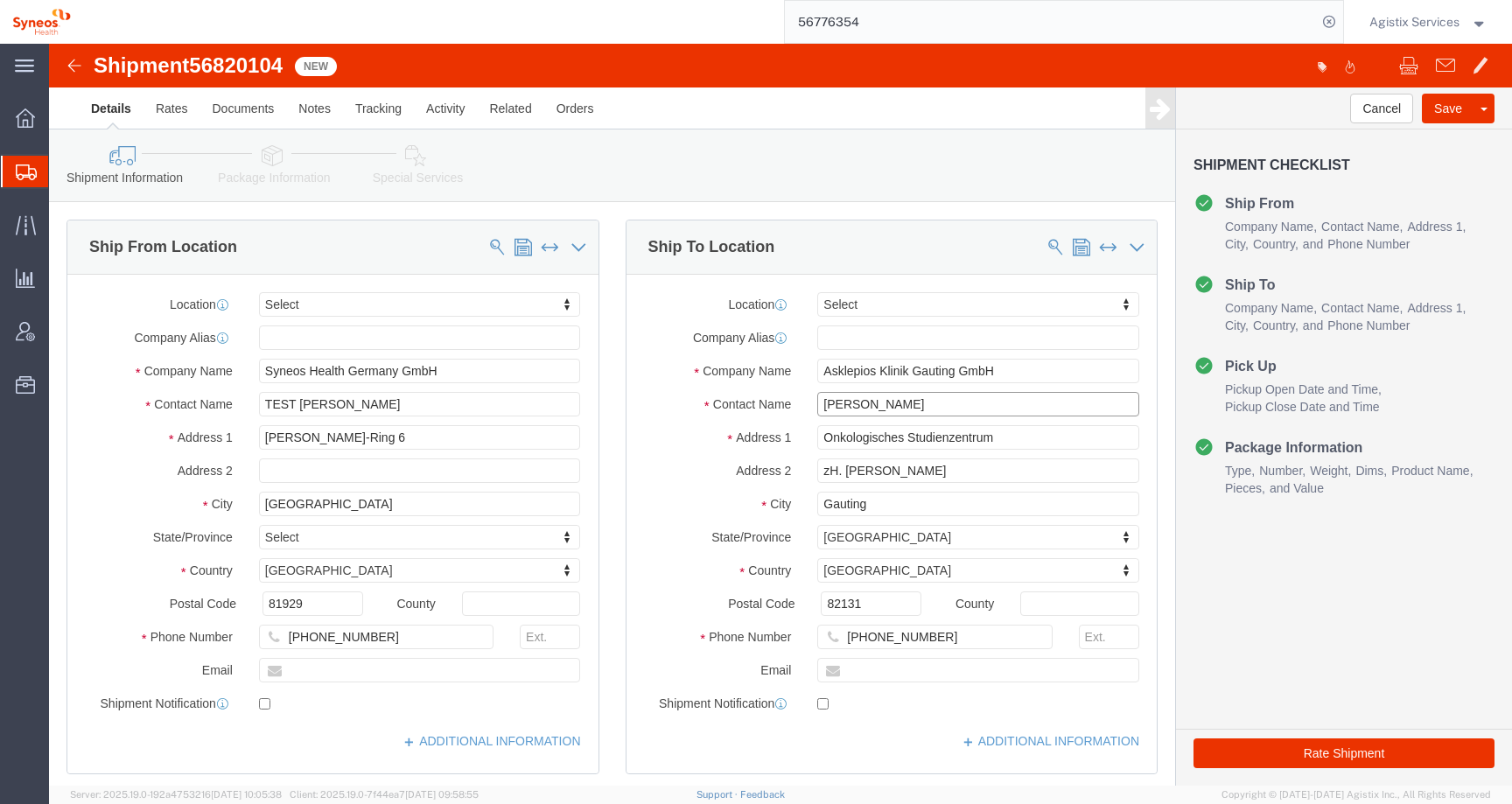
paste input "TEST [PERSON_NAME]"
type input "TEST [PERSON_NAME]"
click button "Rate Shipment"
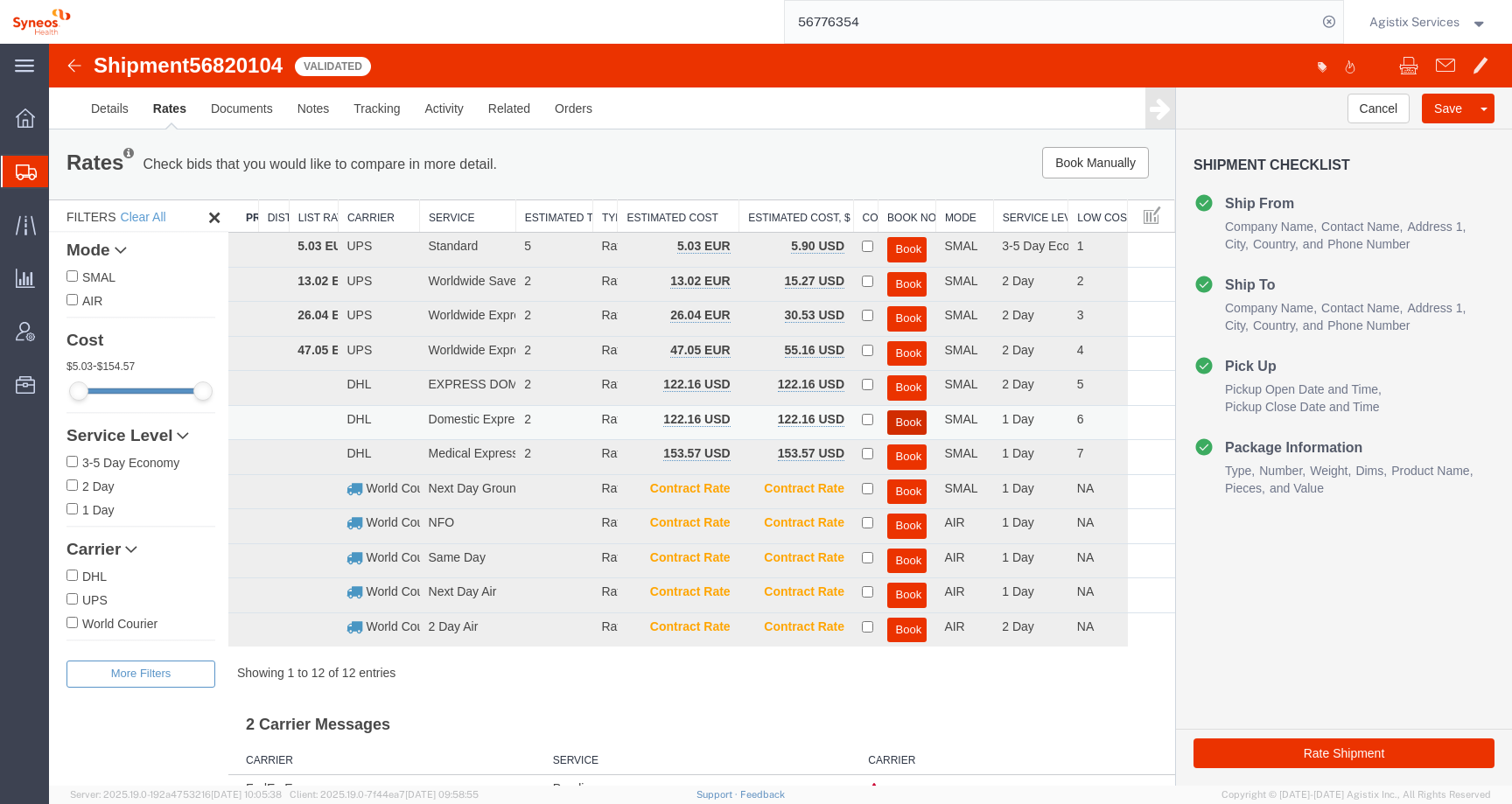
click at [906, 425] on button "Book" at bounding box center [907, 423] width 40 height 25
click at [113, 115] on link "Details" at bounding box center [109, 108] width 62 height 42
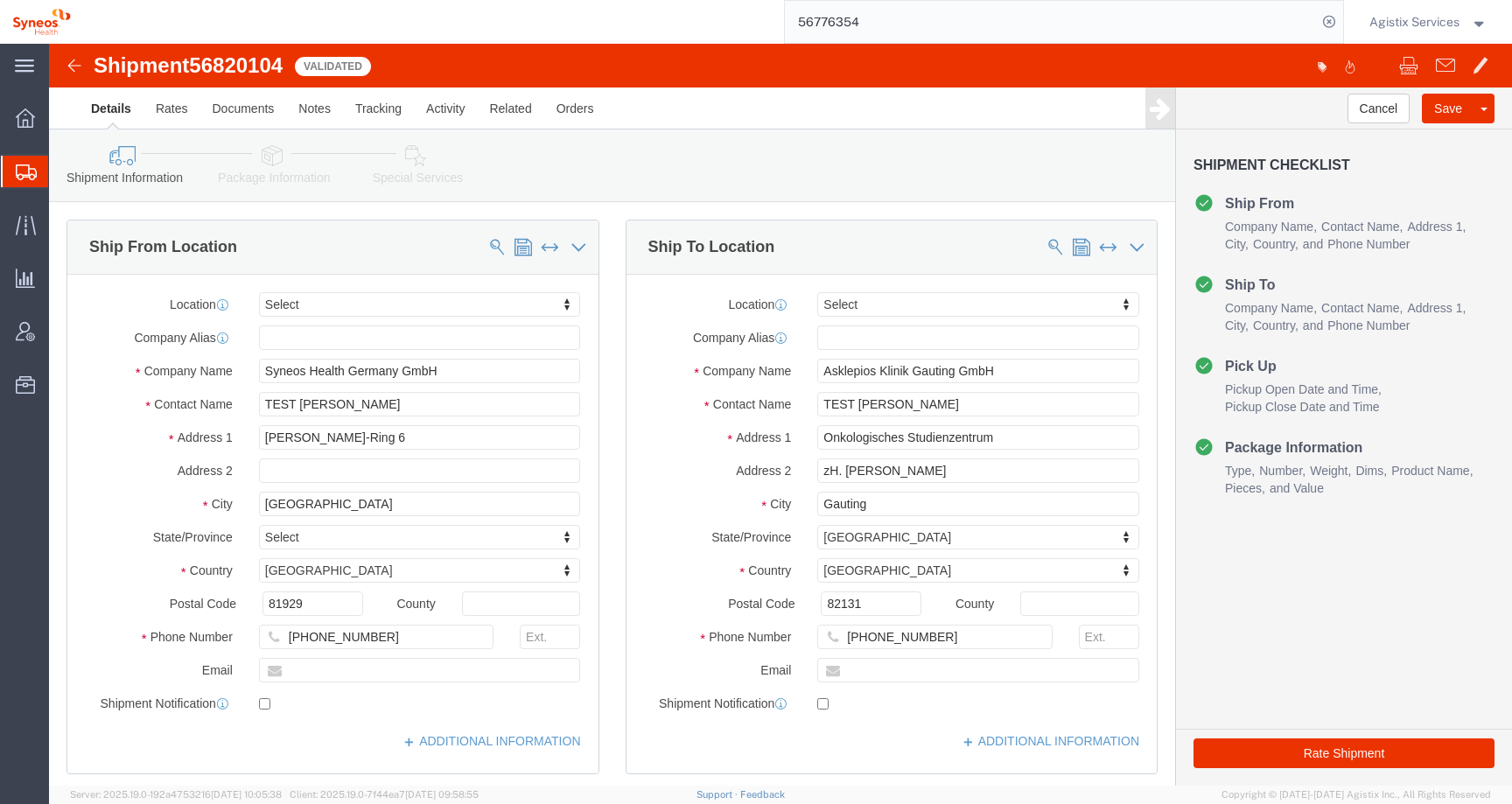
click icon
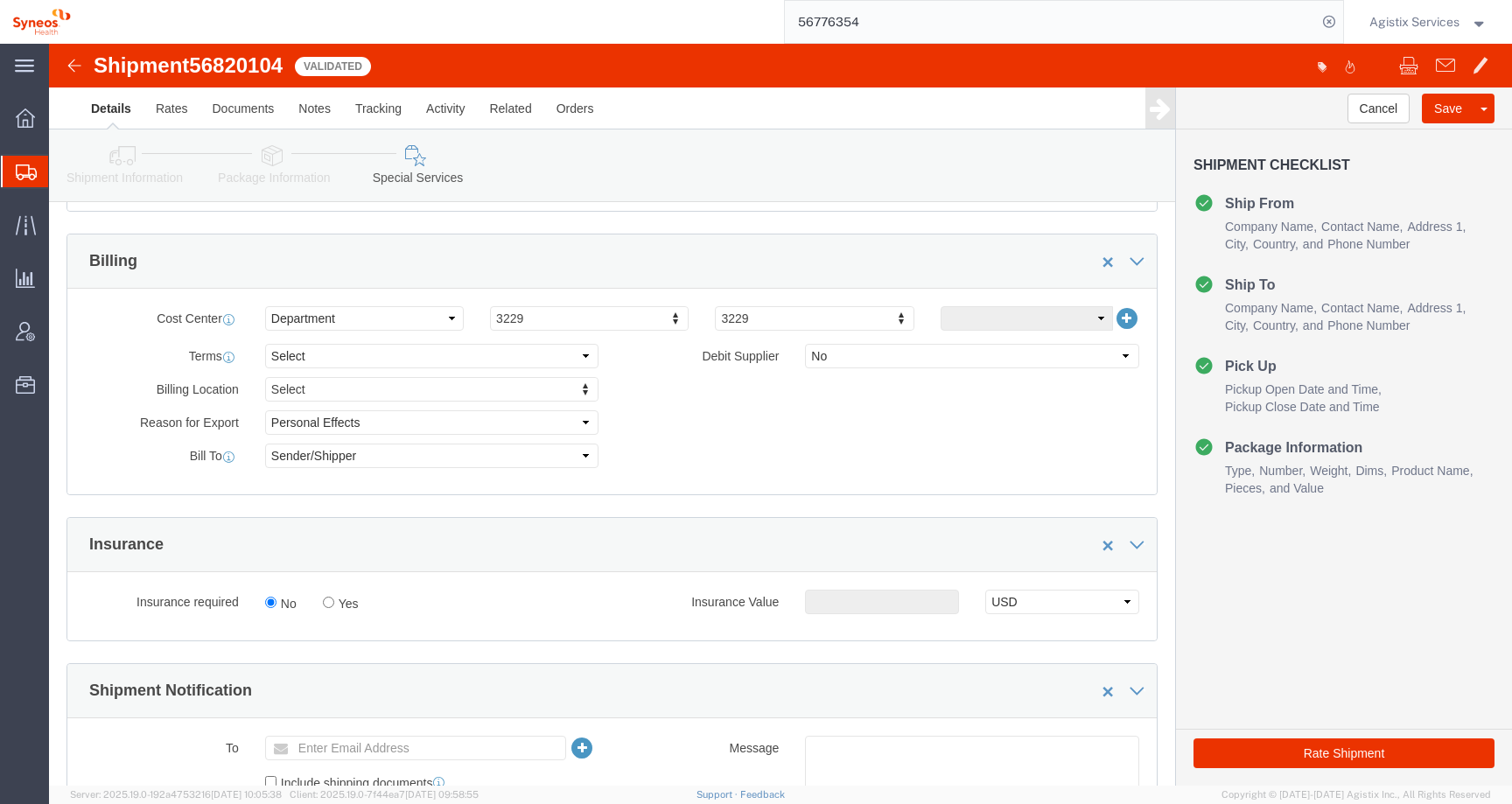
scroll to position [811, 0]
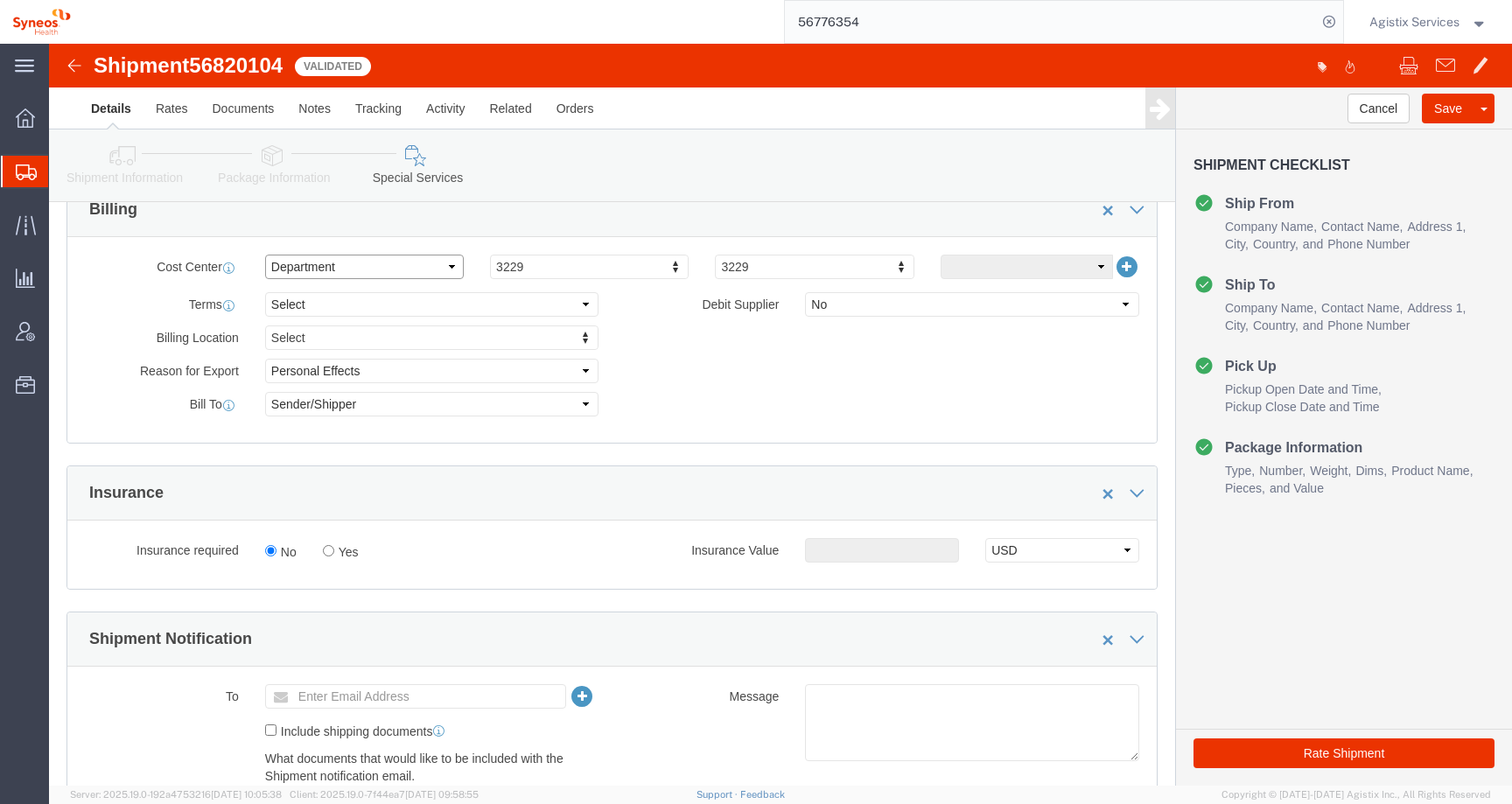
click select "Select Buyer Cost Center Department Operations Number Order Number Sales Person"
click link "Details"
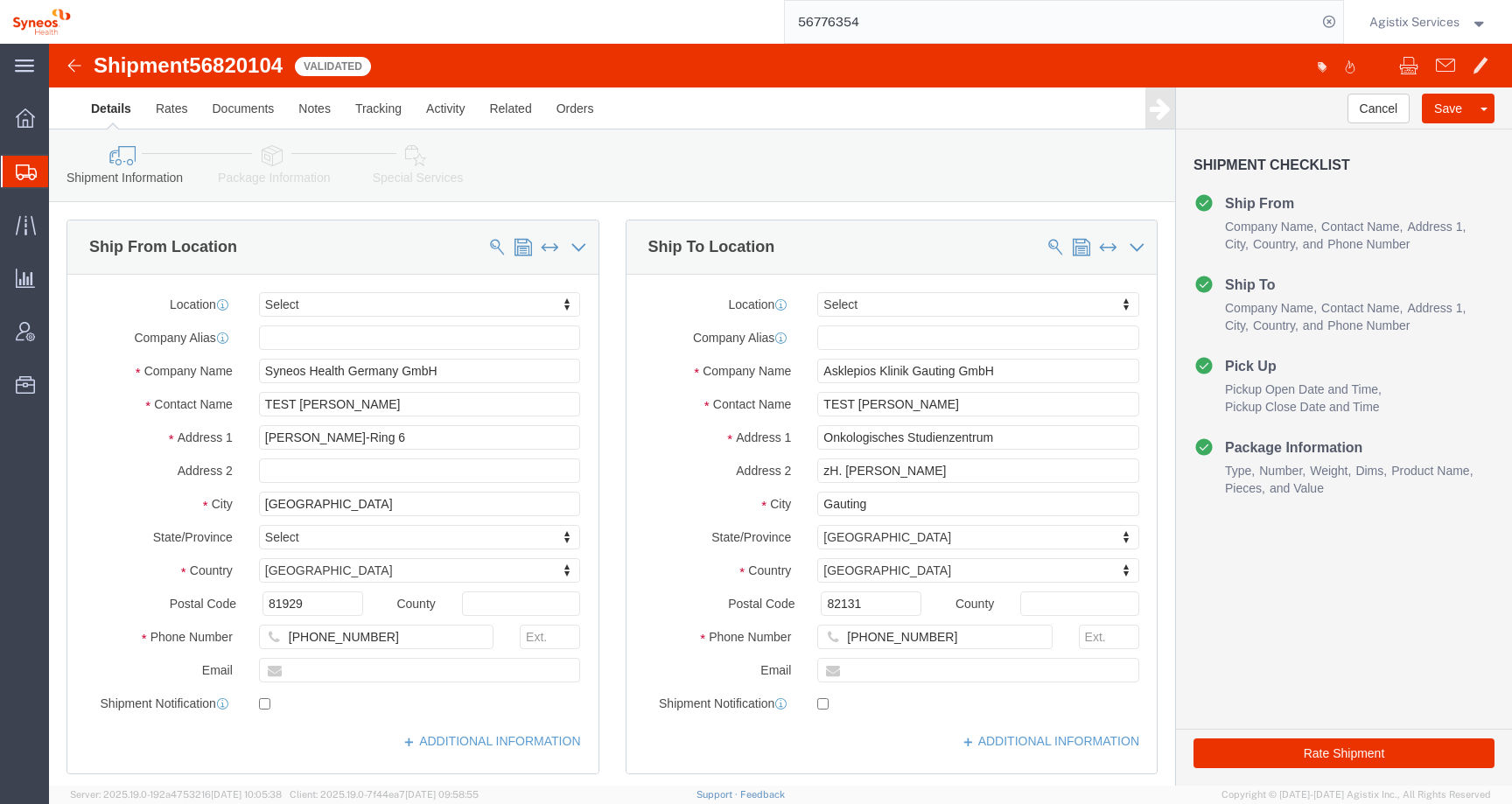
click link "Special Services"
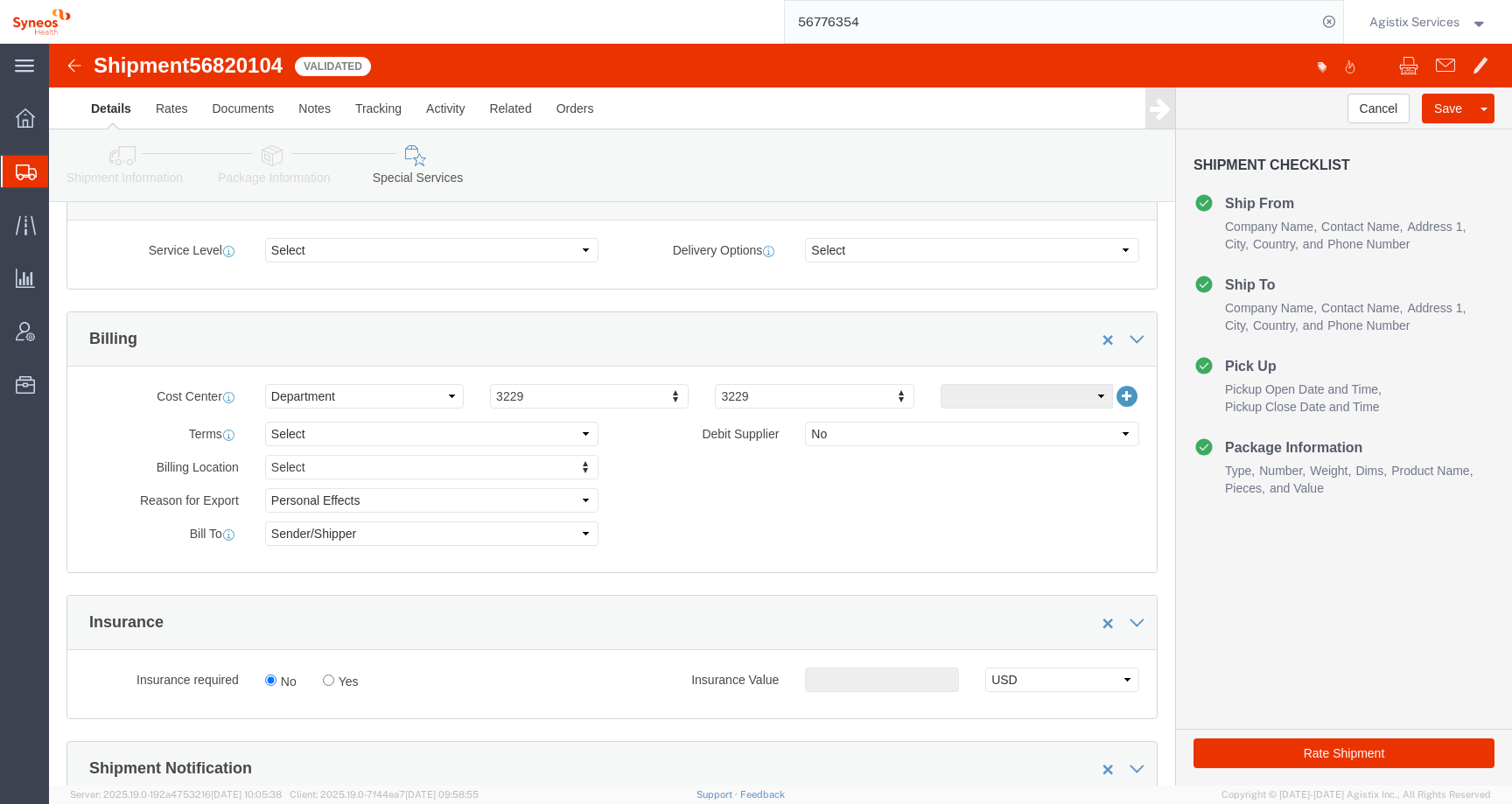
scroll to position [598, 0]
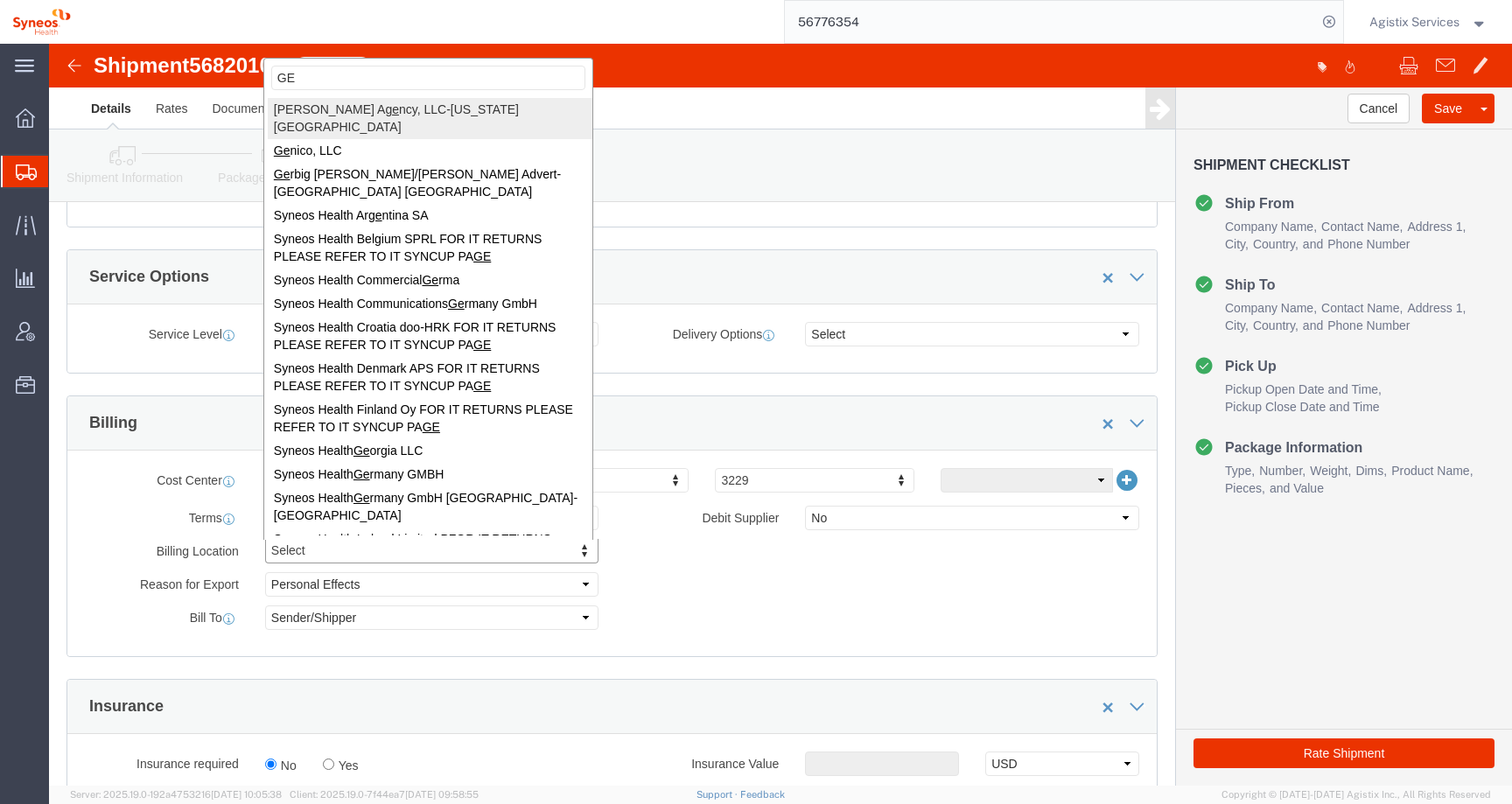
type input "GER"
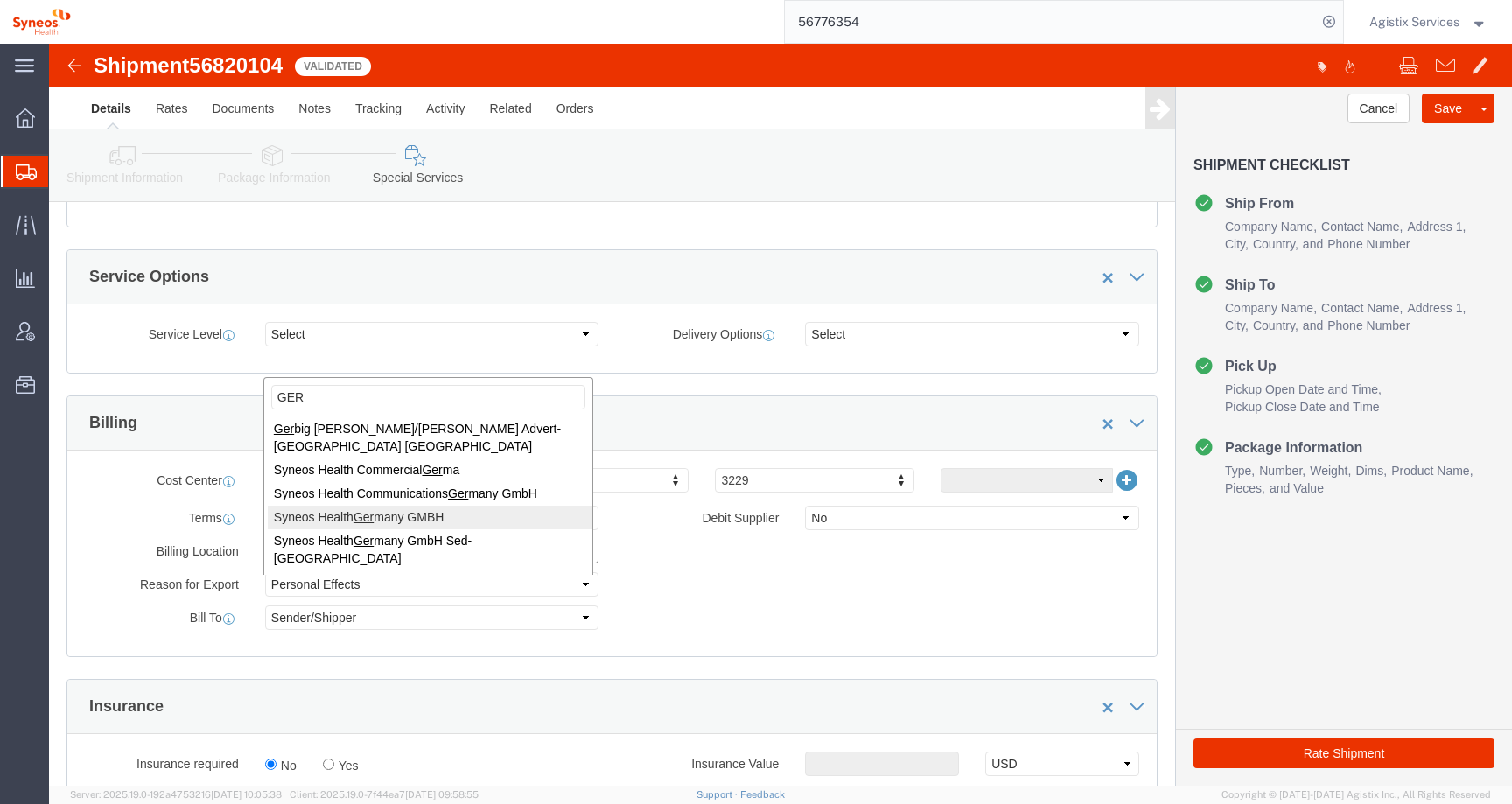
select "62767"
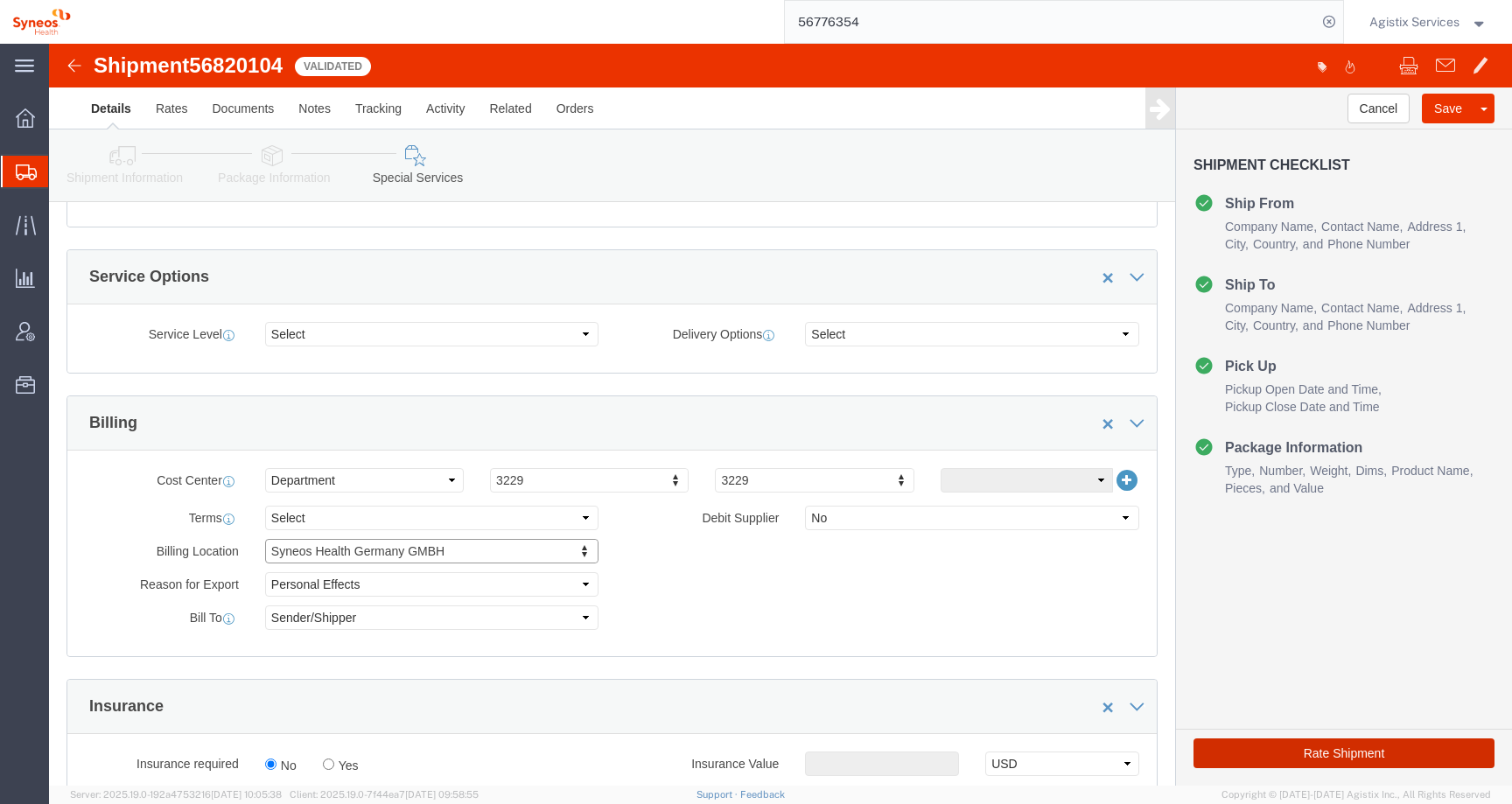
click button "Rate Shipment"
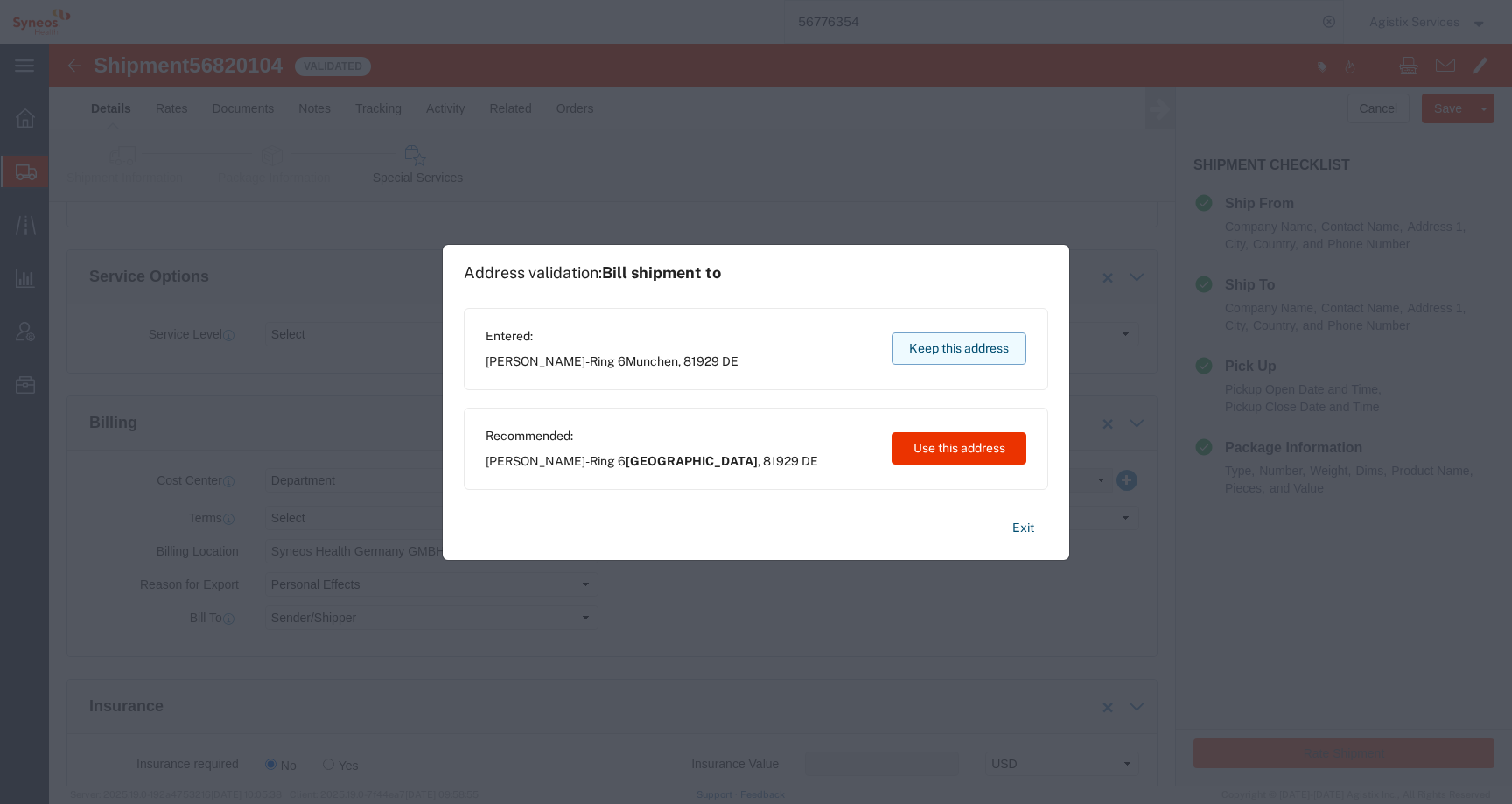
click at [928, 349] on button "Keep this address" at bounding box center [958, 349] width 135 height 33
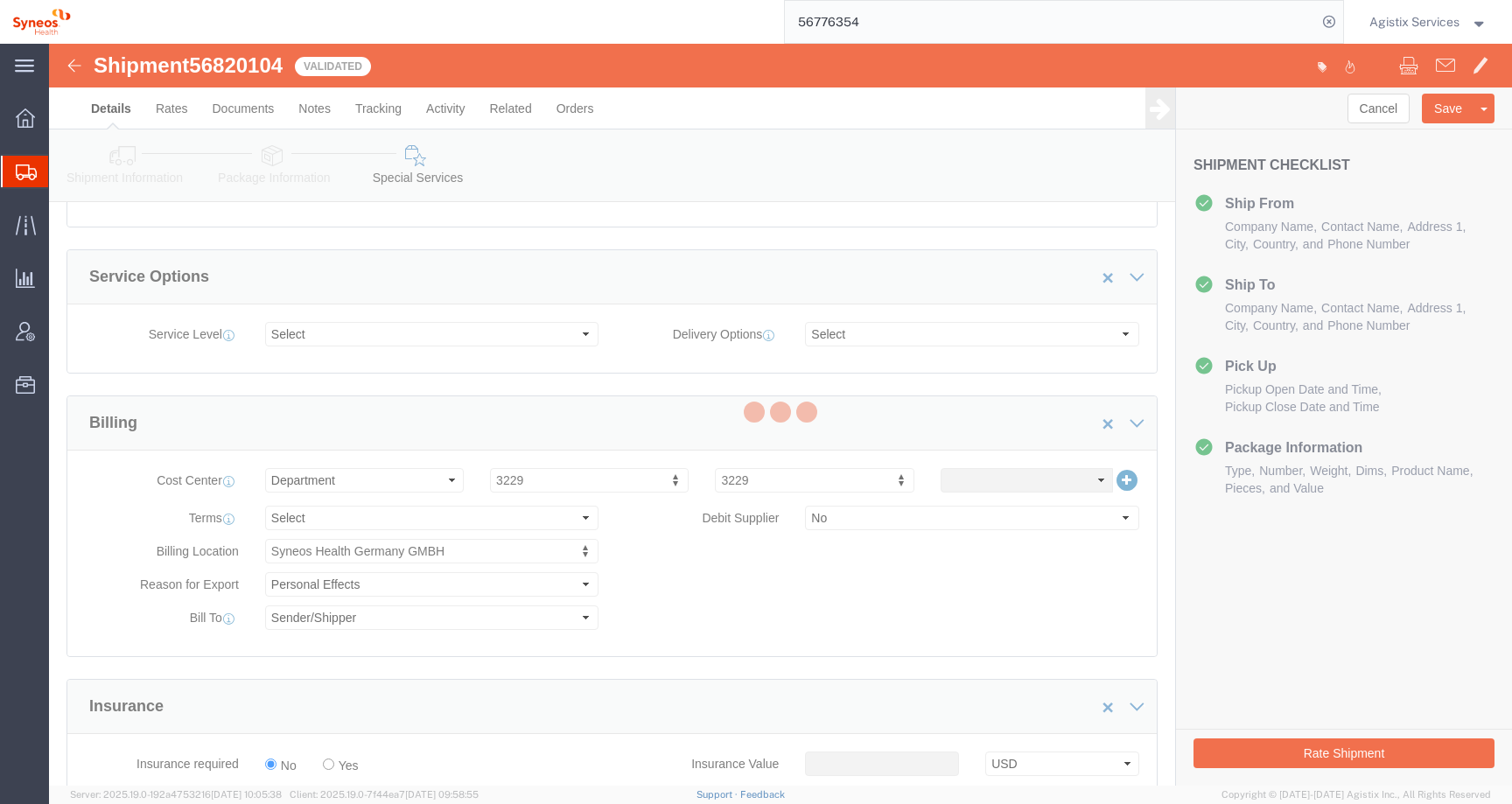
scroll to position [0, 0]
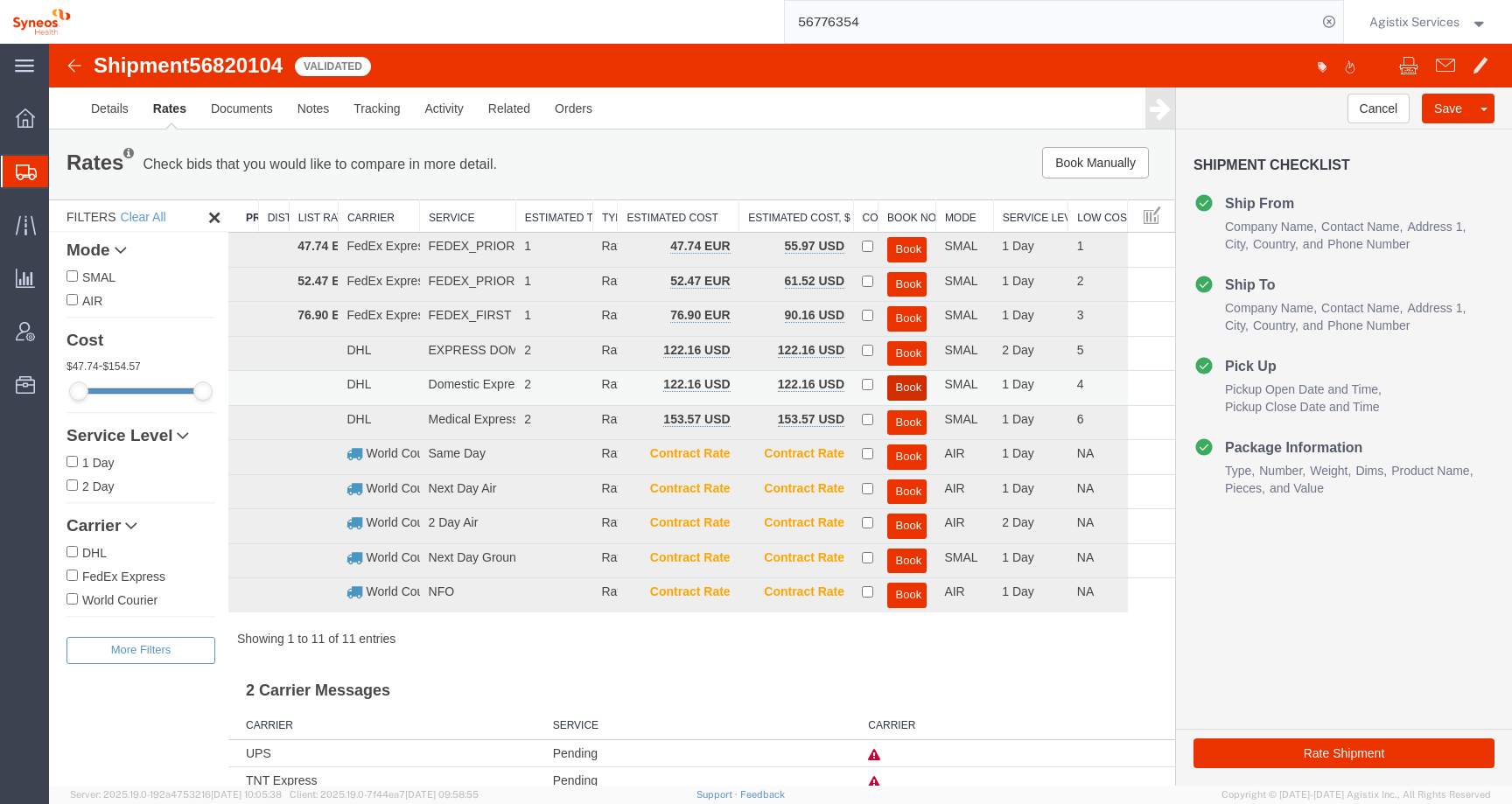
click at [909, 387] on button "Book" at bounding box center [907, 388] width 40 height 25
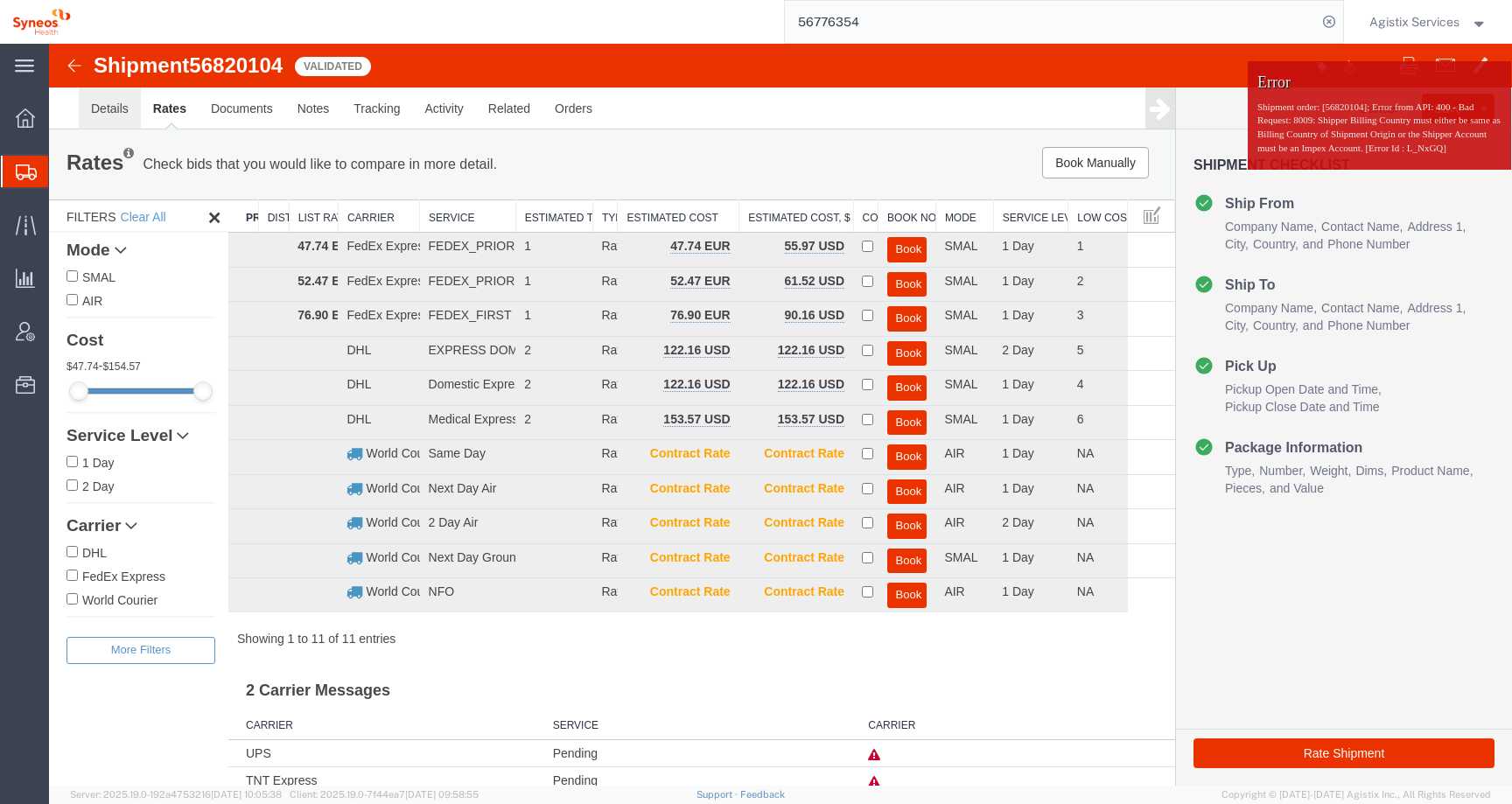
click at [99, 107] on link "Details" at bounding box center [109, 108] width 62 height 42
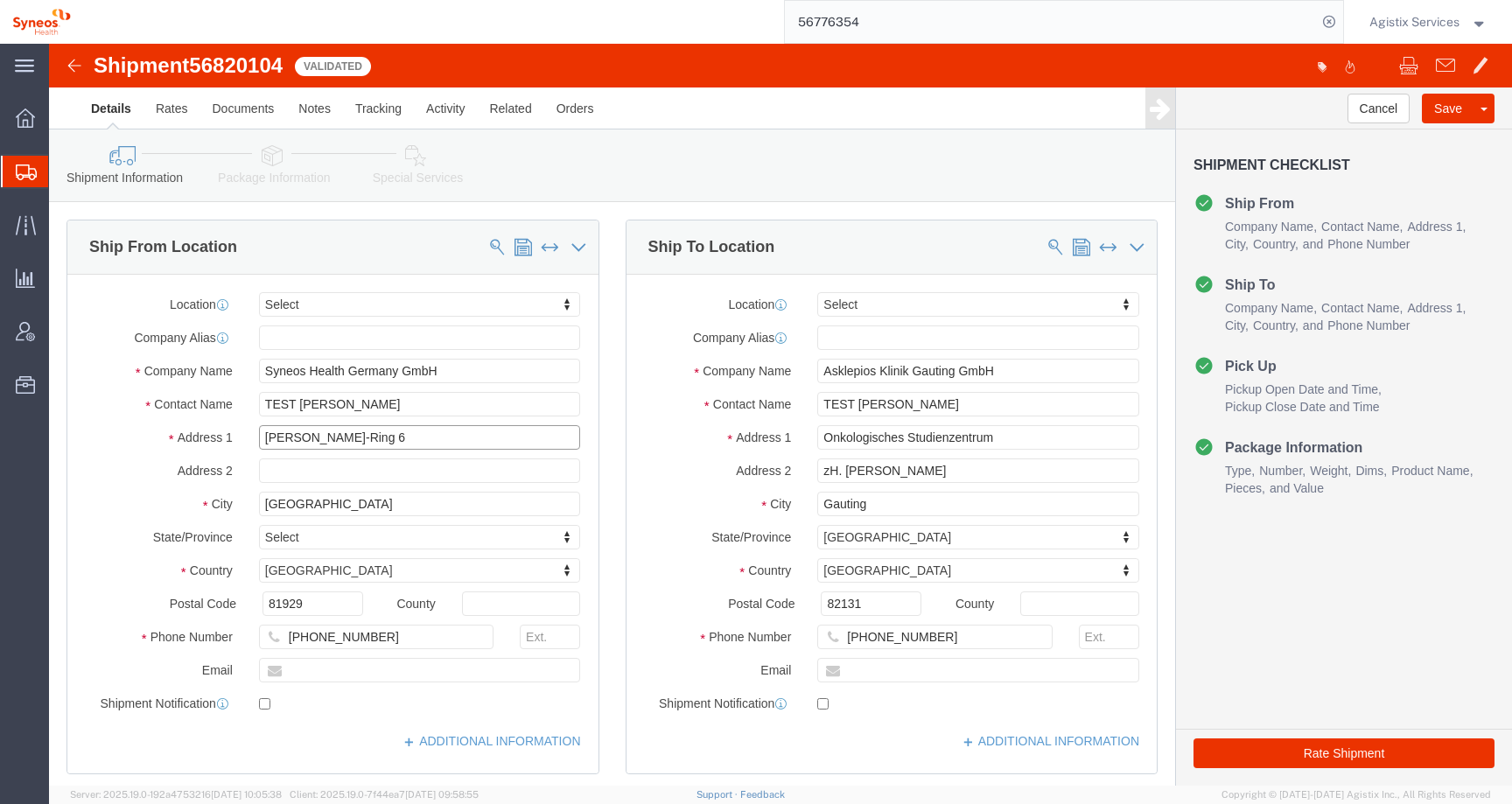
drag, startPoint x: 382, startPoint y: 398, endPoint x: 187, endPoint y: 396, distance: 195.0
click div "Address 1 Stefan-George-Ring 6"
drag, startPoint x: 288, startPoint y: 455, endPoint x: 175, endPoint y: 452, distance: 113.0
click div "City München"
drag, startPoint x: 242, startPoint y: 558, endPoint x: 189, endPoint y: 558, distance: 53.0
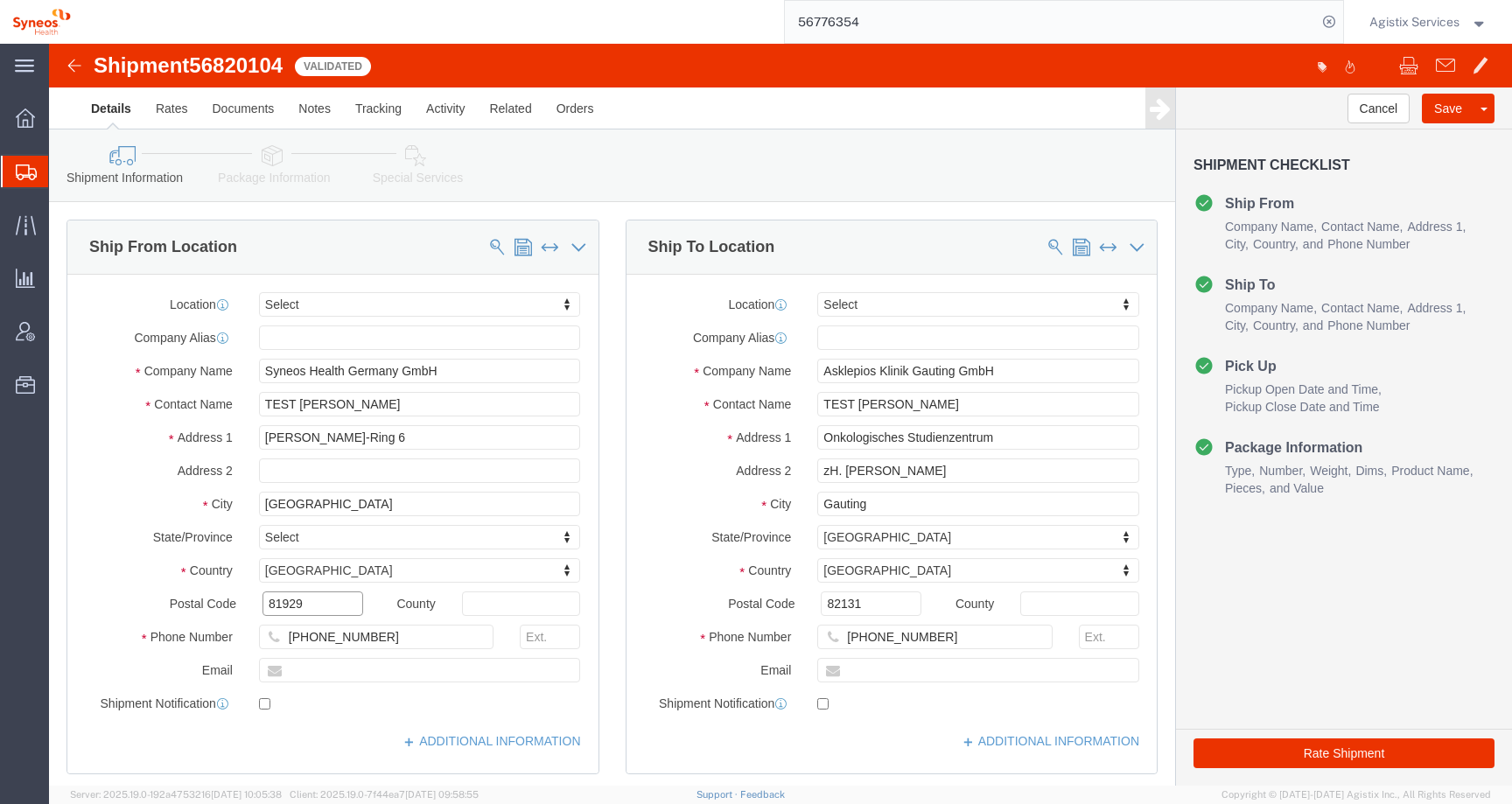
click div "Postal Code 81929"
drag, startPoint x: 940, startPoint y: 421, endPoint x: 728, endPoint y: 425, distance: 212.0
click div "Address 2 zH. Silke Noeller-Granget"
drag, startPoint x: 836, startPoint y: 460, endPoint x: 740, endPoint y: 459, distance: 96.0
click div "City Gauting"
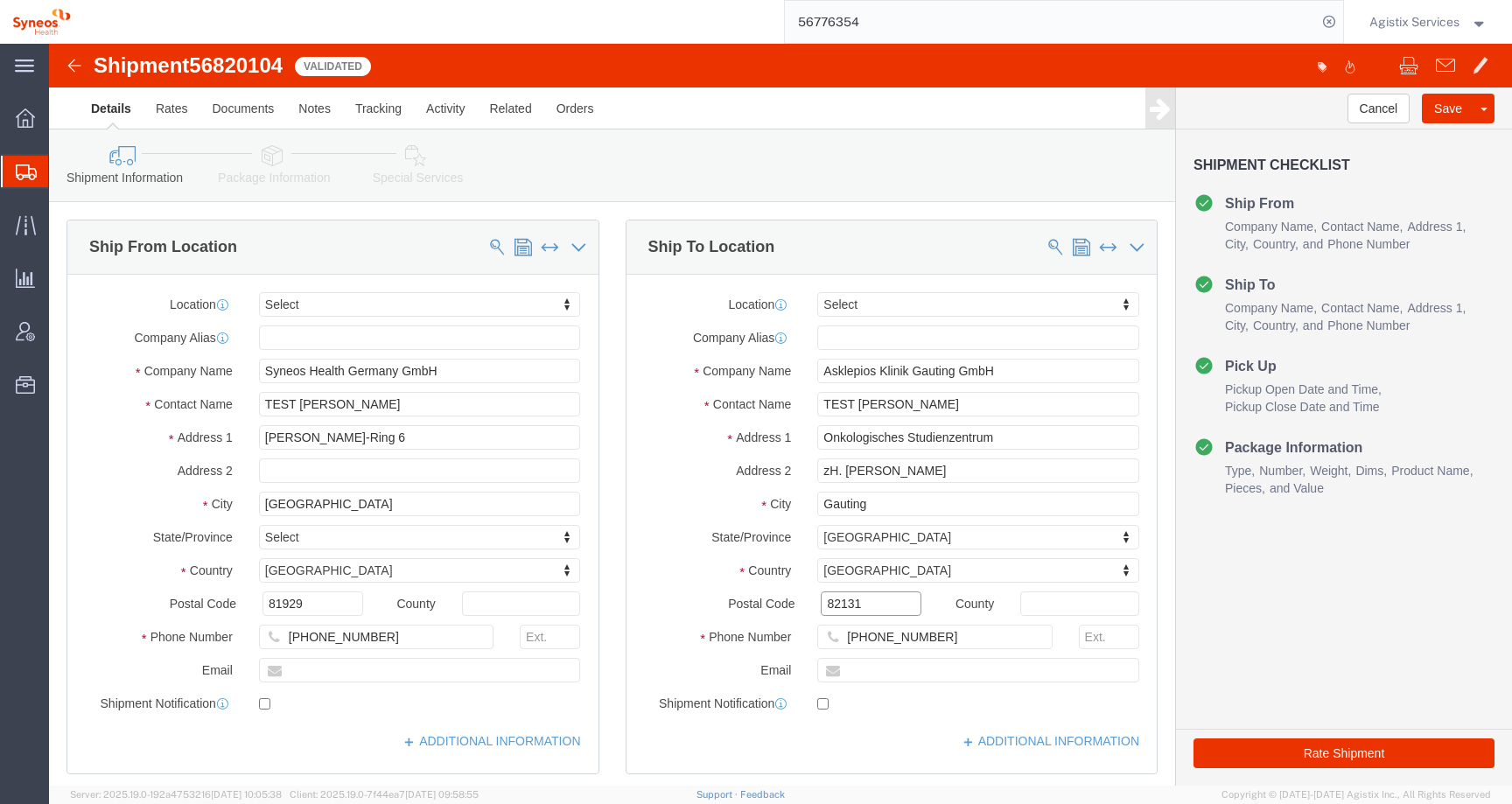
drag, startPoint x: 808, startPoint y: 563, endPoint x: 729, endPoint y: 563, distance: 79.0
click div "Postal Code 82131"
drag, startPoint x: 959, startPoint y: 333, endPoint x: 709, endPoint y: 331, distance: 250.0
click div "Company Name Asklepios Klinik Gauting GmbH"
drag, startPoint x: 961, startPoint y: 397, endPoint x: 740, endPoint y: 396, distance: 221.0
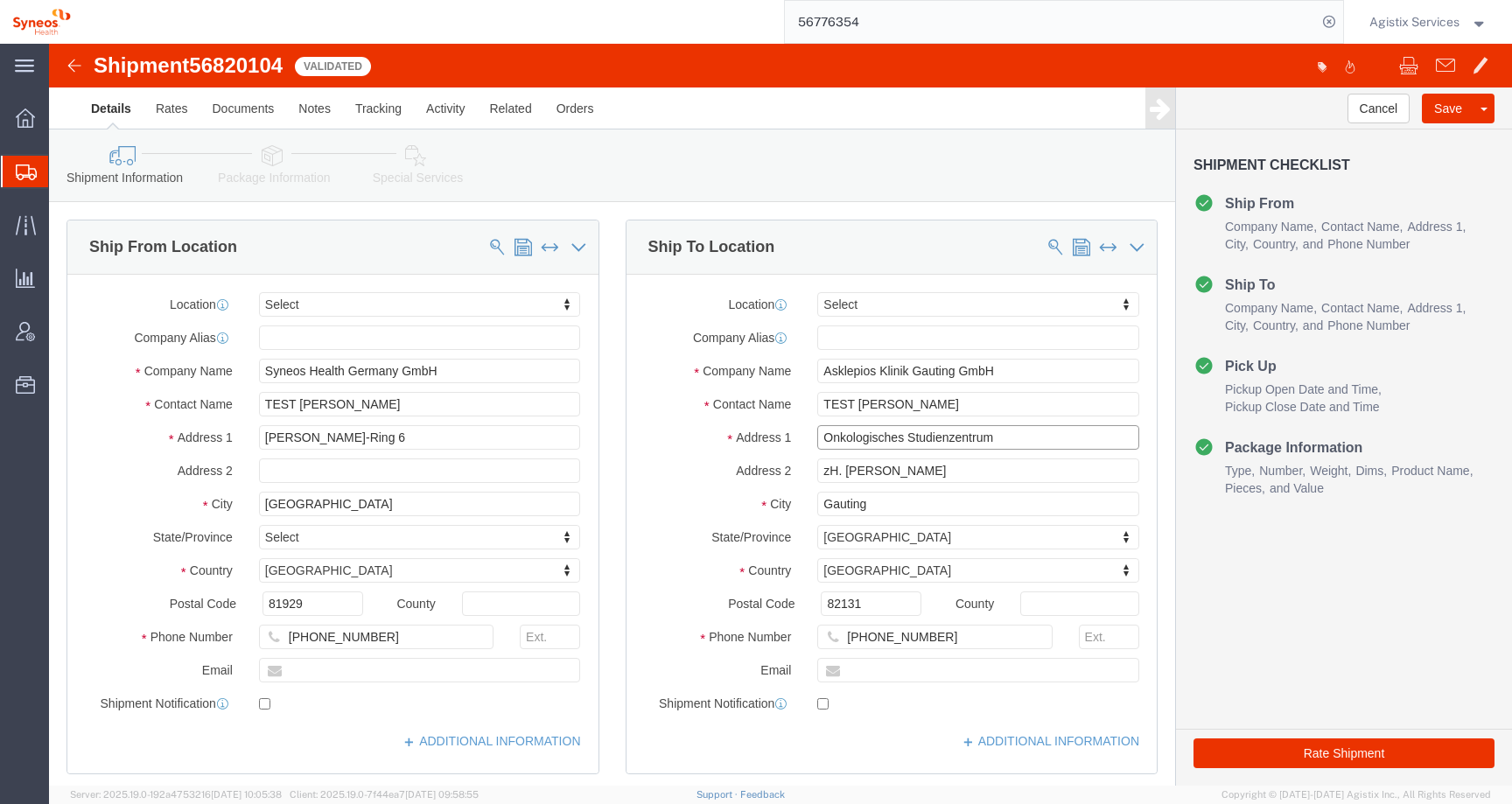
click div "Address 1 Onkologisches Studienzentrum"
click input "zH. [PERSON_NAME]"
paste input "Onkologisches Studienzentrum"
click input "Onkologisches Studienzentrum zH. Silke Noeller-Granget"
type input "Onkologisches Studienzentrum zH. Silke Noeller-Granget"
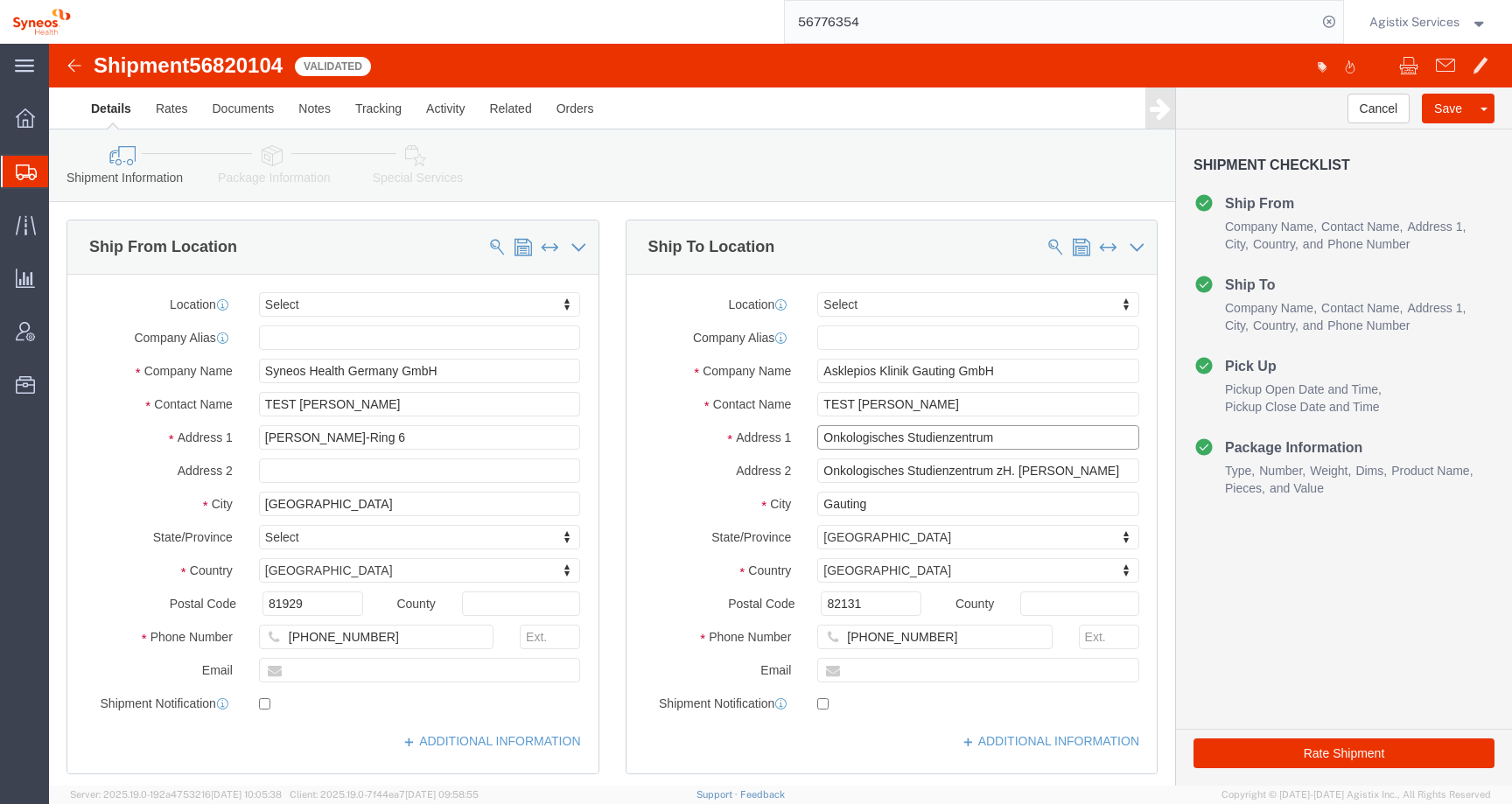
drag, startPoint x: 967, startPoint y: 391, endPoint x: 619, endPoint y: 391, distance: 348.0
click div "Address 1 Onkologisches Studienzentrum"
paste input "Robert-Koch-Allee 2"
type input "Robert-Koch-Allee 2"
click button "Rate Shipment"
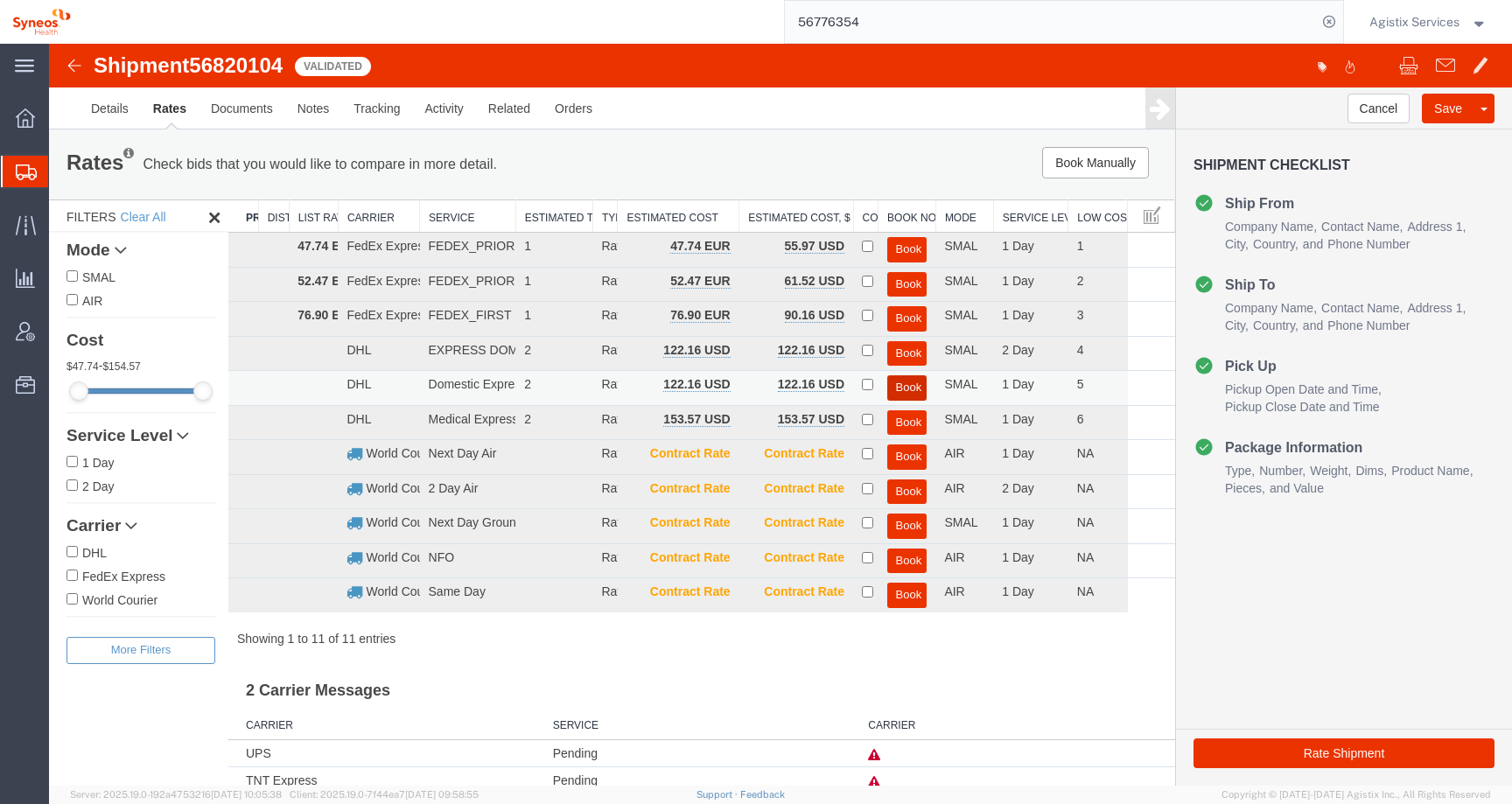
click at [898, 382] on button "Book" at bounding box center [907, 388] width 40 height 25
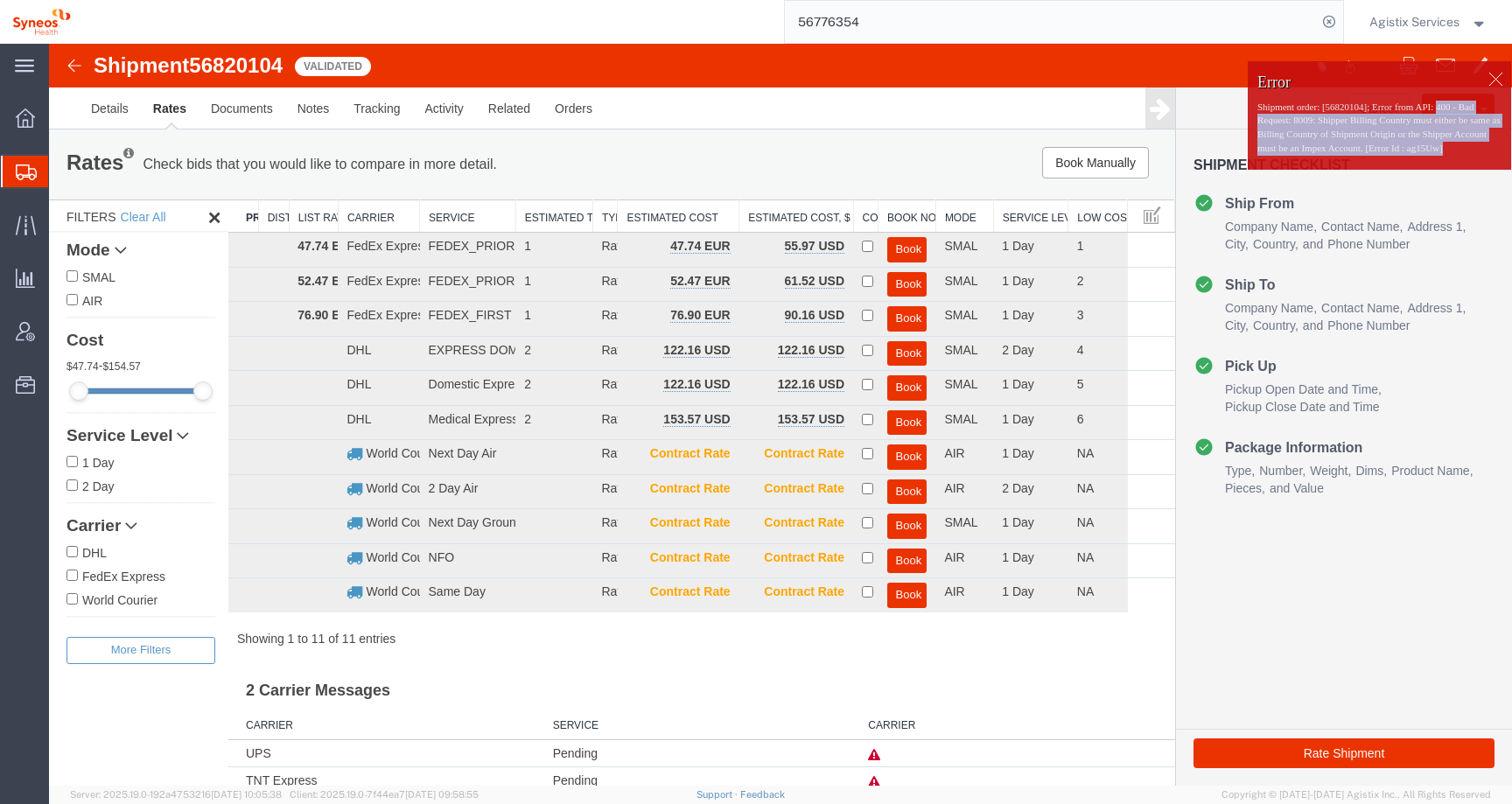
drag, startPoint x: 1440, startPoint y: 159, endPoint x: 1244, endPoint y: 125, distance: 198.9
click at [1248, 125] on div "Error Shipment order: [56820104]; Error from API: 400 - Bad Request: 8009: Ship…" at bounding box center [1379, 116] width 263 height 93
copy p "400 - Bad Request: 8009: Shipper Billing Country must either be same as Billing…"
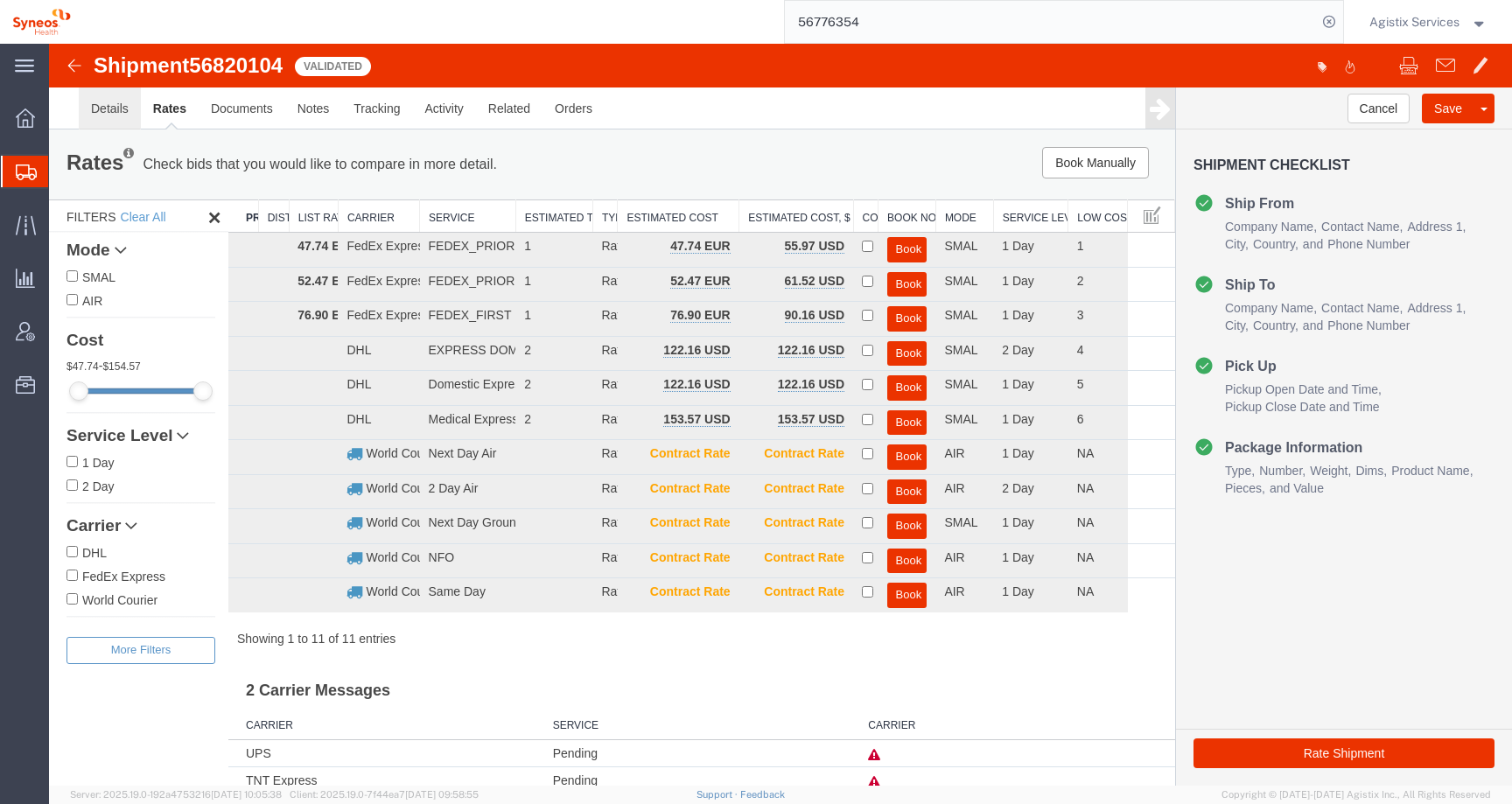
click at [96, 123] on link "Details" at bounding box center [109, 108] width 62 height 42
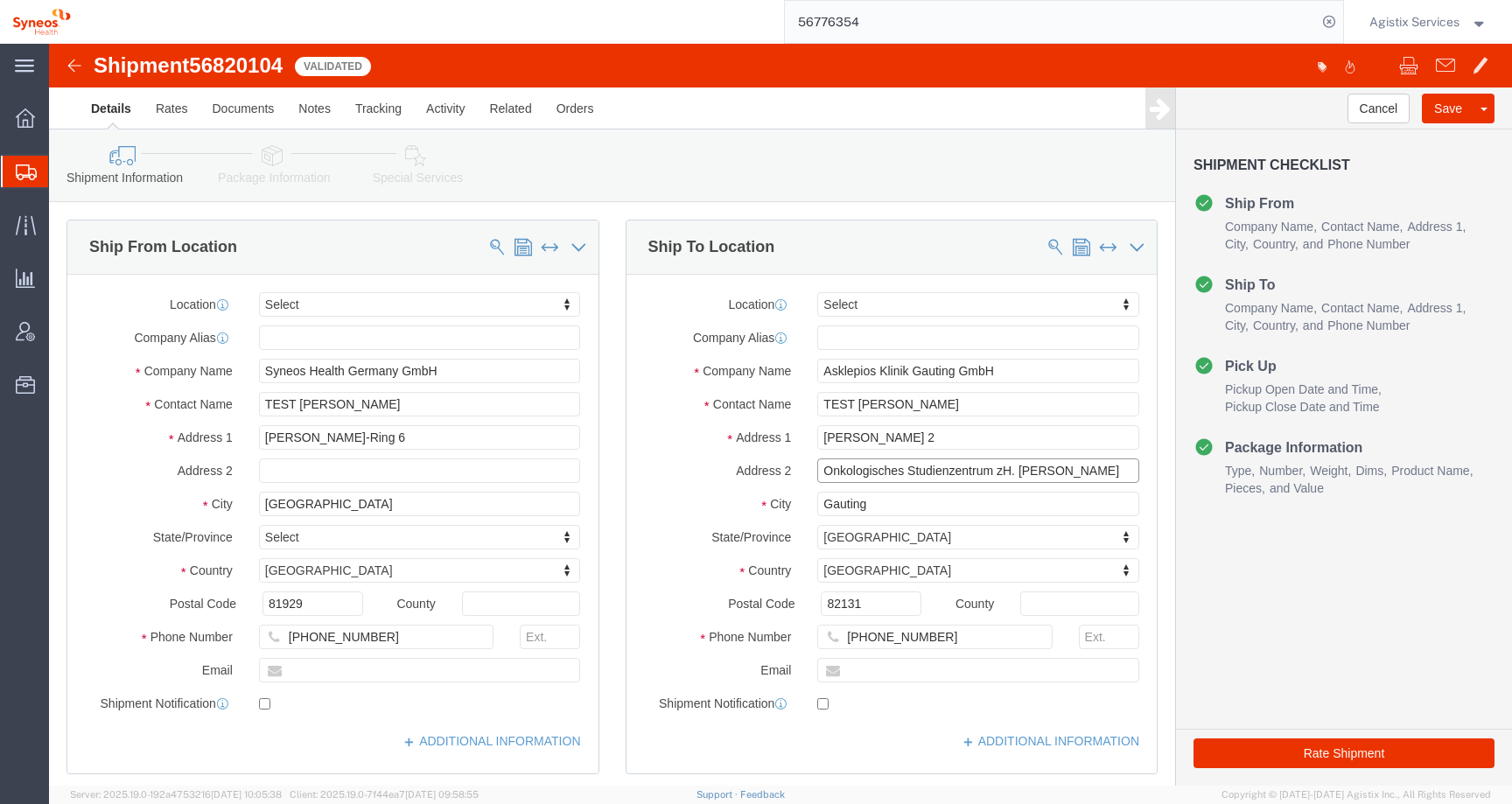
drag, startPoint x: 935, startPoint y: 427, endPoint x: 728, endPoint y: 425, distance: 207.0
click div "Address 2 Onkologisches Studienzentrum zH. Silke Noeller-Granget"
type input "zH. [PERSON_NAME]"
drag, startPoint x: 875, startPoint y: 395, endPoint x: 699, endPoint y: 395, distance: 176.0
click div "Address 1 Robert-Koch-Allee 2"
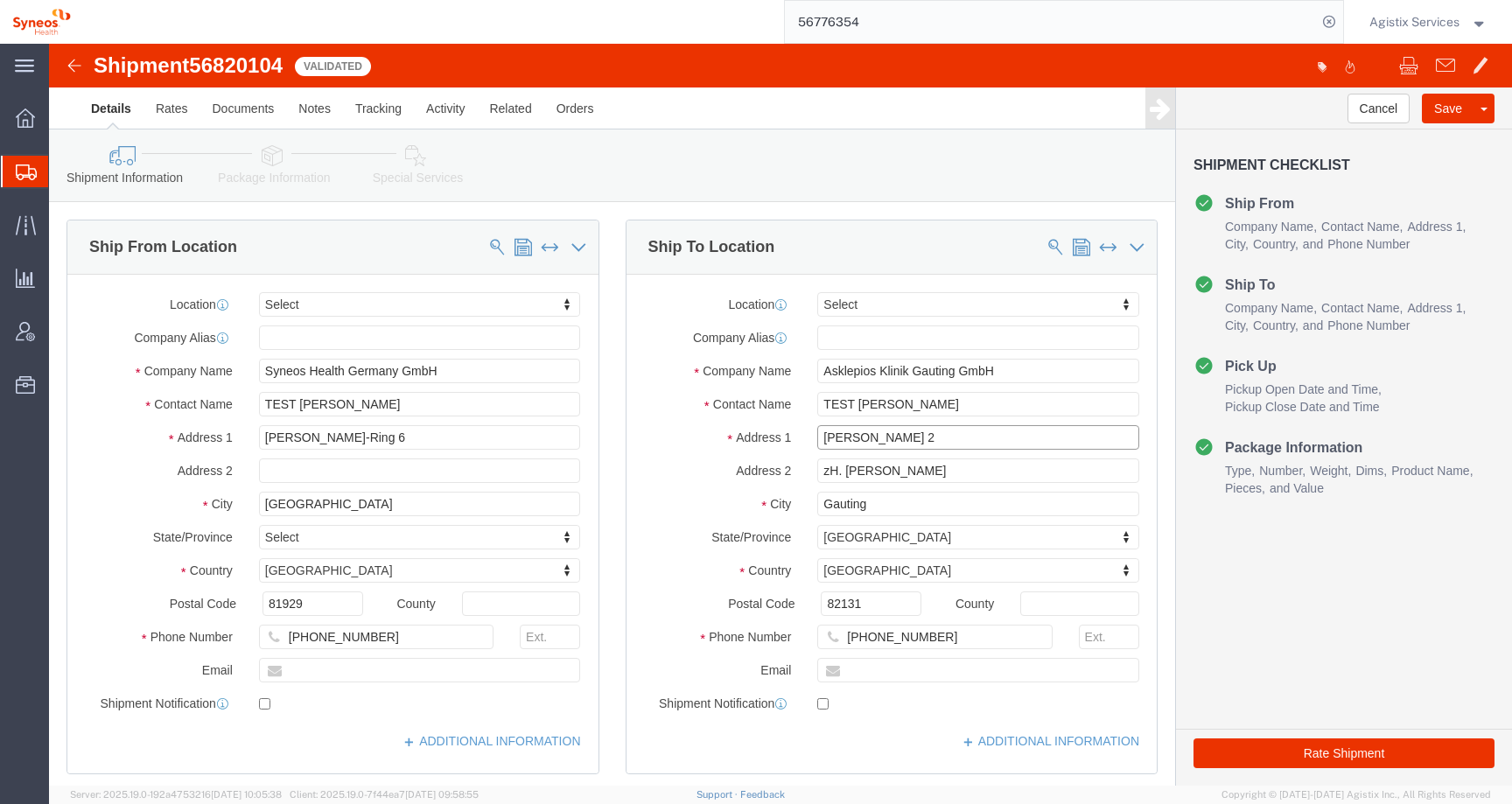
paste input "Onkologisches Studienzentrum"
type input "Onkologisches Studienzentrum"
click link "Special Services"
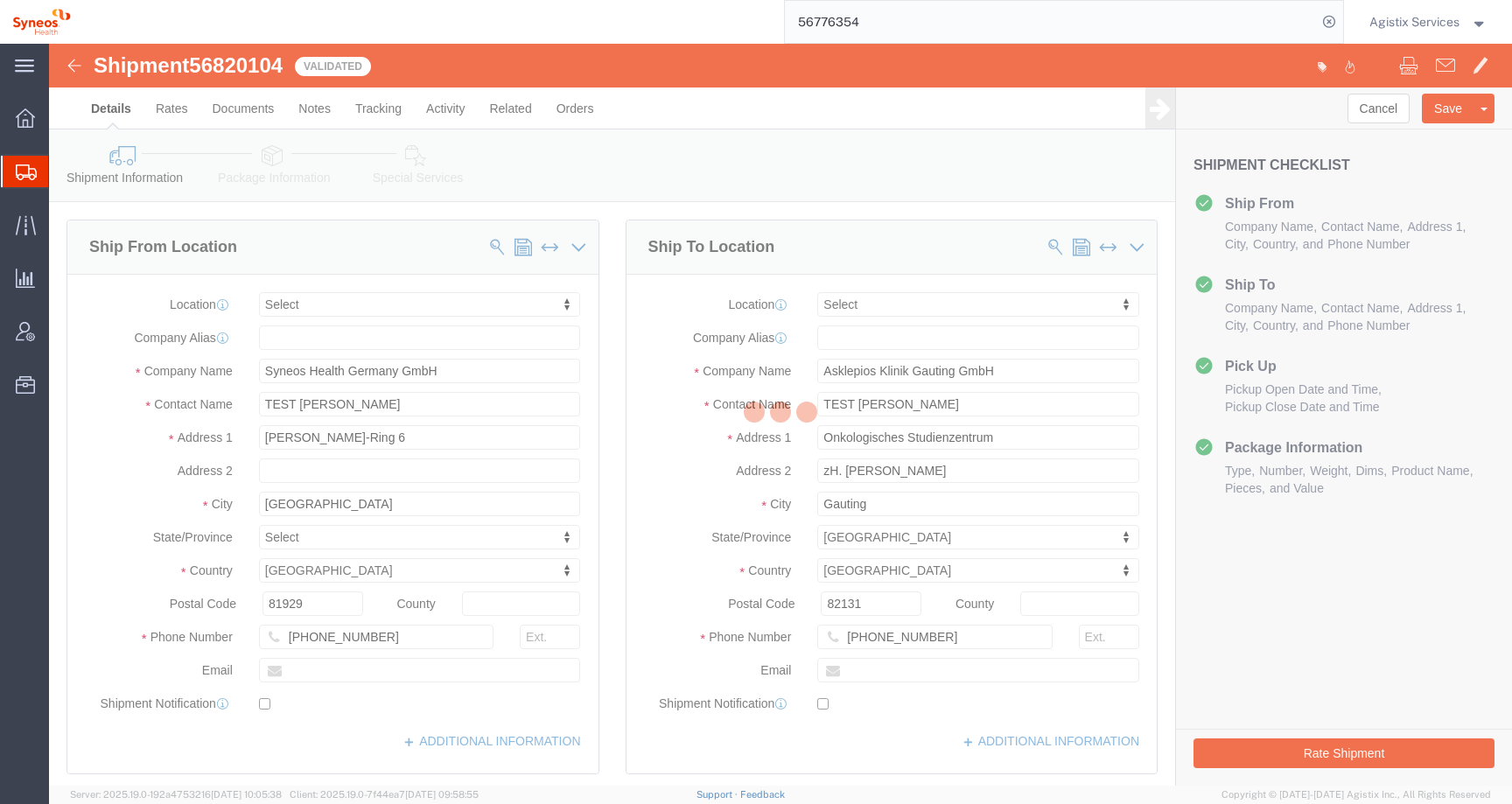
select select
select select "DEPARTMENT"
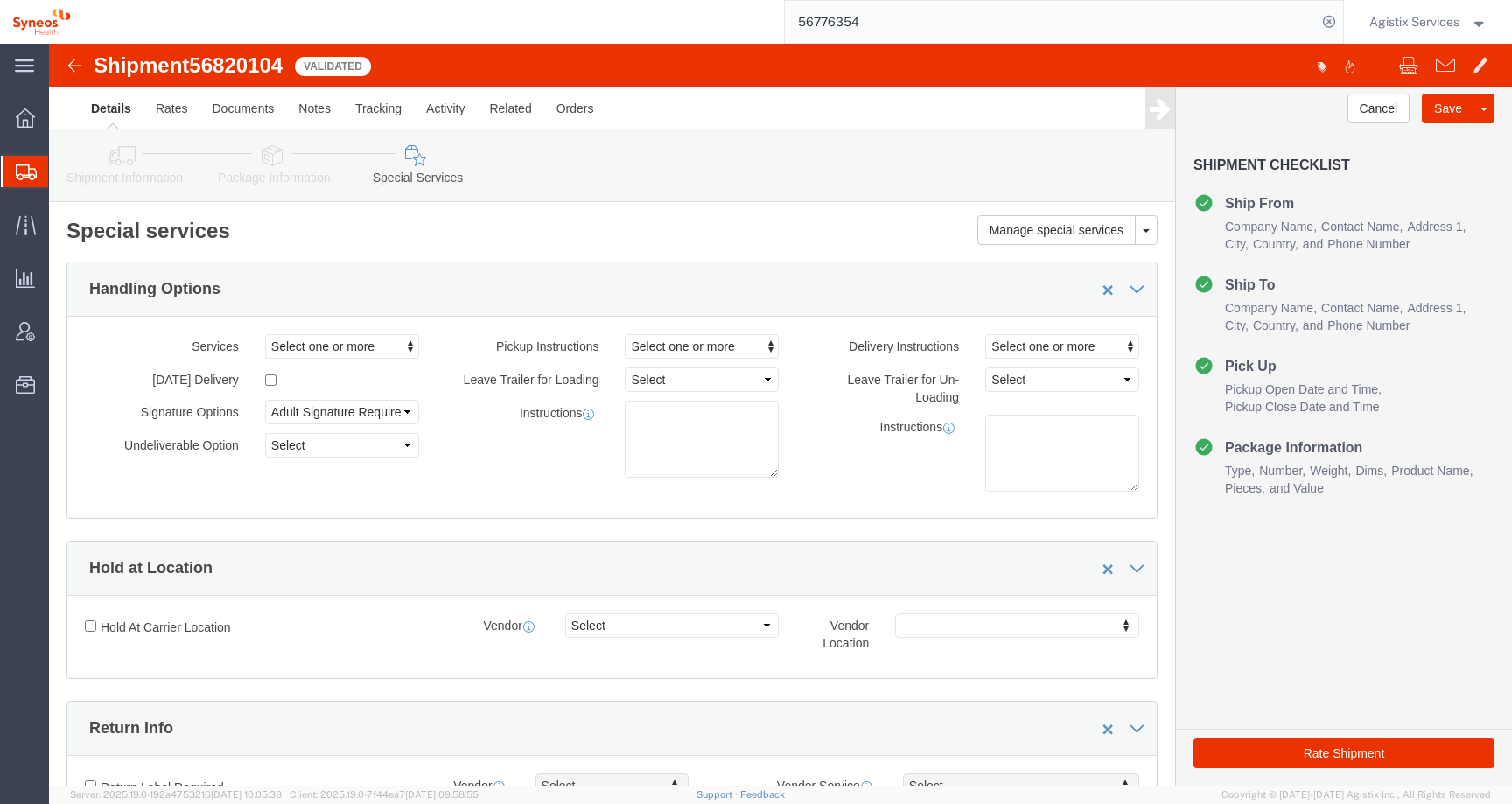
click icon
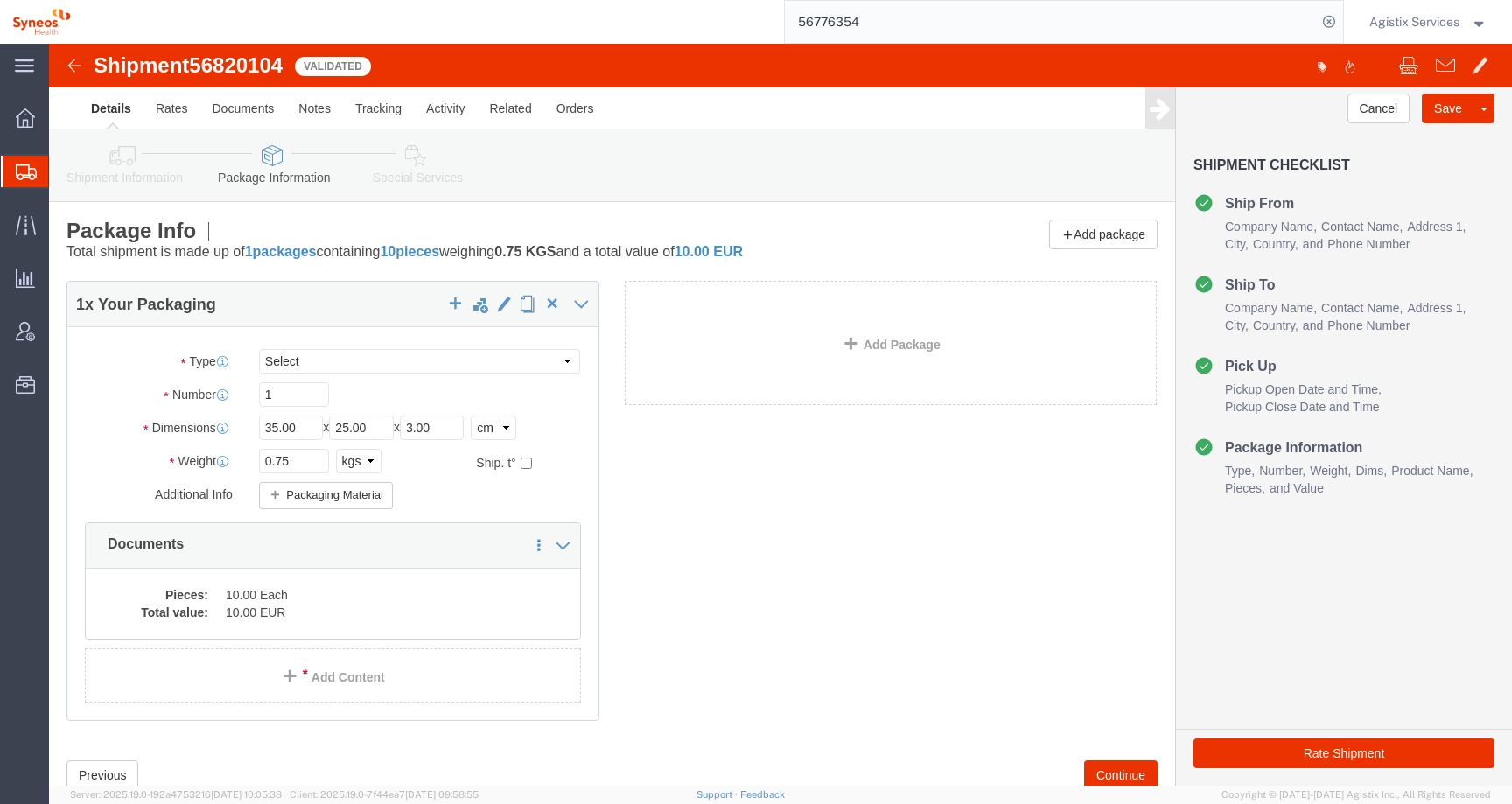
click icon
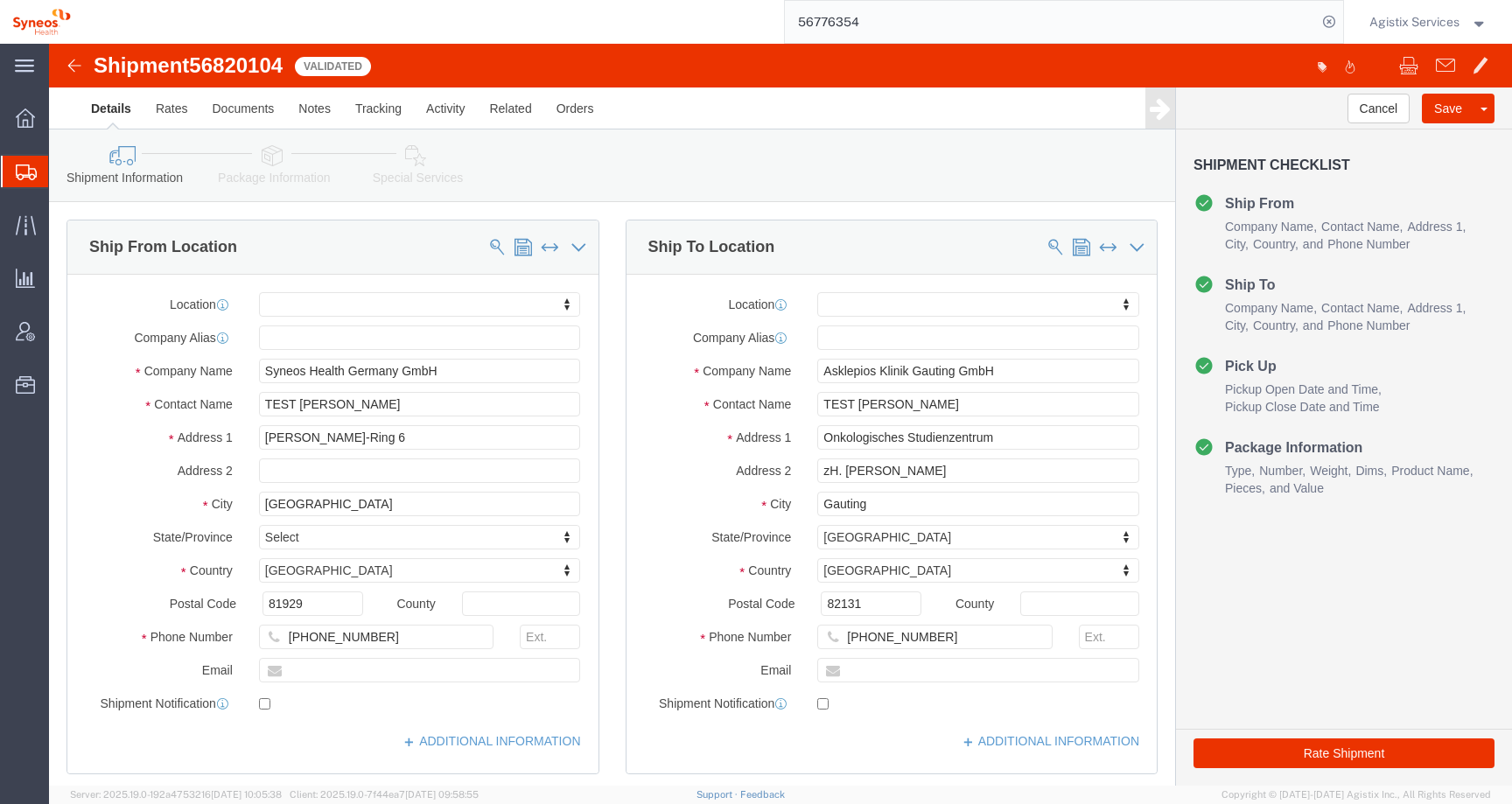
click icon
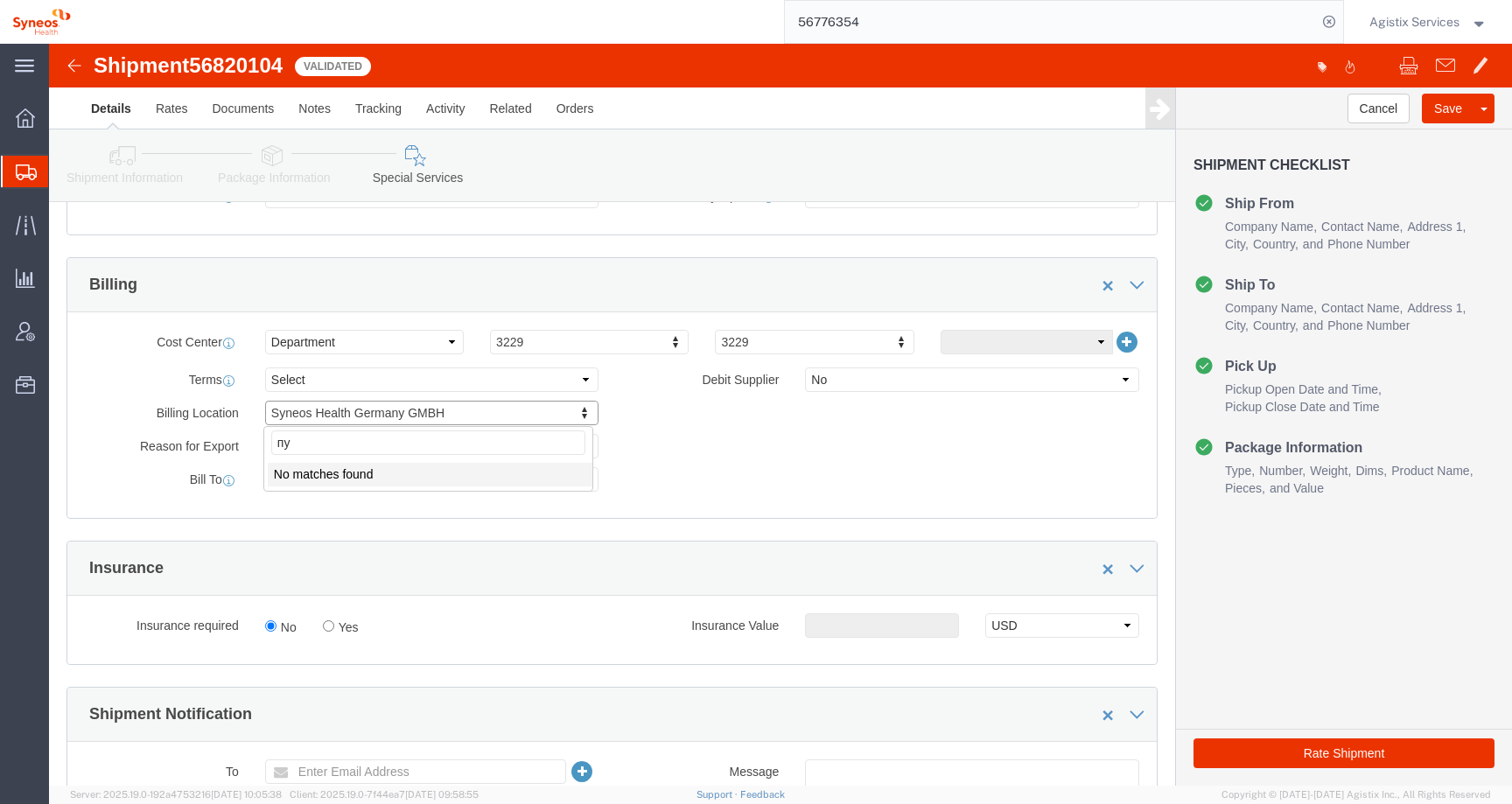
type input "п"
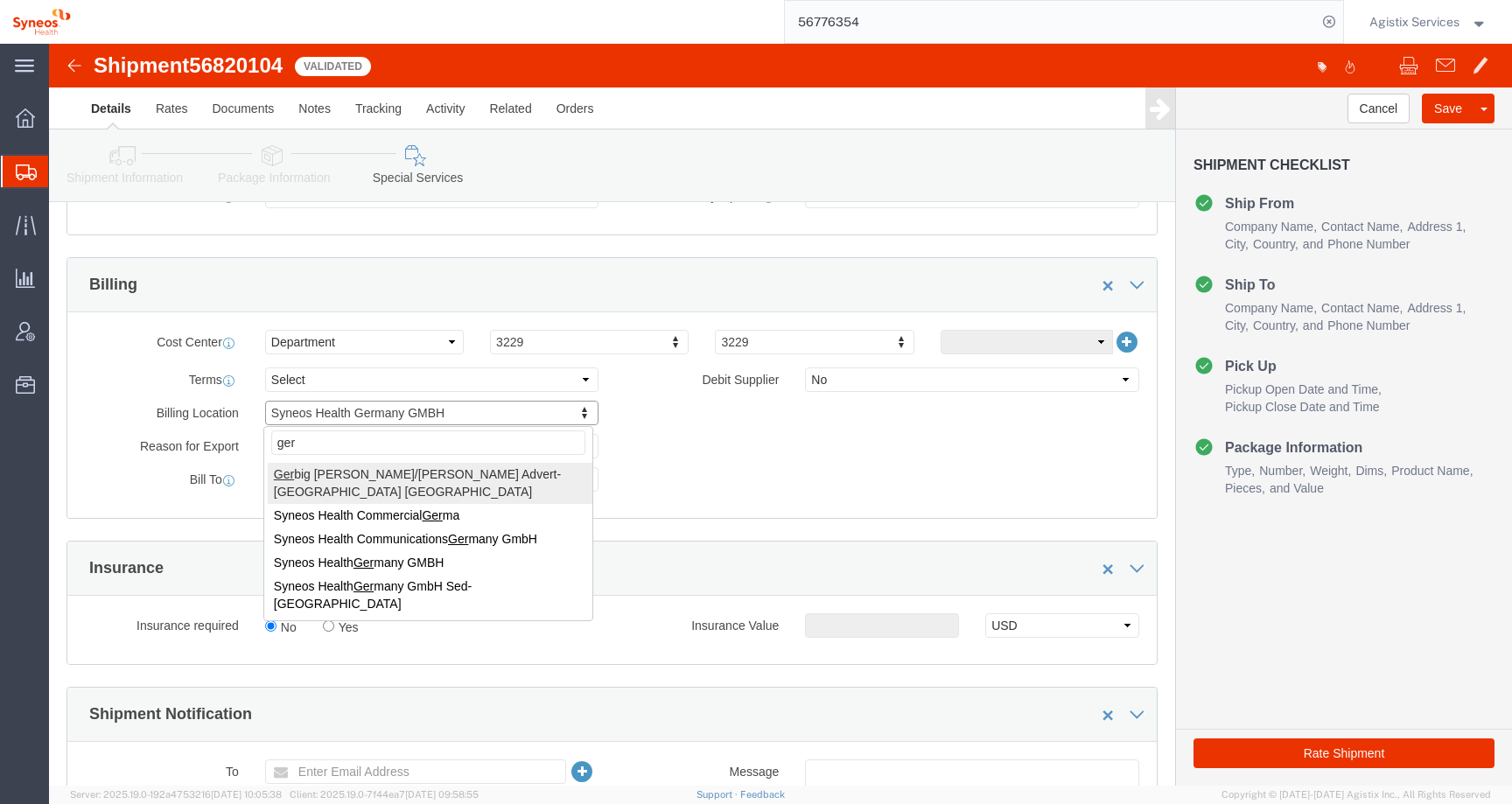
type input "germ"
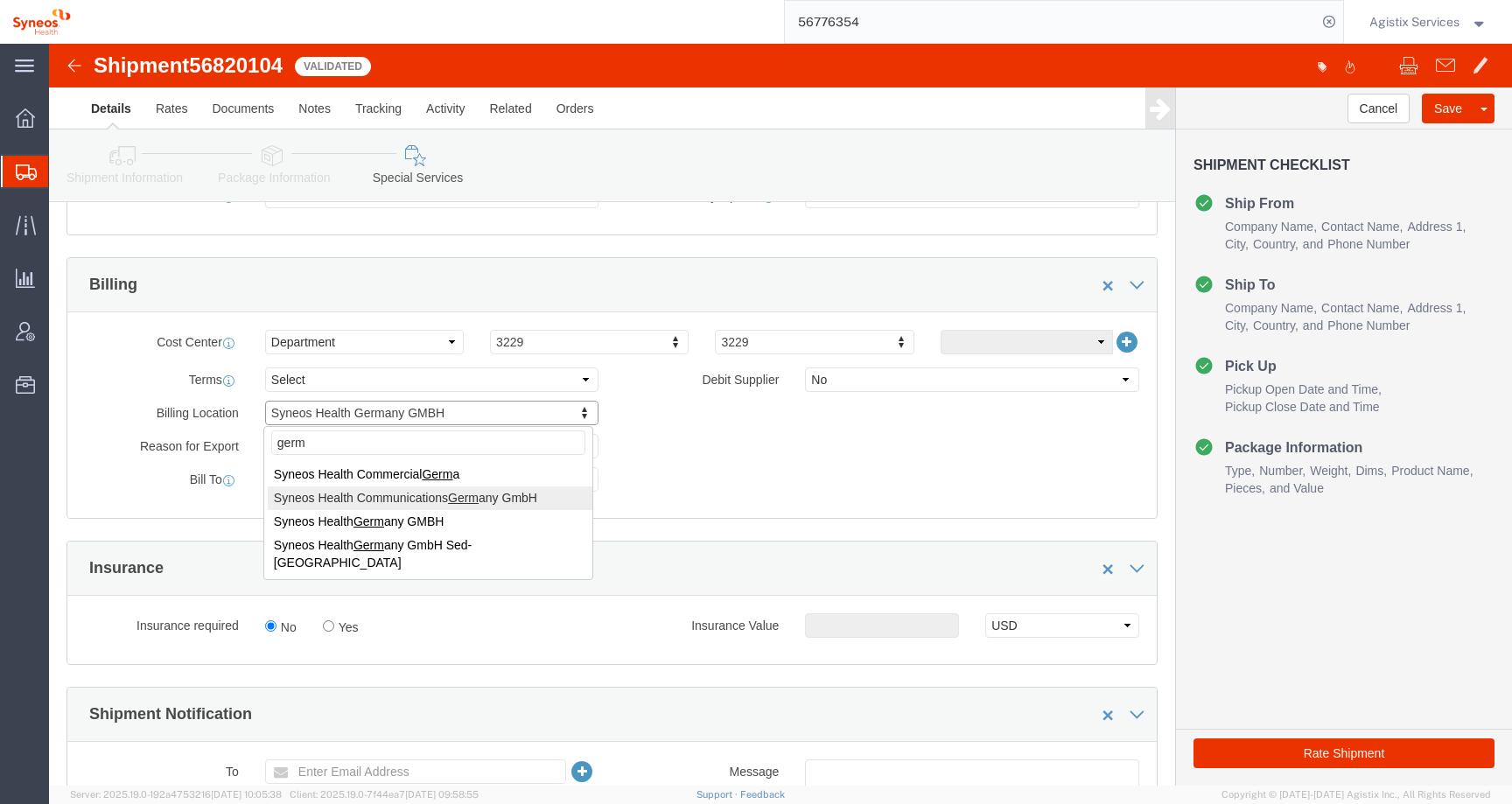
select "61576"
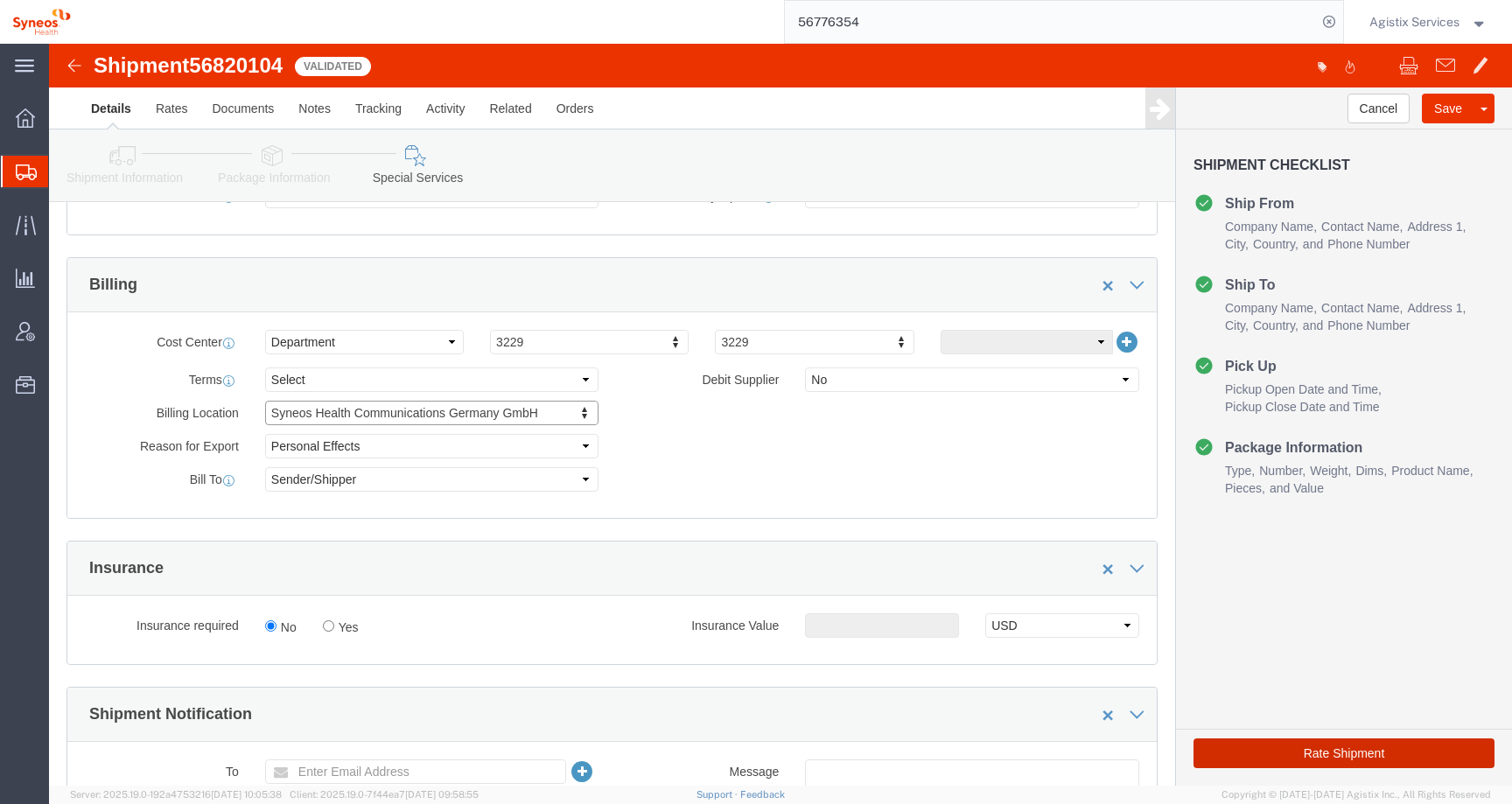
click button "Rate Shipment"
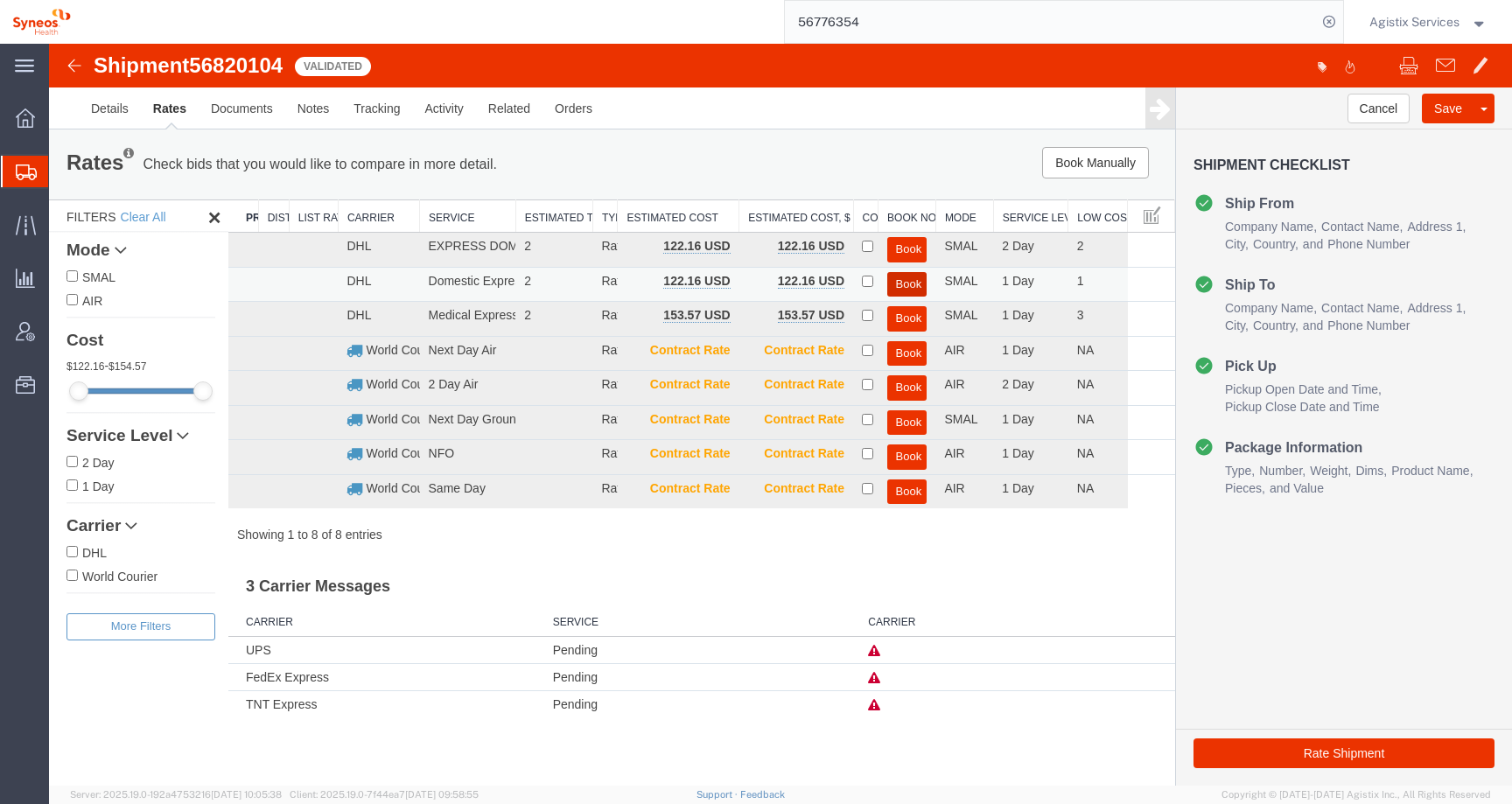
click at [905, 287] on button "Book" at bounding box center [907, 285] width 40 height 25
click at [120, 117] on link "Details" at bounding box center [109, 108] width 62 height 42
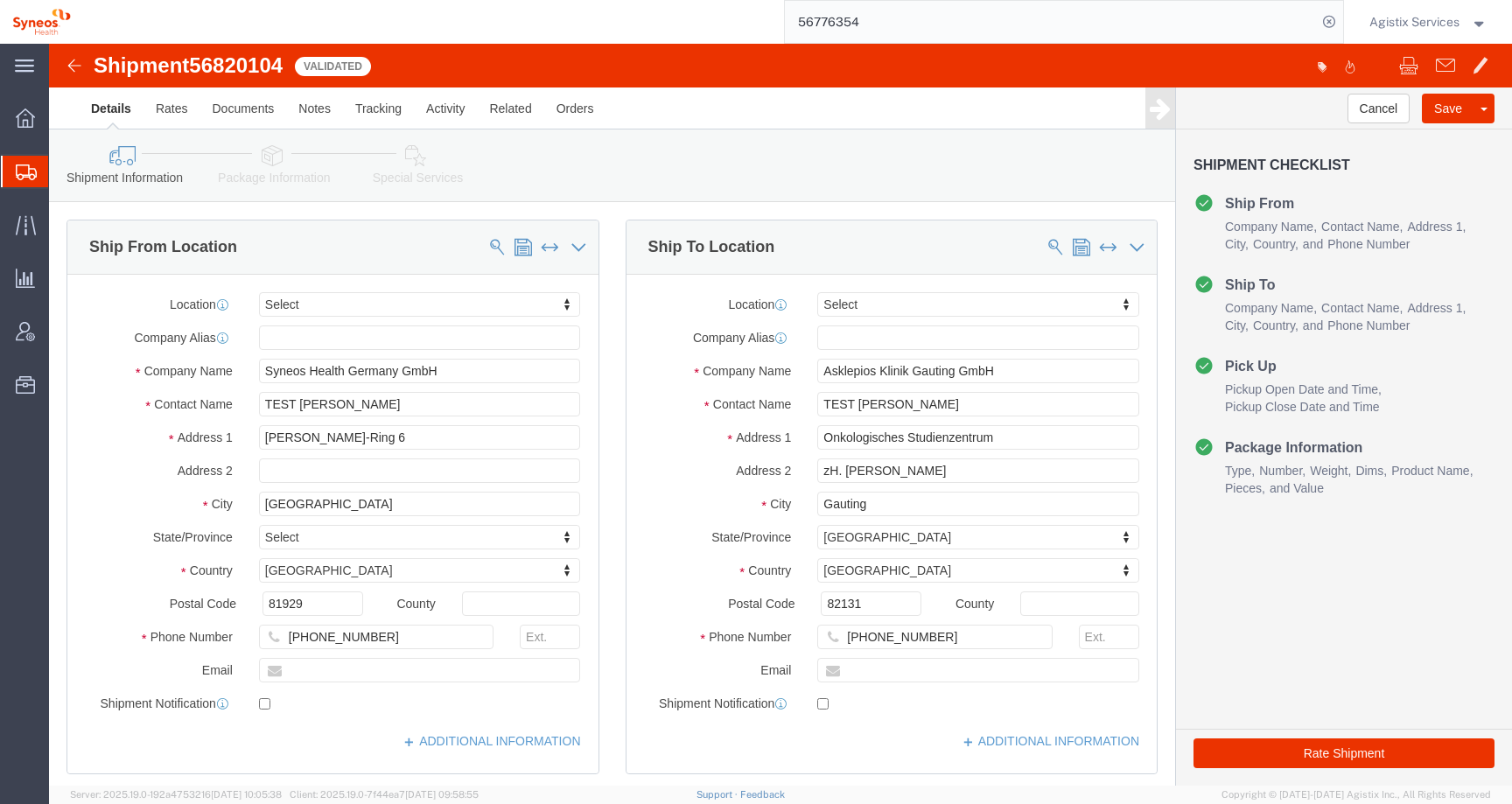
click icon
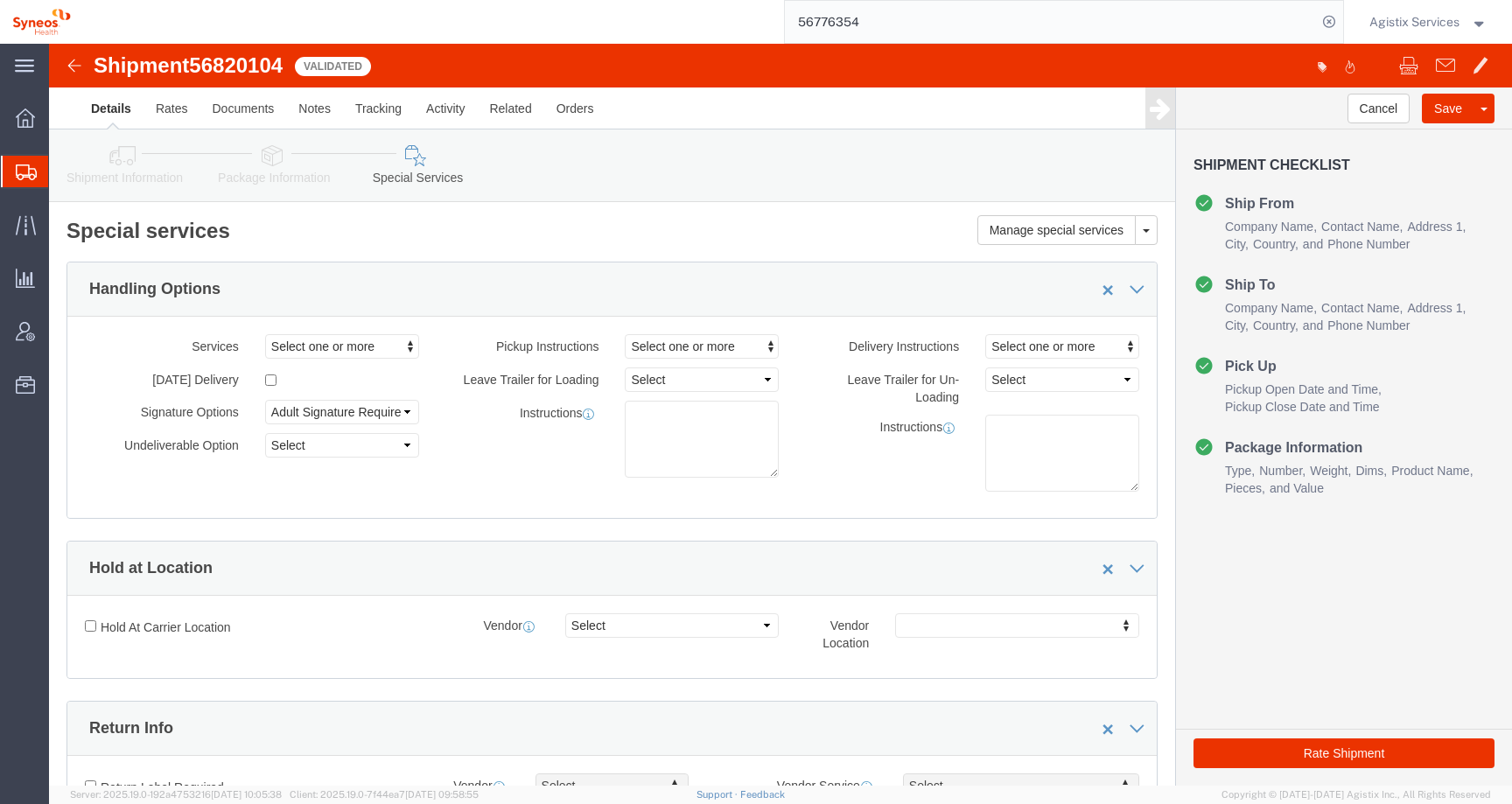
click icon
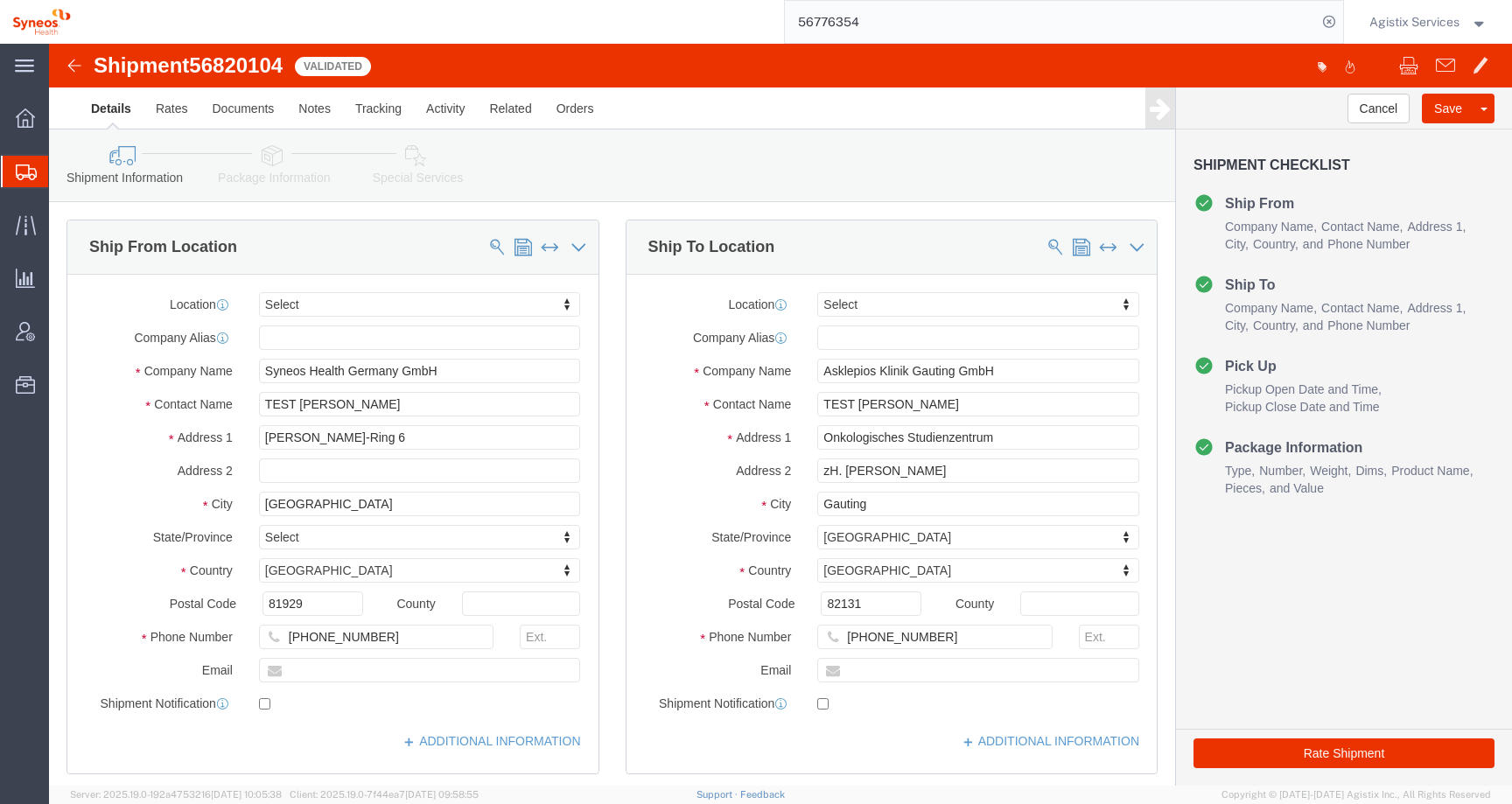
click span "56820104"
copy span "56820104"
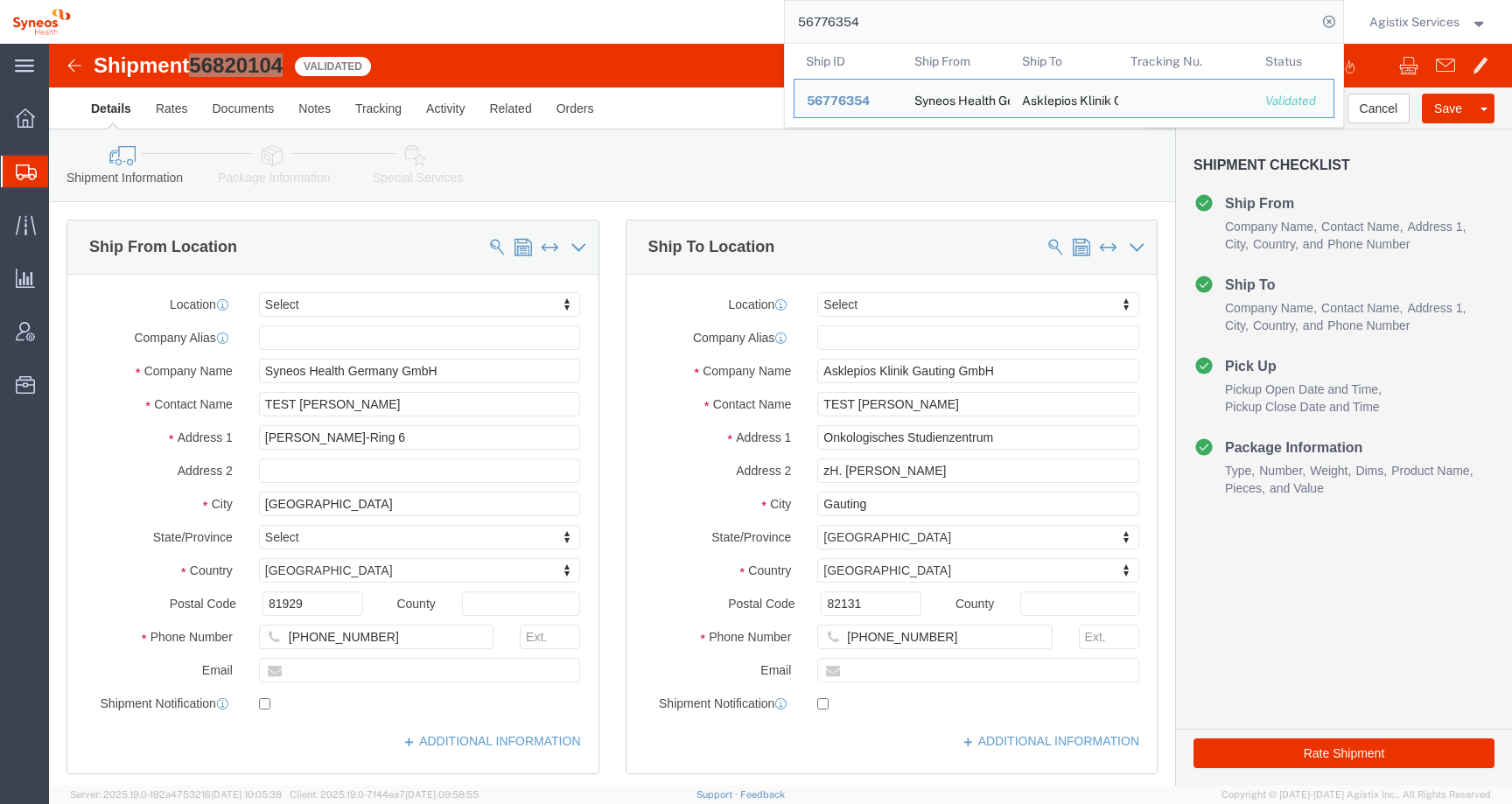
drag, startPoint x: 870, startPoint y: 24, endPoint x: 724, endPoint y: 24, distance: 146.0
click at [729, 24] on div "56776354 Ship ID Ship From Ship To Tracking Nu. Status Ship ID 56776354 Ship Fr…" at bounding box center [714, 22] width 1261 height 44
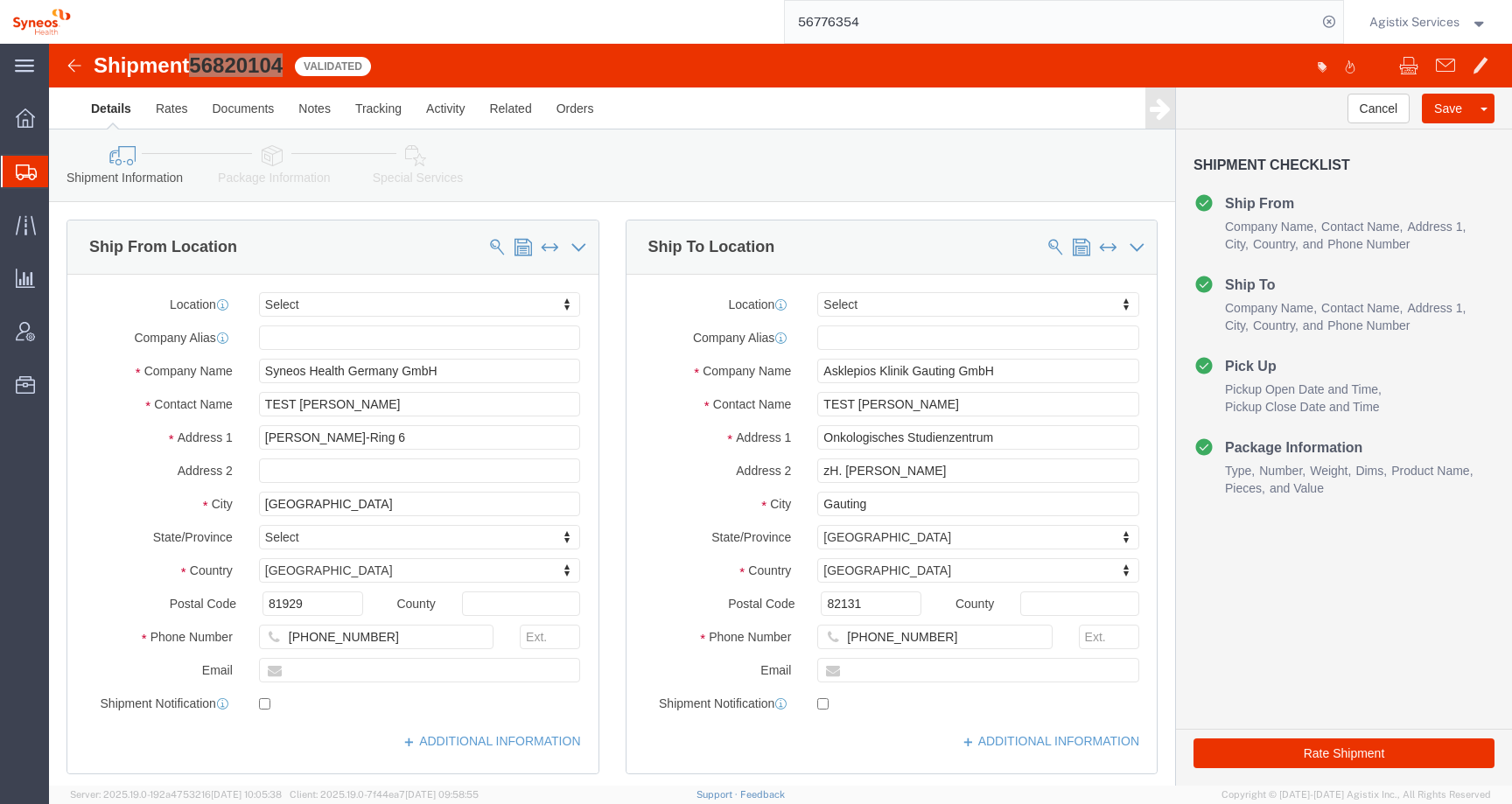
click at [1423, 25] on span "Agistix Services" at bounding box center [1414, 22] width 90 height 19
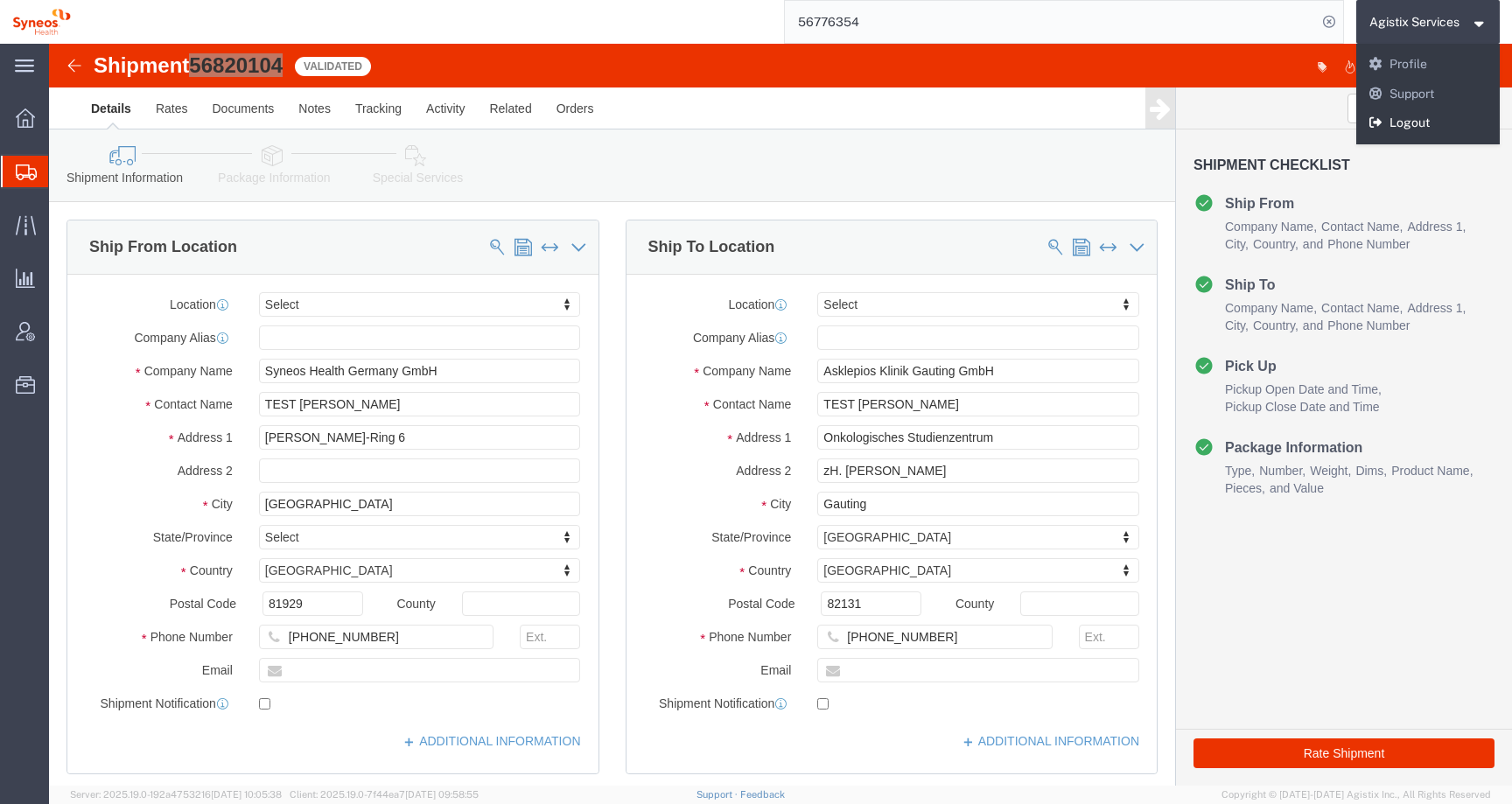
click at [1392, 126] on link "Logout" at bounding box center [1428, 123] width 145 height 30
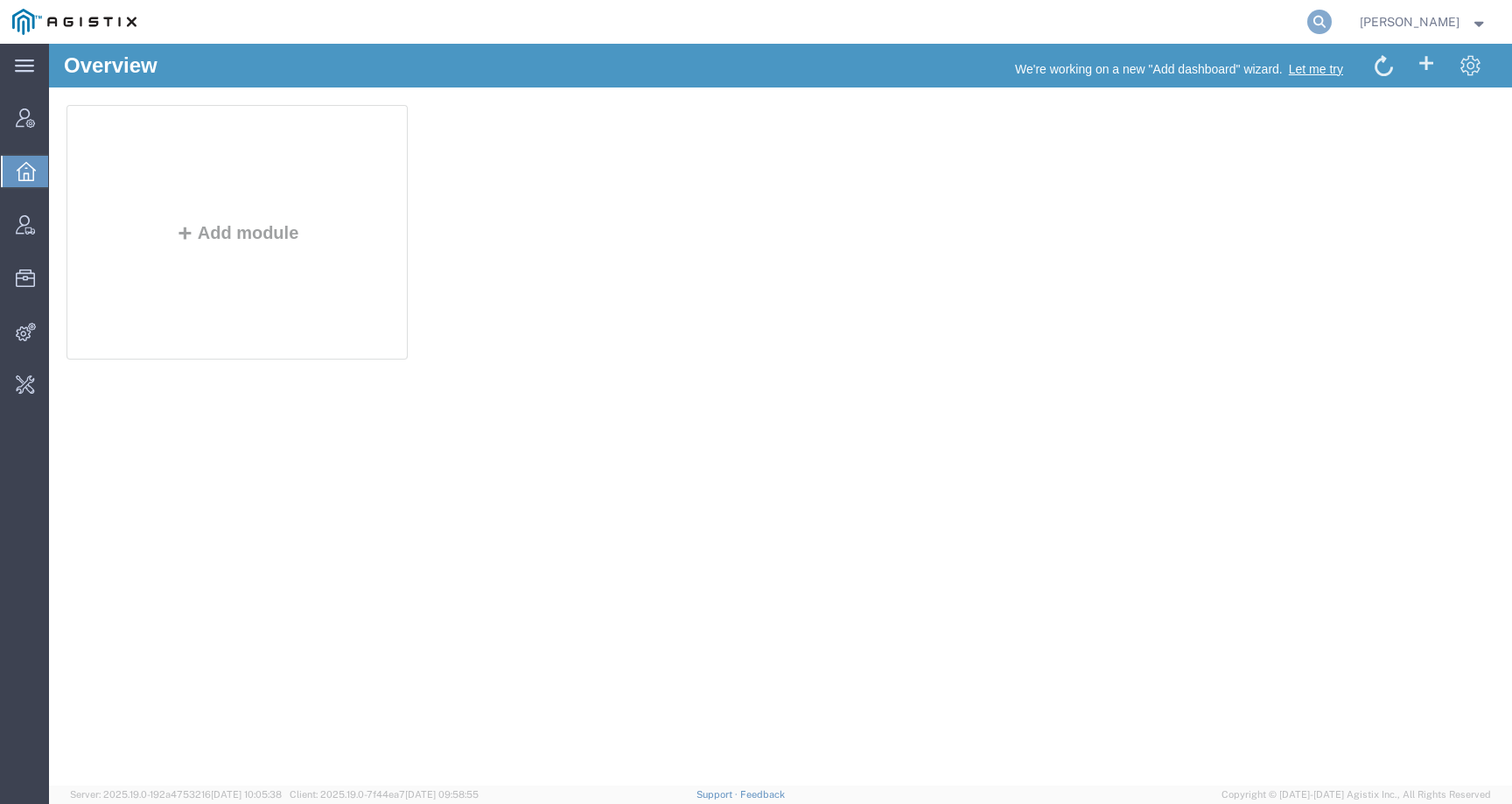
click at [1332, 20] on icon at bounding box center [1319, 22] width 25 height 25
click at [1281, 20] on input "search" at bounding box center [1041, 22] width 532 height 42
paste input "56820104"
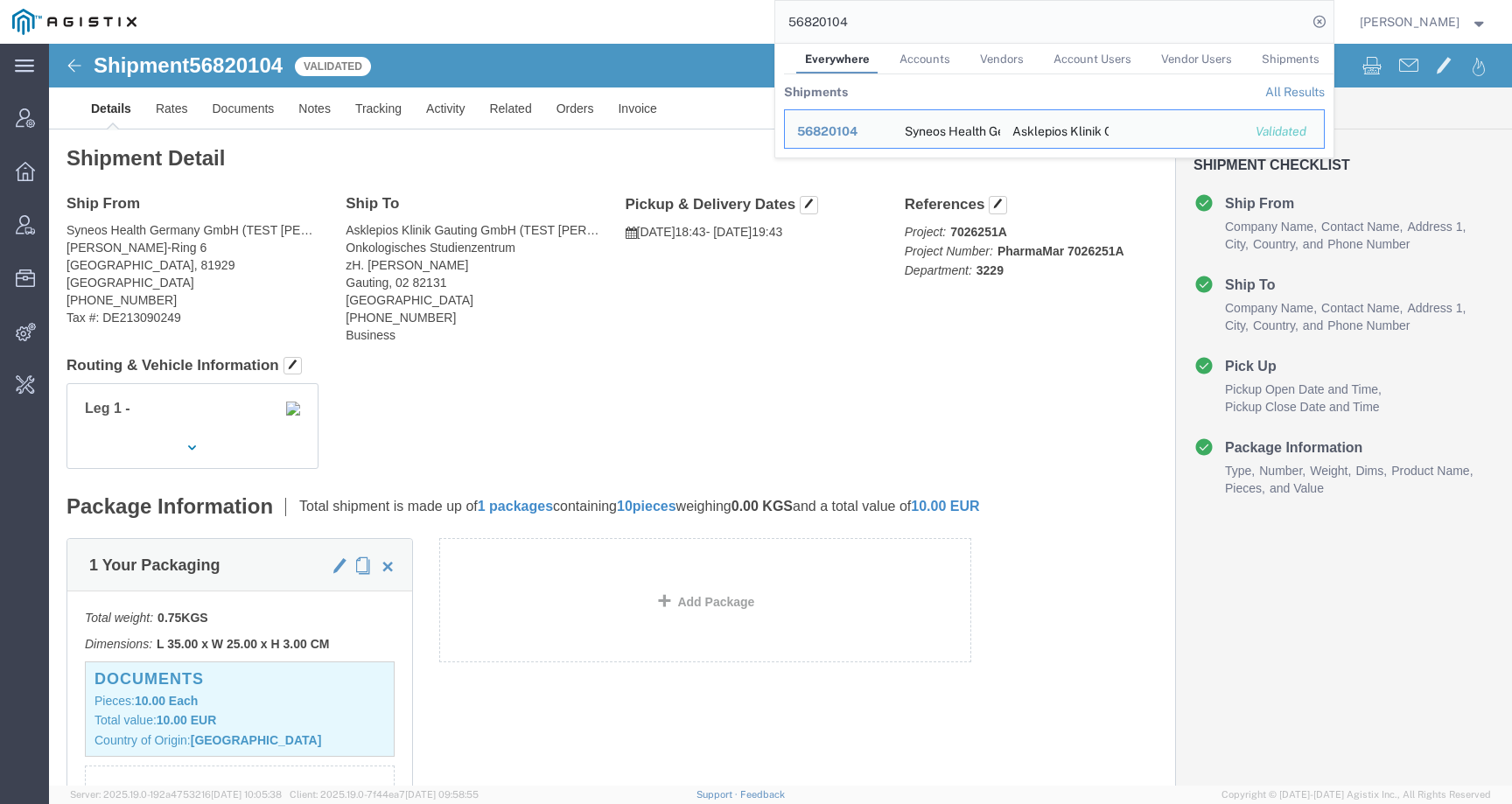
click address "Asklepios Klinik Gauting GmbH (TEST [PERSON_NAME]) Onkologisches Studienzentrum…"
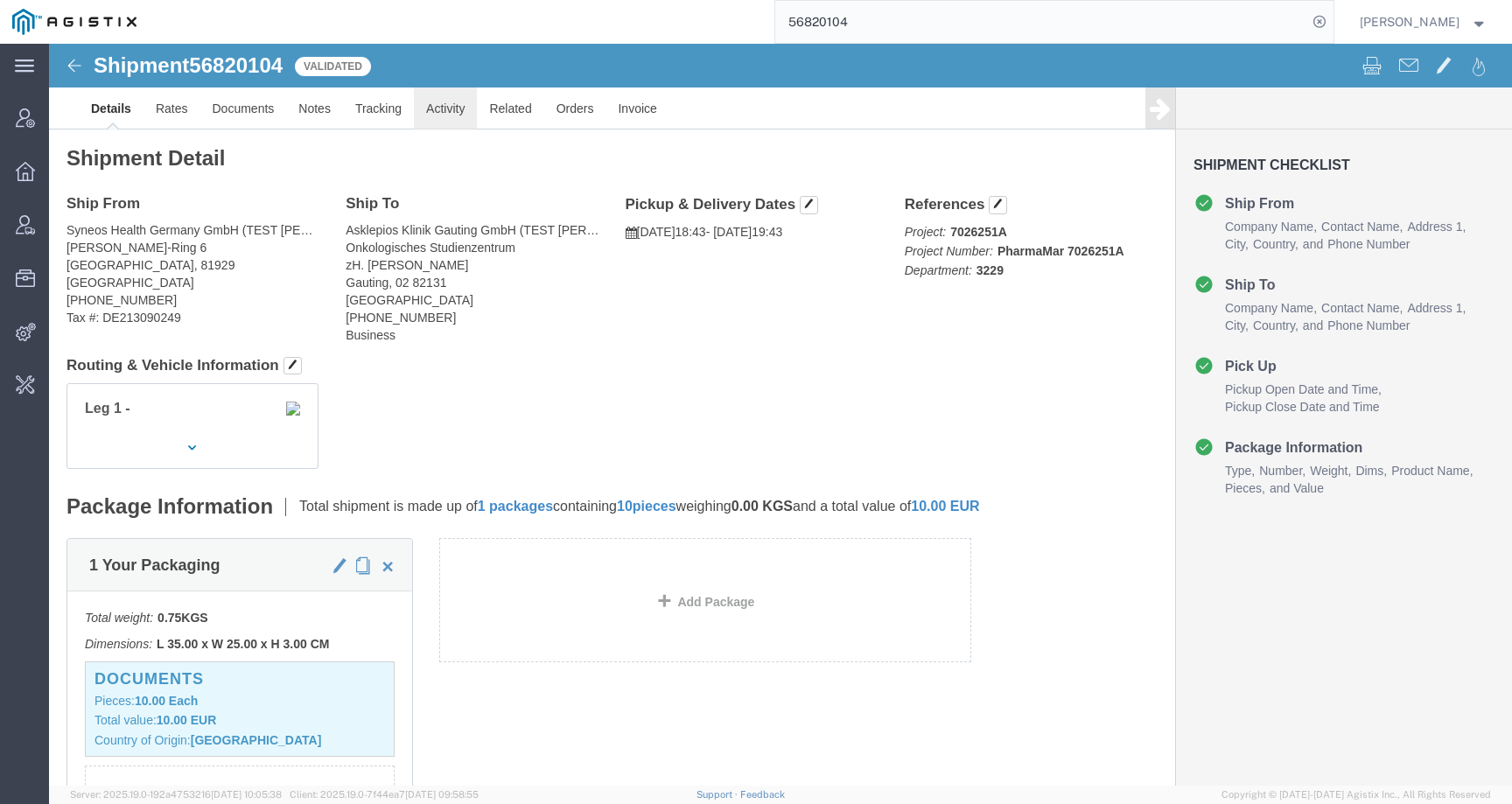
click link "Activity"
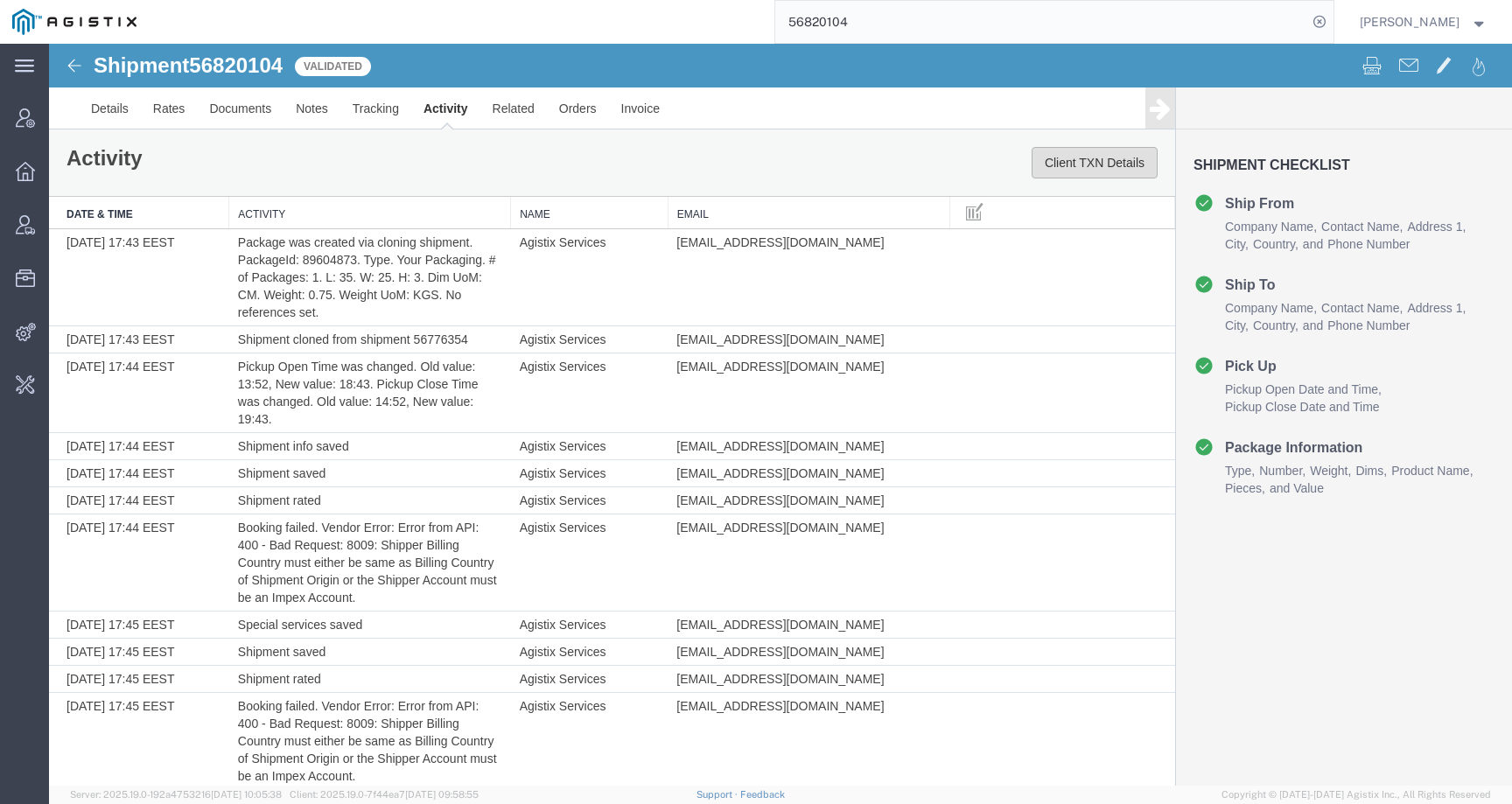
click at [1064, 154] on button "Client TXN Details" at bounding box center [1093, 162] width 126 height 32
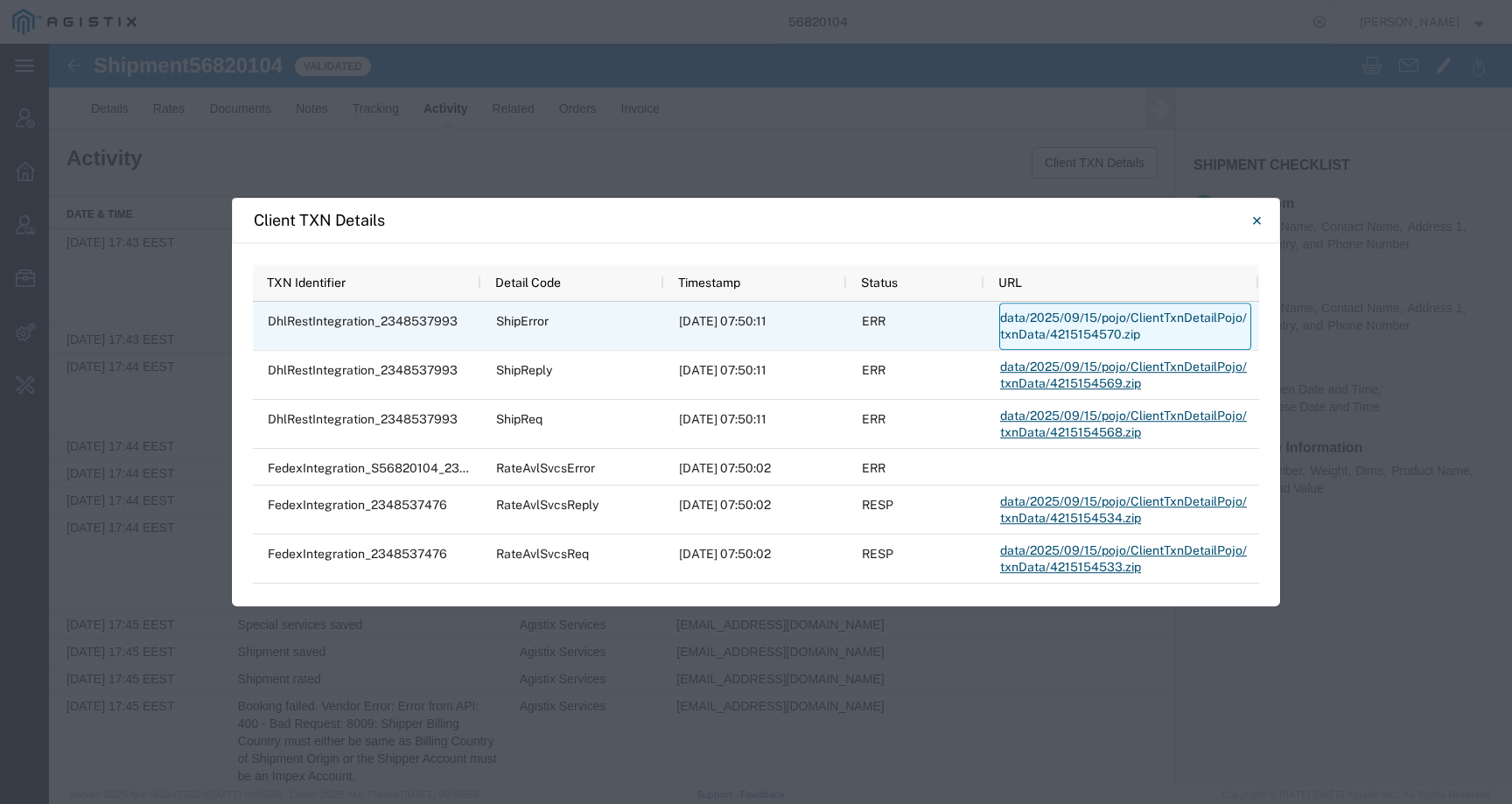
click at [1024, 312] on link "data/2025/09/15/pojo/ClientTxnDetailPojo/txnData/4215154570.zip" at bounding box center [1125, 326] width 252 height 47
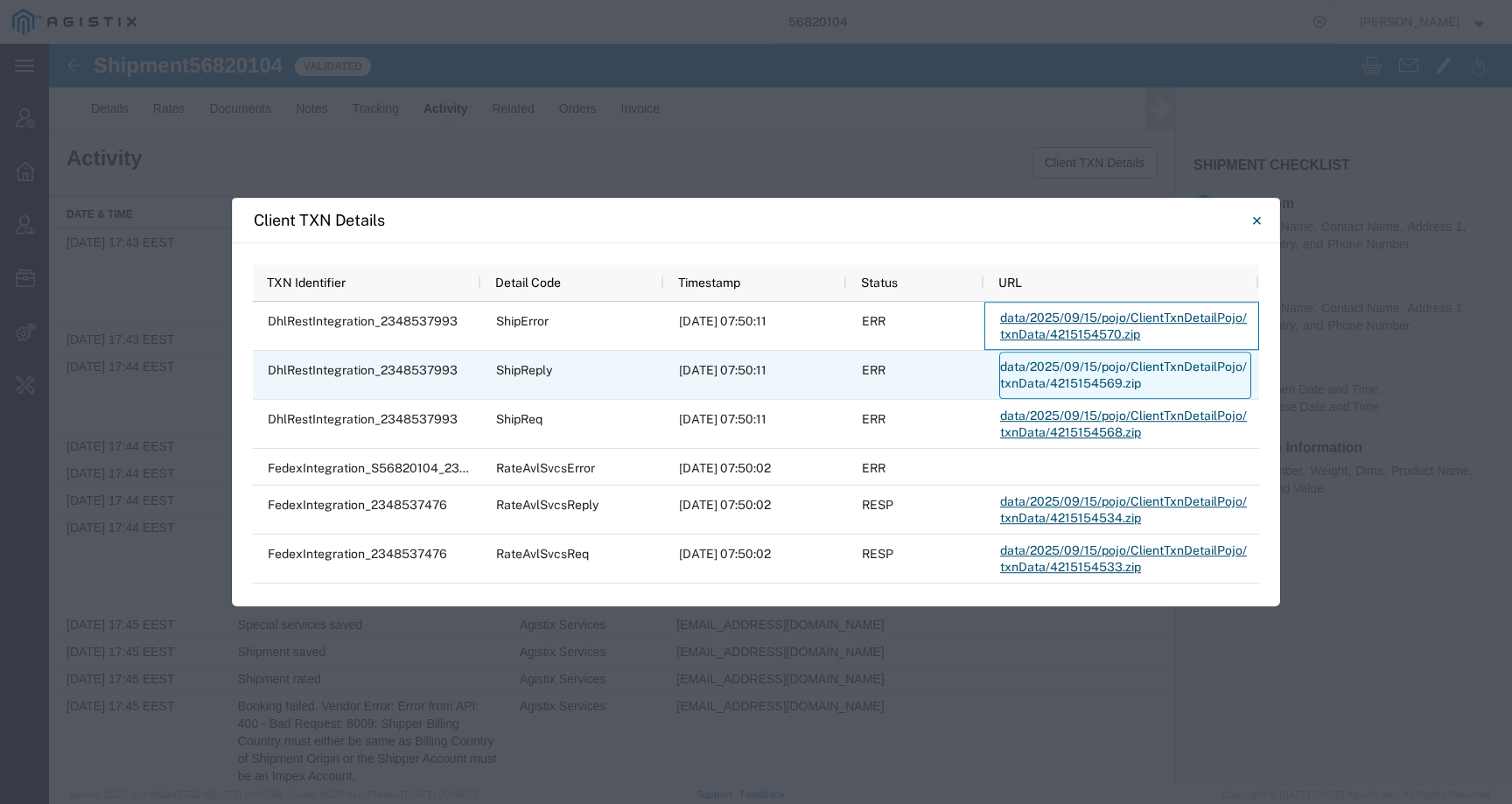
click at [1059, 369] on link "data/2025/09/15/pojo/ClientTxnDetailPojo/txnData/4215154569.zip" at bounding box center [1125, 375] width 252 height 47
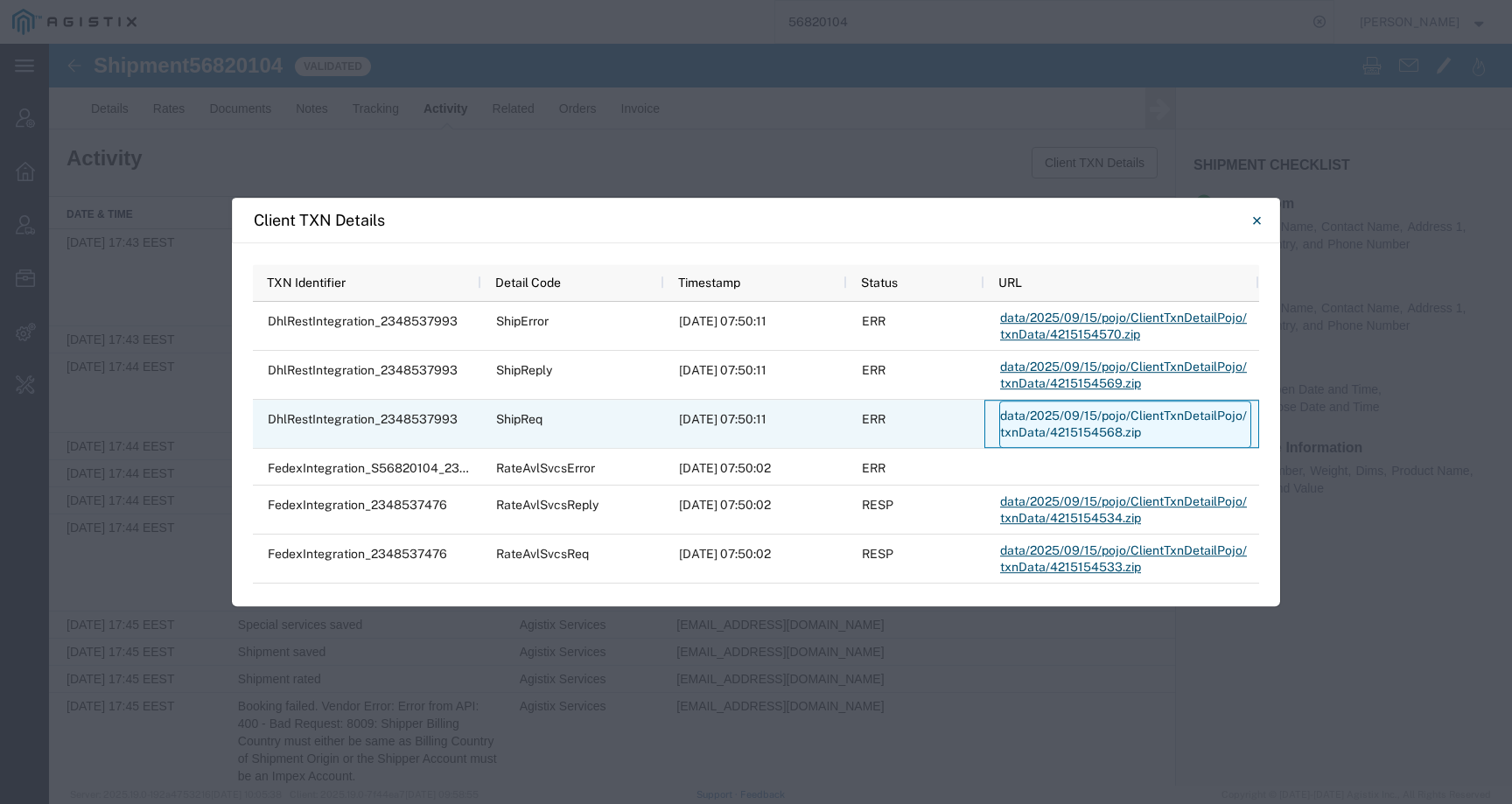
click at [1049, 426] on link "data/2025/09/15/pojo/ClientTxnDetailPojo/txnData/4215154568.zip" at bounding box center [1125, 424] width 252 height 47
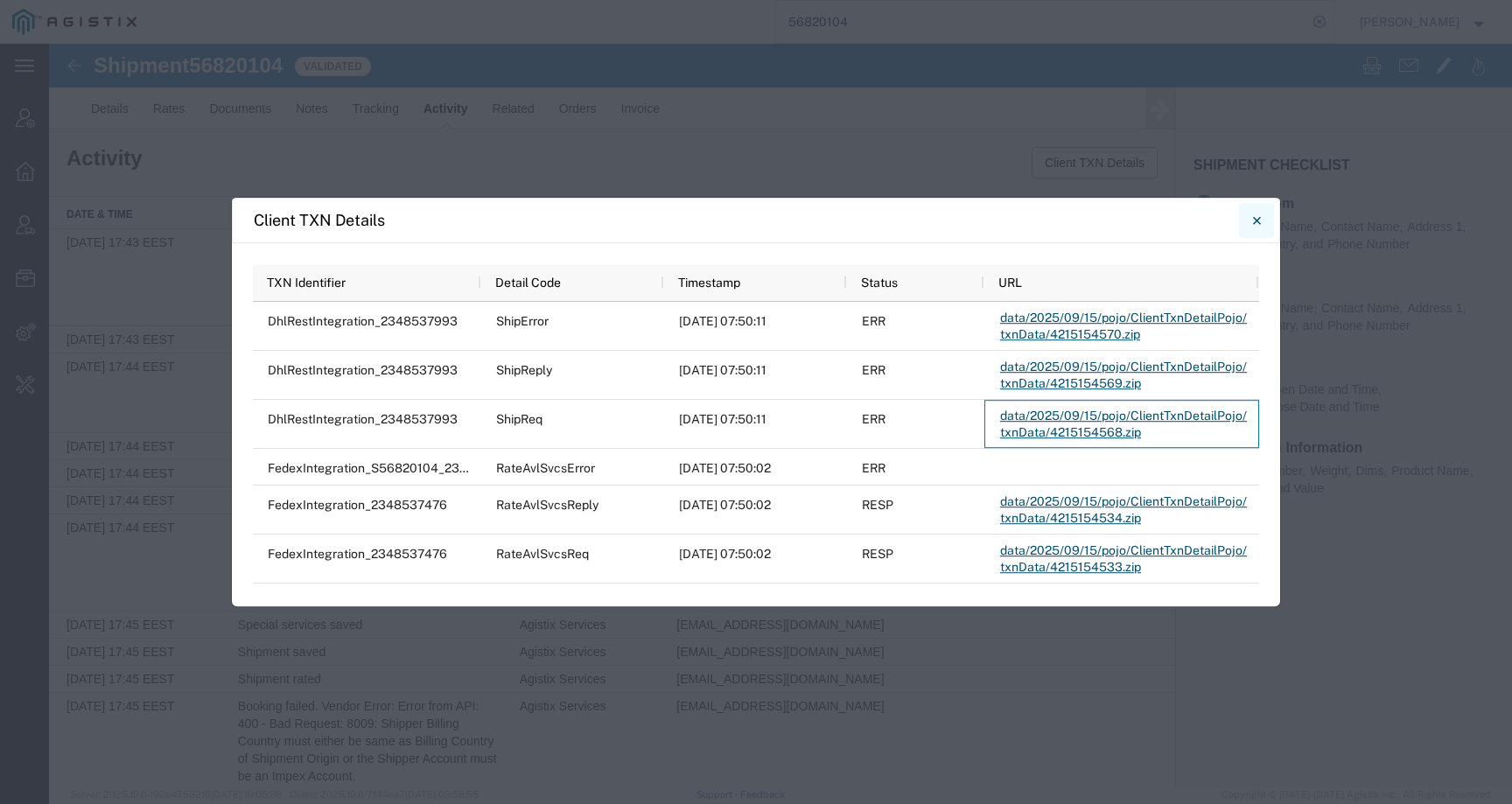
click at [1261, 217] on button "Close" at bounding box center [1256, 220] width 35 height 35
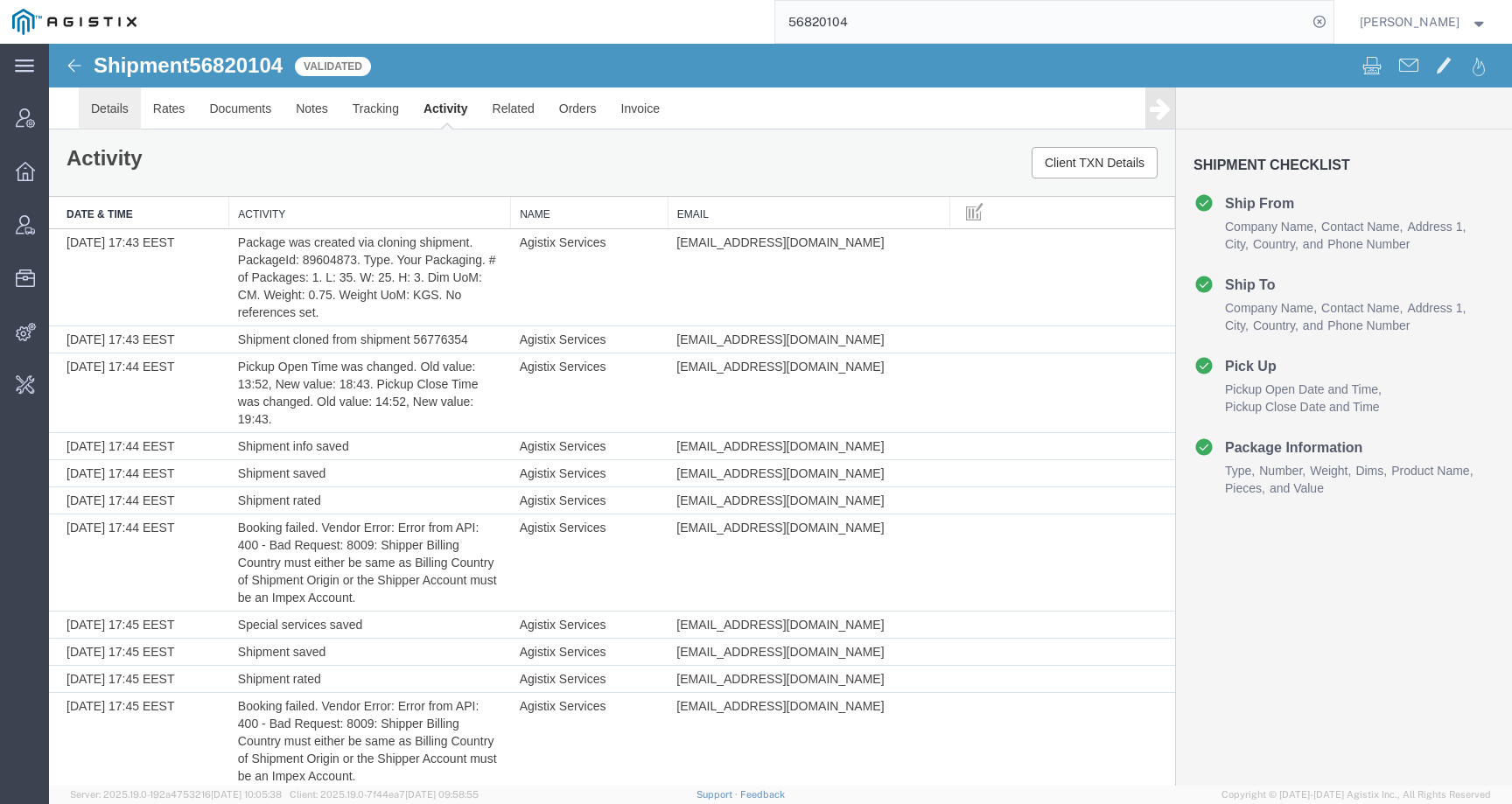
click at [129, 112] on link "Details" at bounding box center [109, 108] width 62 height 42
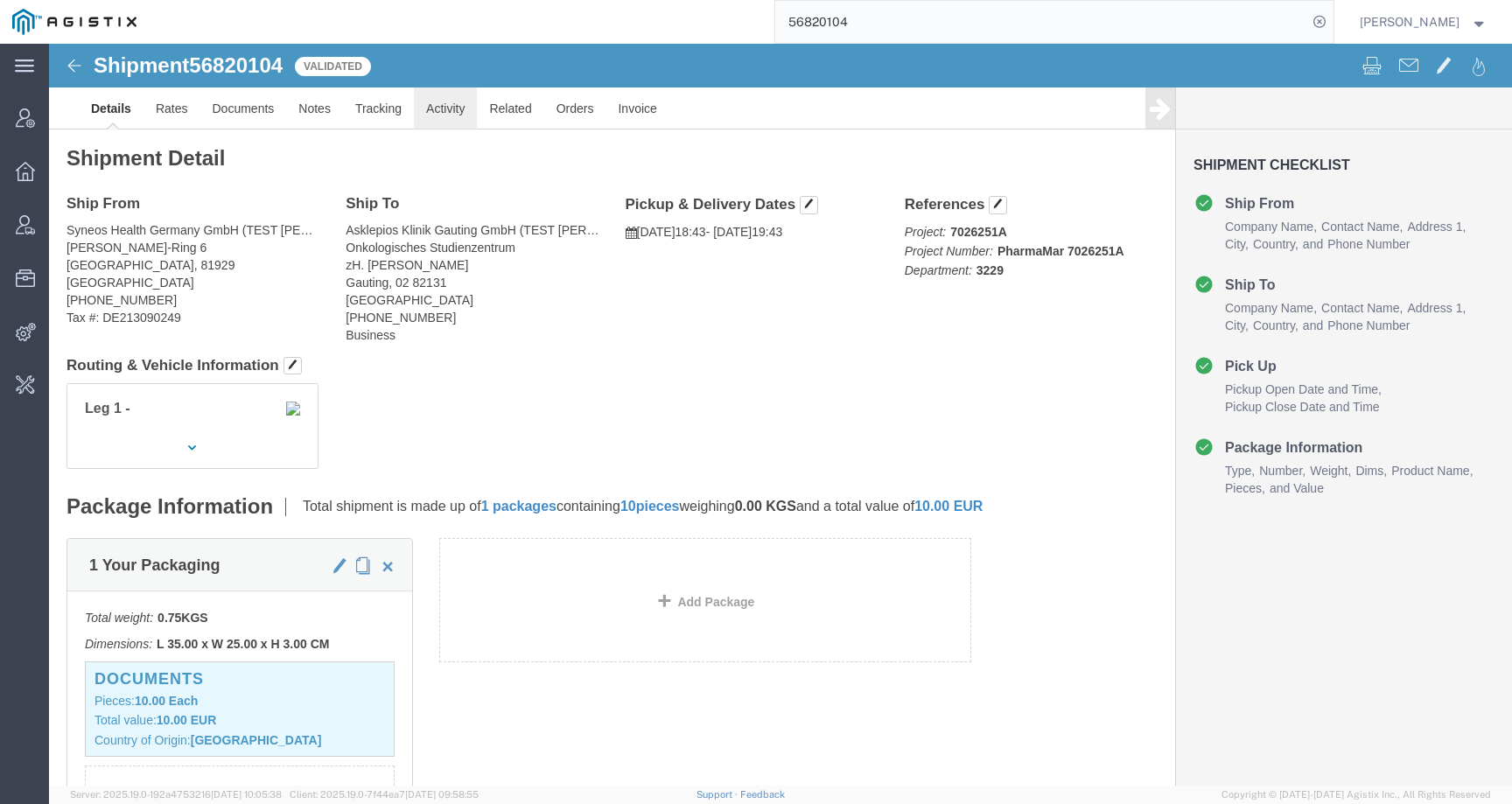
click link "Activity"
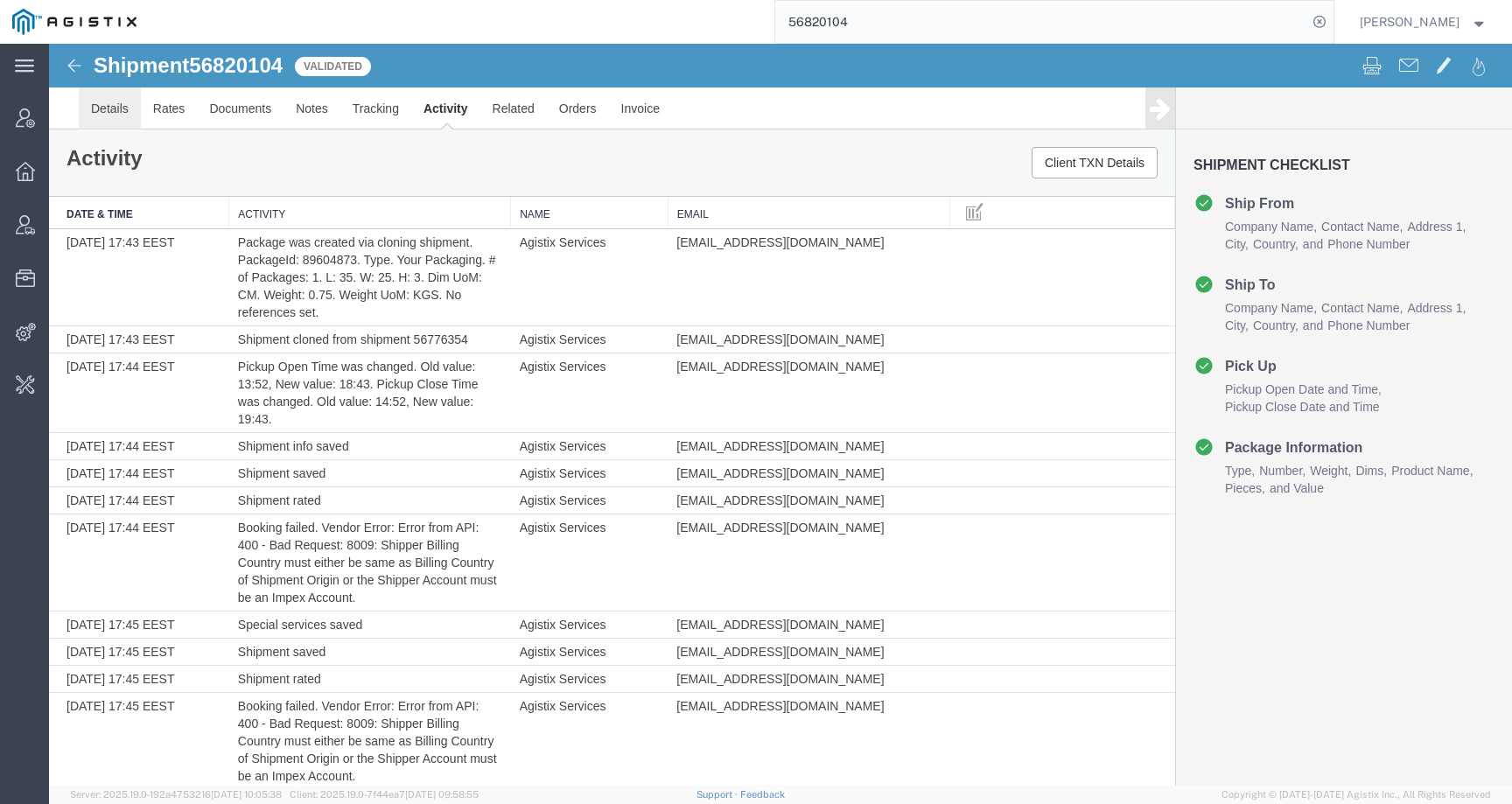
click at [106, 111] on link "Details" at bounding box center [109, 108] width 62 height 42
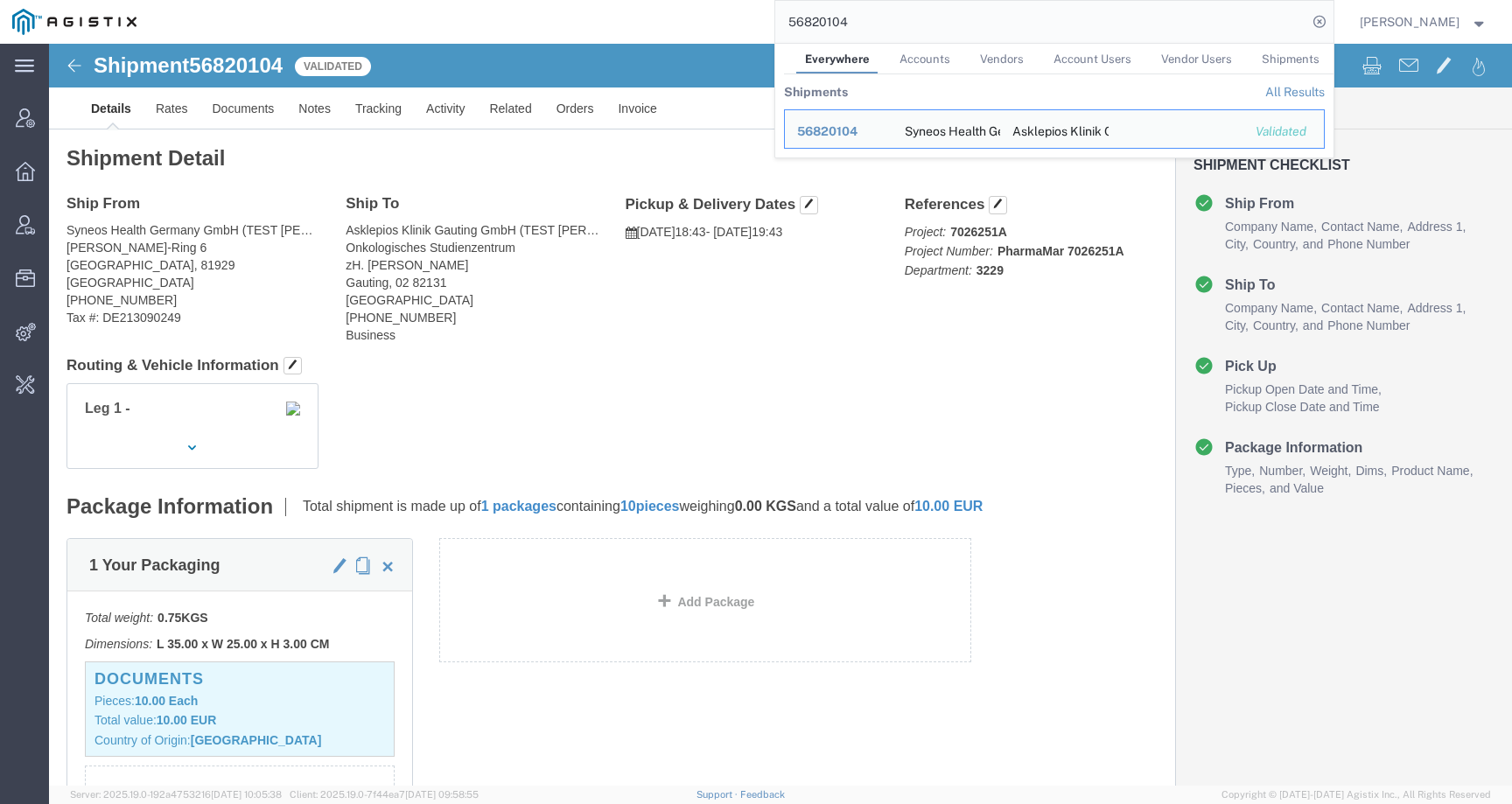
drag, startPoint x: 895, startPoint y: 22, endPoint x: 770, endPoint y: 18, distance: 125.1
click at [770, 18] on div "56820104 Everywhere Accounts Vendors Account Users Vendor Users Shipments Shipm…" at bounding box center [741, 22] width 1184 height 44
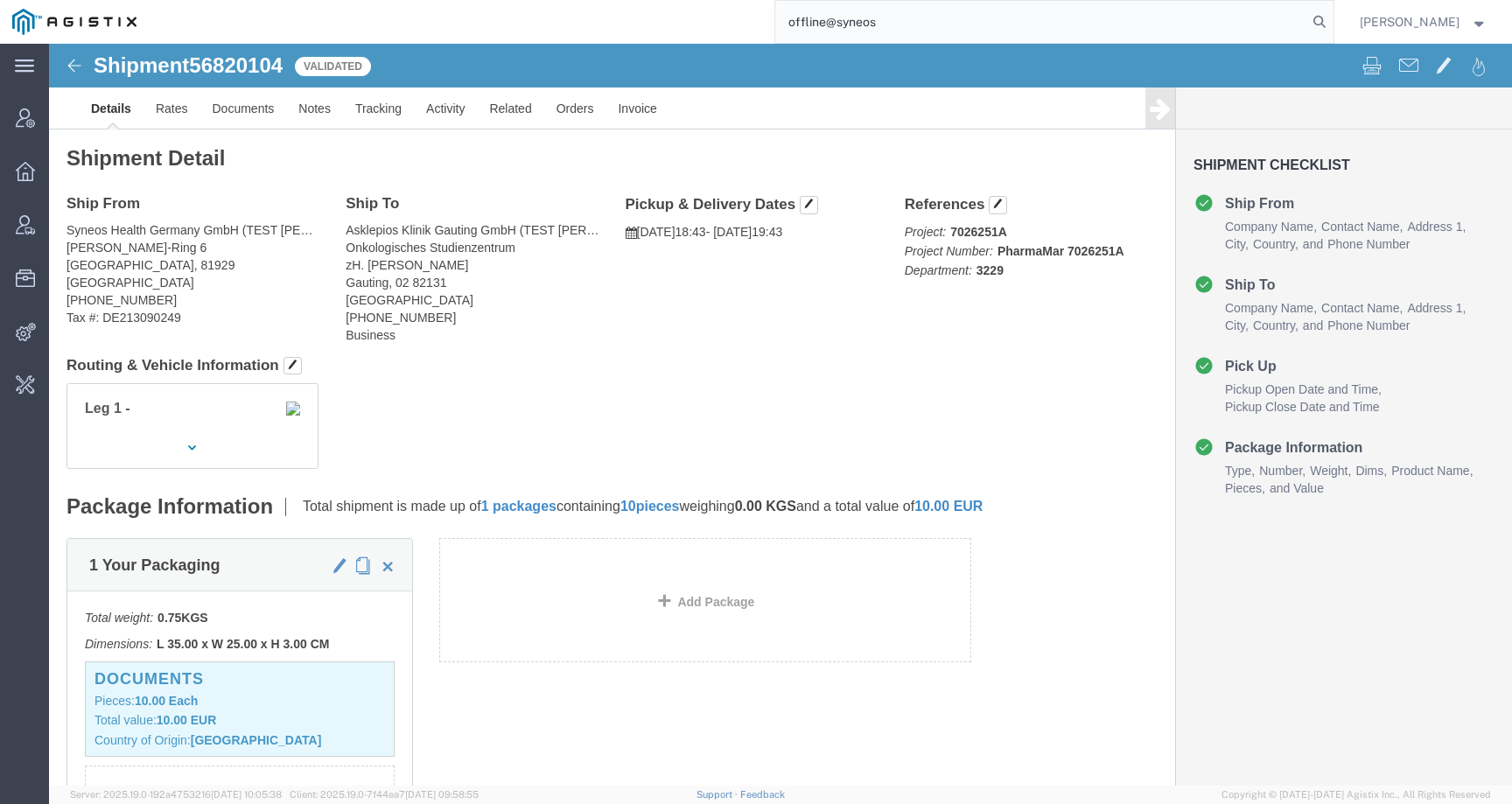
type input "offline@syneos"
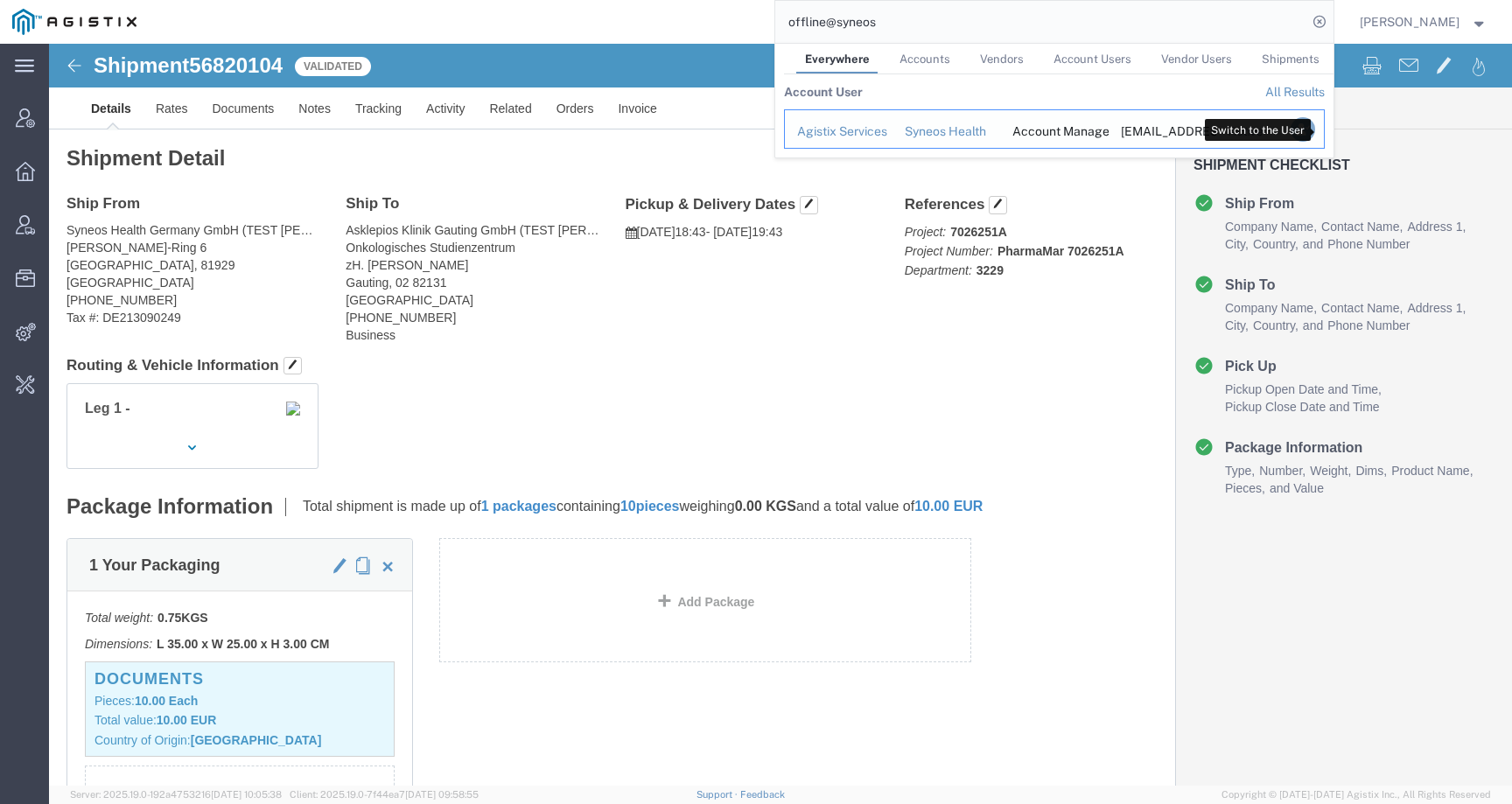
click at [1314, 128] on icon "Search Results" at bounding box center [1302, 129] width 25 height 25
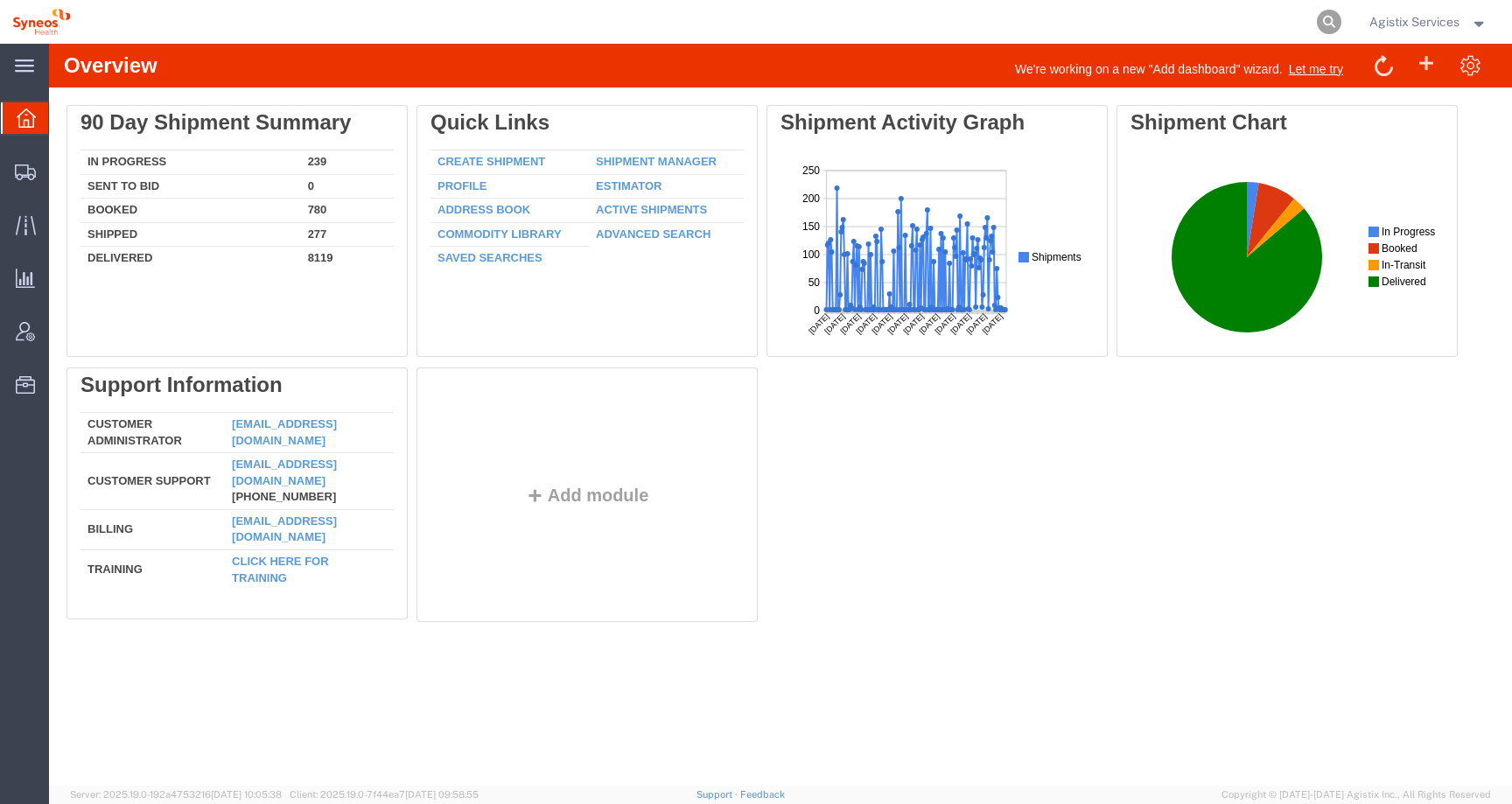
click at [1318, 16] on icon at bounding box center [1329, 22] width 25 height 25
click at [1265, 16] on input "search" at bounding box center [1050, 22] width 532 height 42
paste input "56820104"
type input "56820104"
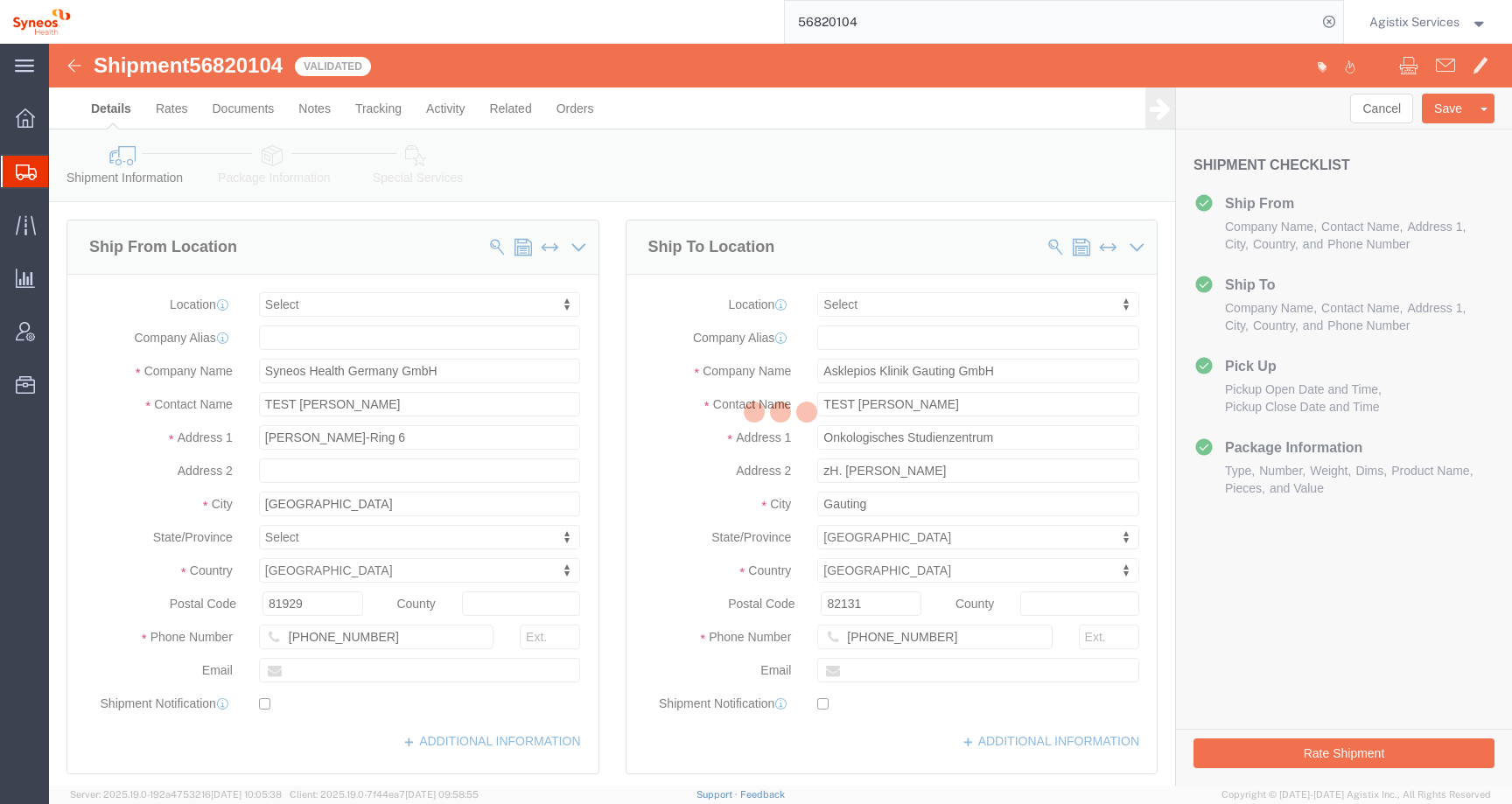
select select
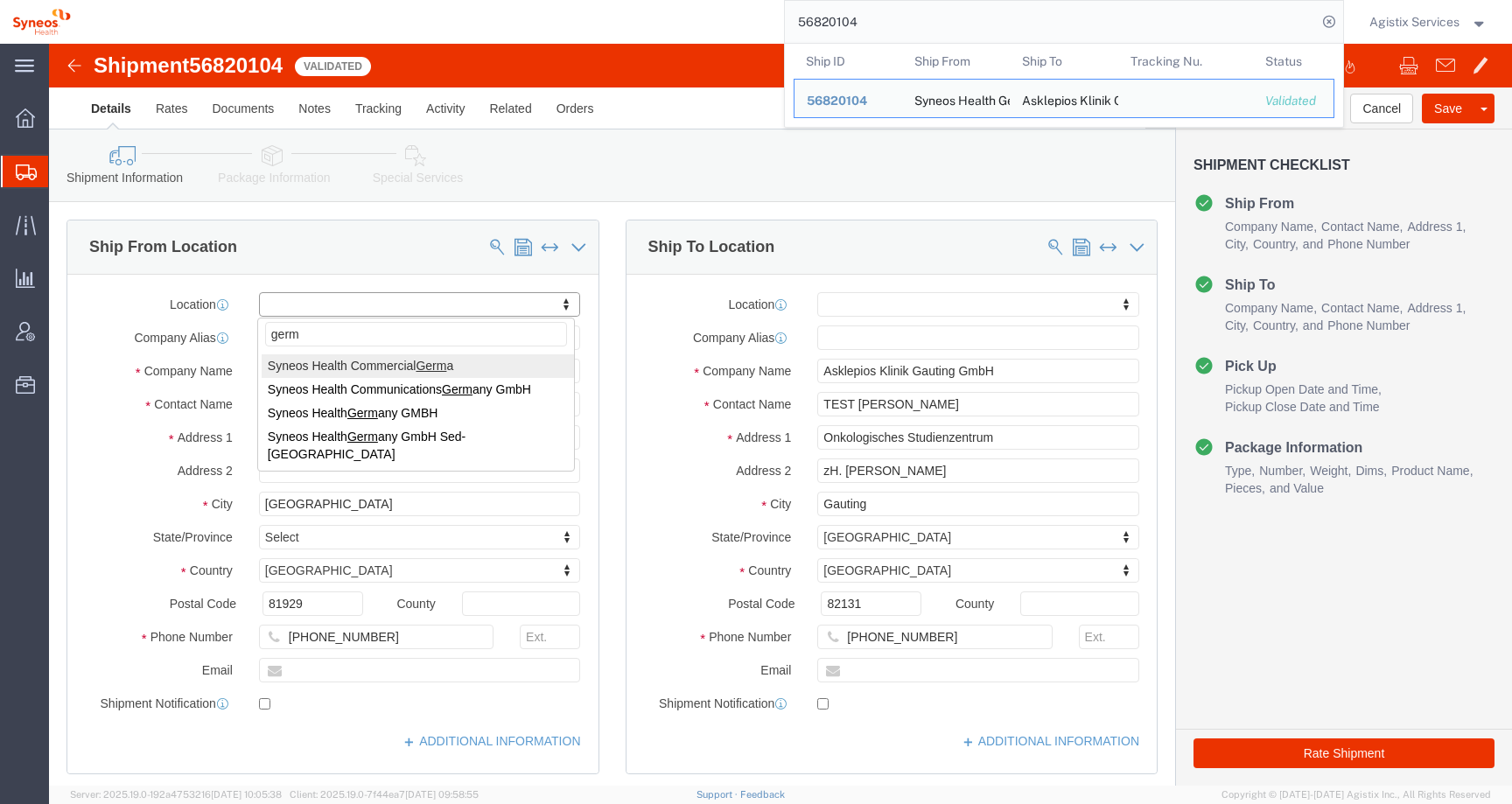
type input "germ"
click at [1394, 20] on span "Agistix Services" at bounding box center [1414, 22] width 90 height 19
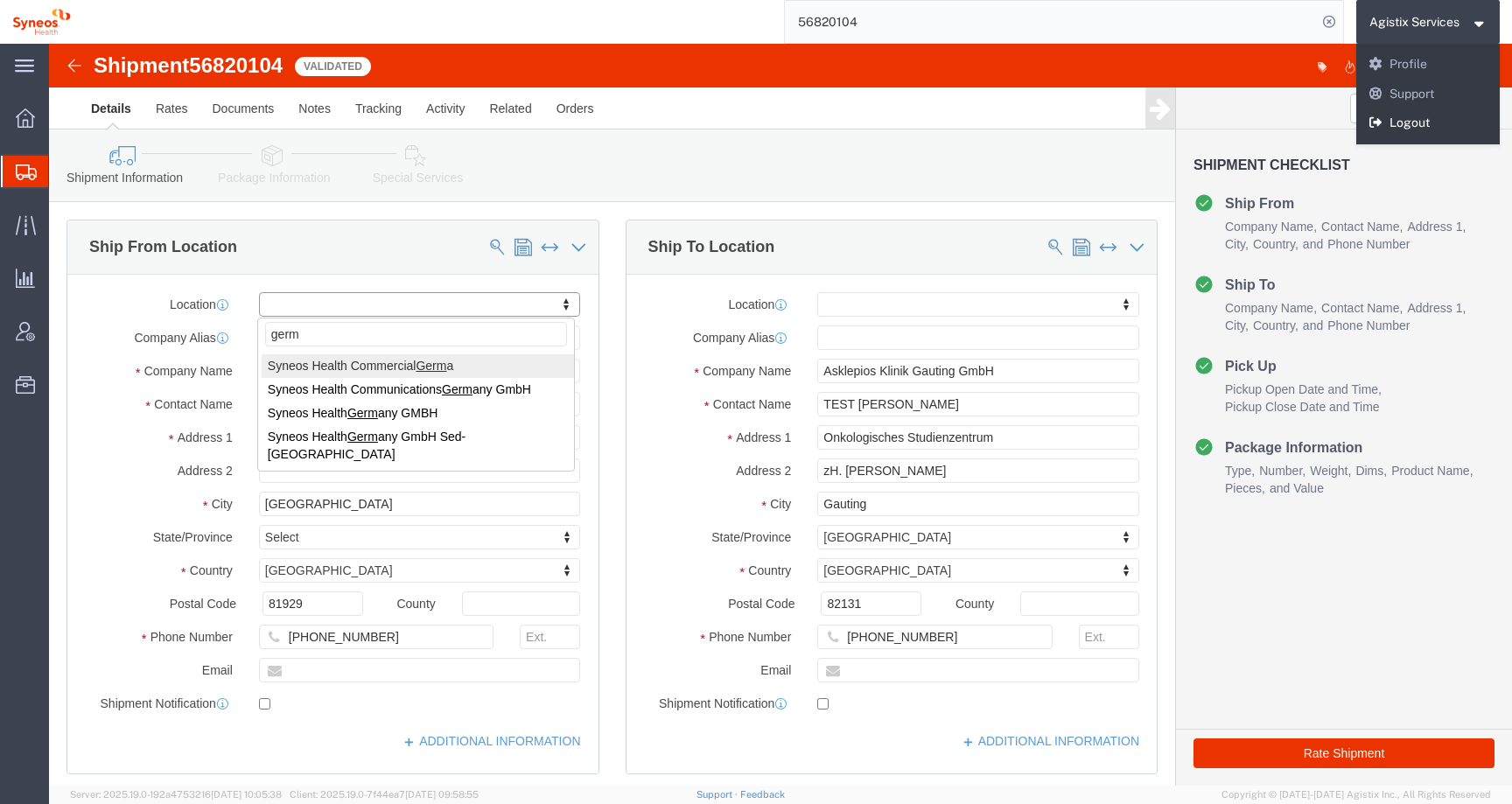
drag, startPoint x: 1389, startPoint y: 120, endPoint x: 1114, endPoint y: 50, distance: 283.8
click at [1389, 120] on link "Logout" at bounding box center [1428, 123] width 145 height 30
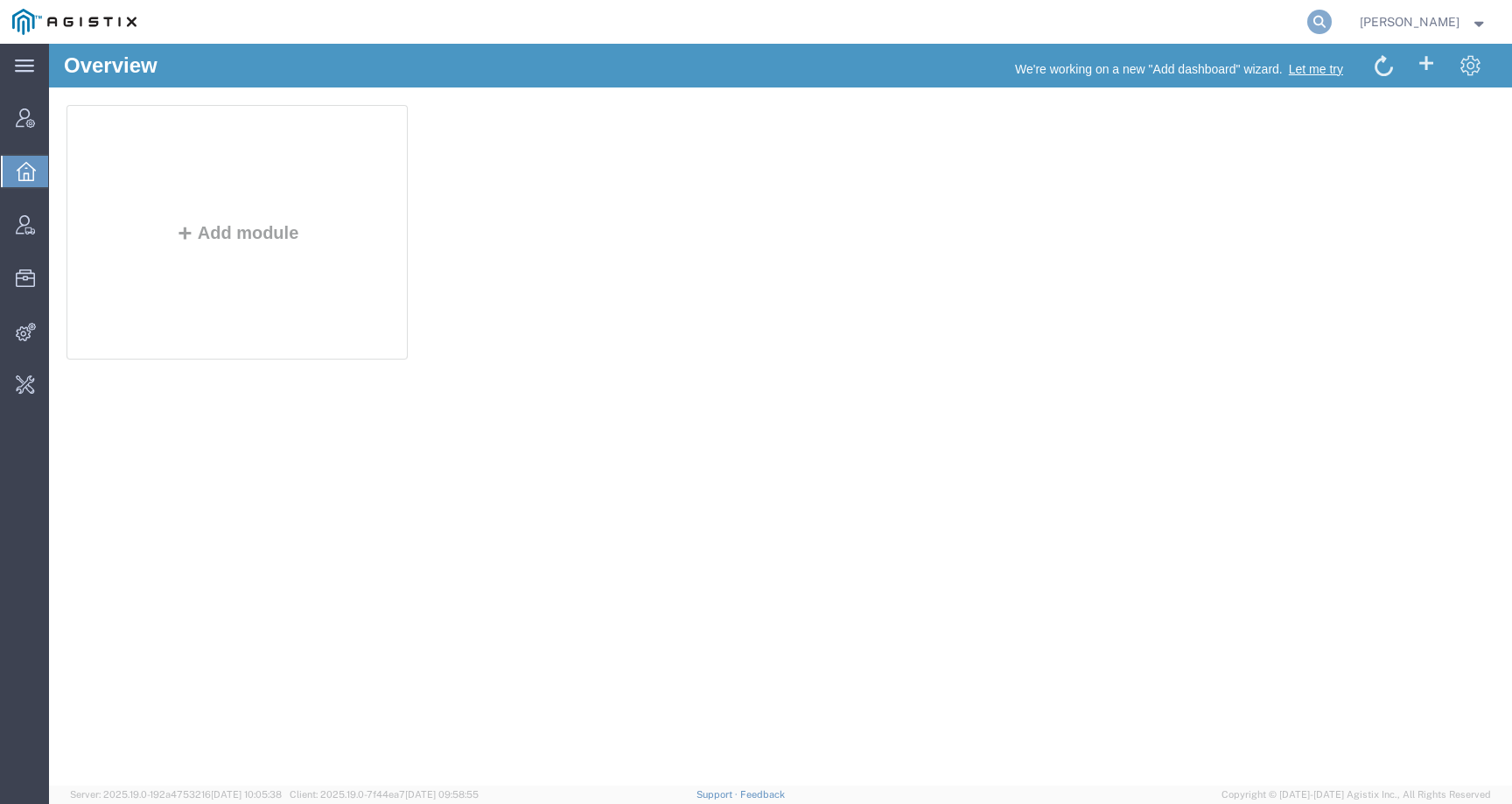
click at [1332, 21] on icon at bounding box center [1319, 22] width 25 height 25
paste input "56783400"
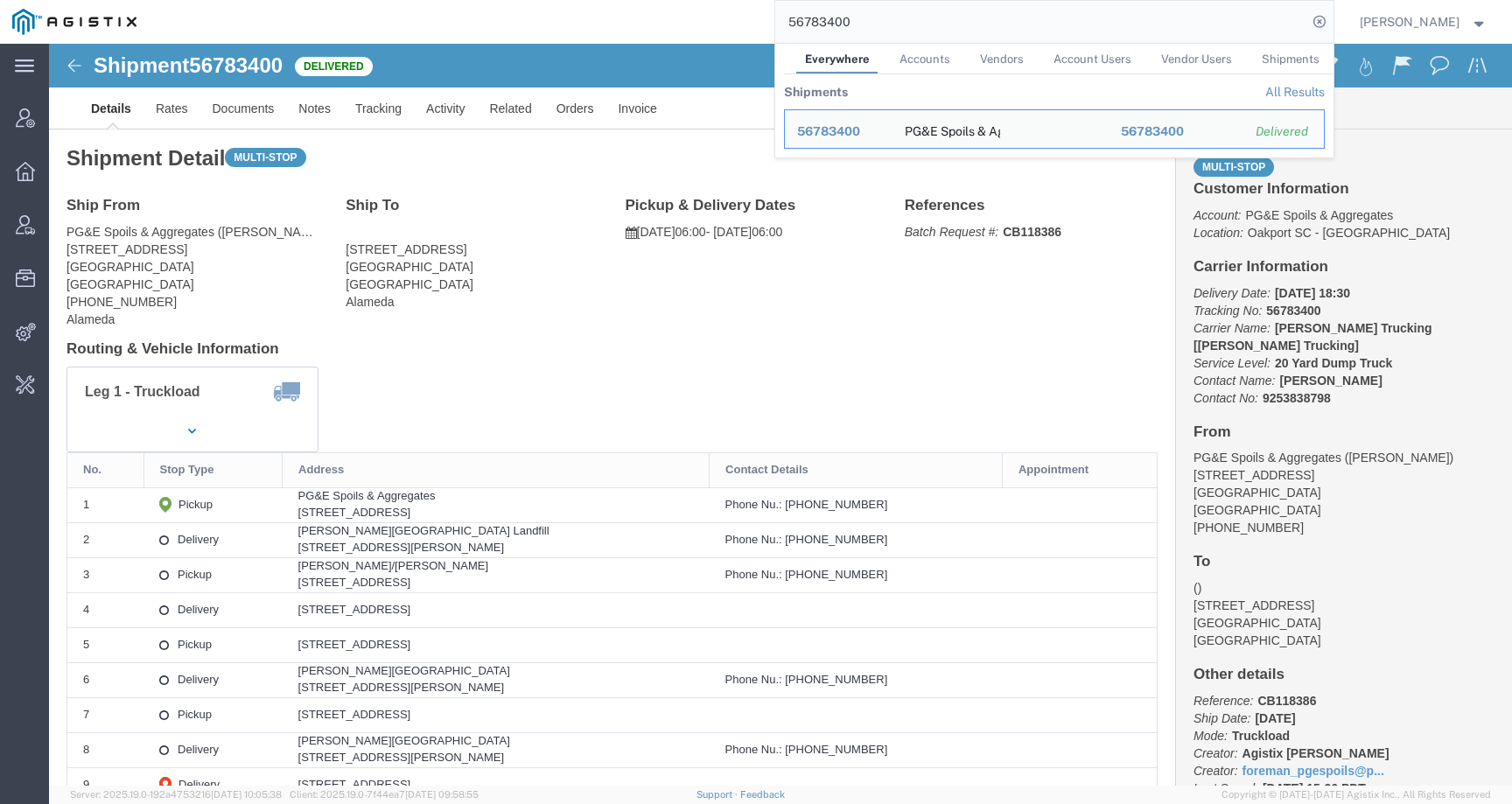
click div "Ship To [STREET_ADDRESS] Alameda"
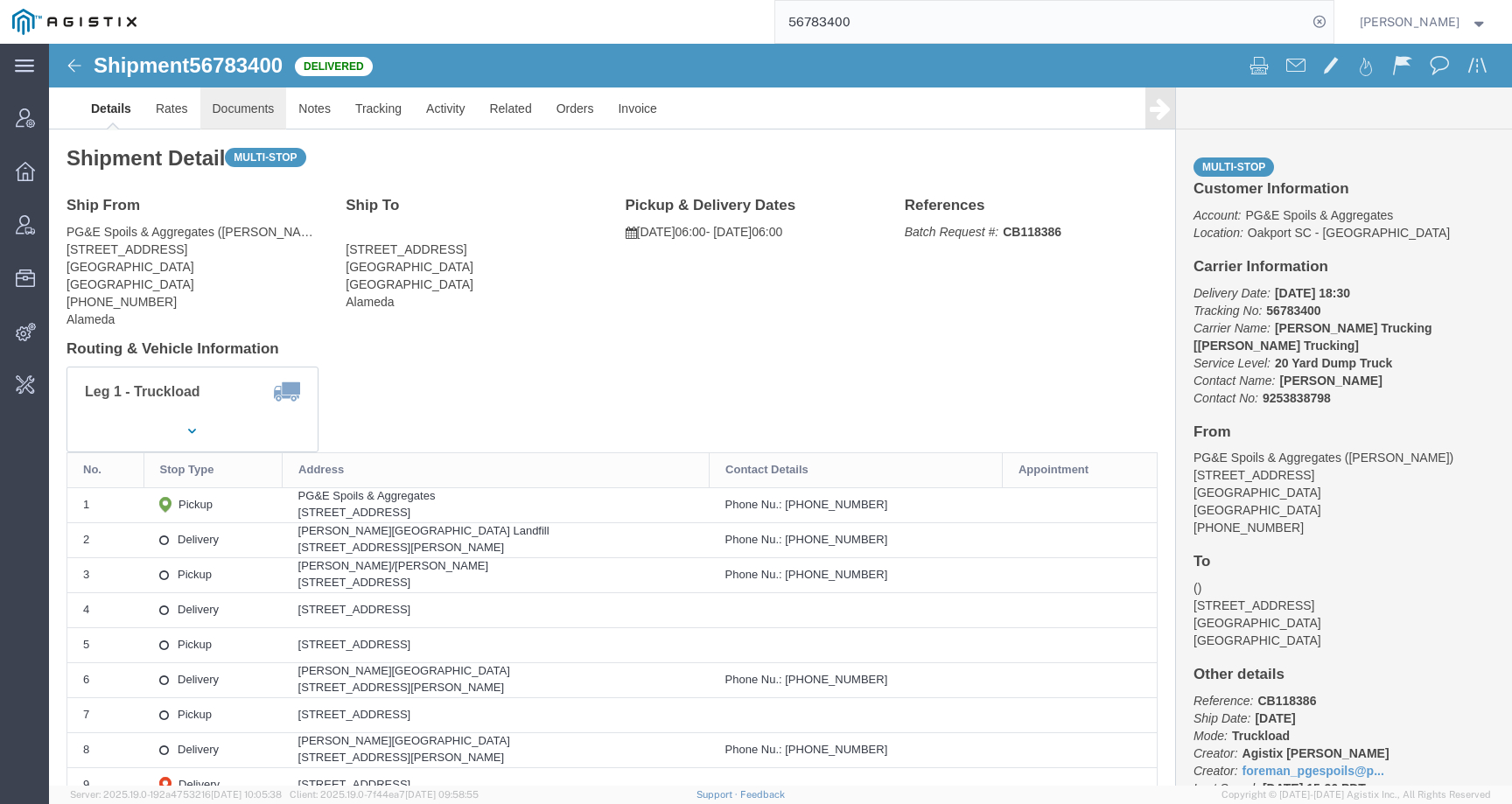
click link "Documents"
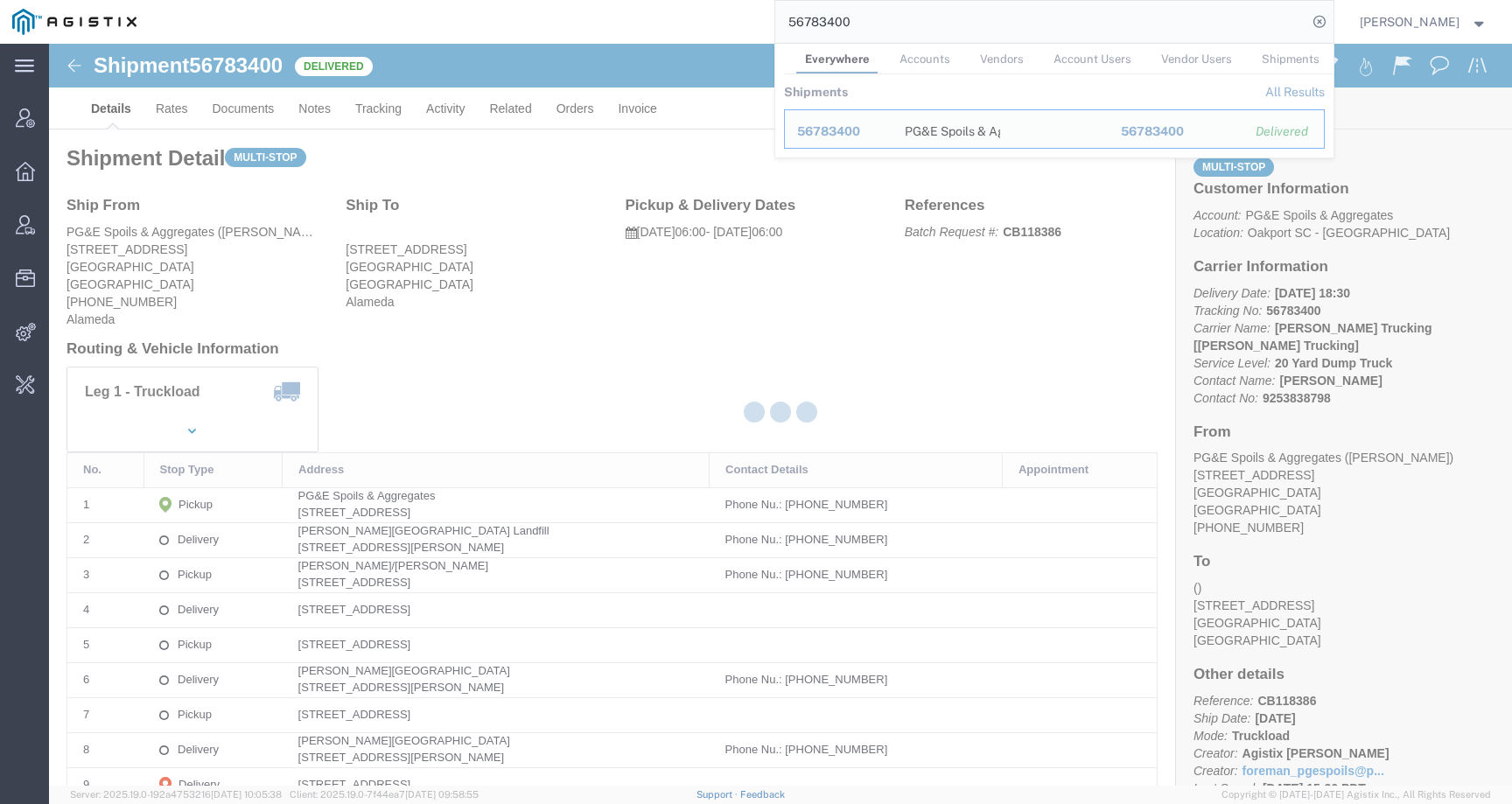
click at [851, 22] on input "56783400" at bounding box center [1041, 22] width 532 height 42
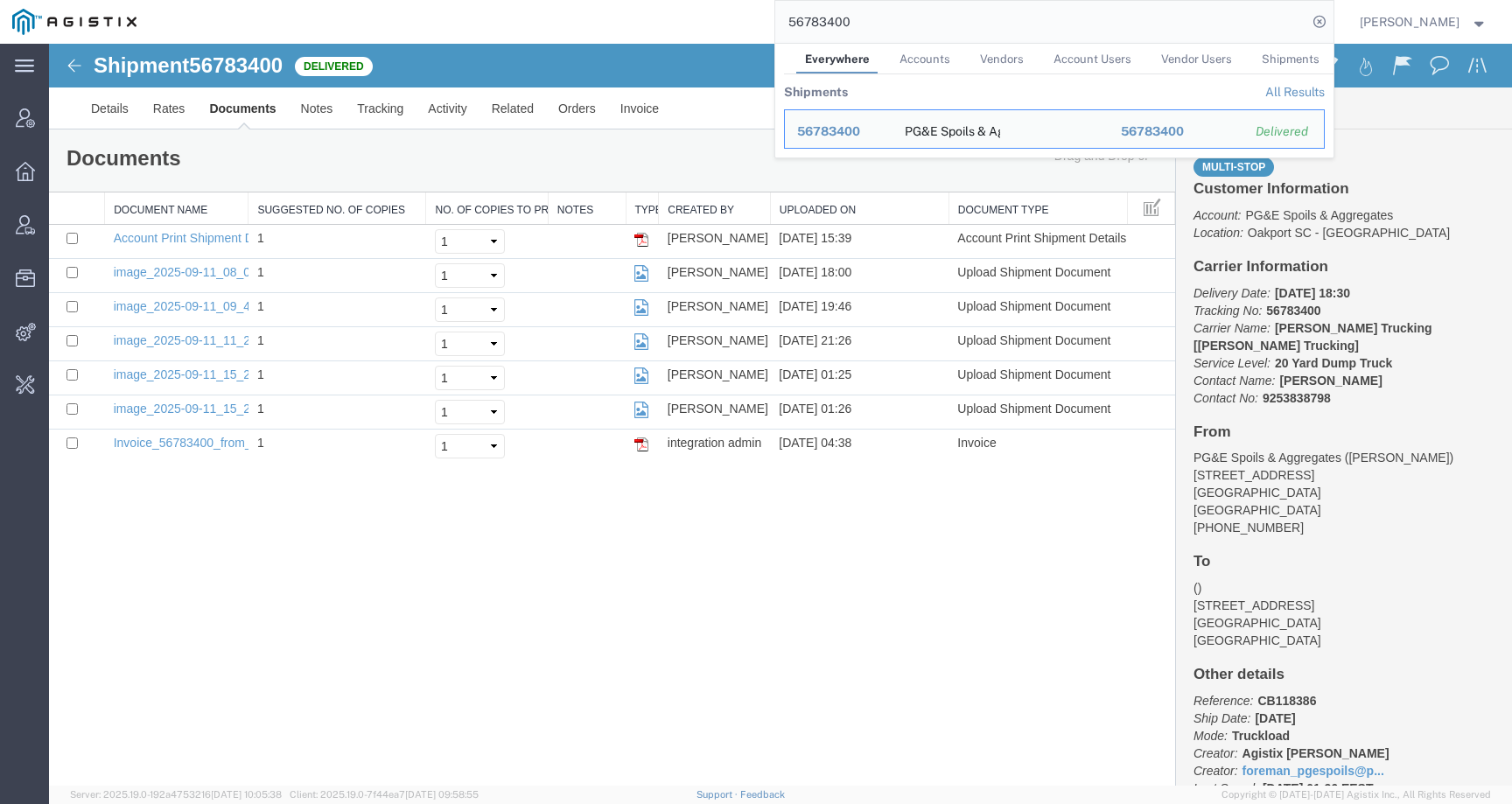
paste input "4382861"
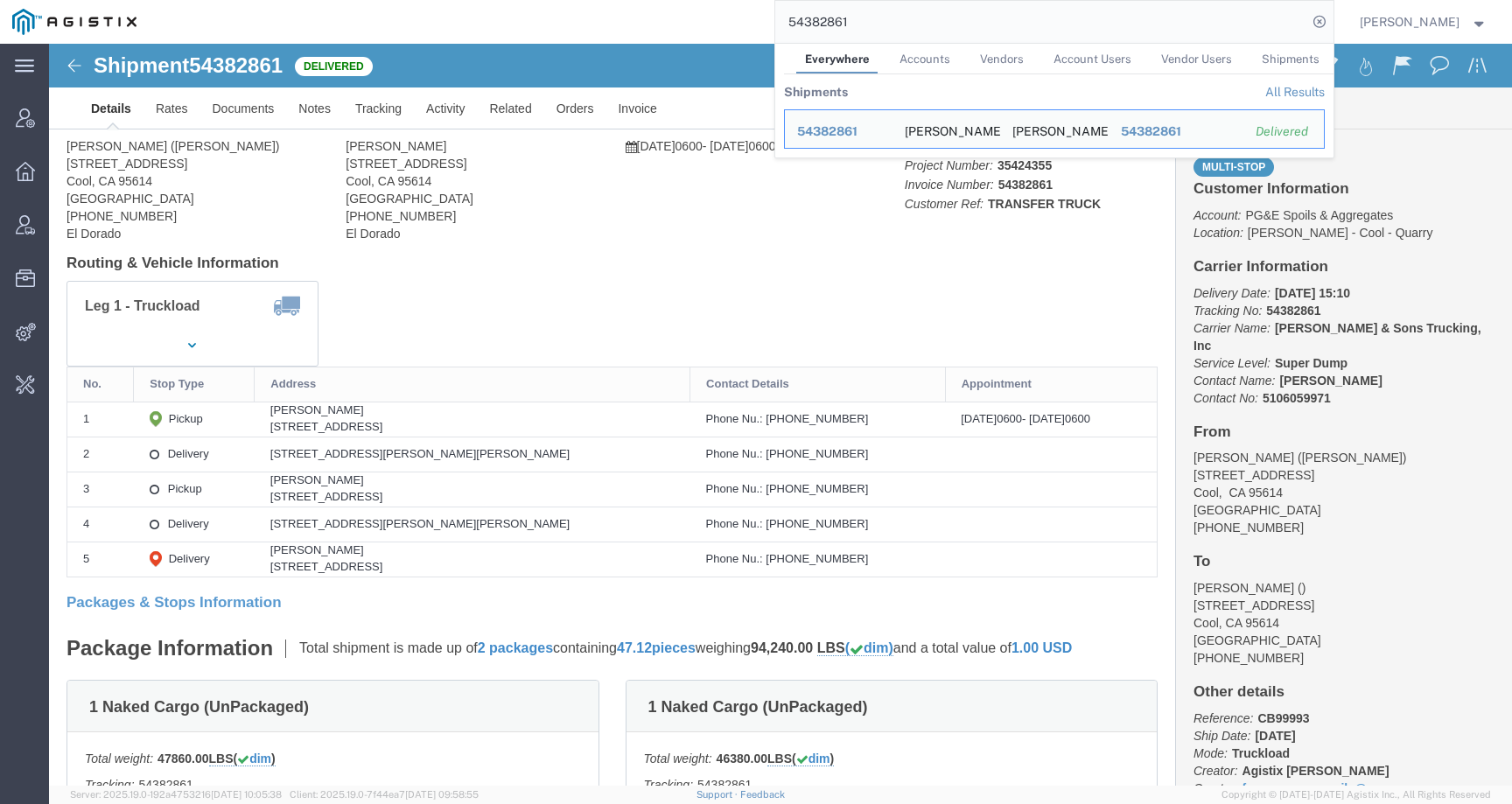
drag, startPoint x: 882, startPoint y: 25, endPoint x: 740, endPoint y: 21, distance: 142.1
click at [739, 22] on div "54382861 Everywhere Accounts Vendors Account Users Vendor Users Shipments Shipm…" at bounding box center [741, 22] width 1184 height 44
paste input "6783375"
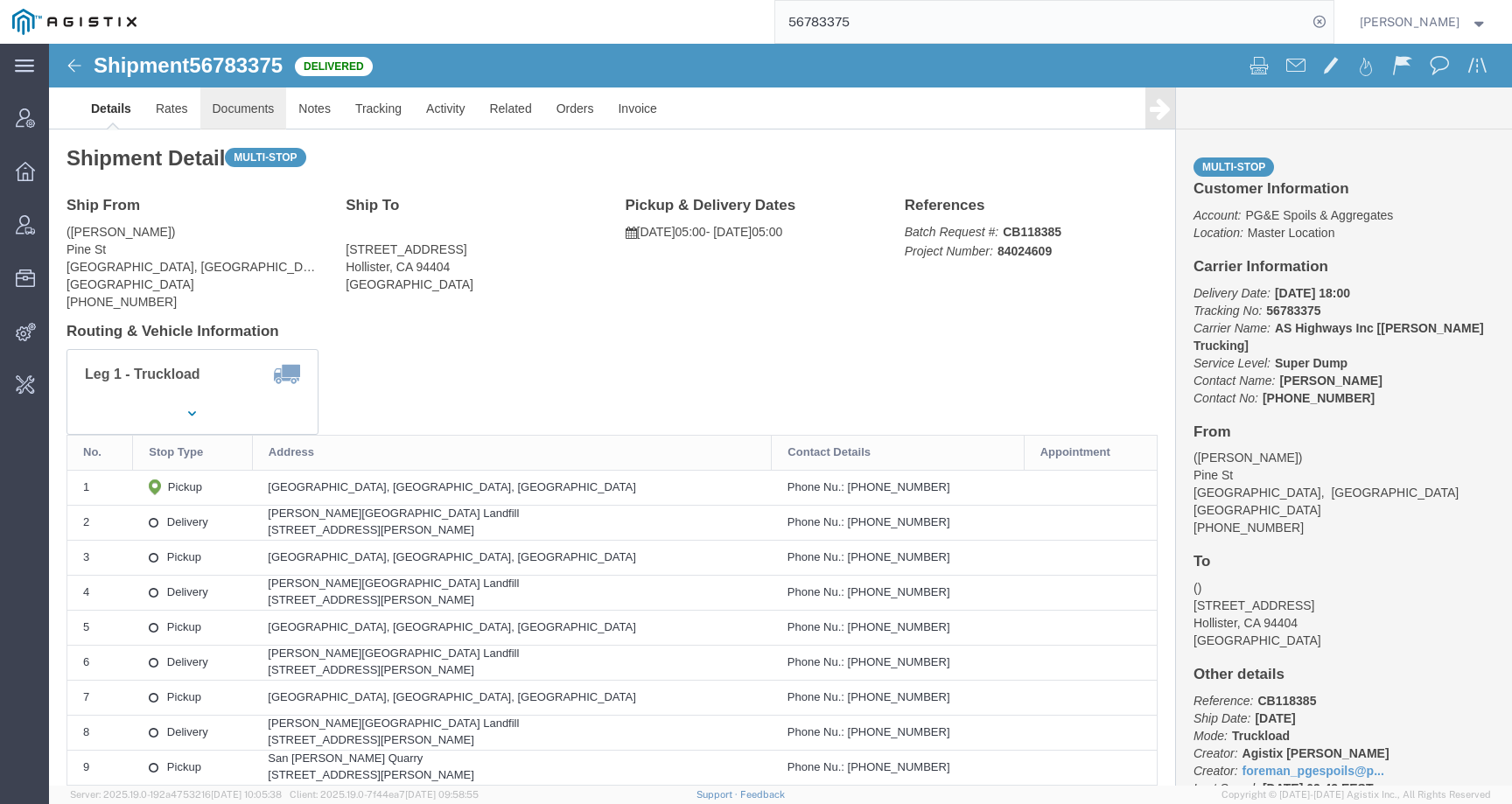
click link "Documents"
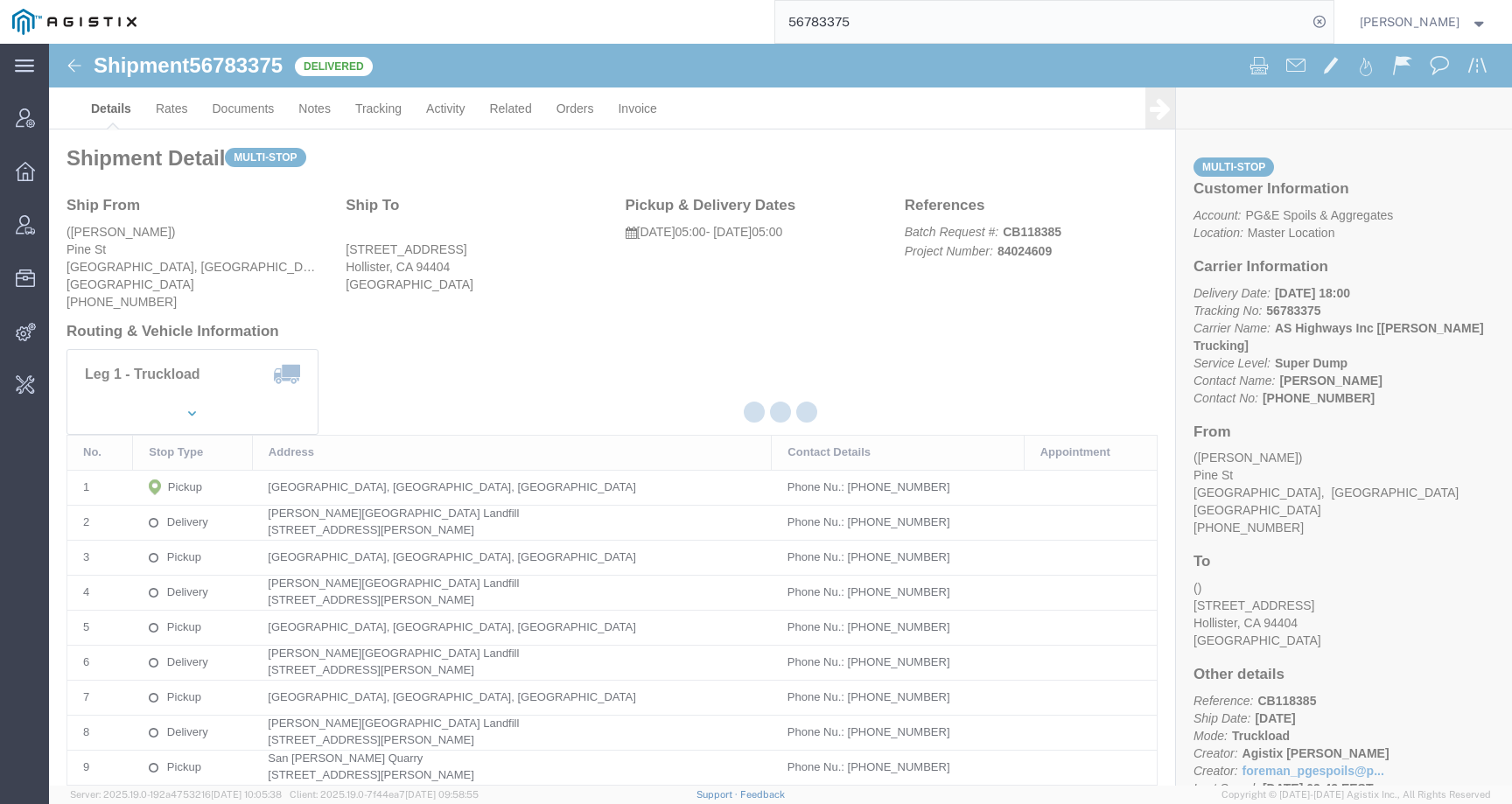
click at [839, 15] on input "56783375" at bounding box center [1041, 22] width 532 height 42
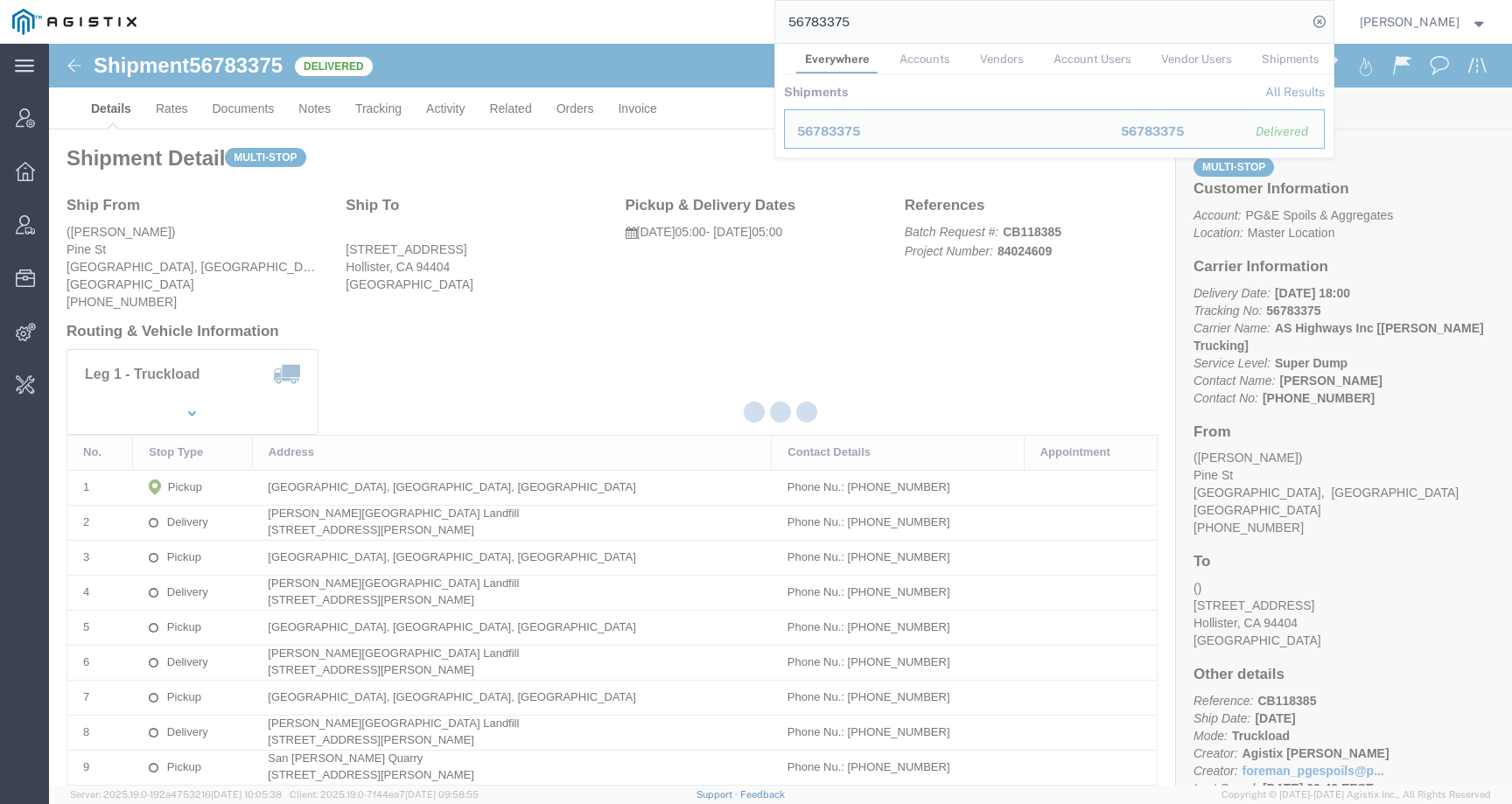
click at [839, 15] on input "56783375" at bounding box center [1041, 22] width 532 height 42
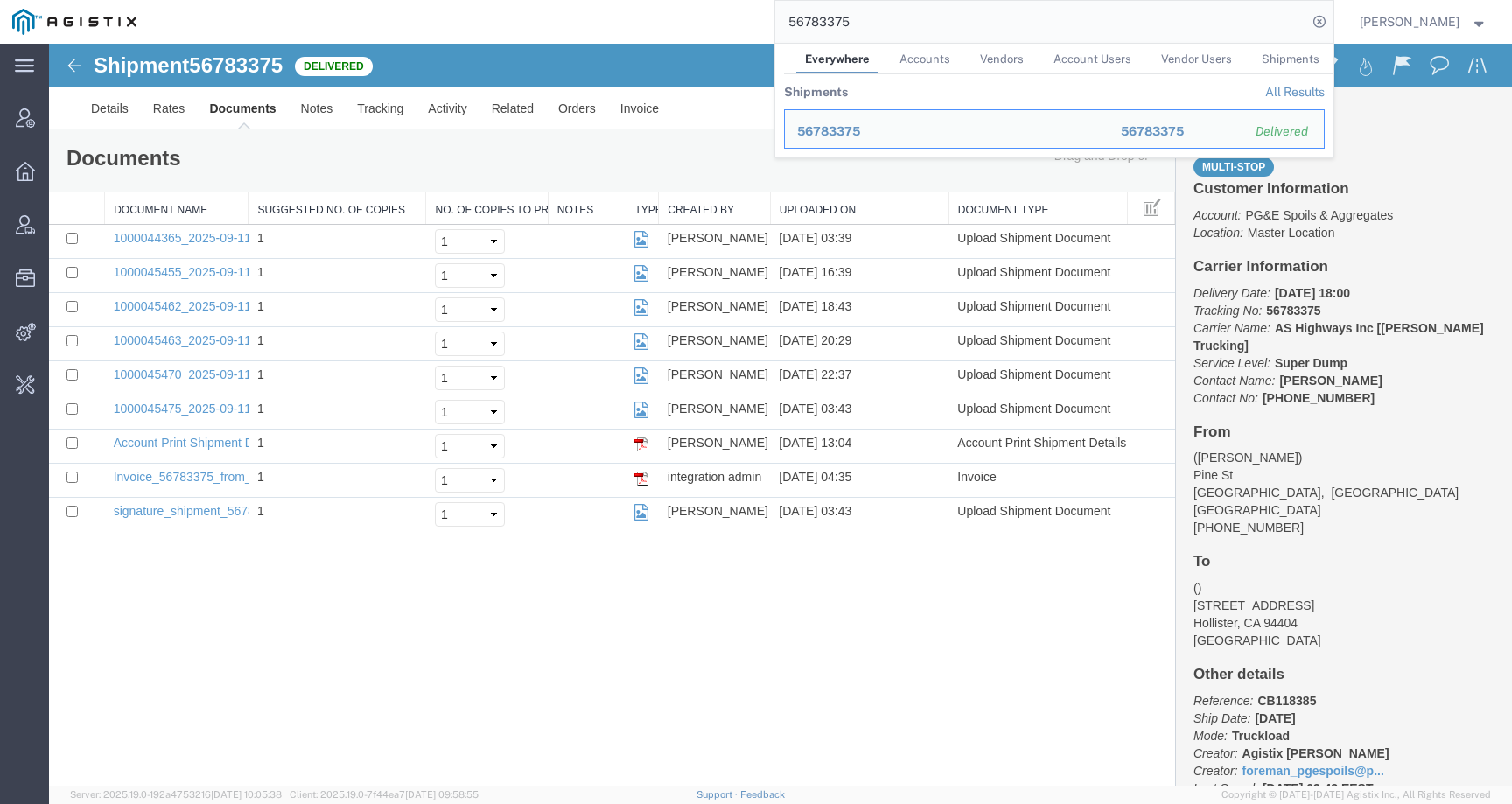
click at [889, 590] on div "Shipment 56783375 9 of 9 Delivered Details Rates Documents Notes Tracking Activ…" at bounding box center [780, 415] width 1462 height 742
drag, startPoint x: 859, startPoint y: 25, endPoint x: 709, endPoint y: 25, distance: 150.0
click at [709, 25] on div "56783375 Everywhere Accounts Vendors Account Users Vendor Users Shipments Shipm…" at bounding box center [741, 22] width 1184 height 44
paste input "141"
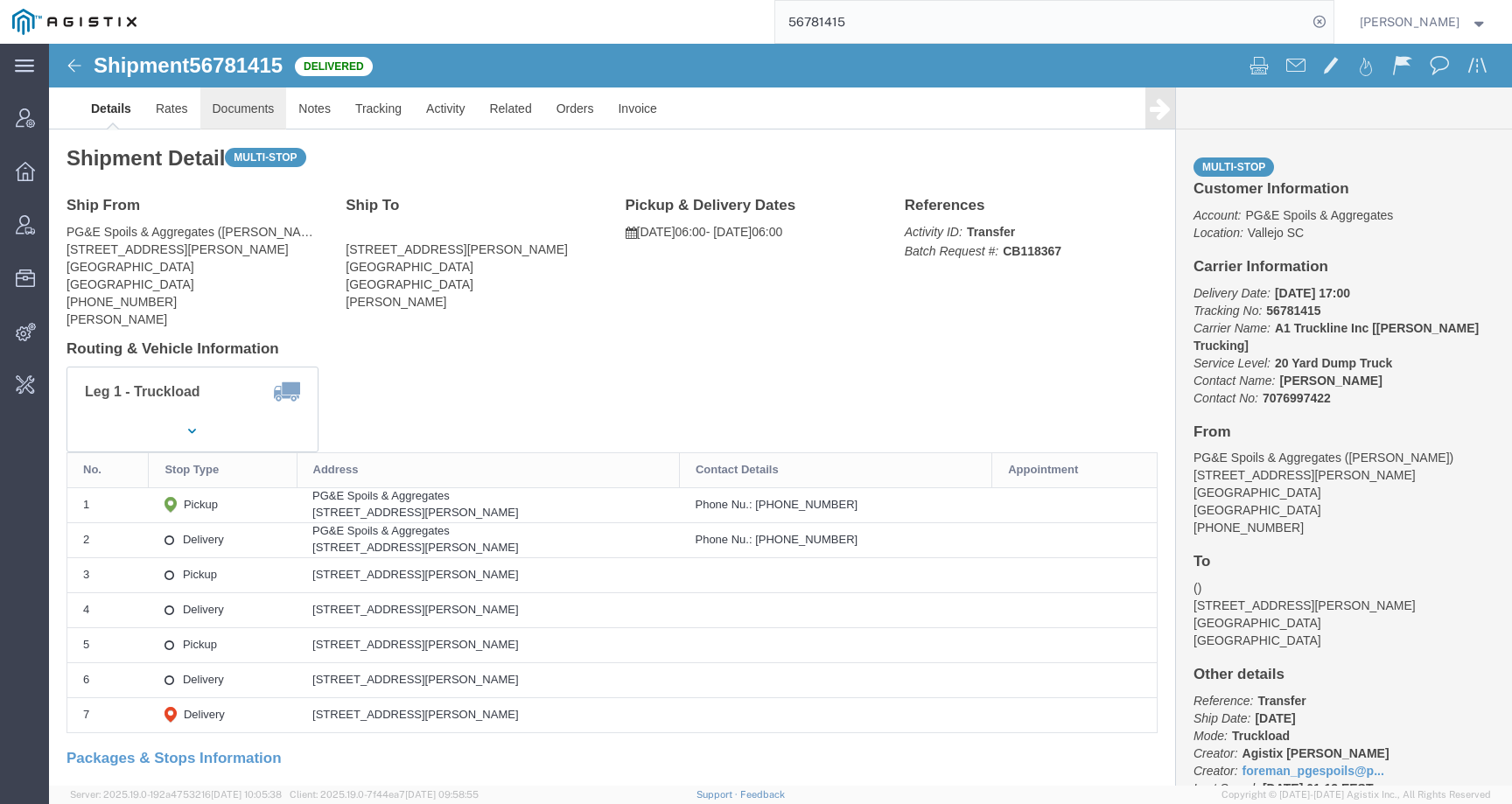
click link "Documents"
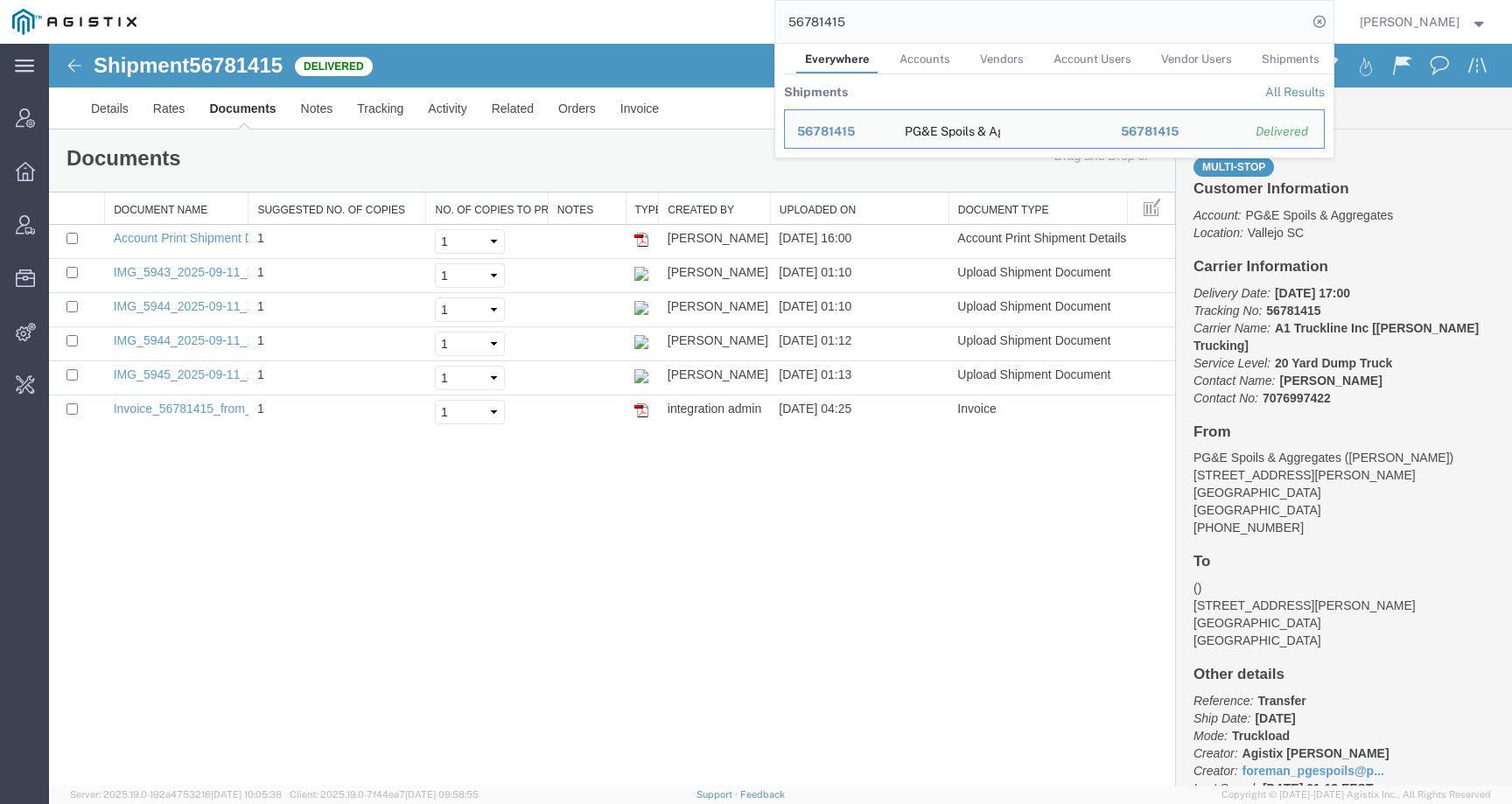
click at [832, 17] on input "56781415" at bounding box center [1041, 22] width 532 height 42
paste input "340"
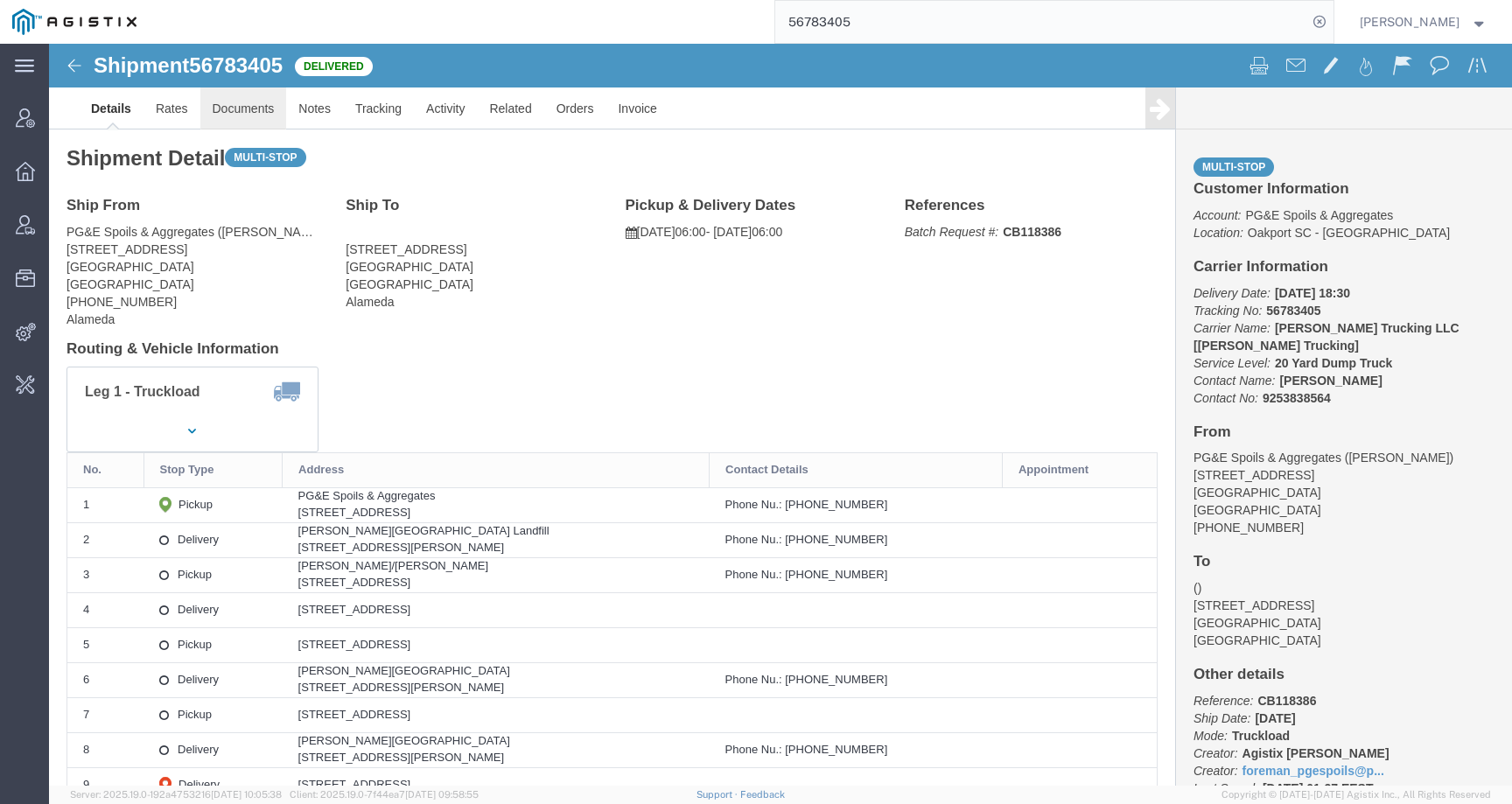
click link "Documents"
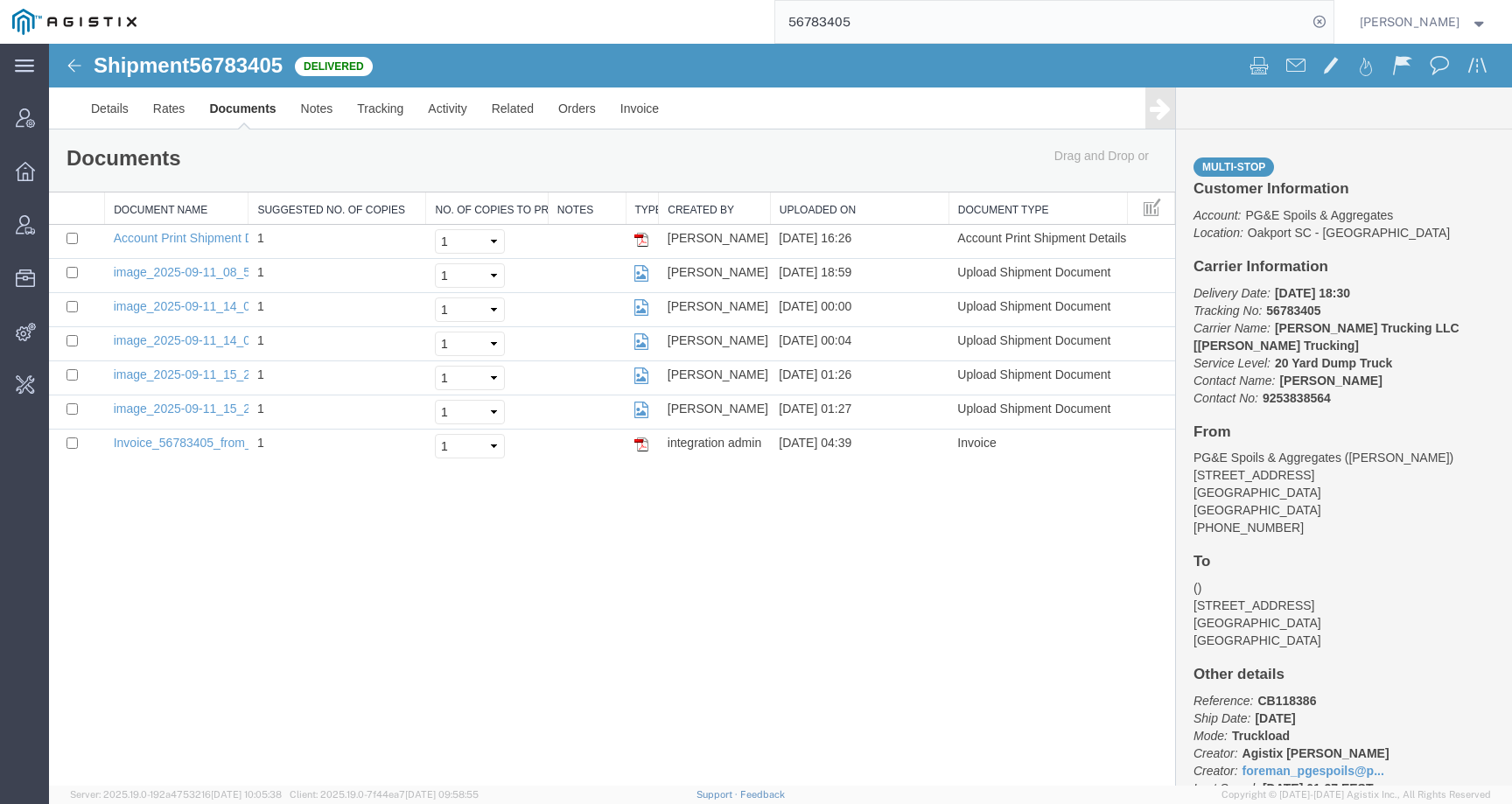
click at [855, 18] on input "56783405" at bounding box center [1041, 22] width 532 height 42
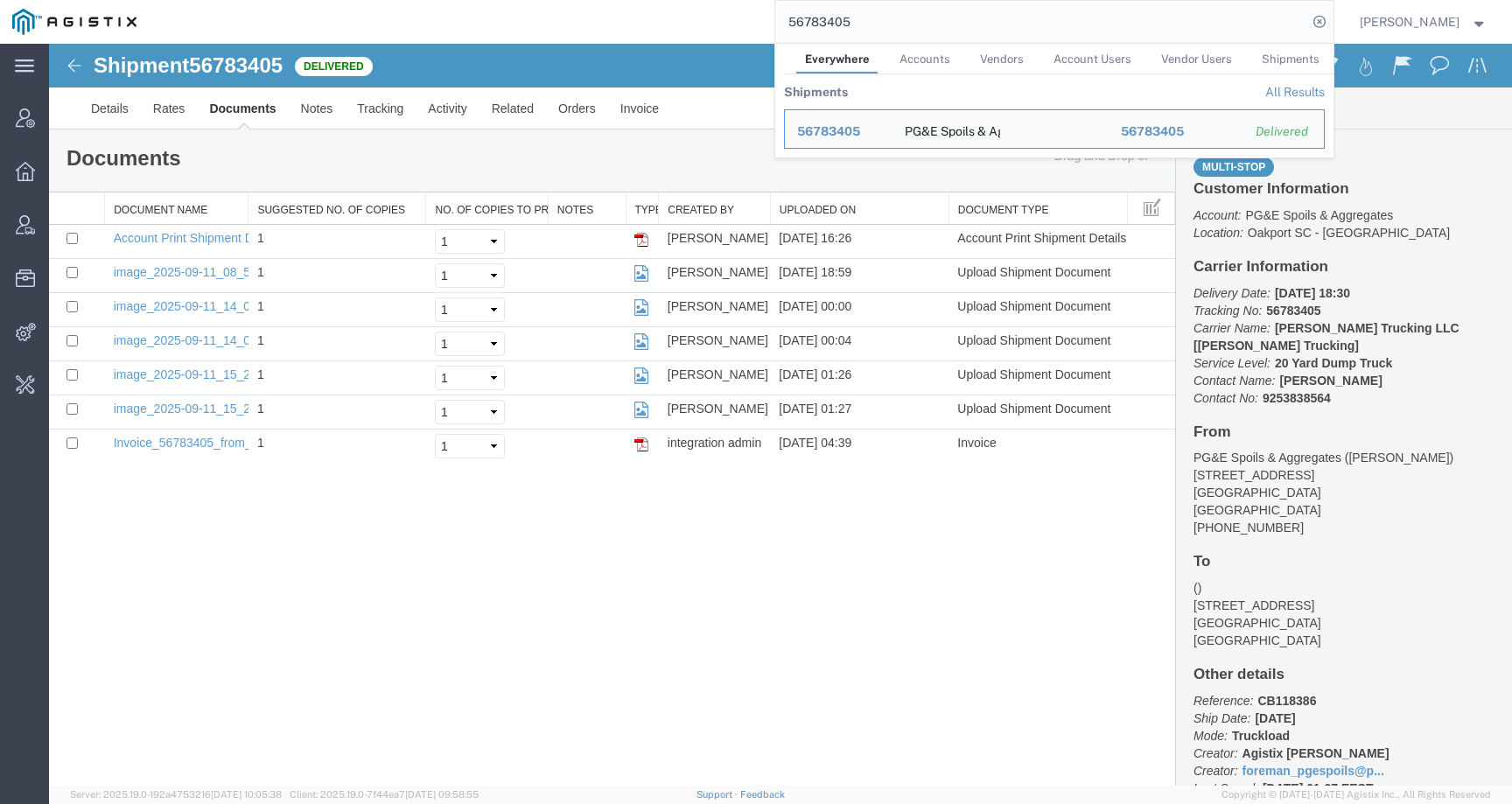
click at [855, 18] on input "56783405" at bounding box center [1041, 22] width 532 height 42
paste input "119"
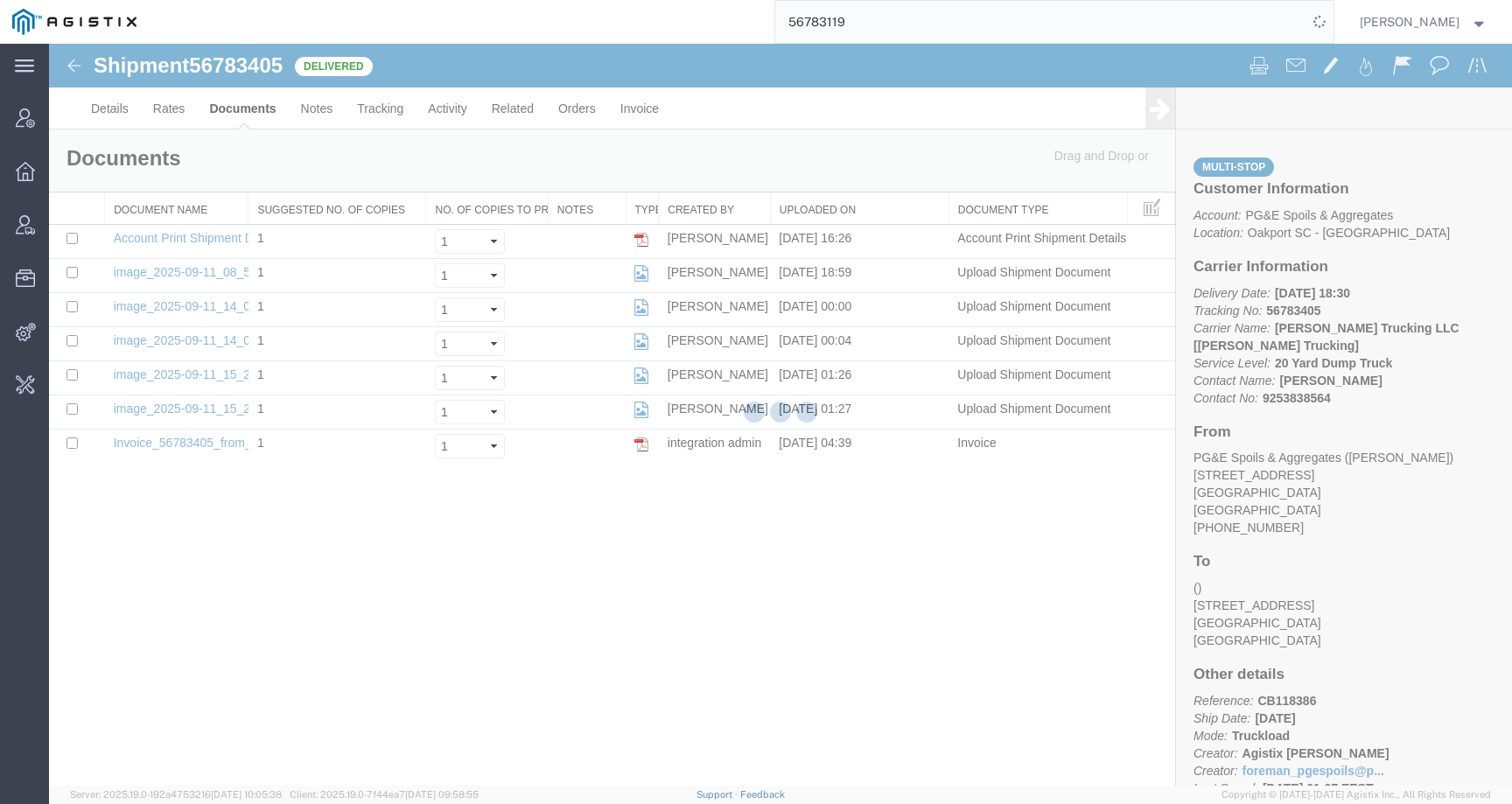
click at [839, 17] on input "56783119" at bounding box center [1041, 22] width 532 height 42
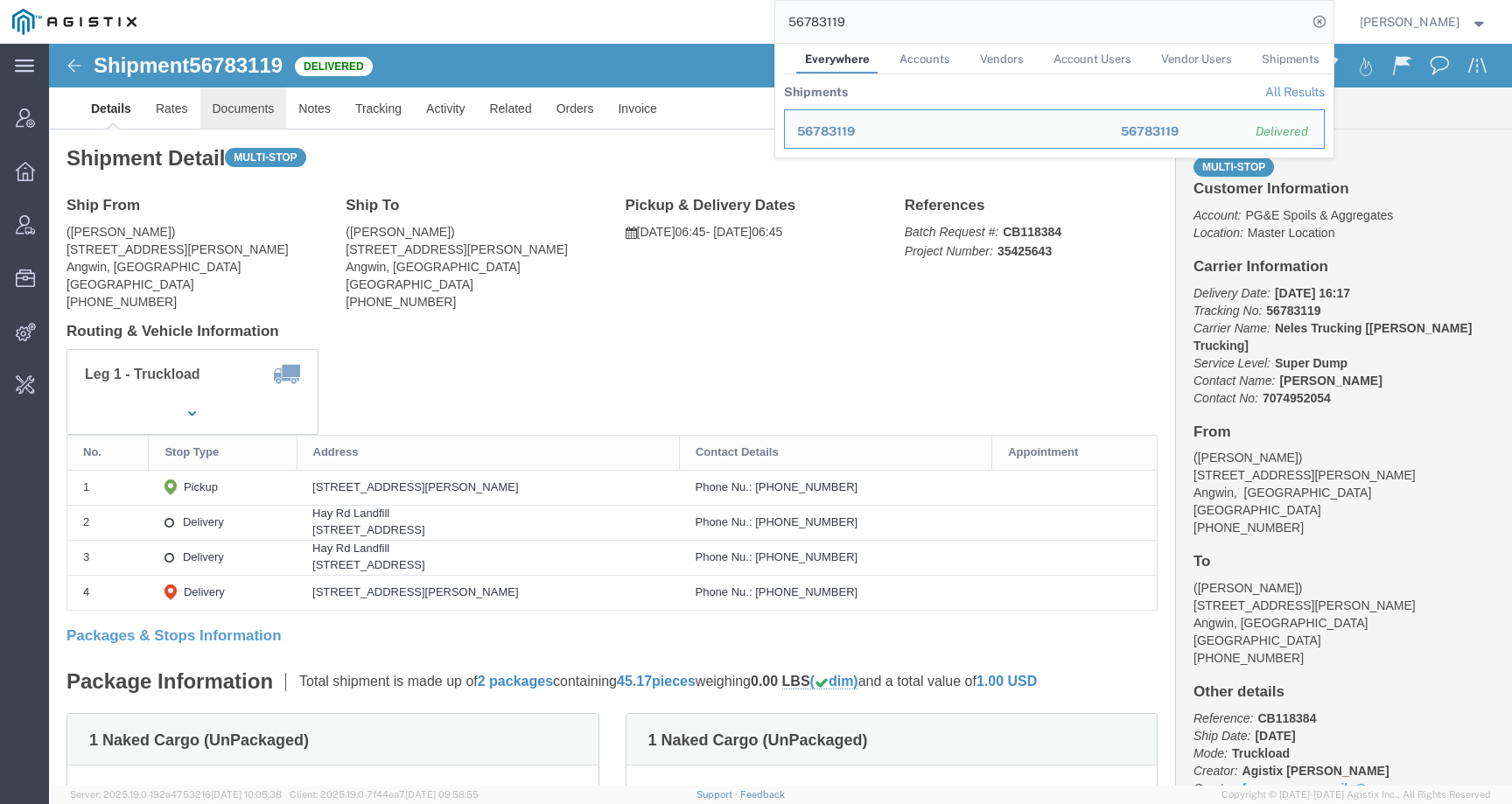
click link "Documents"
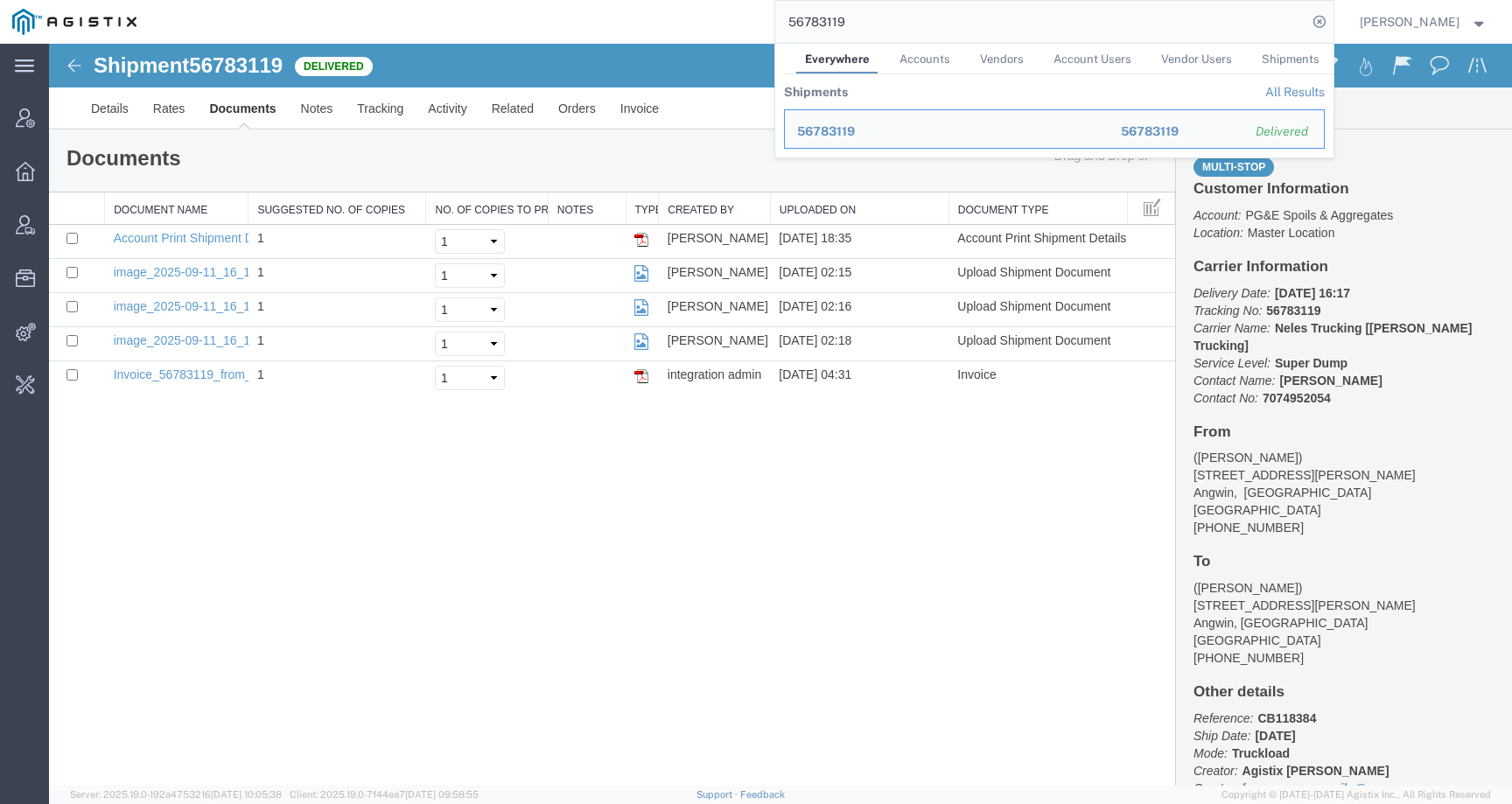
drag, startPoint x: 896, startPoint y: 20, endPoint x: 642, endPoint y: 20, distance: 254.0
click at [642, 20] on div "56783119 Everywhere Accounts Vendors Account Users Vendor Users Shipments Shipm…" at bounding box center [741, 22] width 1184 height 44
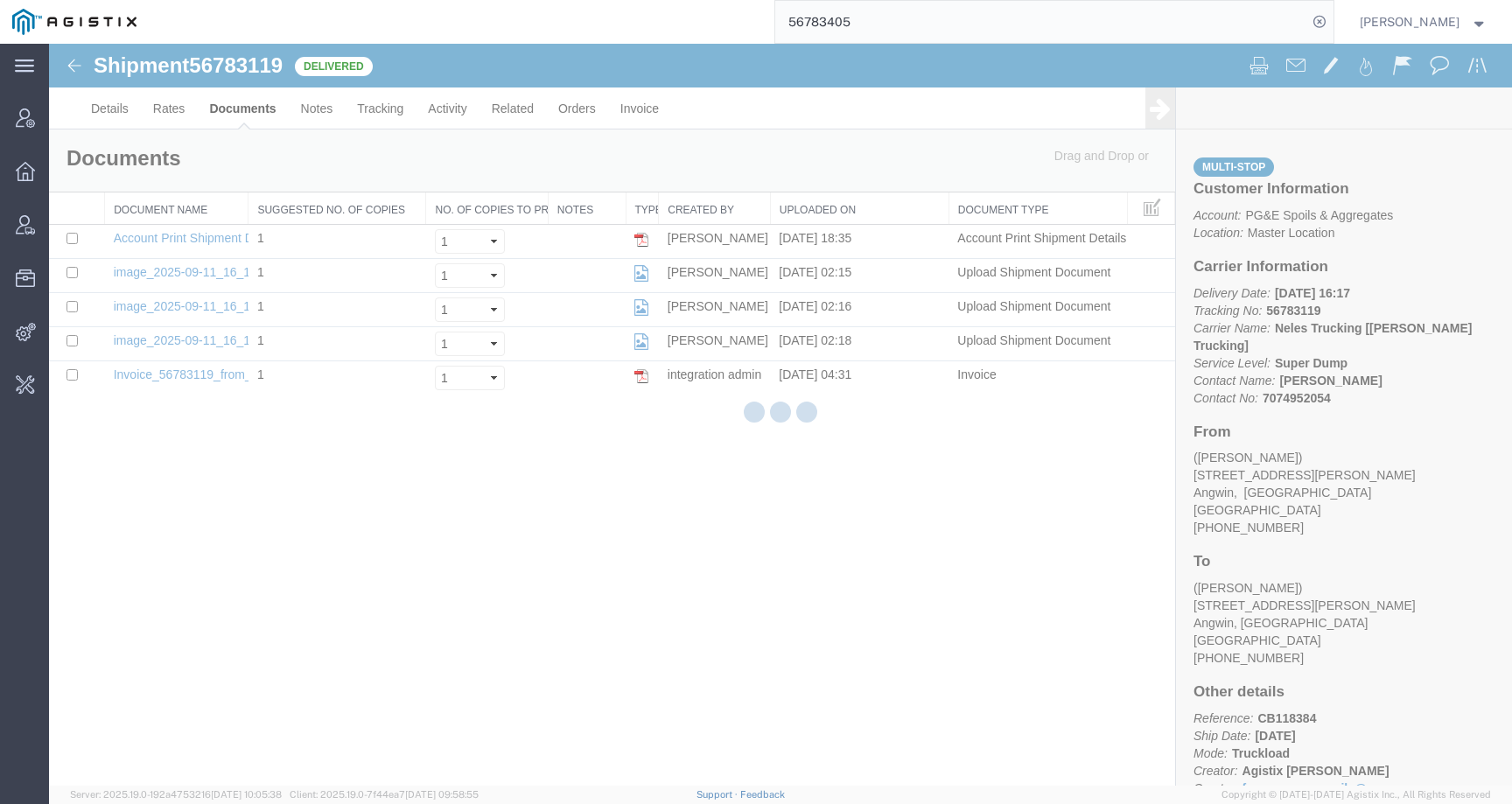
click at [852, 29] on input "56783405" at bounding box center [1041, 22] width 532 height 42
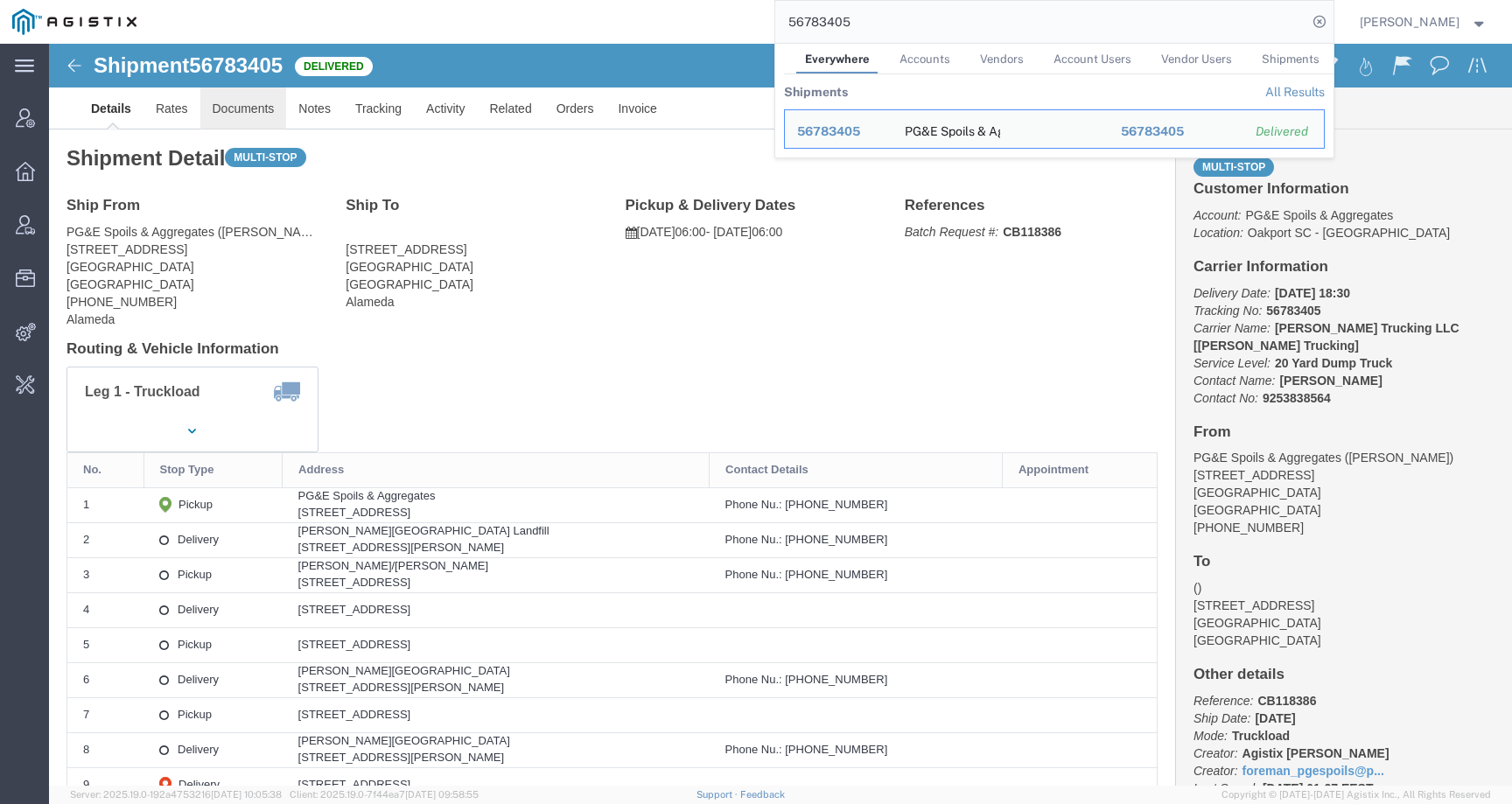
click link "Documents"
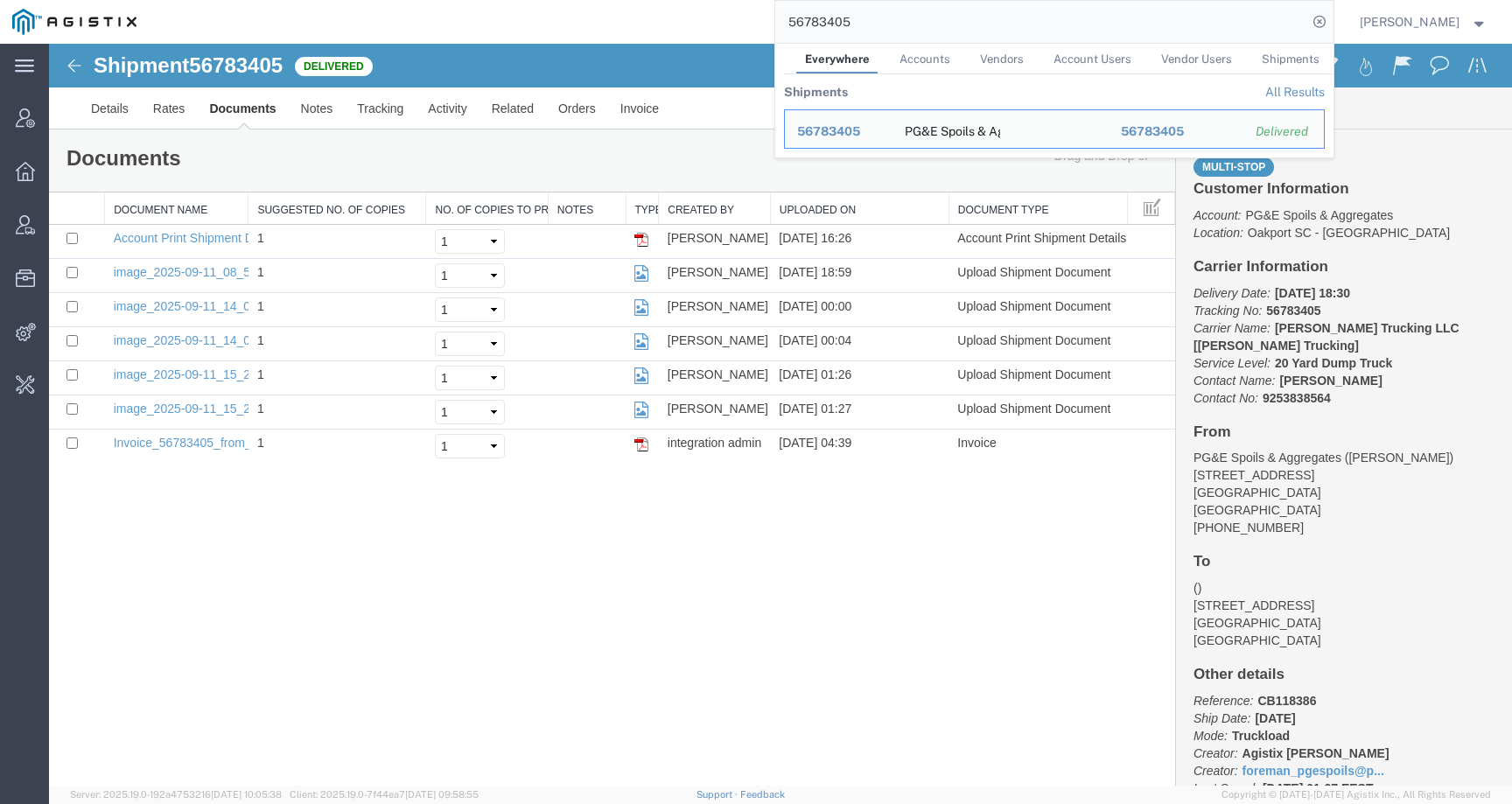
drag, startPoint x: 909, startPoint y: 19, endPoint x: 670, endPoint y: 15, distance: 239.0
click at [670, 15] on div "56783405 Everywhere Accounts Vendors Account Users Vendor Users Shipments Shipm…" at bounding box center [741, 22] width 1184 height 44
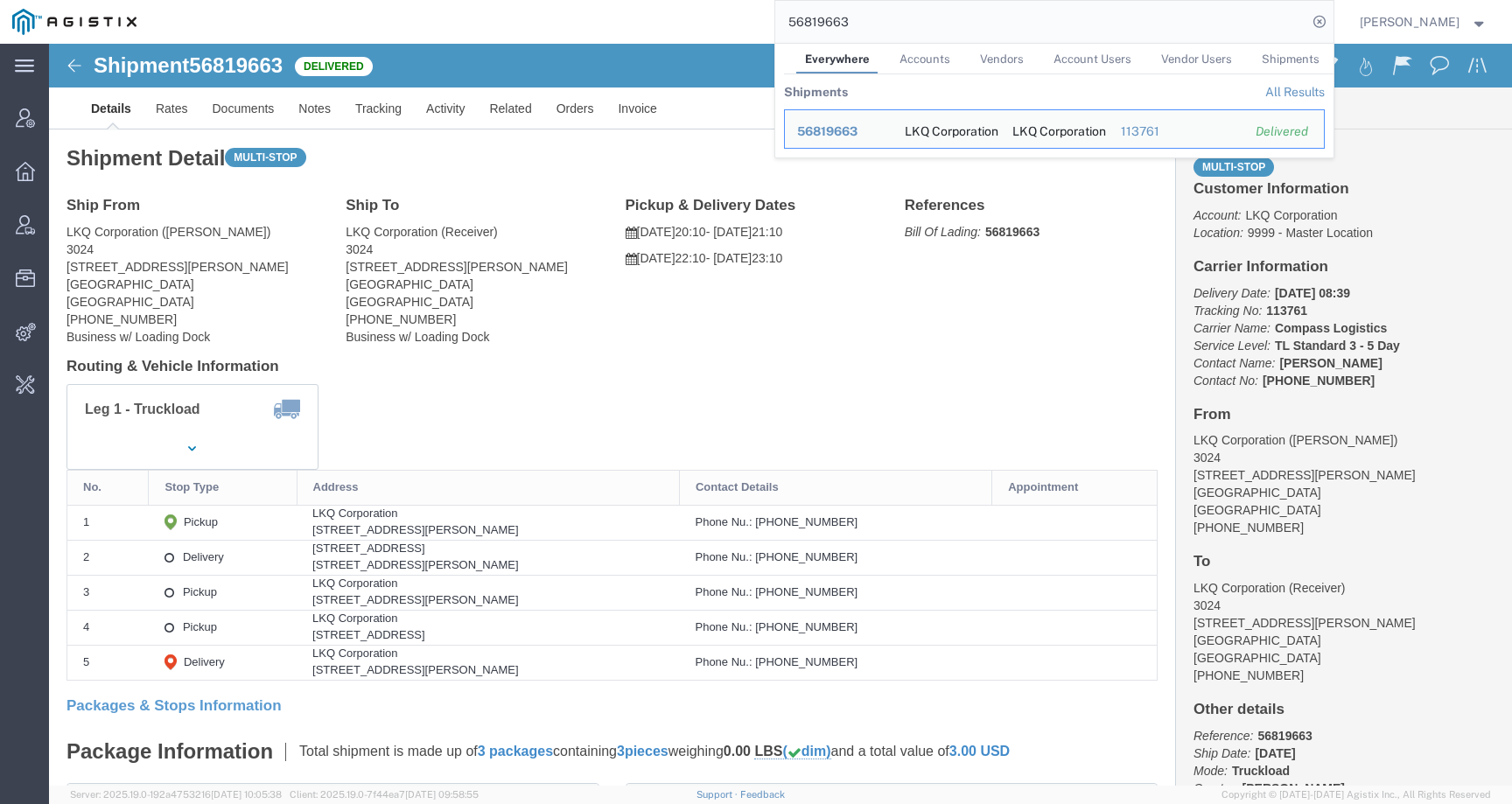
click div "Leg 1 - Truckload Number of trucks: 1"
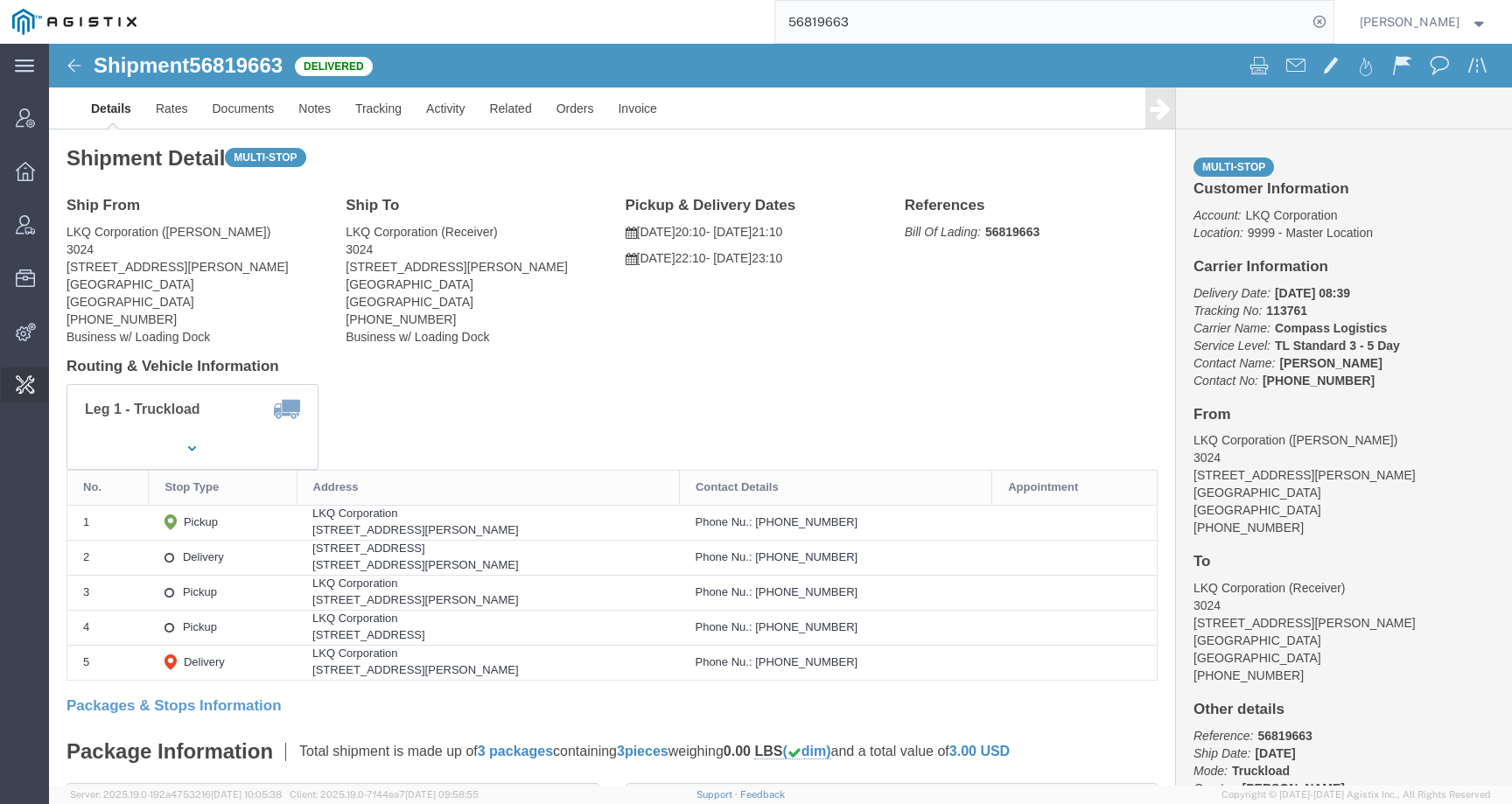
click at [0, 0] on span "Change Carrier" at bounding box center [0, 0] width 0 height 0
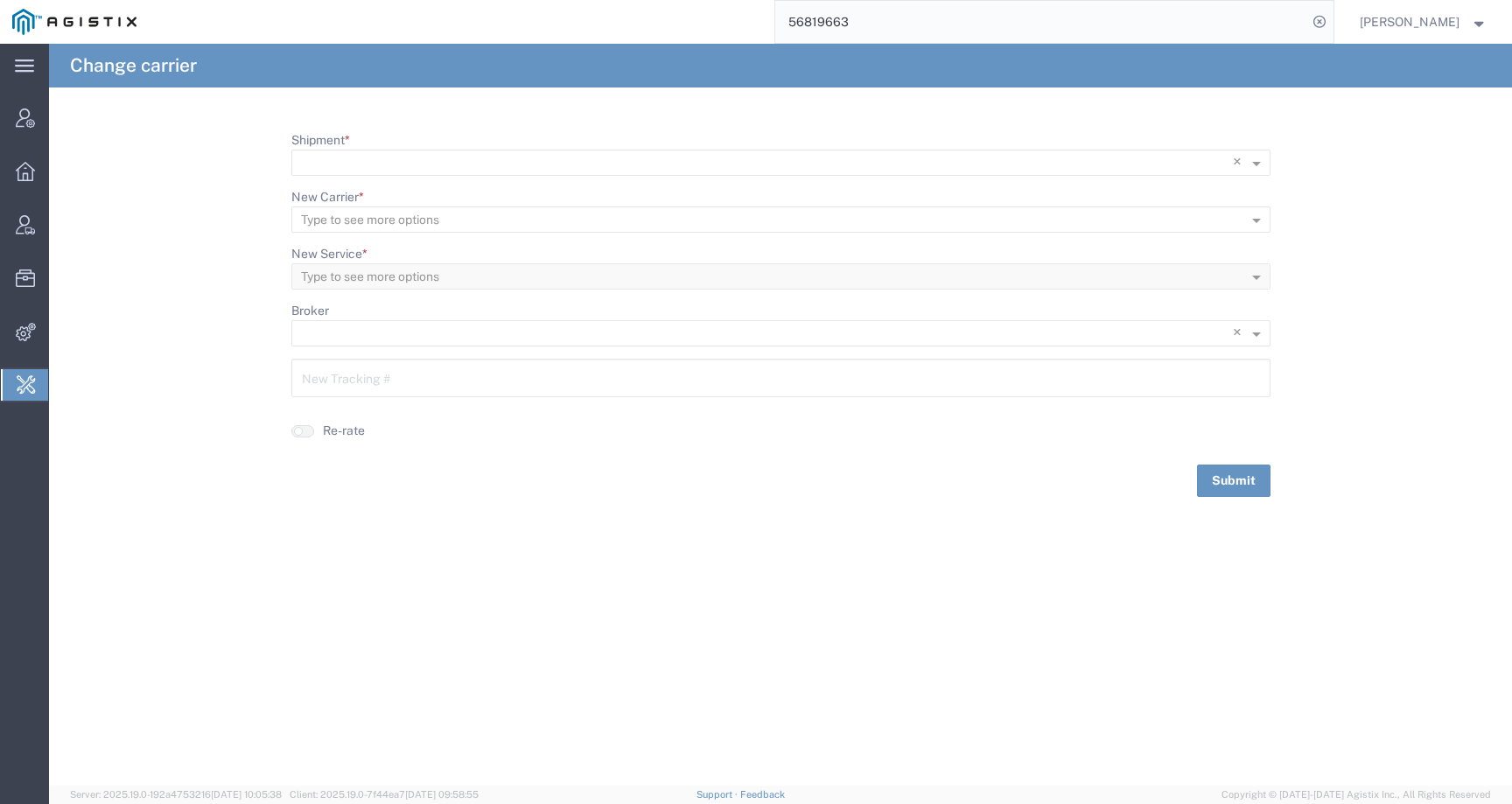
click at [0, 0] on span "Invoice Sending" at bounding box center [0, 0] width 0 height 0
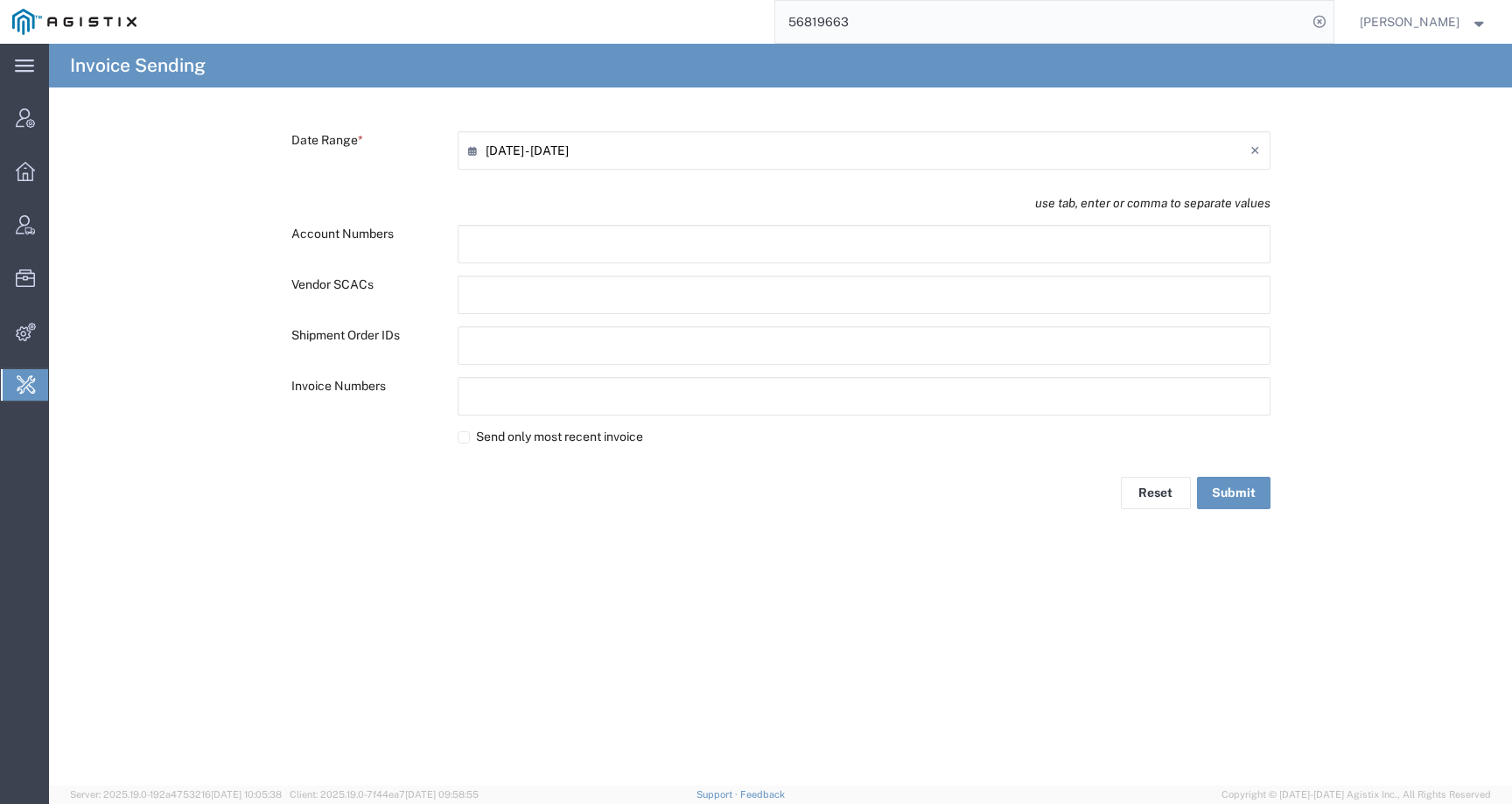
click at [0, 0] on span "Invoice Fee Mapping" at bounding box center [0, 0] width 0 height 0
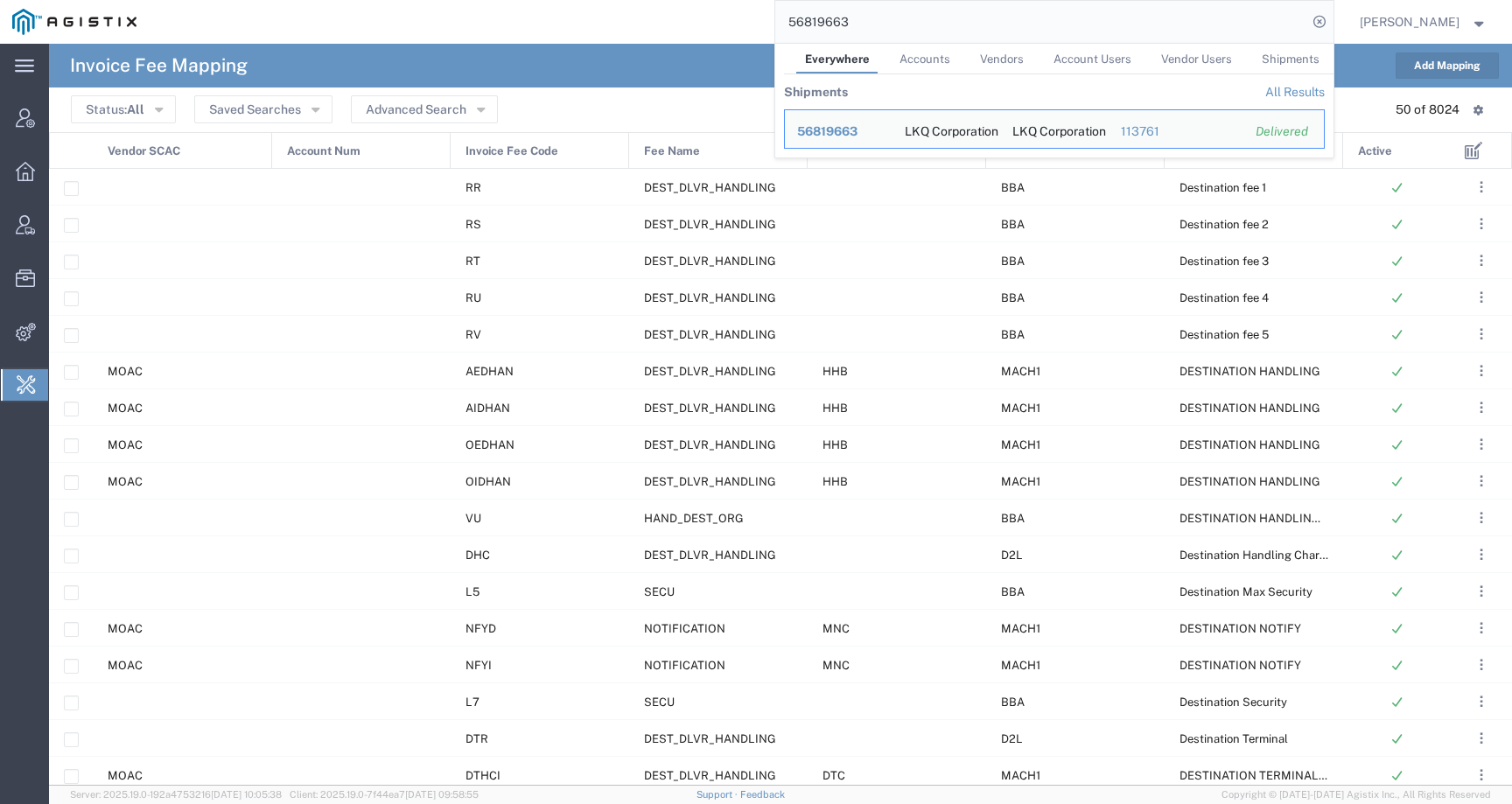
drag, startPoint x: 916, startPoint y: 11, endPoint x: 905, endPoint y: 11, distance: 11.0
click at [905, 11] on input "56819663" at bounding box center [1041, 22] width 532 height 42
drag, startPoint x: 902, startPoint y: 28, endPoint x: 693, endPoint y: 26, distance: 209.0
click at [693, 26] on div "56819663 Everywhere Accounts Vendors Account Users Vendor Users Shipments Shipm…" at bounding box center [741, 22] width 1184 height 44
paste input "684025"
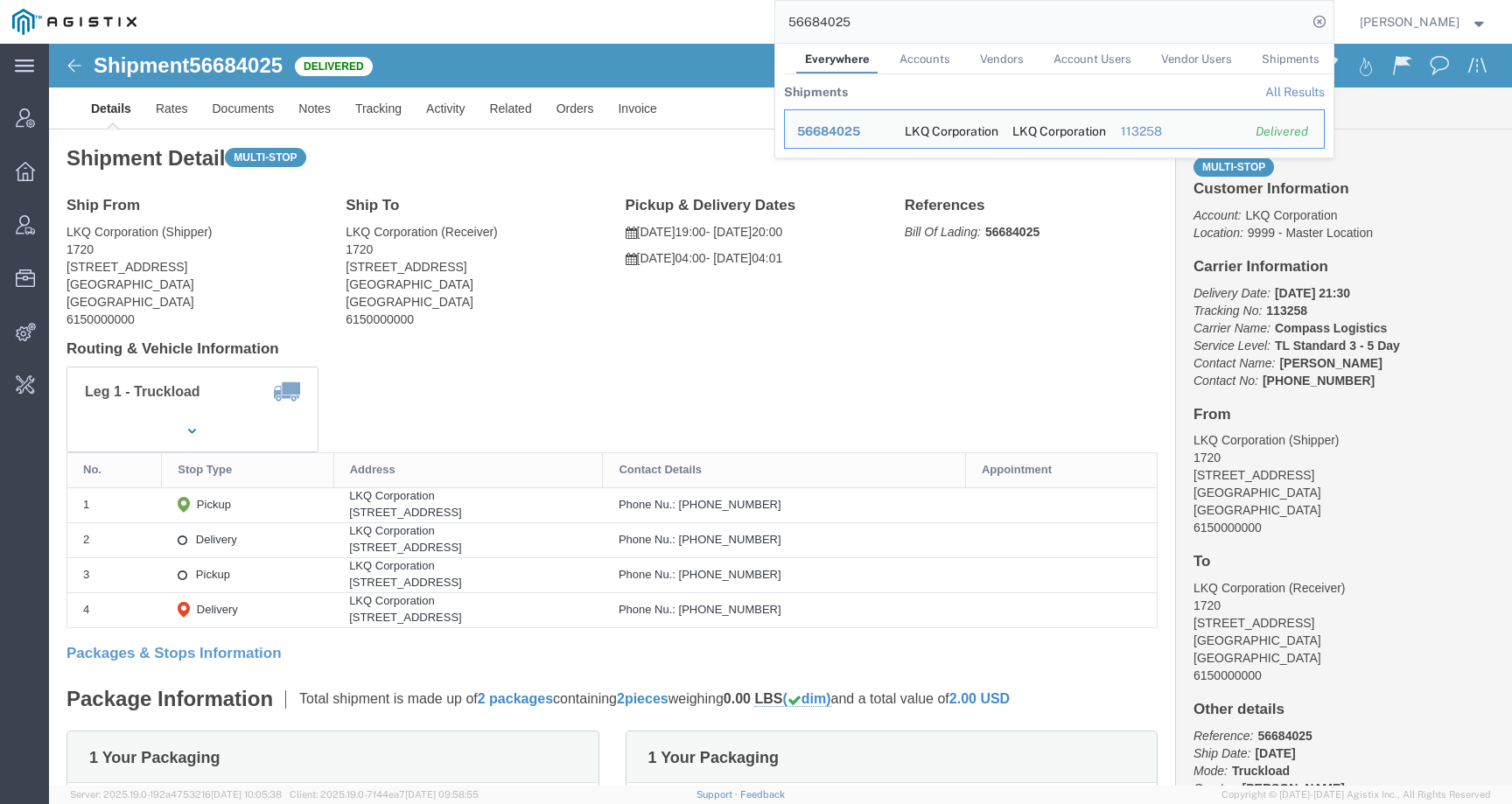
click div "Shipment Detail Multi-stop Ship From LKQ Corporation (Shipper) 1720 2115 South …"
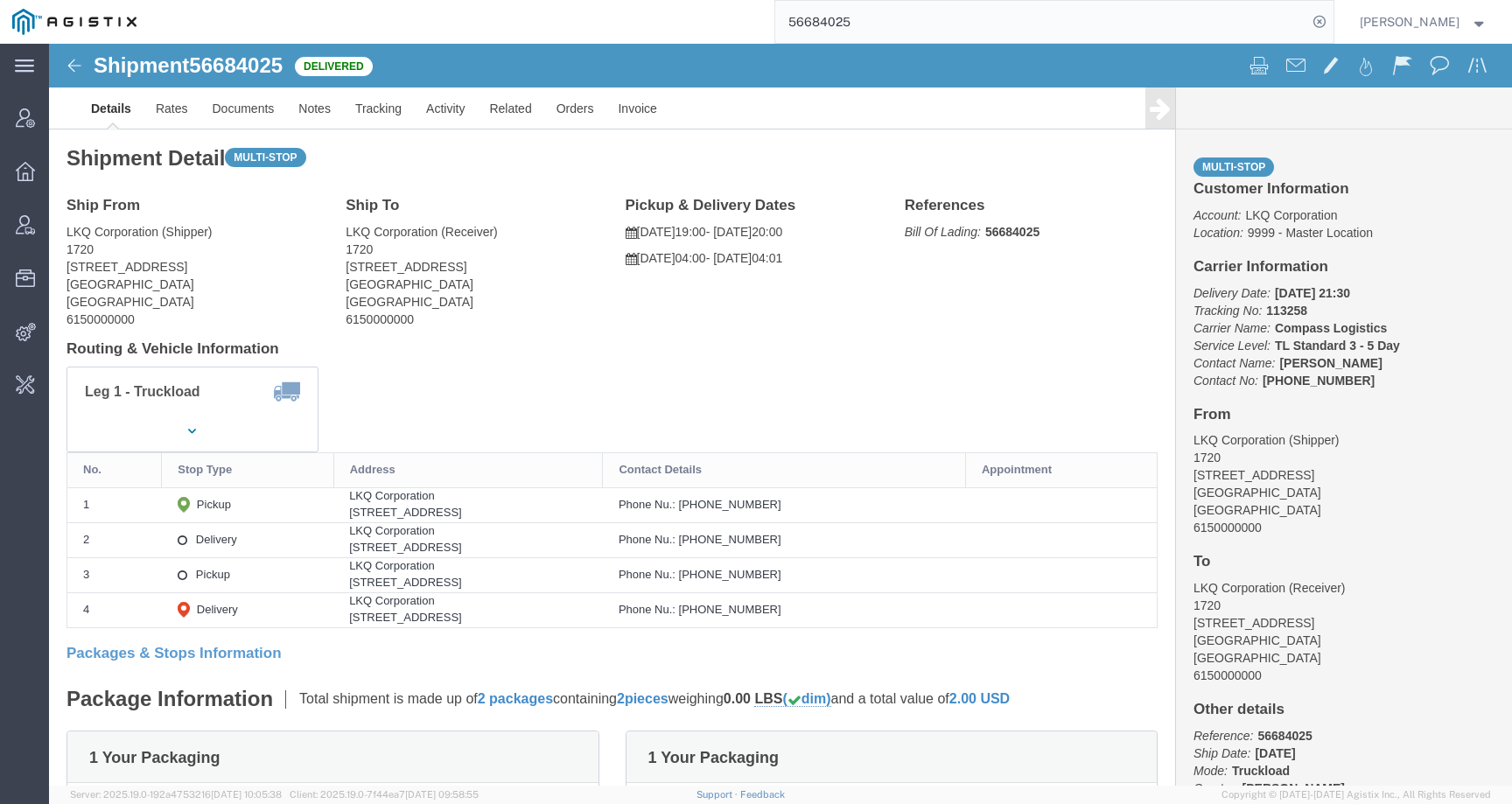
click b "113258"
copy b "113258"
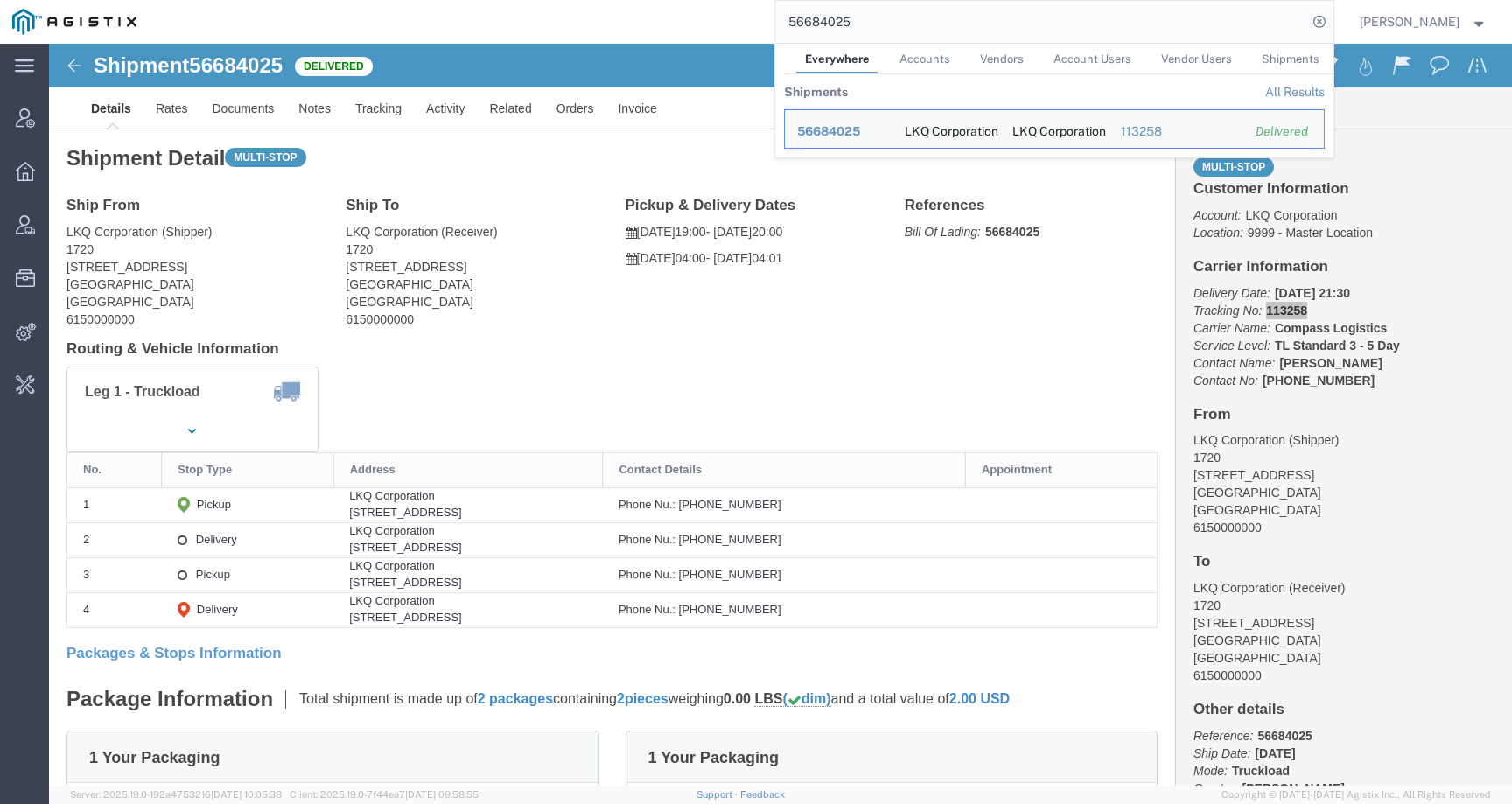
drag, startPoint x: 901, startPoint y: 25, endPoint x: 709, endPoint y: 23, distance: 192.0
click at [709, 23] on div "56684025 Everywhere Accounts Vendors Account Users Vendor Users Shipments Shipm…" at bounding box center [741, 22] width 1184 height 44
paste input "819663"
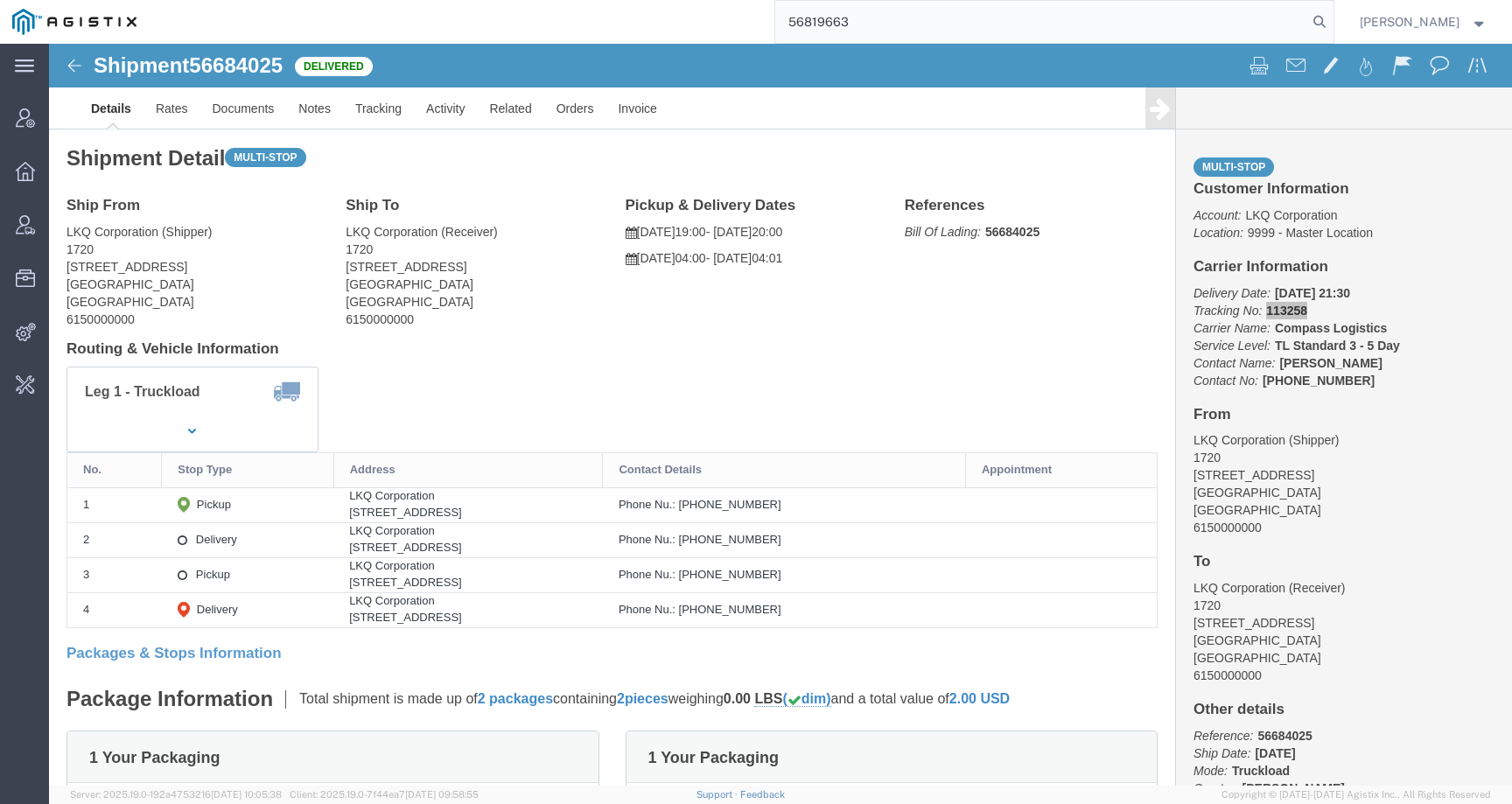
type input "56819663"
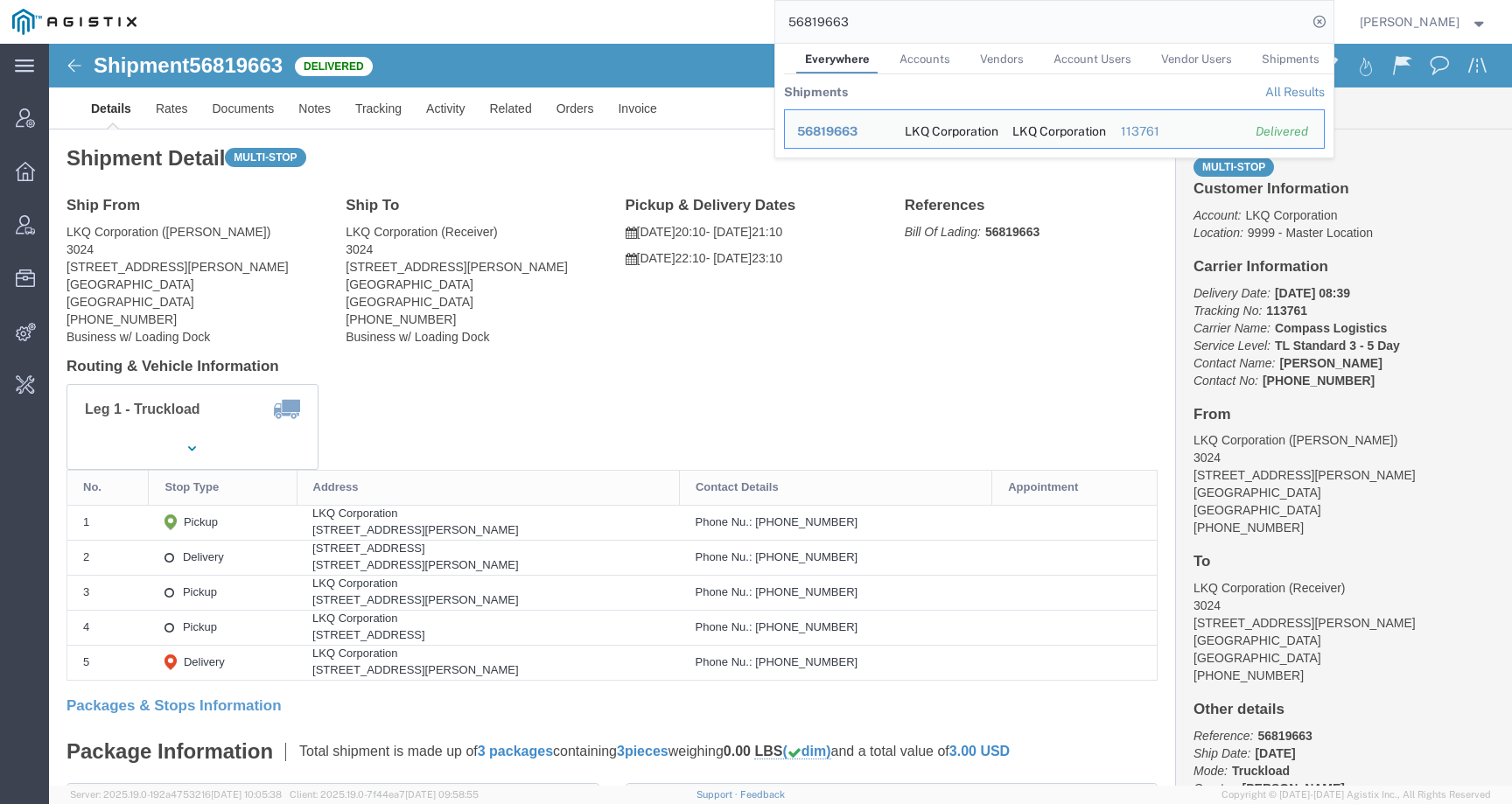
click b "113761"
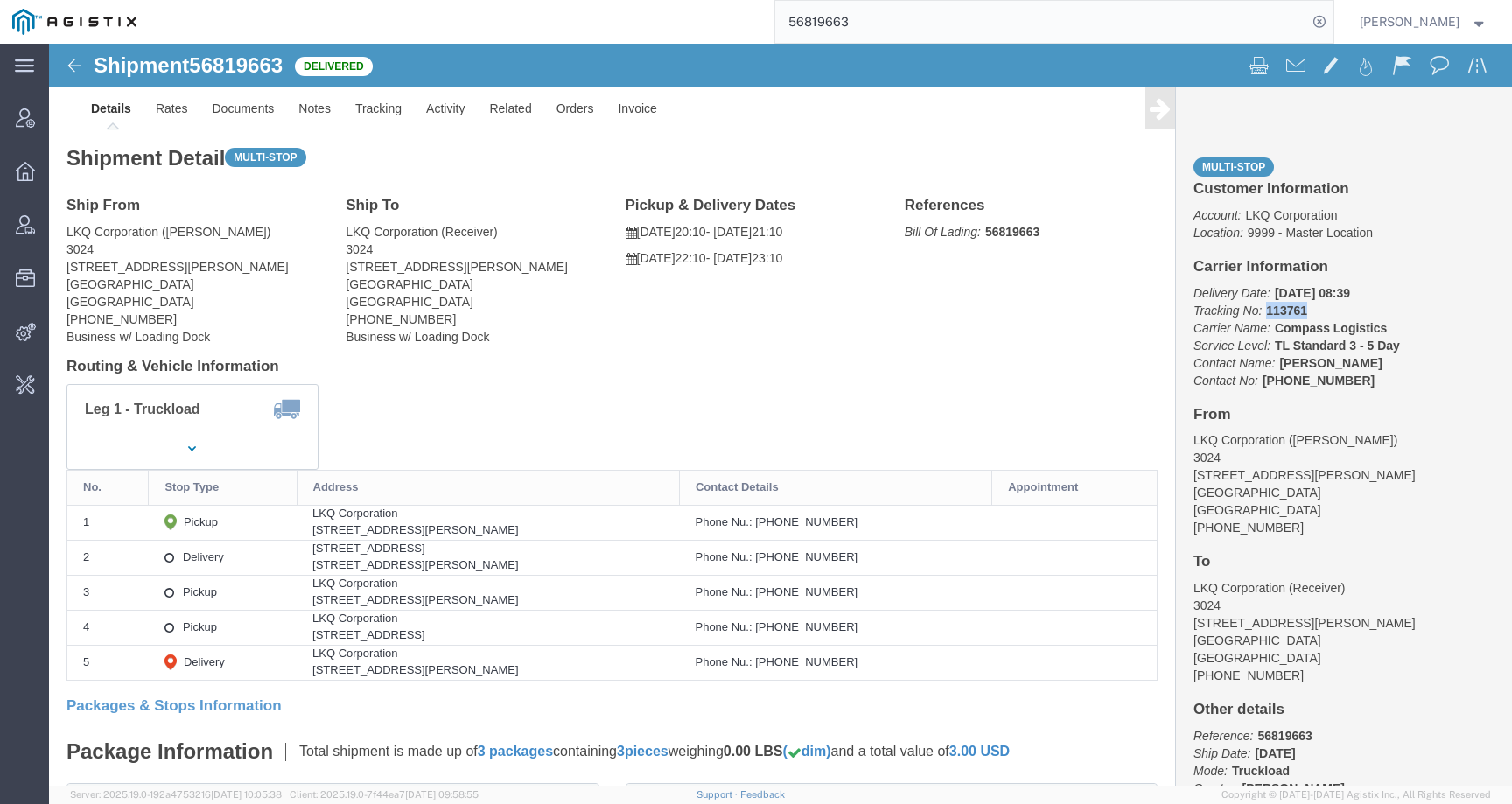
copy b "113761"
click at [1441, 22] on span "Kate Petrenko" at bounding box center [1409, 22] width 100 height 19
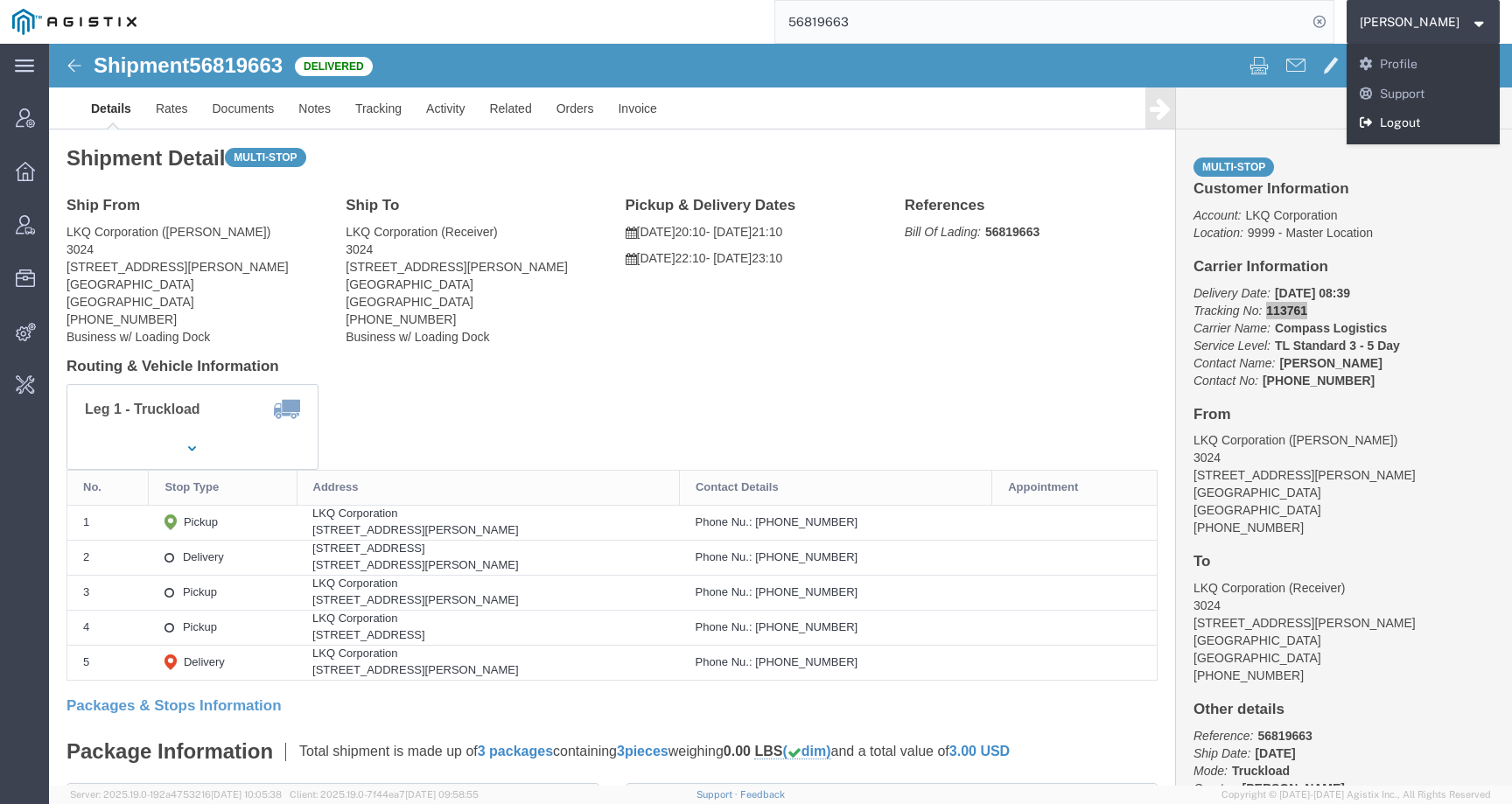
click at [1418, 128] on link "Logout" at bounding box center [1423, 123] width 154 height 30
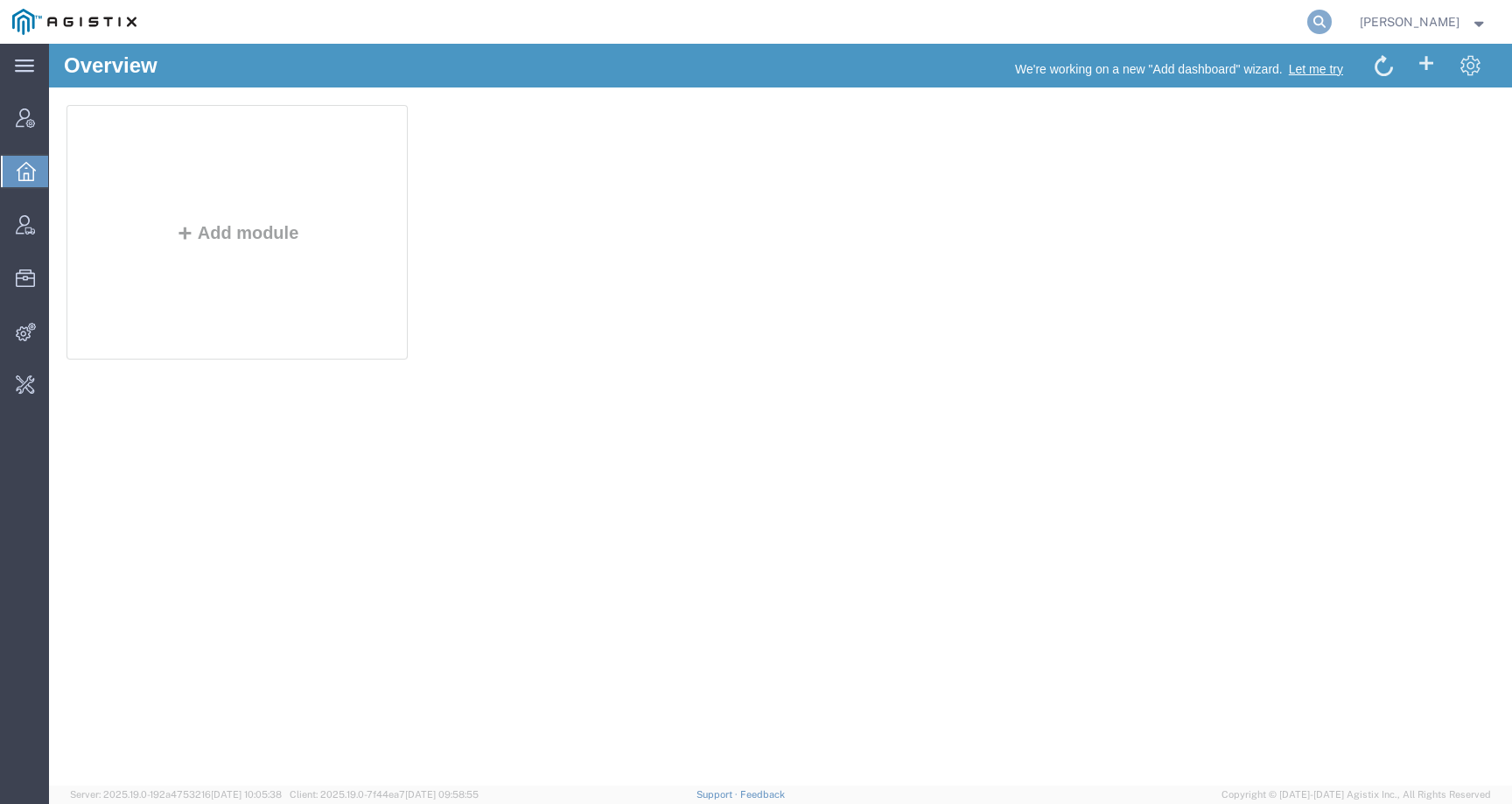
click at [1332, 20] on icon at bounding box center [1319, 22] width 25 height 25
click at [1179, 44] on div "Overview We're working on a new "Add dashboard" wizard. Let me try" at bounding box center [780, 66] width 1462 height 44
click at [1174, 30] on agx-global-search at bounding box center [1054, 22] width 560 height 44
click at [1332, 22] on icon at bounding box center [1319, 22] width 25 height 25
click at [1293, 22] on input "search" at bounding box center [1041, 22] width 532 height 42
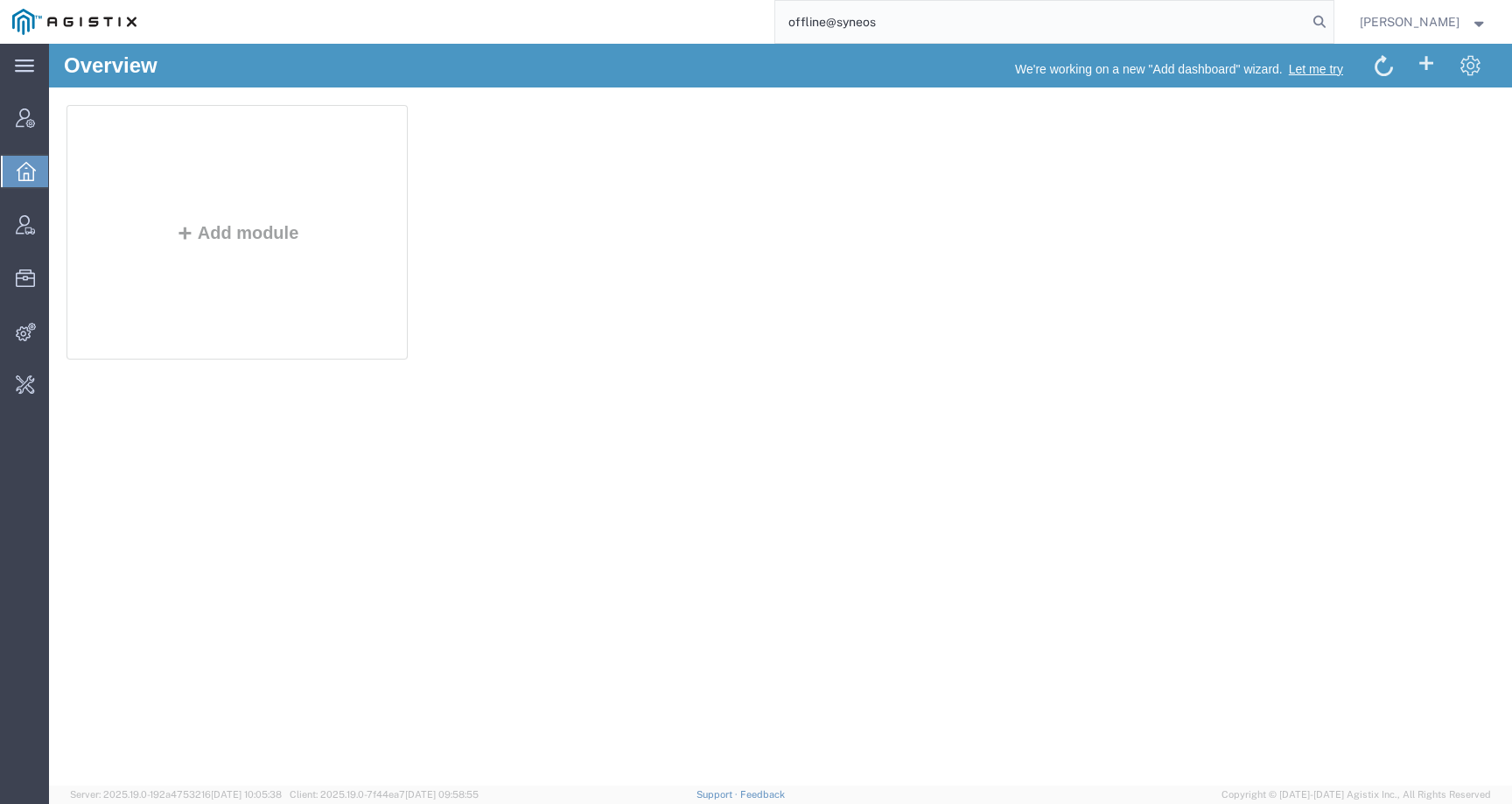
type input "offline@syneos"
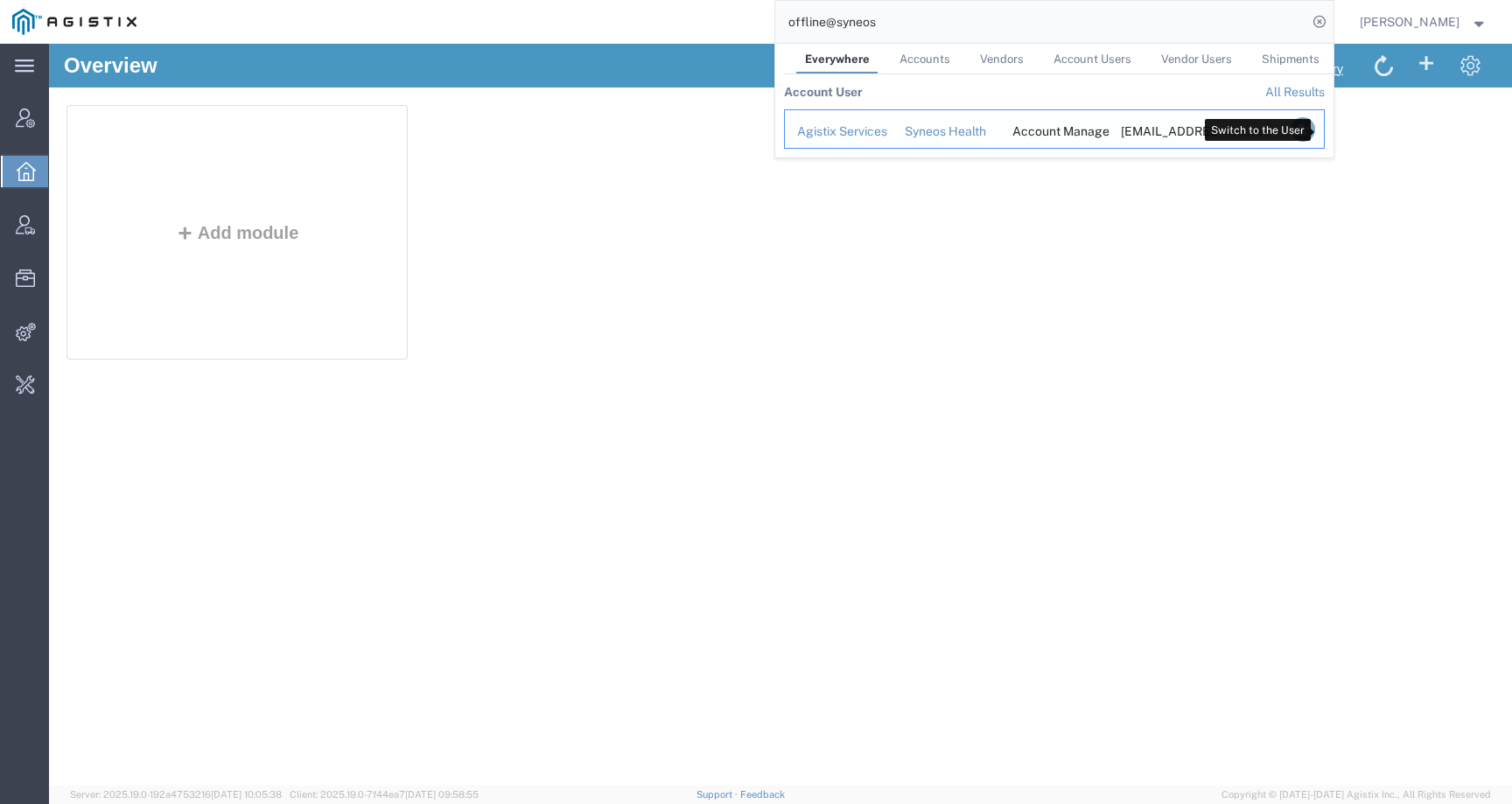
click at [1314, 124] on icon "Search Results" at bounding box center [1302, 129] width 25 height 25
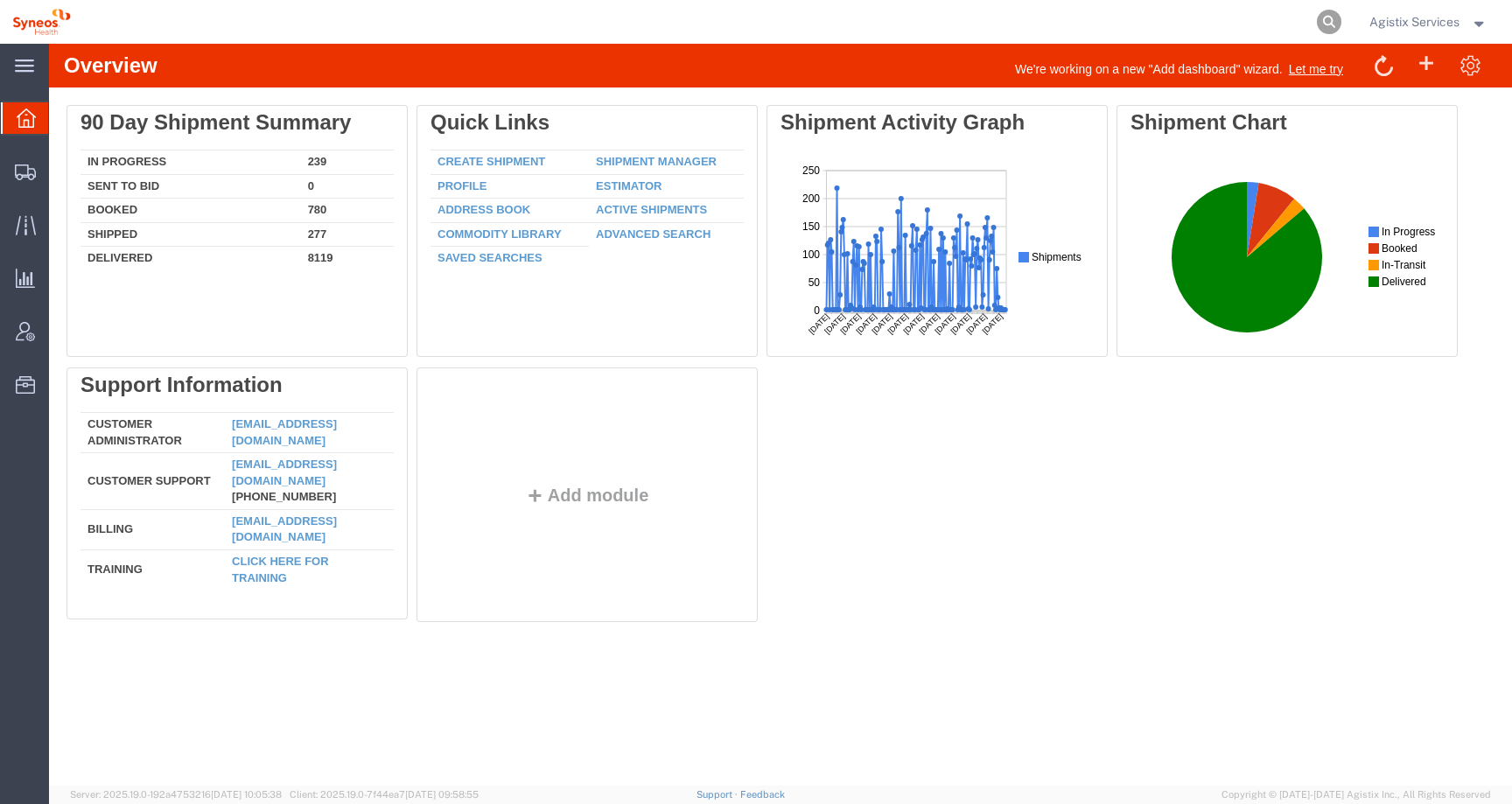
drag, startPoint x: 1334, startPoint y: 20, endPoint x: 1319, endPoint y: 20, distance: 15.0
click at [1334, 20] on icon at bounding box center [1329, 22] width 25 height 25
click at [1285, 20] on input "search" at bounding box center [1050, 22] width 532 height 42
paste input "56820104"
type input "56820104"
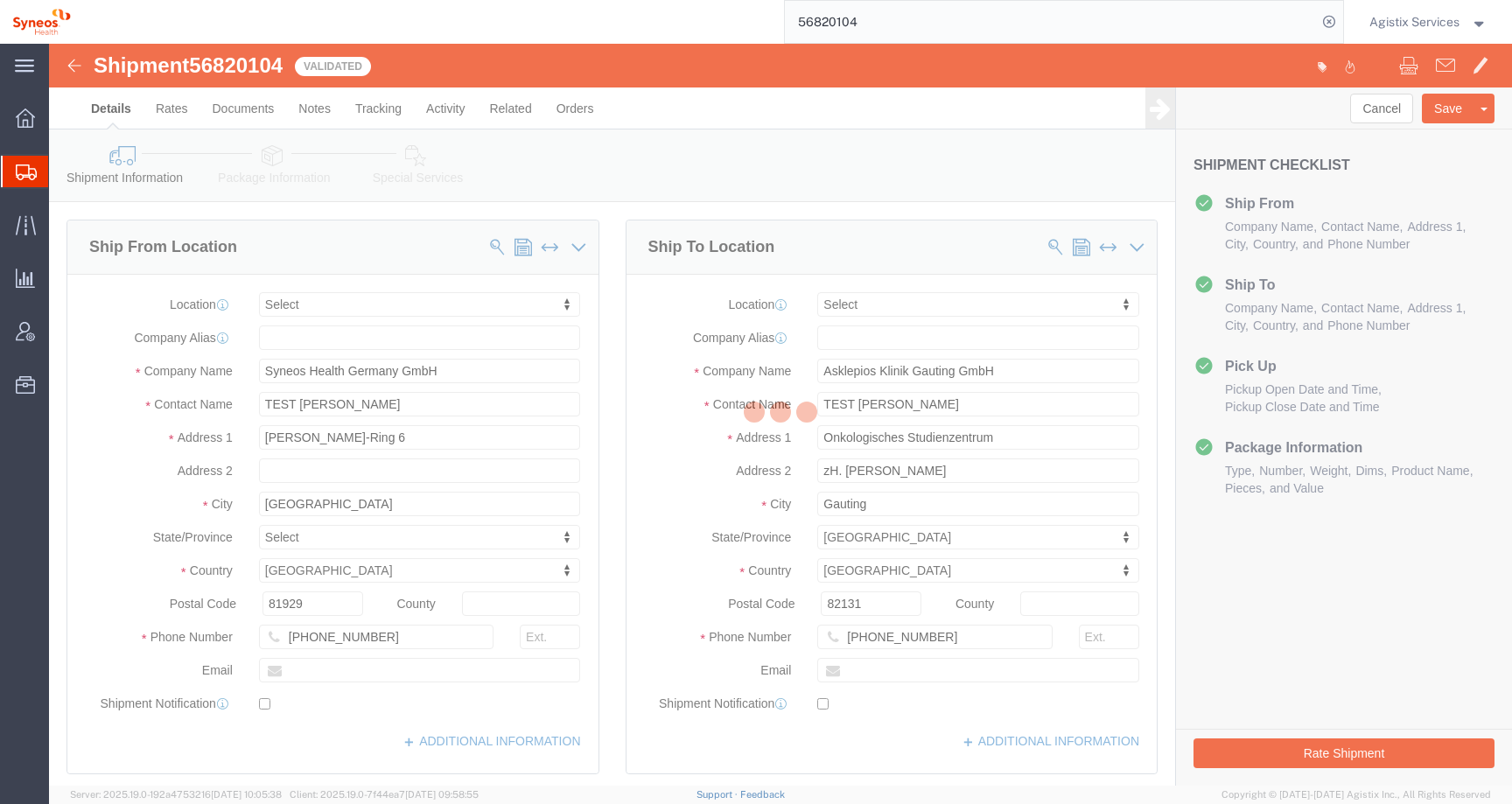
select select
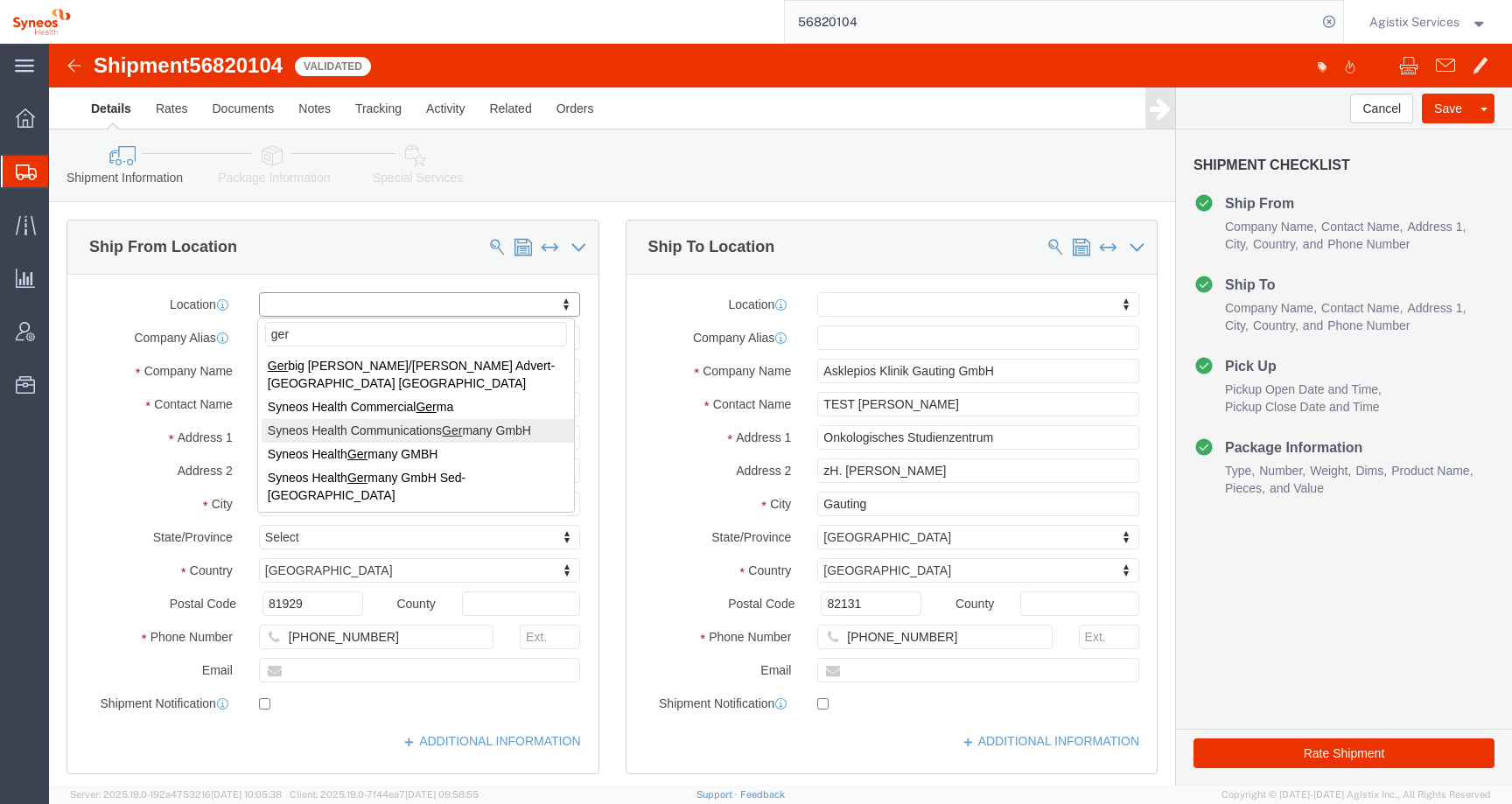
type input "ger"
select select "61576"
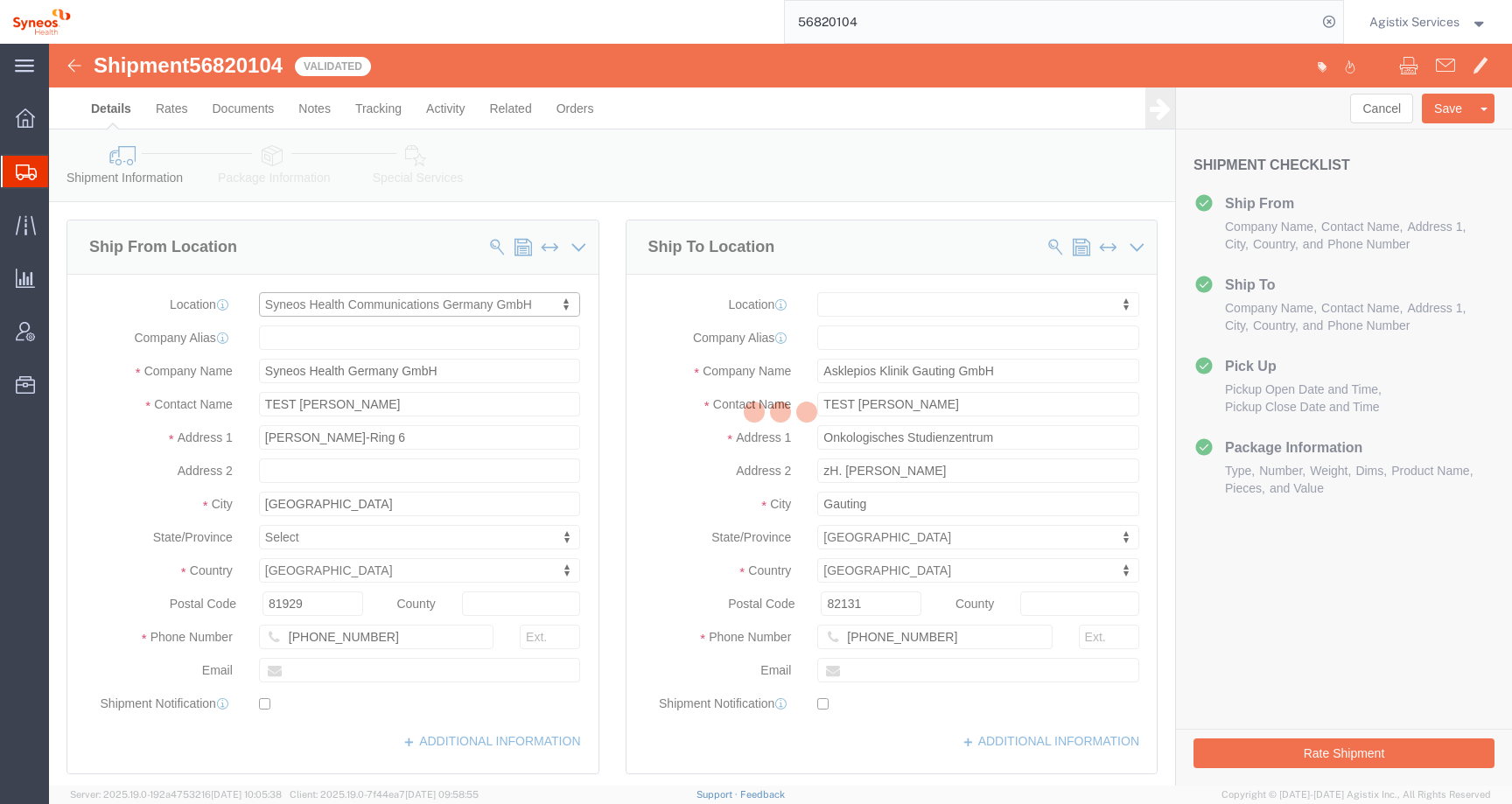
type input "Syneos Health Communications Germany GmbH"
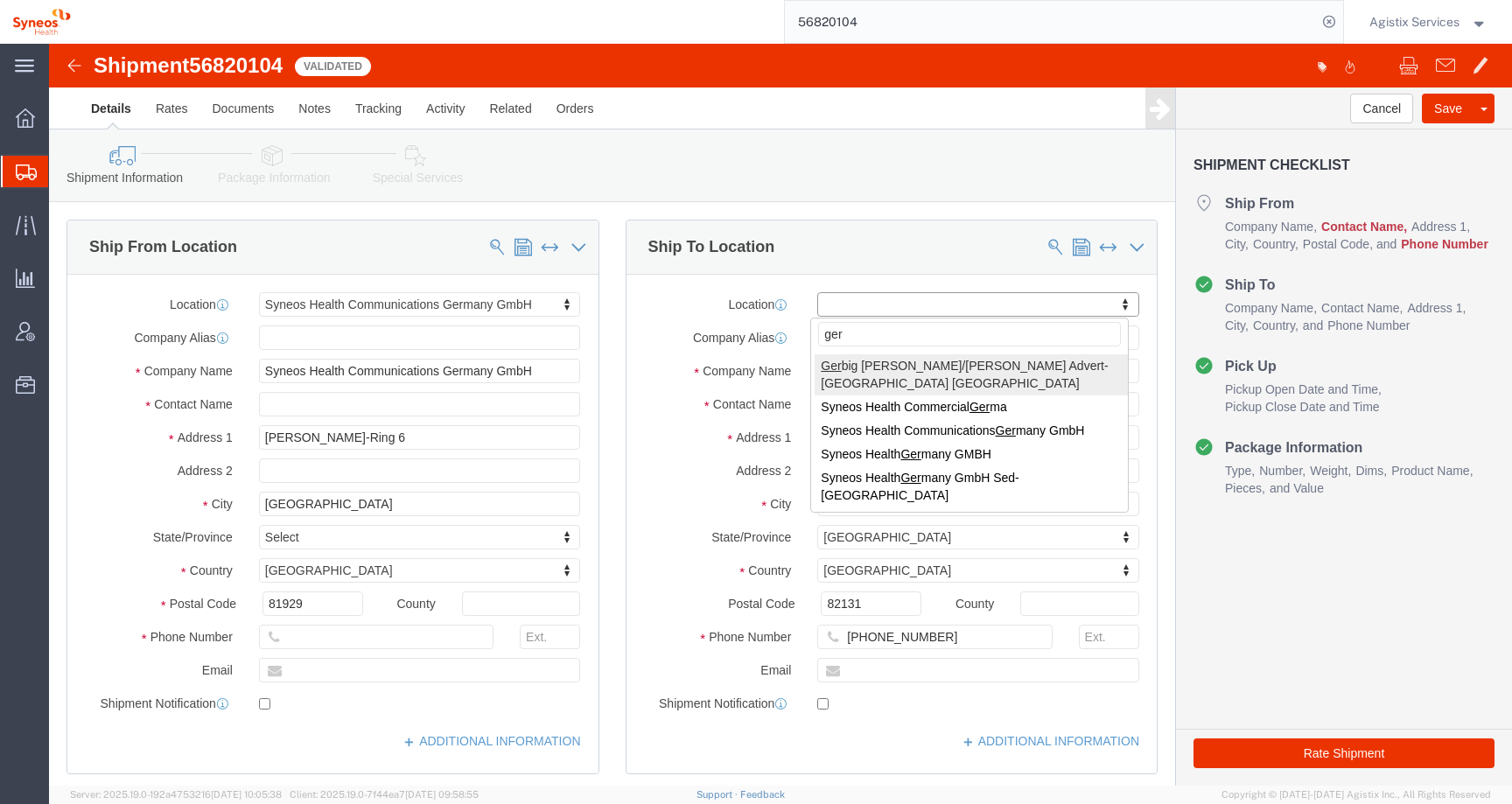
type input "germ"
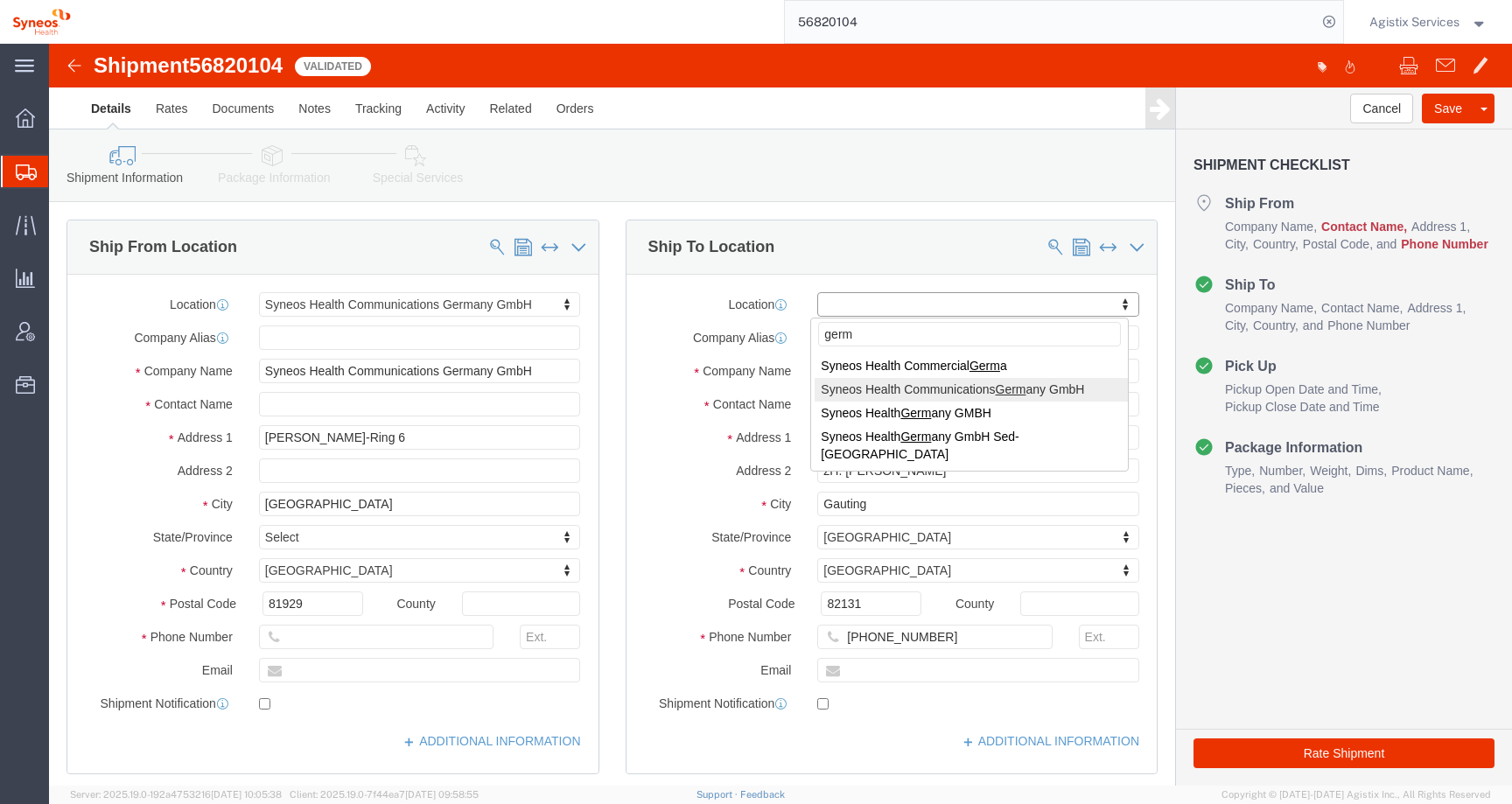
select select "61576"
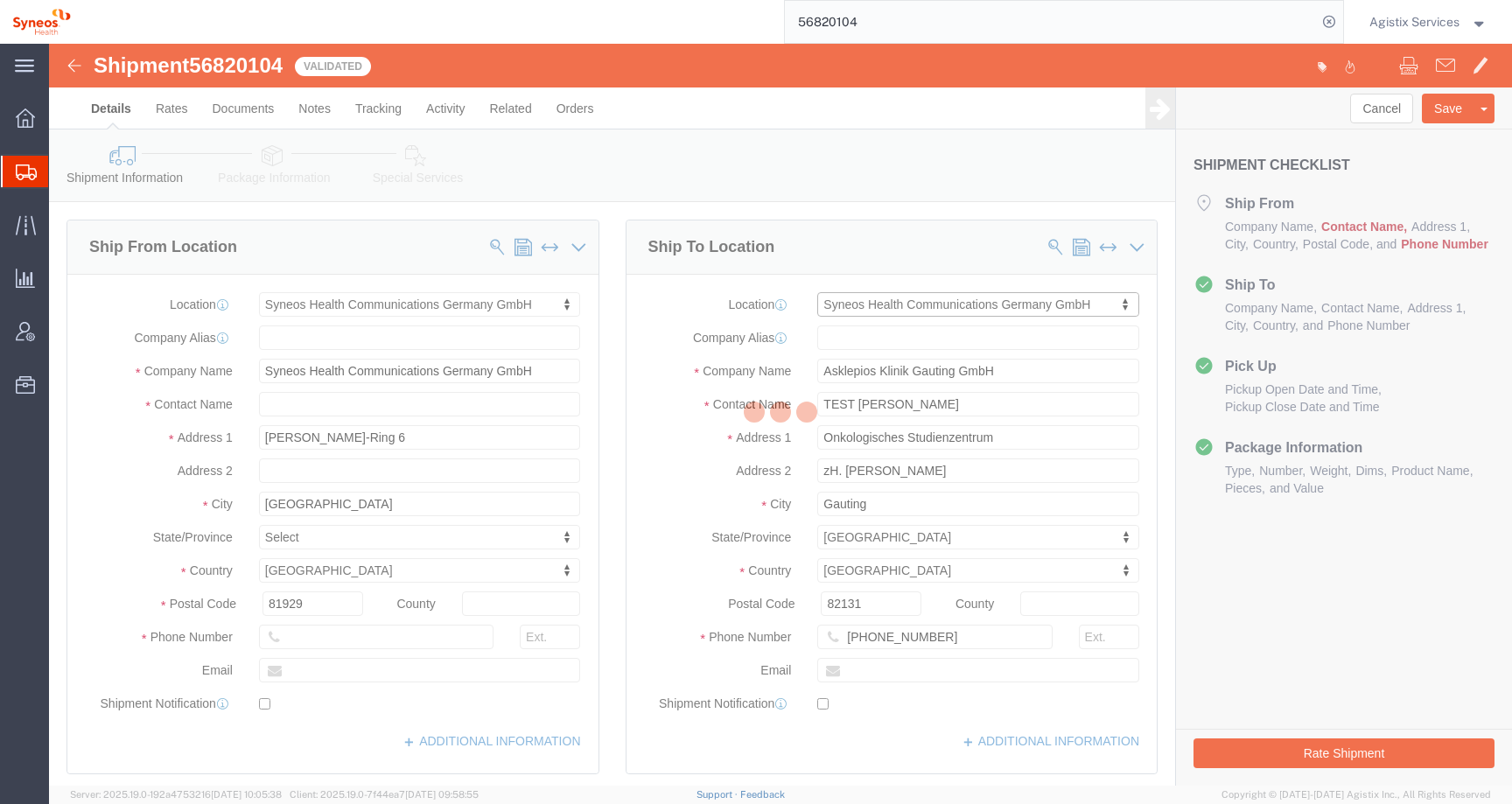
type input "[PERSON_NAME]-Ring 6"
type input "81929"
type input "Syneos Health Communications Germany GmbH"
type input "[GEOGRAPHIC_DATA]"
select select
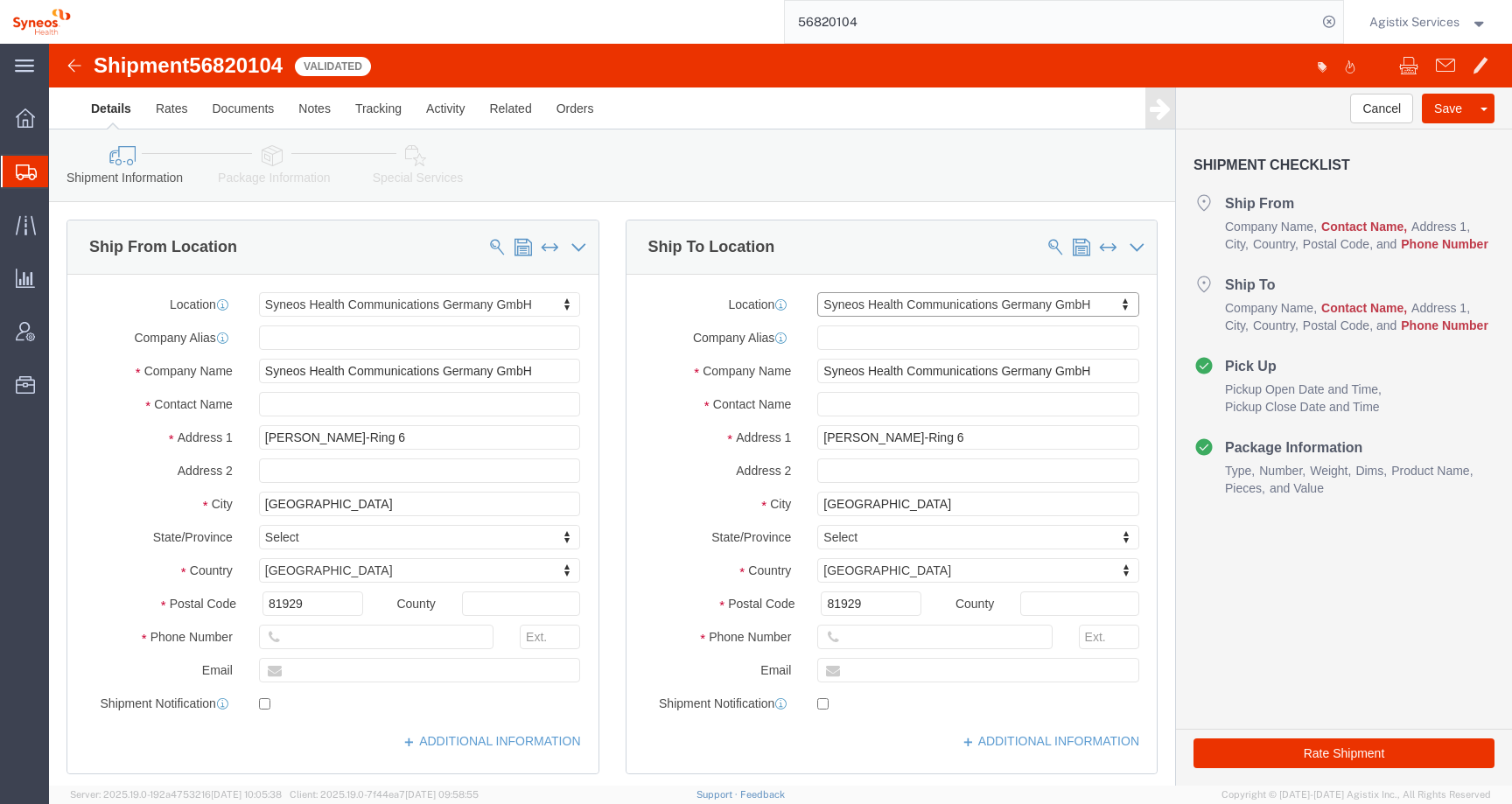
click label "Location Company locations"
click icon
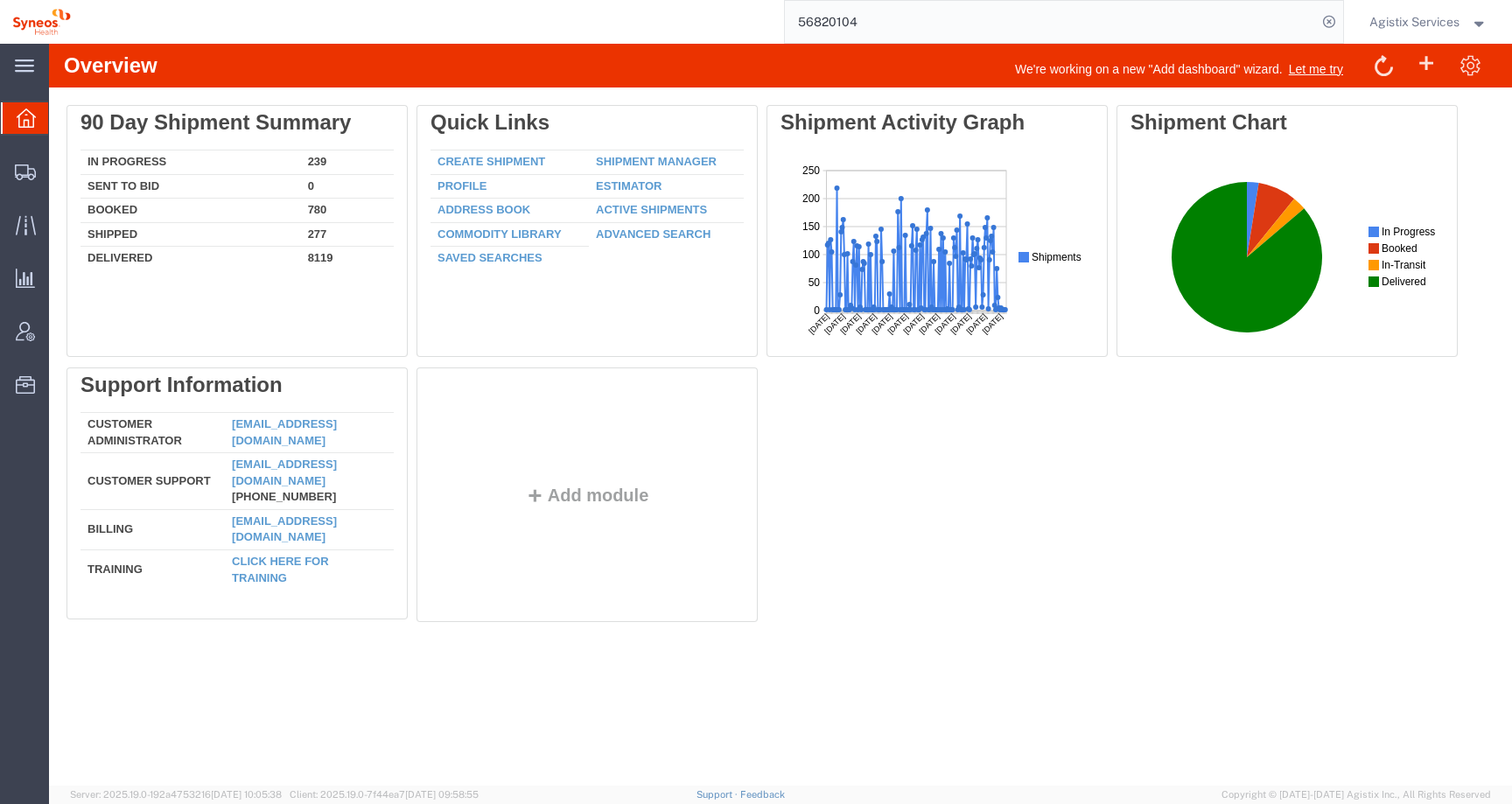
click at [1164, 19] on input "56820104" at bounding box center [1050, 22] width 532 height 42
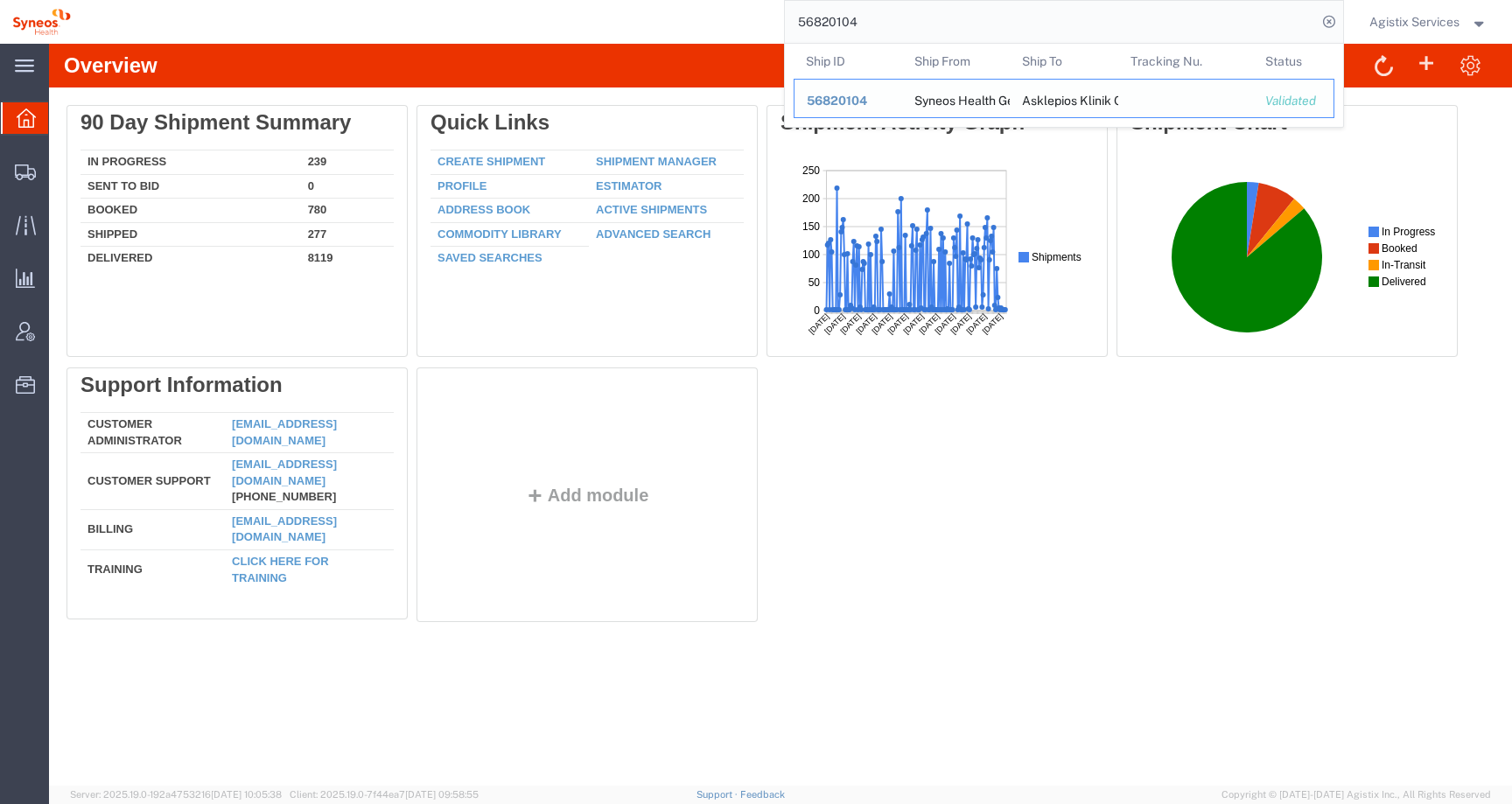
click at [839, 105] on span "56820104" at bounding box center [836, 101] width 60 height 14
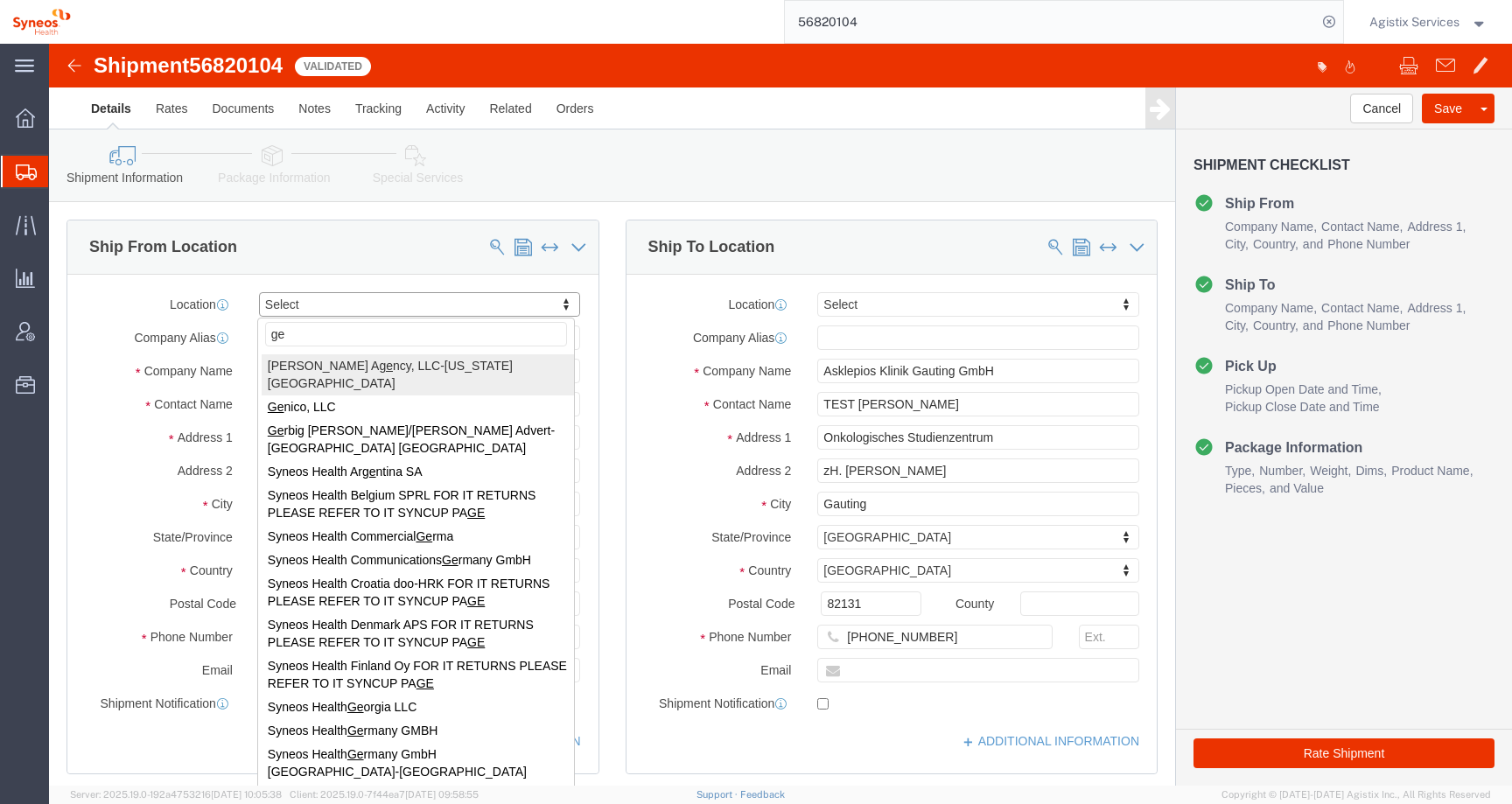
type input "ger"
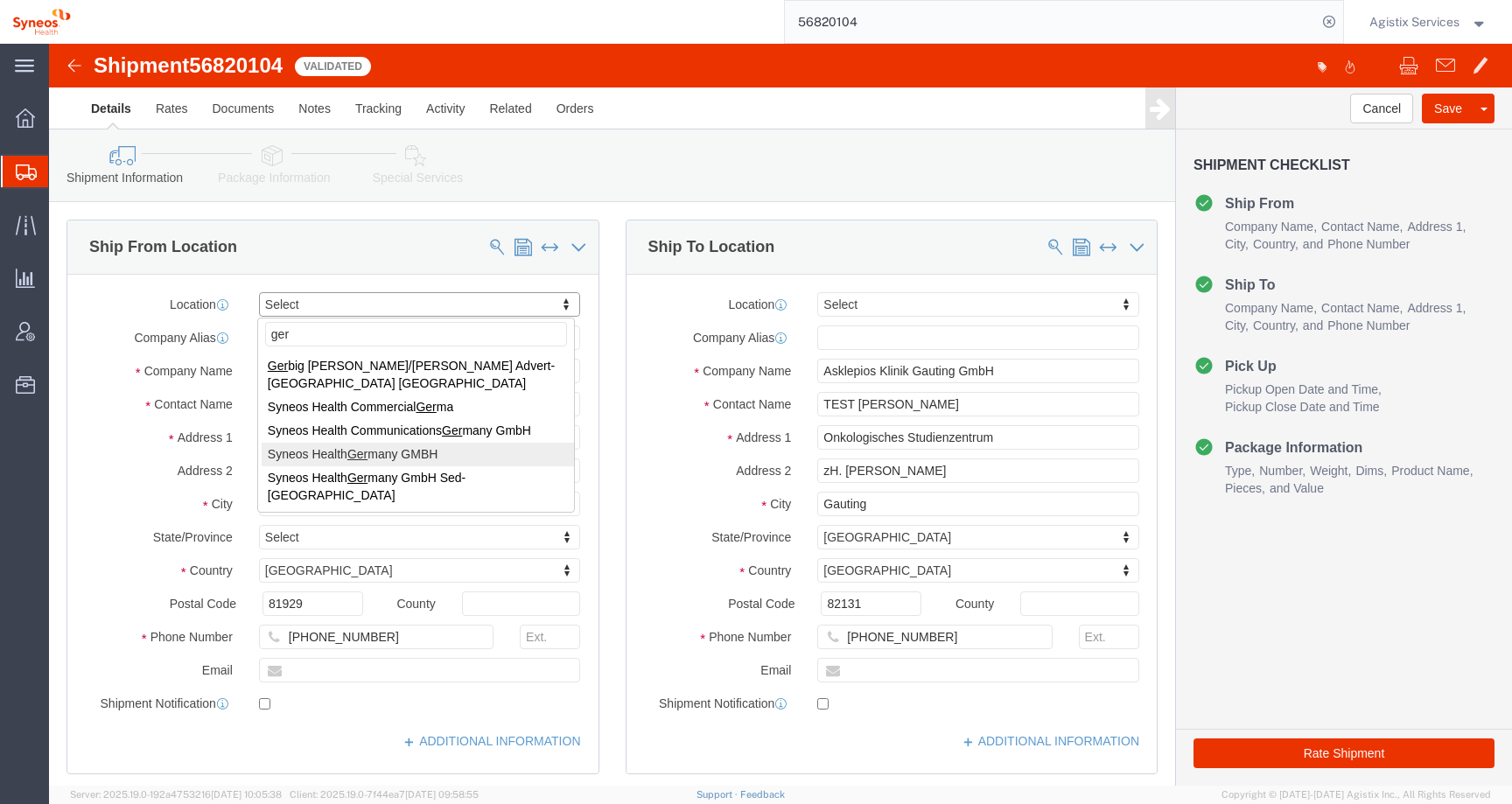
select select "62767"
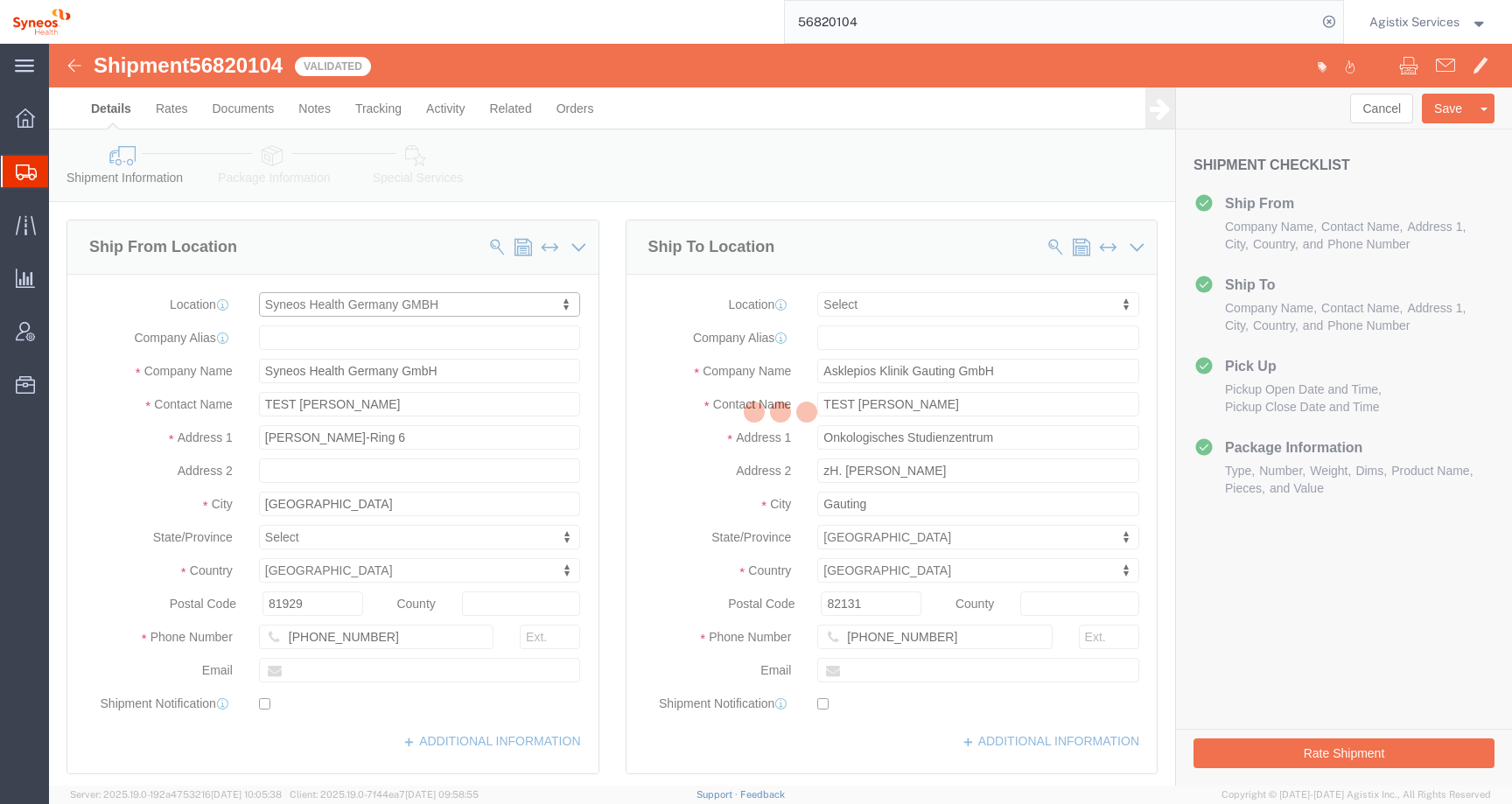
type input "Syneos Health Germany GMBH"
type input "Munchen"
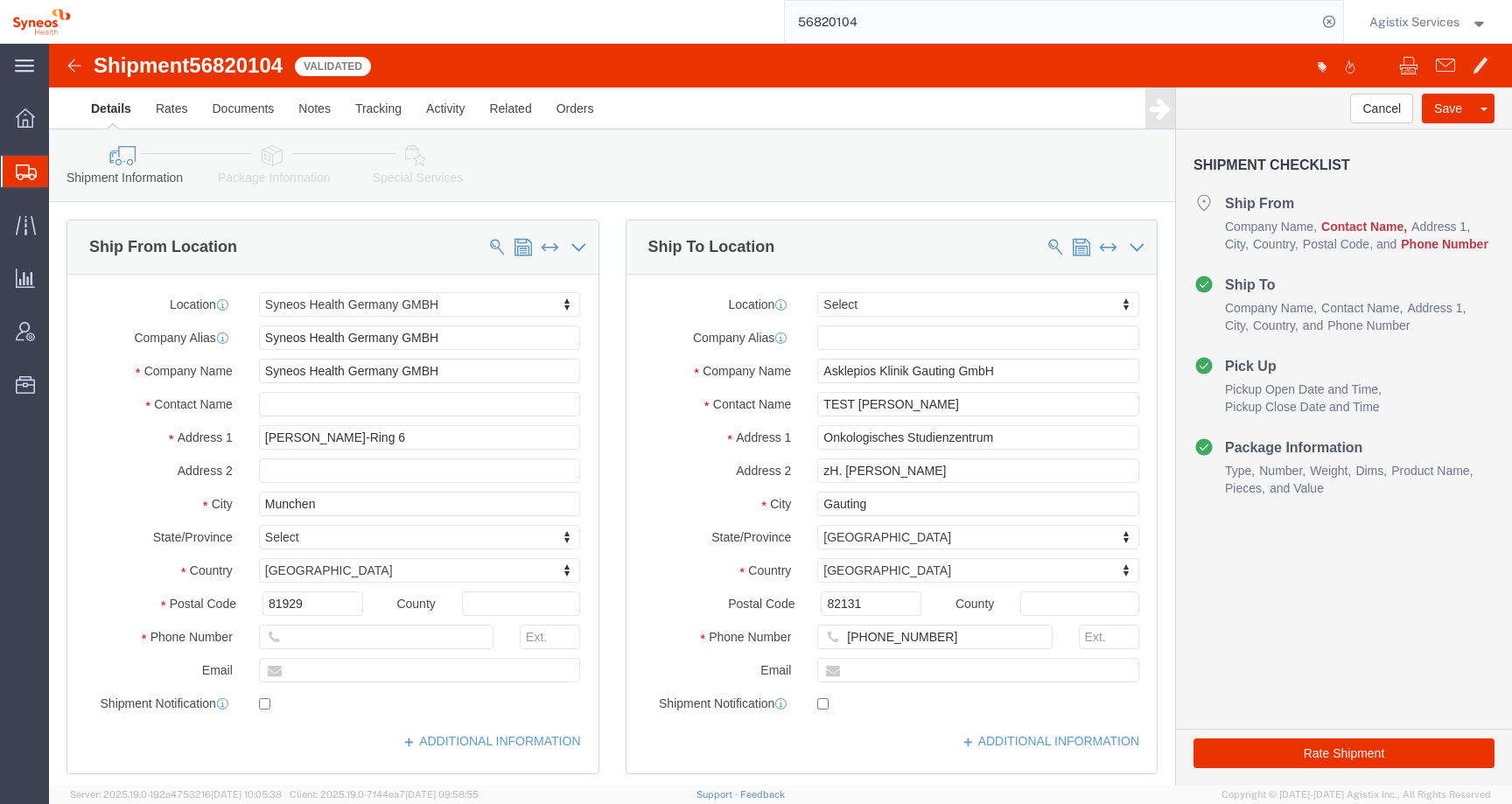
click icon
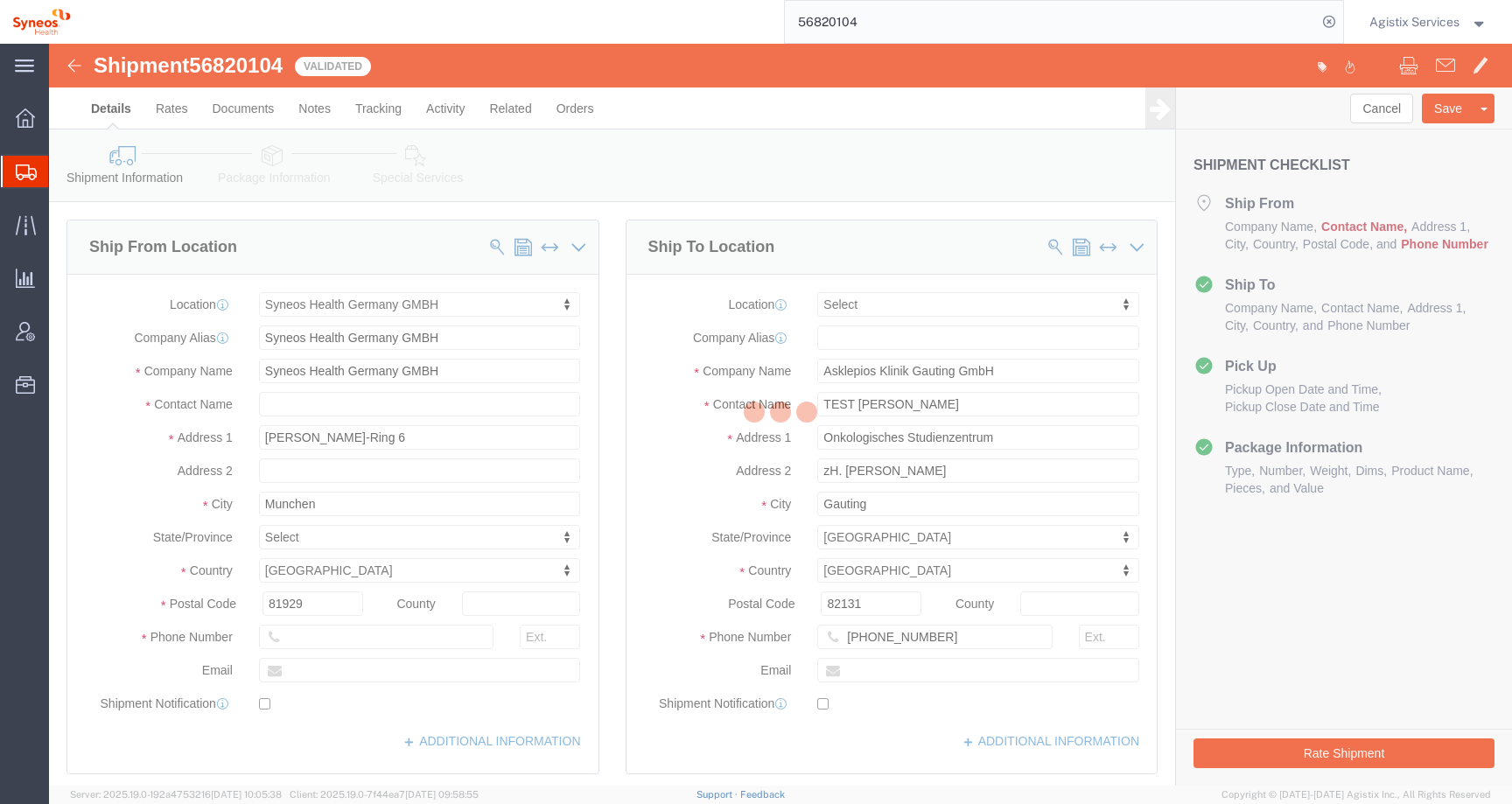
select select
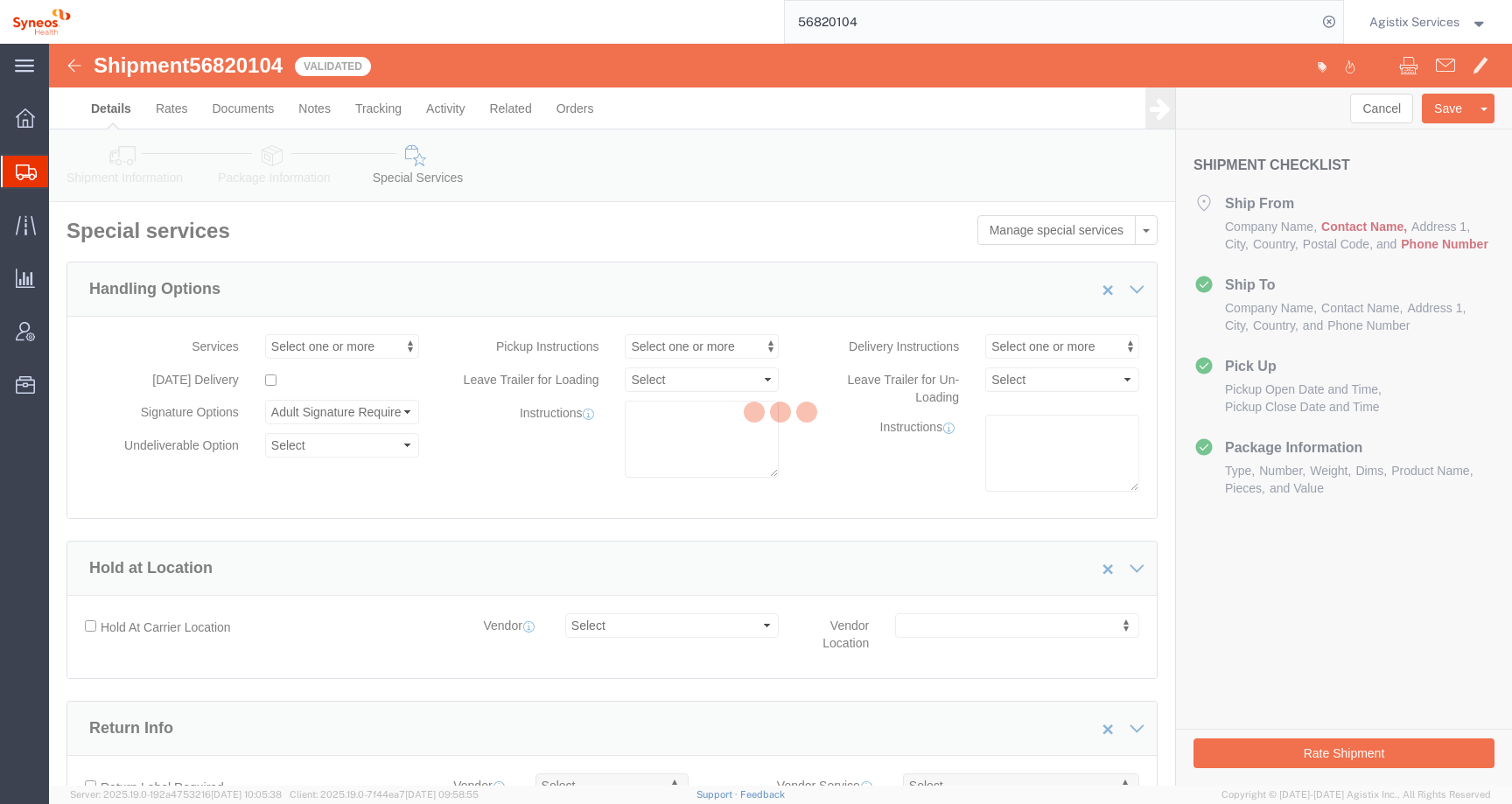
select select "DEPARTMENT"
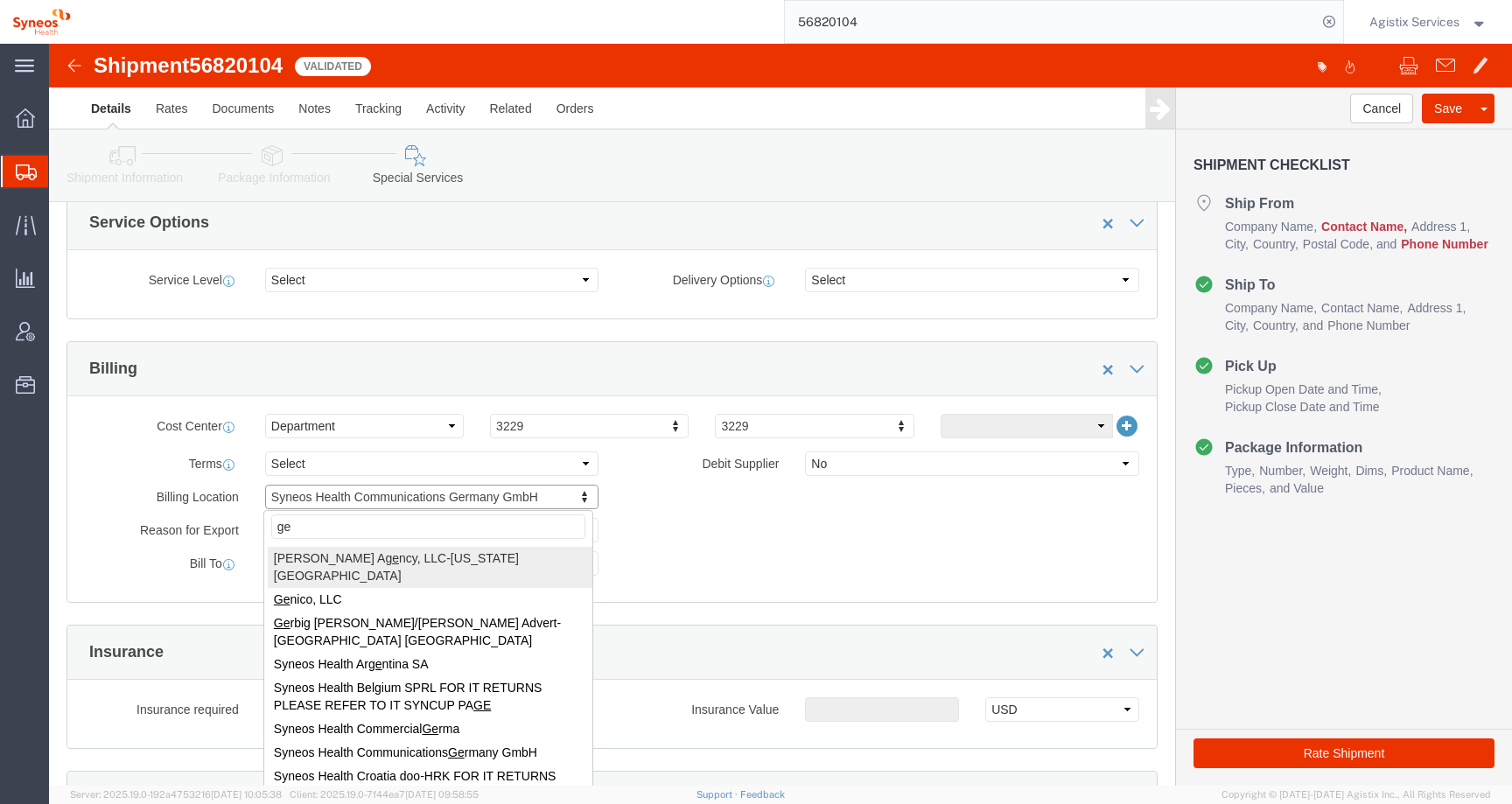
type input "ger"
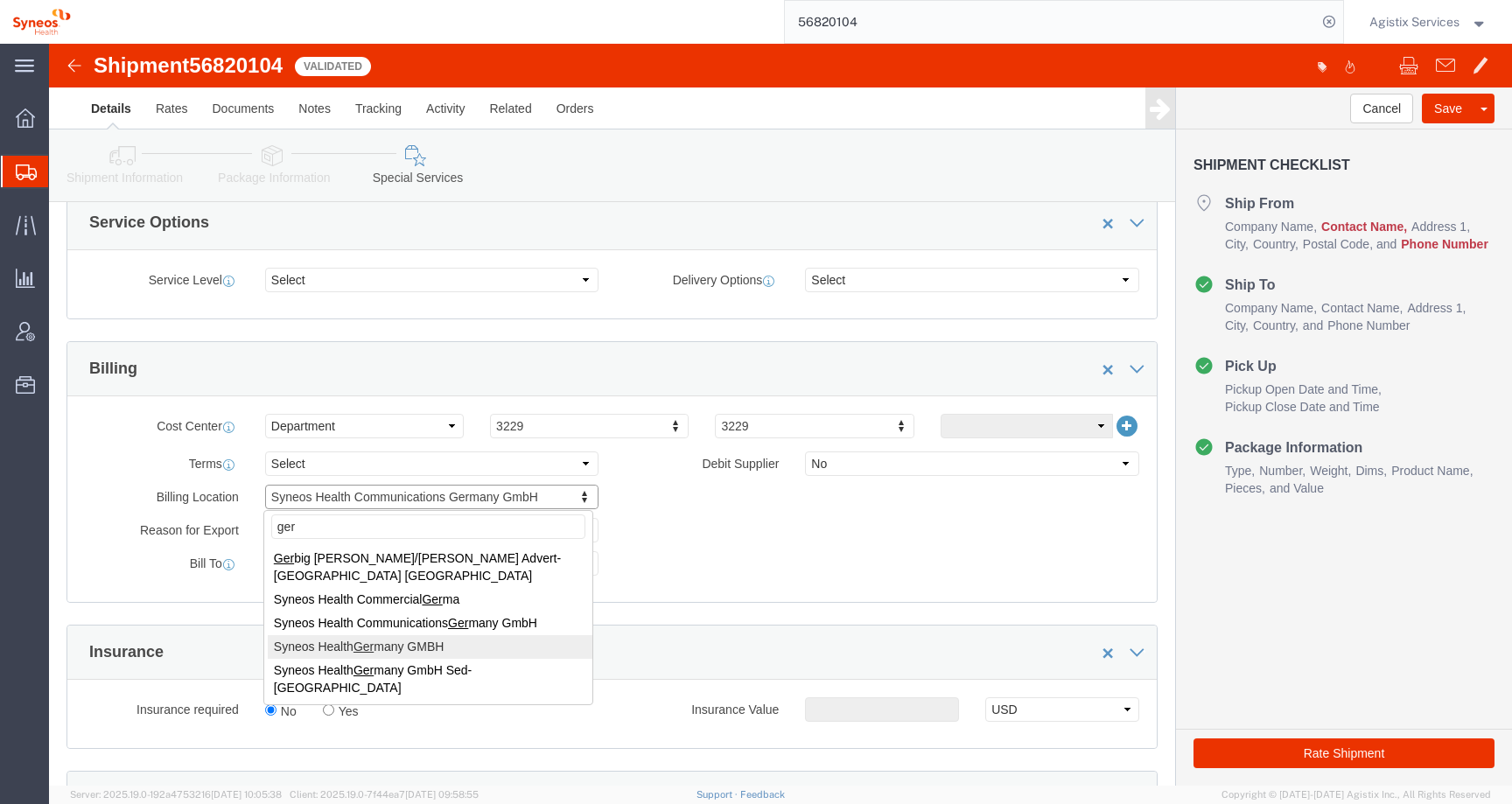
select "62767"
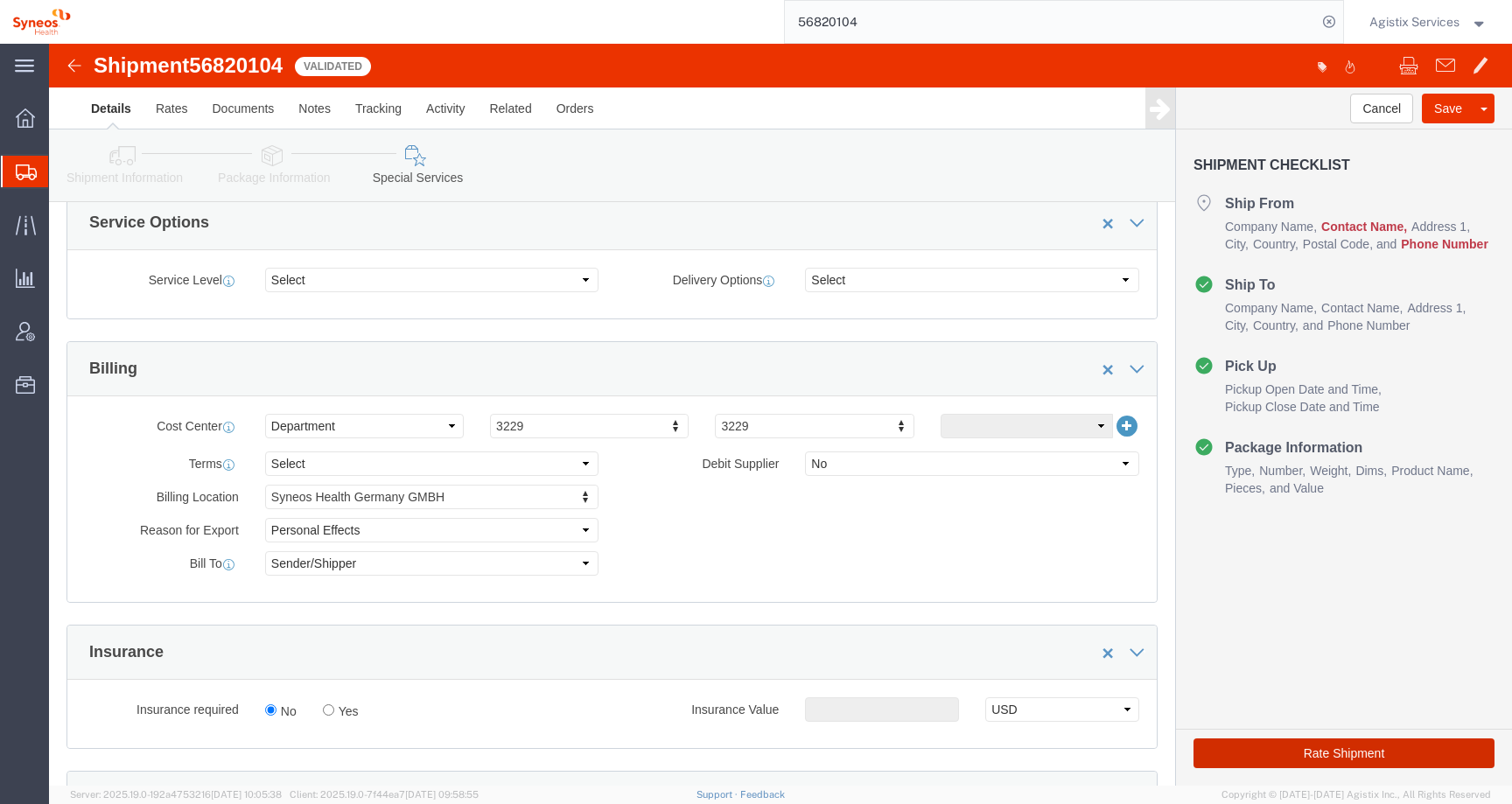
click button "Rate Shipment"
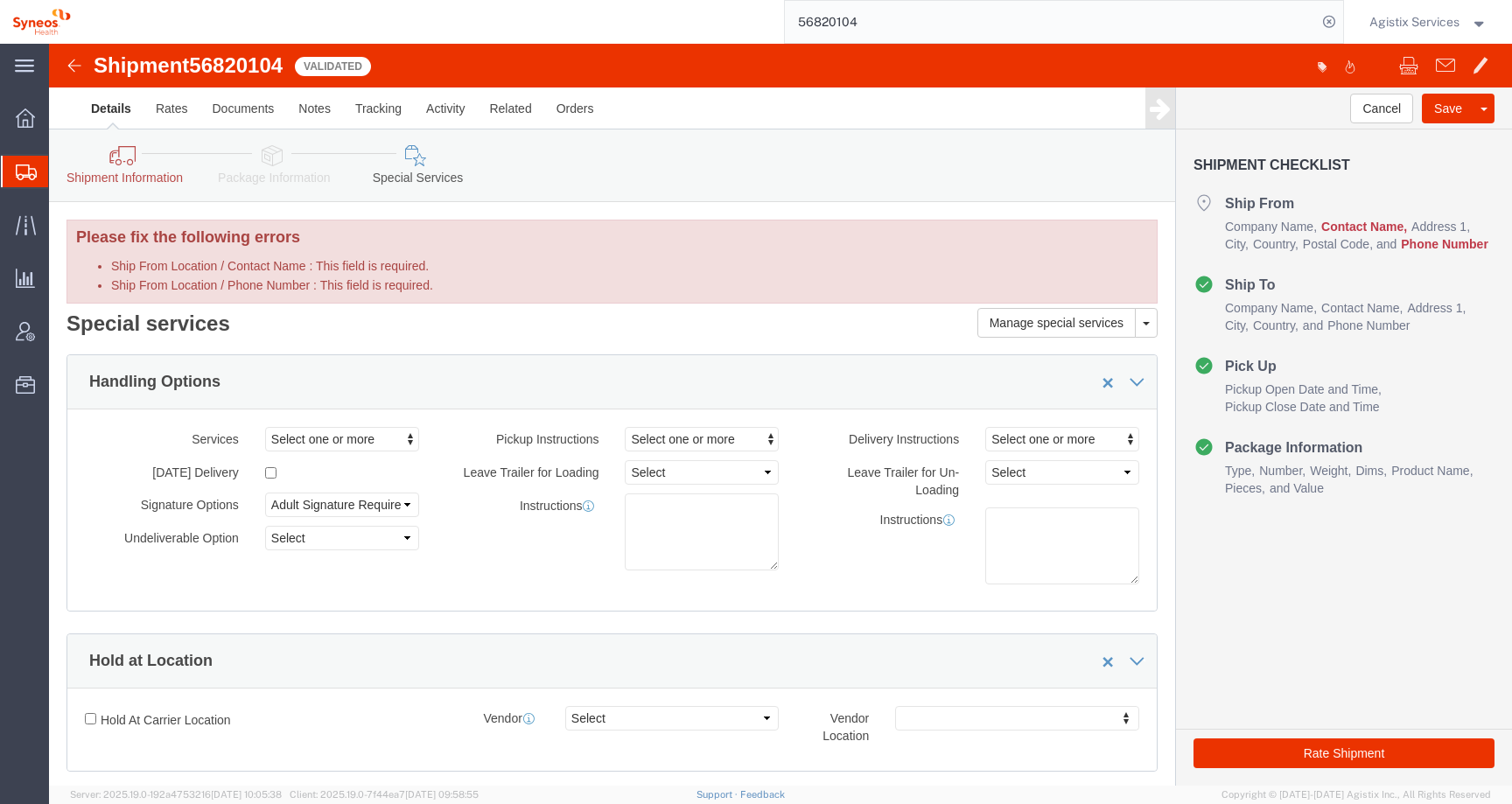
click icon
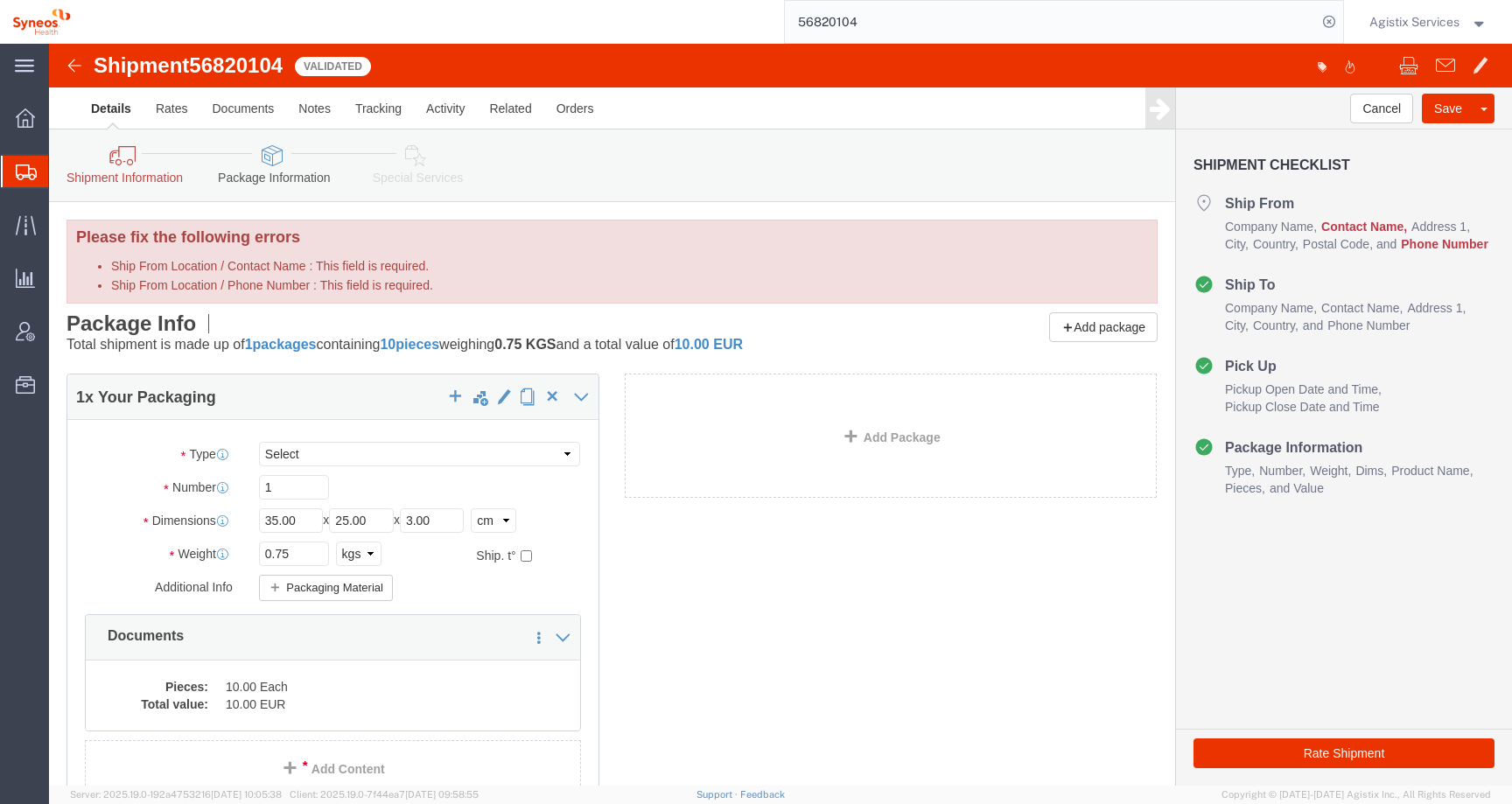
click icon
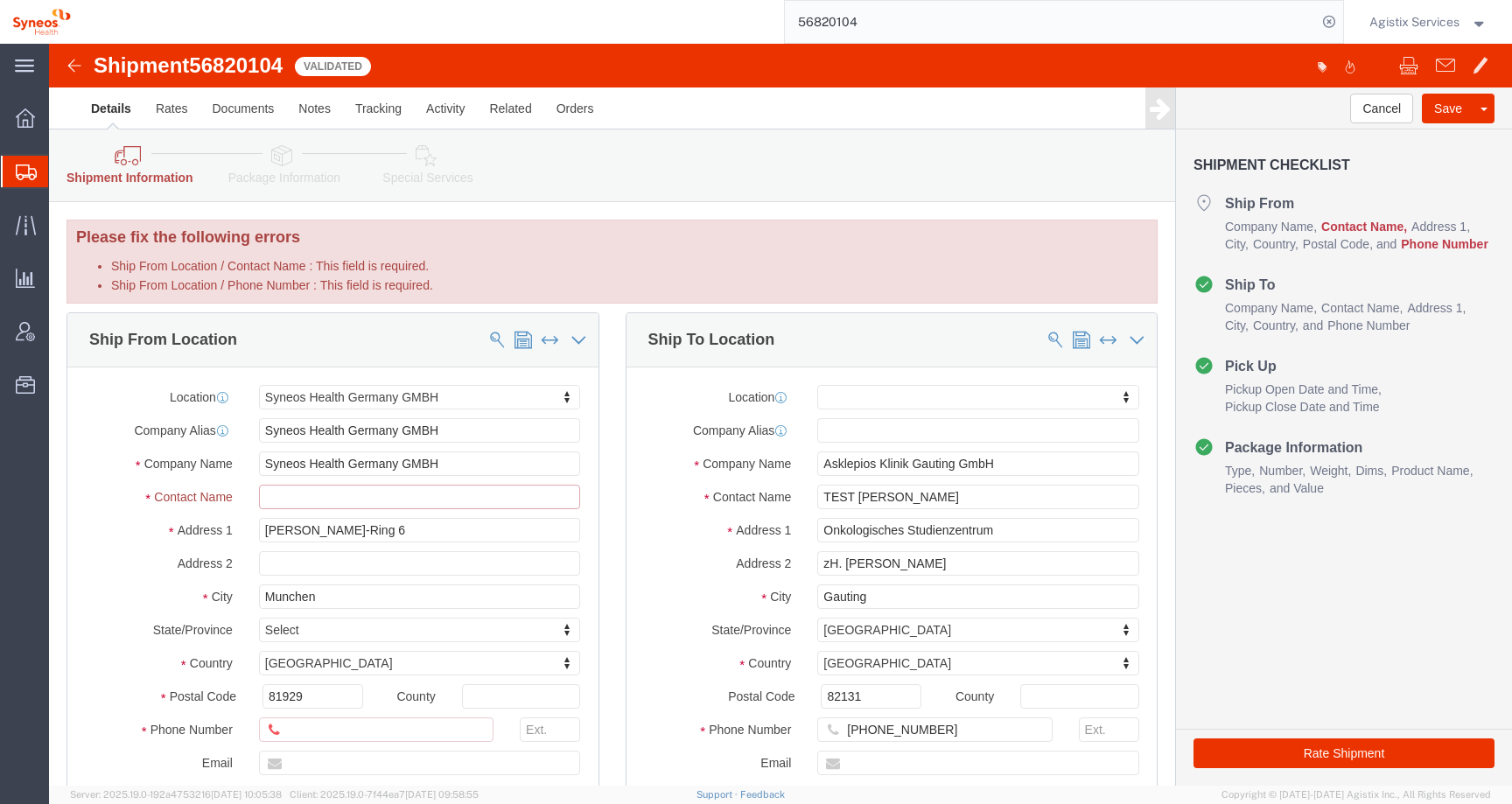
click input "Ship From Location / Contact Name : This field is required."
drag, startPoint x: 852, startPoint y: 445, endPoint x: 716, endPoint y: 443, distance: 136.0
click div "Contact Name TEST KATE"
drag, startPoint x: 900, startPoint y: 446, endPoint x: 689, endPoint y: 455, distance: 211.2
click div "Contact Name TEST KATE"
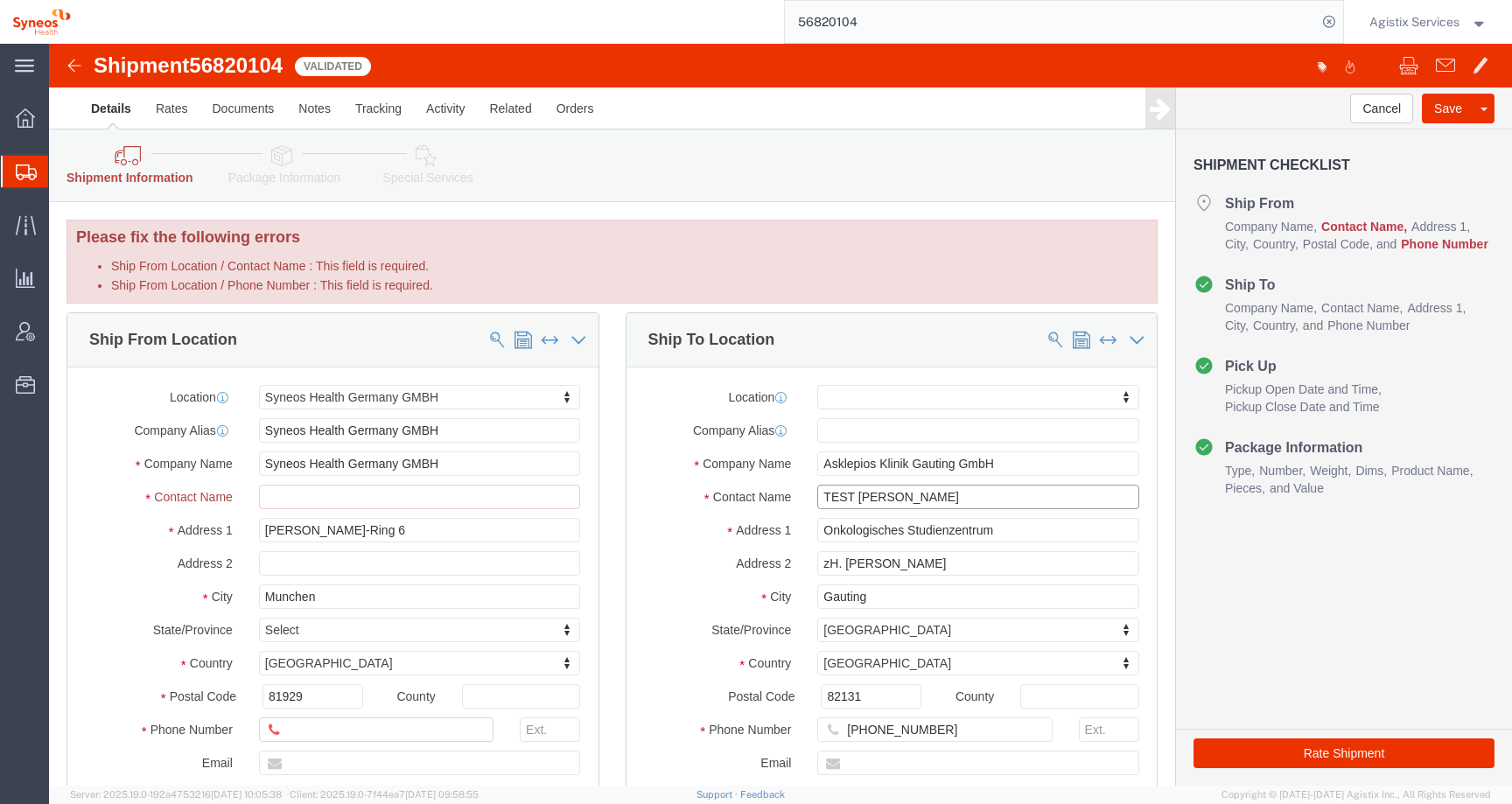
drag, startPoint x: 867, startPoint y: 456, endPoint x: 660, endPoint y: 455, distance: 207.0
click div "Contact Name TEST KATE"
click input "Ship From Location / Contact Name : This field is required."
paste input "TEST [PERSON_NAME]"
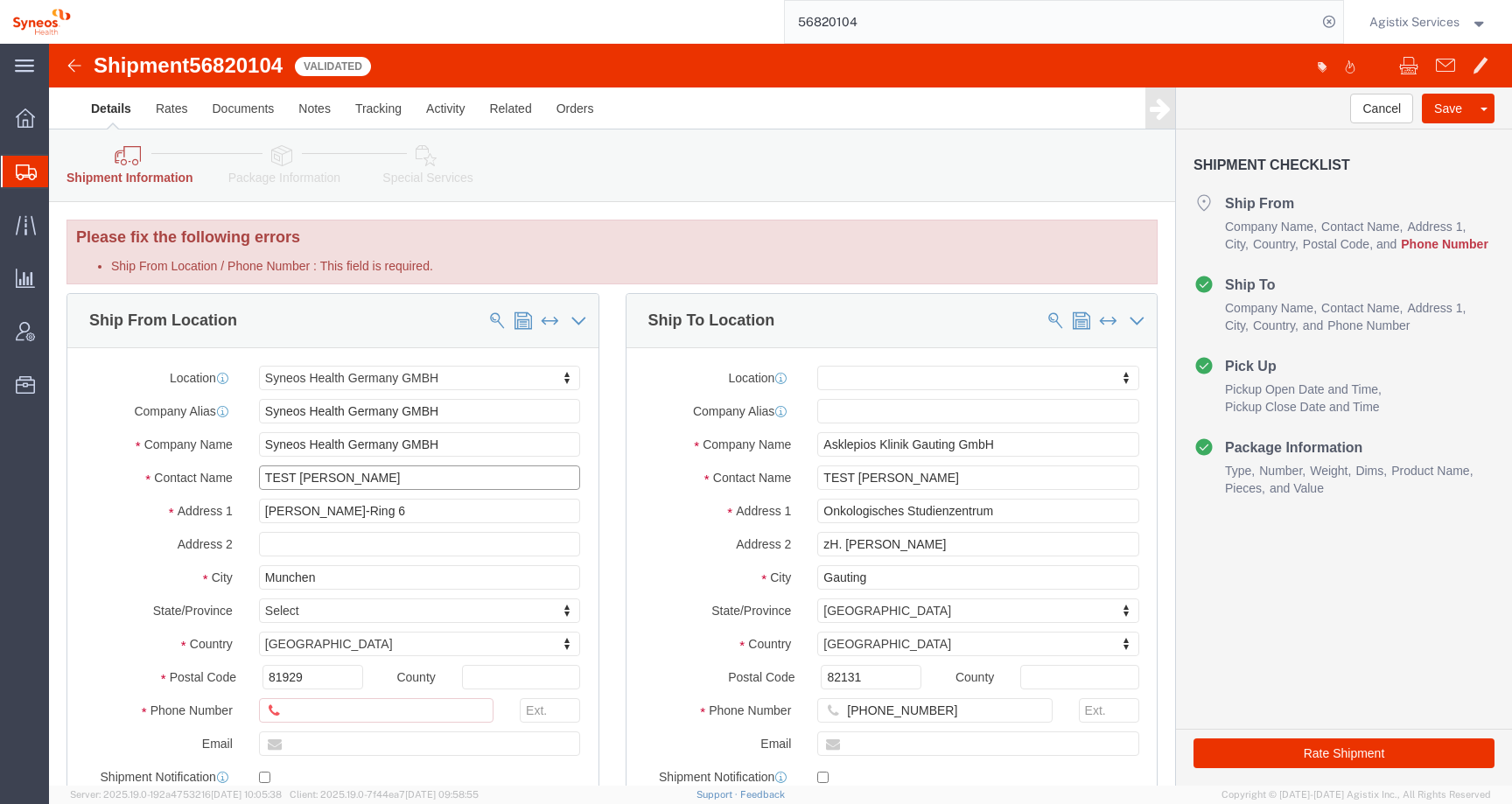
type input "TEST [PERSON_NAME]"
click div "County"
click input "Ship From Location / Phone Number : This field is required."
type input "[PHONE_NUMBER]"
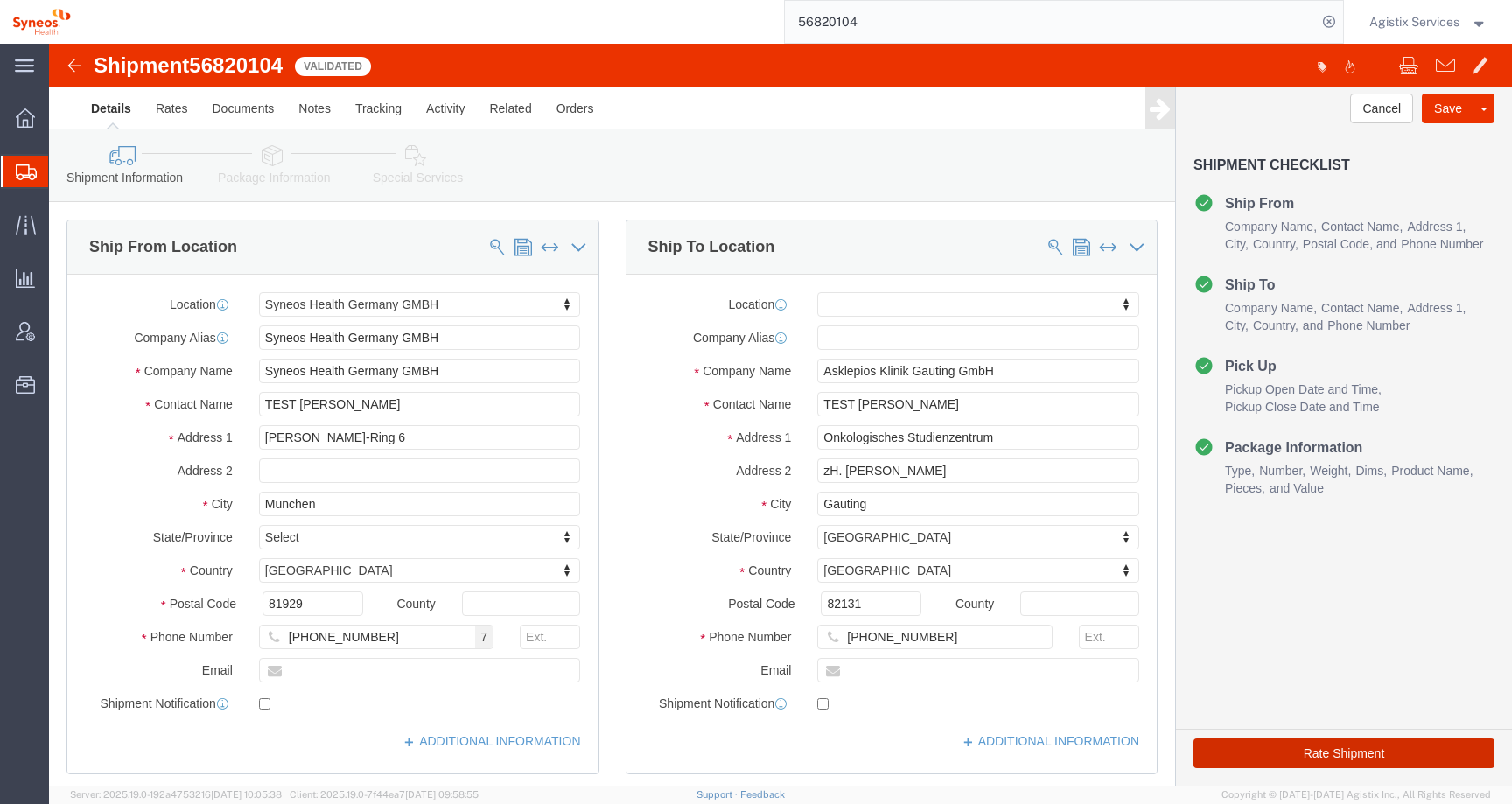
click button "Rate Shipment"
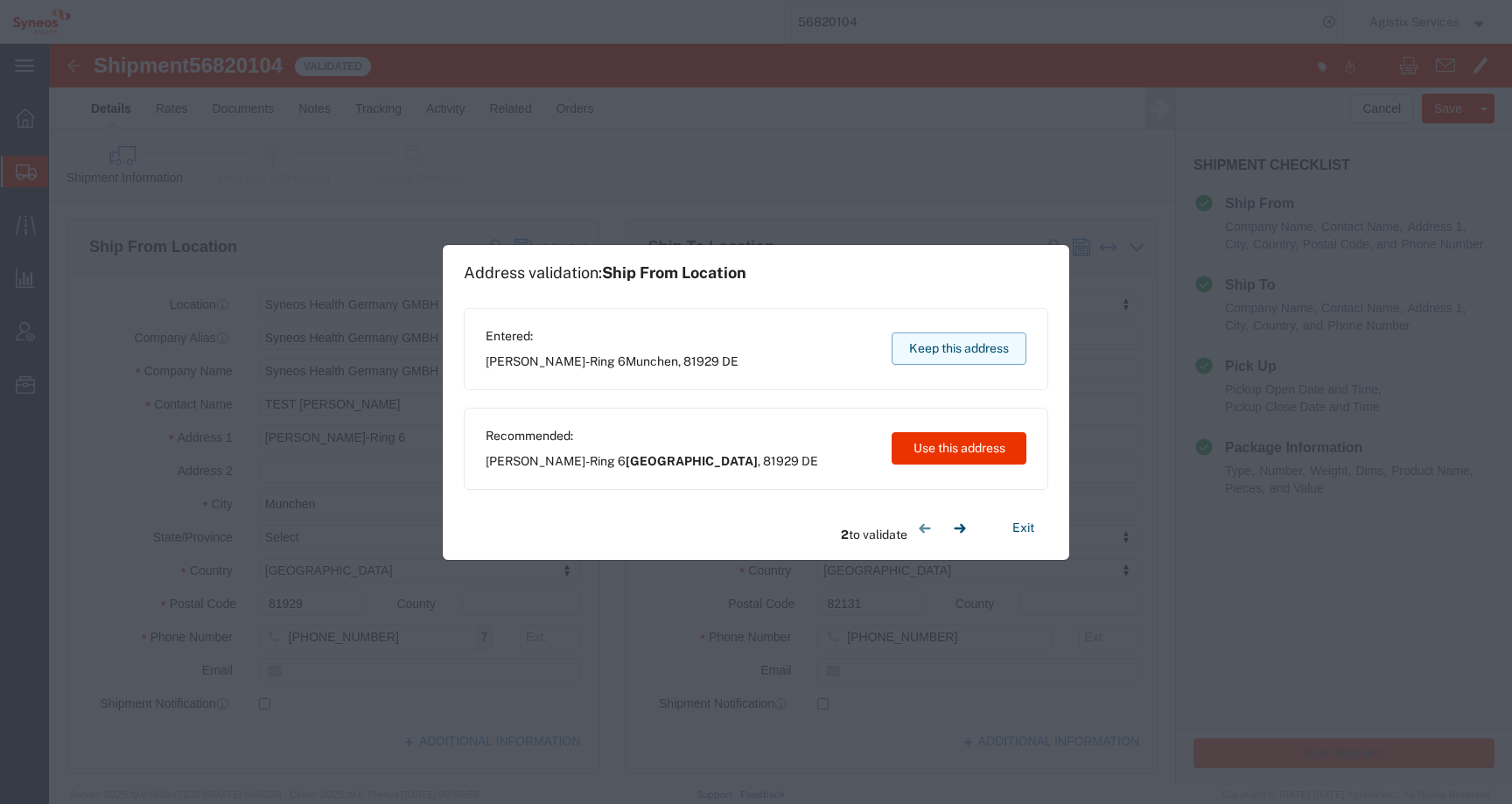
click at [925, 360] on button "Keep this address" at bounding box center [958, 349] width 135 height 33
click at [929, 349] on button "Keep this address" at bounding box center [958, 349] width 135 height 33
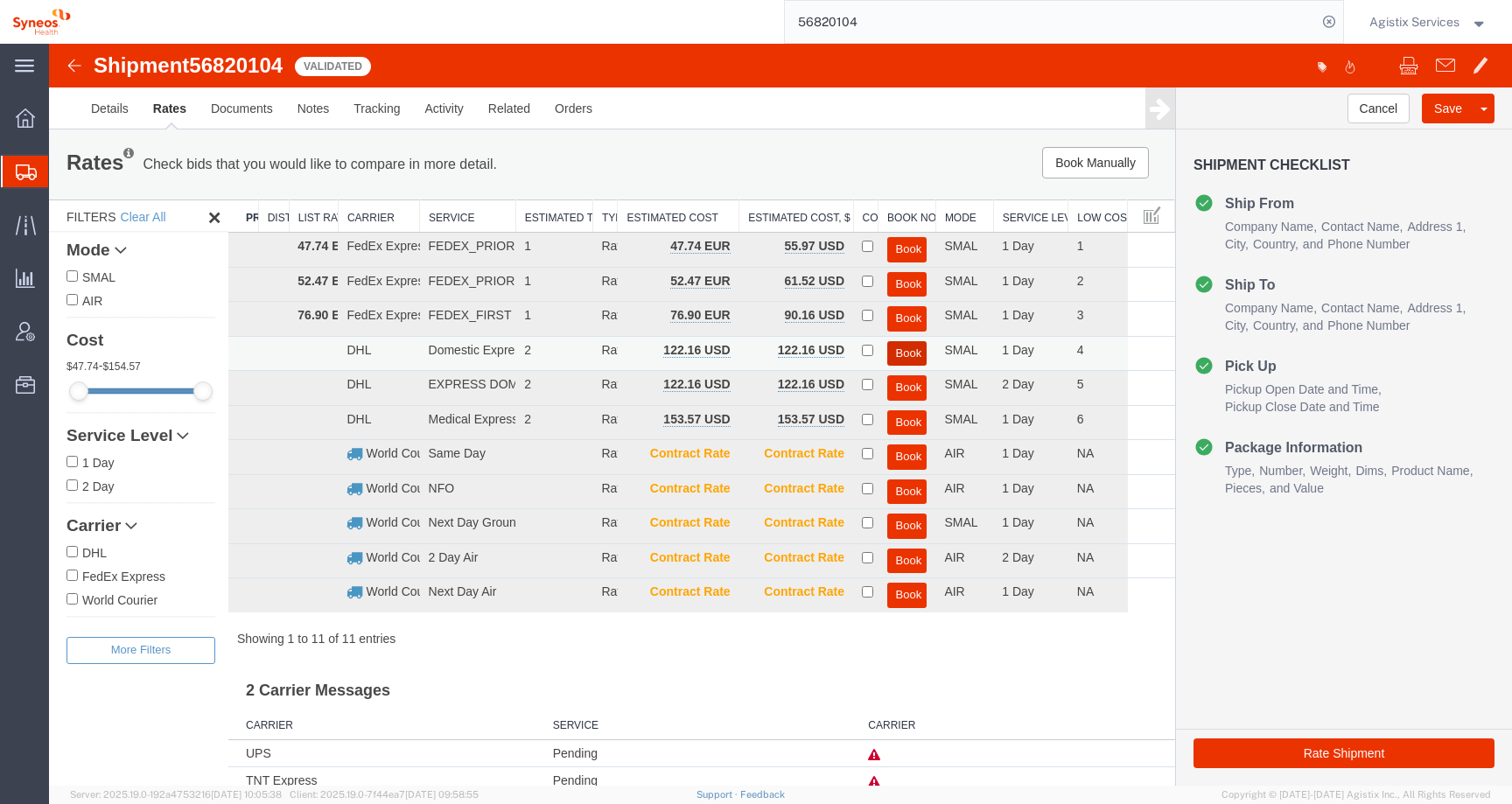
click at [895, 350] on button "Book" at bounding box center [907, 354] width 40 height 25
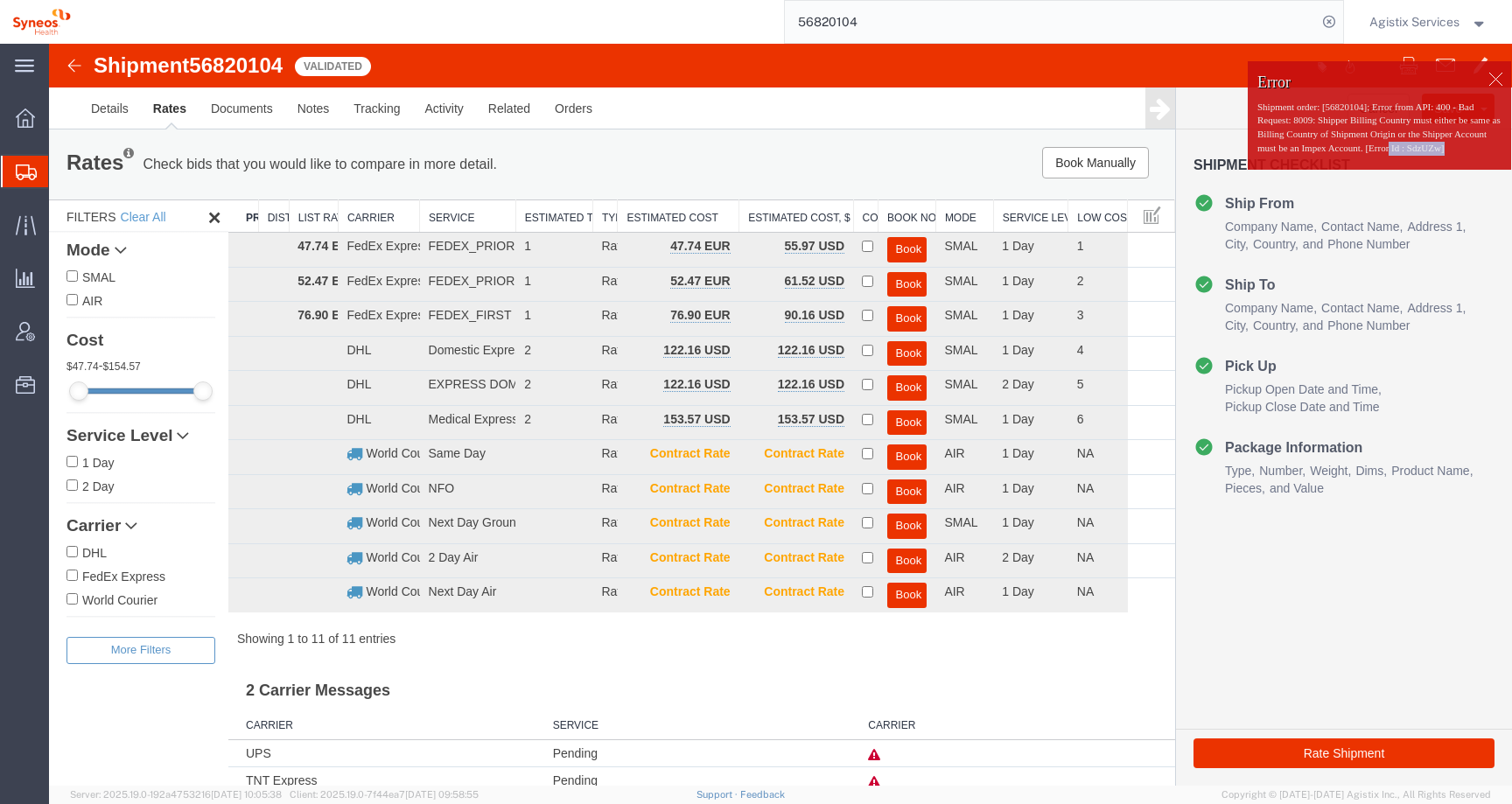
drag, startPoint x: 1454, startPoint y: 164, endPoint x: 1371, endPoint y: 167, distance: 83.1
click at [1371, 156] on p "Shipment order: [56820104]; Error from API: 400 - Bad Request: 8009: Shipper Bi…" at bounding box center [1379, 128] width 244 height 56
drag, startPoint x: 1249, startPoint y: 124, endPoint x: 1485, endPoint y: 121, distance: 236.0
click at [1485, 121] on p "Shipment order: [56820104]; Error from API: 400 - Bad Request: 8009: Shipper Bi…" at bounding box center [1379, 128] width 244 height 56
copy p "400 - Bad Request: 8009: Shipper Billing Country"
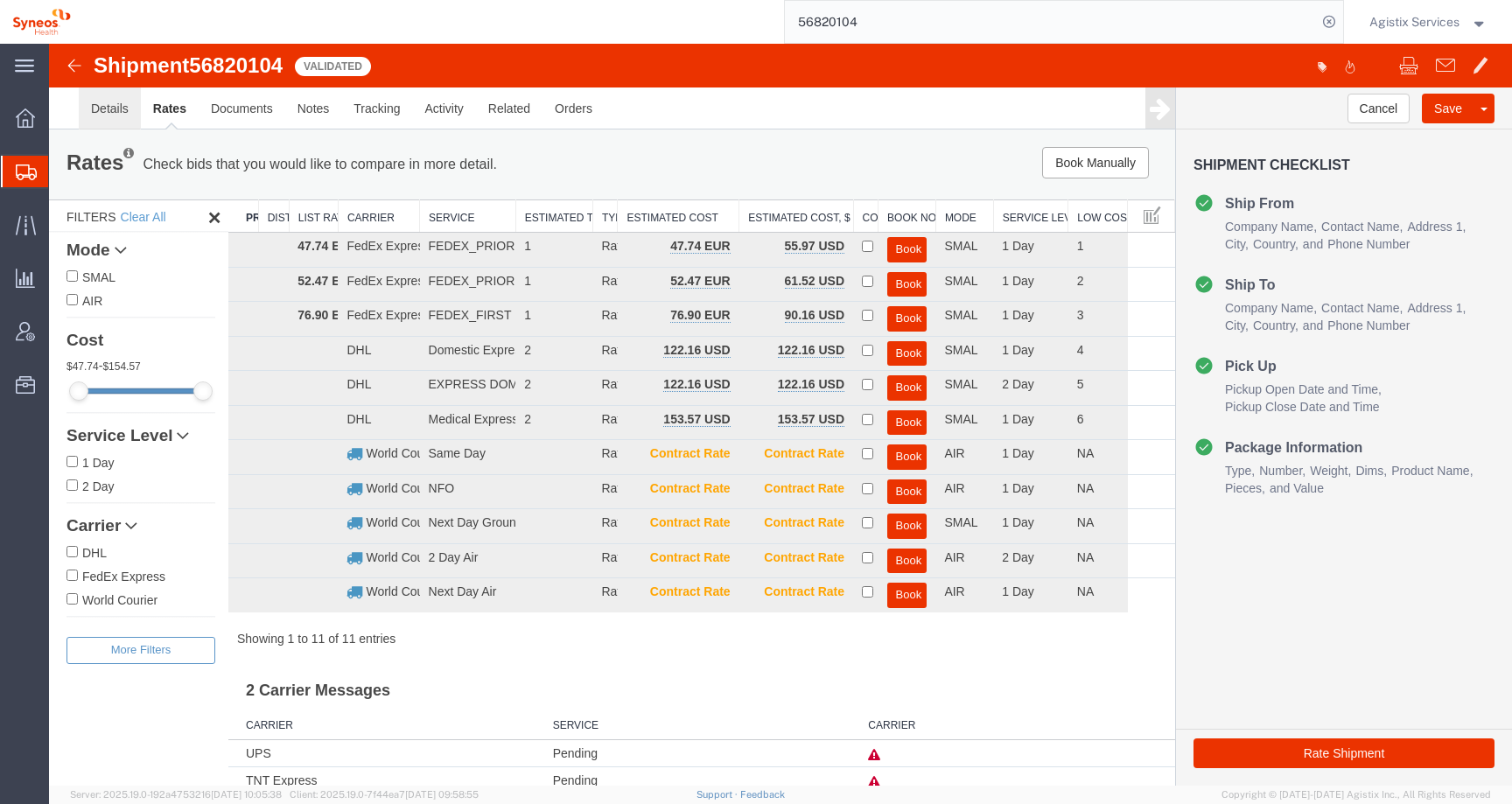
click at [106, 116] on link "Details" at bounding box center [109, 108] width 62 height 42
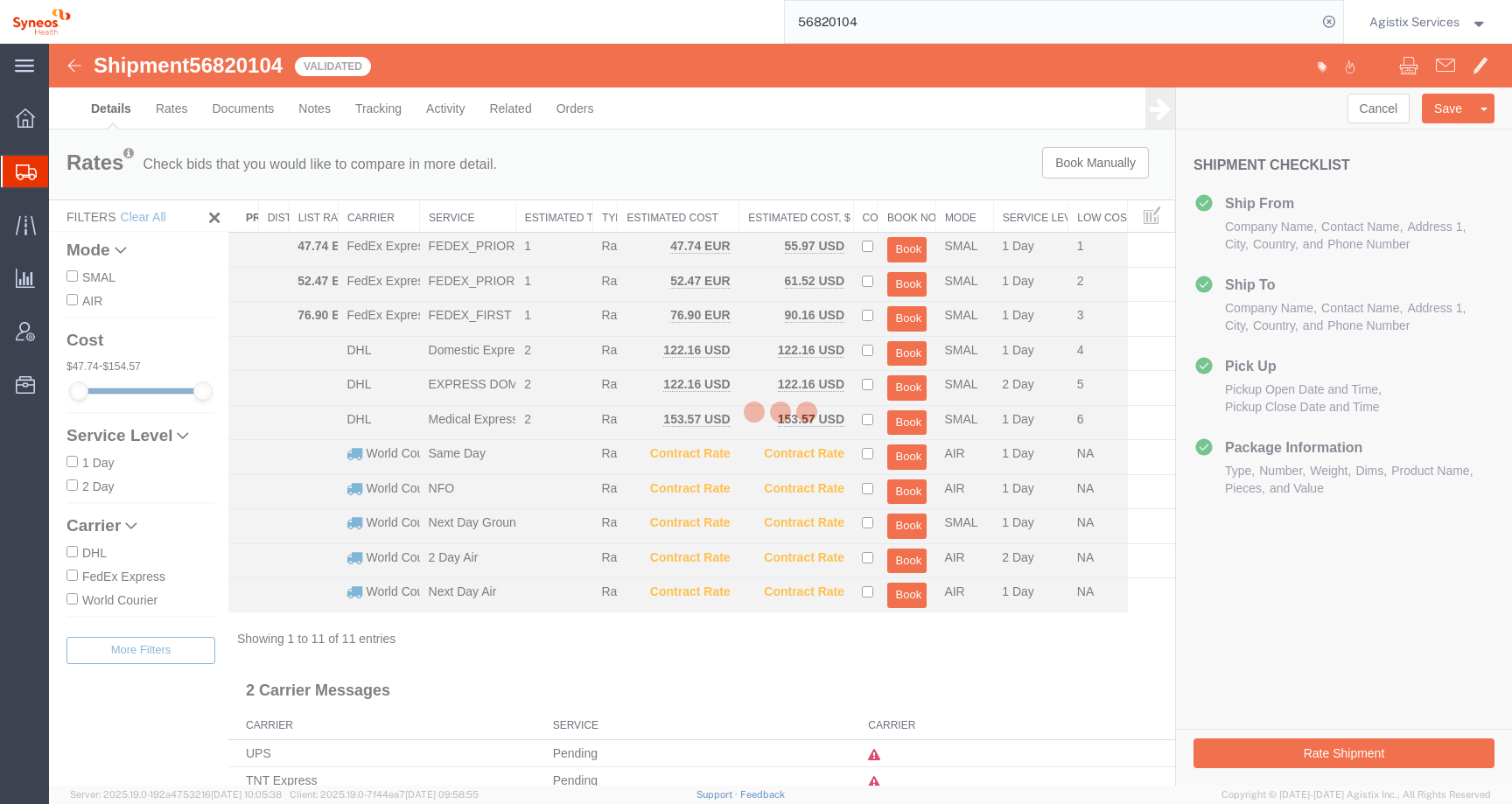
select select "62767"
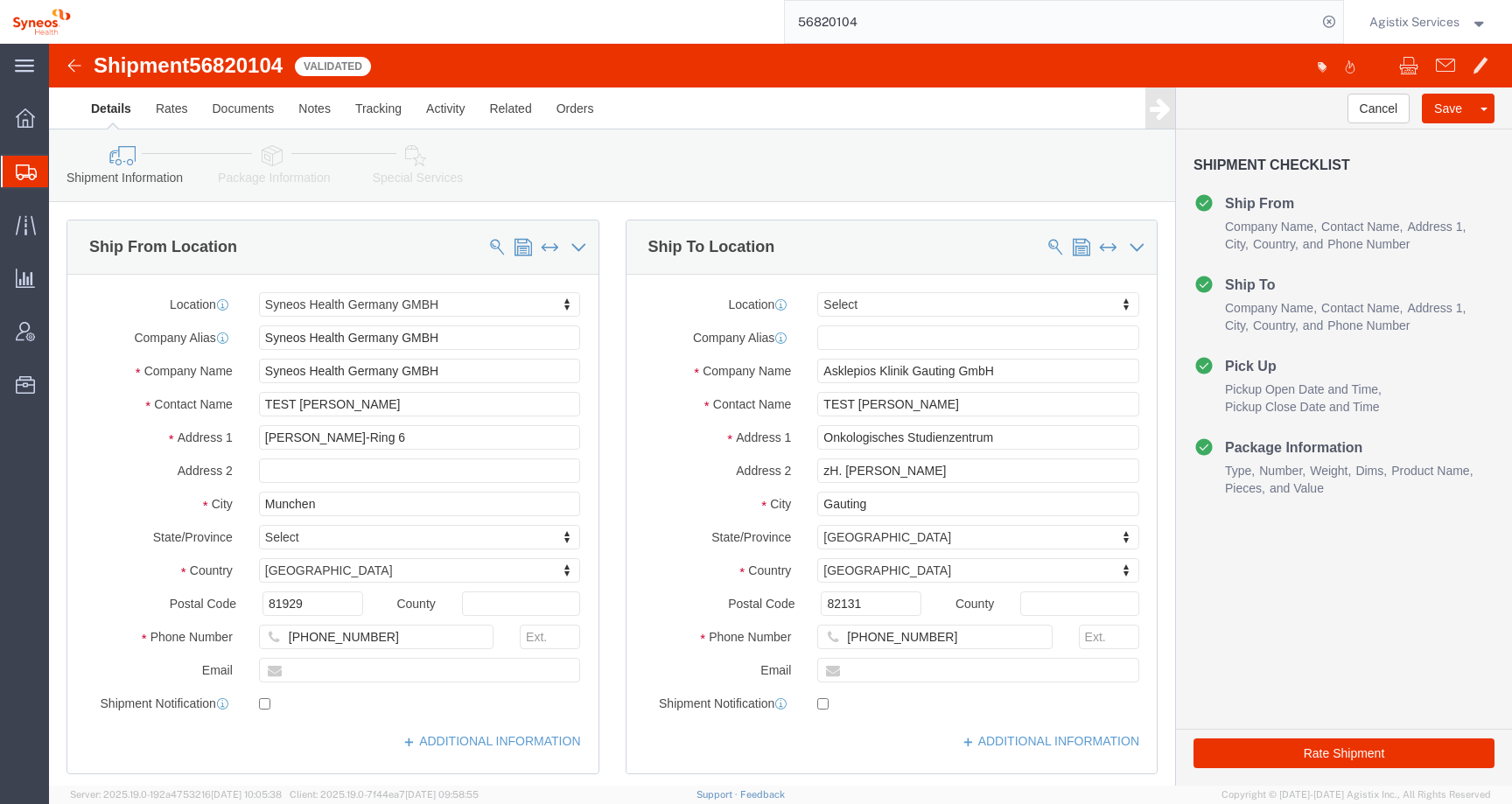
click link "Special Services"
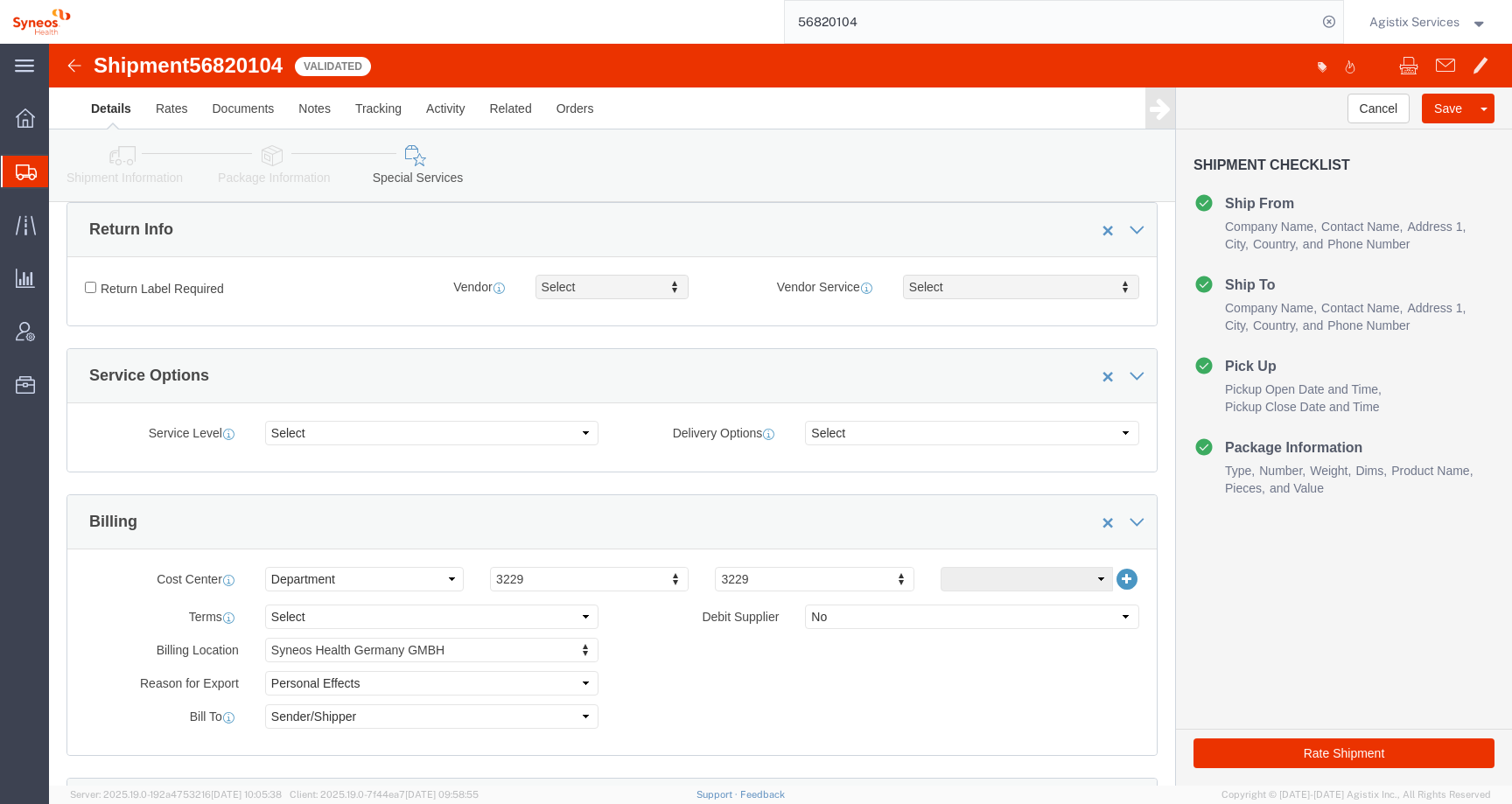
scroll to position [625, 0]
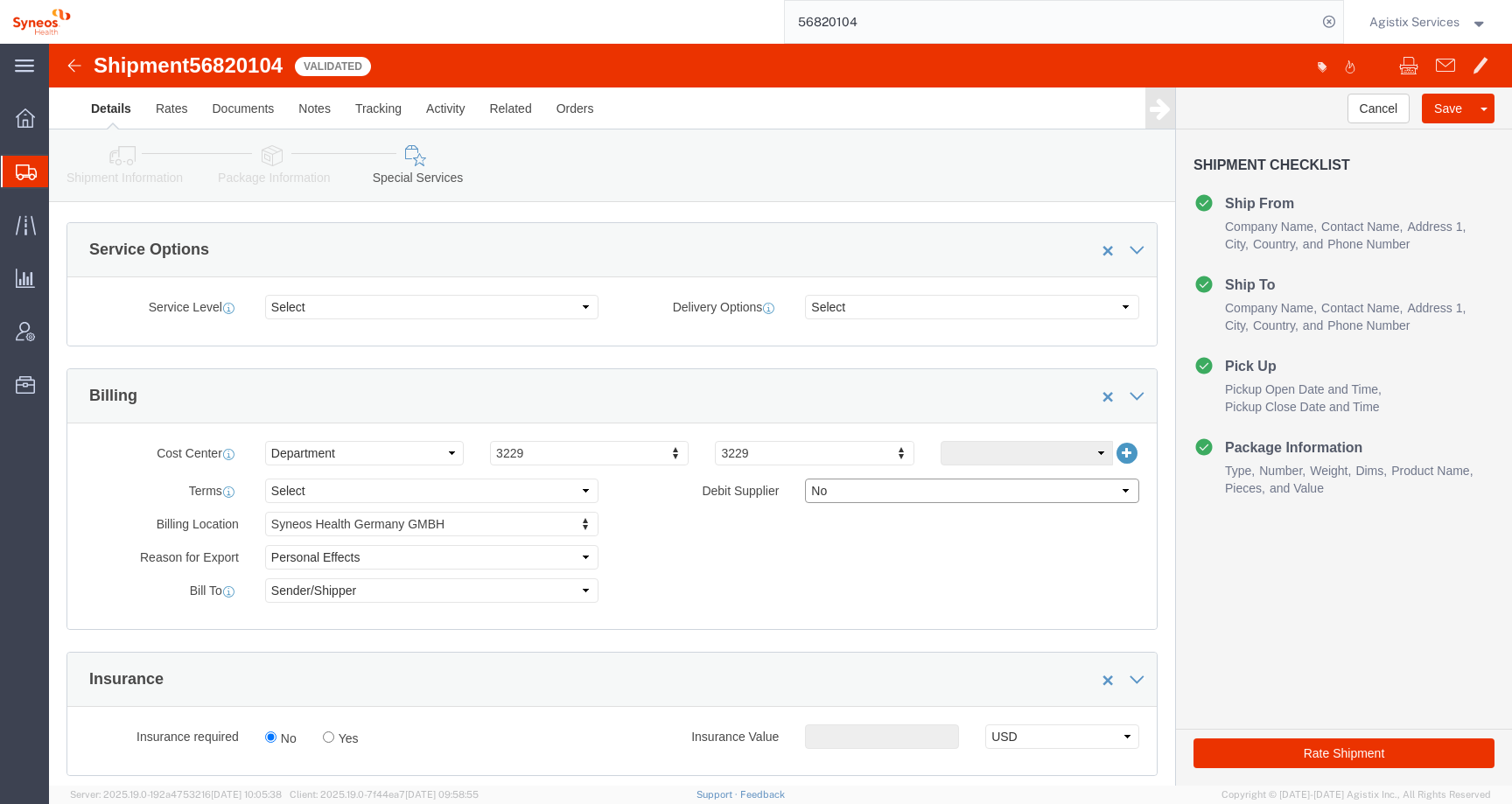
click select "Select Yes No"
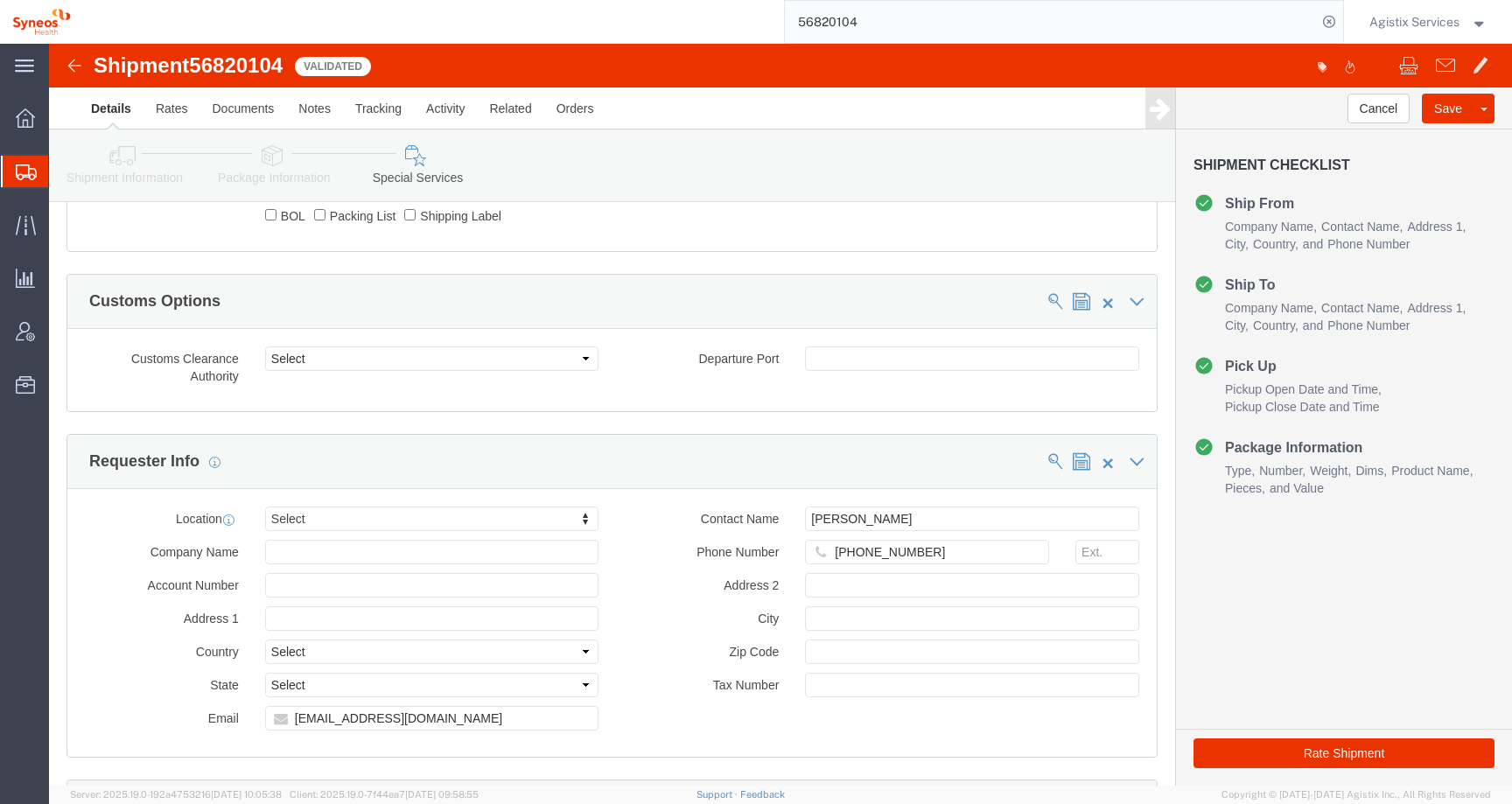
scroll to position [0, 0]
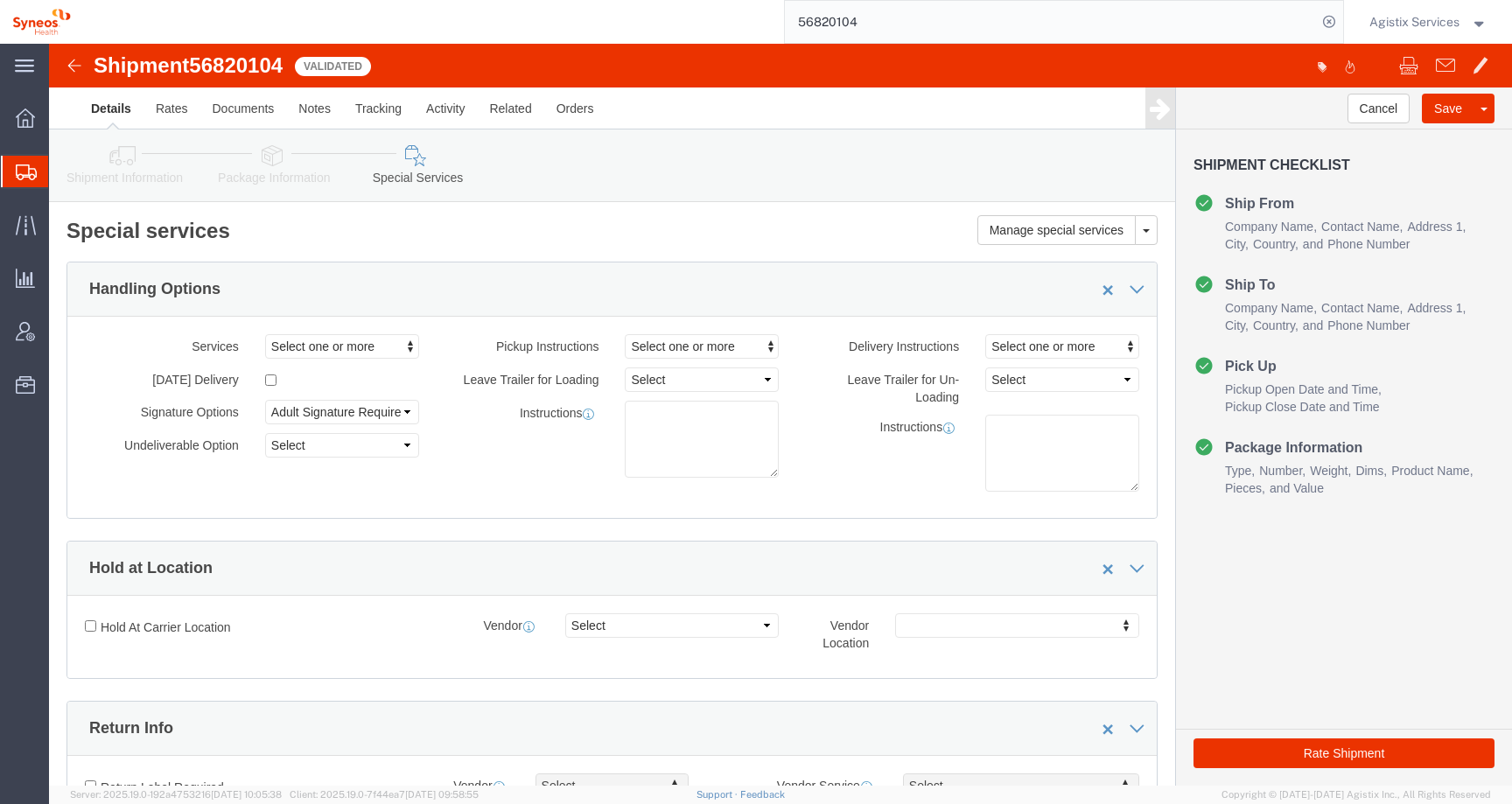
click link "Package Information"
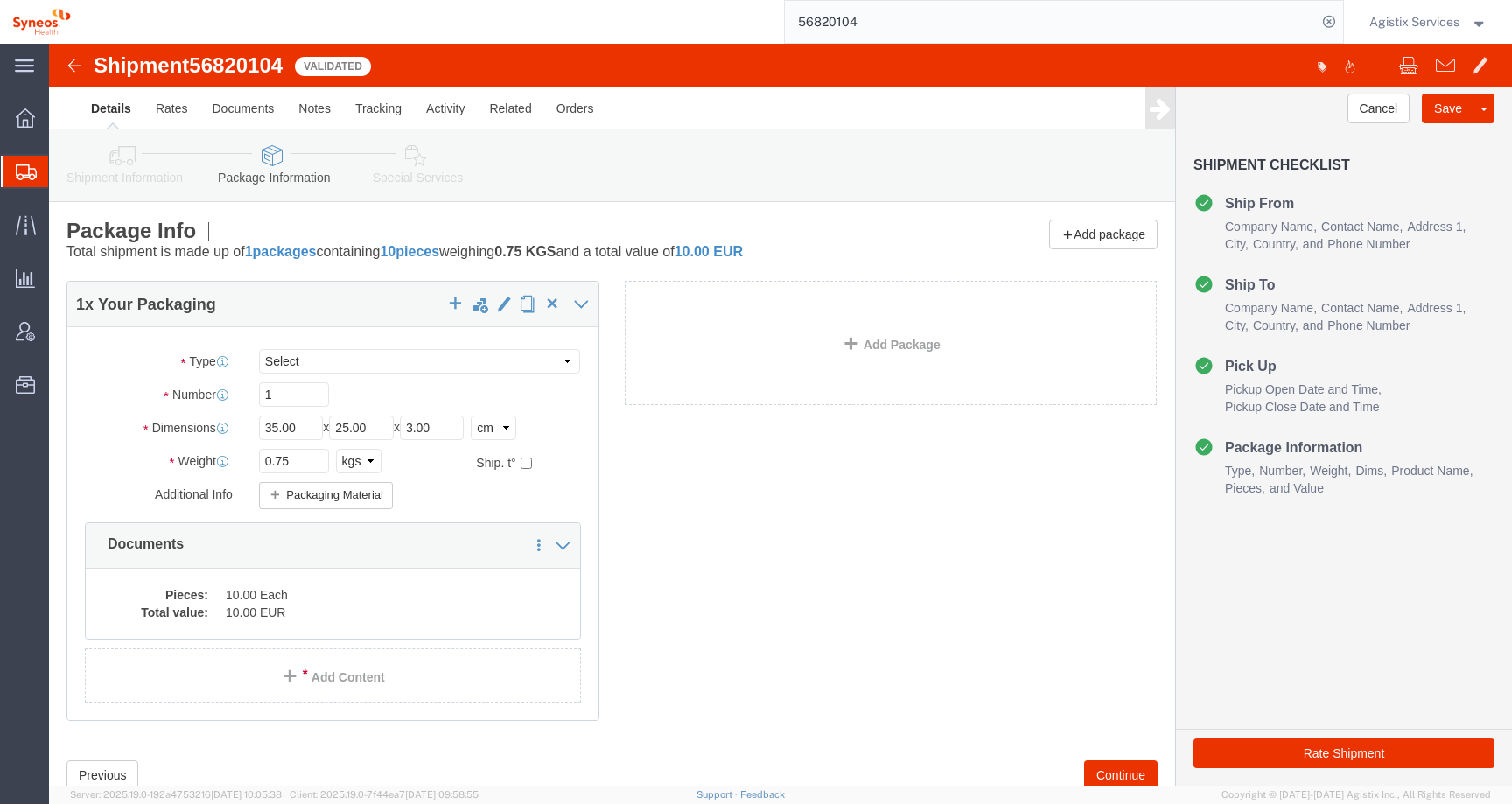
click link "Shipment Information"
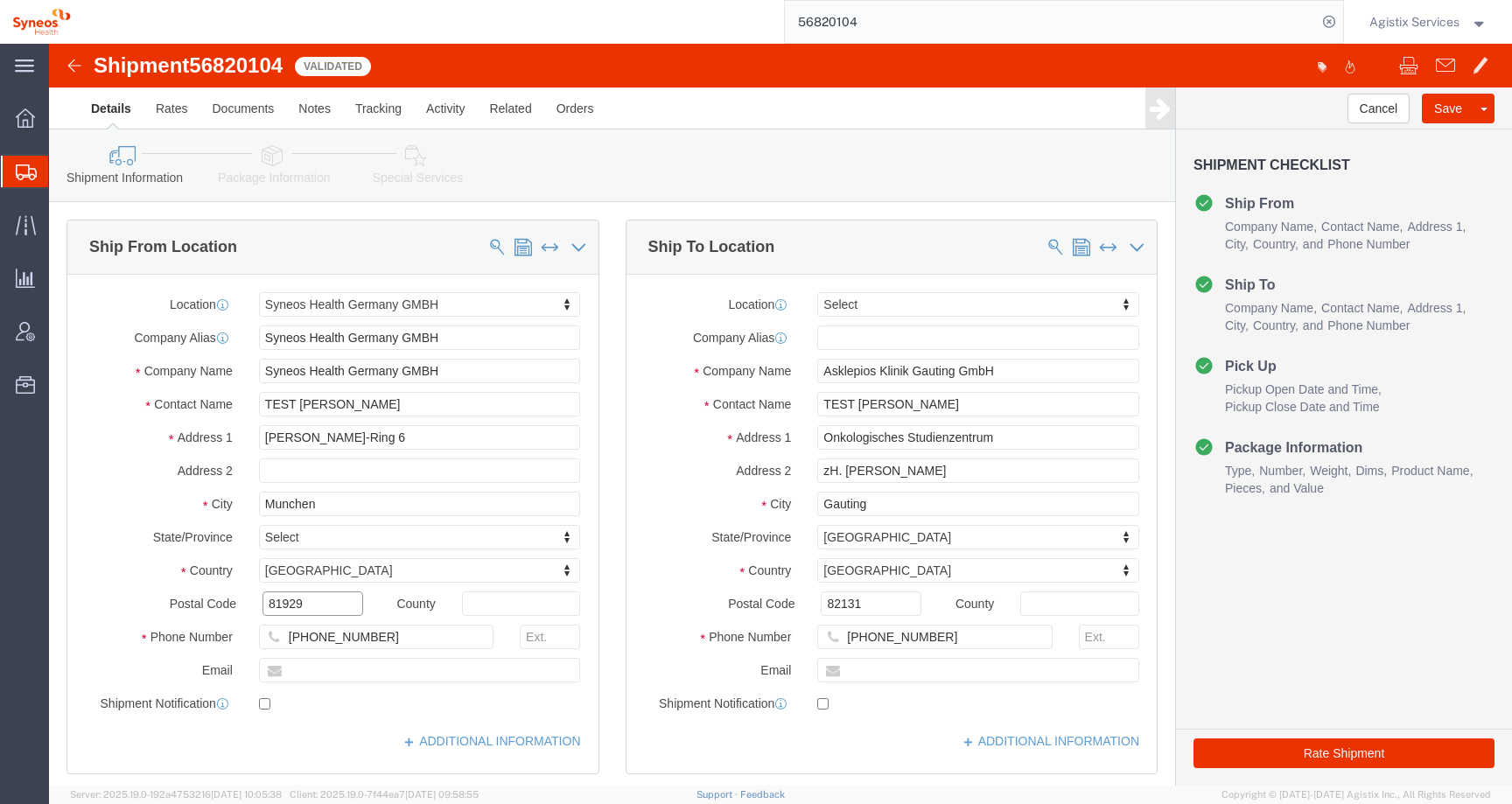
drag, startPoint x: 262, startPoint y: 557, endPoint x: 192, endPoint y: 557, distance: 70.0
click div "Postal Code 81929"
drag, startPoint x: 813, startPoint y: 558, endPoint x: 719, endPoint y: 558, distance: 94.0
click div "Postal Code 82131"
click link "Special Services"
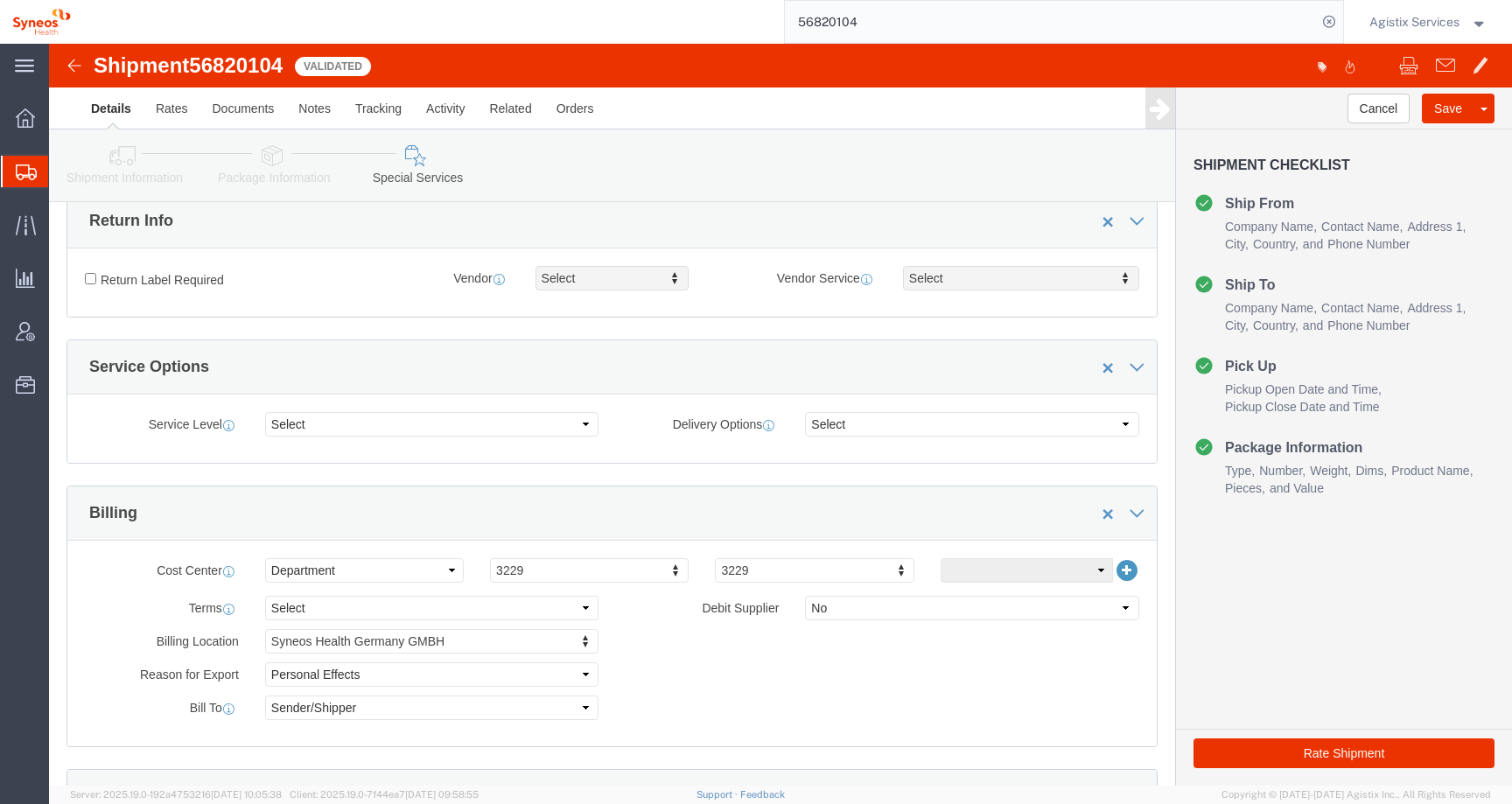
scroll to position [482, 0]
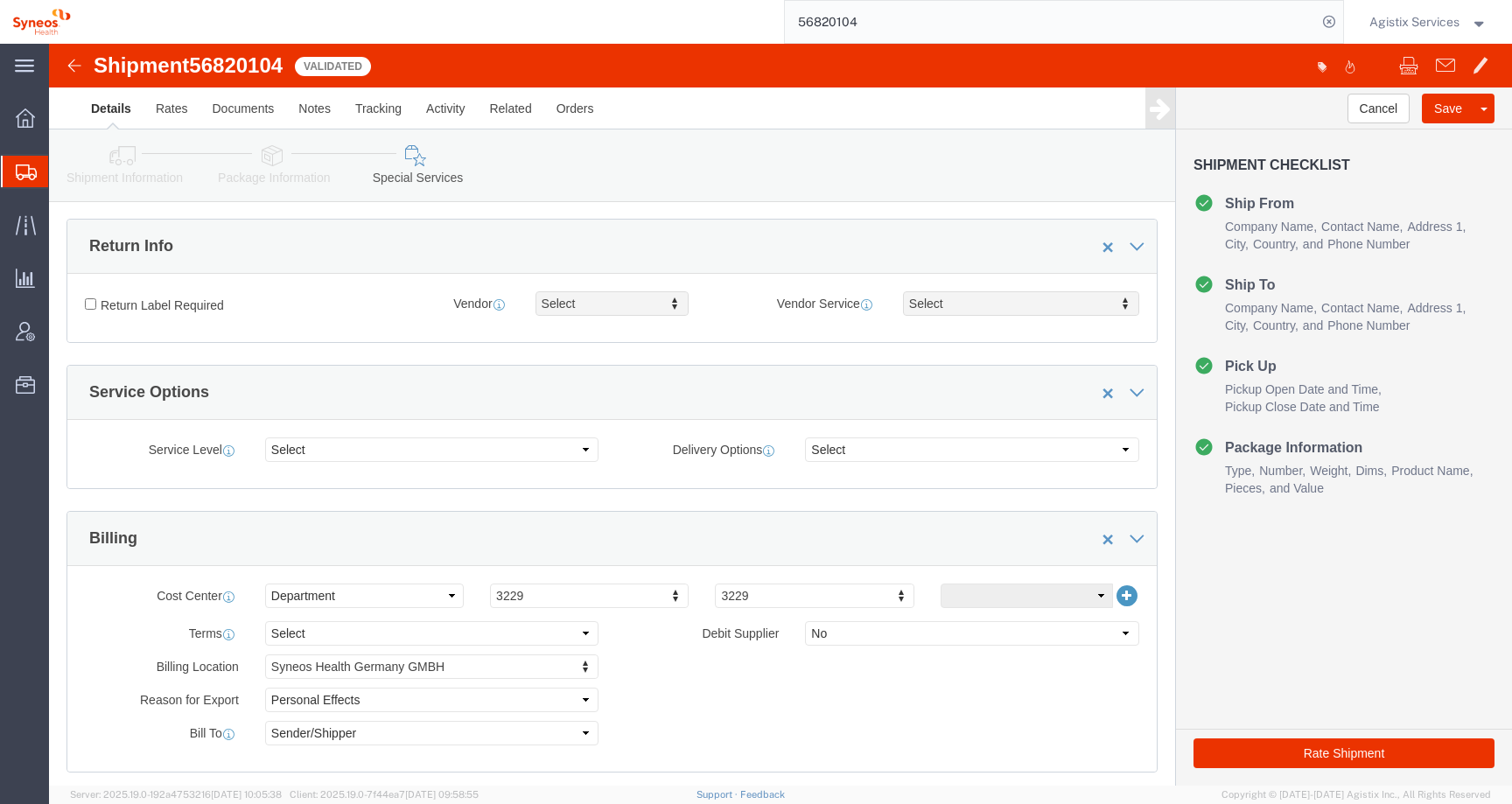
click at [1396, 14] on span "Agistix Services" at bounding box center [1414, 22] width 90 height 19
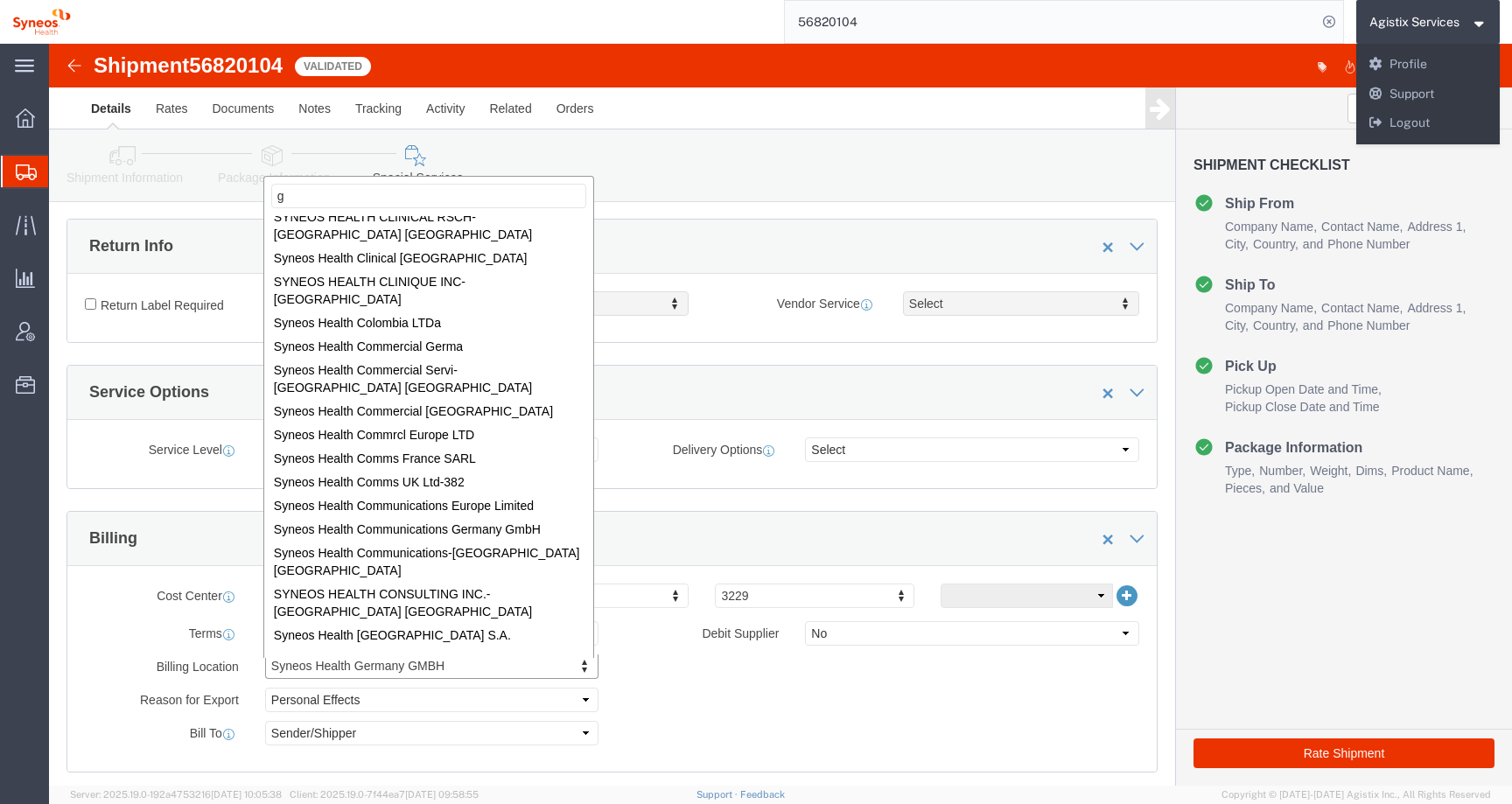
scroll to position [0, 0]
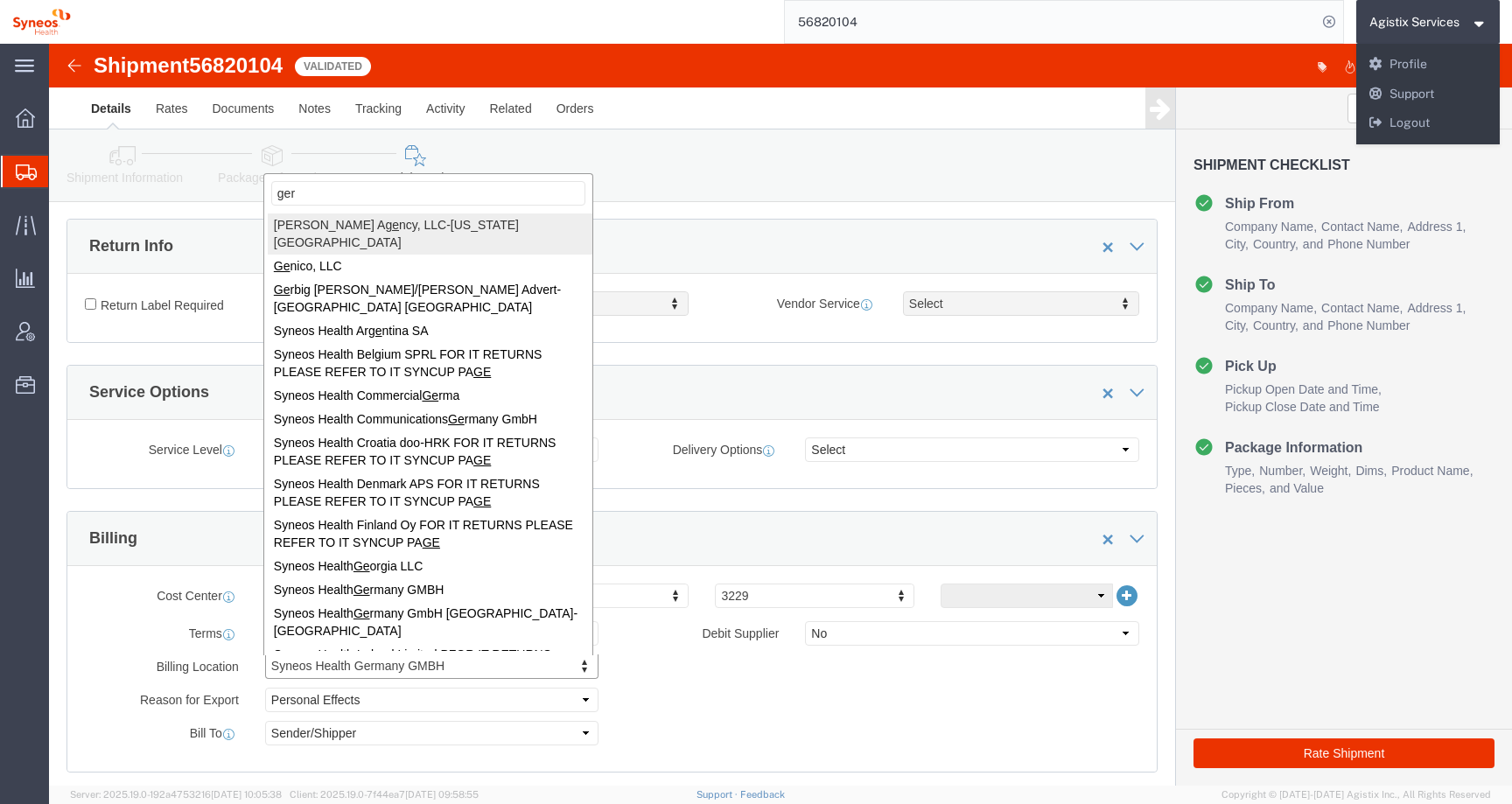
type input "germ"
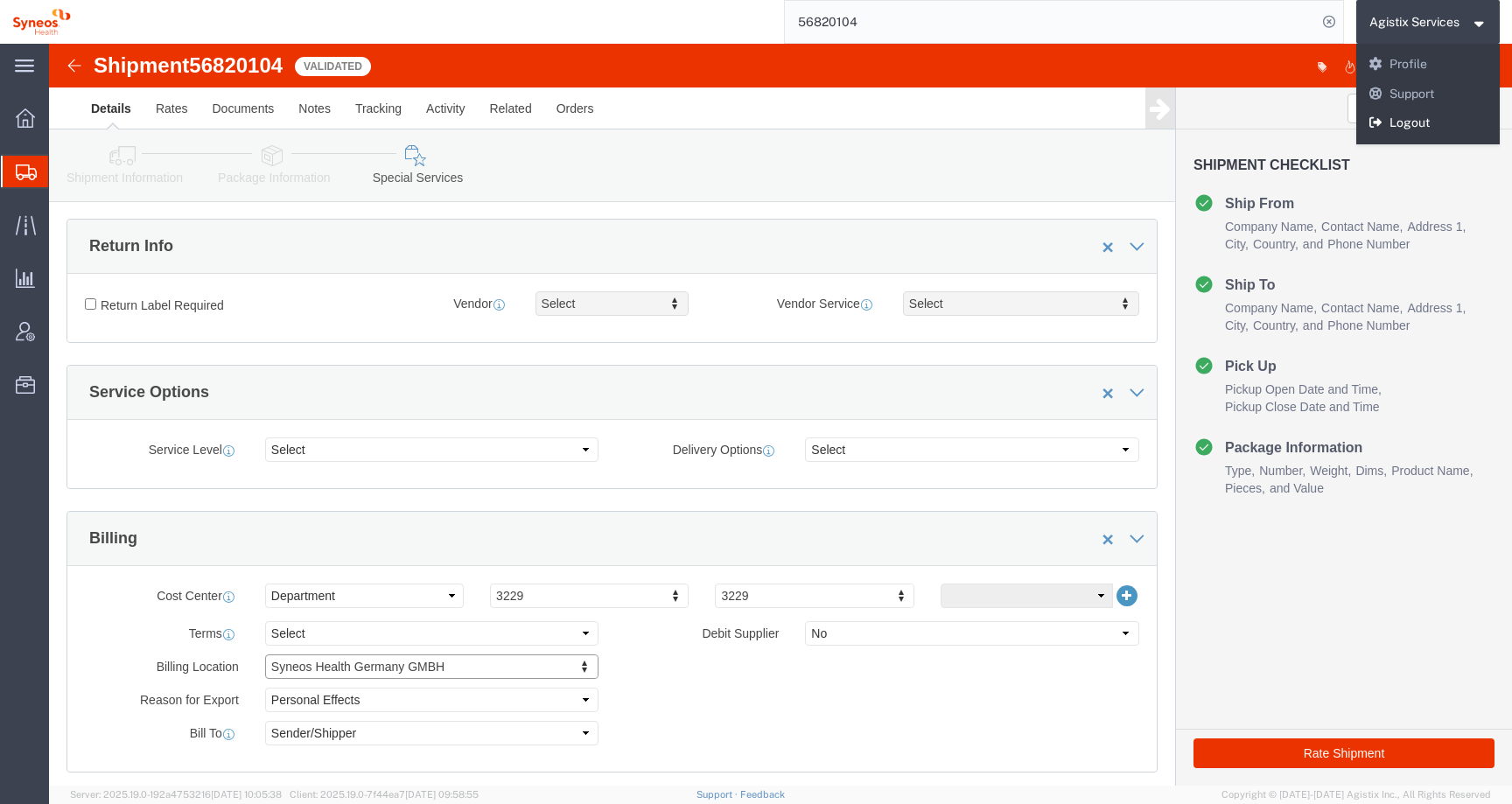
click at [1415, 122] on link "Logout" at bounding box center [1428, 123] width 145 height 30
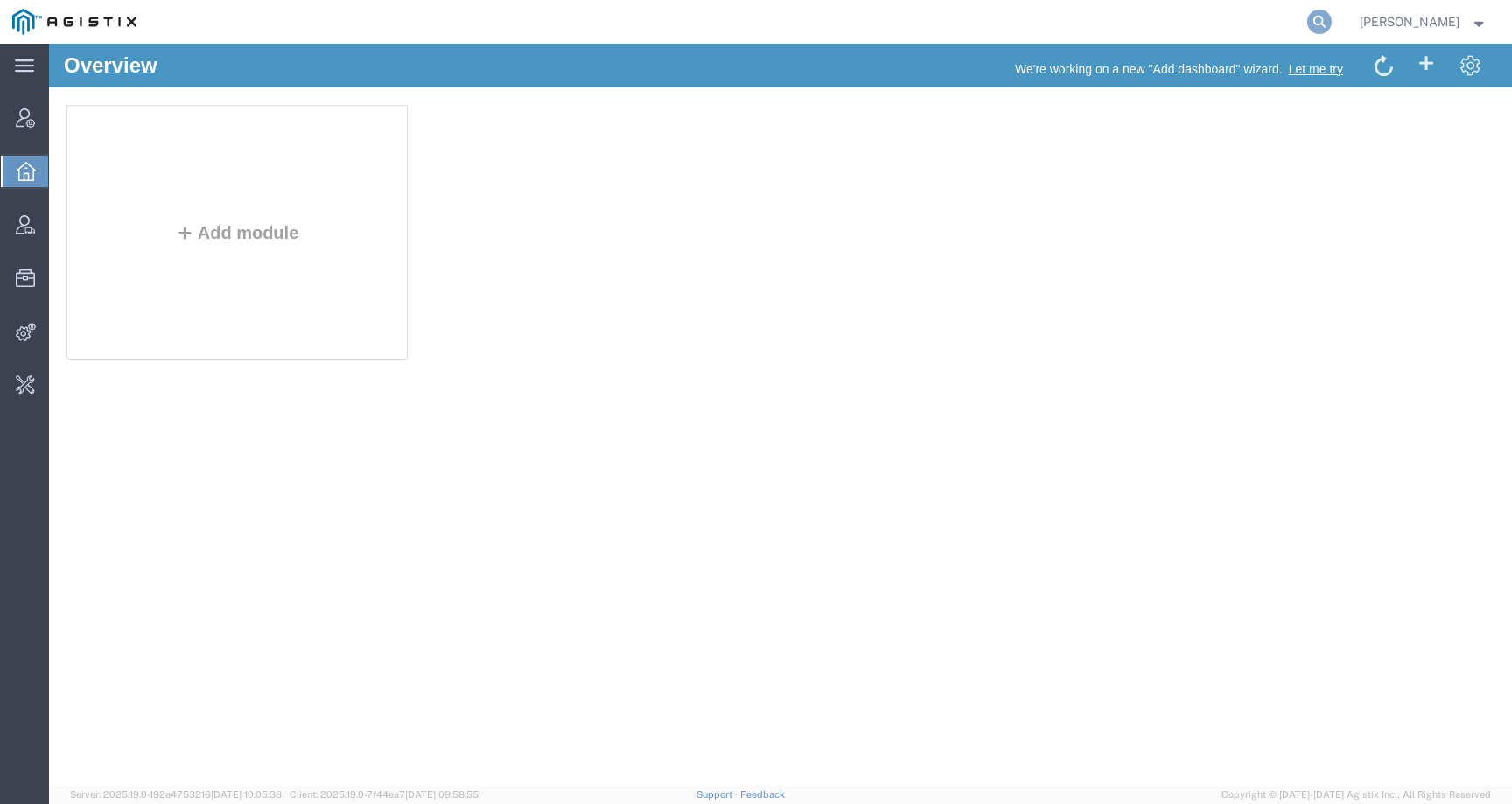
click at [1332, 17] on icon at bounding box center [1319, 22] width 25 height 25
click at [1292, 17] on input "search" at bounding box center [1041, 22] width 532 height 42
paste input "56820104"
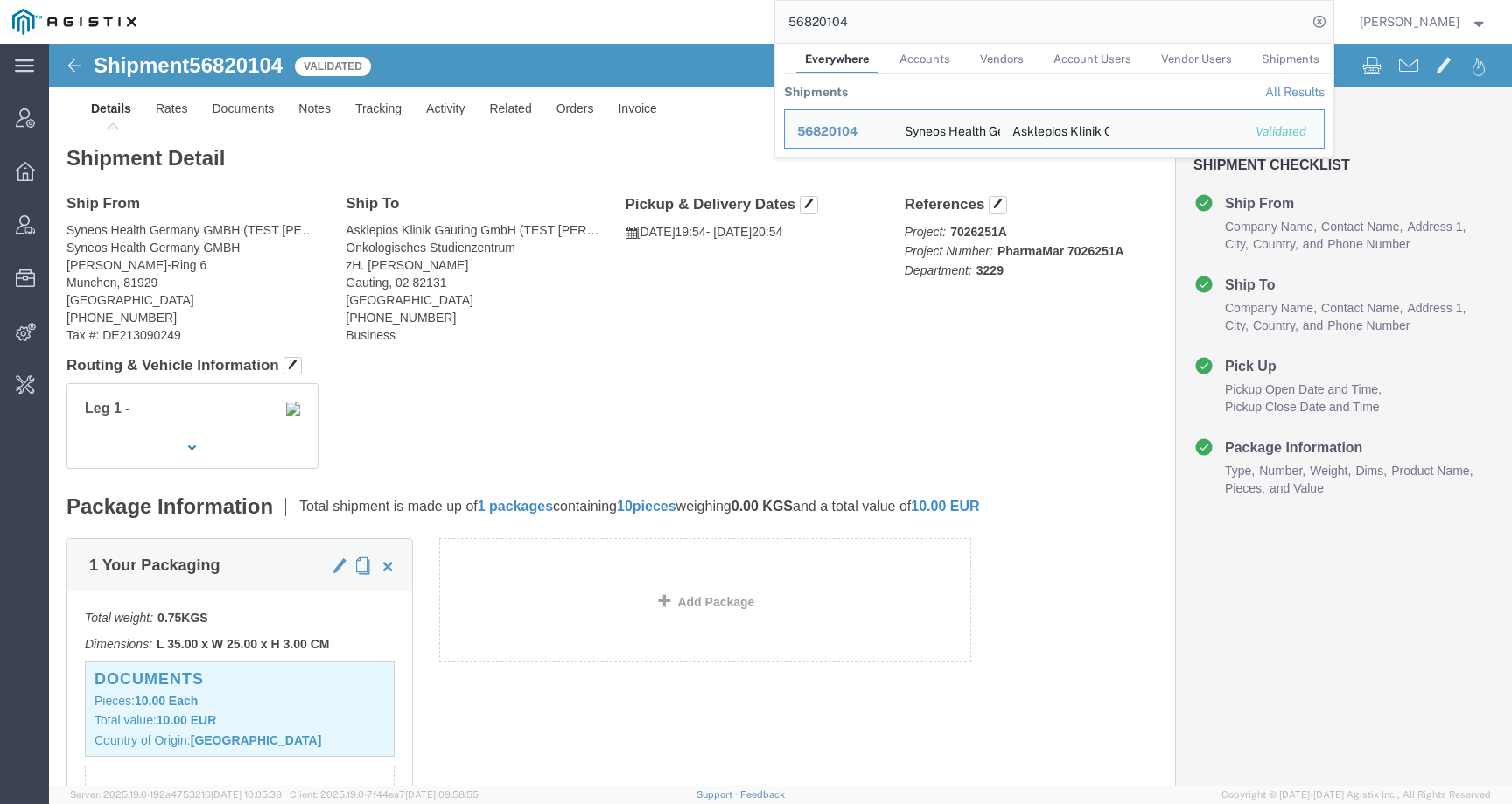
drag, startPoint x: 906, startPoint y: 27, endPoint x: 742, endPoint y: 22, distance: 164.1
click at [739, 22] on div "56820104 Everywhere Accounts Vendors Account Users Vendor Users Shipments Shipm…" at bounding box center [741, 22] width 1184 height 44
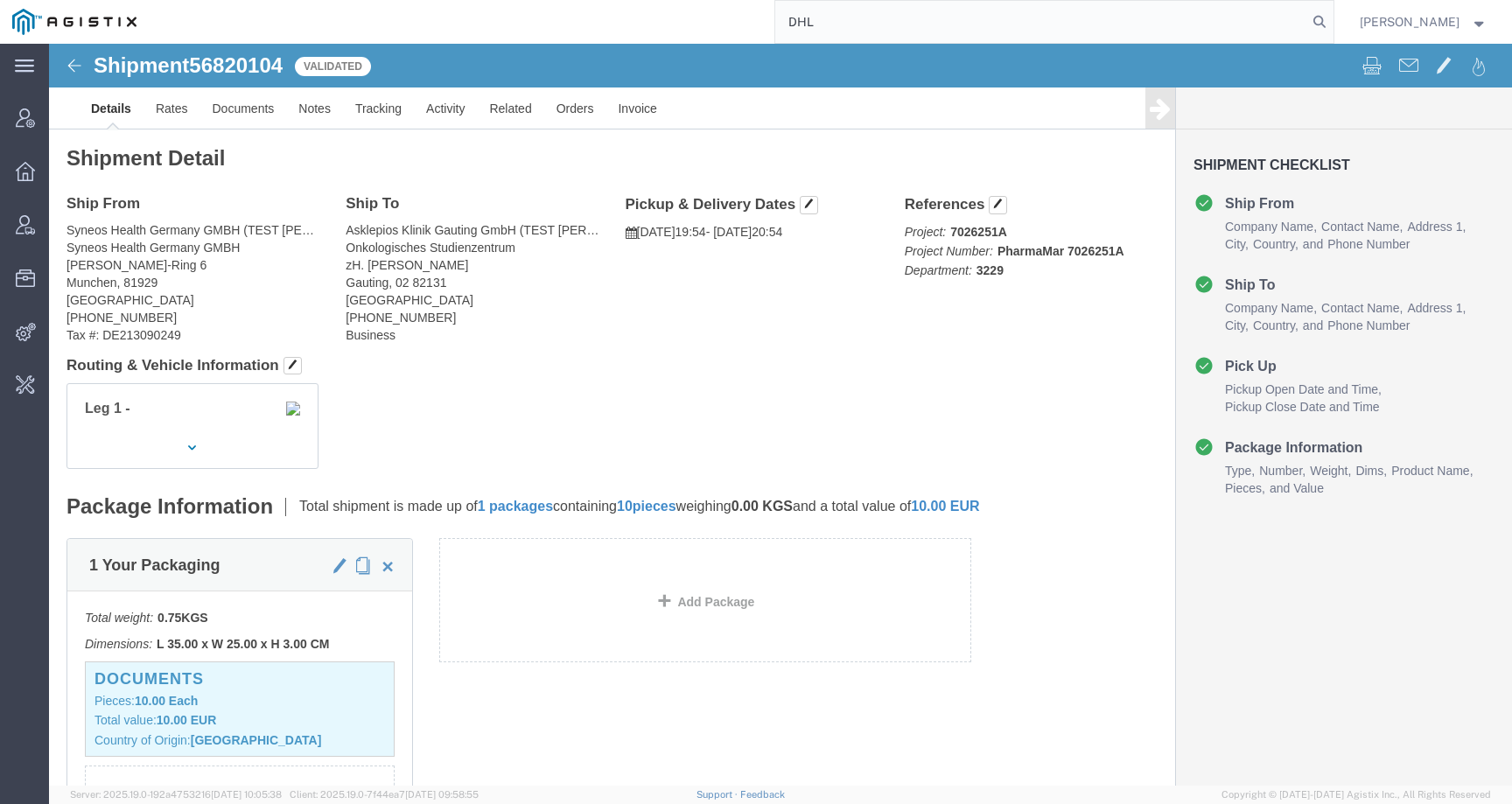
type input "DHL"
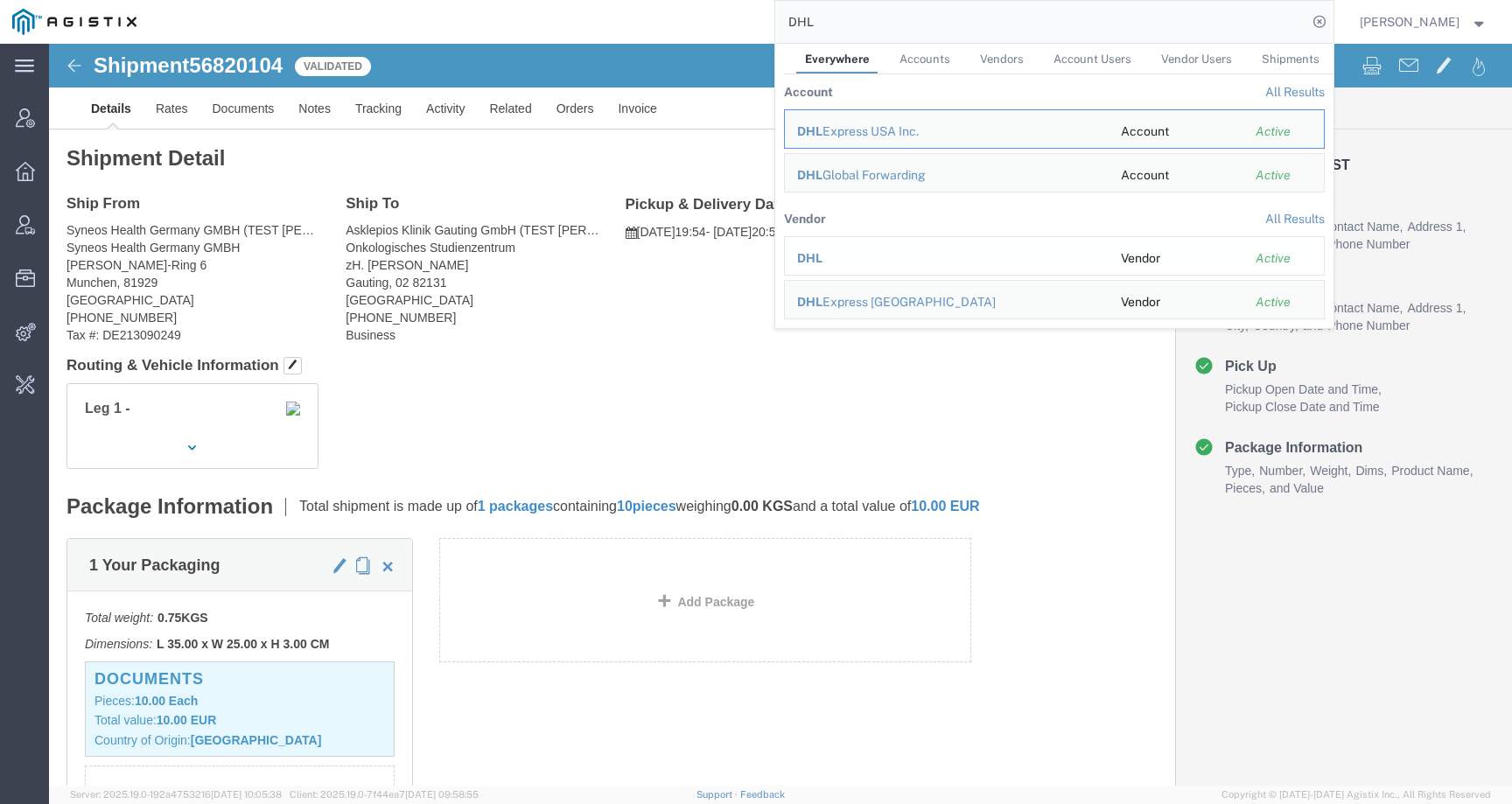
click at [822, 252] on span "DHL" at bounding box center [810, 258] width 25 height 14
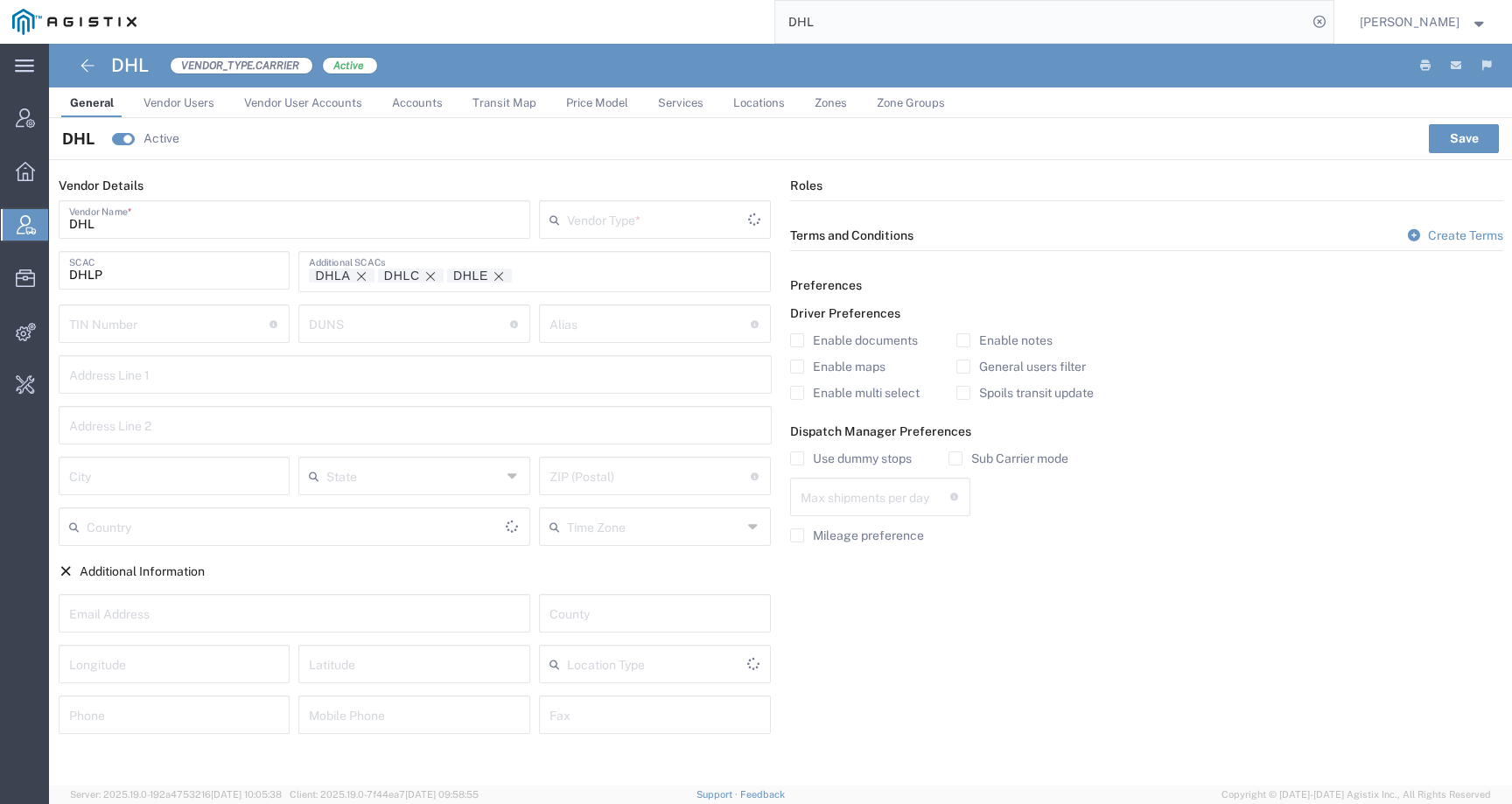
type input "Carrier"
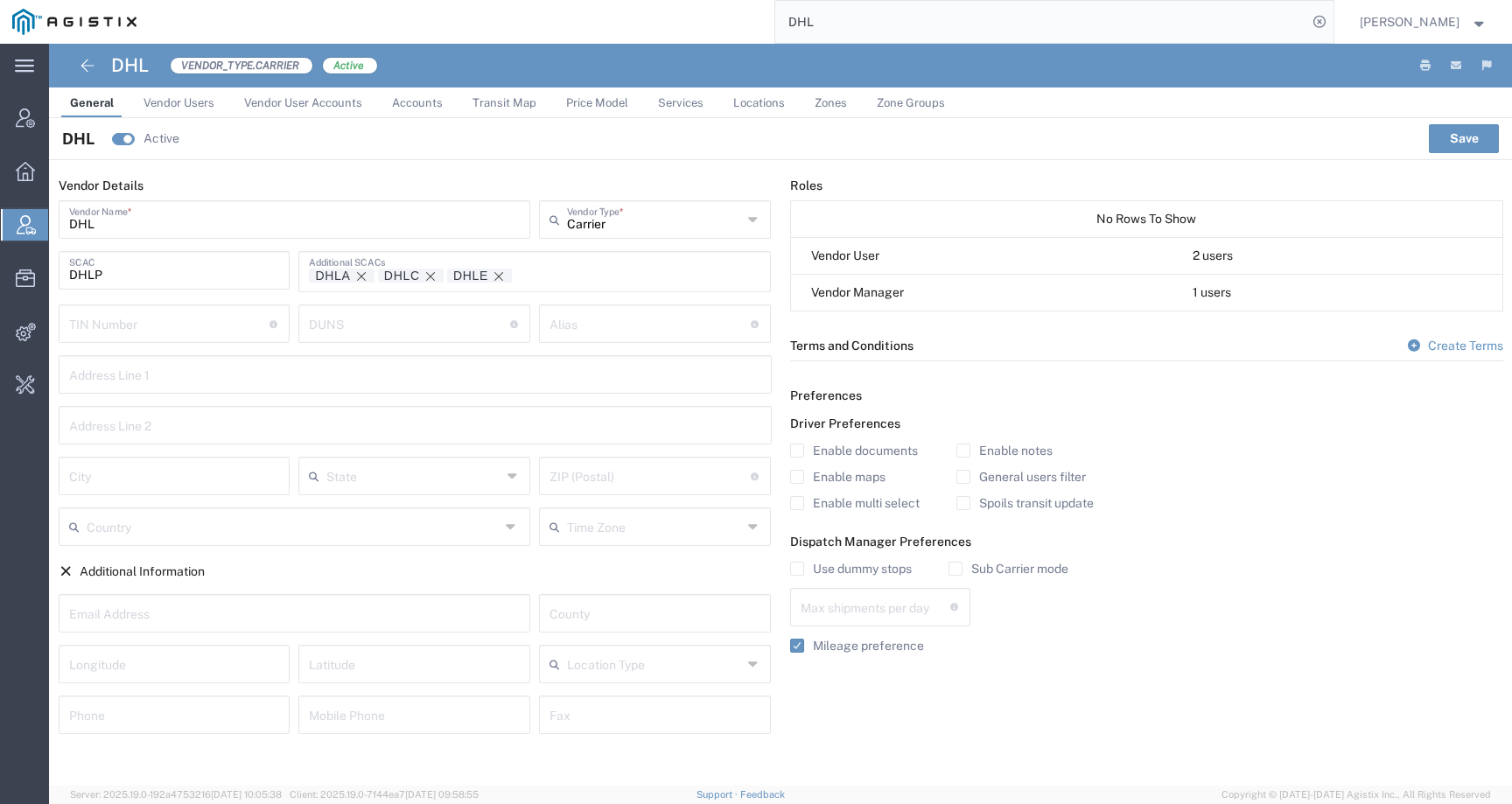
click at [192, 100] on span "Vendor Users" at bounding box center [179, 103] width 71 height 13
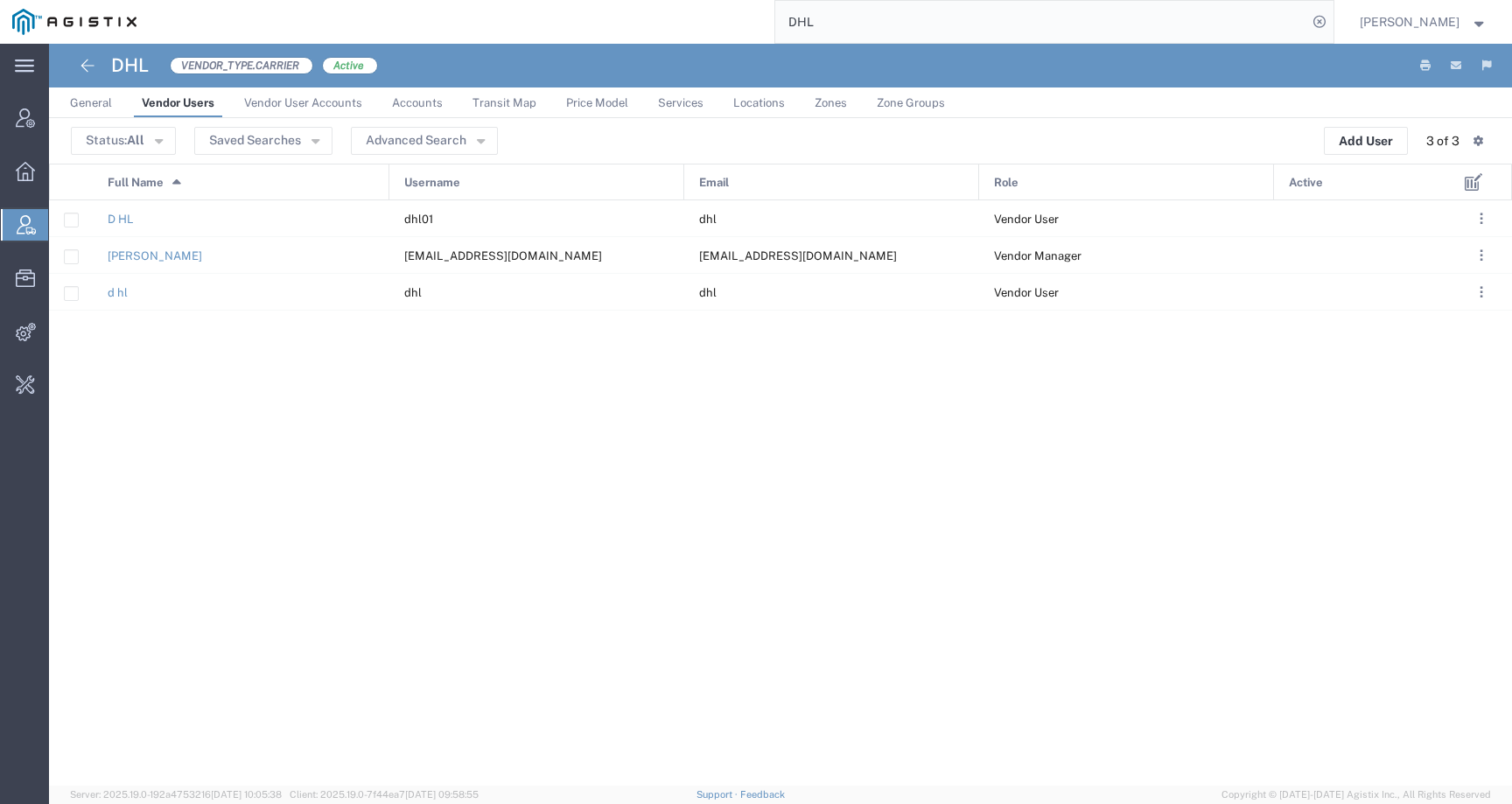
click at [313, 105] on span "Vendor User Accounts" at bounding box center [303, 103] width 118 height 13
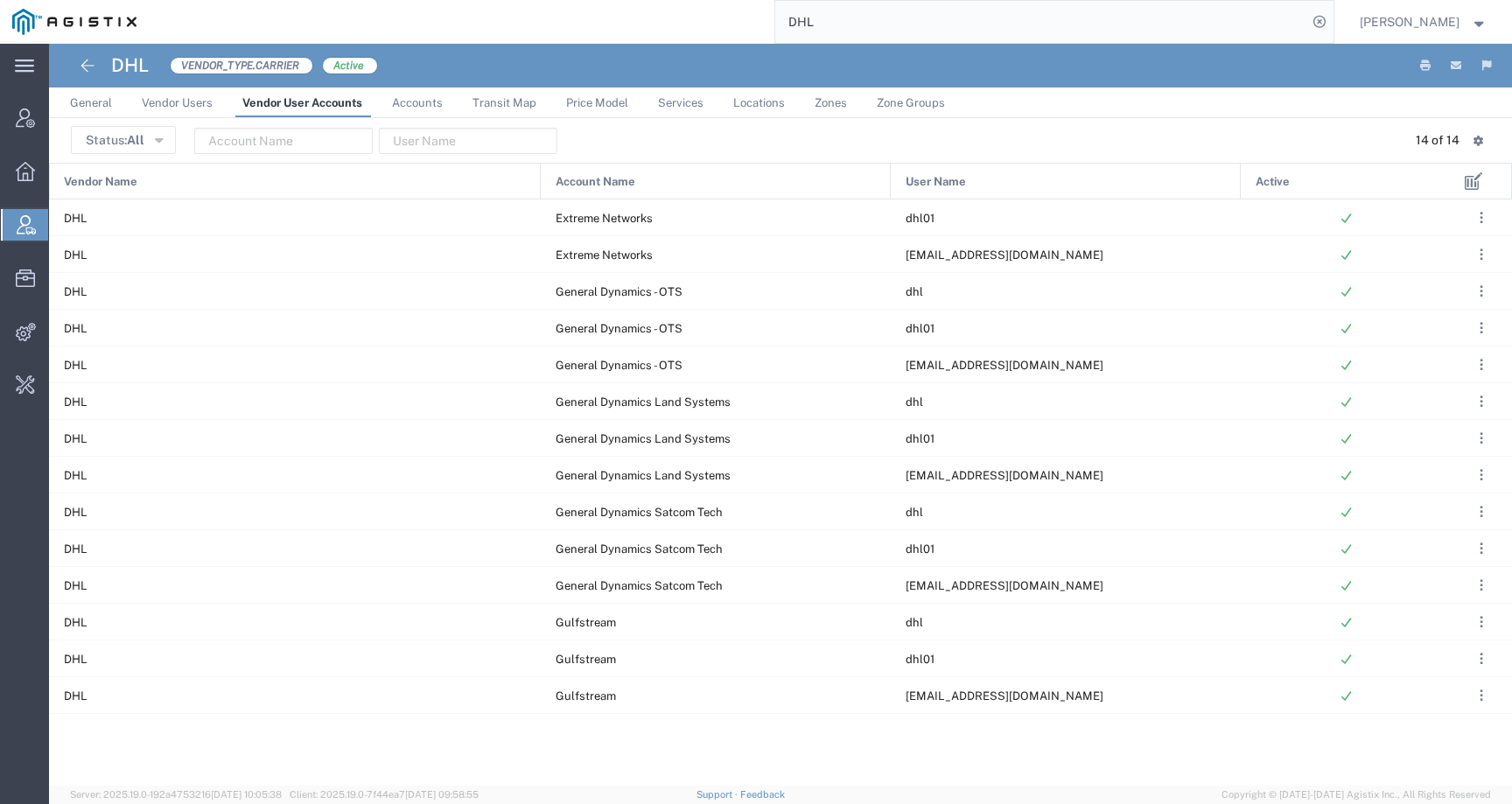
click at [417, 104] on span "Accounts" at bounding box center [417, 103] width 51 height 13
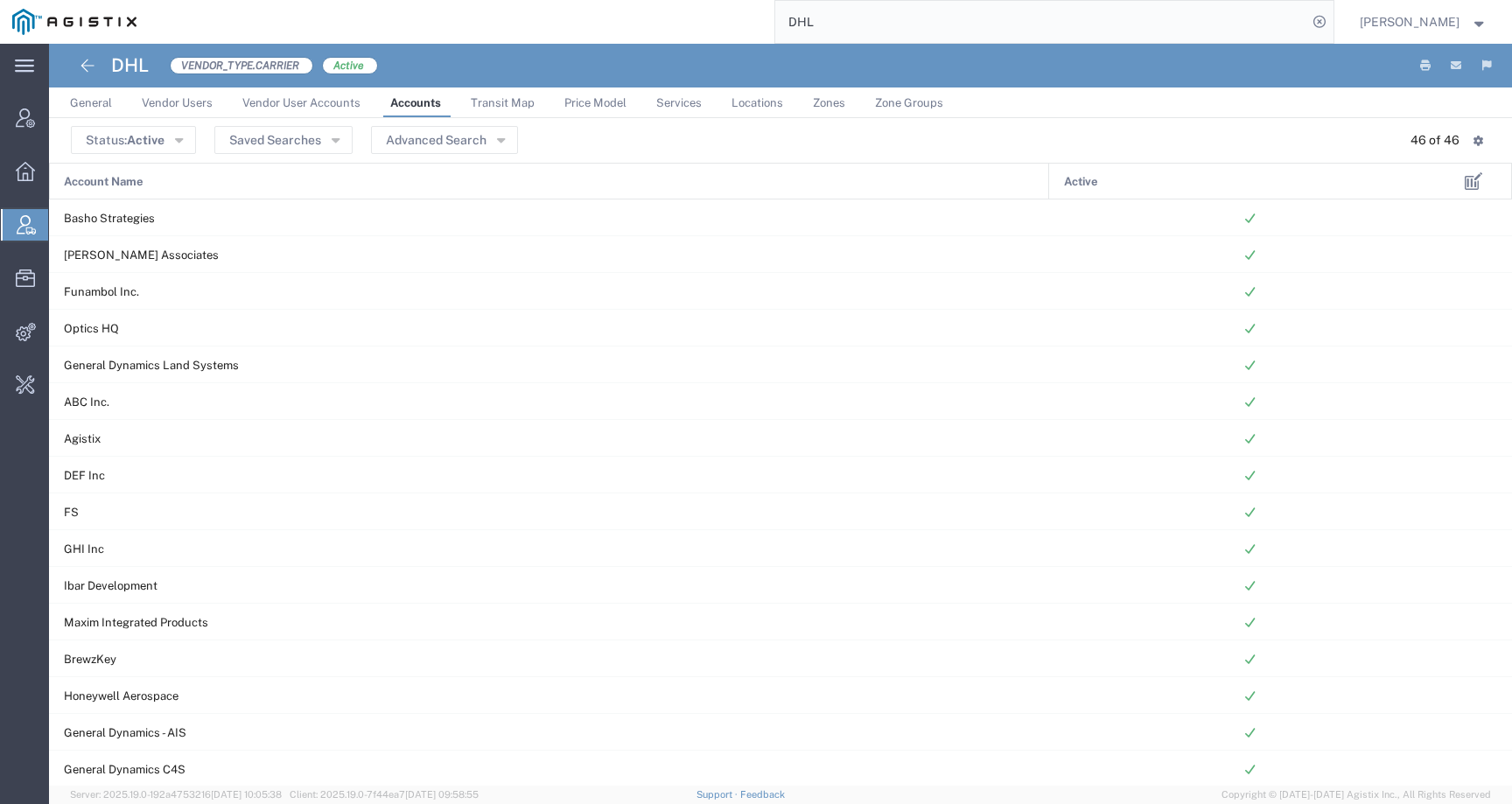
click at [774, 95] on link "Locations" at bounding box center [757, 103] width 69 height 31
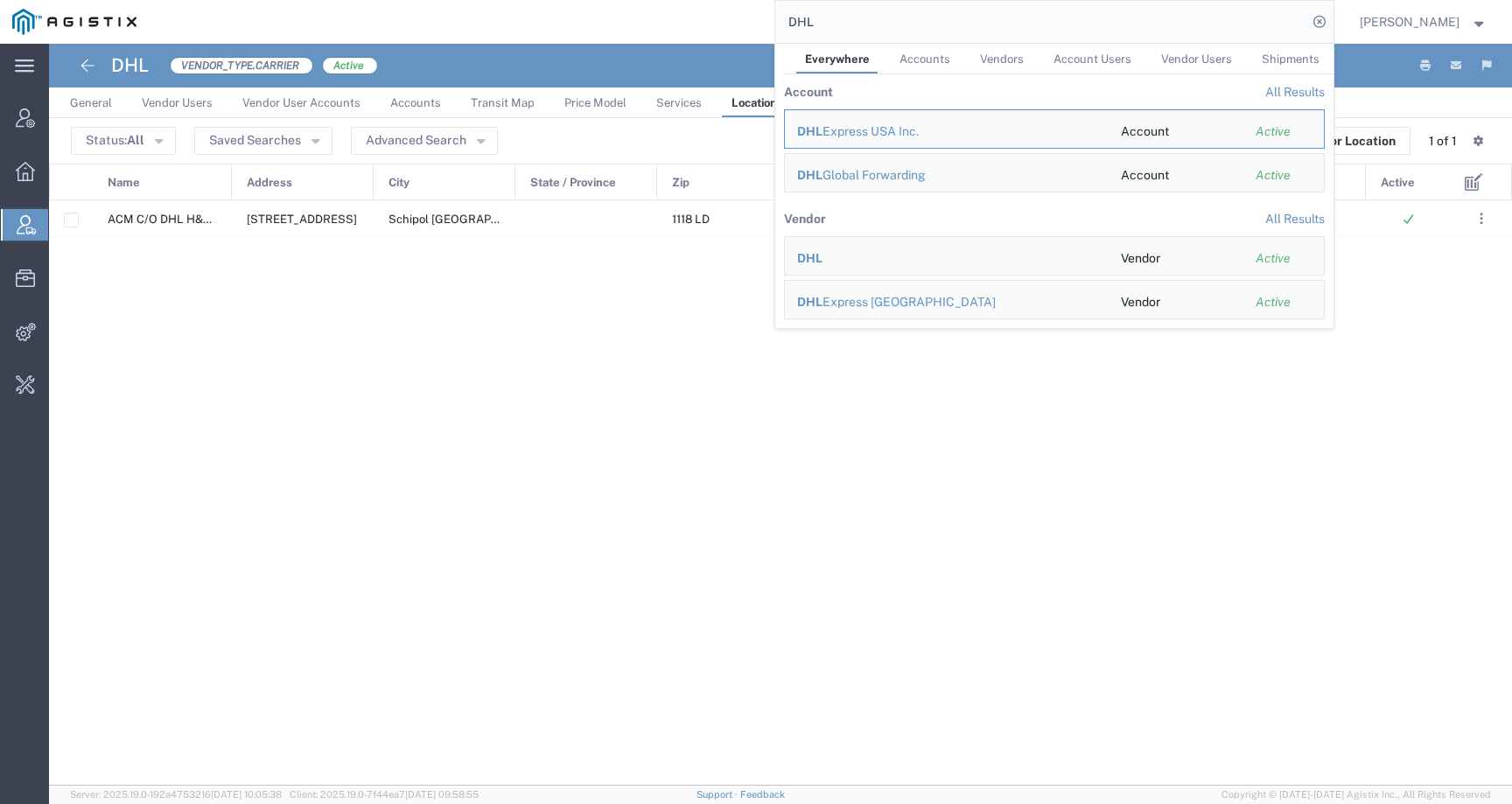
drag, startPoint x: 859, startPoint y: 15, endPoint x: 733, endPoint y: 15, distance: 126.0
click at [733, 15] on div "DHL Everywhere Accounts Vendors Account Users Vendor Users Shipments Account Al…" at bounding box center [741, 22] width 1184 height 44
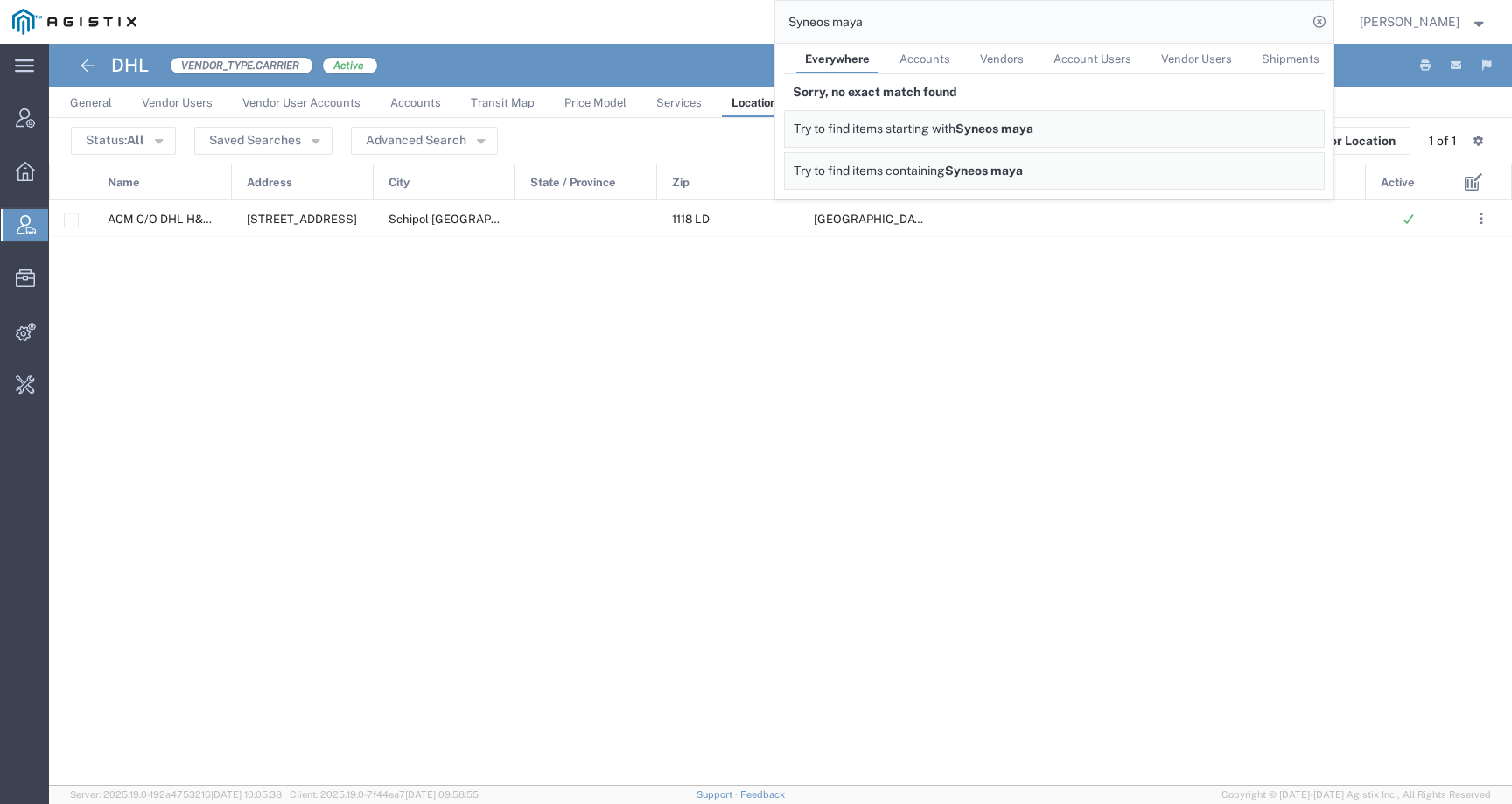
click at [859, 29] on input "Syneos maya" at bounding box center [1041, 22] width 532 height 42
type input "Syneos"
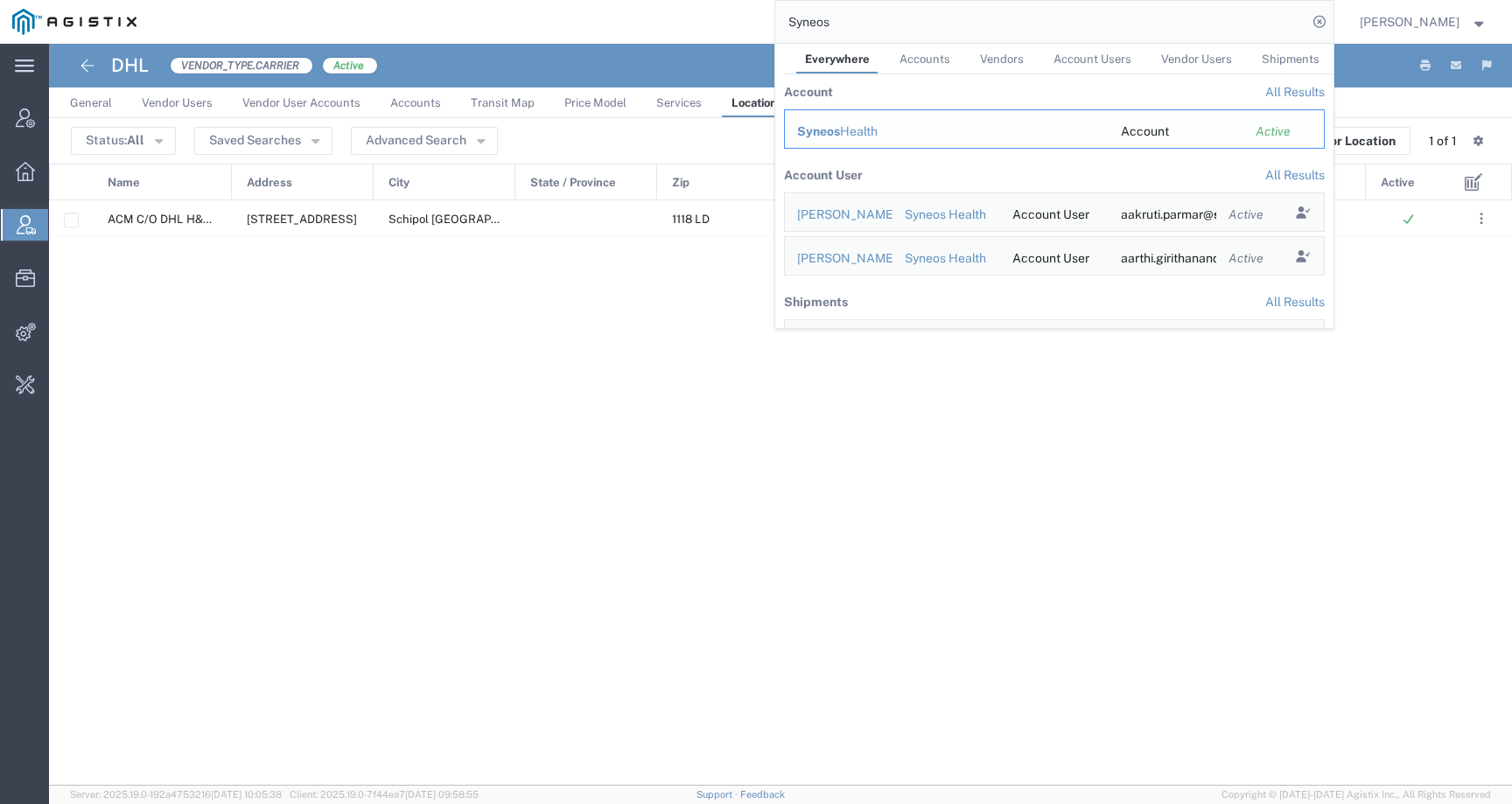
click at [833, 133] on span "Syneos" at bounding box center [818, 131] width 43 height 14
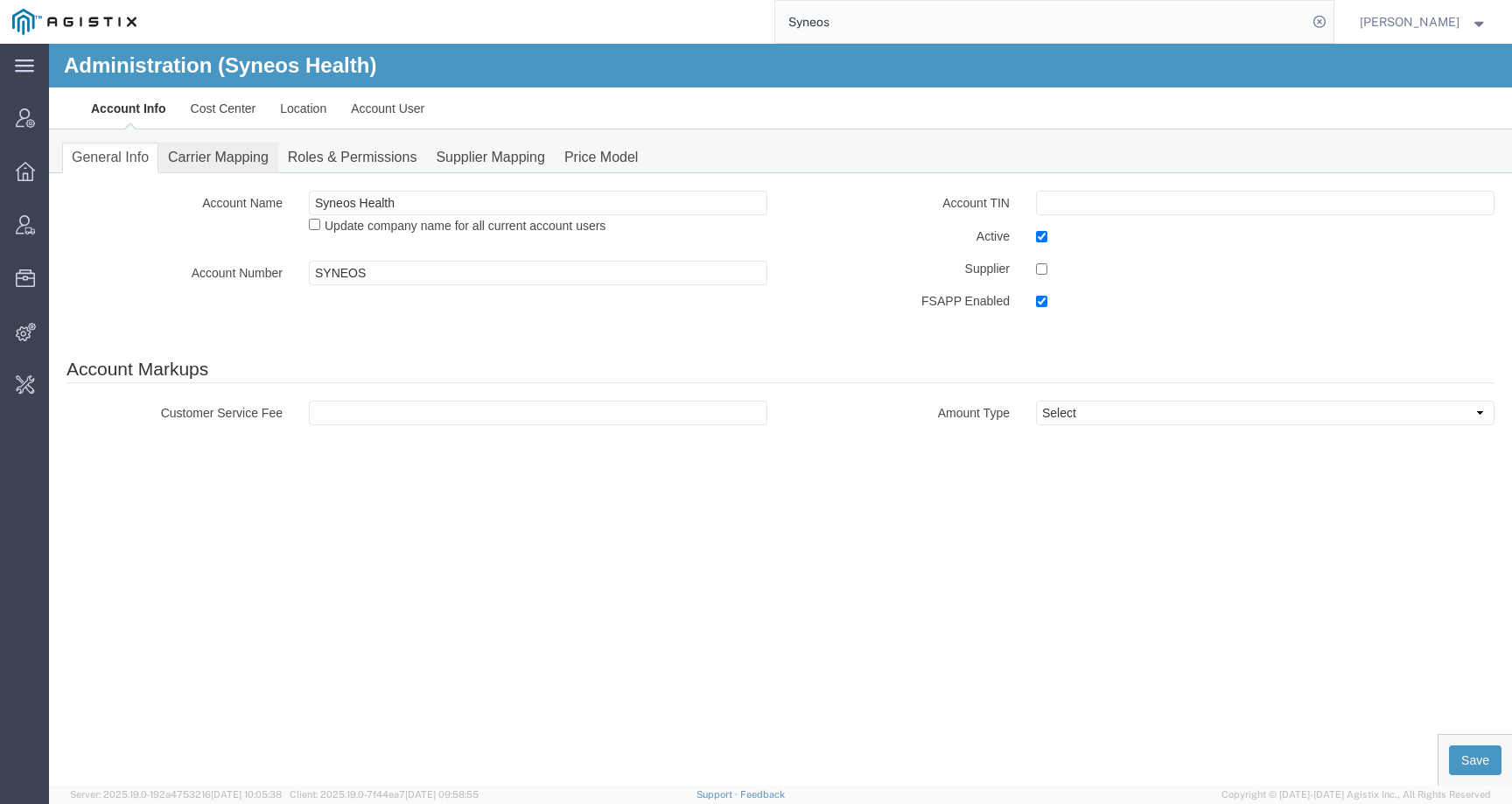
click at [237, 147] on link "Carrier Mapping" at bounding box center [218, 158] width 120 height 31
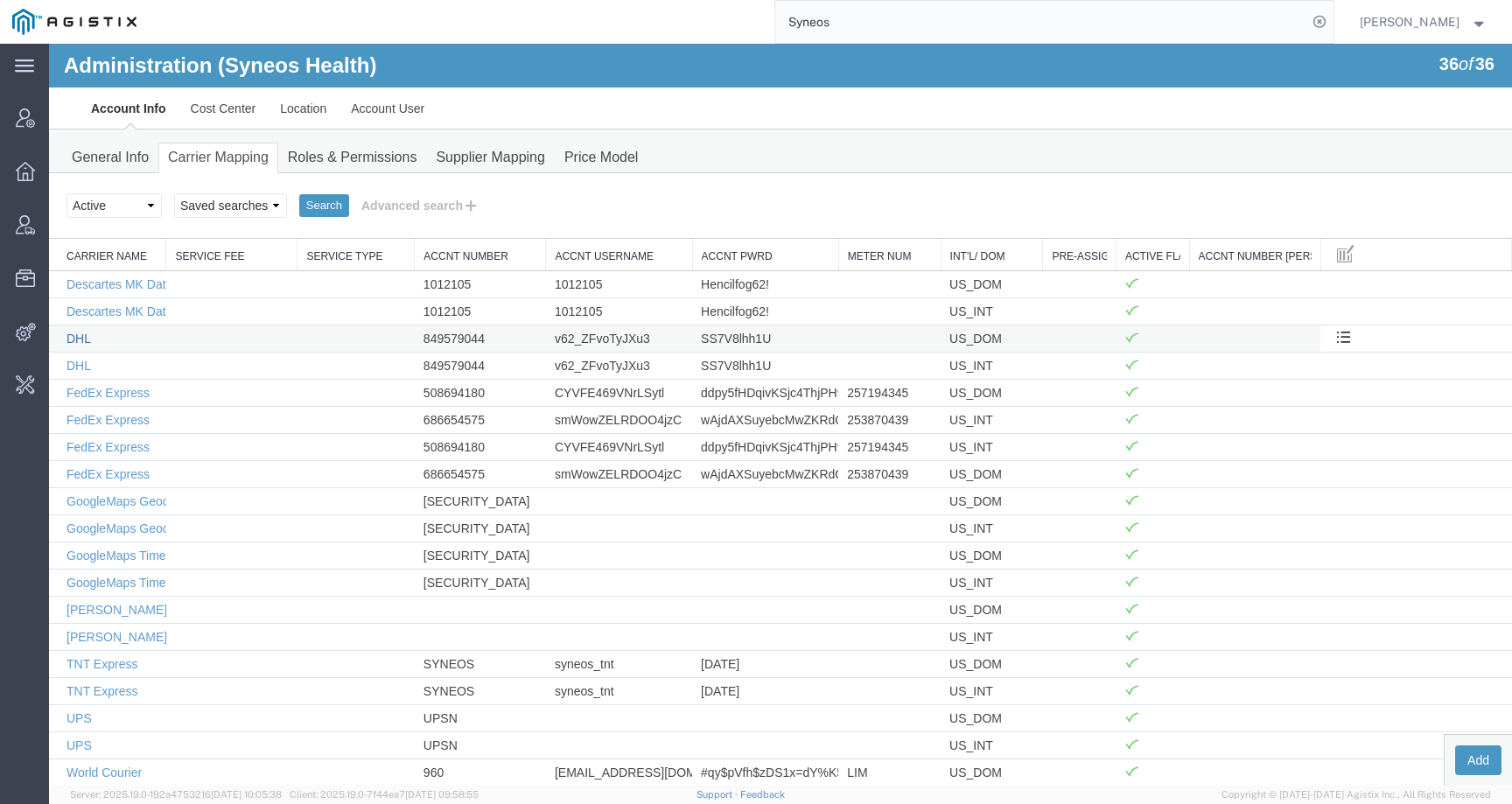
click at [72, 343] on link "DHL" at bounding box center [79, 338] width 25 height 14
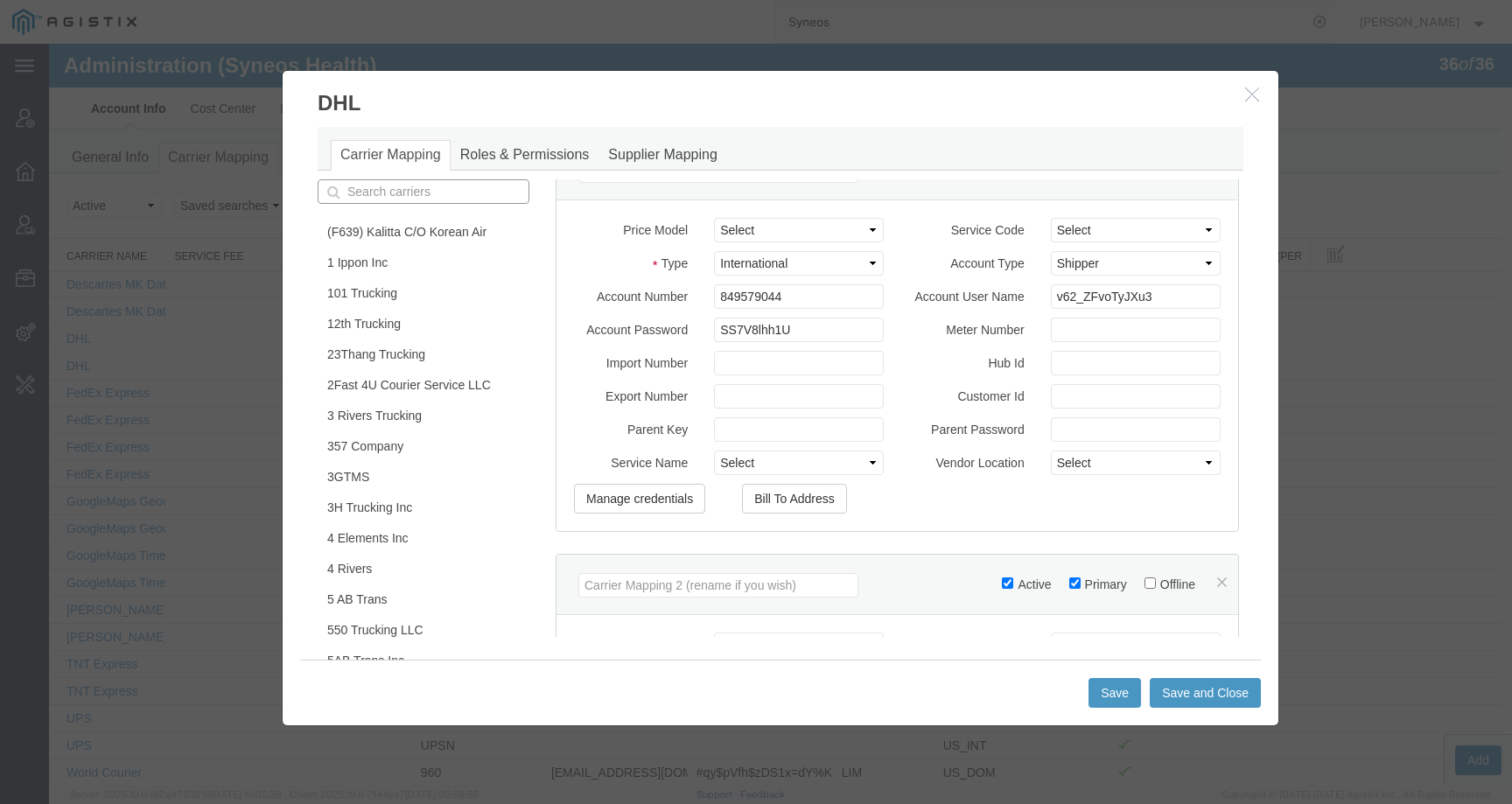
click at [464, 190] on input "text" at bounding box center [423, 192] width 212 height 25
type input "may"
type input "may / Bozel"
type input "ma"
type input "m"
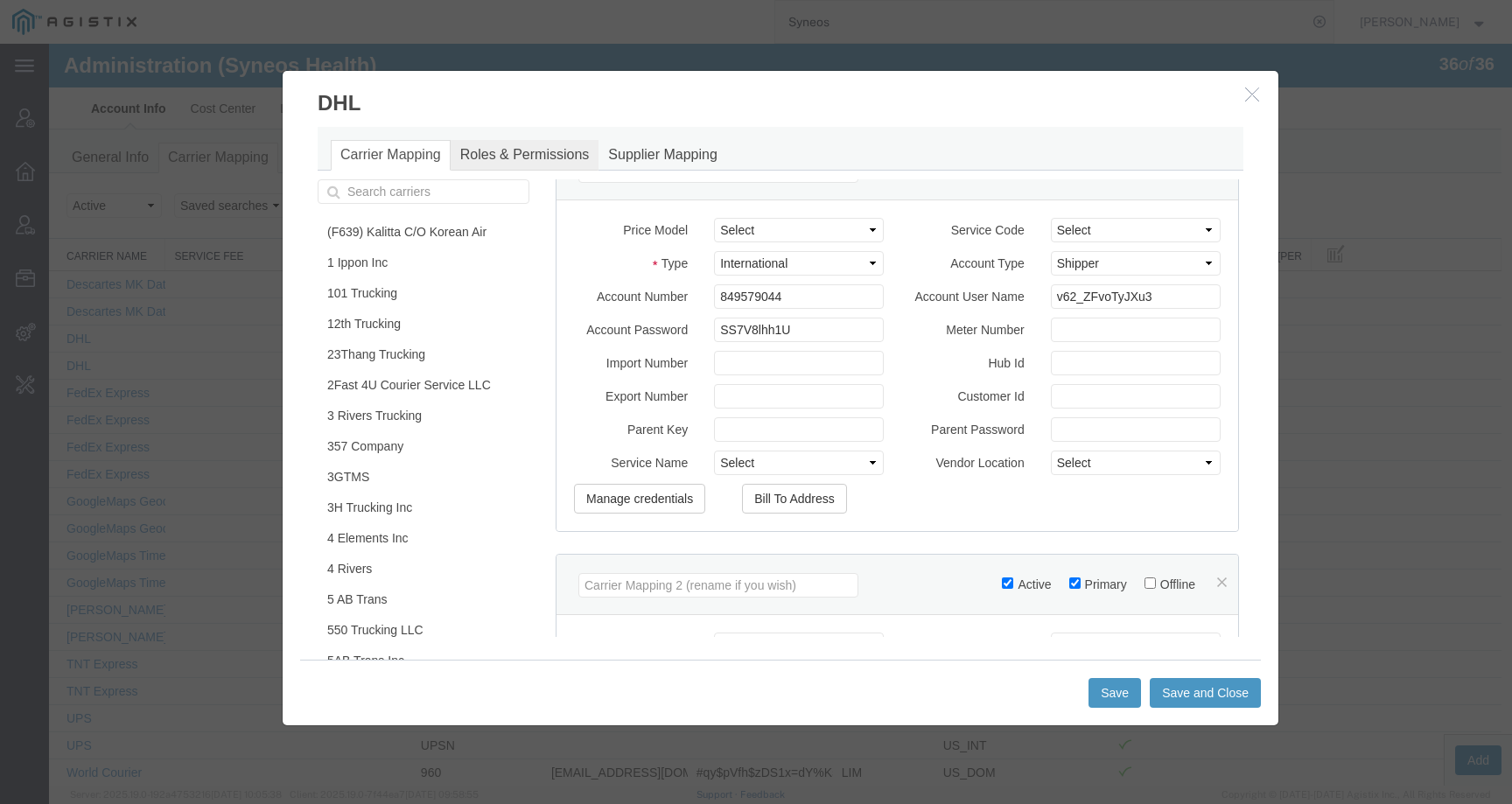
click at [525, 145] on link "Roles & Permissions" at bounding box center [524, 155] width 149 height 31
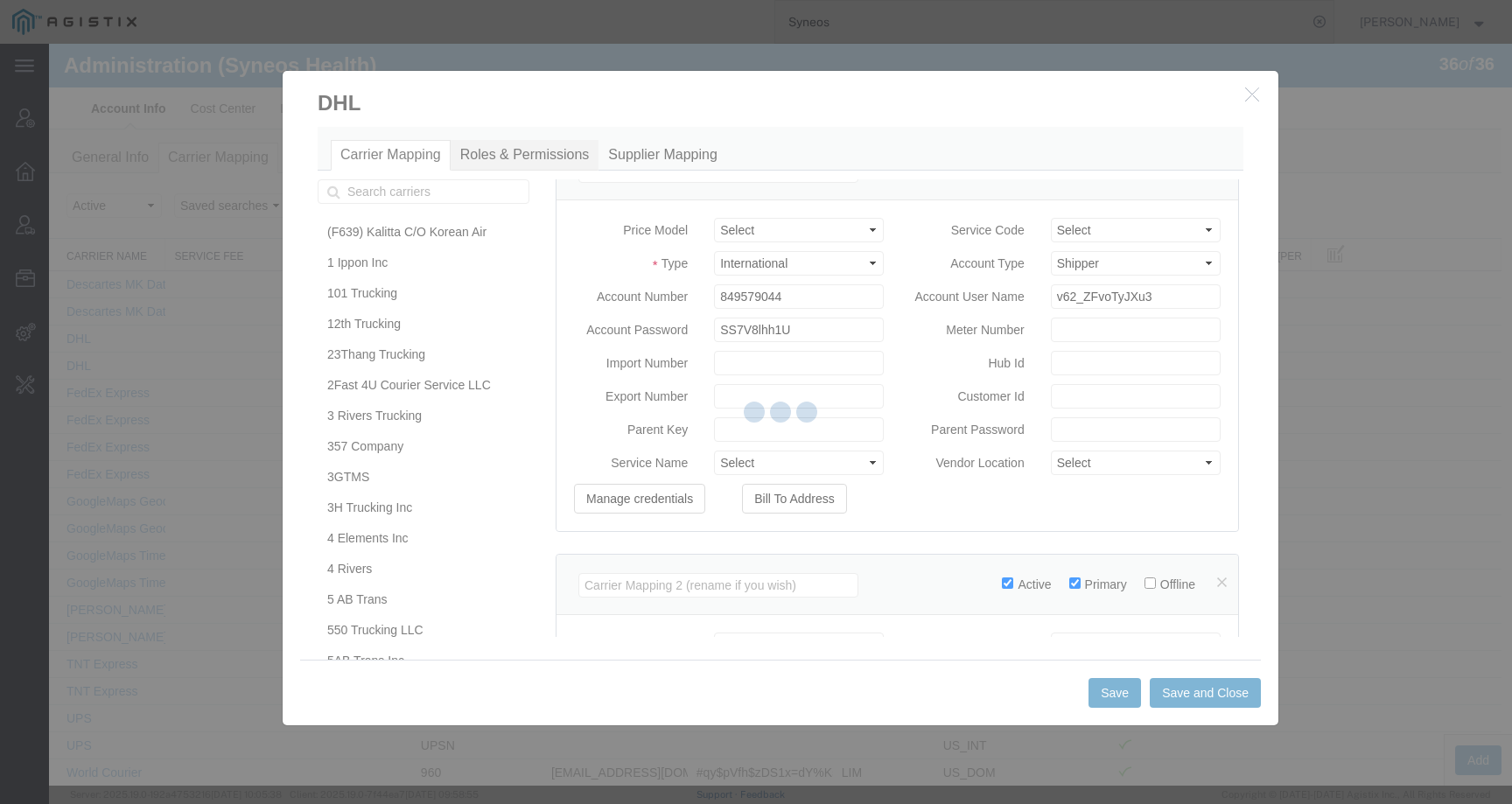
select select
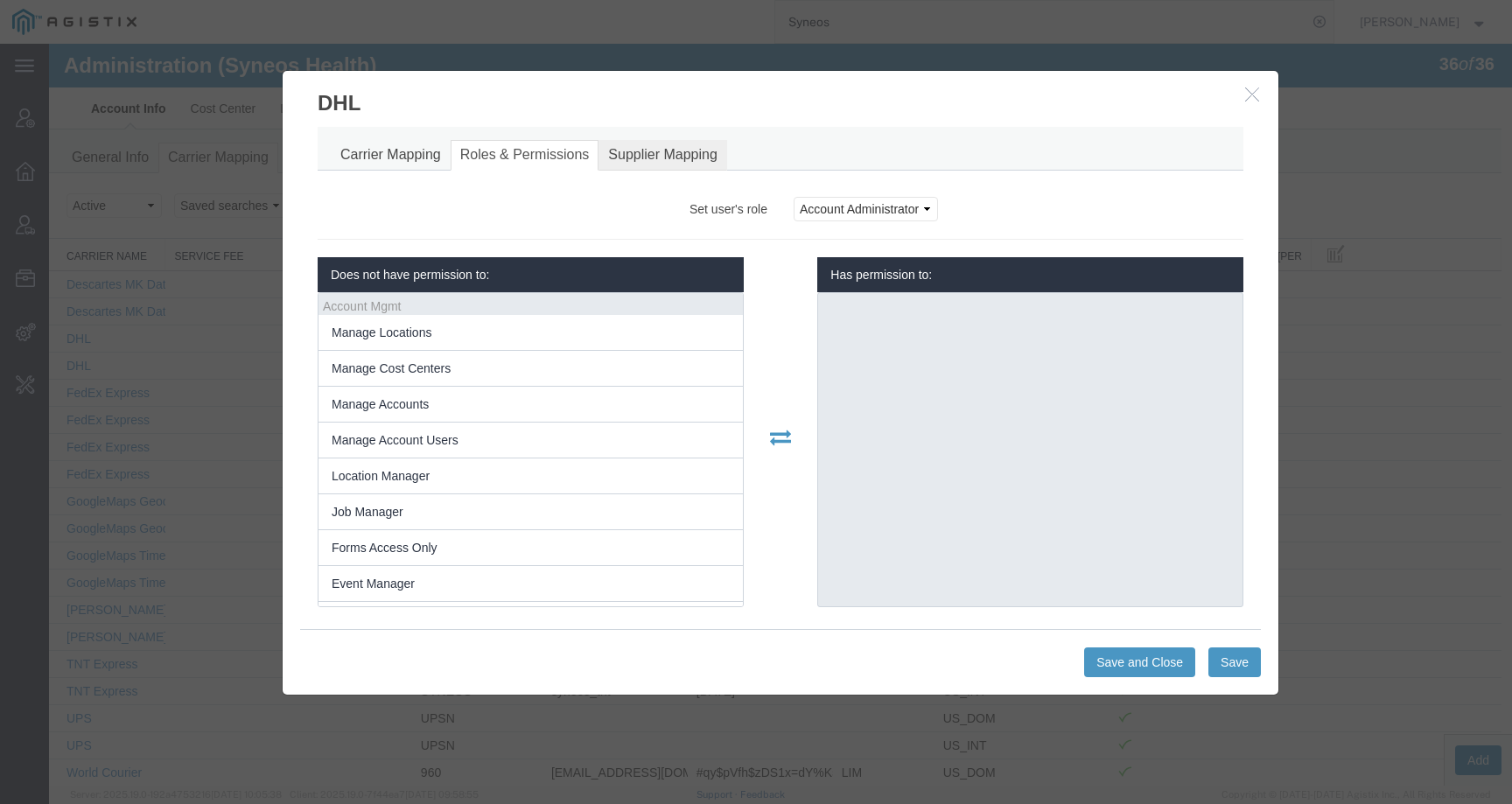
click at [657, 155] on link "Supplier Mapping" at bounding box center [662, 155] width 128 height 31
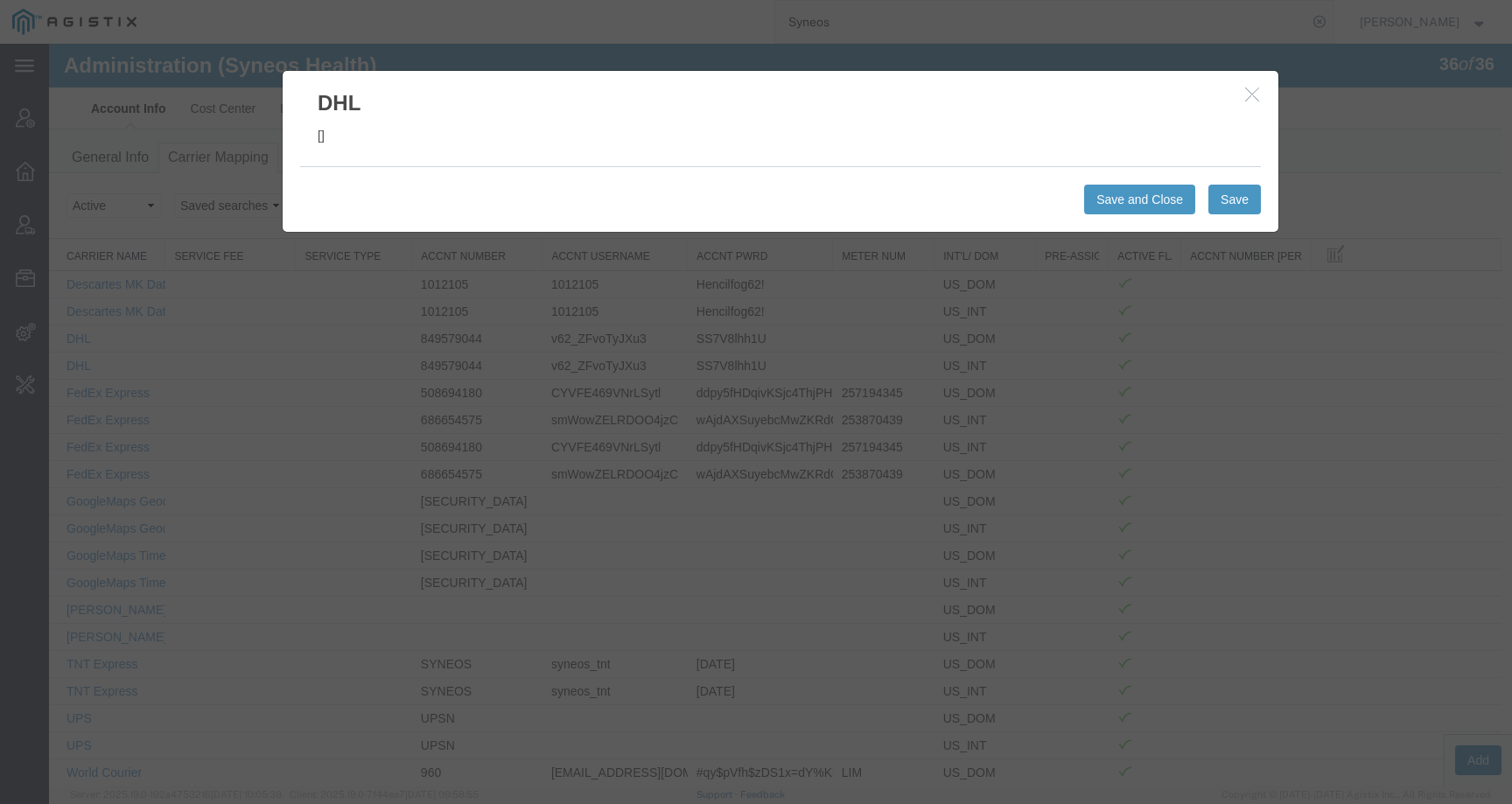
click at [1245, 96] on icon "button" at bounding box center [1251, 94] width 14 height 15
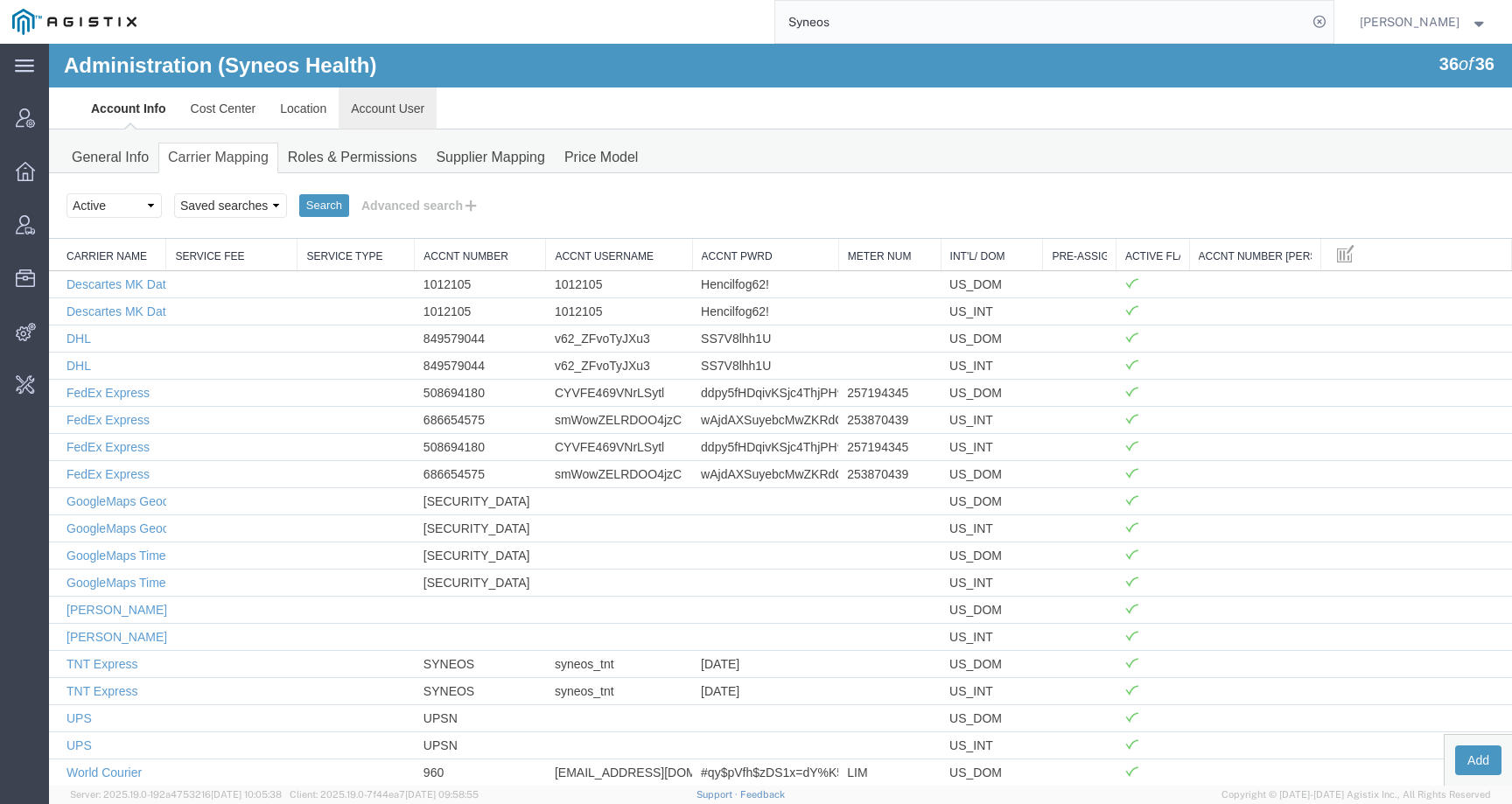
click at [359, 105] on link "Account User" at bounding box center [387, 108] width 98 height 42
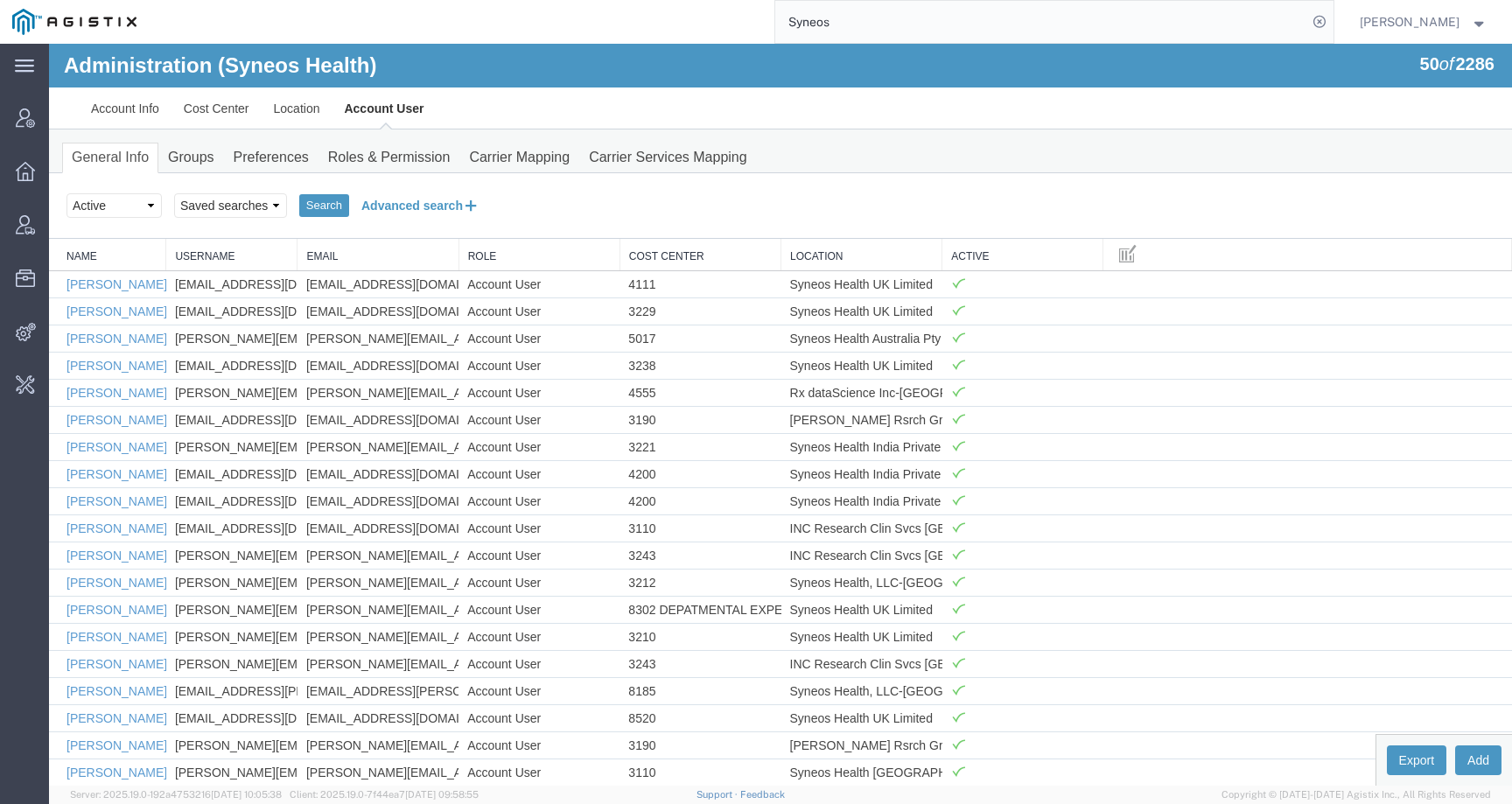
click at [378, 203] on button "Advanced search" at bounding box center [420, 205] width 143 height 30
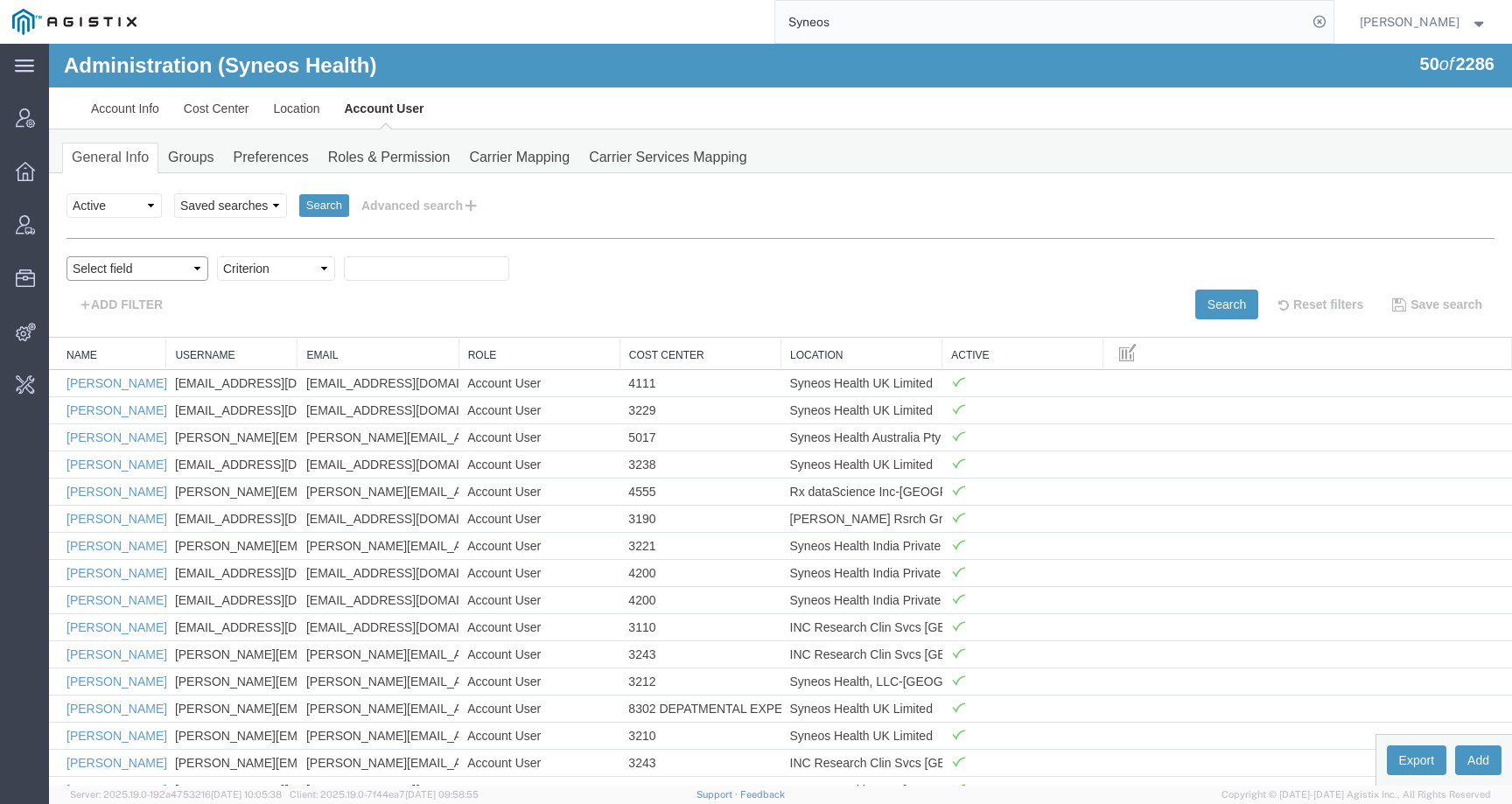
click at [117, 276] on select "Select field Cost Center Email Location Name Role Username" at bounding box center [137, 268] width 142 height 25
click at [128, 266] on select "Select field Cost Center Email Location Name Role Username" at bounding box center [137, 268] width 142 height 25
select select "personName"
click at [66, 256] on select "Select field Cost Center Email Location Name Role Username" at bounding box center [137, 268] width 142 height 25
click at [381, 260] on input "text" at bounding box center [426, 268] width 166 height 25
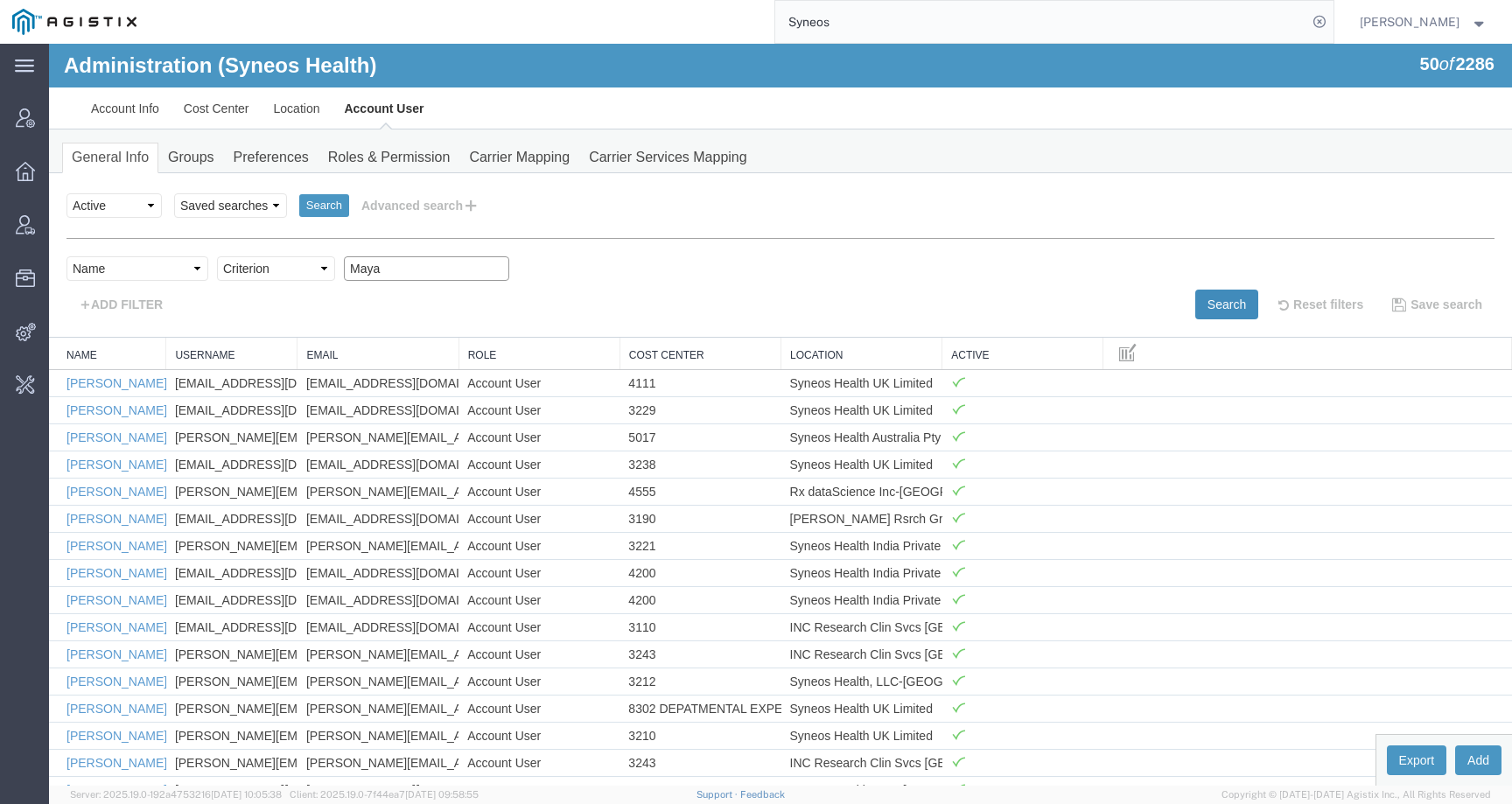
type input "Maya"
click at [1203, 298] on button "Search" at bounding box center [1226, 304] width 63 height 30
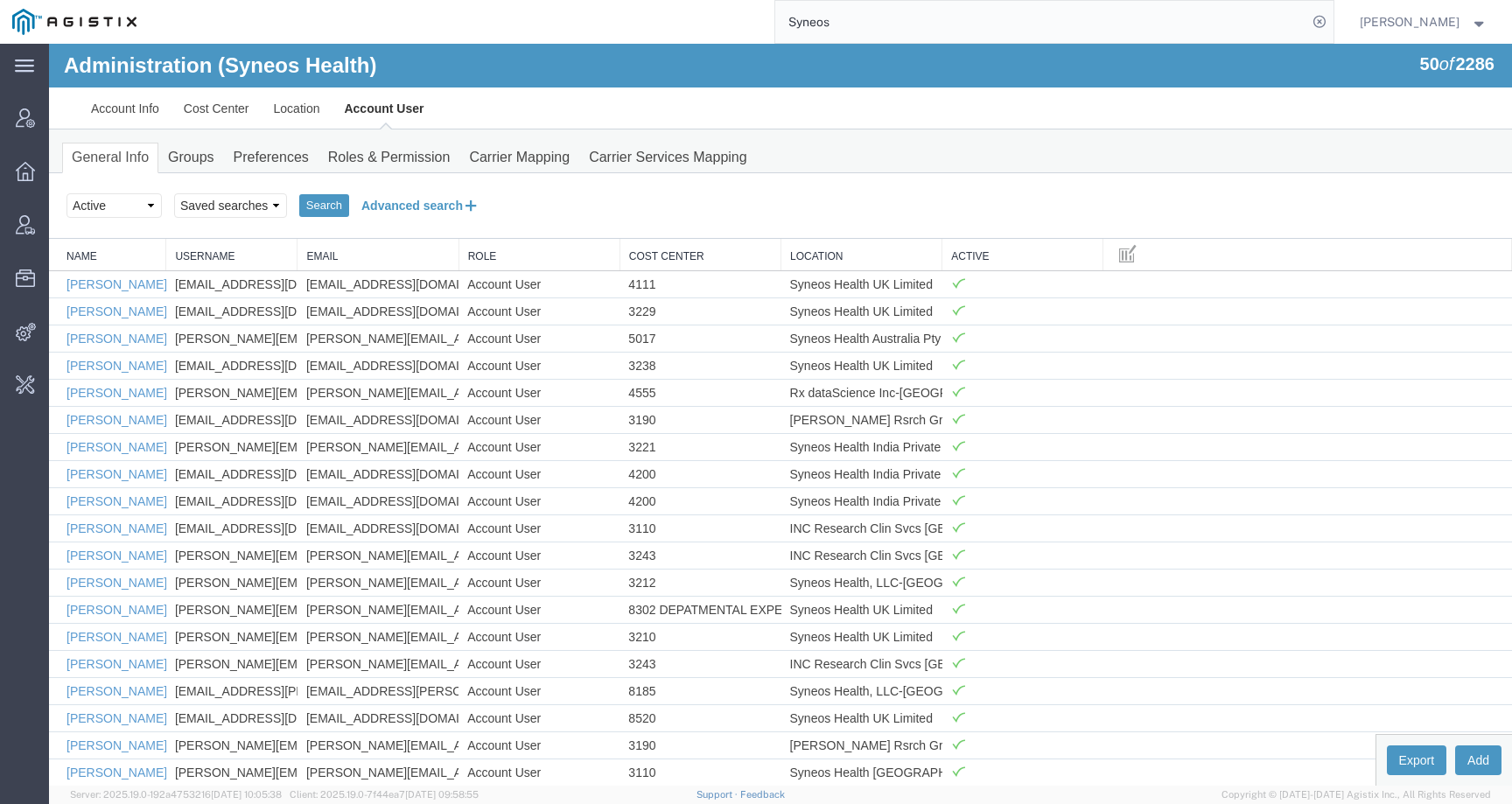
click at [381, 199] on button "Advanced search" at bounding box center [420, 205] width 143 height 30
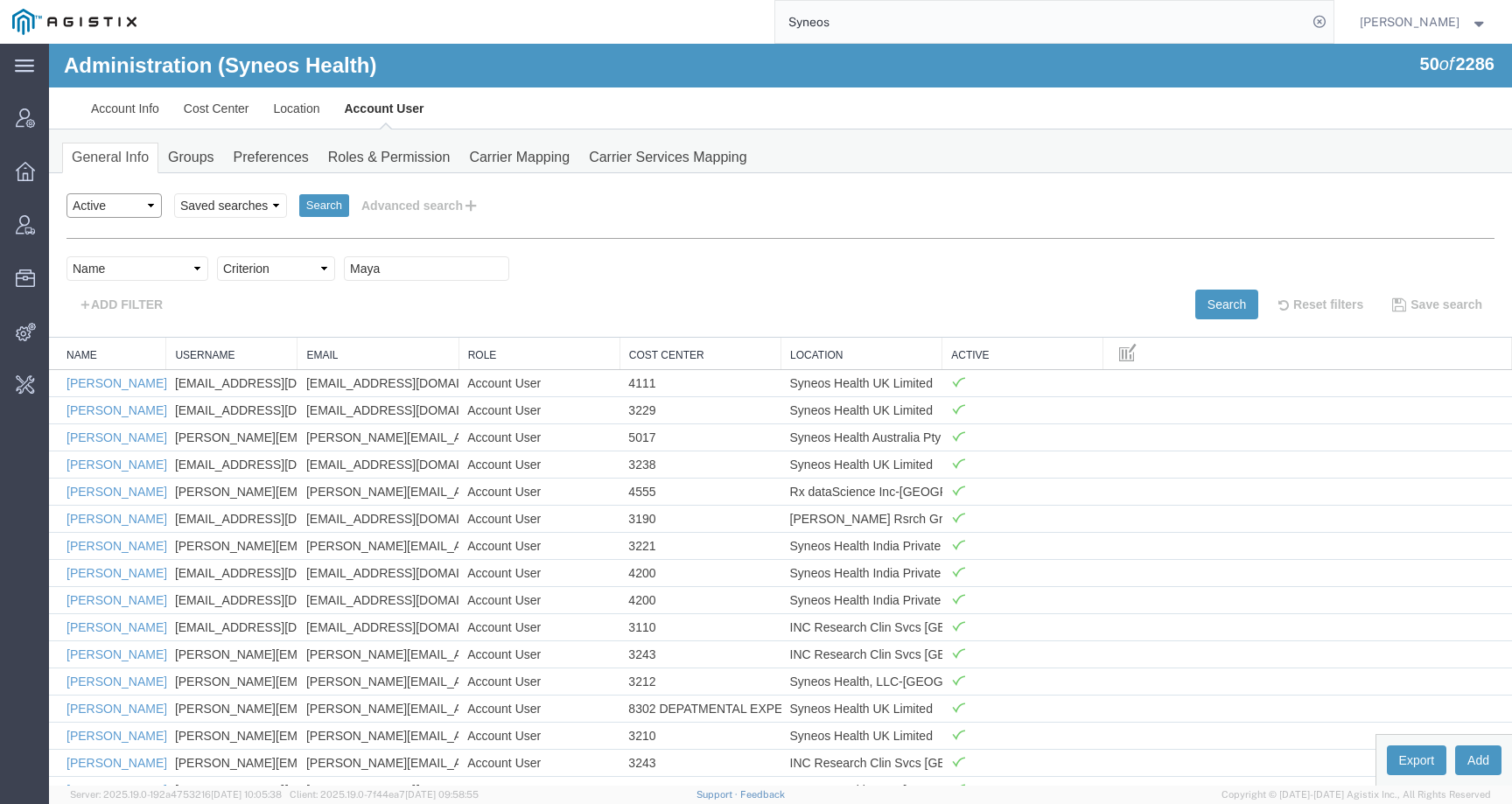
click at [128, 204] on select "Select status Active All Inactive" at bounding box center [114, 206] width 96 height 25
click at [66, 194] on select "Select status Active All Inactive" at bounding box center [114, 206] width 96 height 25
click at [1202, 299] on button "Search" at bounding box center [1226, 304] width 63 height 30
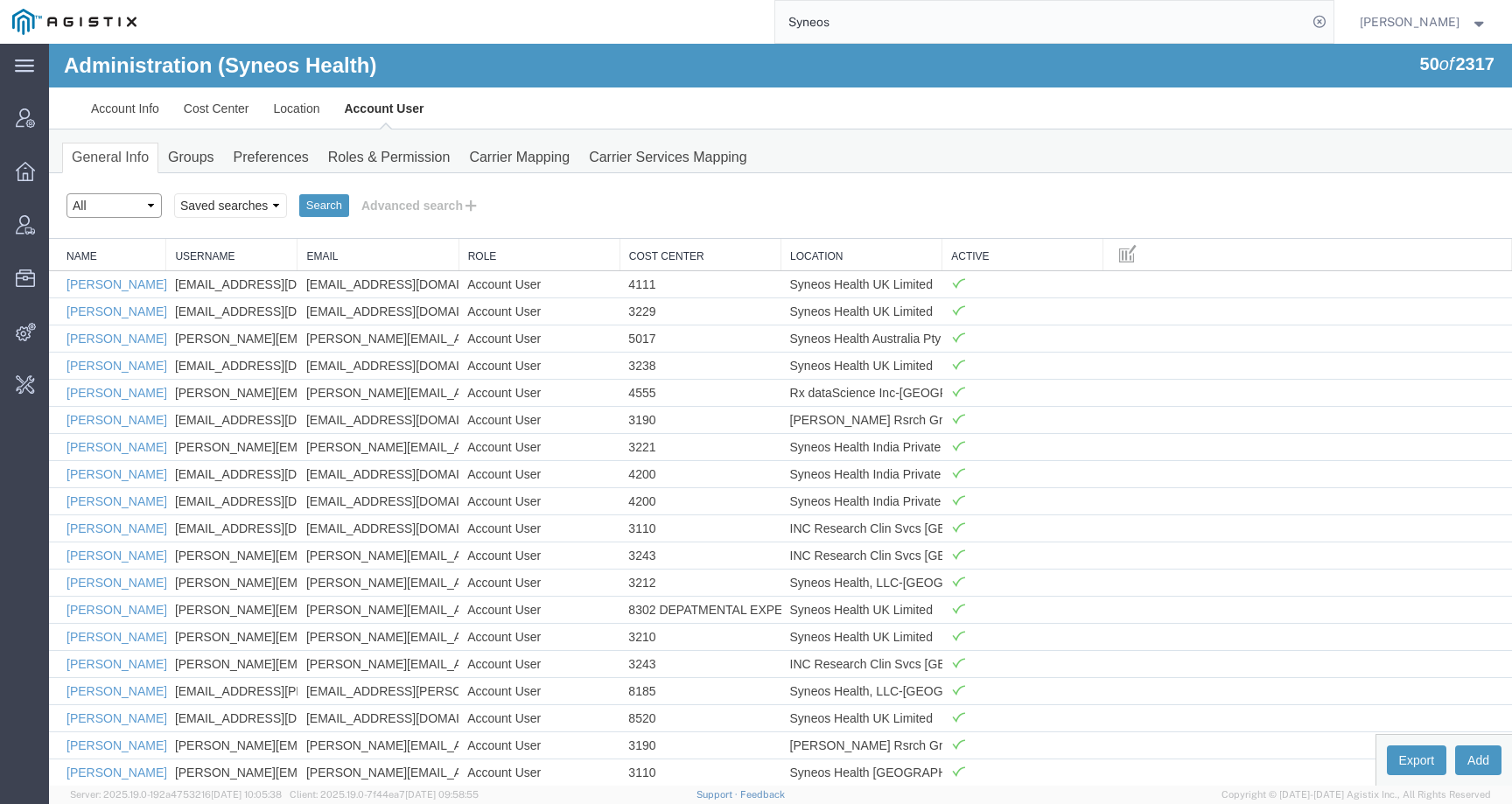
click at [137, 208] on select "Select status Active All Inactive" at bounding box center [114, 206] width 96 height 25
select select "ACTIVE"
click at [66, 194] on select "Select status Active All Inactive" at bounding box center [114, 206] width 96 height 25
click at [256, 205] on select "Saved searches" at bounding box center [231, 206] width 113 height 25
click at [80, 448] on link "[PERSON_NAME]" at bounding box center [116, 447] width 101 height 14
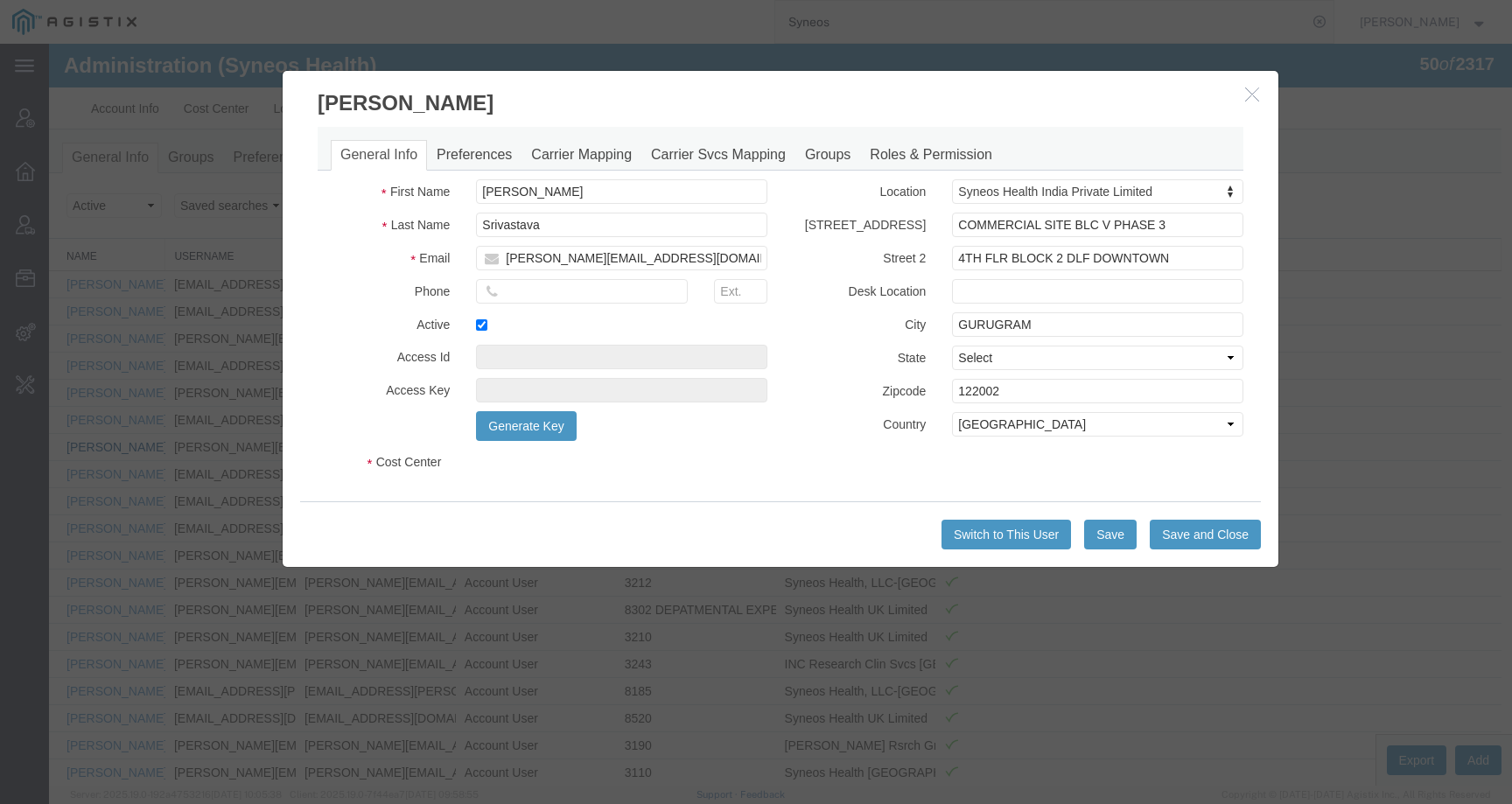
select select "DEPARTMENT"
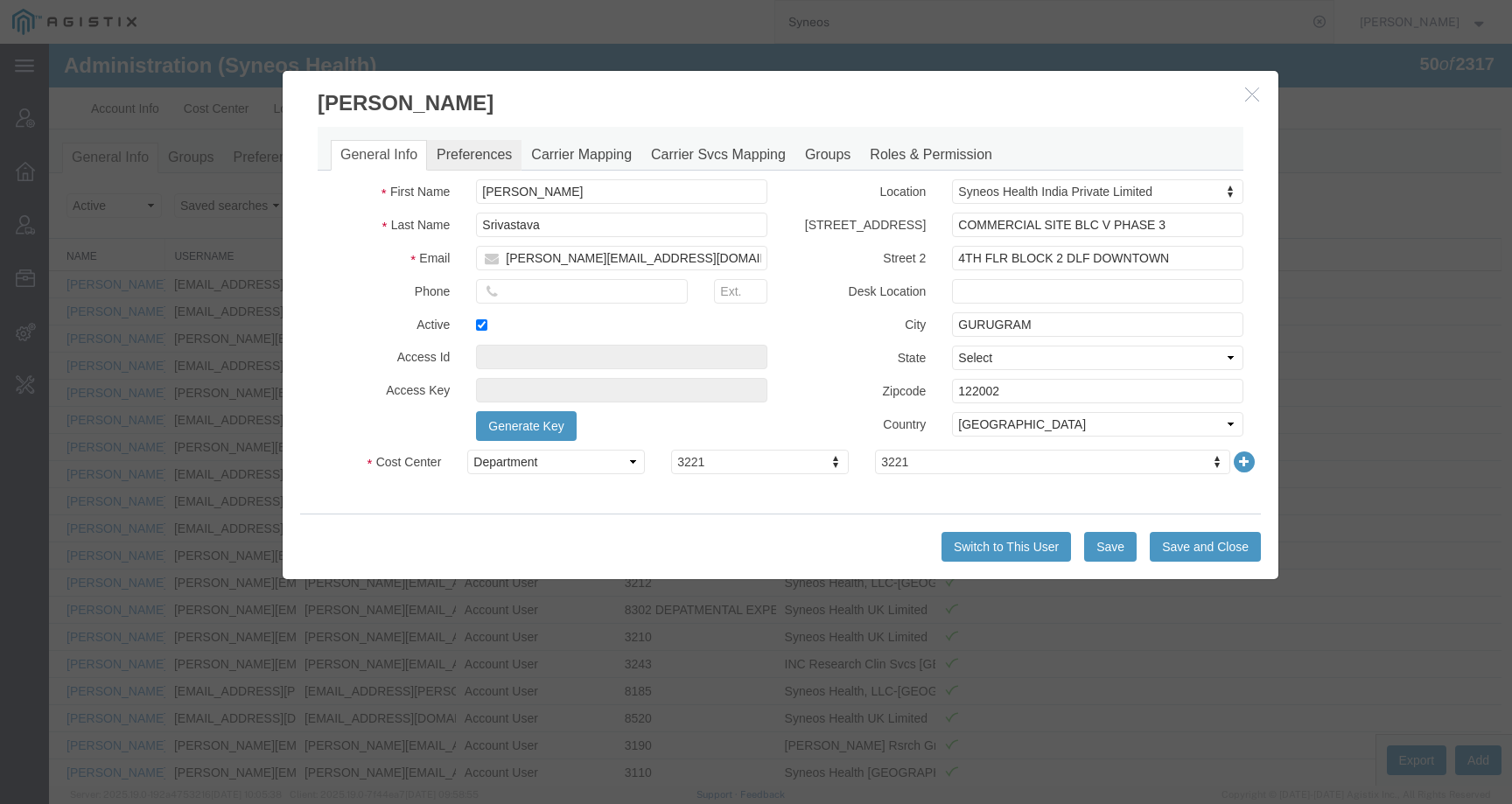
click at [470, 154] on link "Preferences" at bounding box center [474, 155] width 95 height 31
select select
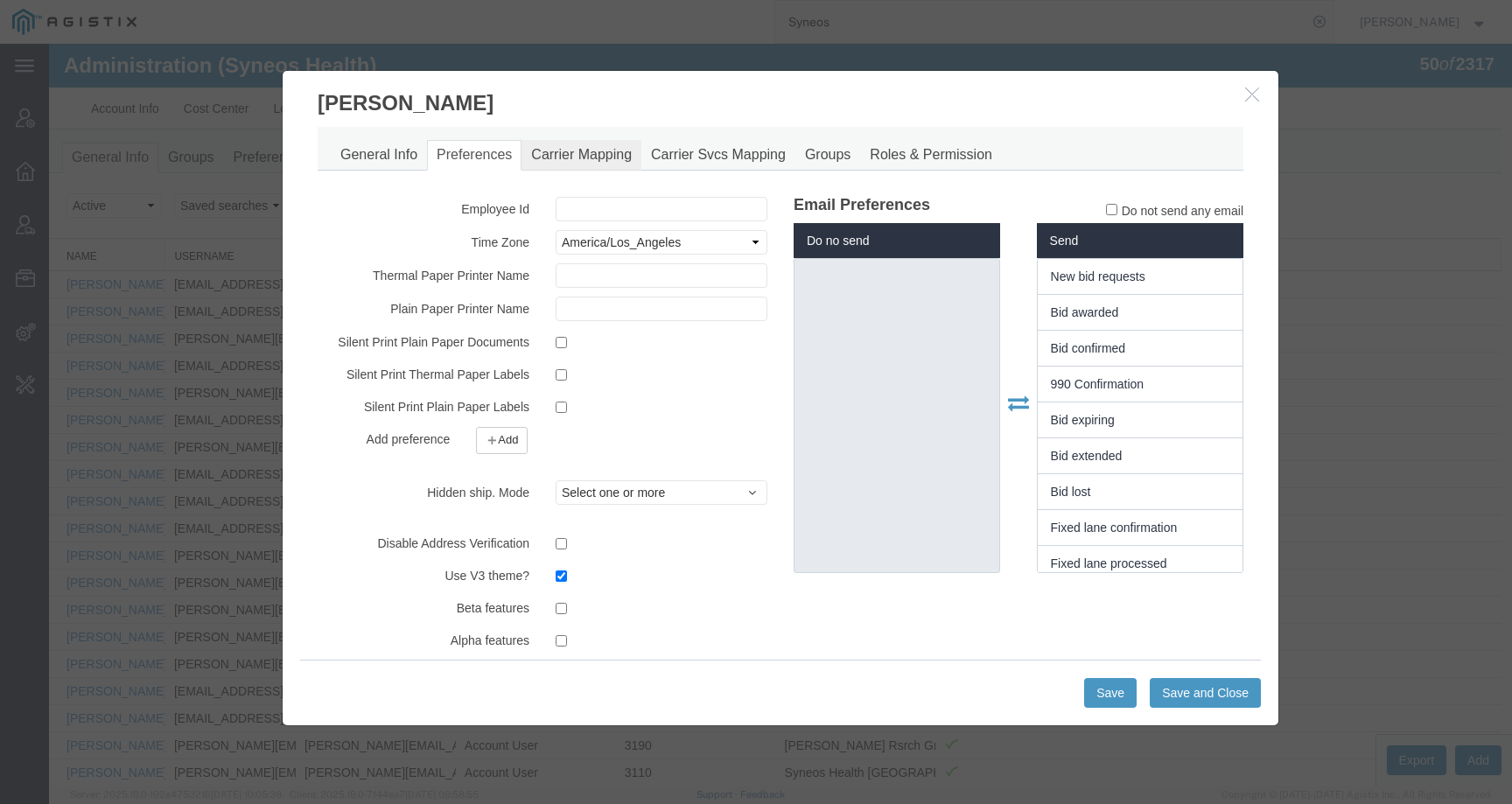
click at [568, 160] on link "Carrier Mapping" at bounding box center [581, 155] width 120 height 31
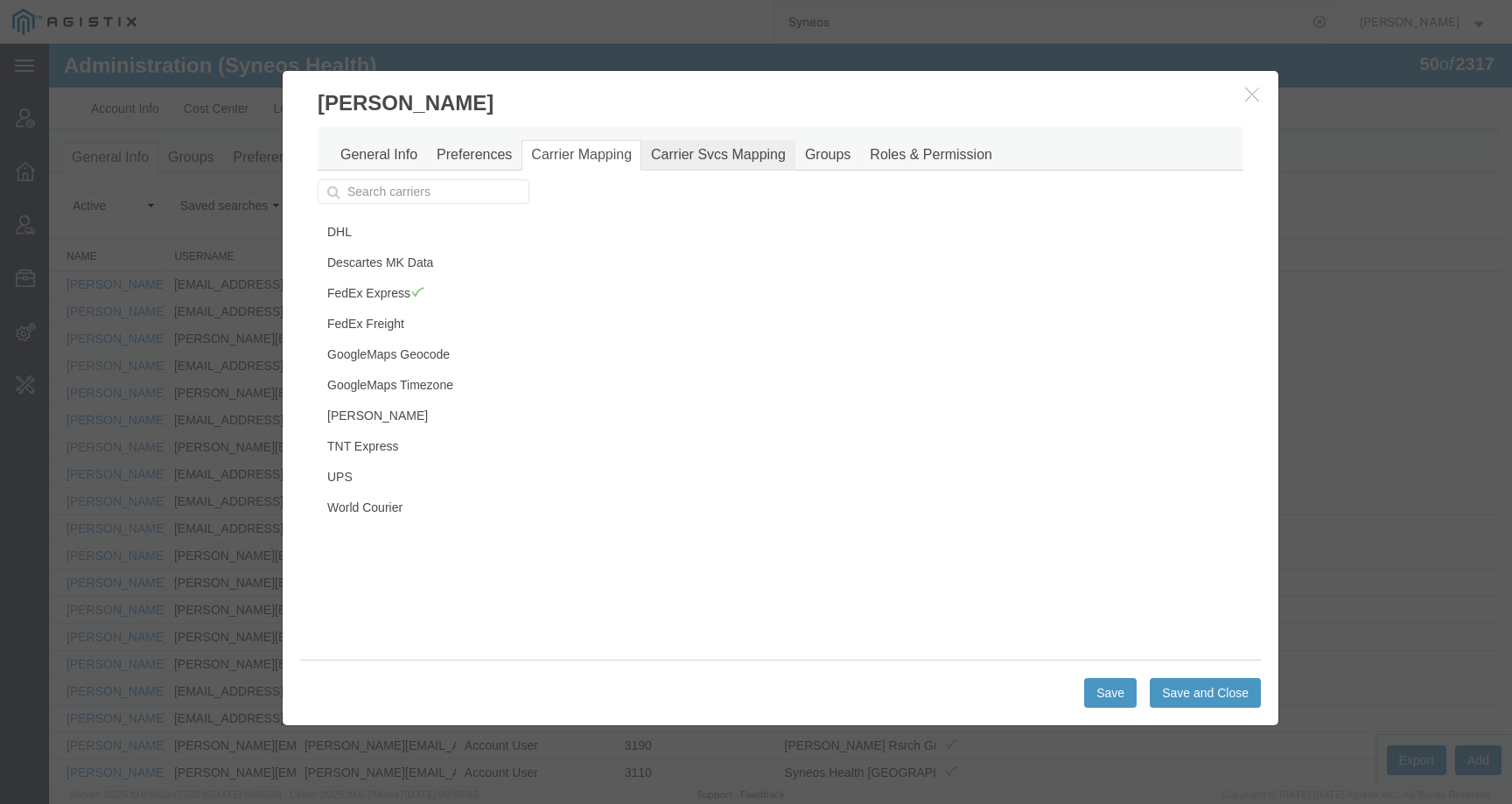
click at [704, 149] on link "Carrier Svcs Mapping" at bounding box center [718, 155] width 154 height 31
click at [836, 150] on link "Groups" at bounding box center [828, 155] width 65 height 31
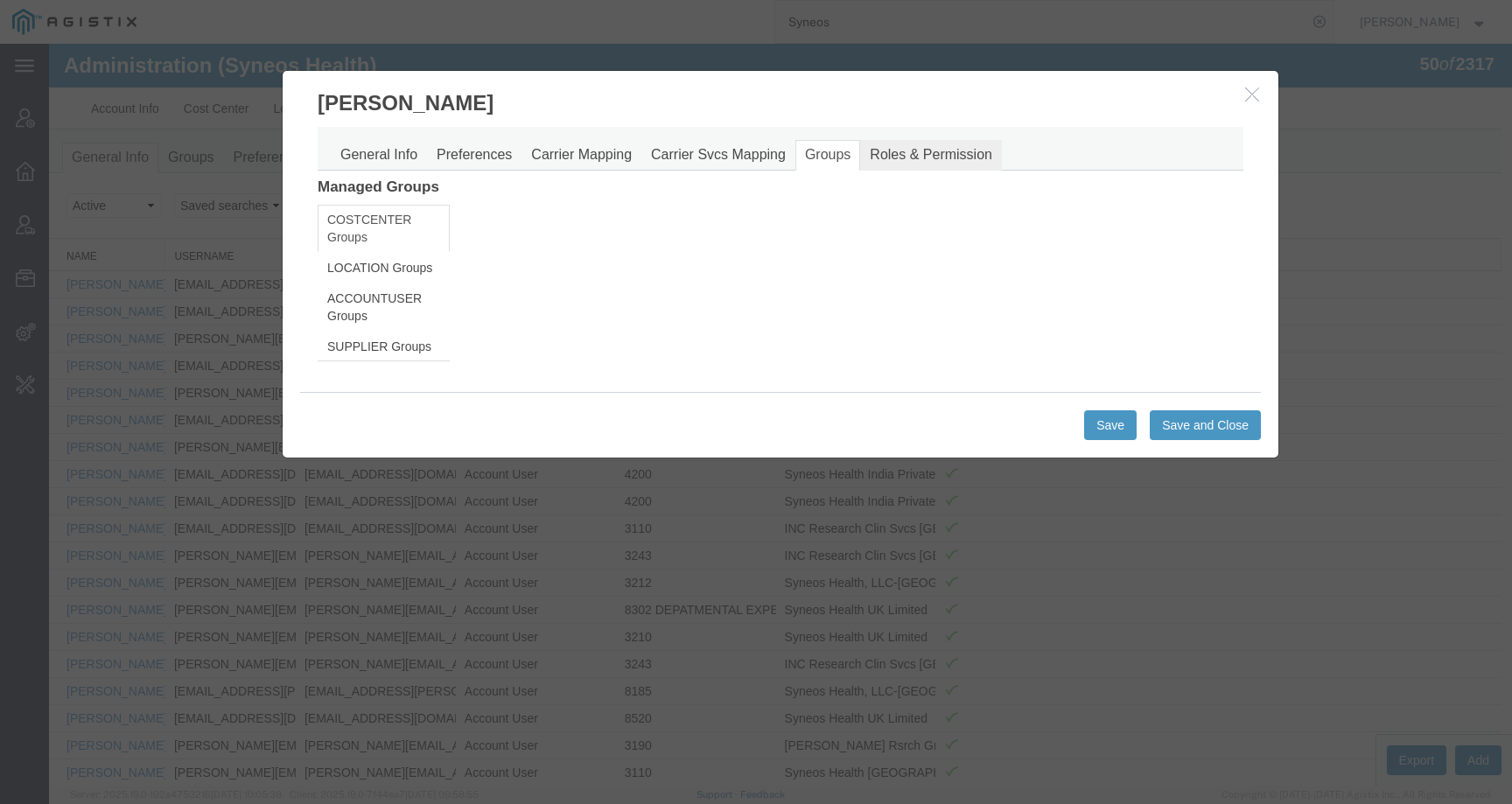
click at [915, 158] on link "Roles & Permission" at bounding box center [930, 155] width 142 height 31
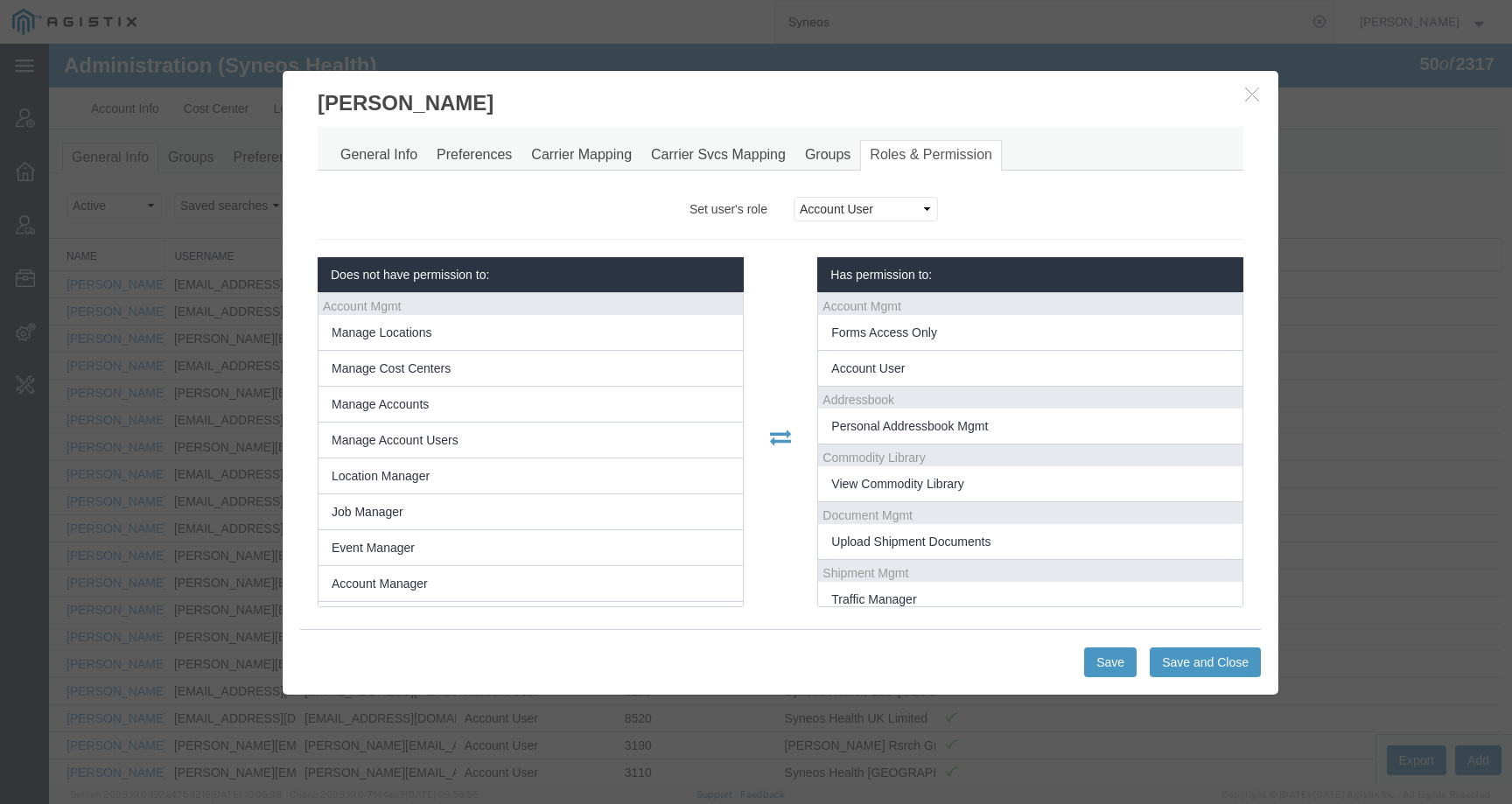
scroll to position [12, 0]
click at [1249, 95] on icon "button" at bounding box center [1251, 94] width 14 height 15
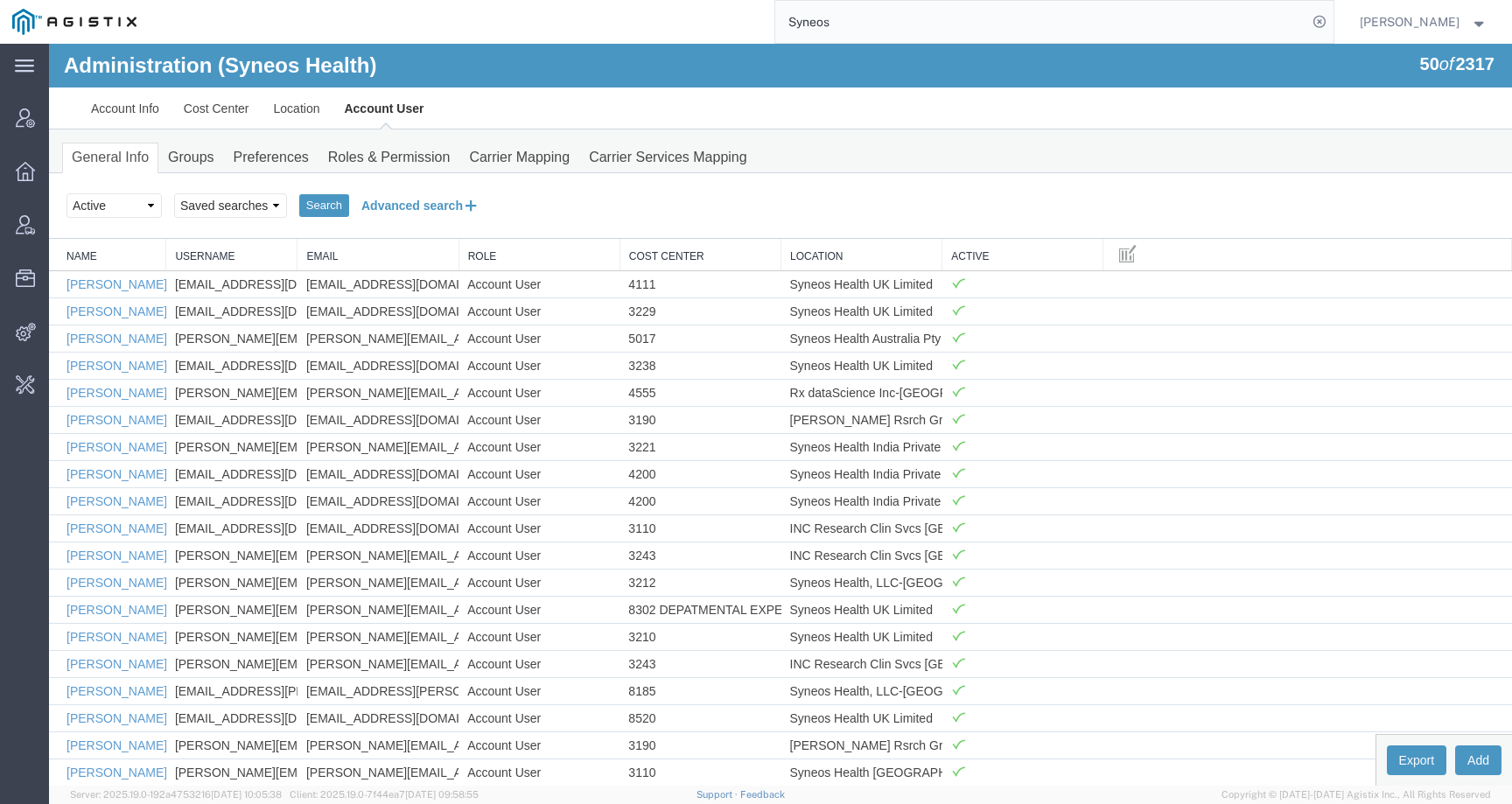
click at [385, 193] on button "Advanced search" at bounding box center [420, 205] width 143 height 30
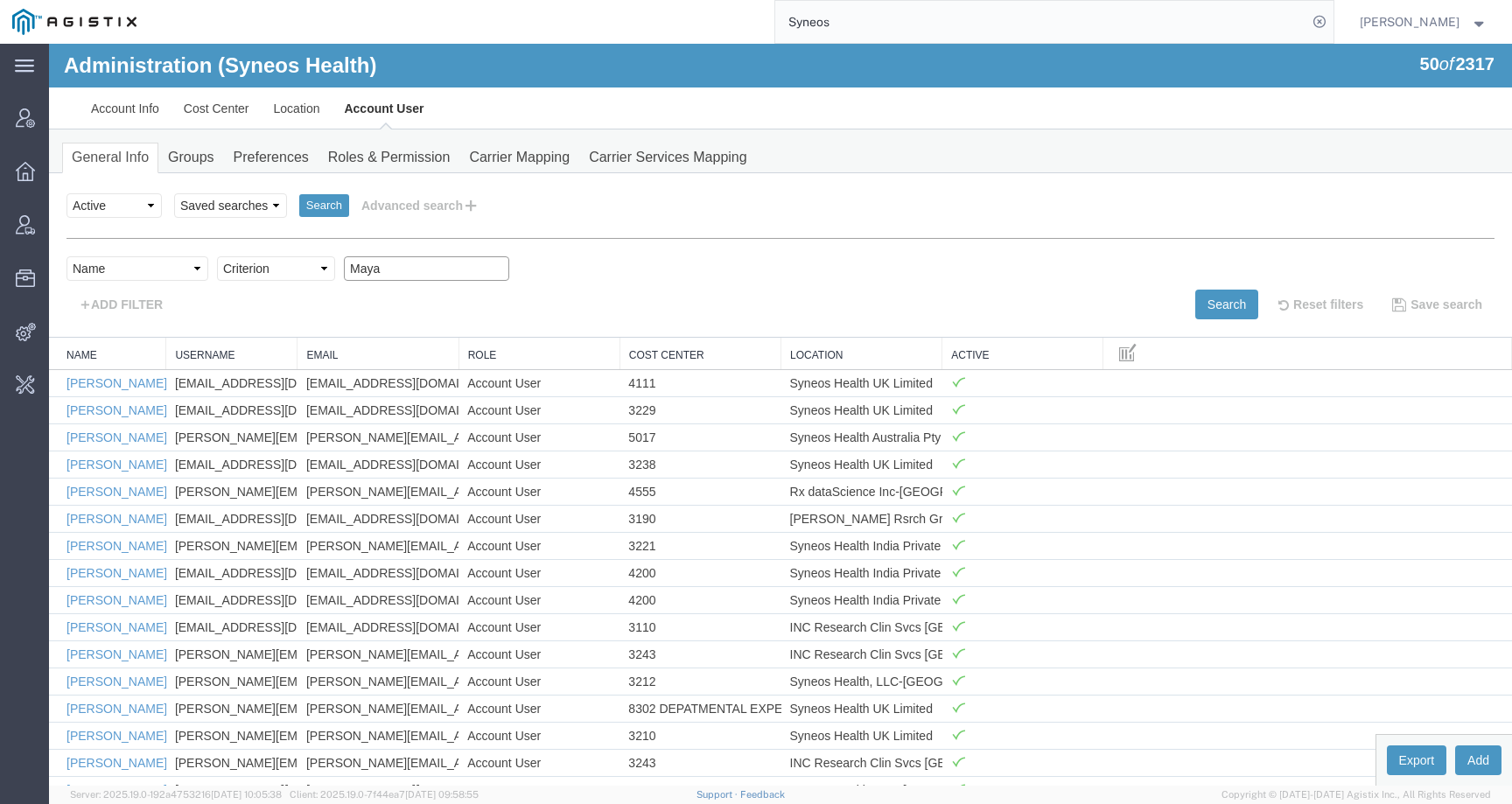
click at [393, 264] on input "Maya" at bounding box center [426, 268] width 166 height 25
drag, startPoint x: 390, startPoint y: 266, endPoint x: 225, endPoint y: 267, distance: 165.0
click at [225, 267] on div "Select field Cost Center Email Location Name Role Username Criterion contains d…" at bounding box center [780, 272] width 1428 height 34
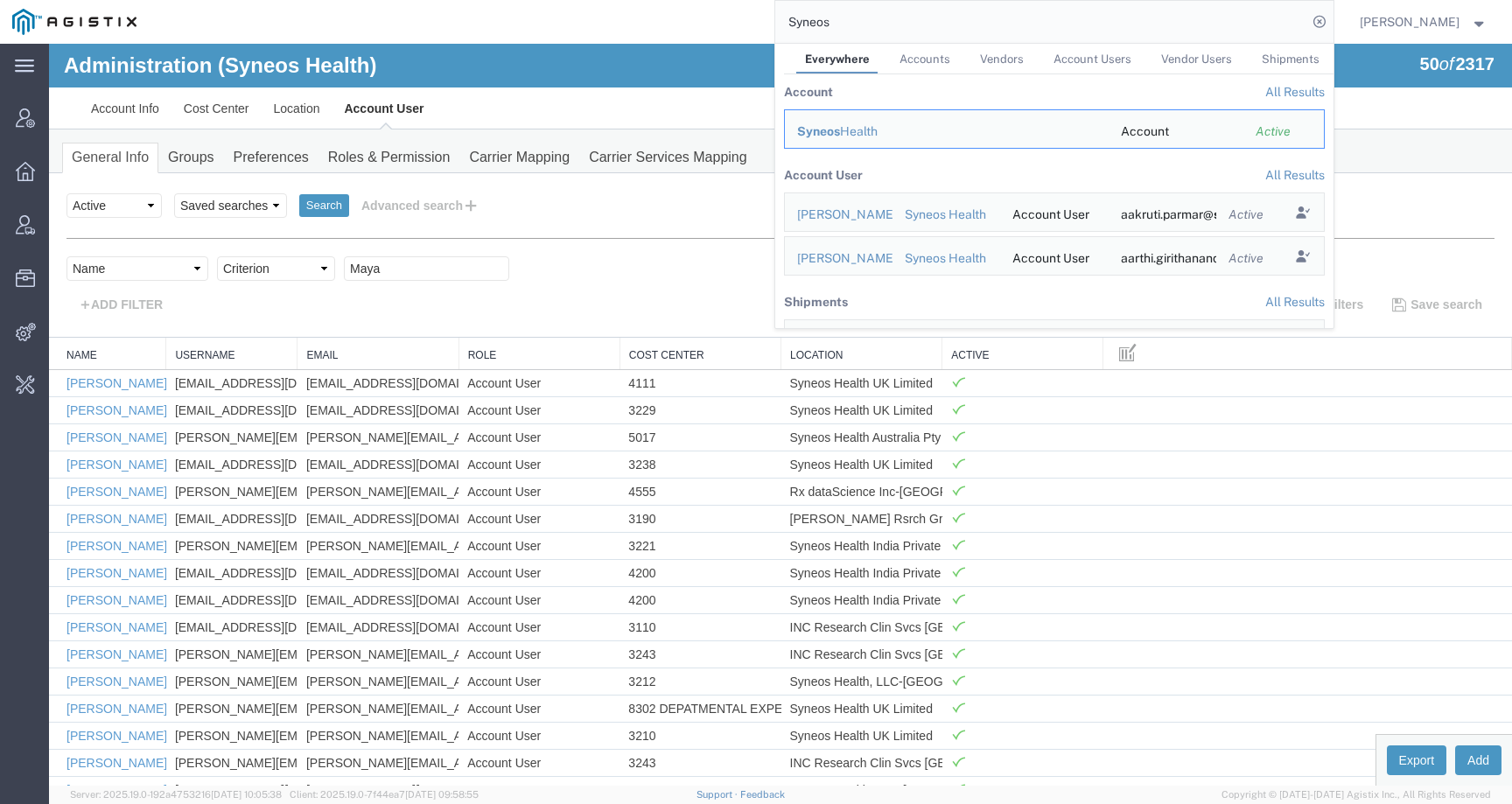
drag, startPoint x: 906, startPoint y: 29, endPoint x: 718, endPoint y: 28, distance: 188.0
click at [718, 28] on div "Syneos Everywhere Accounts Vendors Account Users Vendor Users Shipments Account…" at bounding box center [741, 22] width 1184 height 44
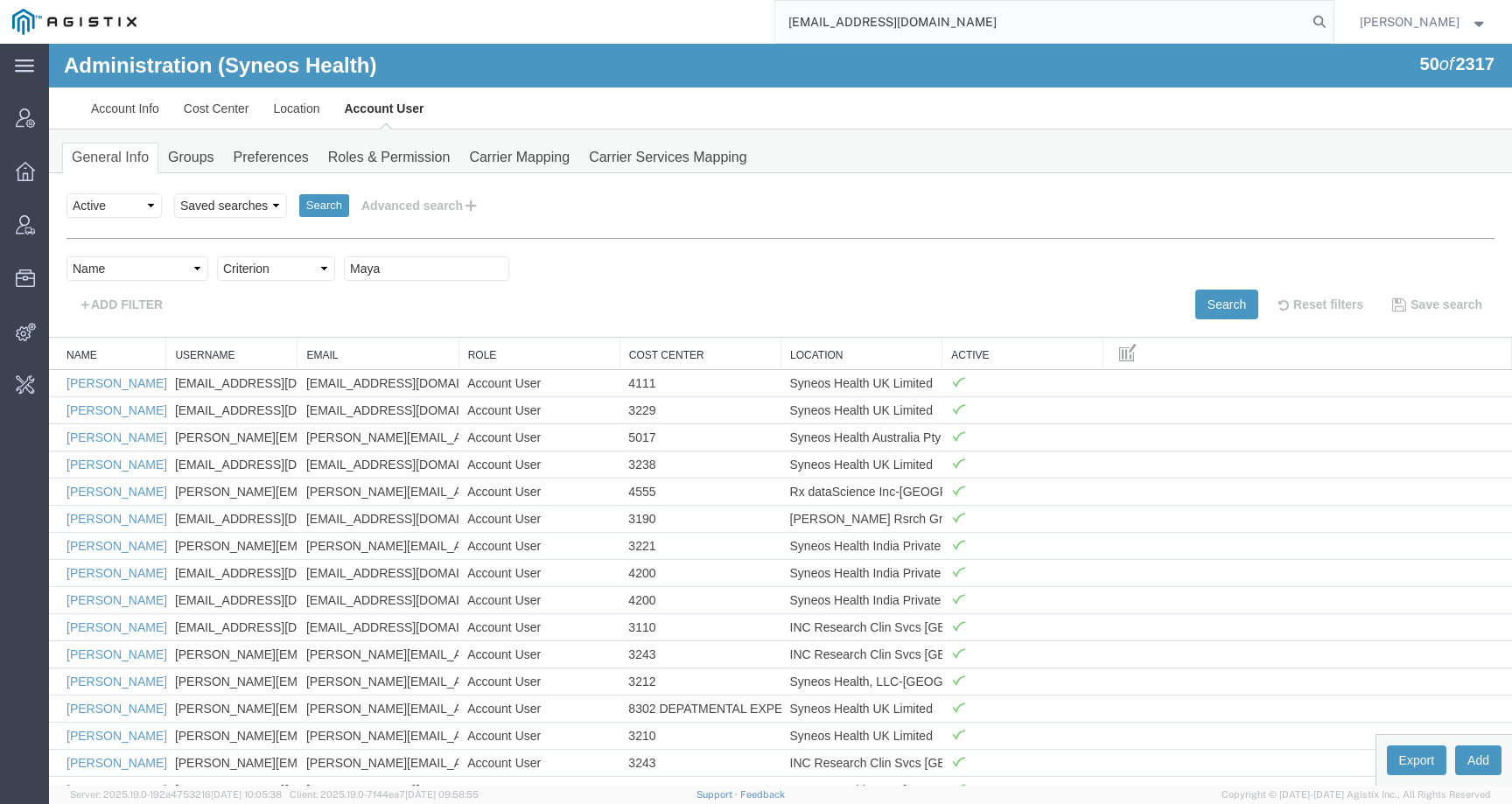
type input "[EMAIL_ADDRESS][DOMAIN_NAME]"
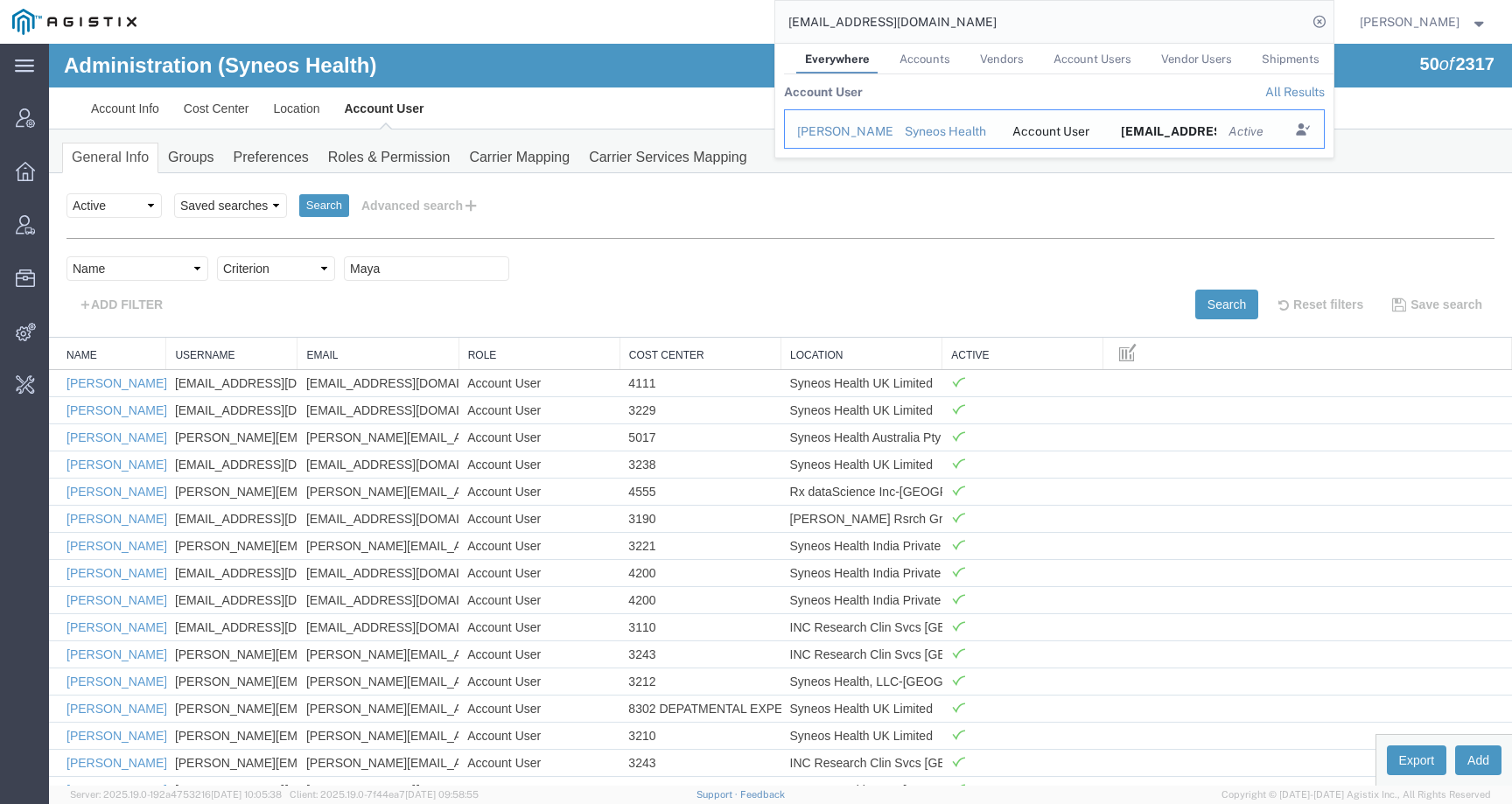
click at [847, 134] on div "[PERSON_NAME]" at bounding box center [838, 131] width 83 height 18
click at [1000, 24] on input "[EMAIL_ADDRESS][DOMAIN_NAME]" at bounding box center [1041, 22] width 532 height 42
click at [862, 131] on div "[PERSON_NAME]" at bounding box center [838, 131] width 83 height 18
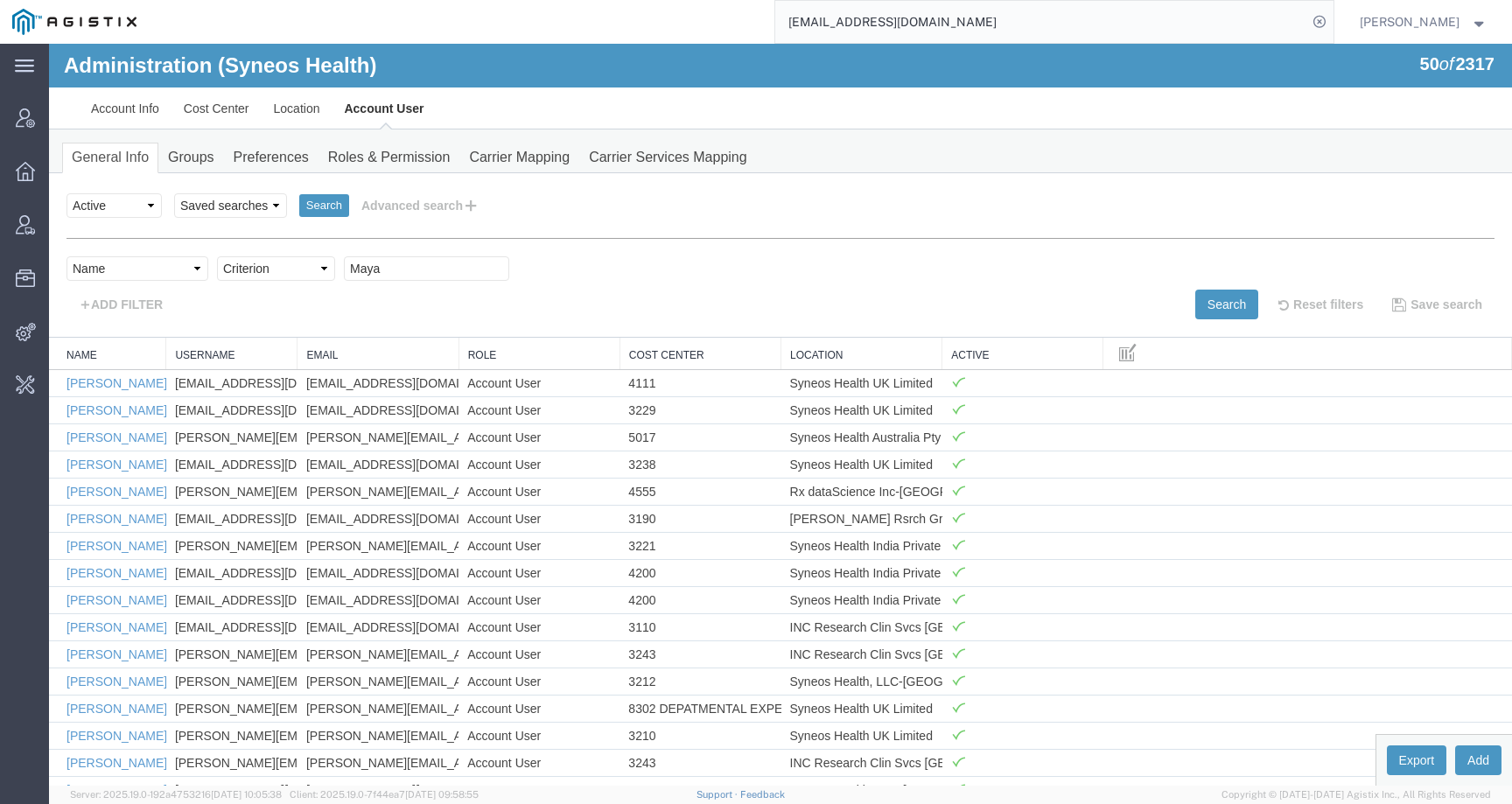
click at [1007, 25] on input "[EMAIL_ADDRESS][DOMAIN_NAME]" at bounding box center [1041, 22] width 532 height 42
click at [1009, 35] on input "[EMAIL_ADDRESS][DOMAIN_NAME]" at bounding box center [1041, 22] width 532 height 42
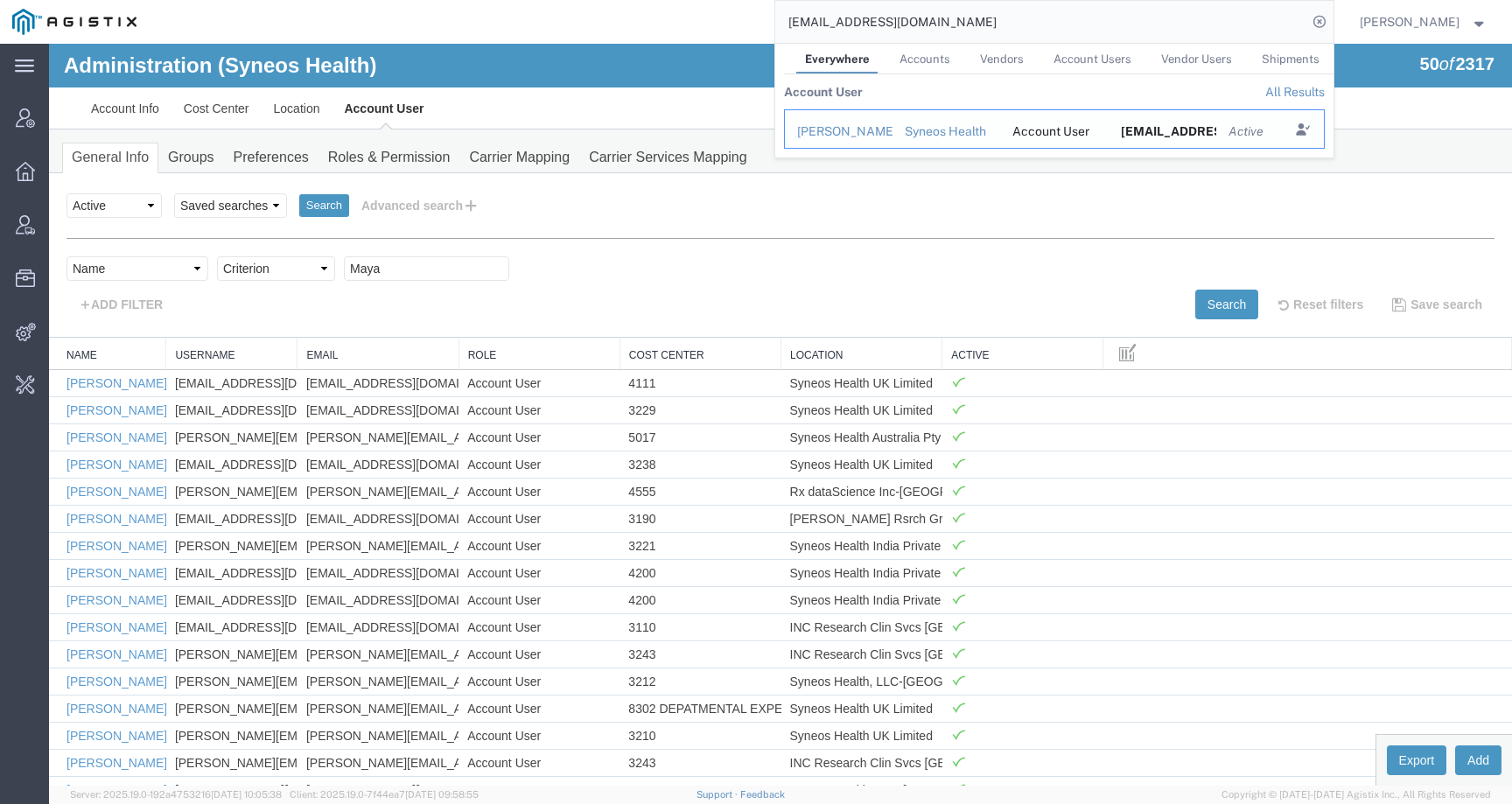
click at [846, 134] on div "[PERSON_NAME]" at bounding box center [838, 131] width 83 height 18
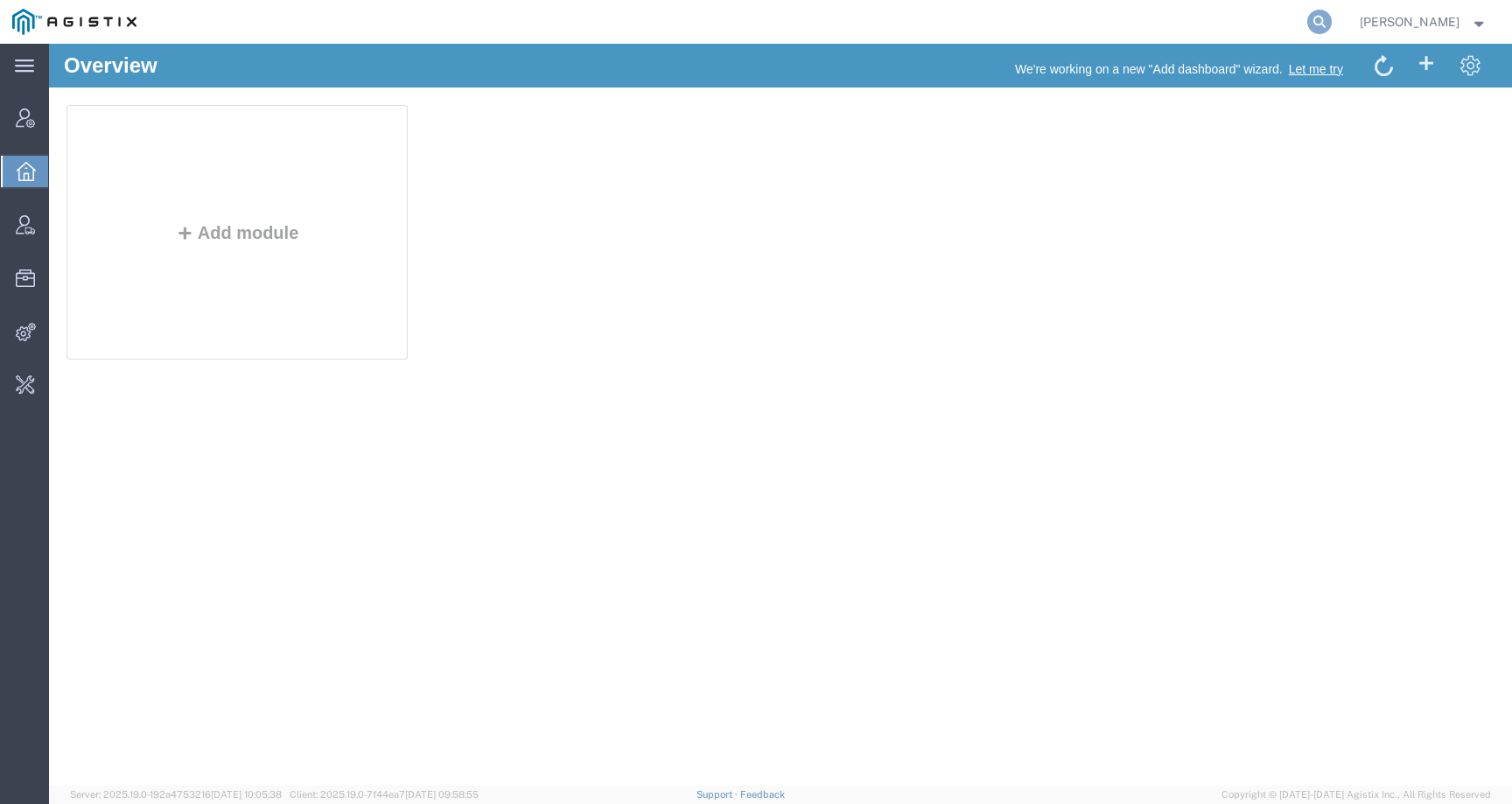
click at [1332, 17] on icon at bounding box center [1319, 22] width 25 height 25
click at [1296, 17] on input "search" at bounding box center [1041, 22] width 532 height 42
drag, startPoint x: 892, startPoint y: 11, endPoint x: 849, endPoint y: 16, distance: 43.3
click at [849, 17] on input "xg" at bounding box center [1041, 22] width 532 height 42
paste input "Maya"
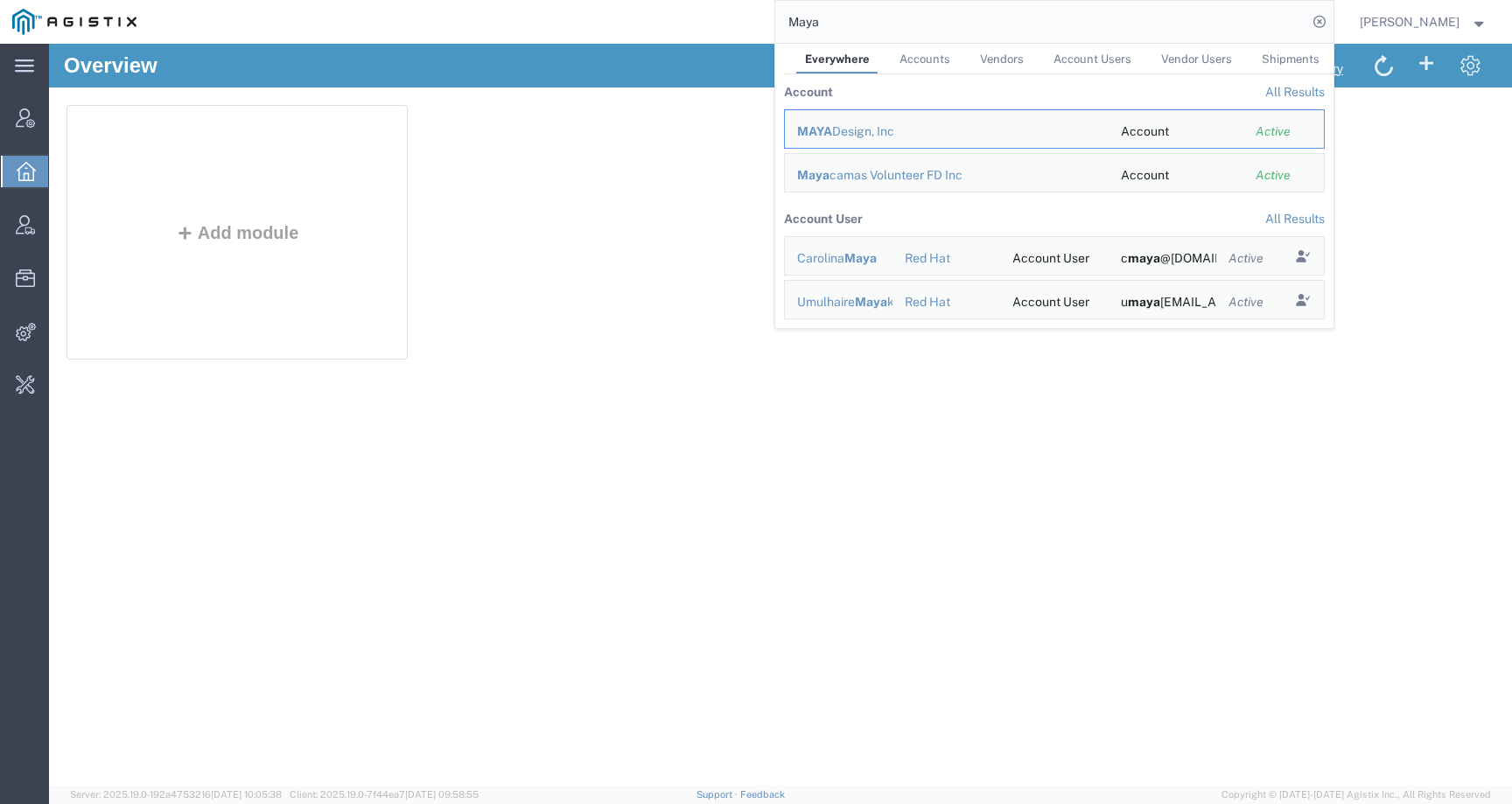
click at [711, 237] on div "Add module" at bounding box center [780, 237] width 1428 height 263
drag, startPoint x: 955, startPoint y: 30, endPoint x: 719, endPoint y: 20, distance: 236.2
click at [716, 23] on div "Maya Everywhere Accounts Vendors Account Users Vendor Users Shipments Account A…" at bounding box center [741, 22] width 1184 height 44
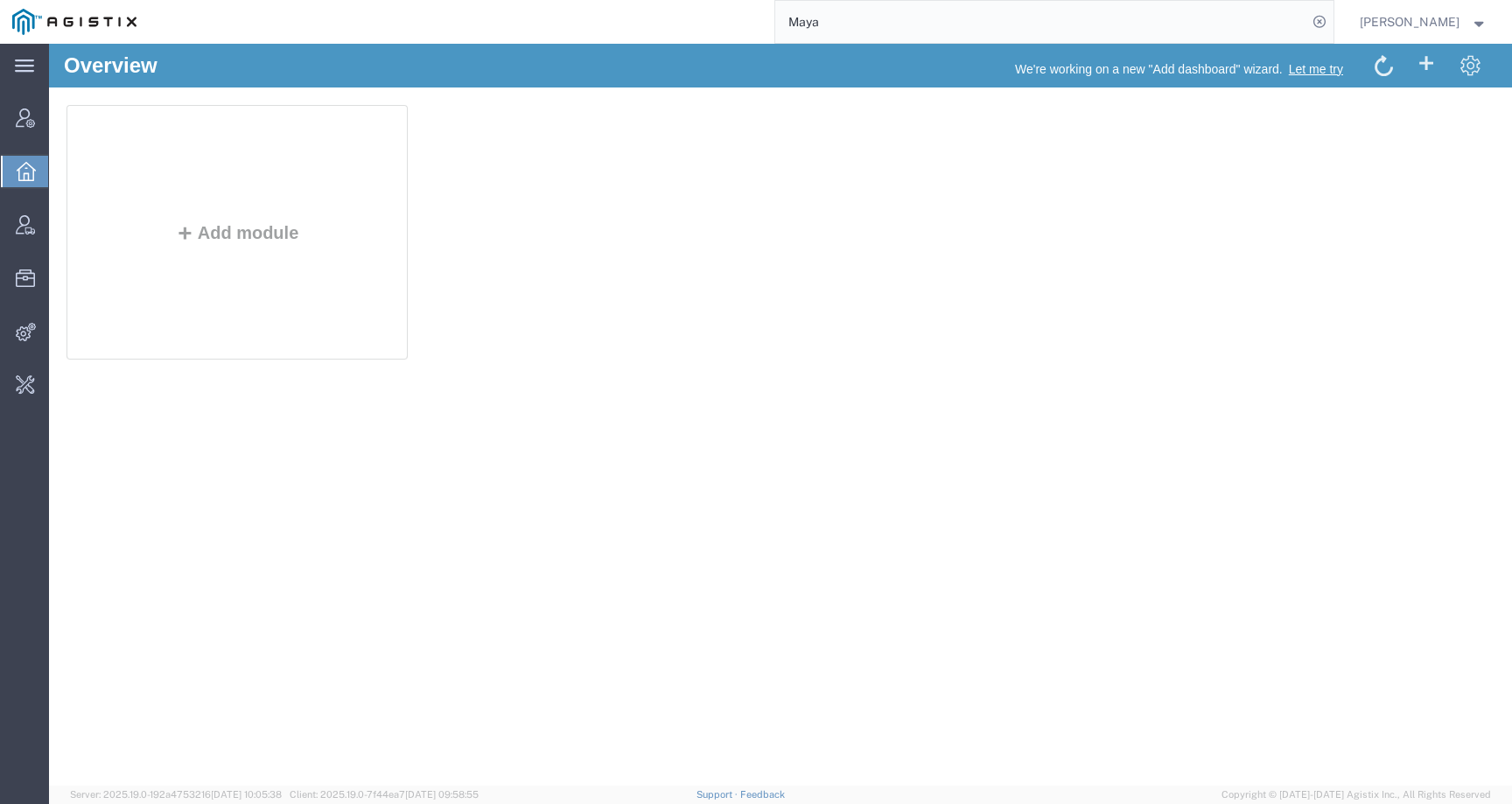
paste input "56776354"
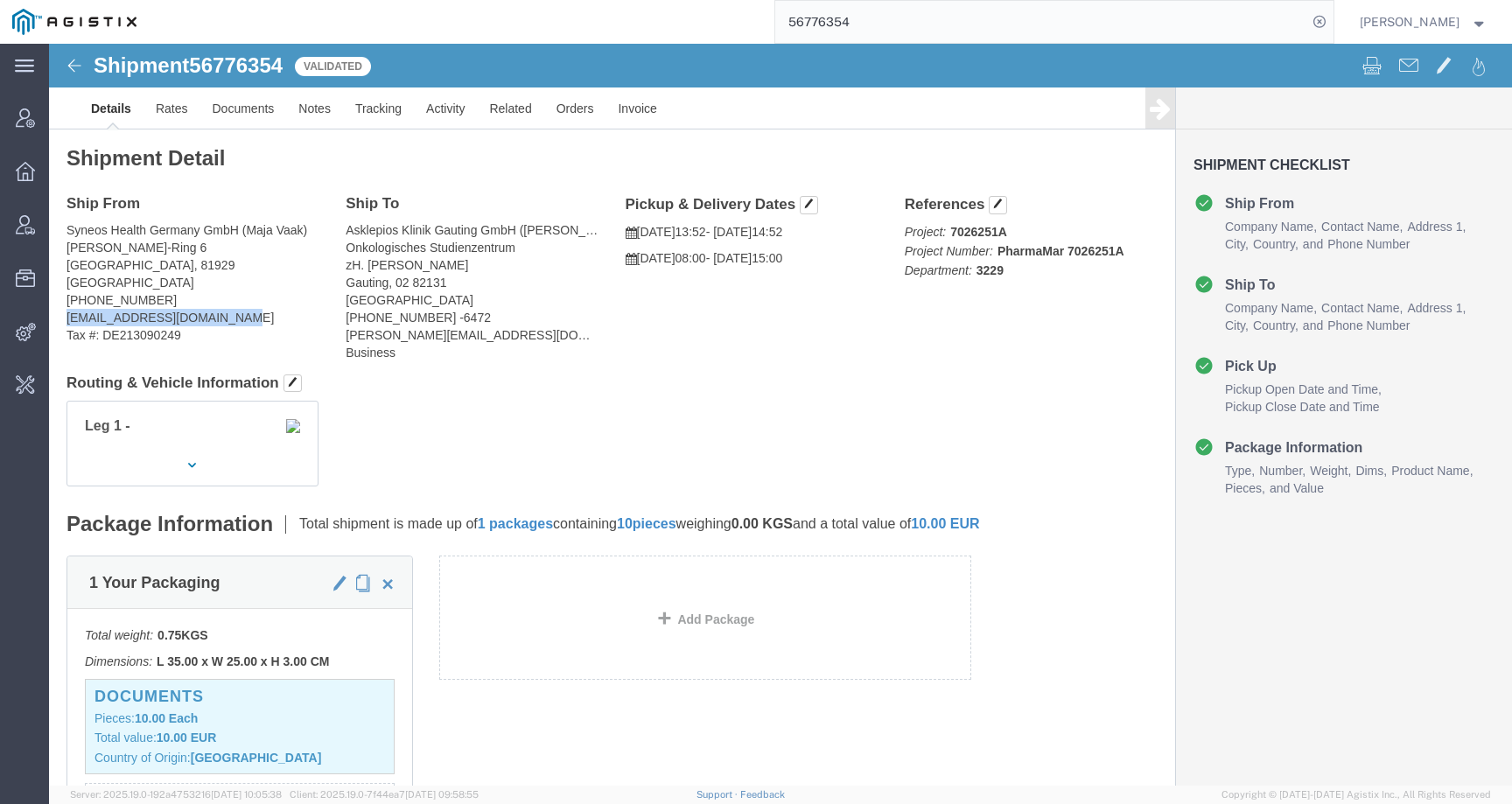
drag, startPoint x: 17, startPoint y: 274, endPoint x: 207, endPoint y: 274, distance: 190.0
click address "Syneos Health Germany GmbH ([PERSON_NAME]) Stefan-[STREET_ADDRESS] [PHONE_NUMBE…"
copy address "[EMAIL_ADDRESS][DOMAIN_NAME]"
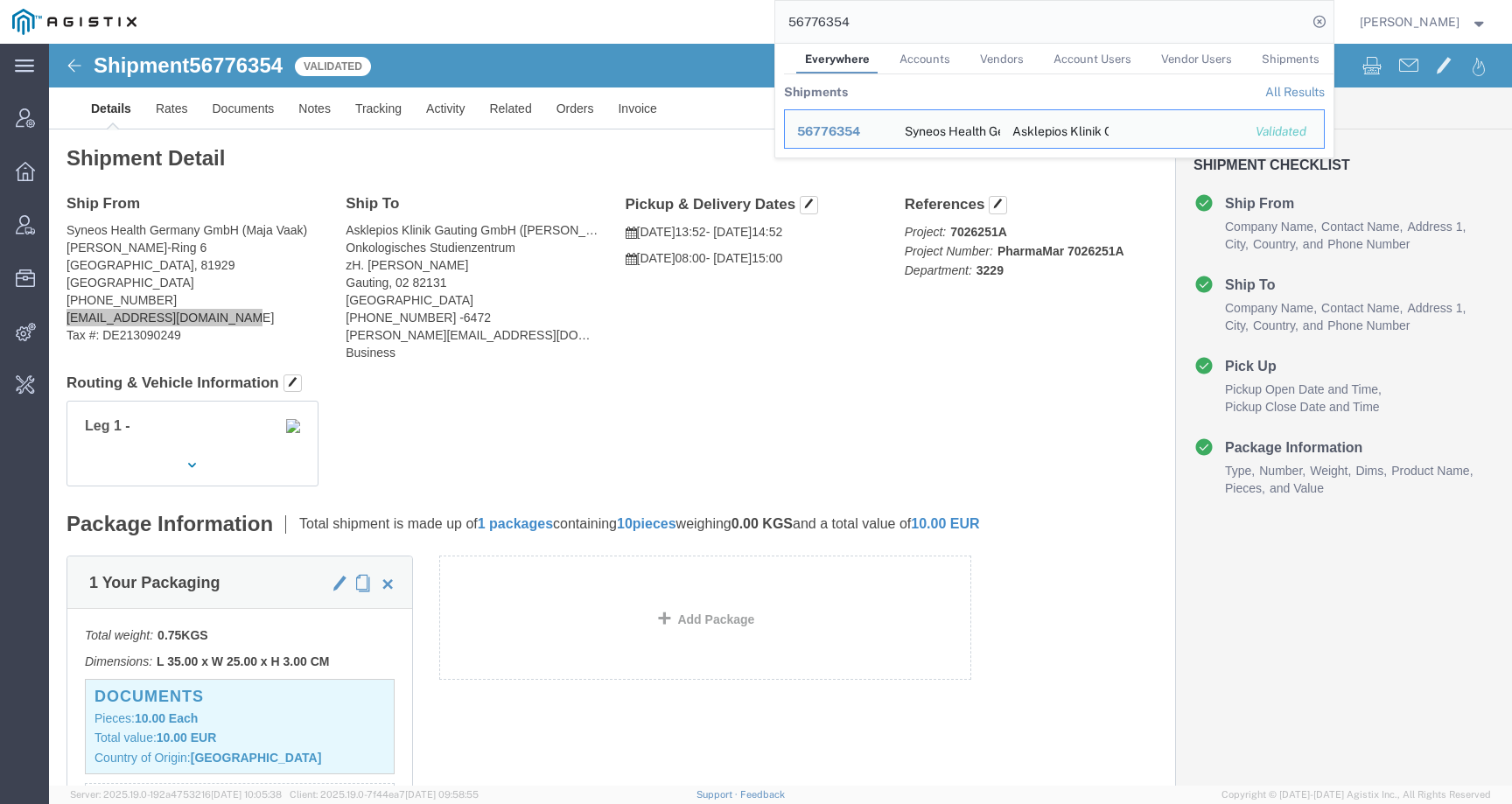
drag, startPoint x: 900, startPoint y: 25, endPoint x: 731, endPoint y: 25, distance: 169.0
click at [734, 25] on div "56776354 Everywhere Accounts Vendors Account Users Vendor Users Shipments Shipm…" at bounding box center [741, 22] width 1184 height 44
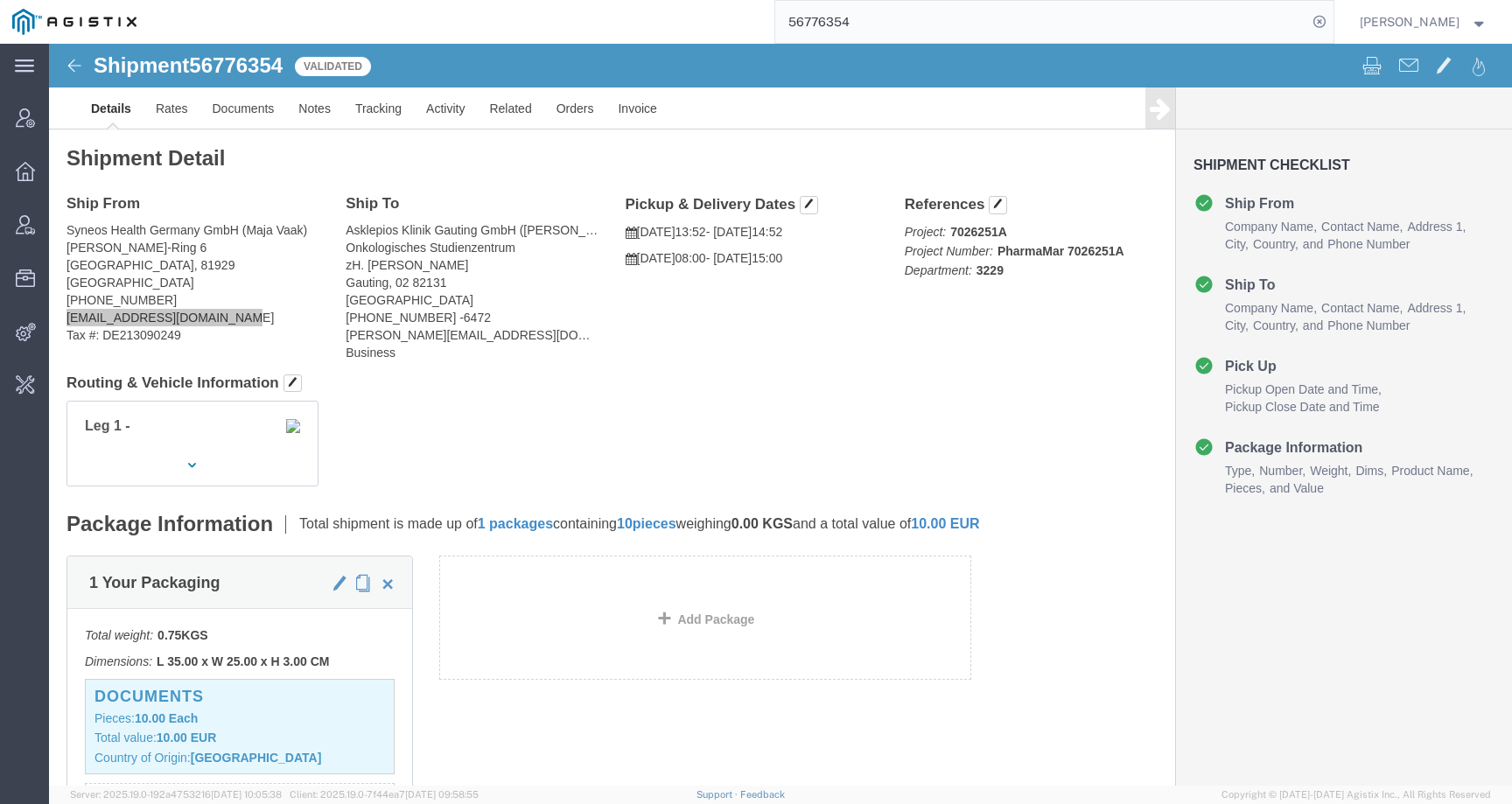
paste input "[EMAIL_ADDRESS][DOMAIN_NAME]"
type input "[EMAIL_ADDRESS][DOMAIN_NAME]"
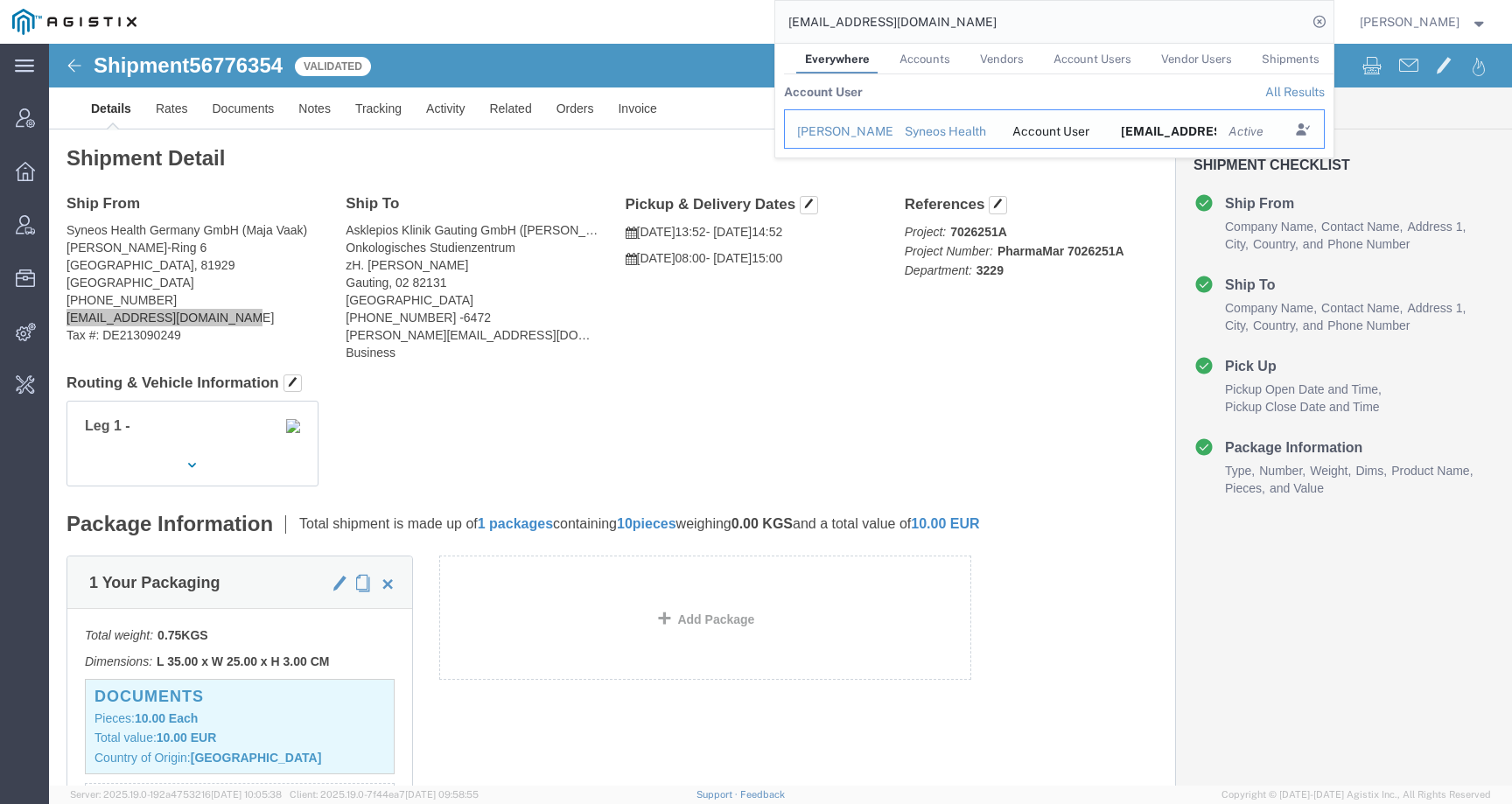
click at [819, 130] on div "[PERSON_NAME]" at bounding box center [838, 131] width 83 height 18
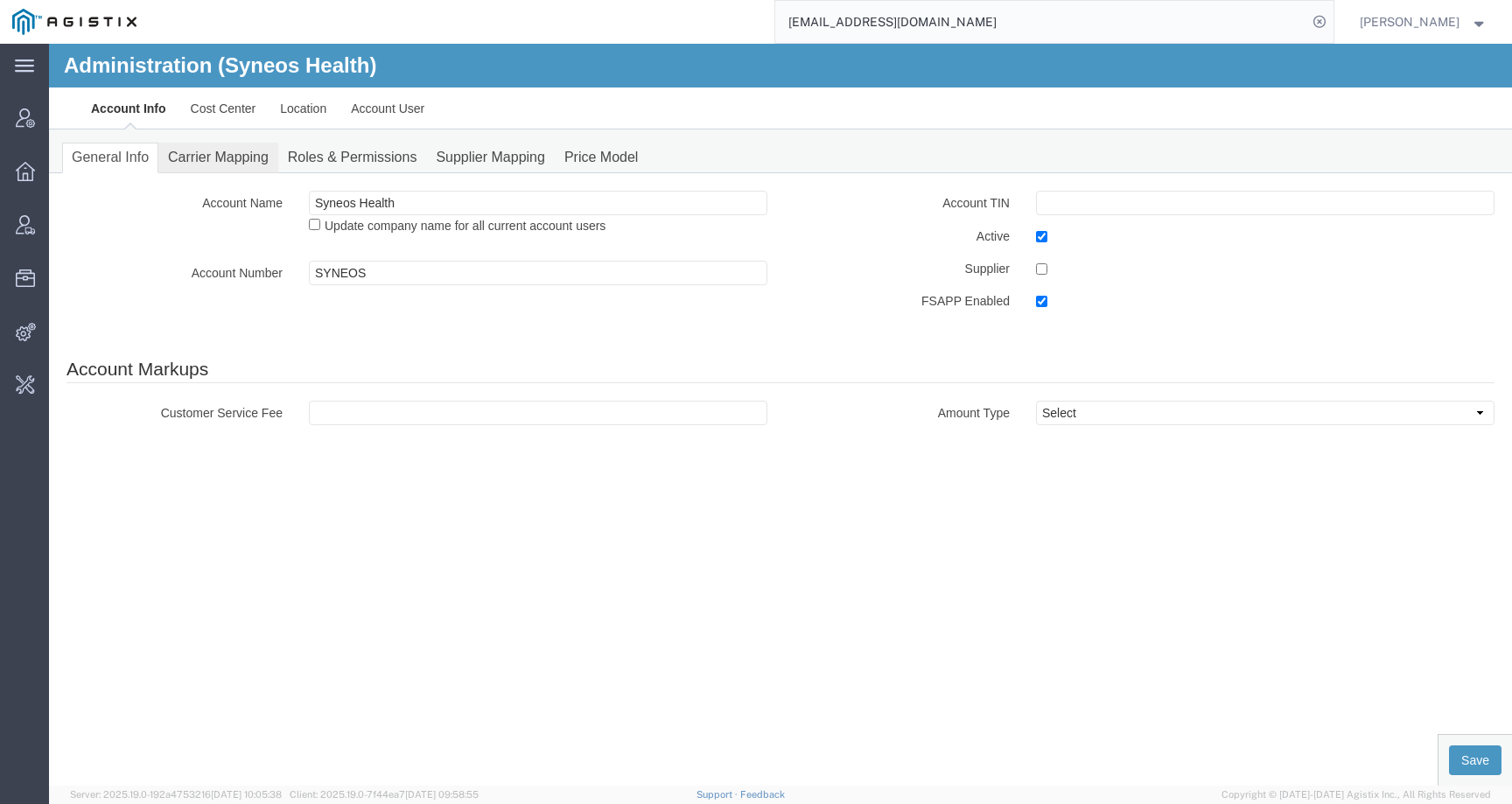
click at [256, 165] on link "Carrier Mapping" at bounding box center [218, 158] width 120 height 31
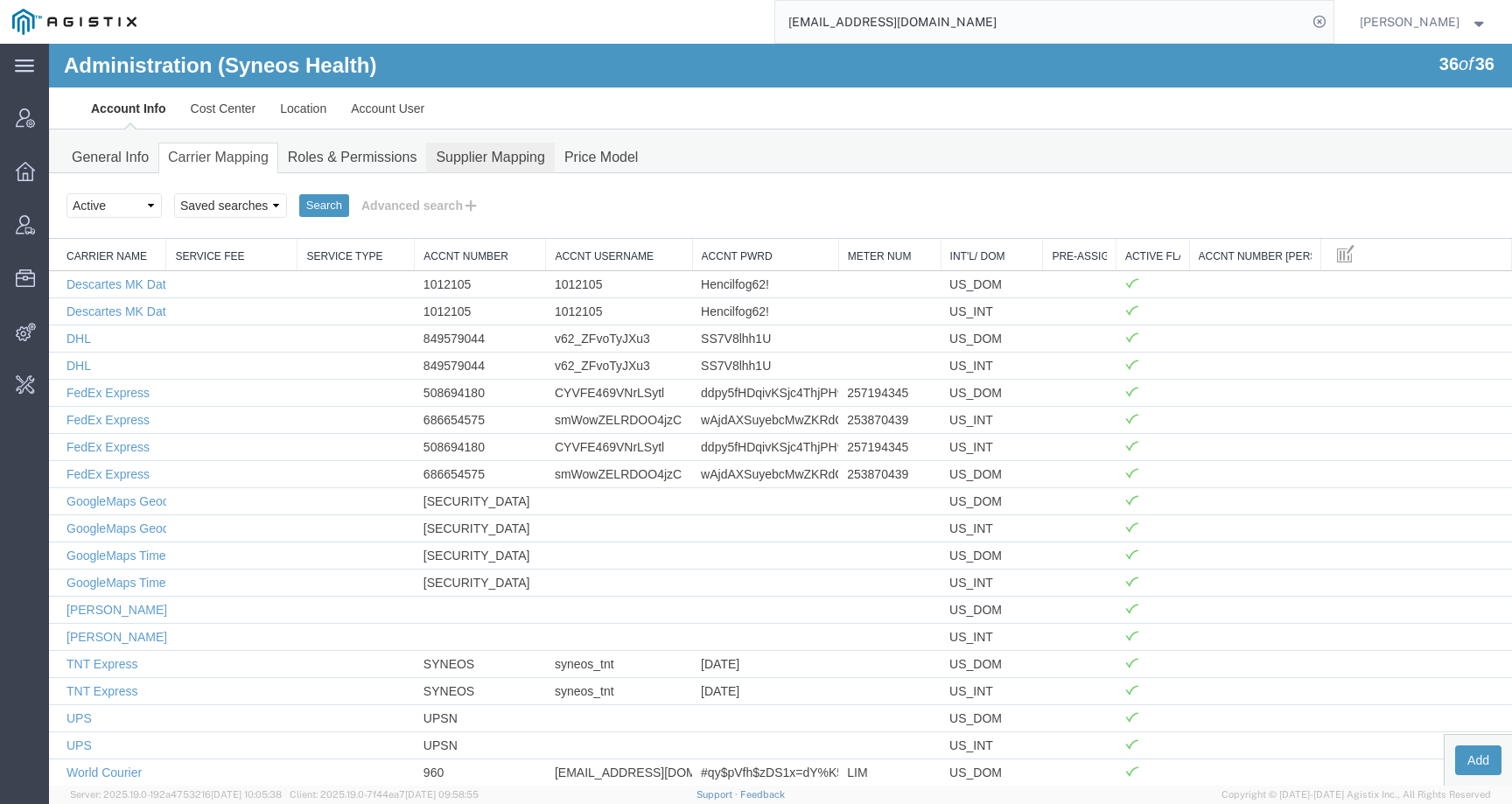
click at [490, 157] on link "Supplier Mapping" at bounding box center [491, 158] width 128 height 31
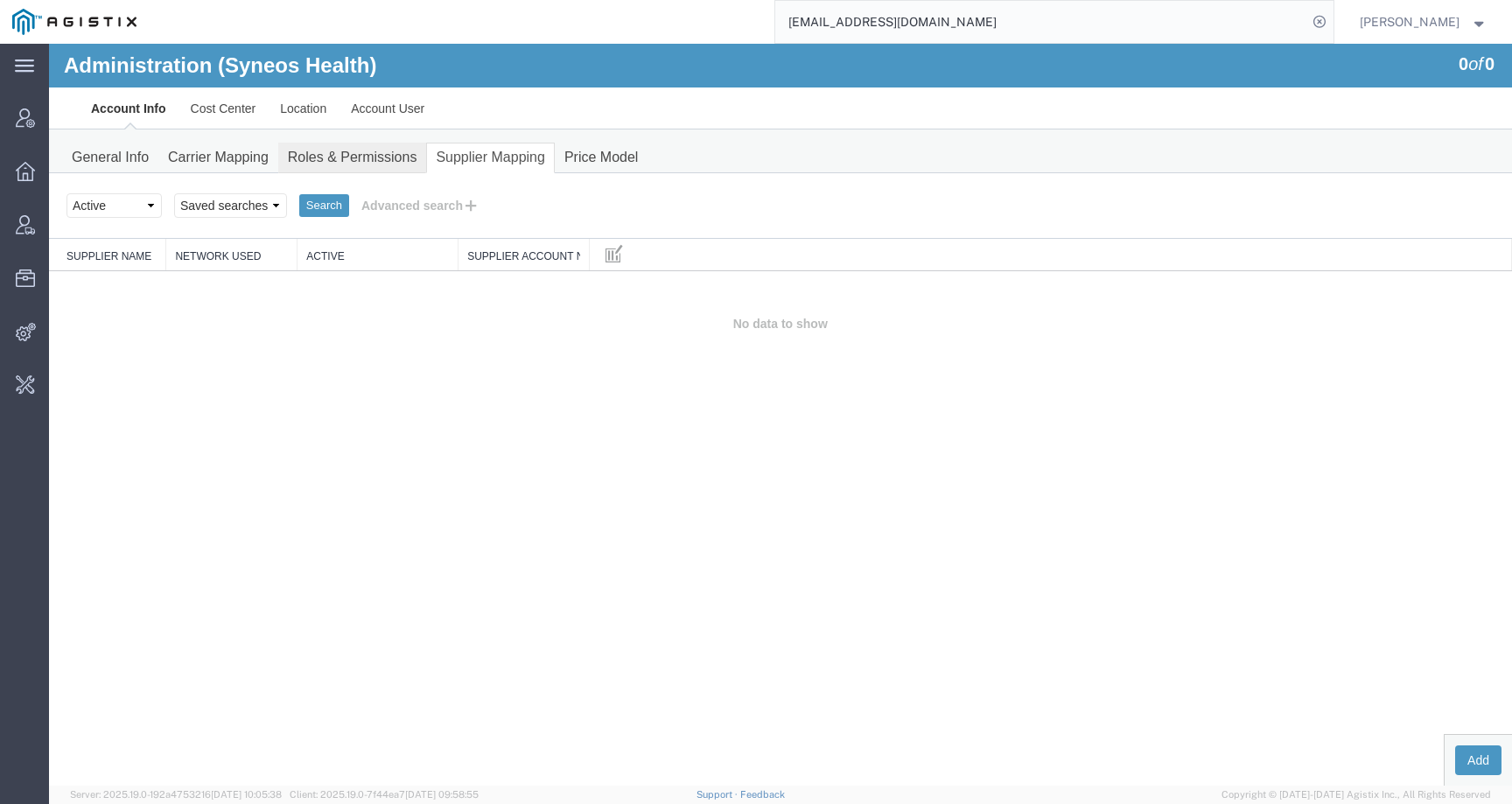
click at [376, 158] on link "Roles & Permissions" at bounding box center [352, 158] width 149 height 31
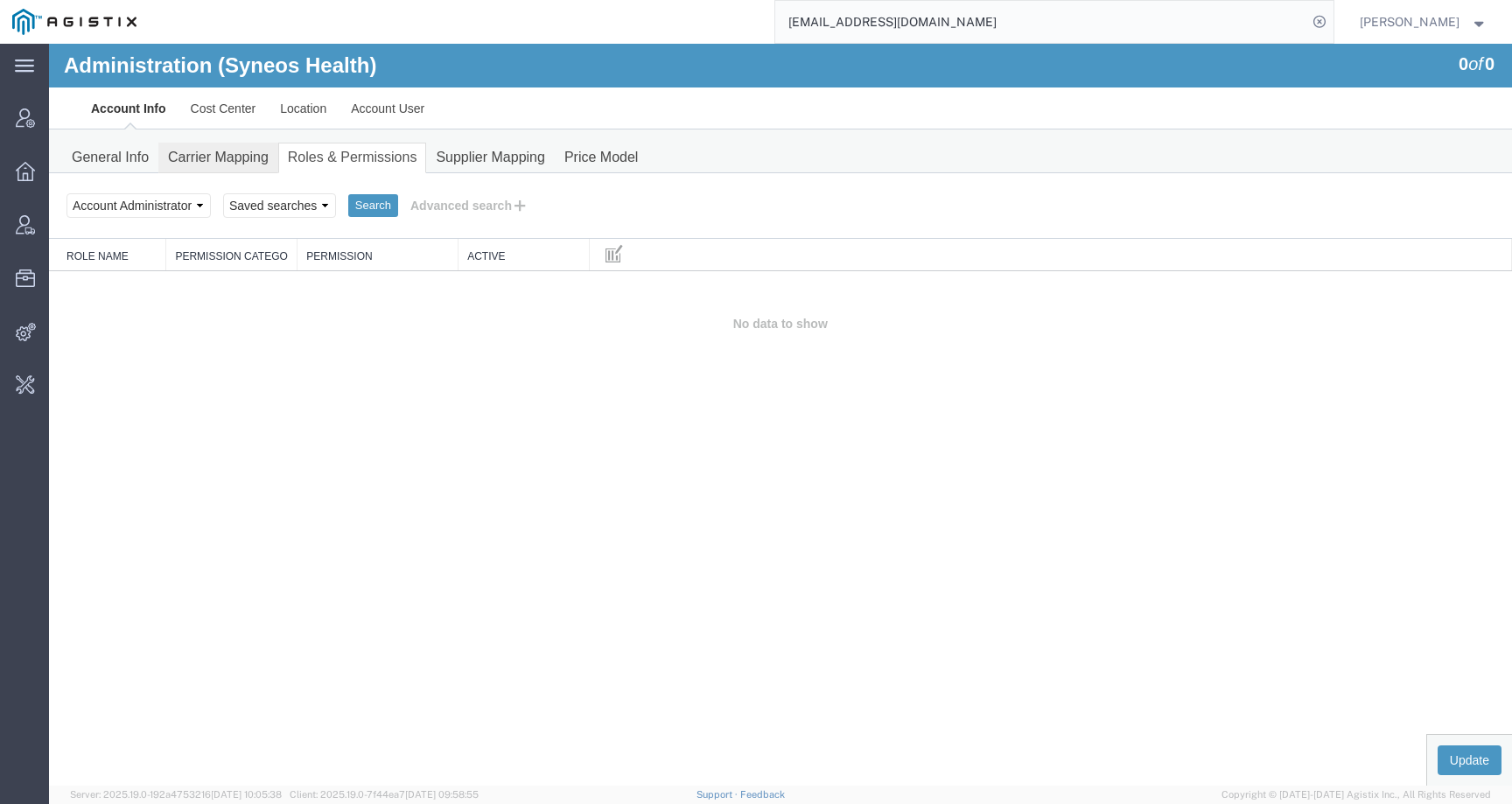
click at [203, 153] on link "Carrier Mapping" at bounding box center [218, 158] width 120 height 31
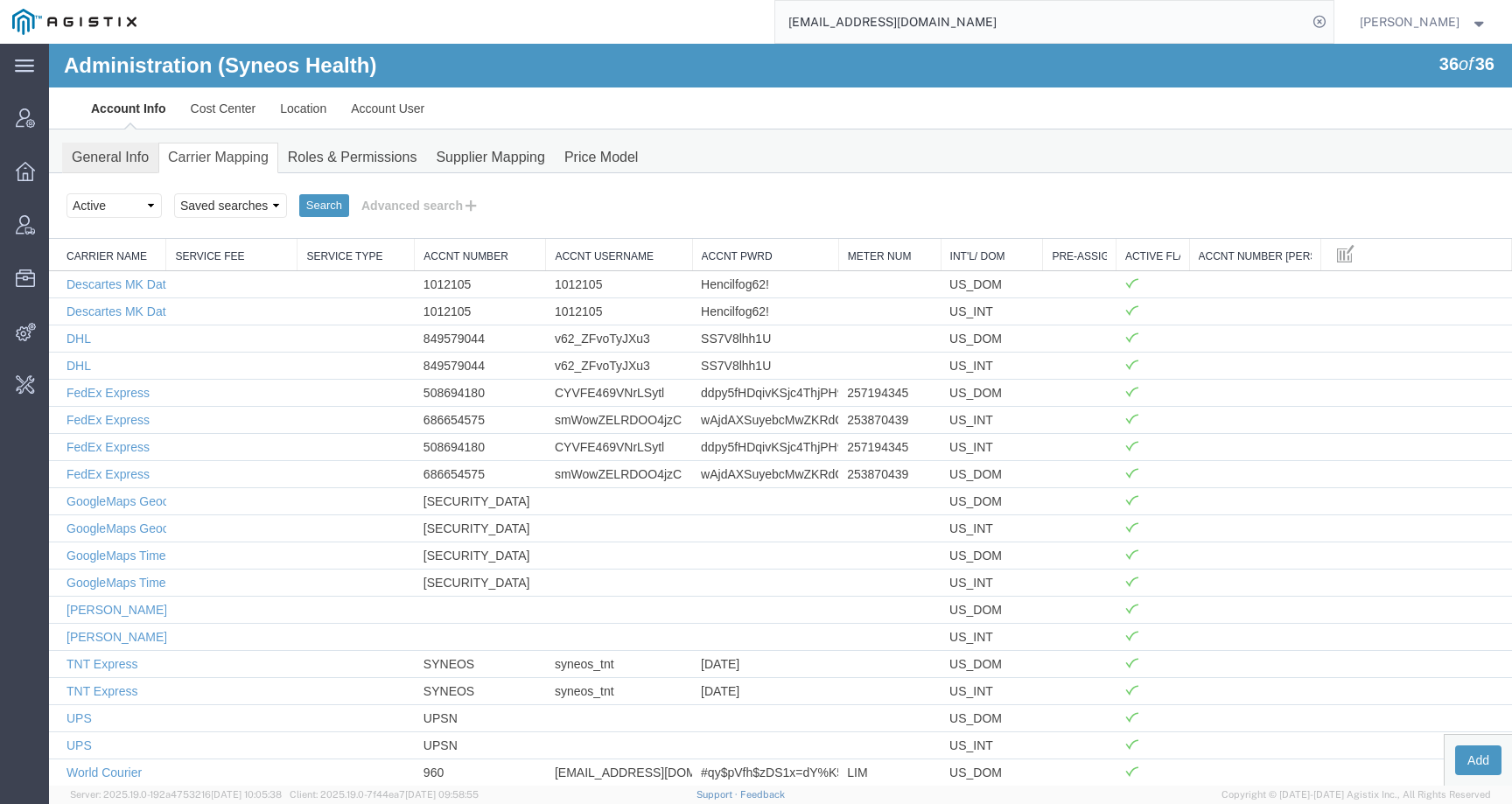
click at [103, 160] on link "General Info" at bounding box center [110, 158] width 96 height 31
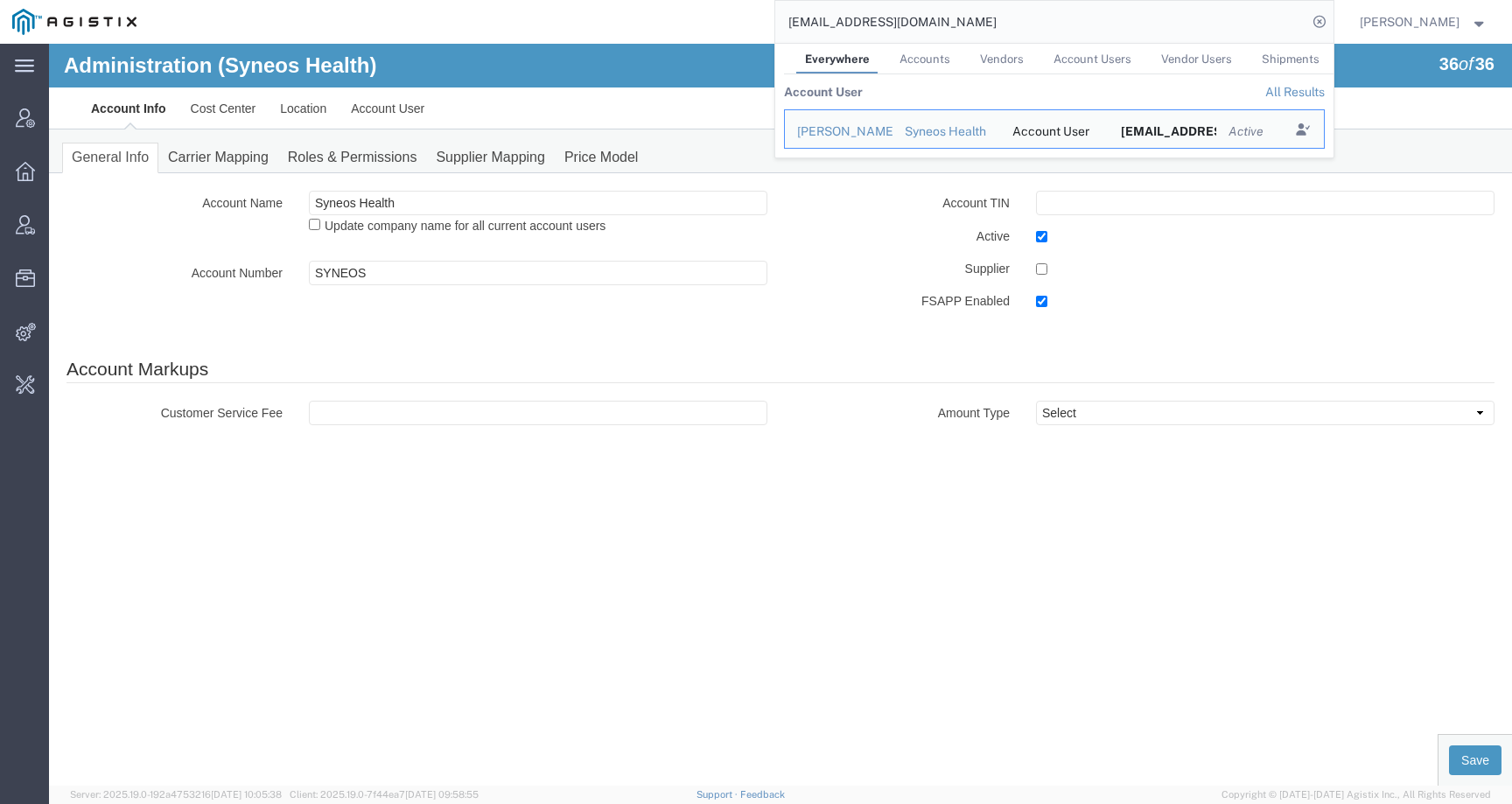
click at [964, 28] on input "[EMAIL_ADDRESS][DOMAIN_NAME]" at bounding box center [1041, 22] width 532 height 42
click at [836, 129] on div "[PERSON_NAME]" at bounding box center [838, 131] width 83 height 18
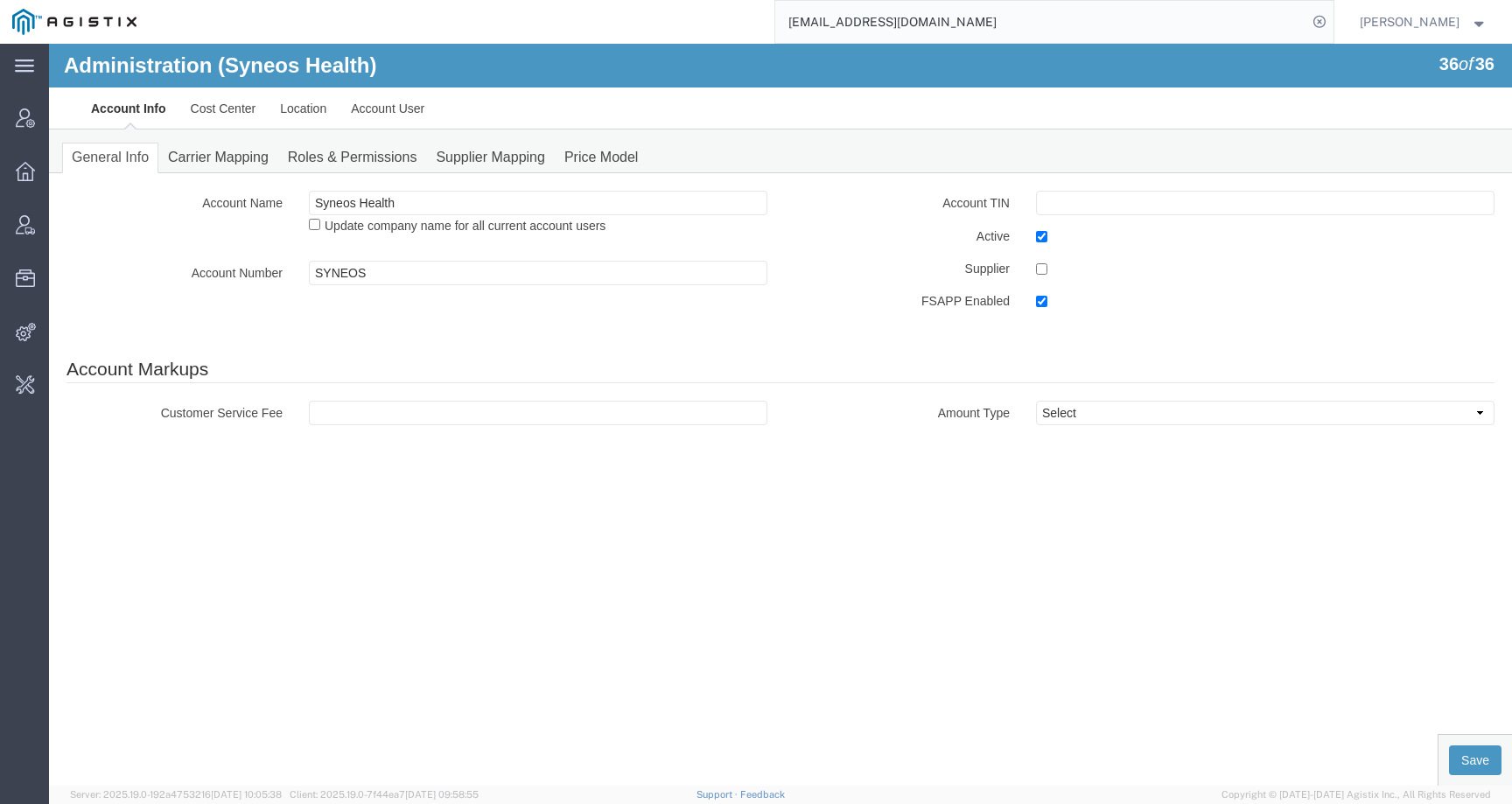
click at [1019, 23] on input "[EMAIL_ADDRESS][DOMAIN_NAME]" at bounding box center [1041, 22] width 532 height 42
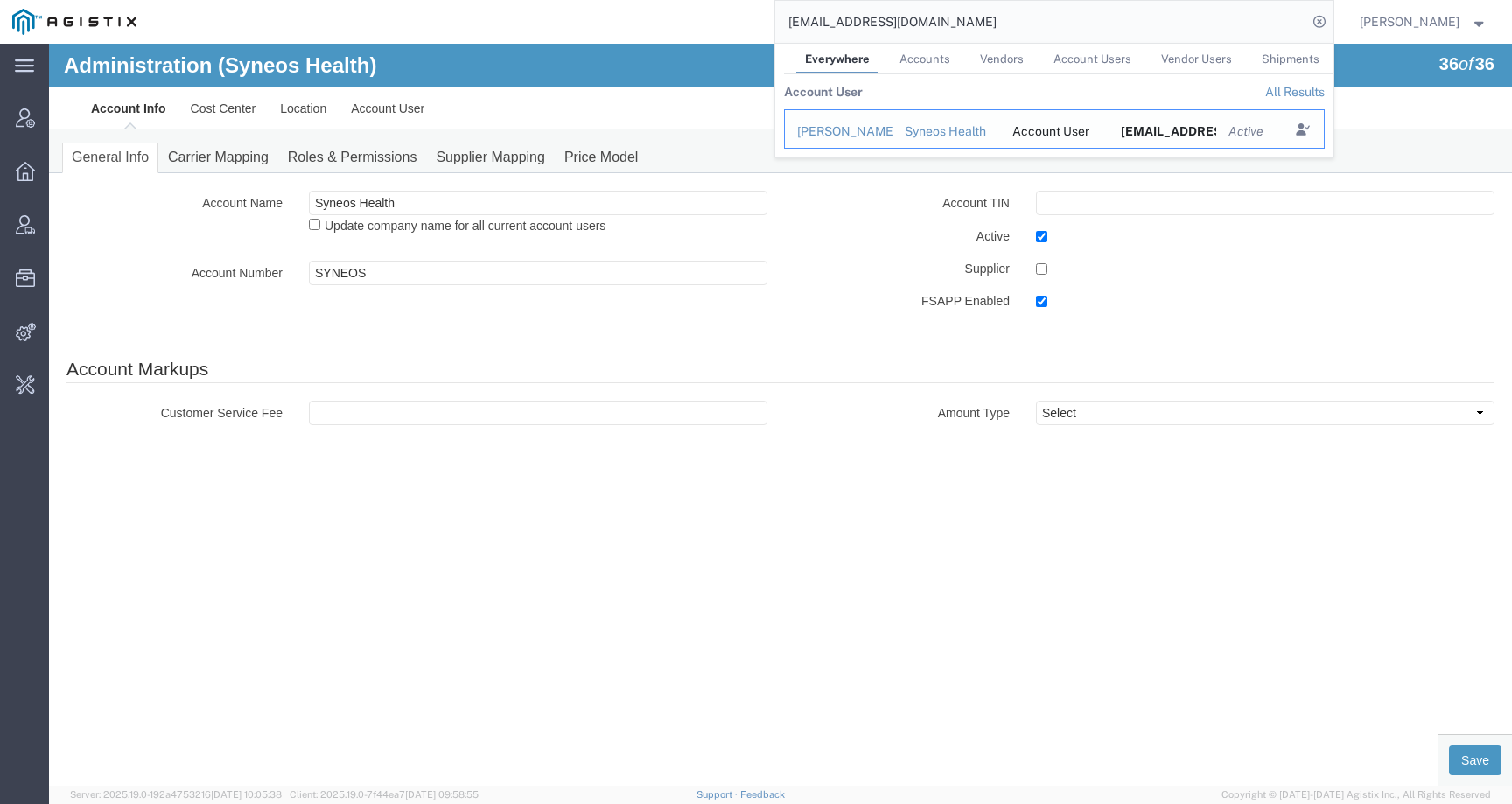
click at [861, 134] on div "[PERSON_NAME]" at bounding box center [838, 131] width 83 height 18
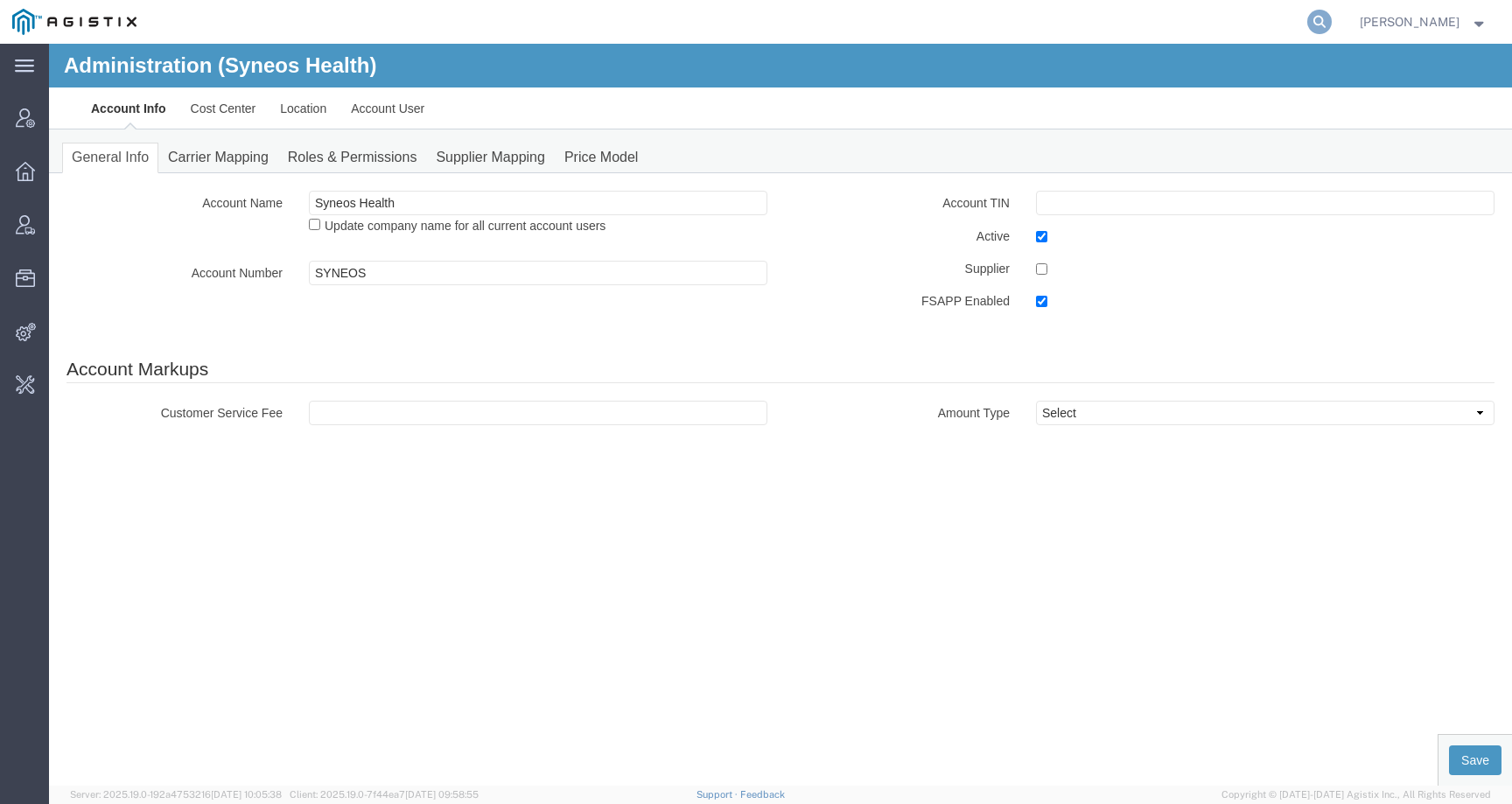
click at [1332, 28] on icon at bounding box center [1319, 22] width 25 height 25
click at [1277, 27] on input "search" at bounding box center [1041, 22] width 532 height 42
paste input "maja.vaak@syneoshealth.com"
type input "maja.vaak@syneoshealth.com"
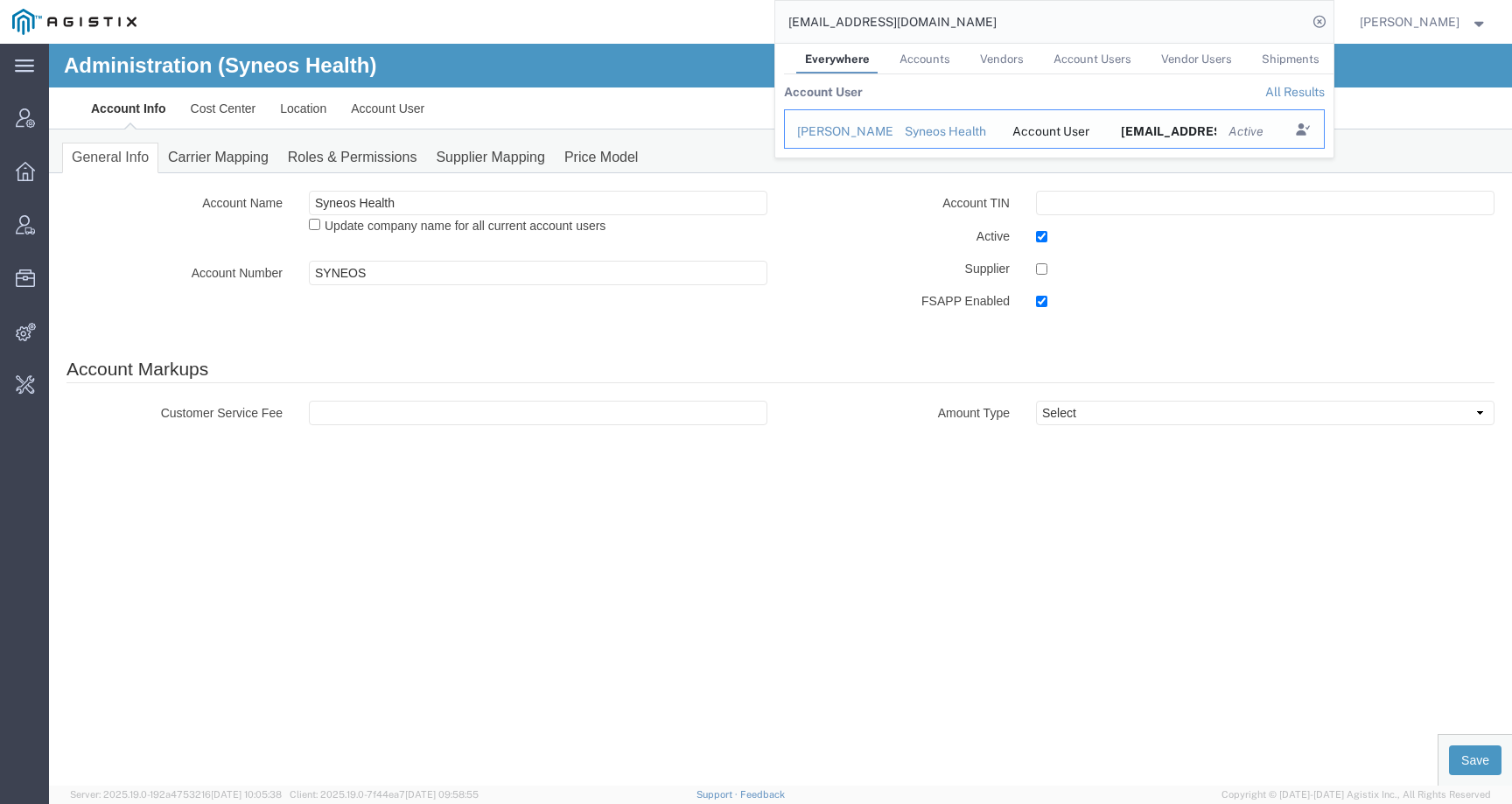
click at [844, 135] on div "[PERSON_NAME]" at bounding box center [838, 131] width 83 height 18
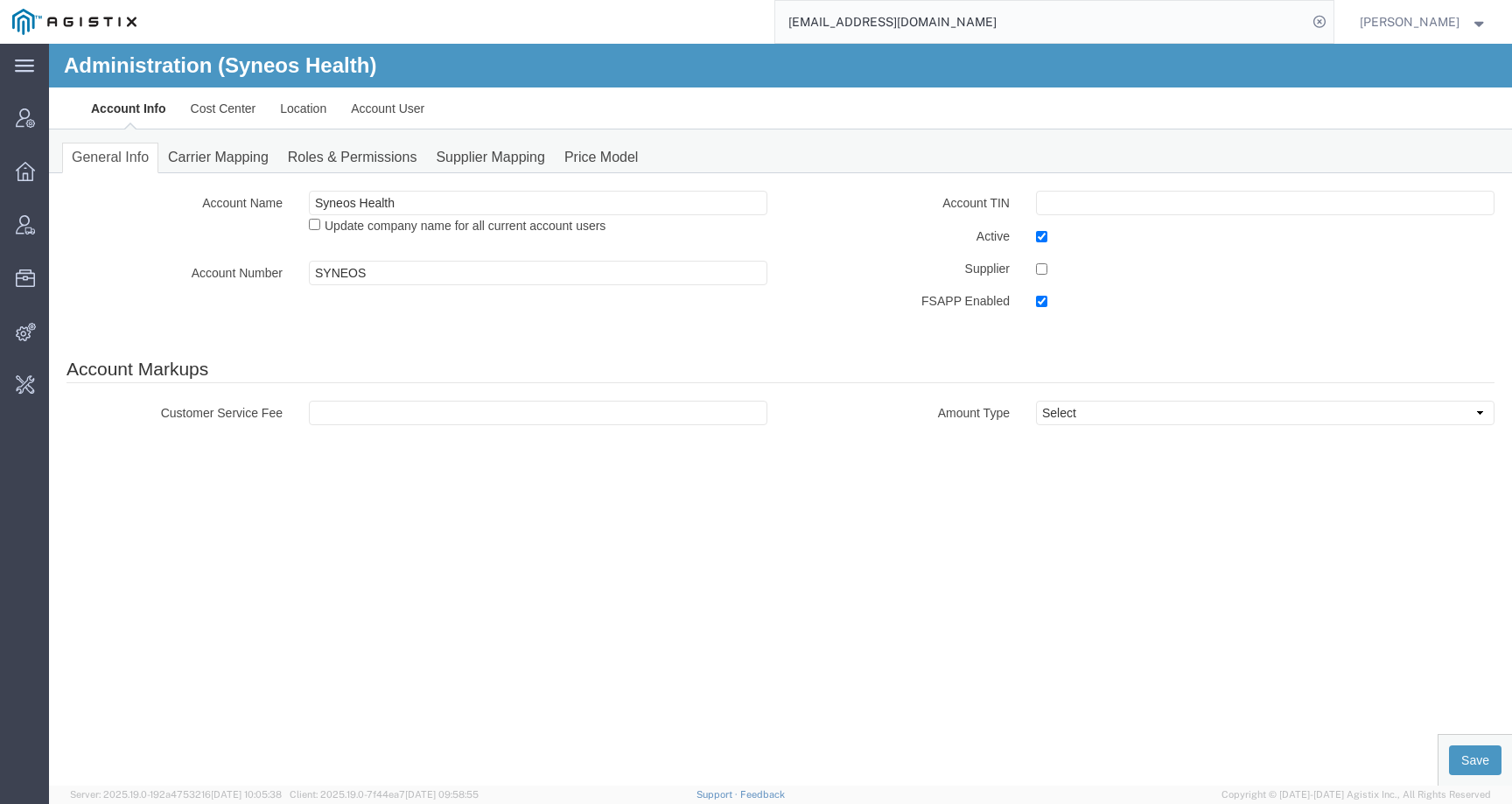
click at [980, 12] on input "[EMAIL_ADDRESS][DOMAIN_NAME]" at bounding box center [1041, 22] width 532 height 42
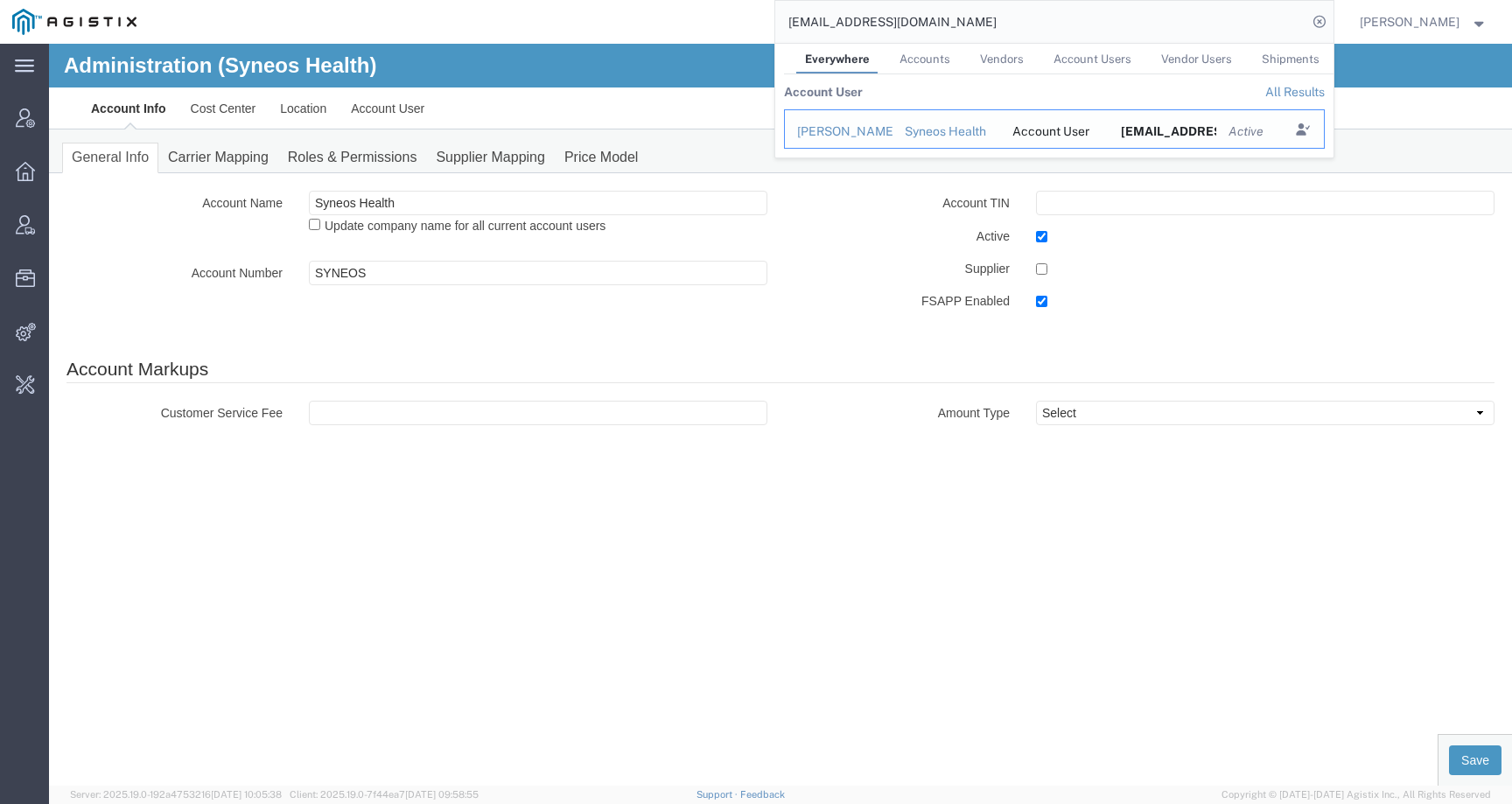
click at [831, 136] on div "[PERSON_NAME]" at bounding box center [838, 131] width 83 height 18
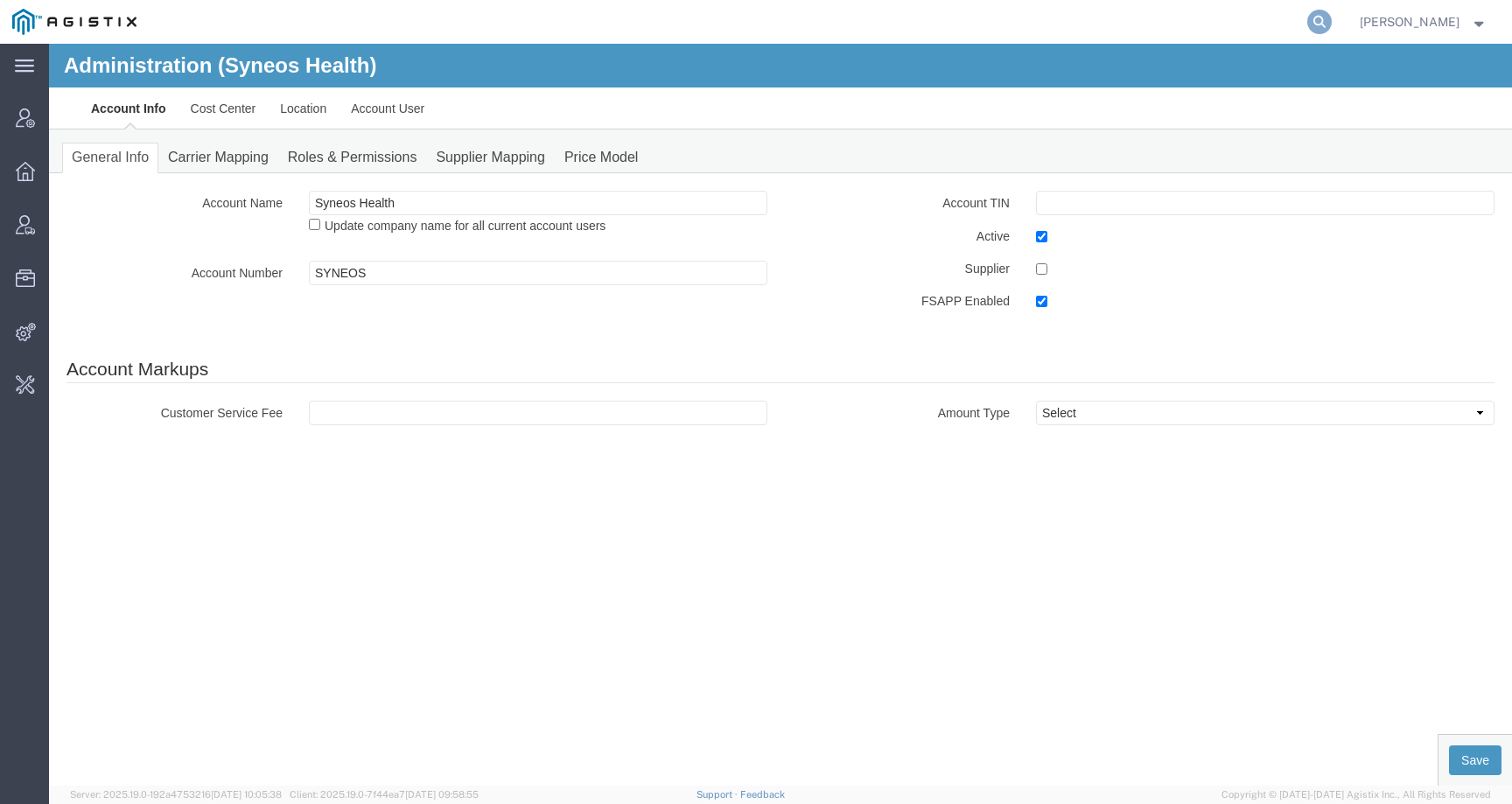
click at [1332, 23] on icon at bounding box center [1319, 22] width 25 height 25
click at [1265, 23] on input "search" at bounding box center [1041, 22] width 532 height 42
paste input "[EMAIL_ADDRESS][DOMAIN_NAME]"
type input "[EMAIL_ADDRESS][DOMAIN_NAME]"
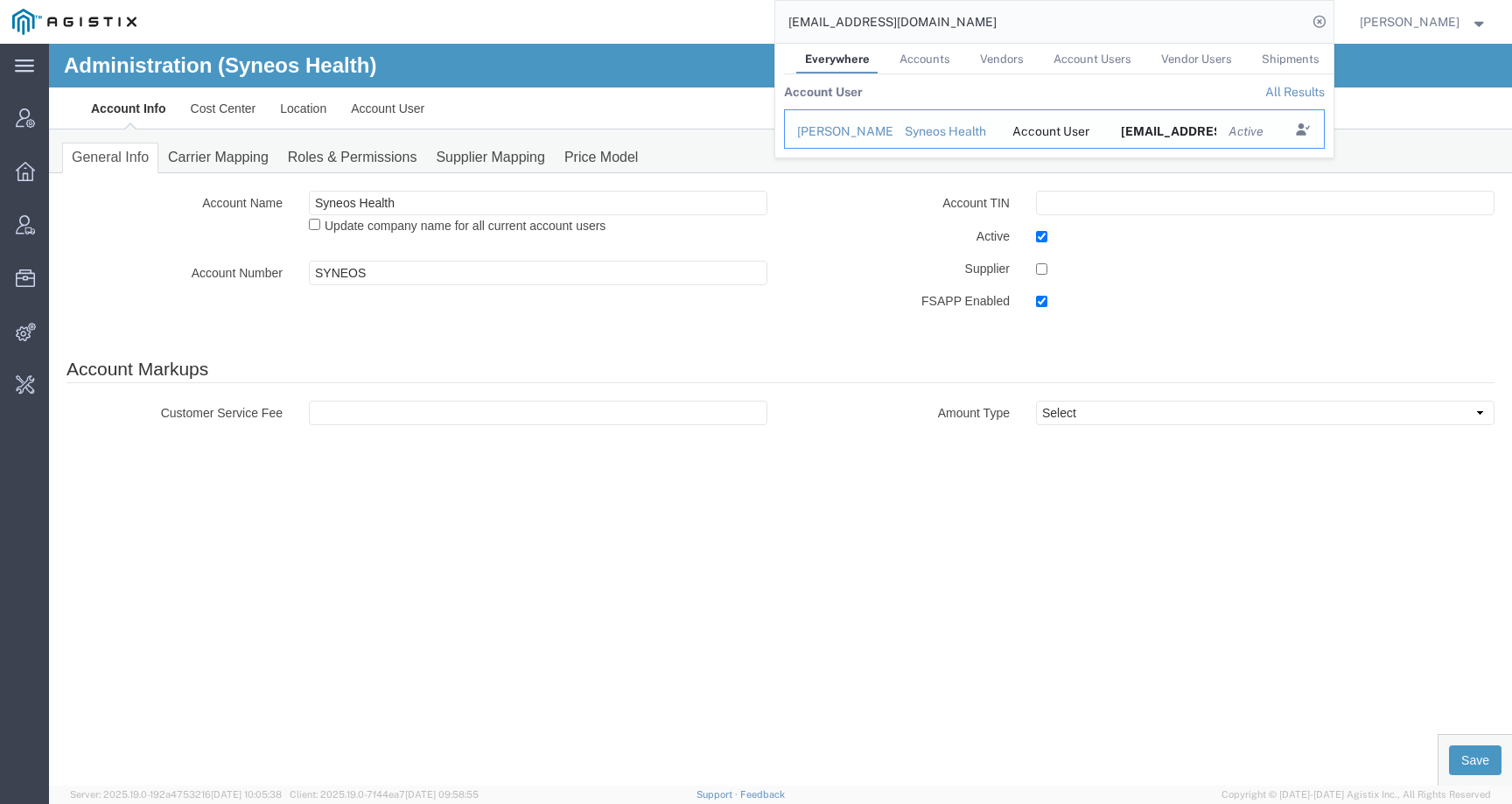
click at [834, 134] on div "[PERSON_NAME]" at bounding box center [838, 131] width 83 height 18
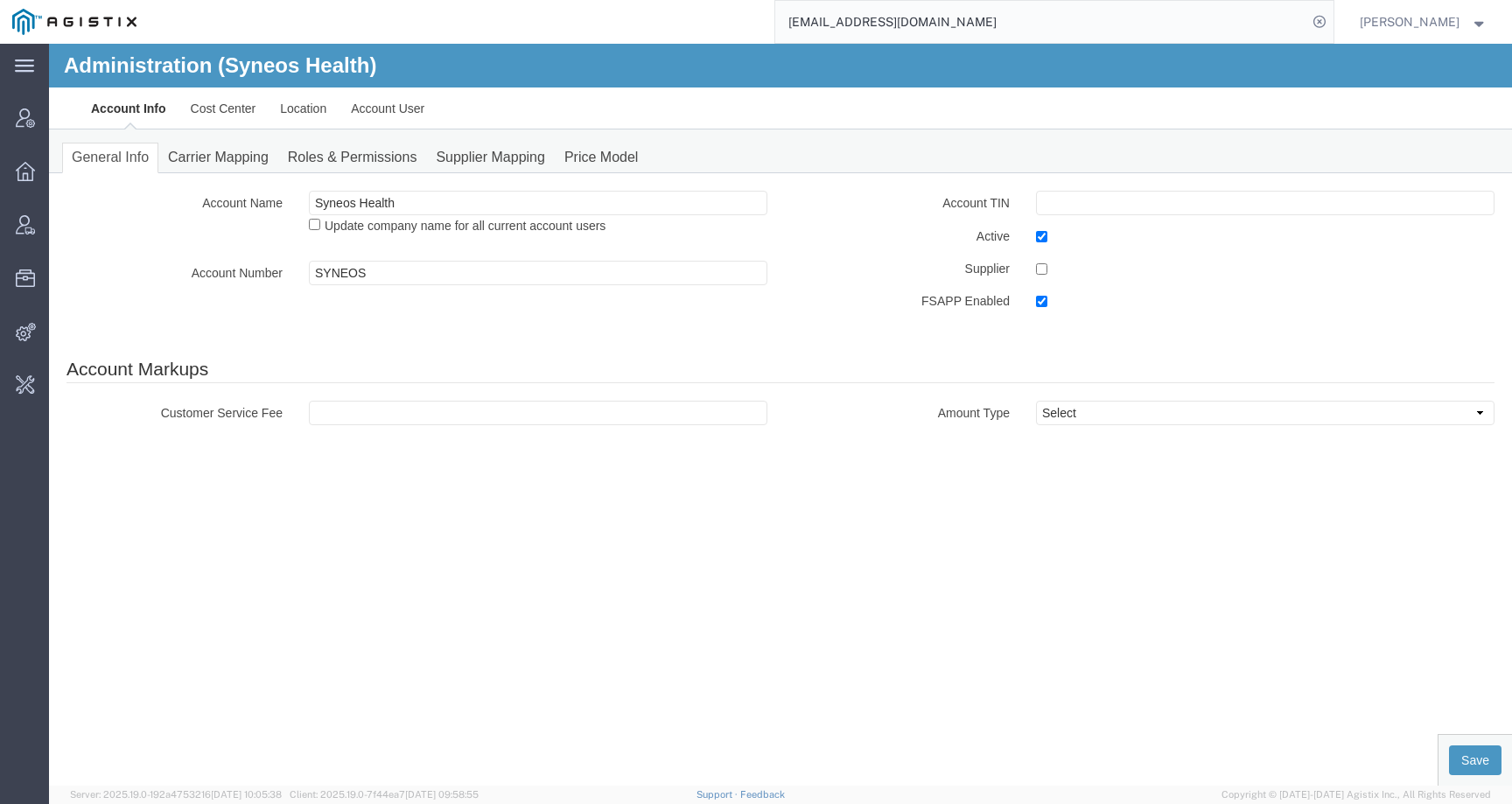
click at [874, 33] on input "[EMAIL_ADDRESS][DOMAIN_NAME]" at bounding box center [1041, 22] width 532 height 42
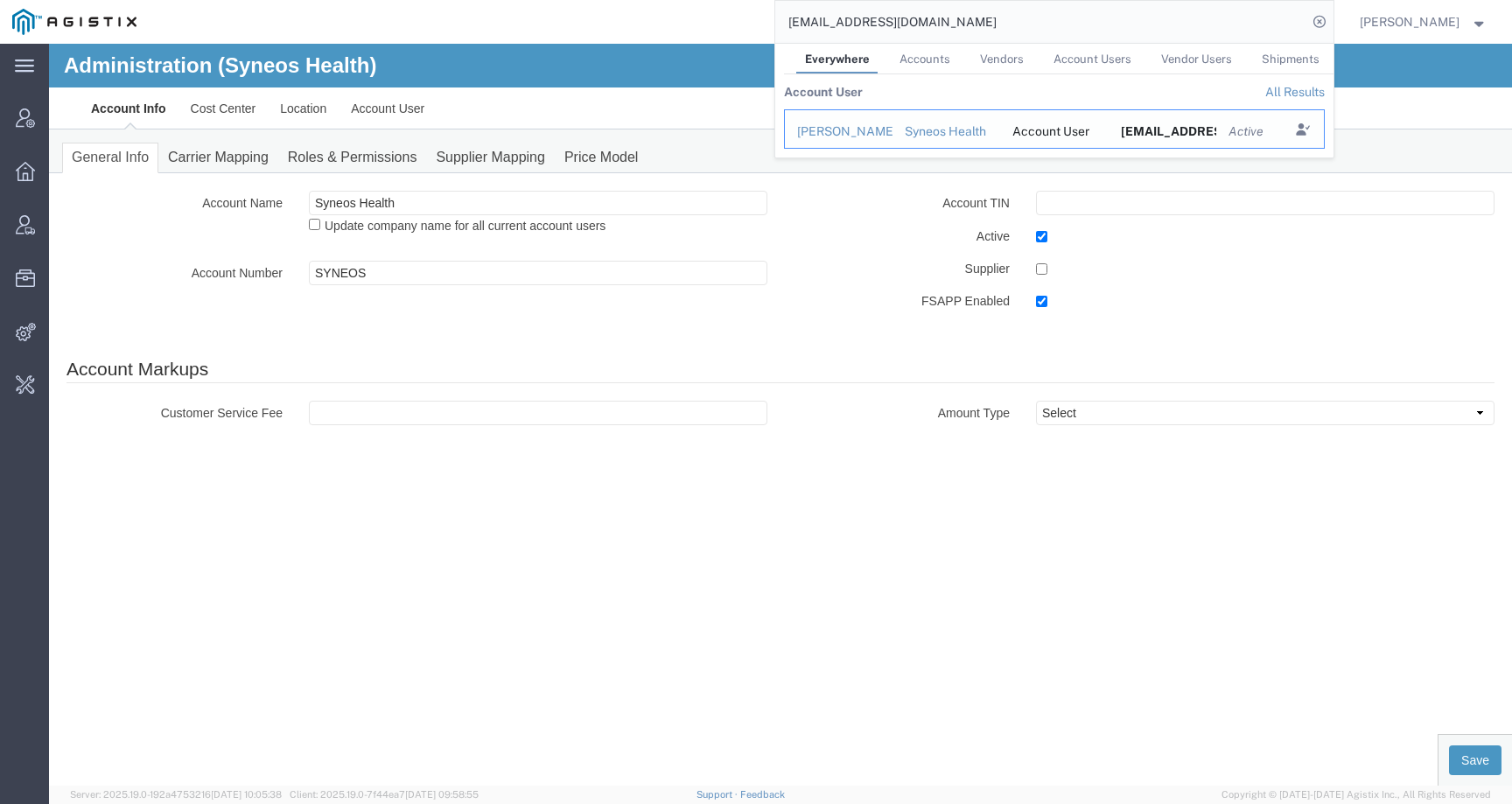
click at [1052, 125] on div "Account User" at bounding box center [1054, 131] width 84 height 18
click at [859, 130] on div "[PERSON_NAME]" at bounding box center [838, 131] width 83 height 18
click at [1010, 24] on input "[EMAIL_ADDRESS][DOMAIN_NAME]" at bounding box center [1041, 22] width 532 height 42
click at [855, 131] on div "[PERSON_NAME]" at bounding box center [838, 131] width 83 height 18
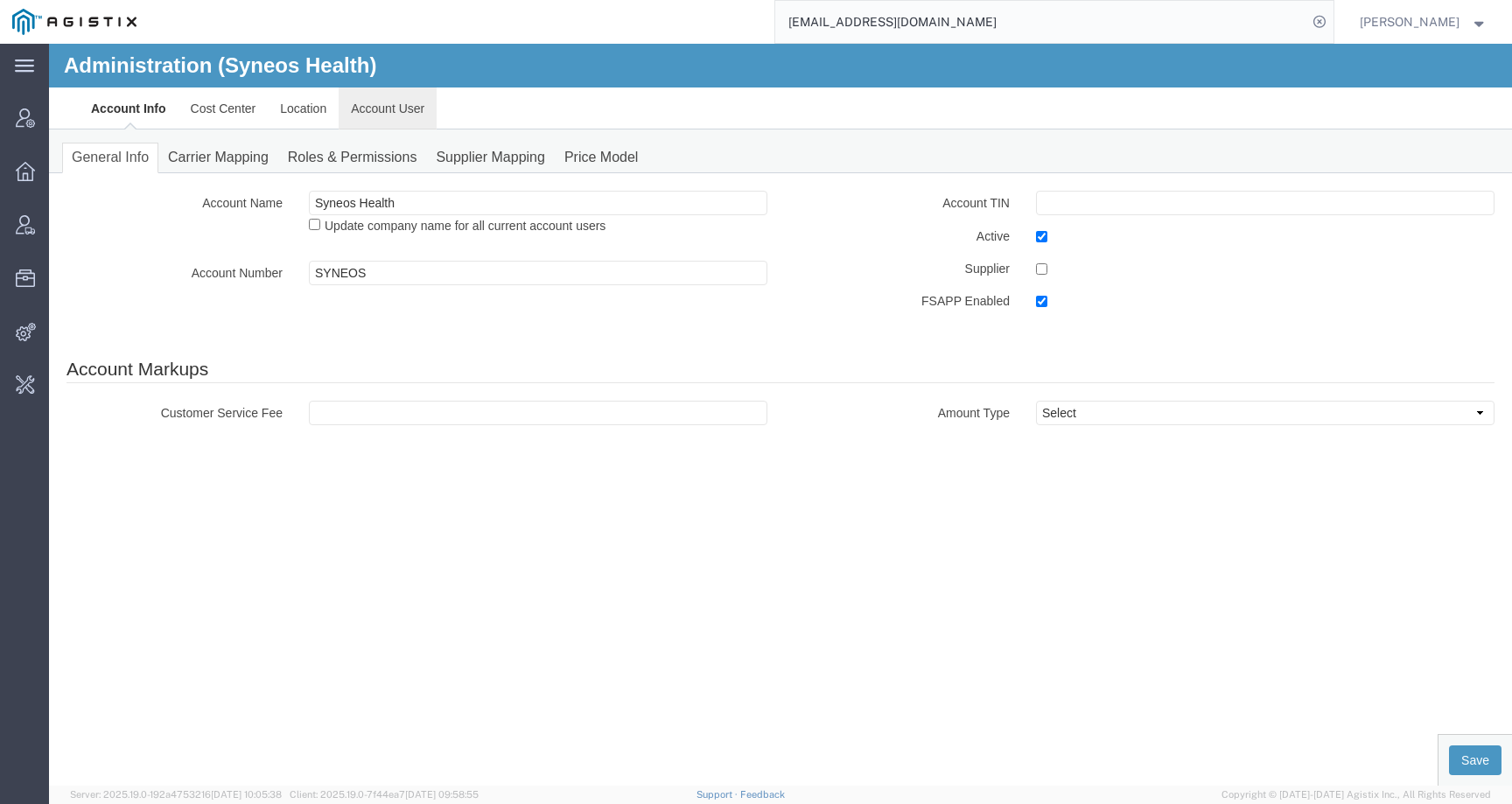
click at [416, 114] on link "Account User" at bounding box center [387, 108] width 98 height 42
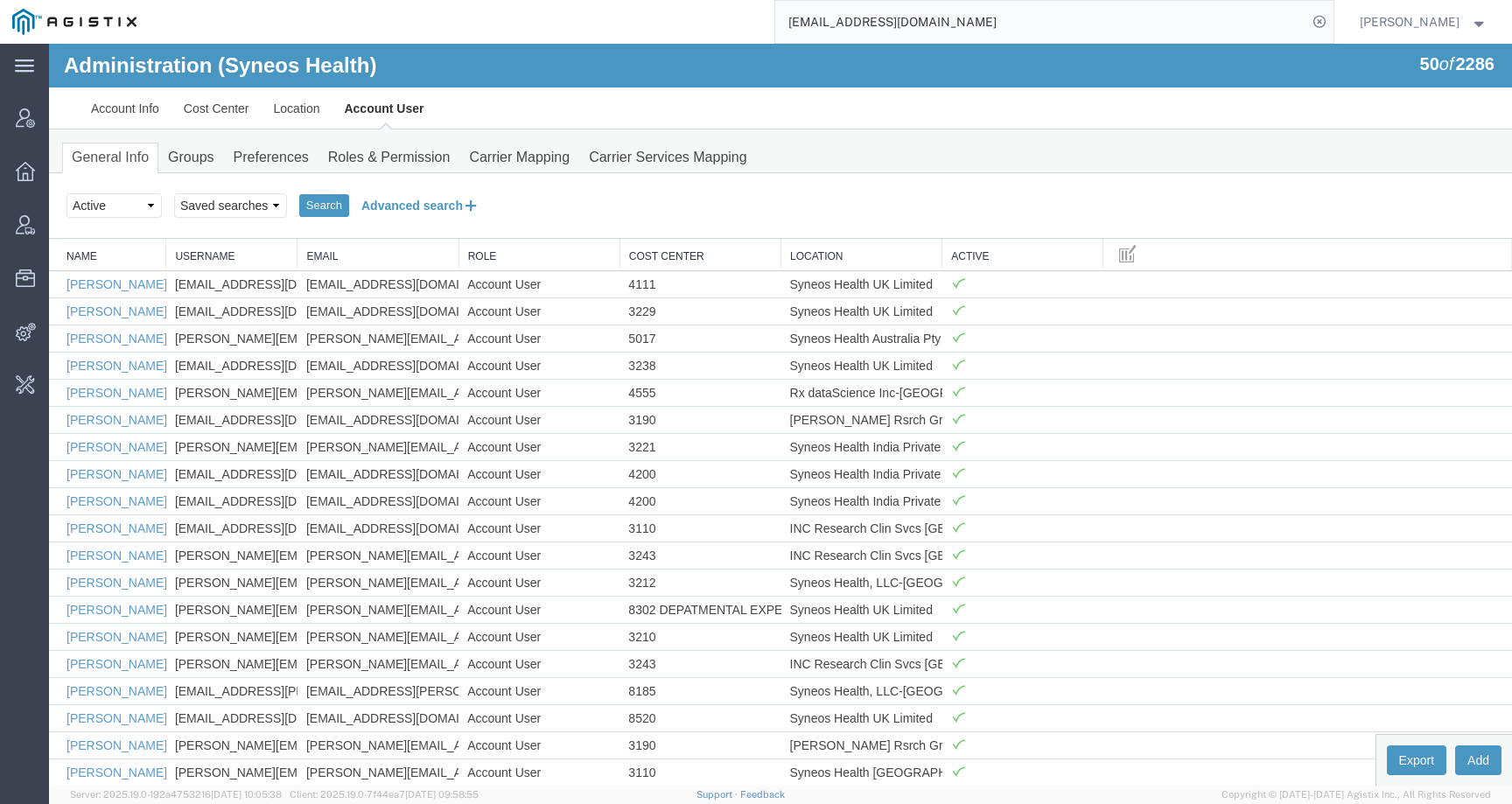
click at [416, 209] on button "Advanced search" at bounding box center [420, 205] width 143 height 30
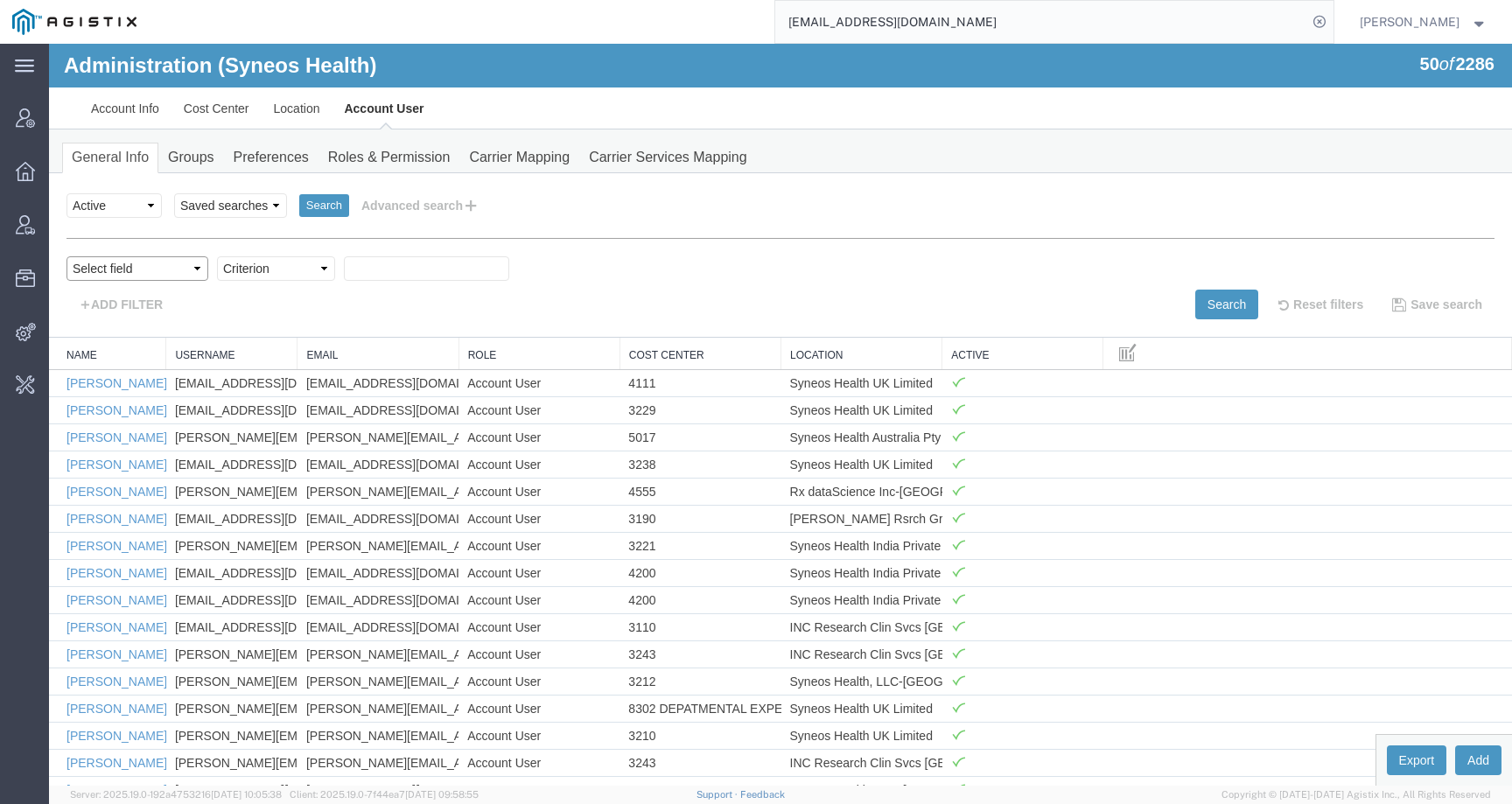
click at [86, 275] on select "Select field Cost Center Email Location Name Role Username" at bounding box center [137, 268] width 142 height 25
select select "email"
click at [66, 256] on select "Select field Cost Center Email Location Name Role Username" at bounding box center [137, 268] width 142 height 25
click at [279, 273] on select "Criterion contains does not contain is is blank is not blank starts with" at bounding box center [275, 268] width 118 height 25
select select "contains"
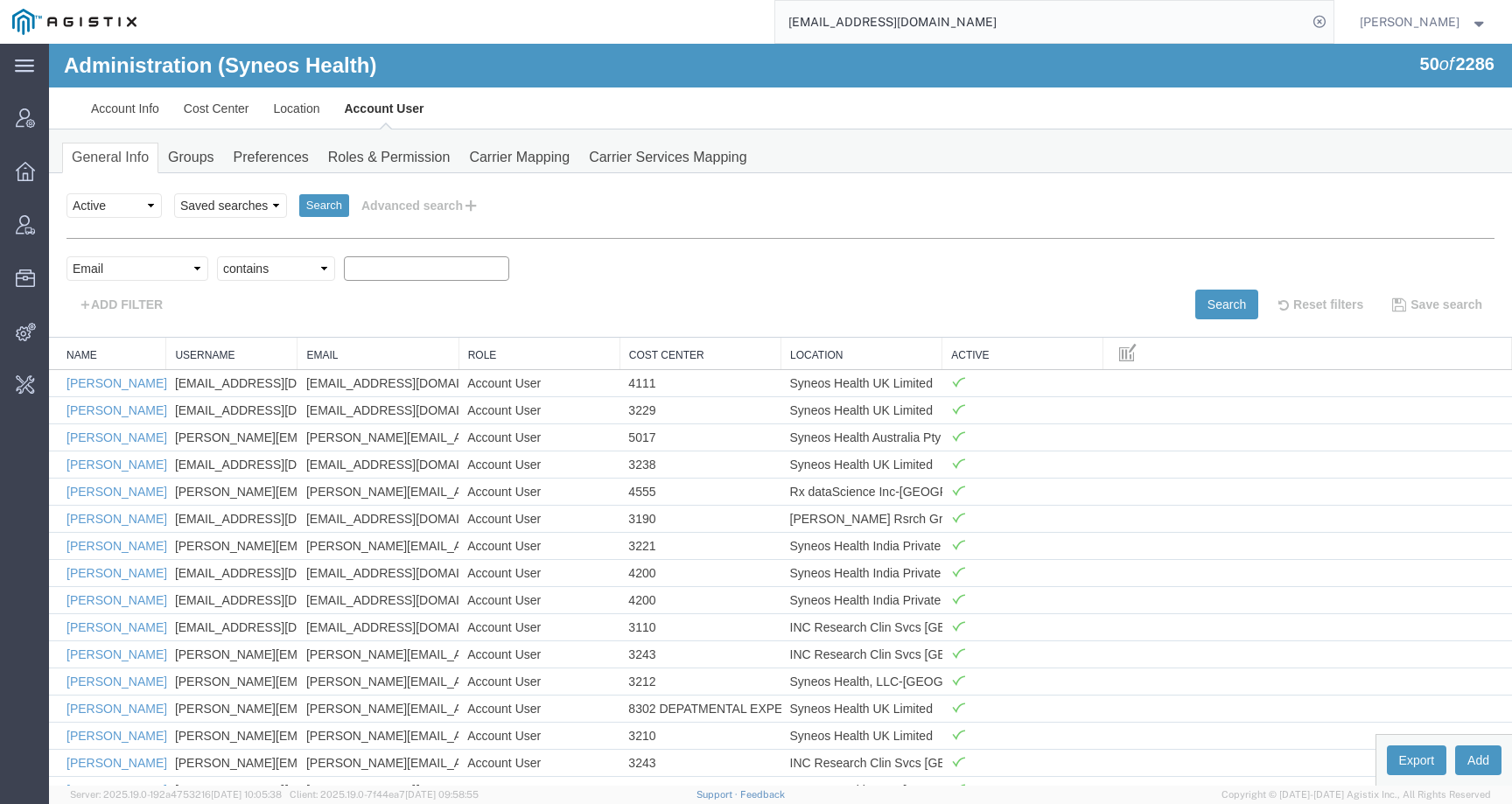
click at [217, 256] on select "Criterion contains does not contain is is blank is not blank starts with" at bounding box center [275, 268] width 118 height 25
paste input "[EMAIL_ADDRESS][DOMAIN_NAME]"
type input "[EMAIL_ADDRESS][DOMAIN_NAME]"
click at [1203, 311] on button "Search" at bounding box center [1226, 304] width 63 height 30
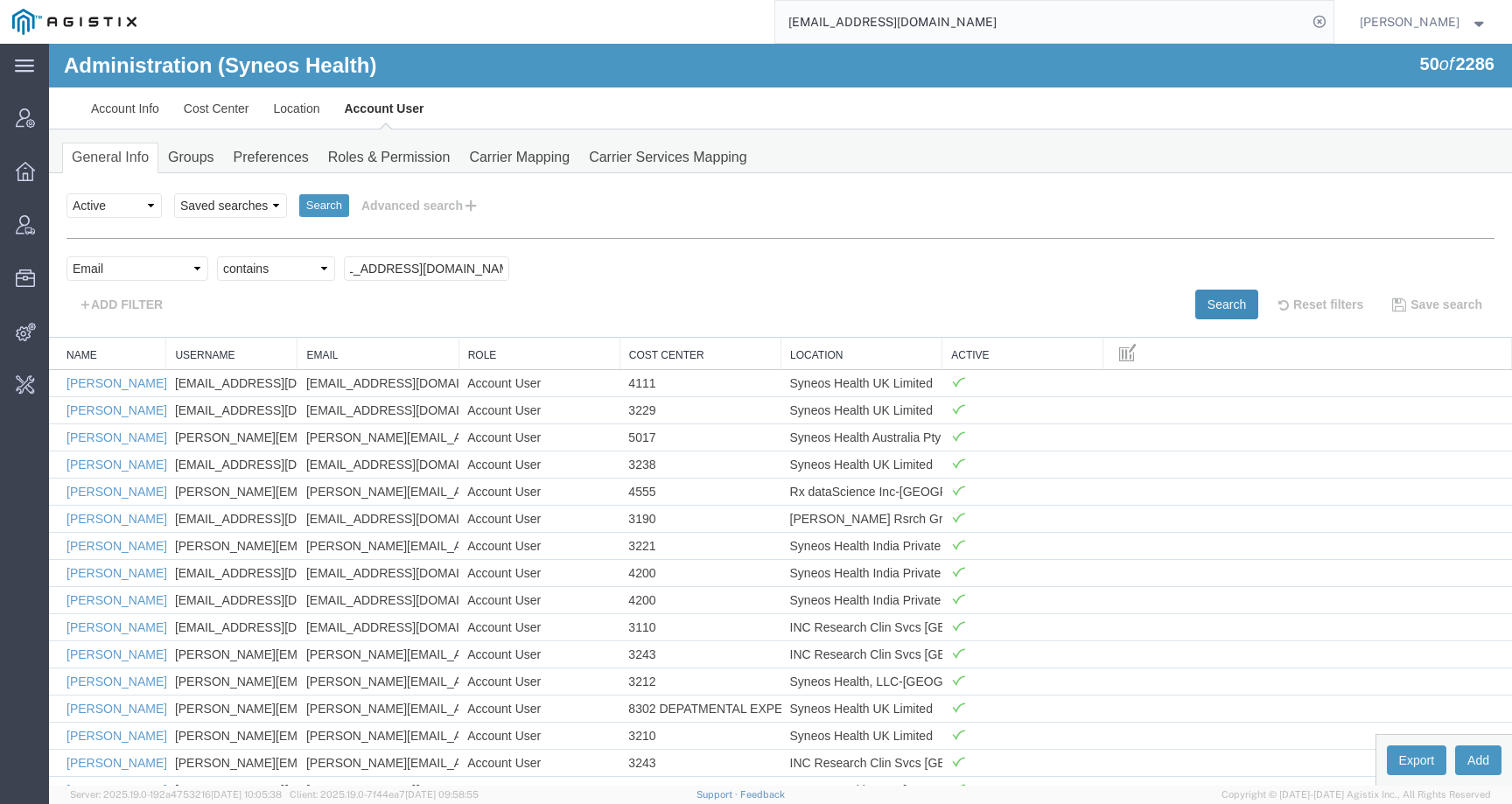
scroll to position [0, 0]
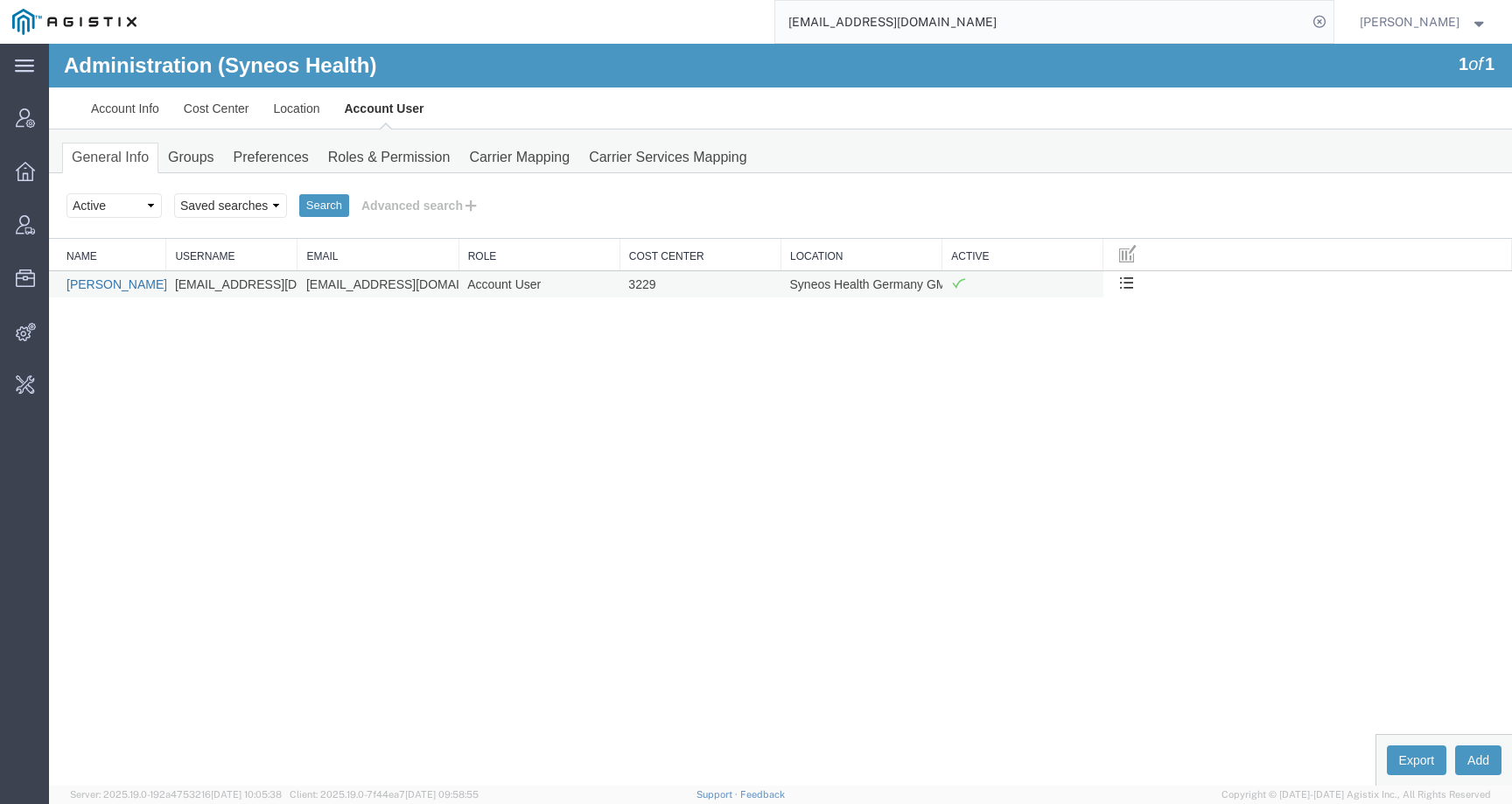
click at [96, 287] on link "[PERSON_NAME]" at bounding box center [116, 284] width 101 height 14
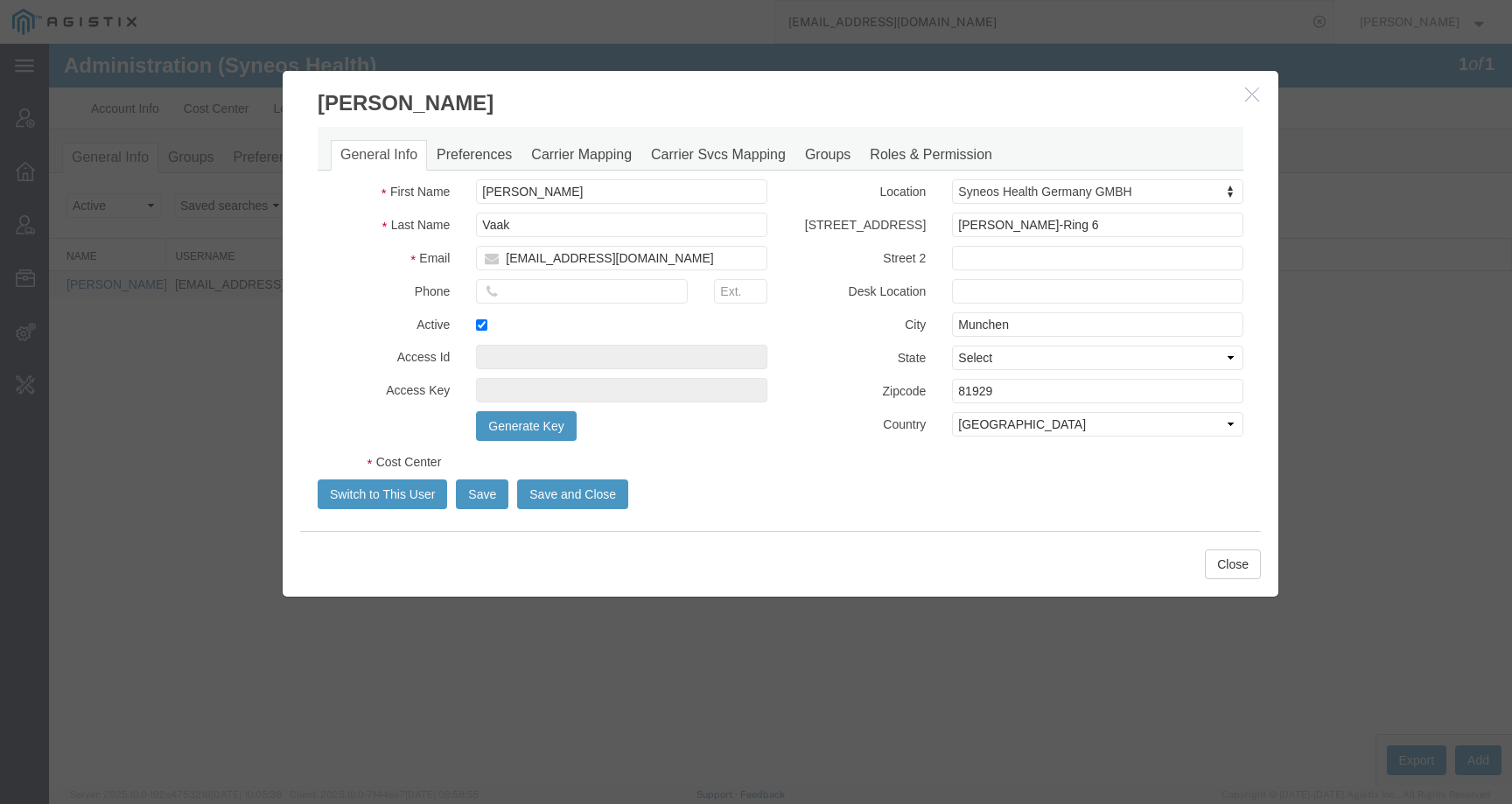
select select "DEPARTMENT"
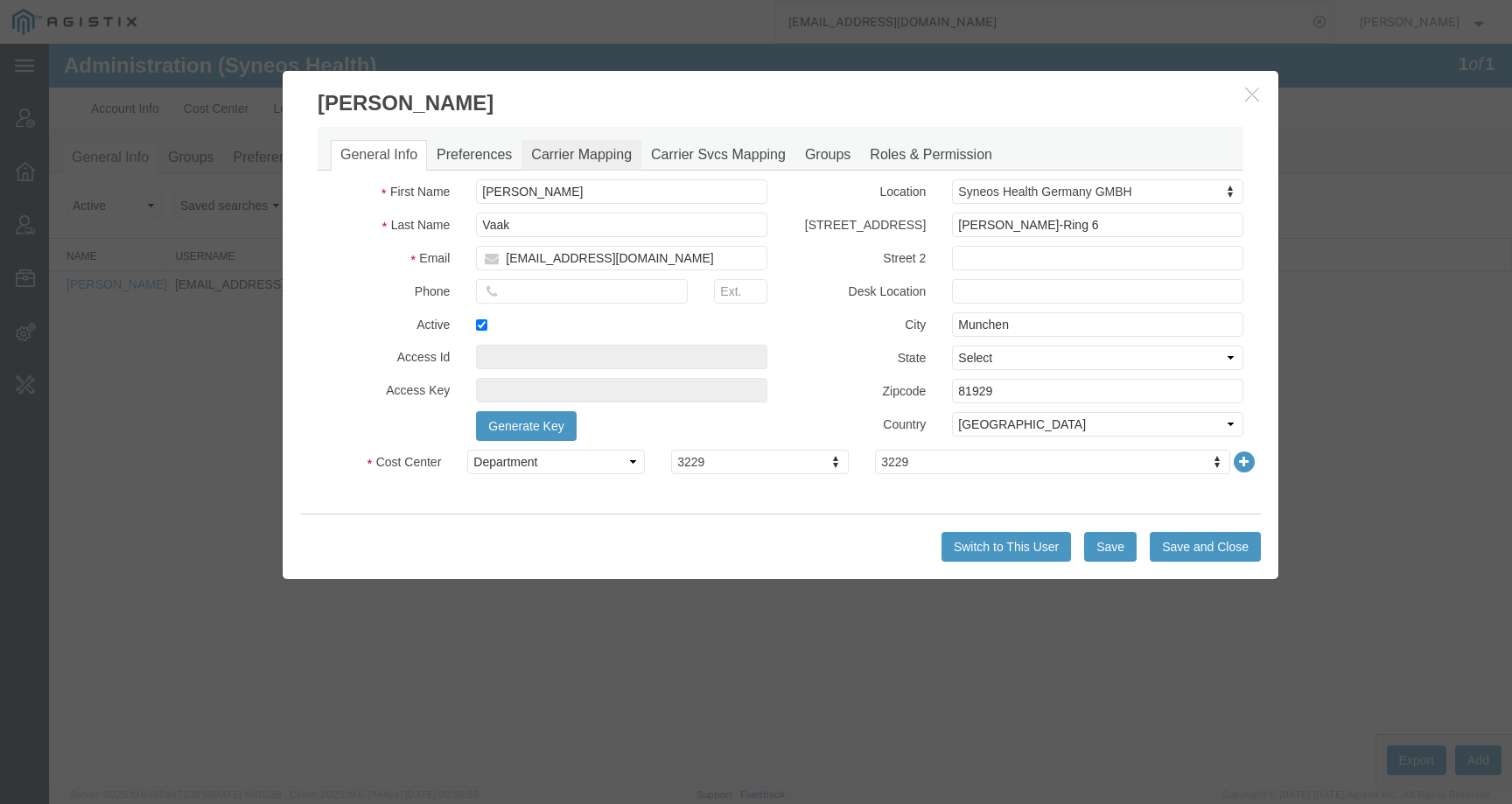
click at [608, 151] on link "Carrier Mapping" at bounding box center [581, 155] width 120 height 31
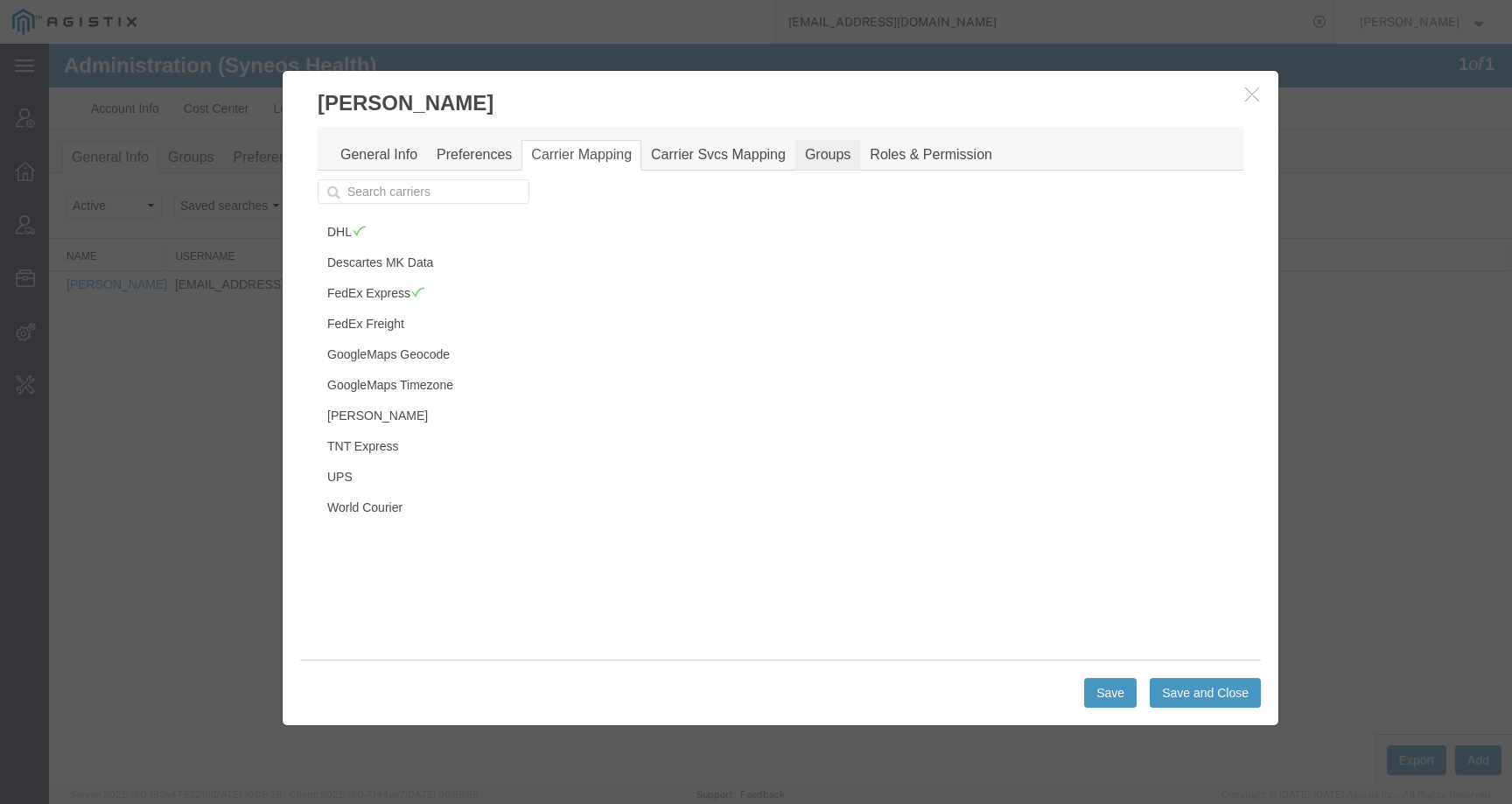
click at [852, 155] on link "Groups" at bounding box center [828, 155] width 65 height 31
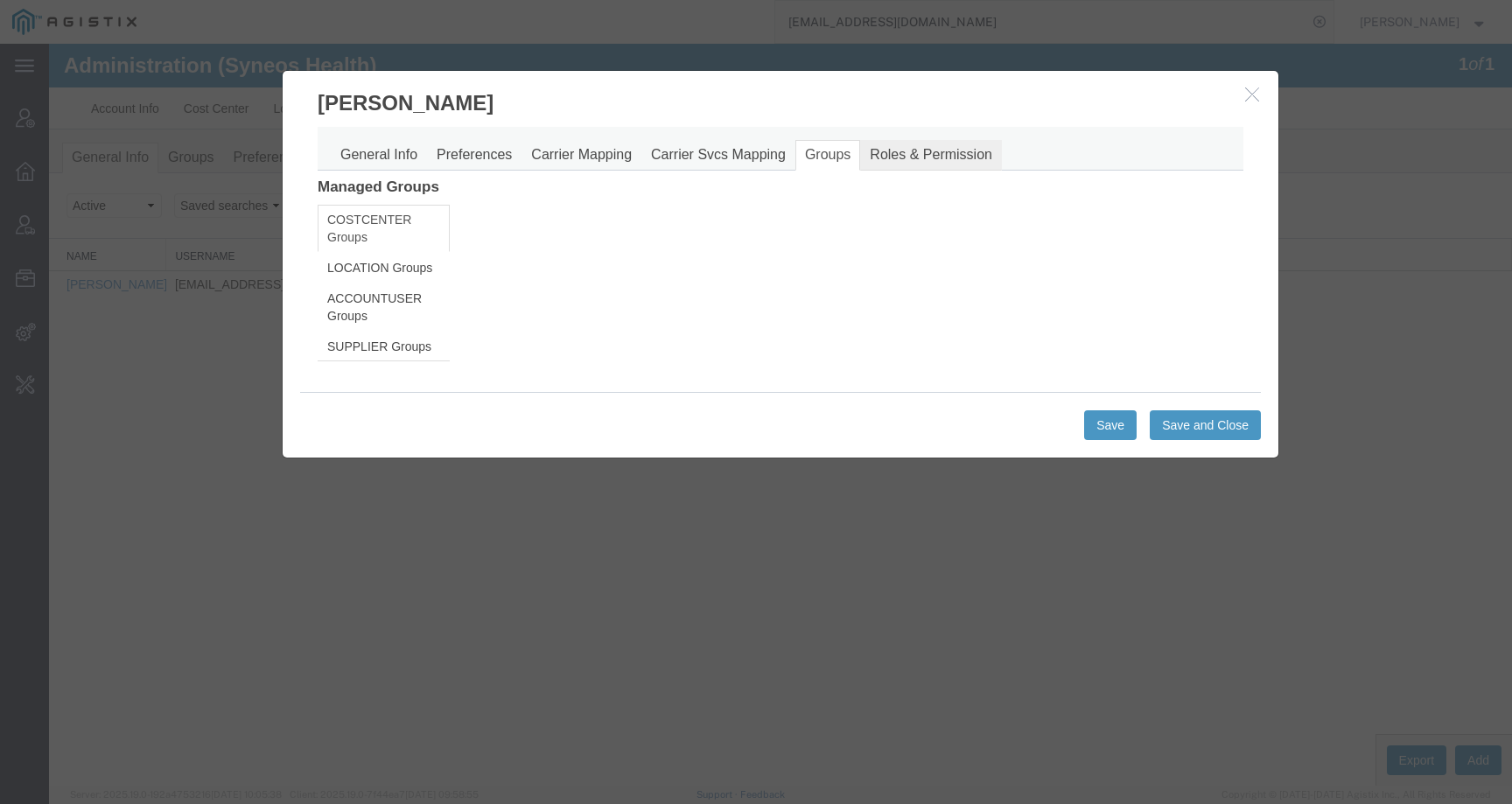
click at [929, 155] on link "Roles & Permission" at bounding box center [930, 155] width 142 height 31
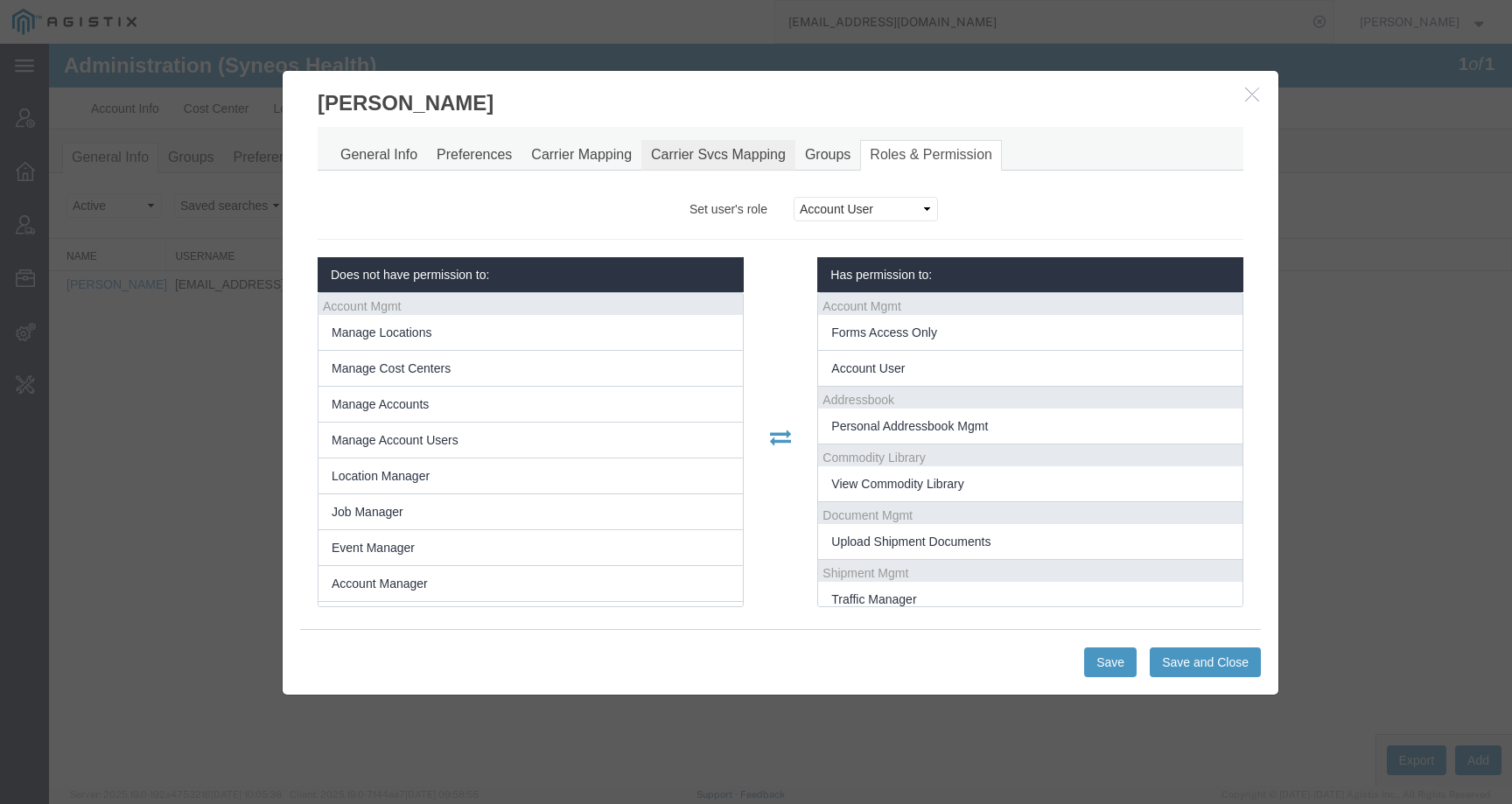
scroll to position [12, 0]
click at [708, 151] on link "Carrier Svcs Mapping" at bounding box center [718, 155] width 154 height 31
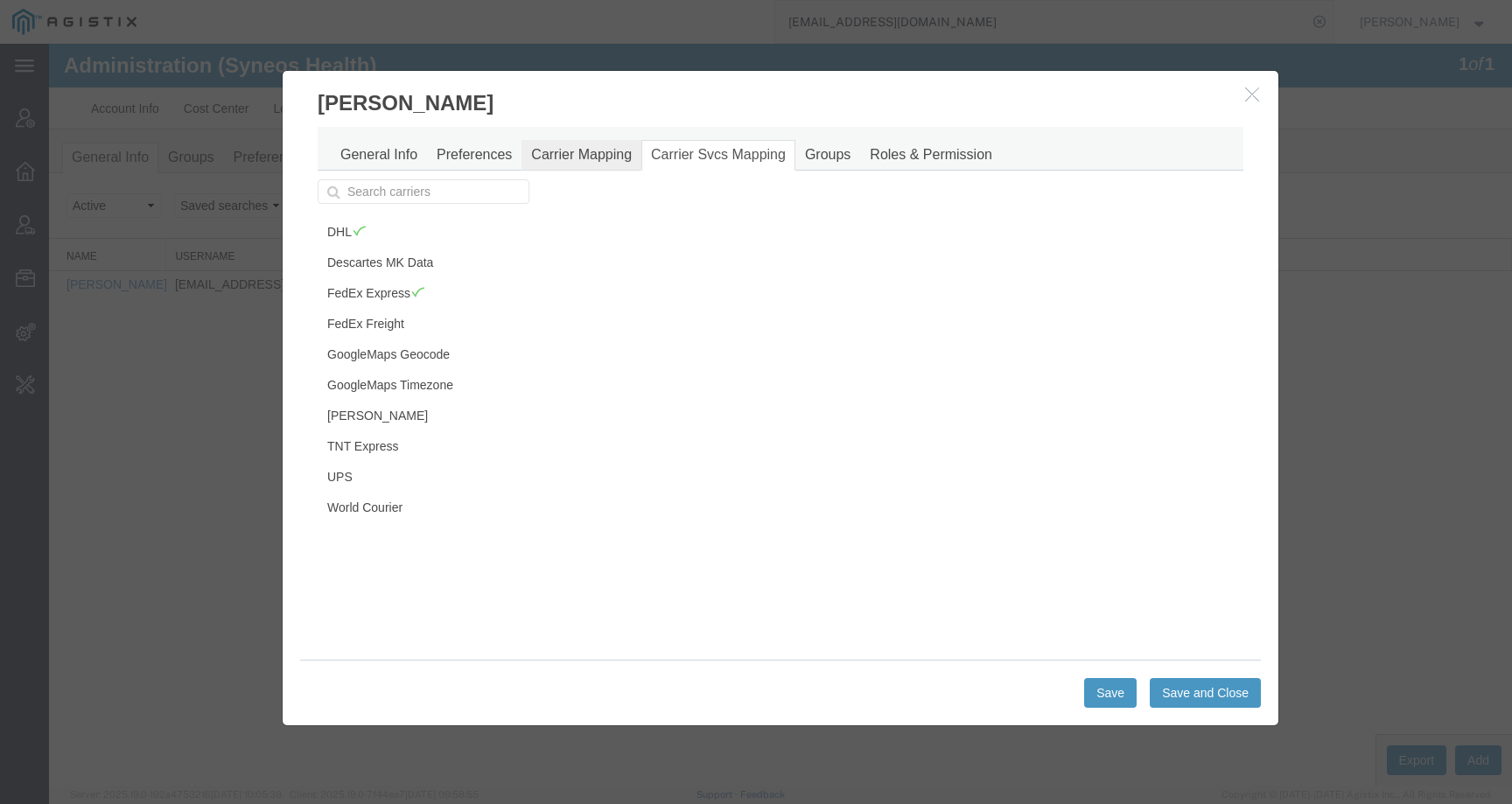
click at [596, 151] on link "Carrier Mapping" at bounding box center [581, 155] width 120 height 31
click at [725, 155] on link "Carrier Svcs Mapping" at bounding box center [718, 155] width 154 height 31
click at [571, 158] on link "Carrier Mapping" at bounding box center [581, 155] width 120 height 31
click at [461, 153] on link "Preferences" at bounding box center [474, 155] width 95 height 31
select select
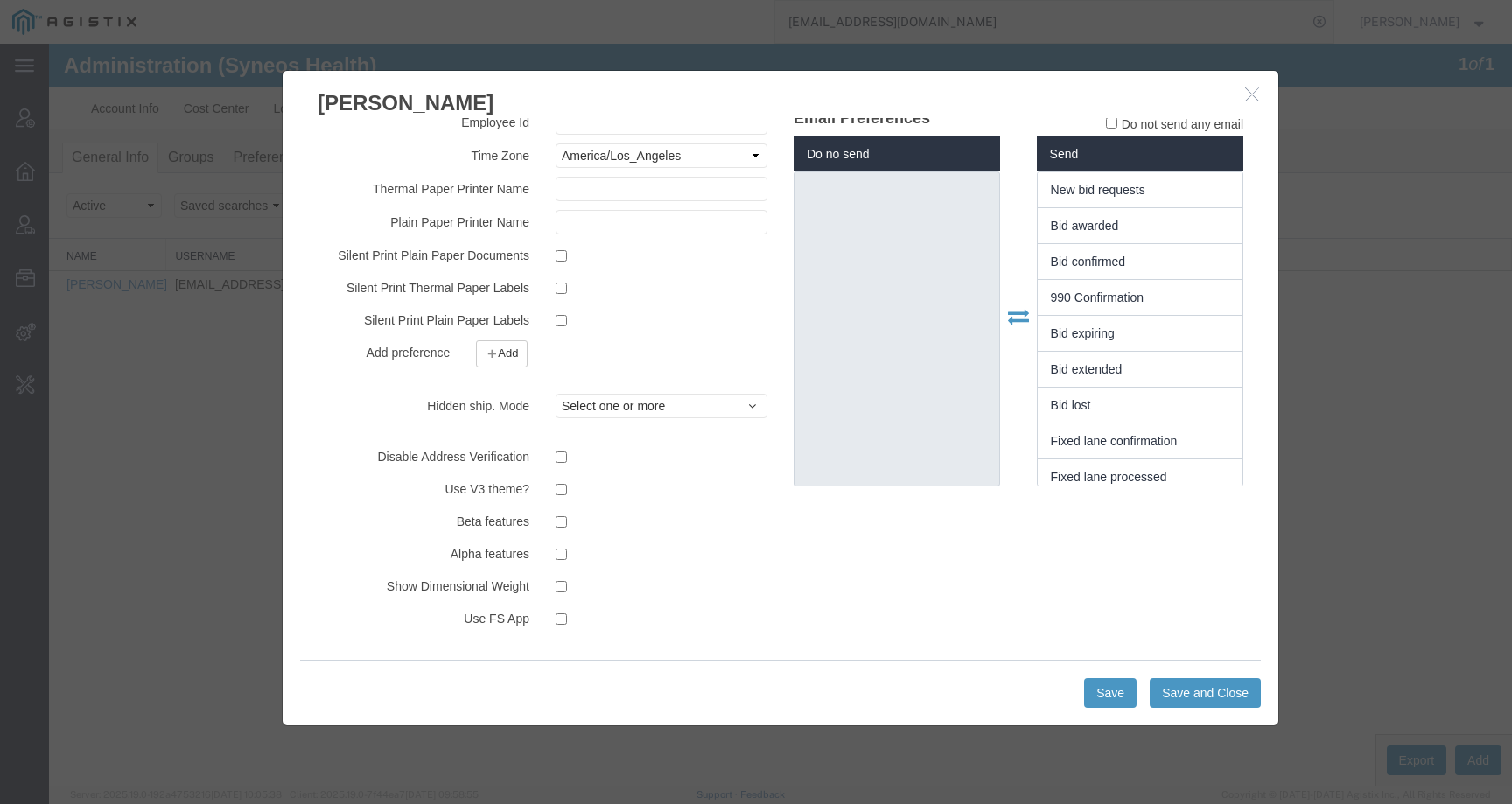
scroll to position [0, 0]
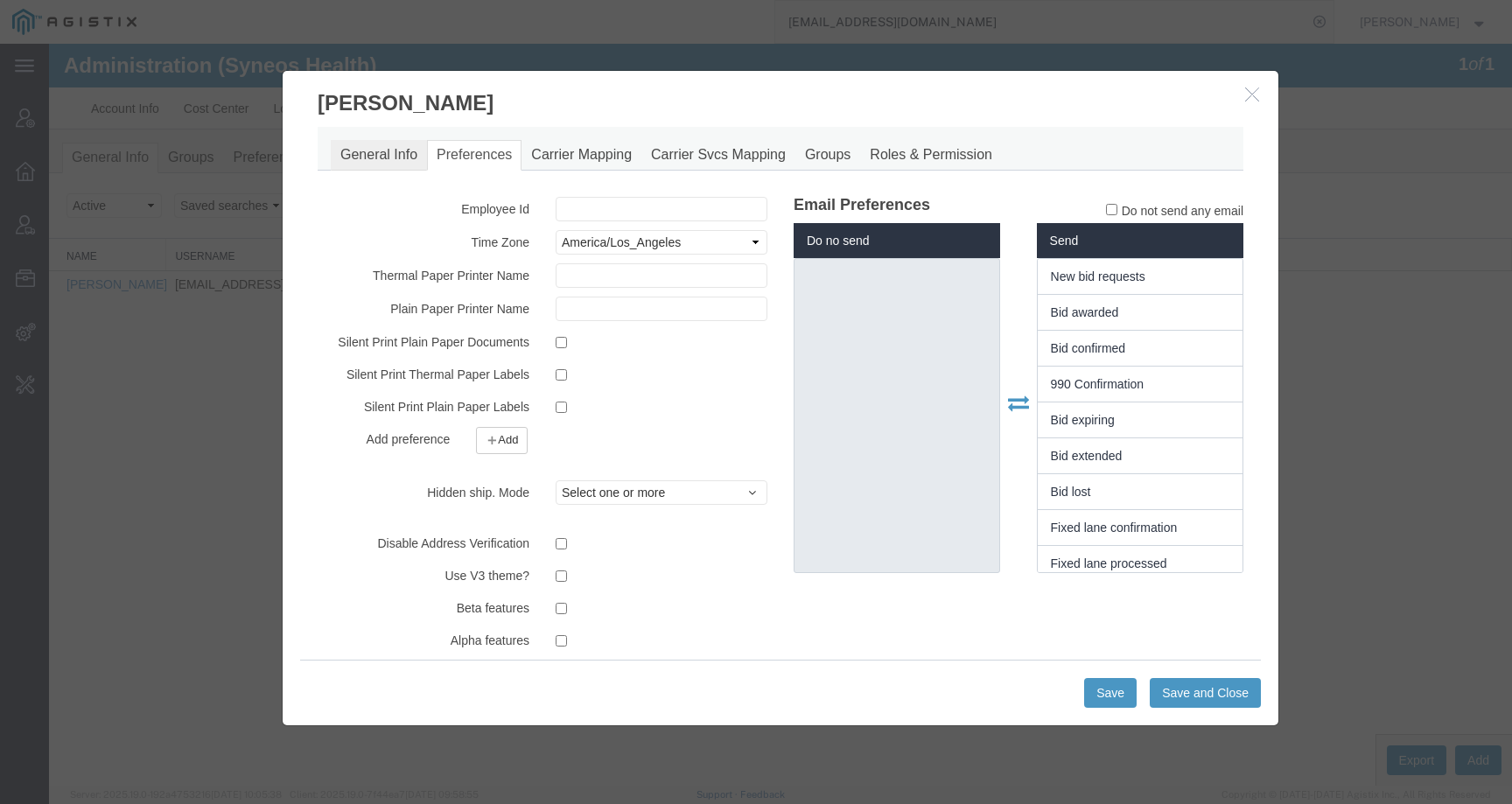
click at [388, 139] on div "General Info Preferences Carrier Mapping Carrier Svcs Mapping Groups Roles & Pe…" at bounding box center [780, 149] width 926 height 44
click at [388, 154] on link "General Info" at bounding box center [378, 155] width 96 height 31
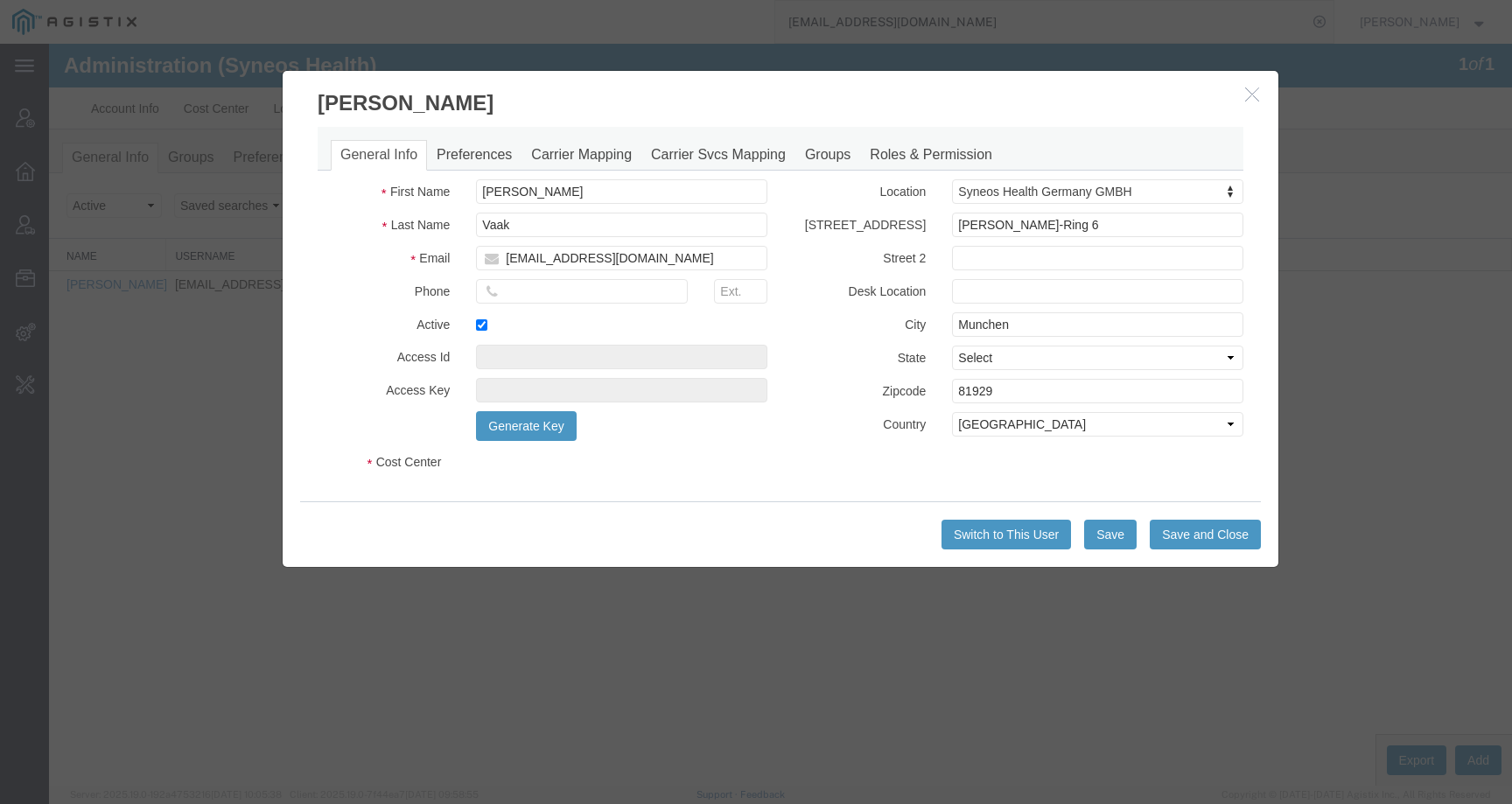
select select "DEPARTMENT"
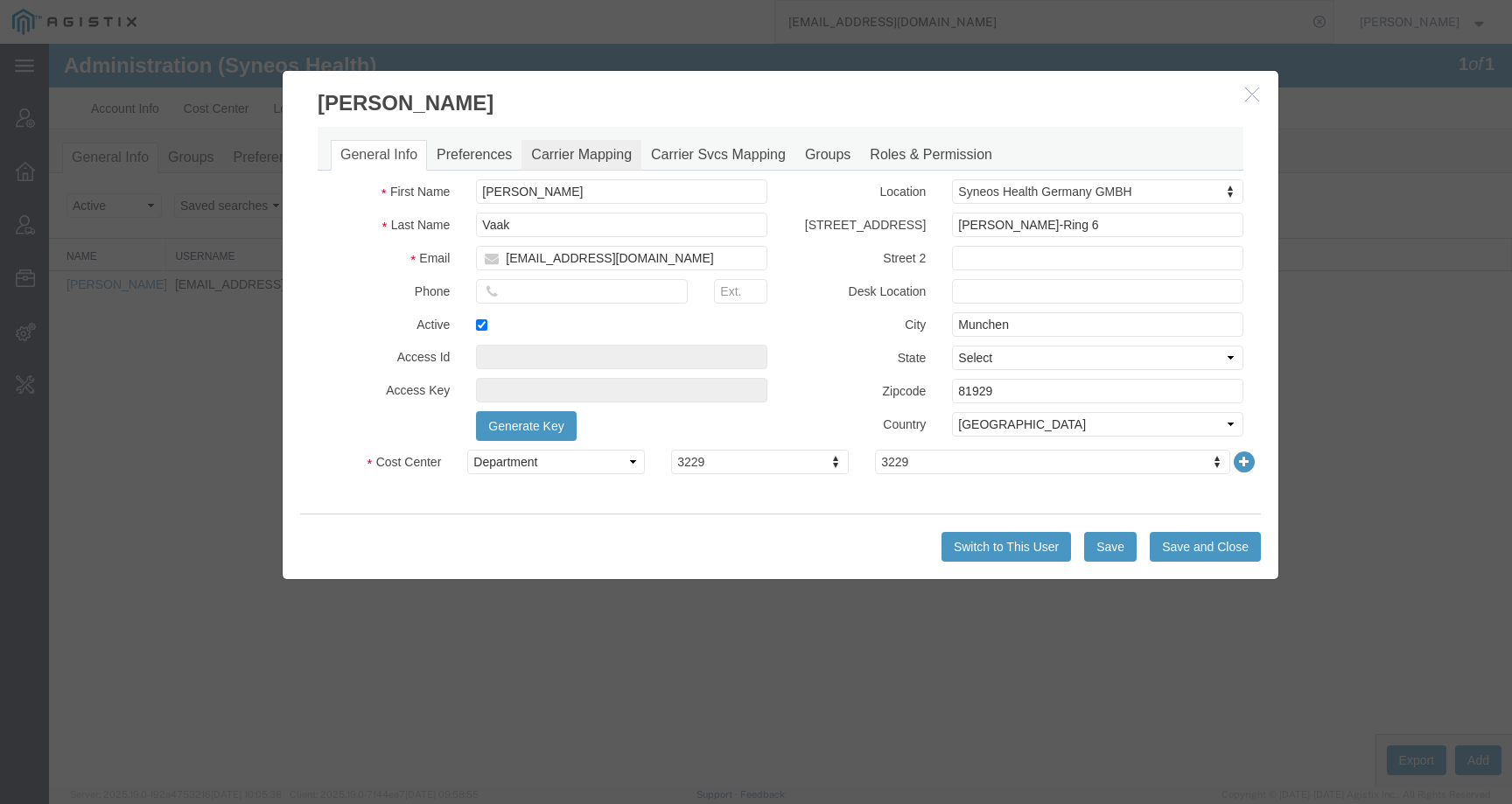
click at [558, 155] on link "Carrier Mapping" at bounding box center [581, 155] width 120 height 31
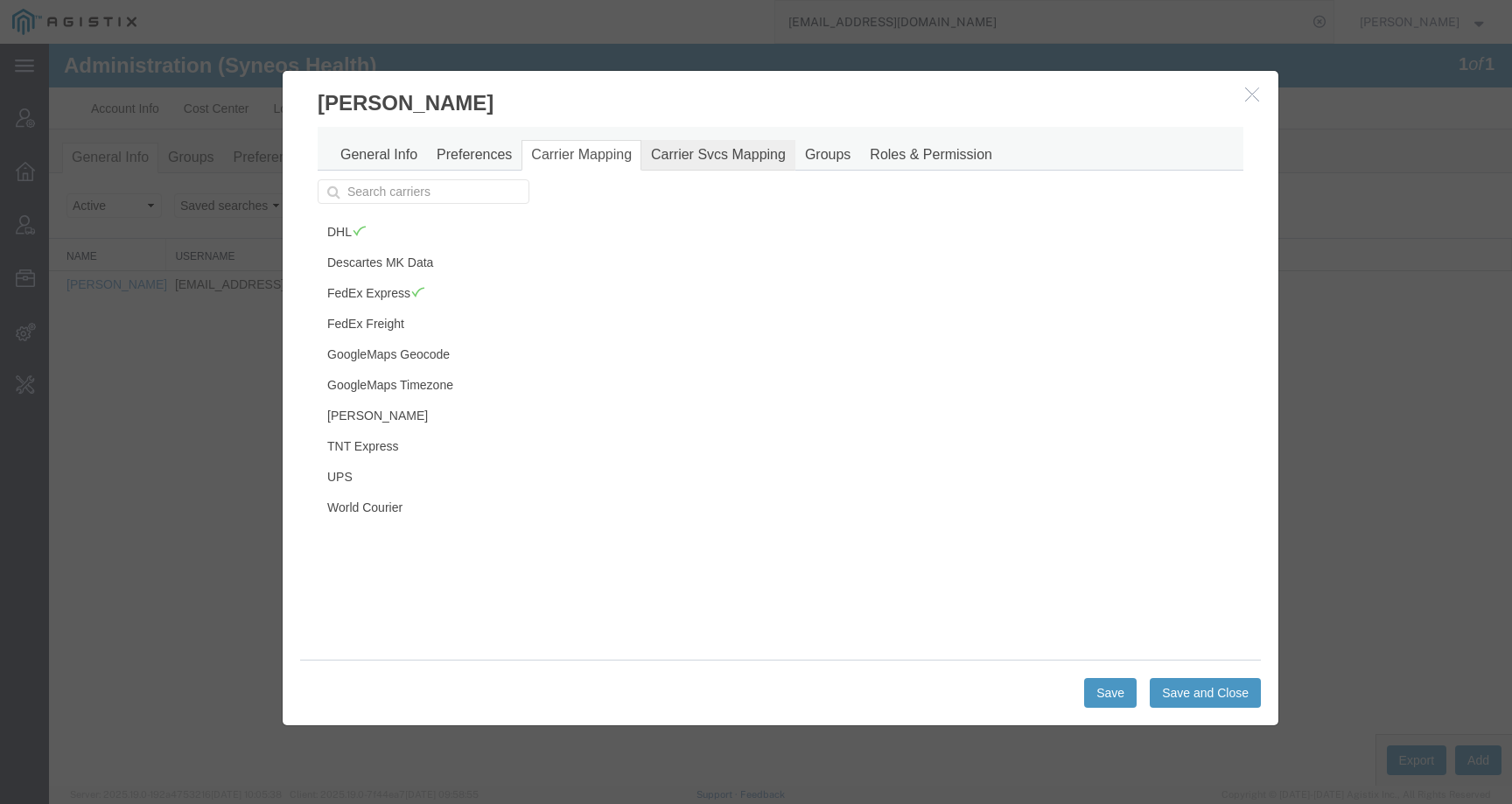
click at [702, 151] on link "Carrier Svcs Mapping" at bounding box center [718, 155] width 154 height 31
click at [342, 231] on link "DHL" at bounding box center [421, 231] width 207 height 30
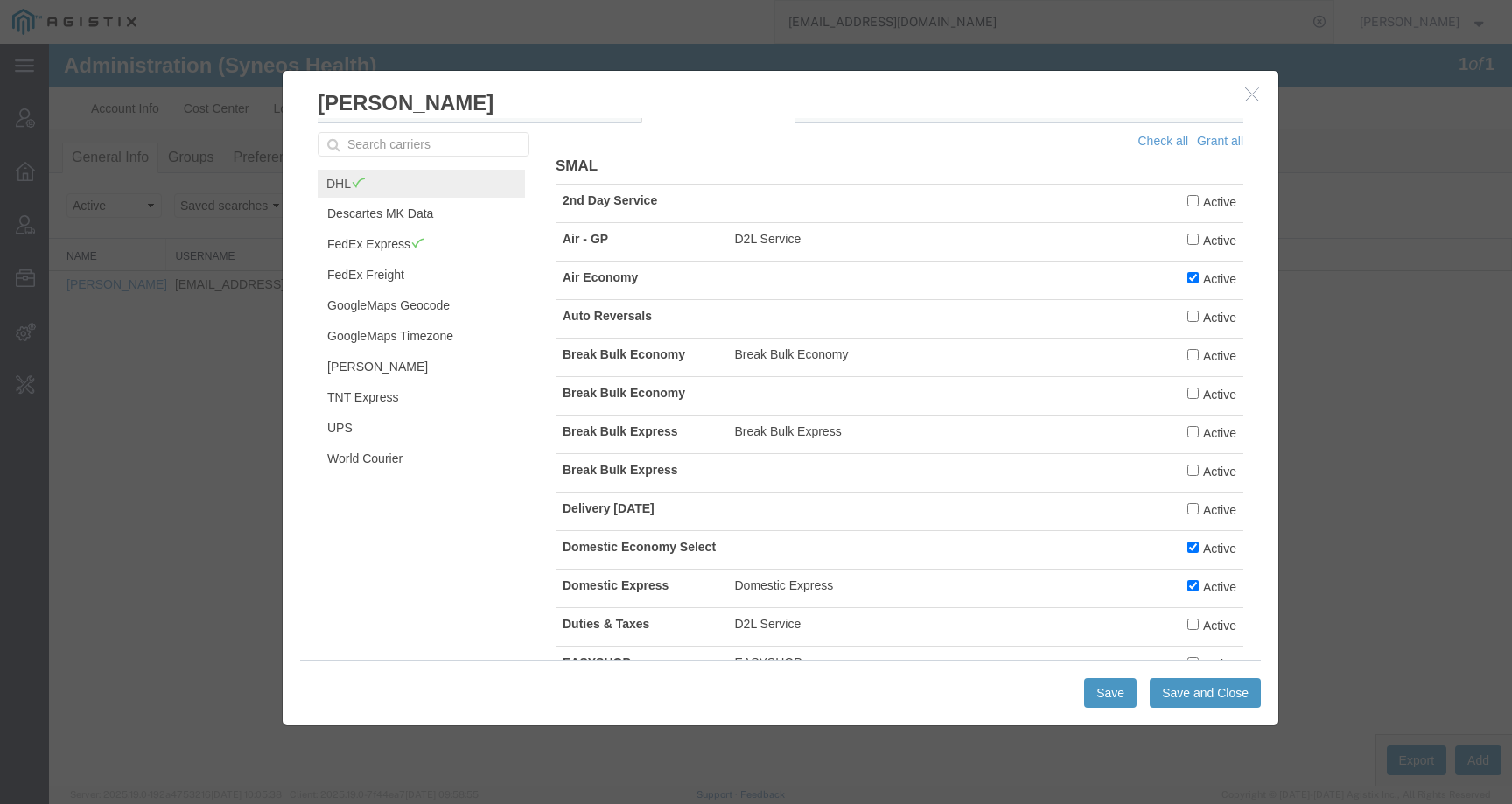
scroll to position [45, 0]
drag, startPoint x: 560, startPoint y: 551, endPoint x: 719, endPoint y: 548, distance: 159.0
click at [719, 548] on td "Domestic Economy Select" at bounding box center [642, 551] width 172 height 38
copy b "Domestic Economy Select"
click at [535, 598] on div "DHL Descartes MK Data FedEx Express FedEx Freight GoogleMaps Geocode GoogleMaps…" at bounding box center [424, 381] width 238 height 495
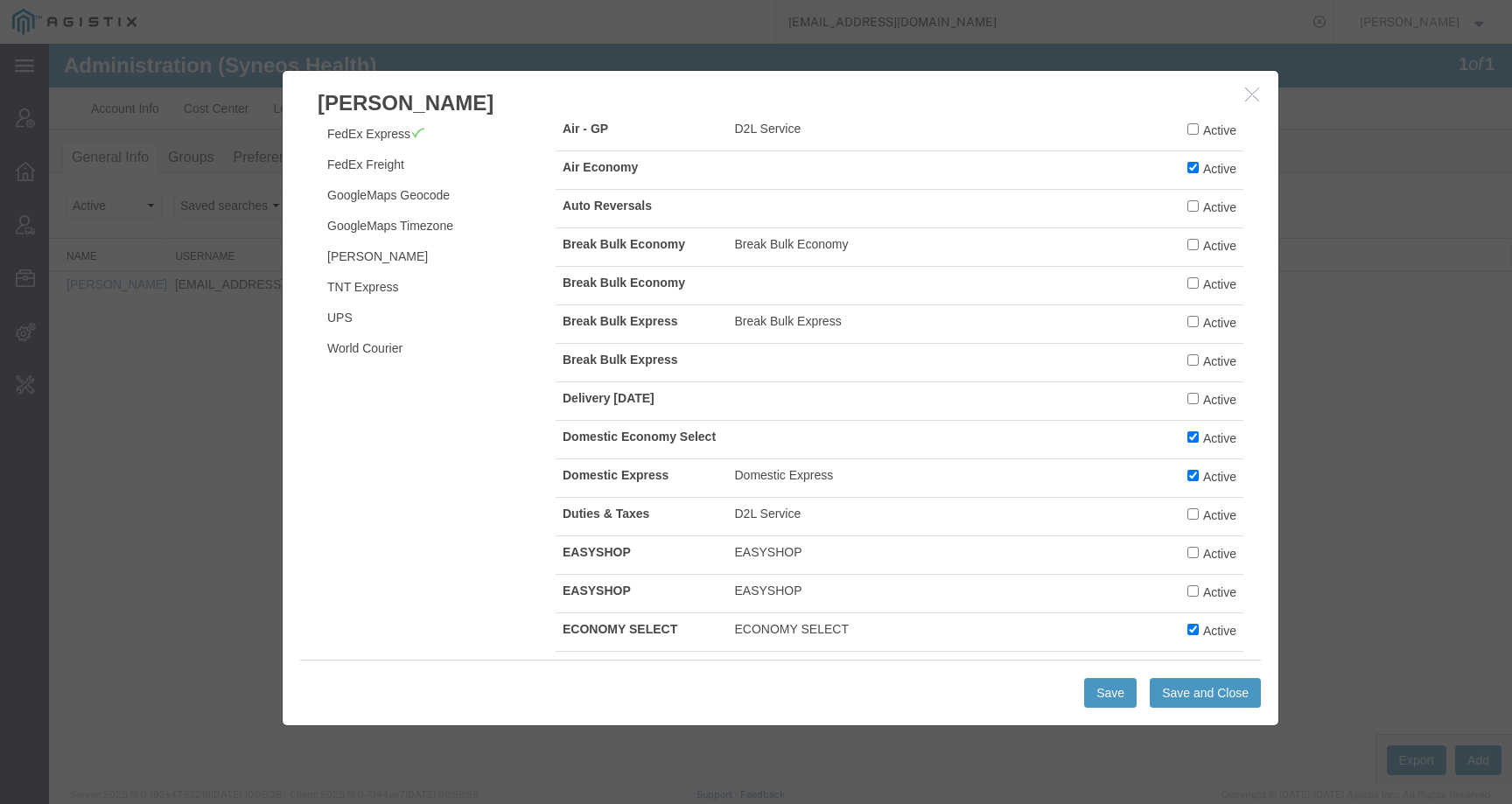
scroll to position [171, 0]
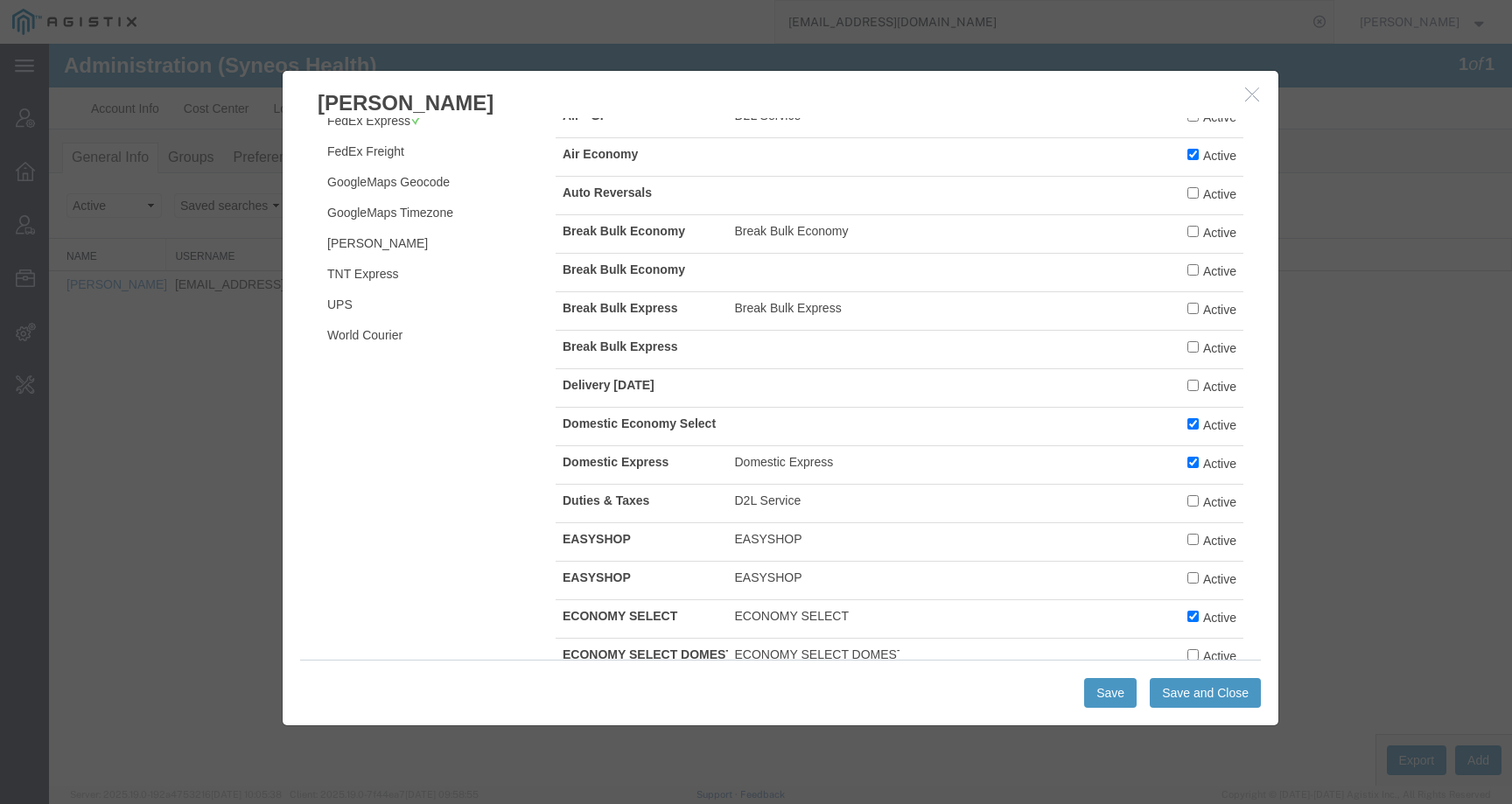
click at [1251, 87] on icon "button" at bounding box center [1251, 94] width 14 height 15
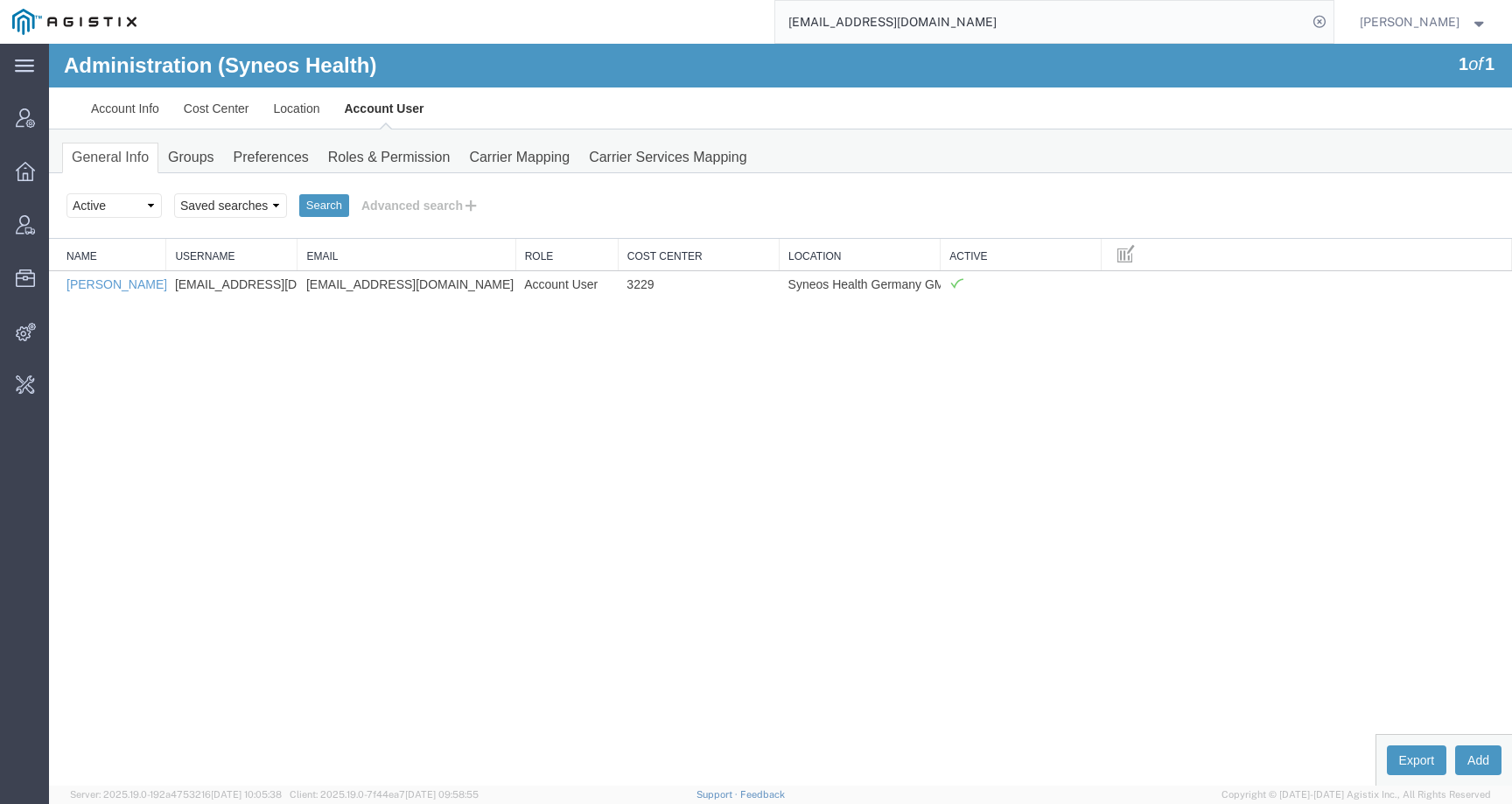
drag, startPoint x: 457, startPoint y: 241, endPoint x: 518, endPoint y: 239, distance: 61.0
click at [518, 239] on div "Name Username Email Role Cost Center Location Active [PERSON_NAME] [EMAIL_ADDRE…" at bounding box center [780, 267] width 1462 height 58
drag, startPoint x: 480, startPoint y: 286, endPoint x: 424, endPoint y: 285, distance: 56.0
click at [423, 285] on td "[EMAIL_ADDRESS][DOMAIN_NAME]" at bounding box center [408, 284] width 223 height 27
click at [470, 285] on td "[EMAIL_ADDRESS][DOMAIN_NAME]" at bounding box center [408, 284] width 223 height 27
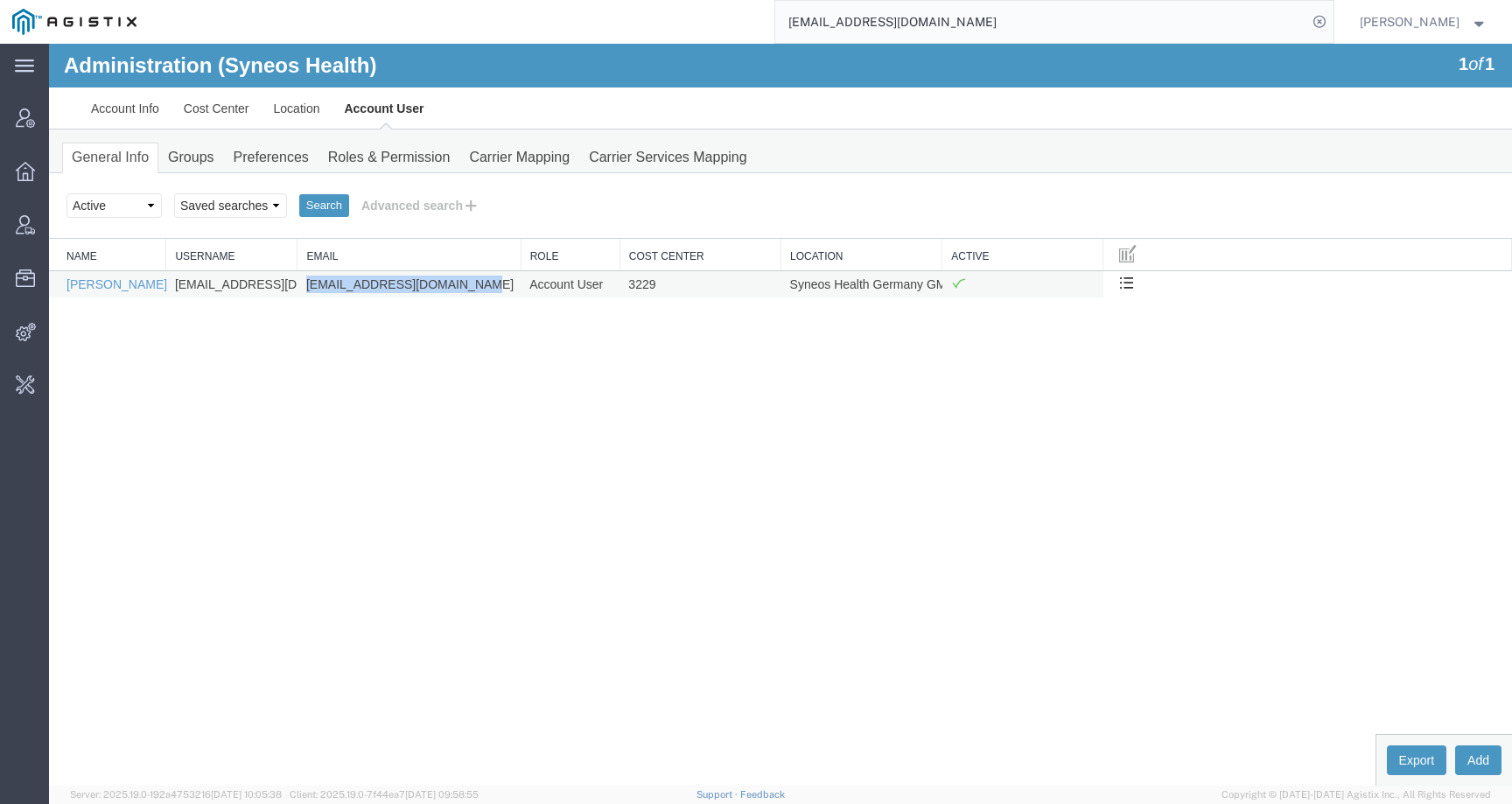
drag, startPoint x: 475, startPoint y: 285, endPoint x: 303, endPoint y: 285, distance: 172.0
click at [302, 285] on td "[EMAIL_ADDRESS][DOMAIN_NAME]" at bounding box center [408, 284] width 223 height 27
copy td "[EMAIL_ADDRESS][DOMAIN_NAME]"
click at [1020, 28] on input "[EMAIL_ADDRESS][DOMAIN_NAME]" at bounding box center [1041, 22] width 532 height 42
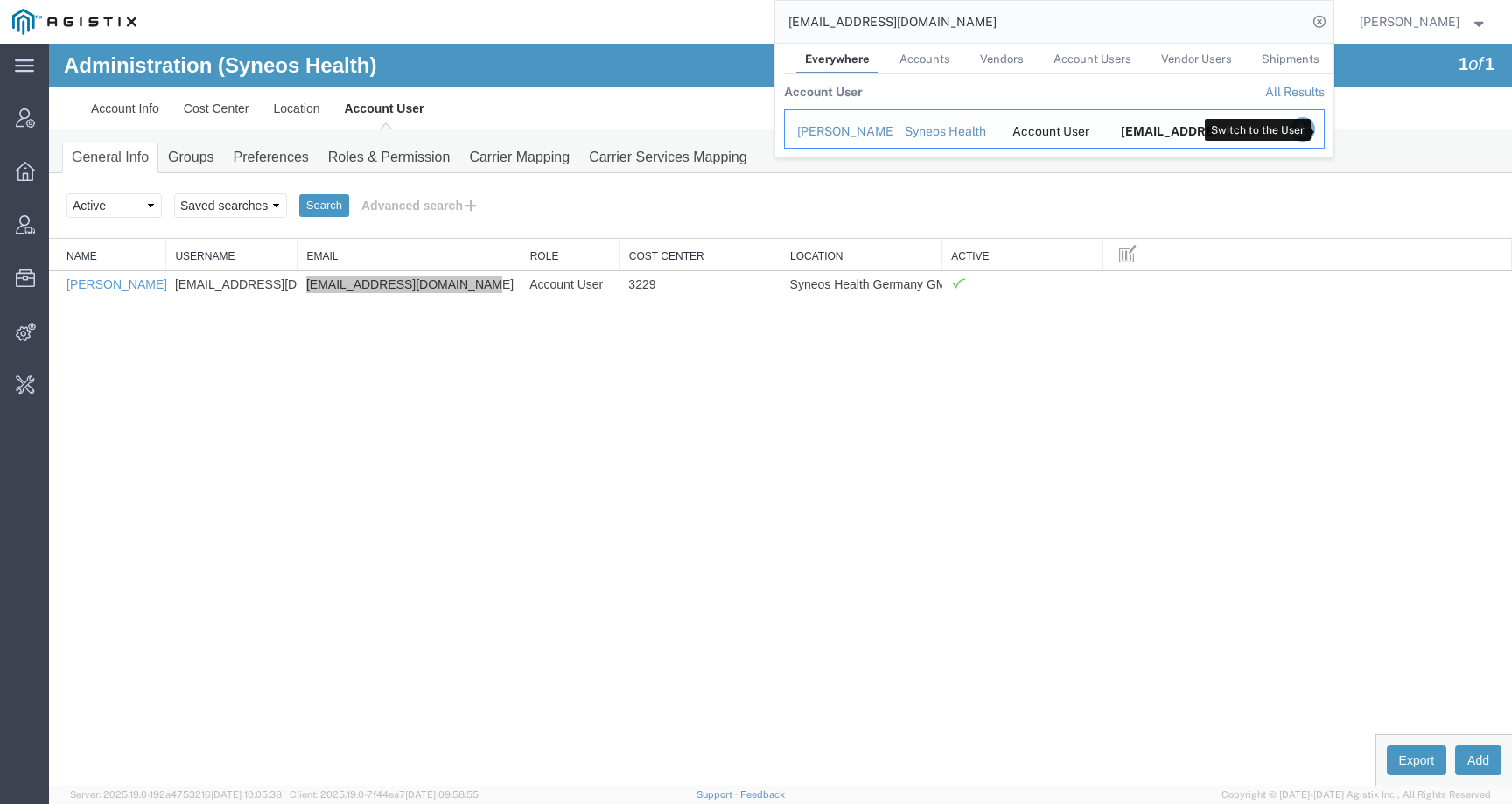
click at [1314, 128] on icon "Search Results" at bounding box center [1302, 129] width 25 height 25
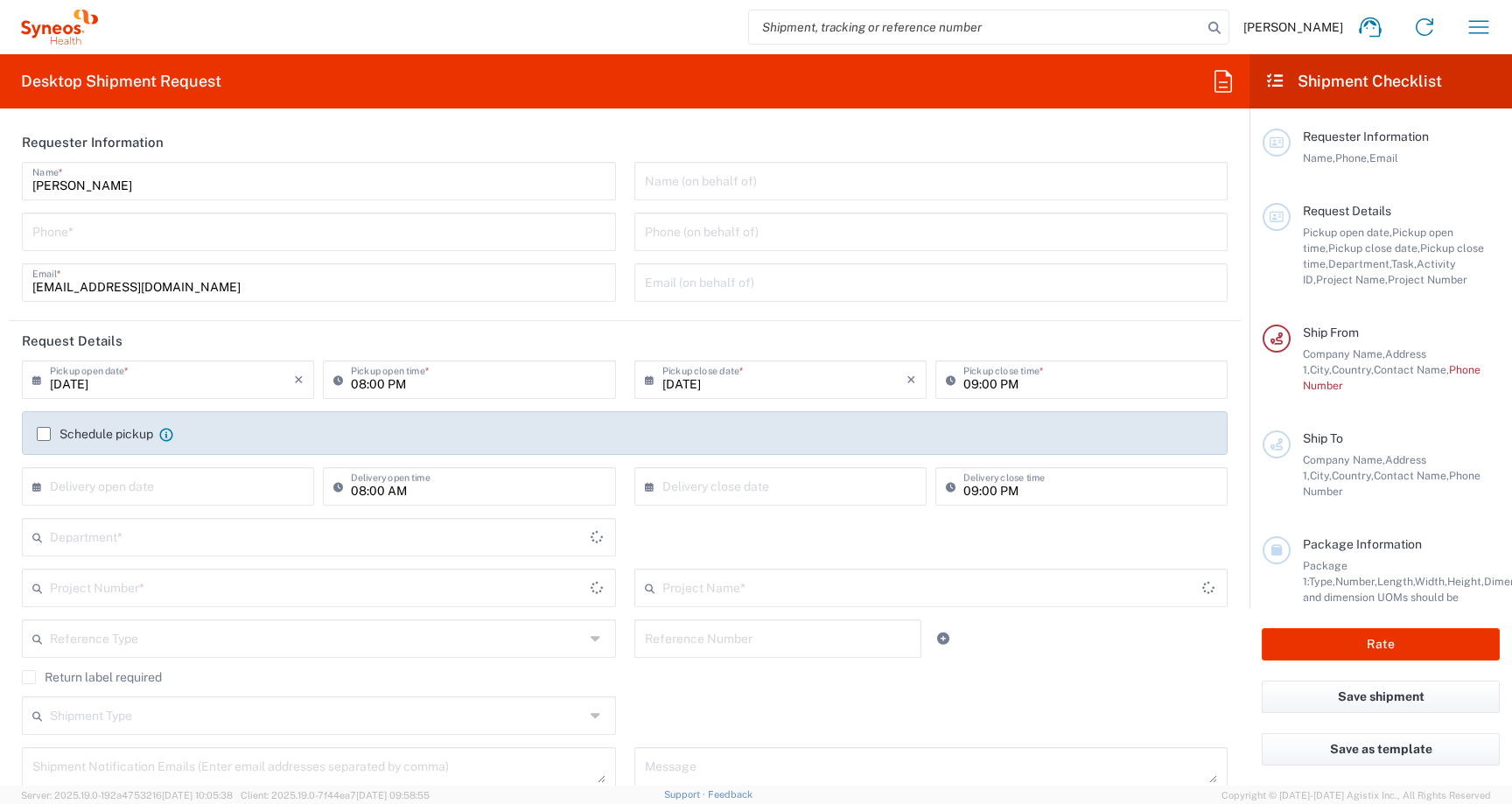
type input "[GEOGRAPHIC_DATA]"
type input "3229"
type input "Syneos Health Germany GMBH"
click at [942, 28] on input "search" at bounding box center [974, 27] width 453 height 34
paste input "56776354"
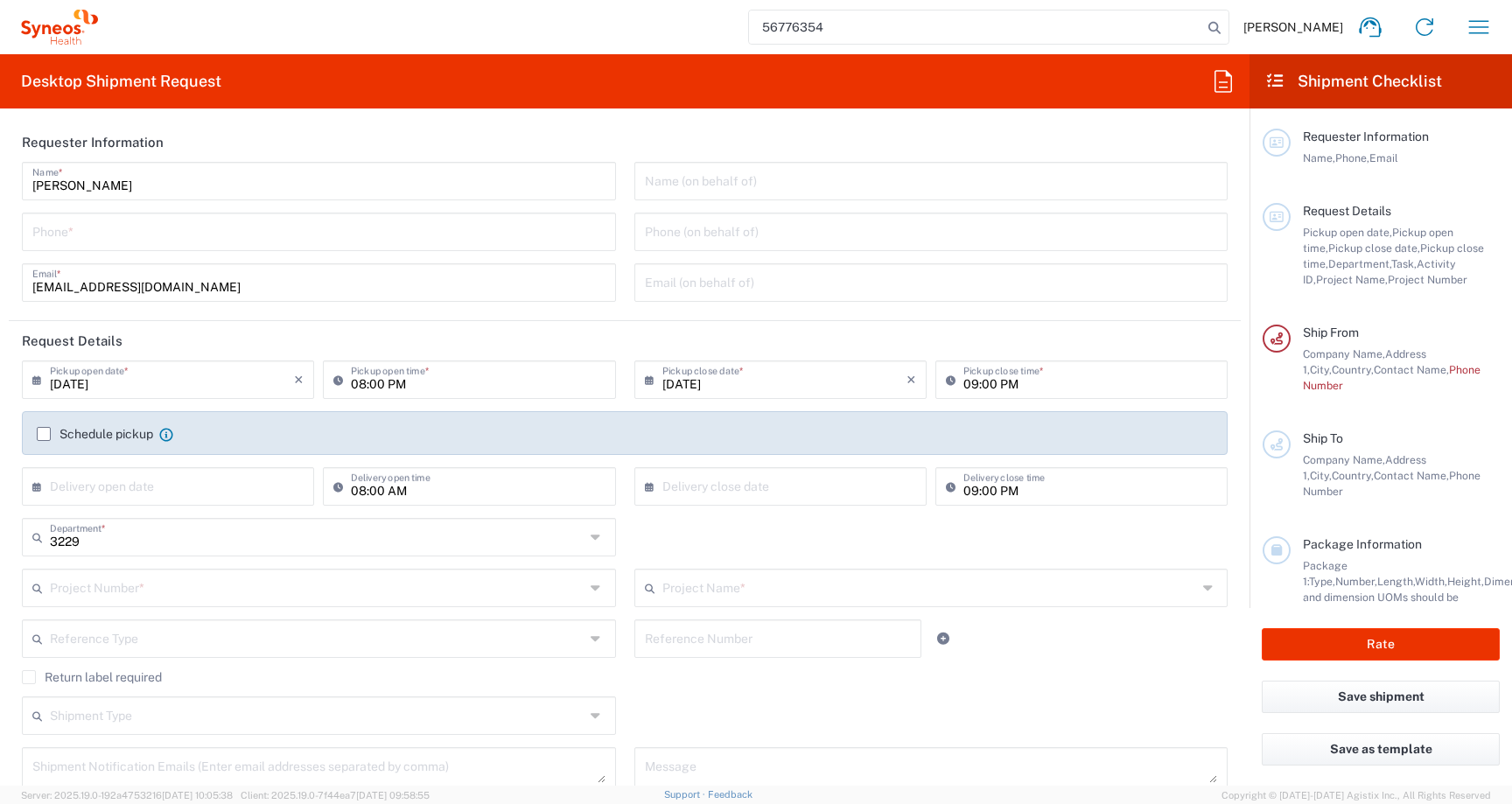
type input "56776354"
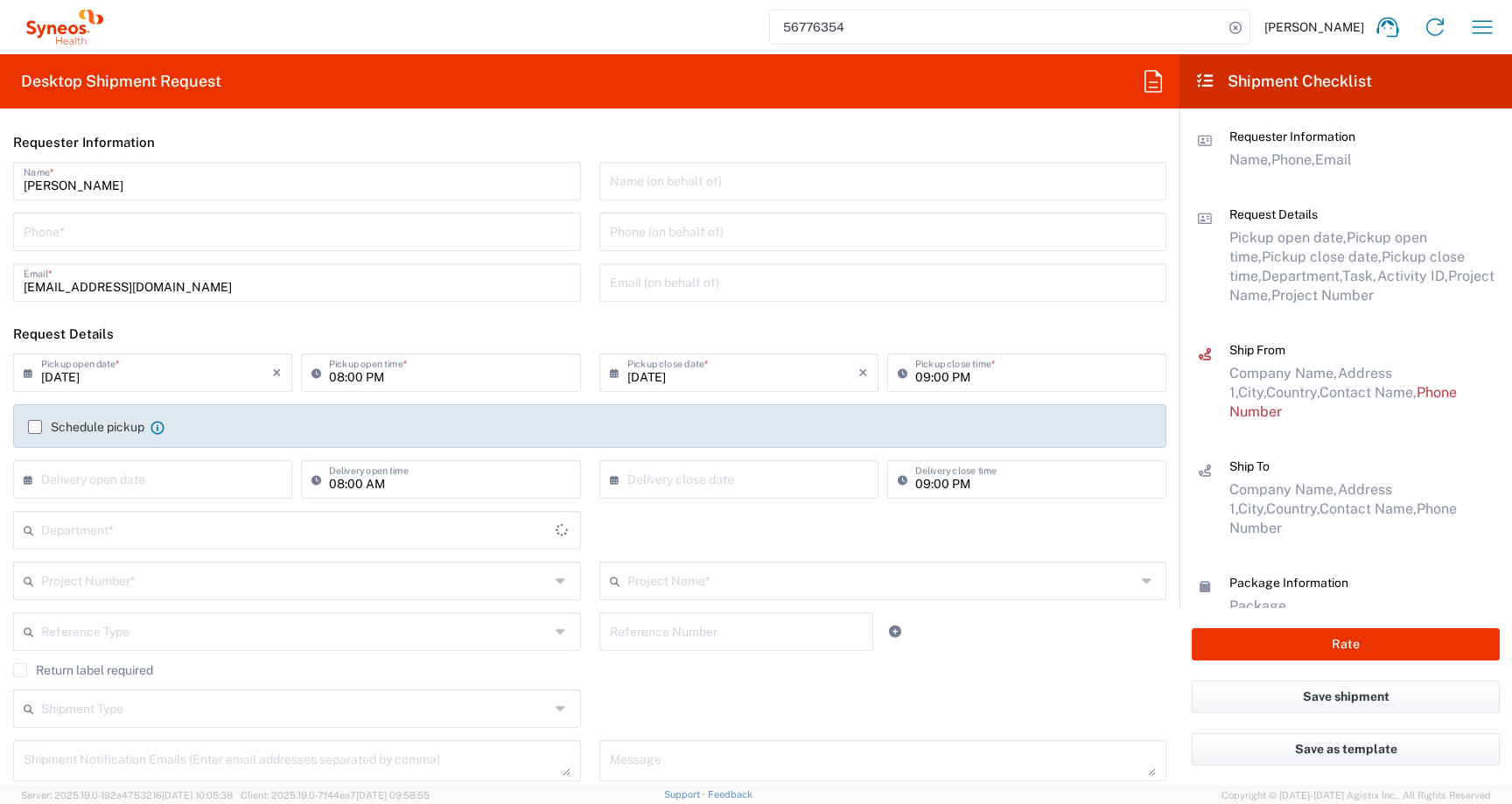
type input "3229"
drag, startPoint x: 823, startPoint y: 24, endPoint x: 745, endPoint y: 24, distance: 78.0
click at [745, 24] on div "56776354 Maja Vaak Home Shipment estimator Shipment tracking Desktop shipment r…" at bounding box center [807, 27] width 1397 height 42
click at [429, 123] on header "Requester Information" at bounding box center [589, 142] width 1180 height 39
click at [949, 25] on input "search" at bounding box center [996, 27] width 453 height 34
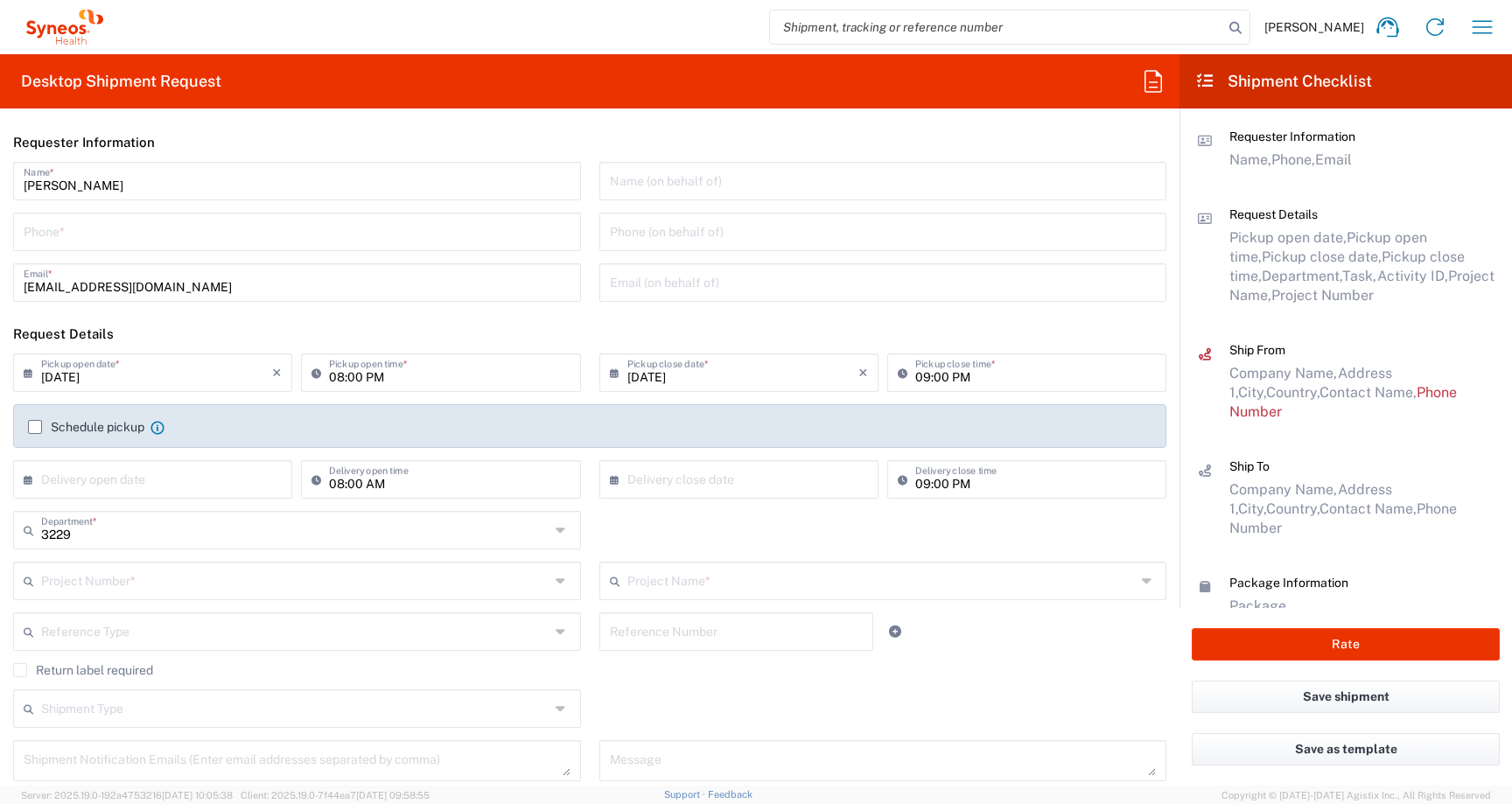
paste input "56820104"
type input "56820104"
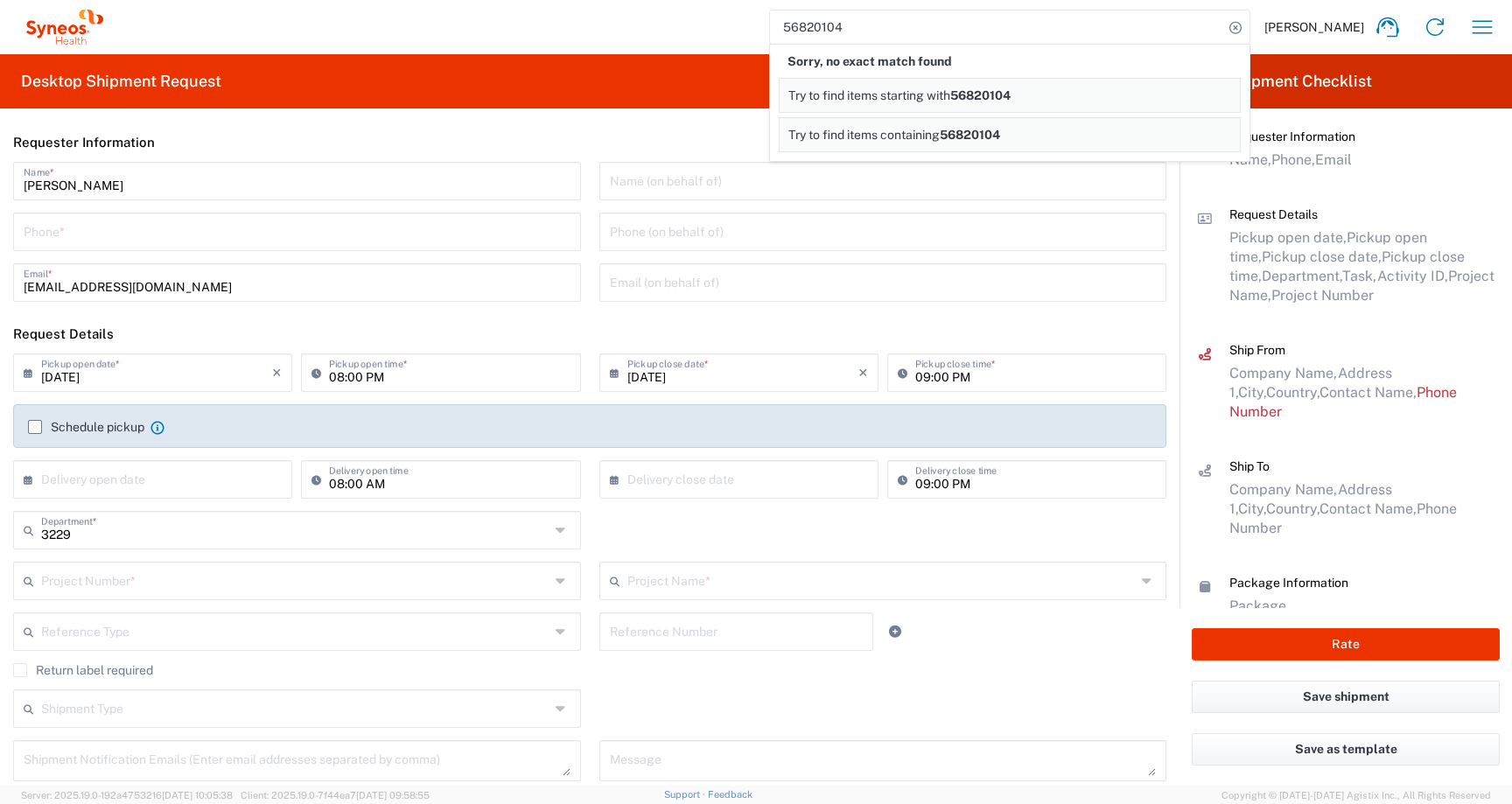
drag, startPoint x: 889, startPoint y: 30, endPoint x: 752, endPoint y: 24, distance: 137.1
click at [752, 24] on div "56820104 Sorry, no exact match found Try to find items starting with 56820104 T…" at bounding box center [807, 27] width 1397 height 42
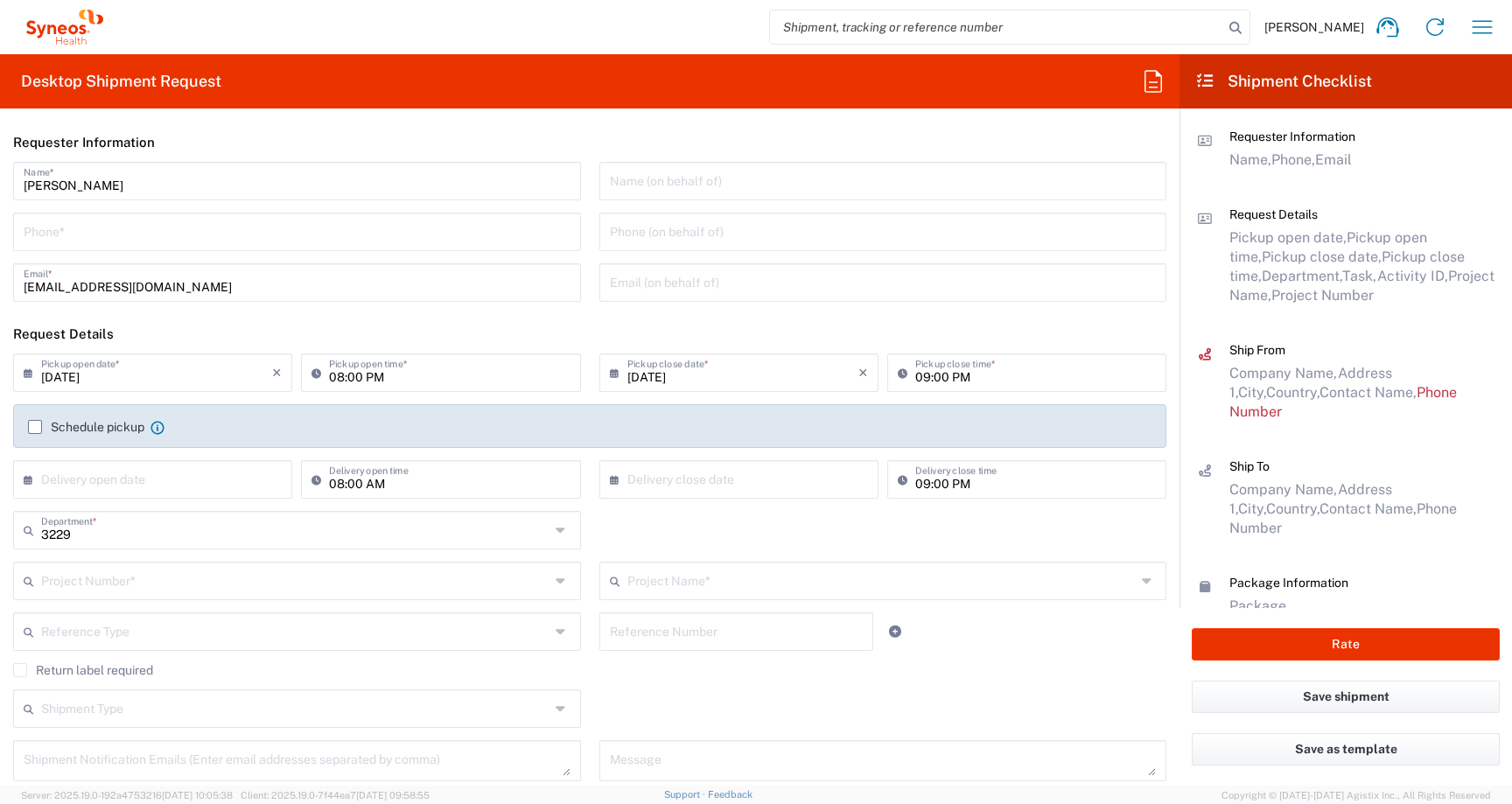
click at [1150, 86] on icon at bounding box center [1153, 80] width 17 height 22
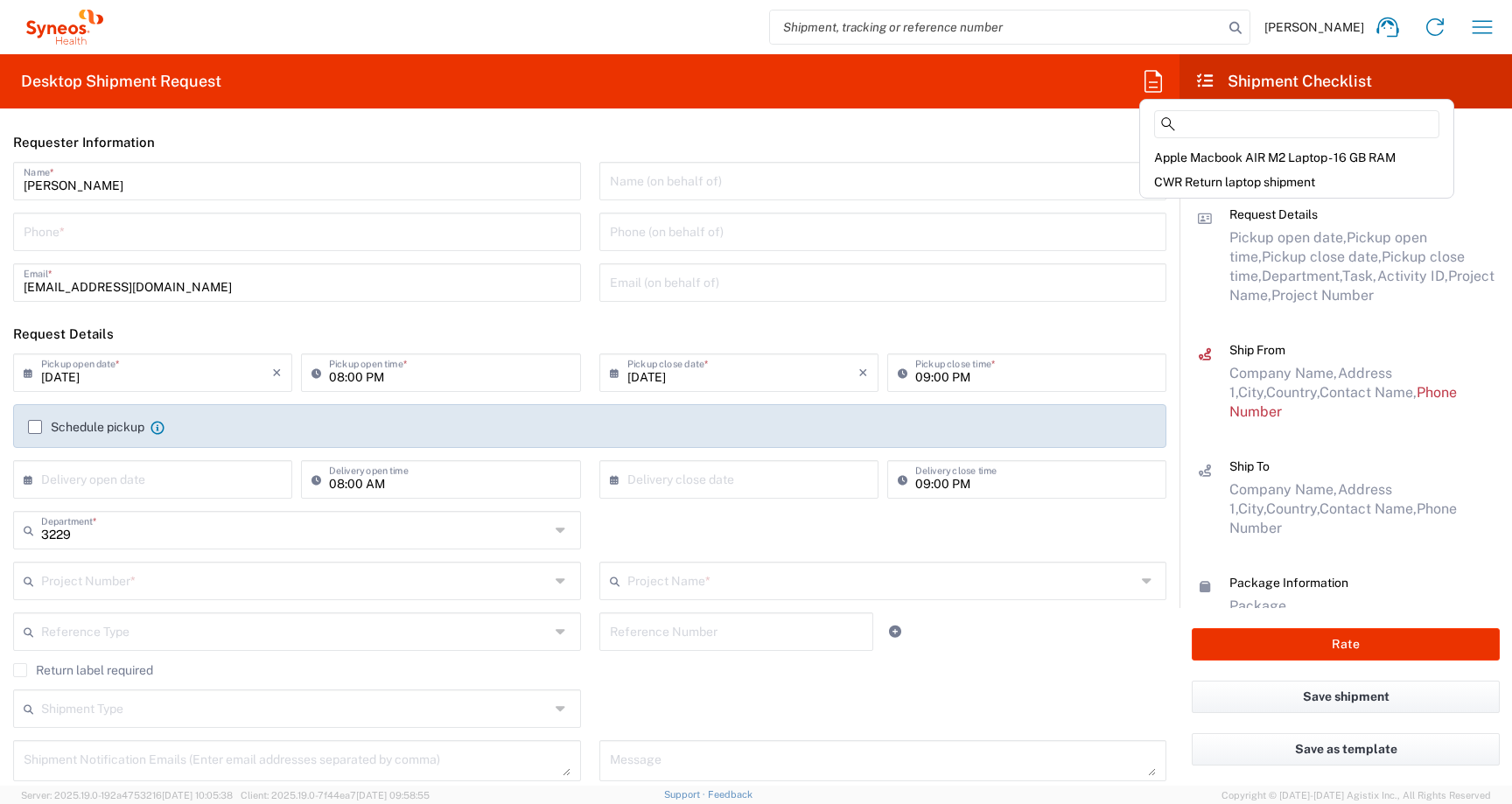
click at [1131, 28] on input "search" at bounding box center [996, 27] width 453 height 34
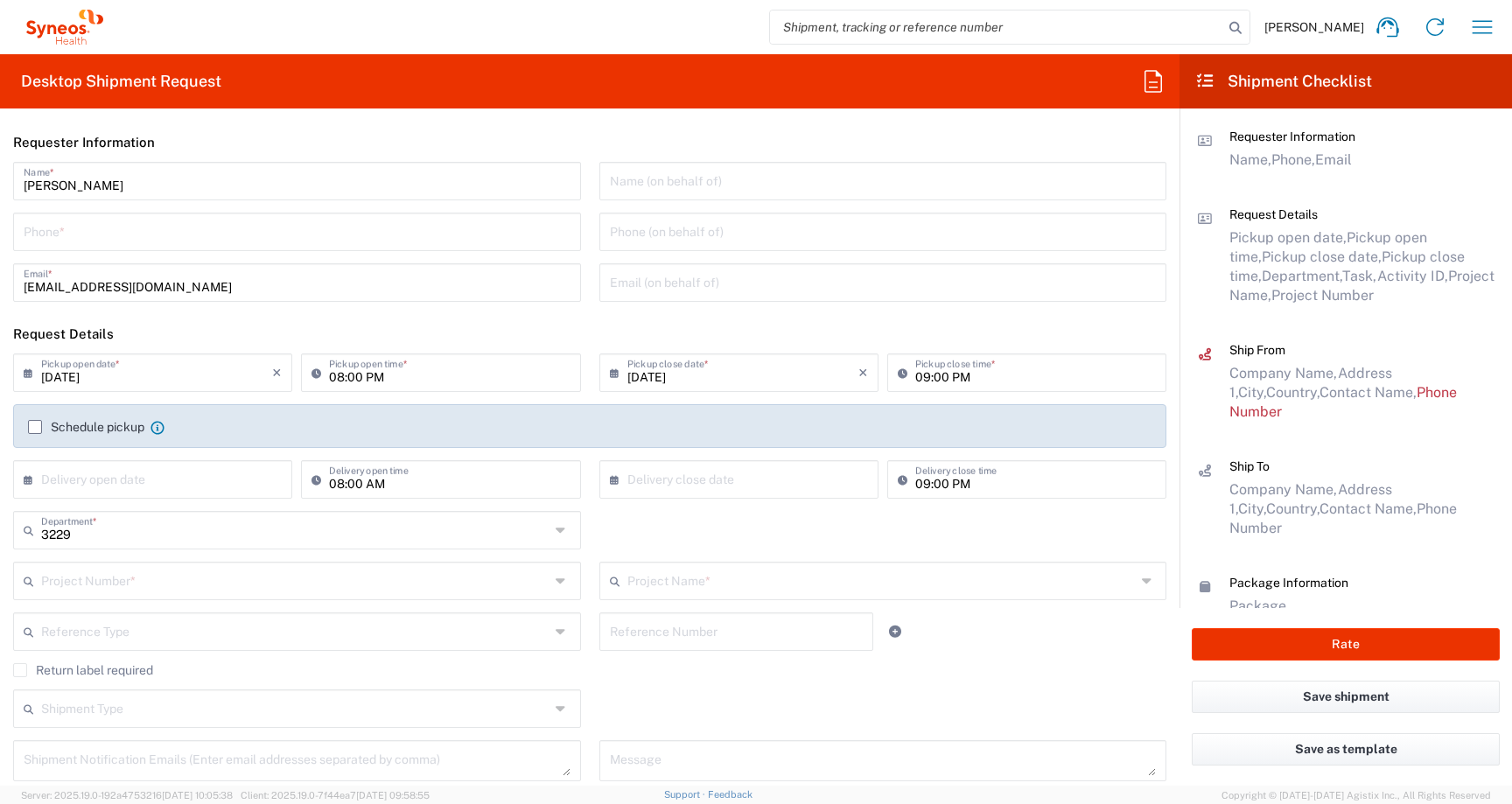
click at [1156, 82] on icon at bounding box center [1153, 80] width 17 height 22
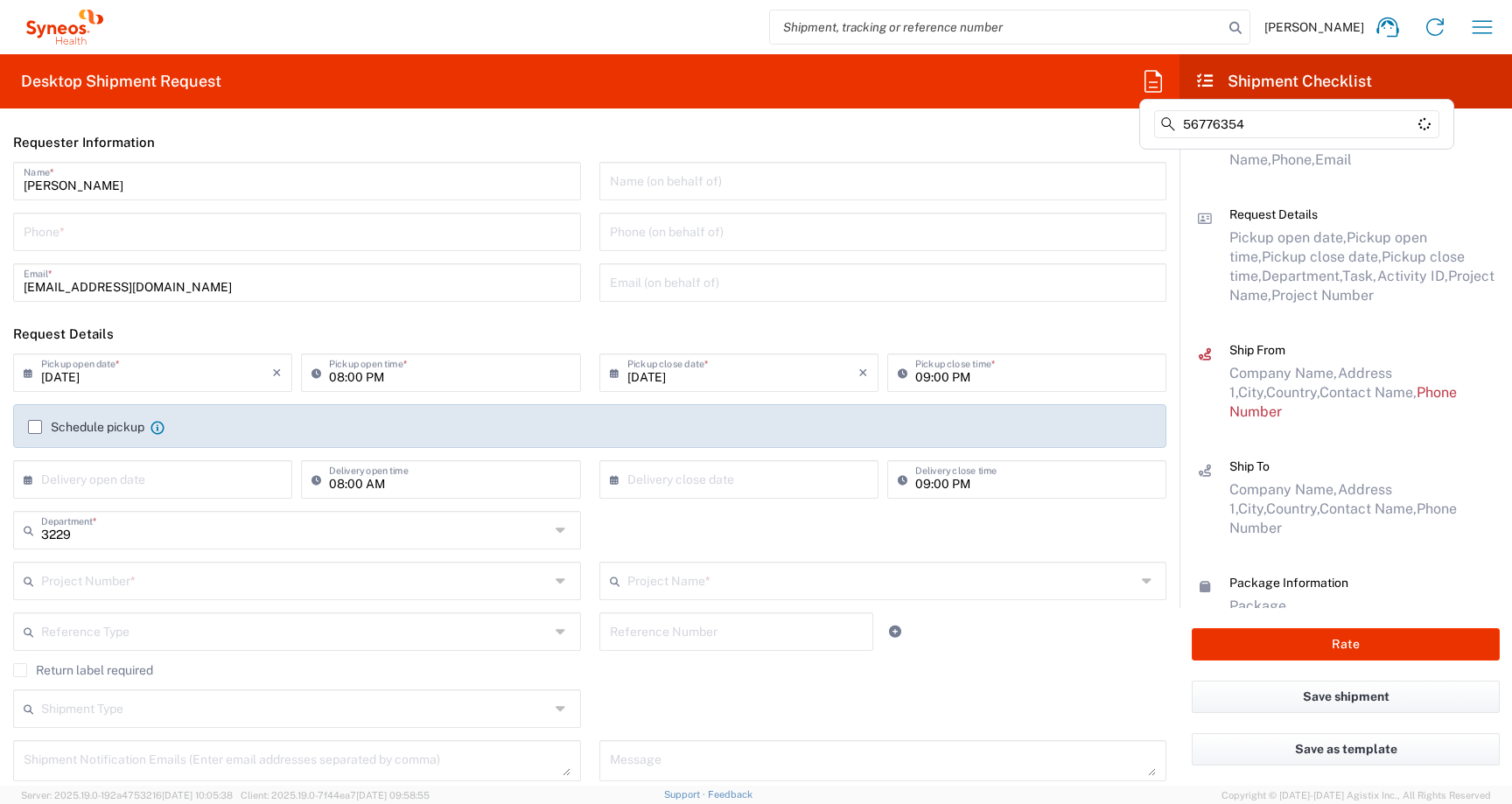
type input "56776354"
click at [1009, 135] on header "Requester Information" at bounding box center [589, 142] width 1180 height 39
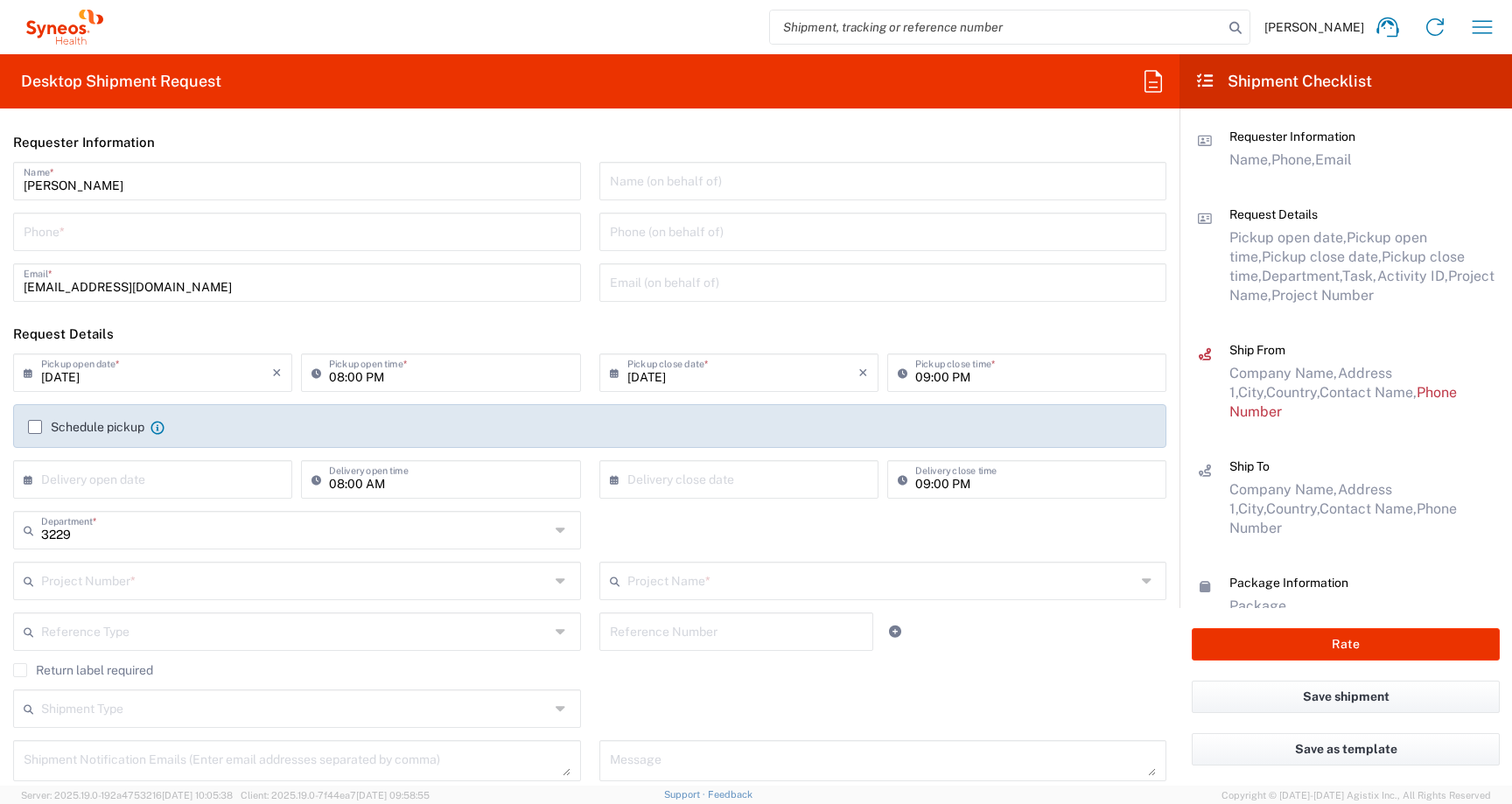
click at [931, 31] on input "search" at bounding box center [996, 27] width 453 height 34
paste input "56776354"
type input "56776354"
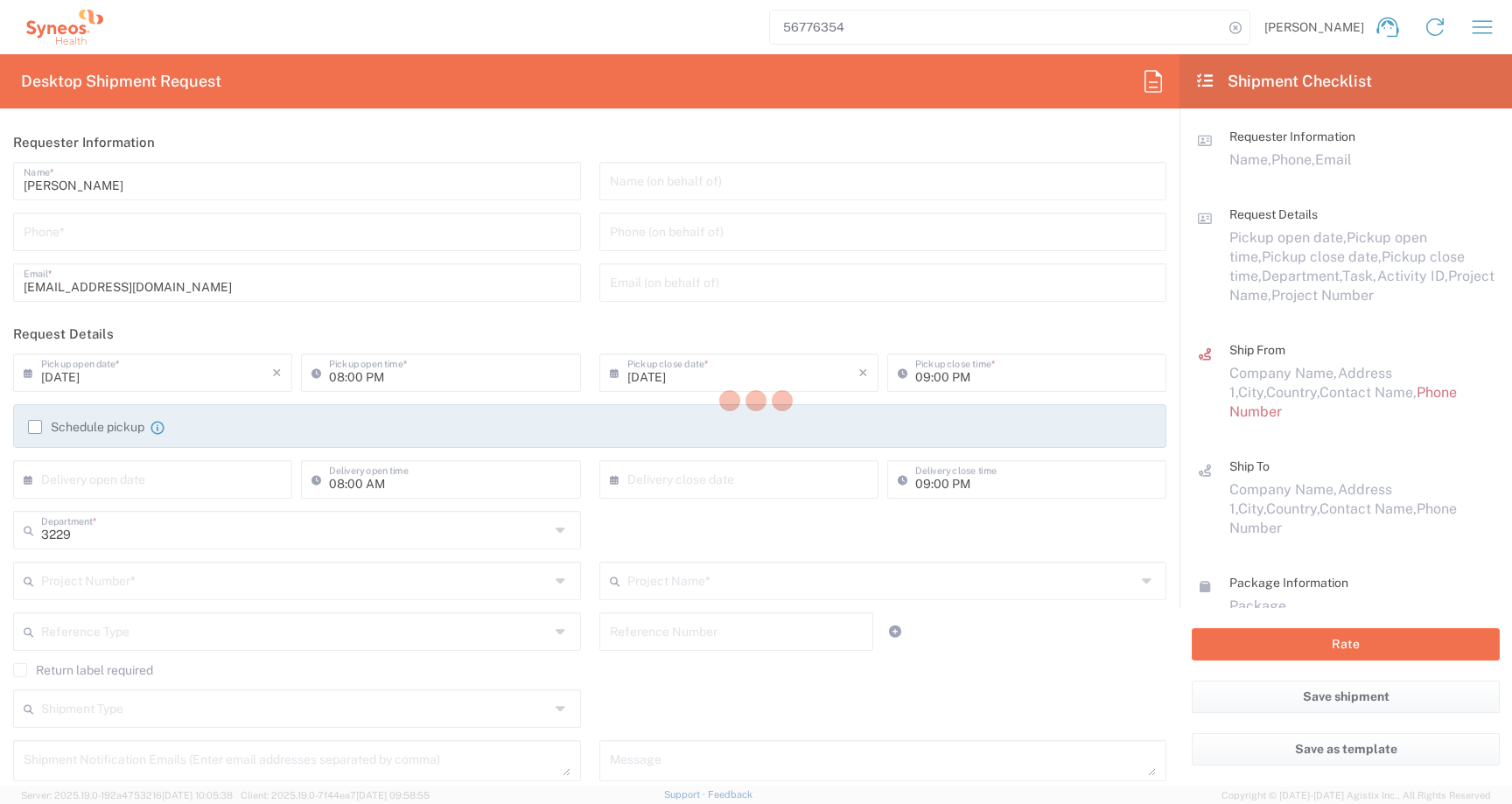
click at [931, 31] on div at bounding box center [756, 402] width 1512 height 804
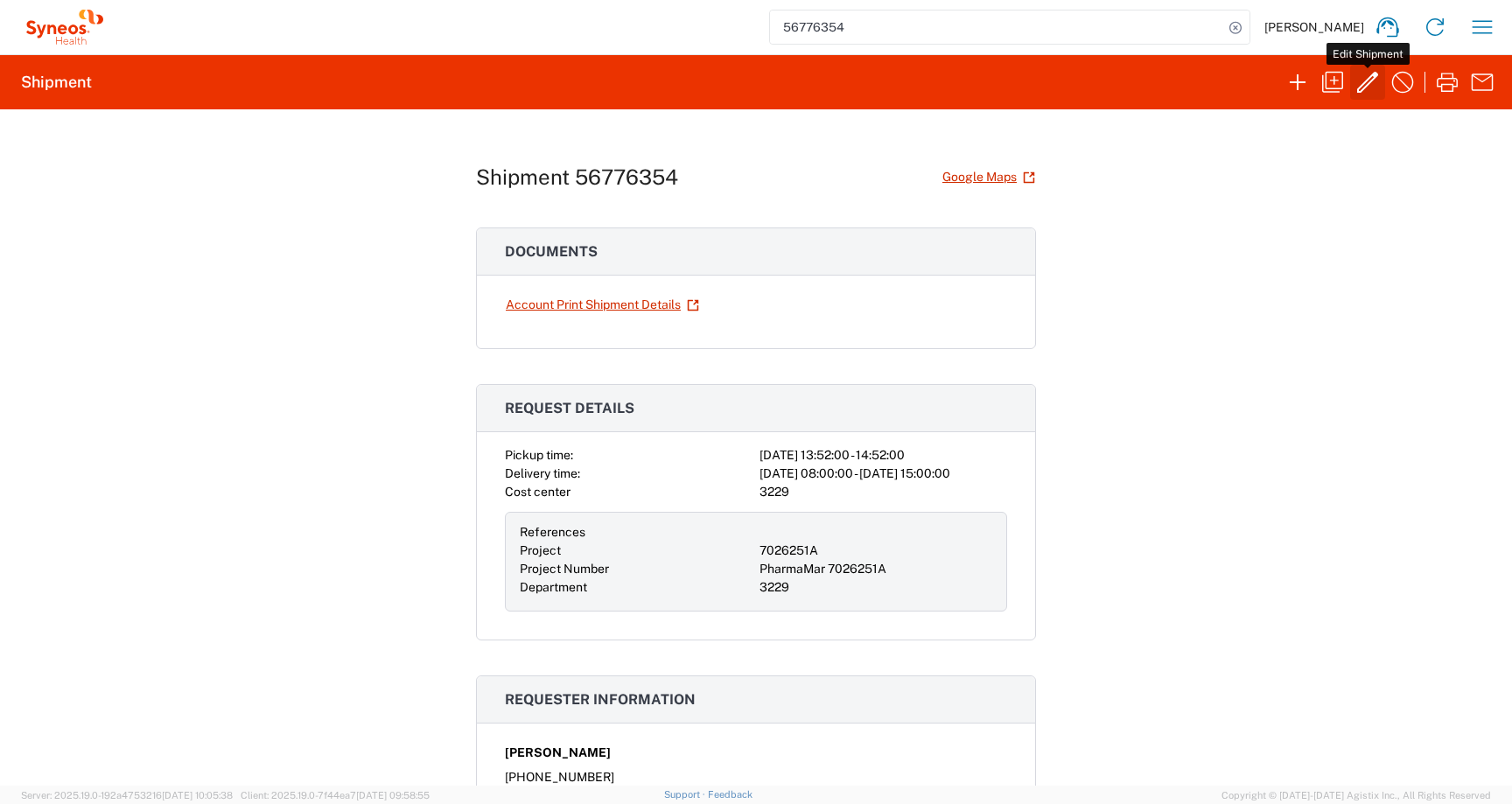
click at [1365, 82] on icon "button" at bounding box center [1366, 81] width 28 height 28
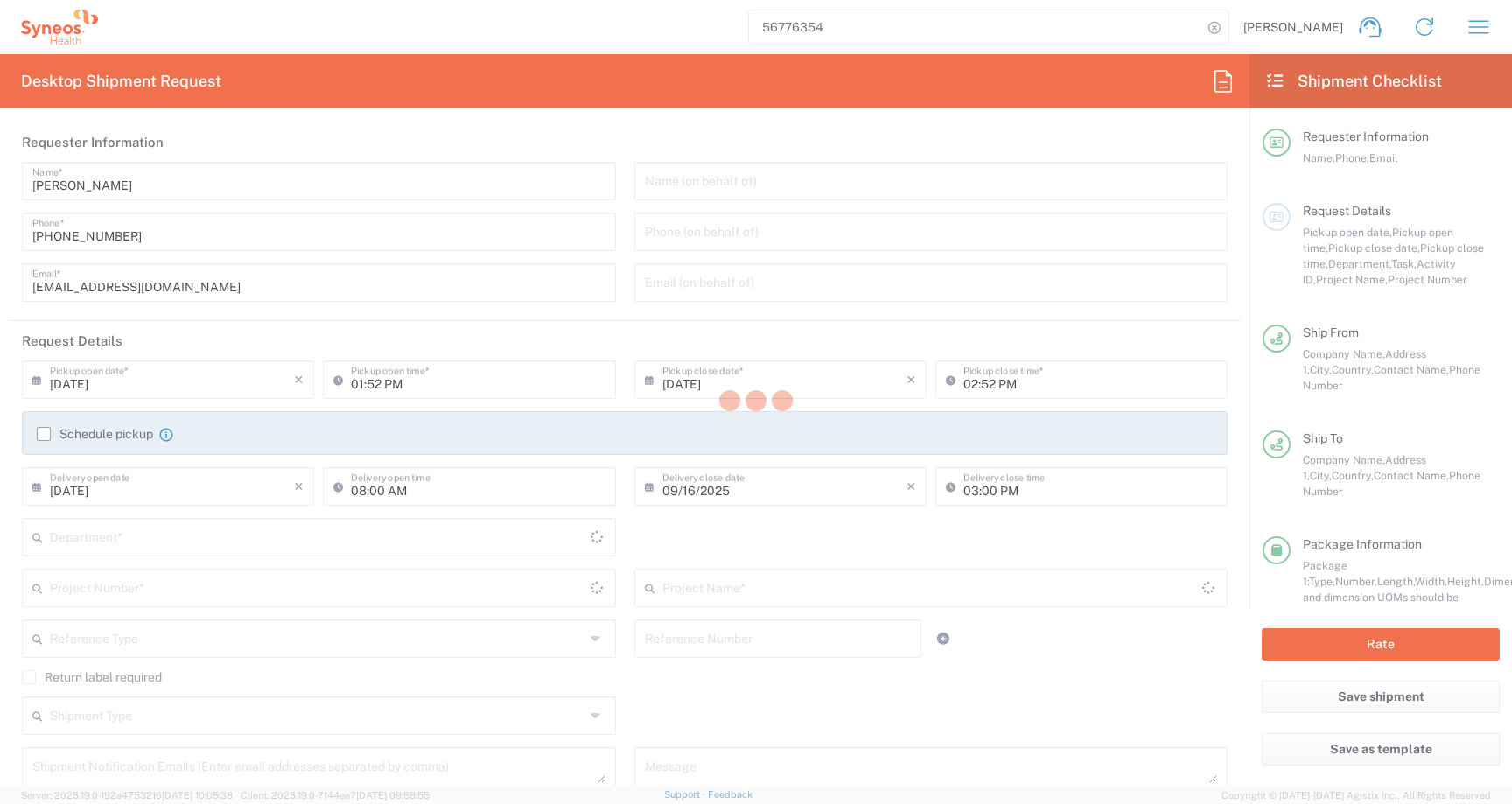
type input "[GEOGRAPHIC_DATA]"
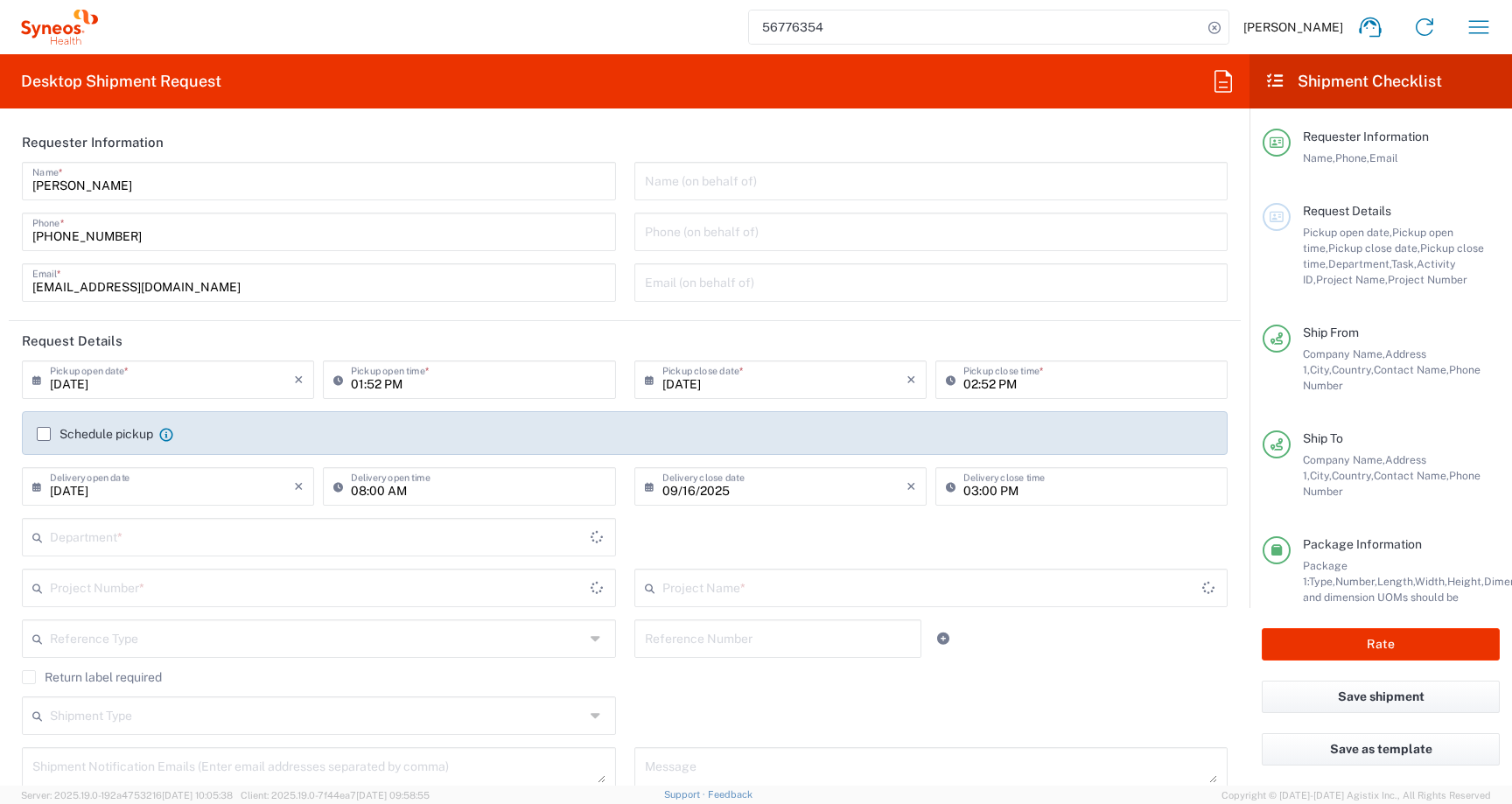
type input "Your Packaging"
type input "3229"
type input "7026251A"
type input "PharmaMar 7026251A"
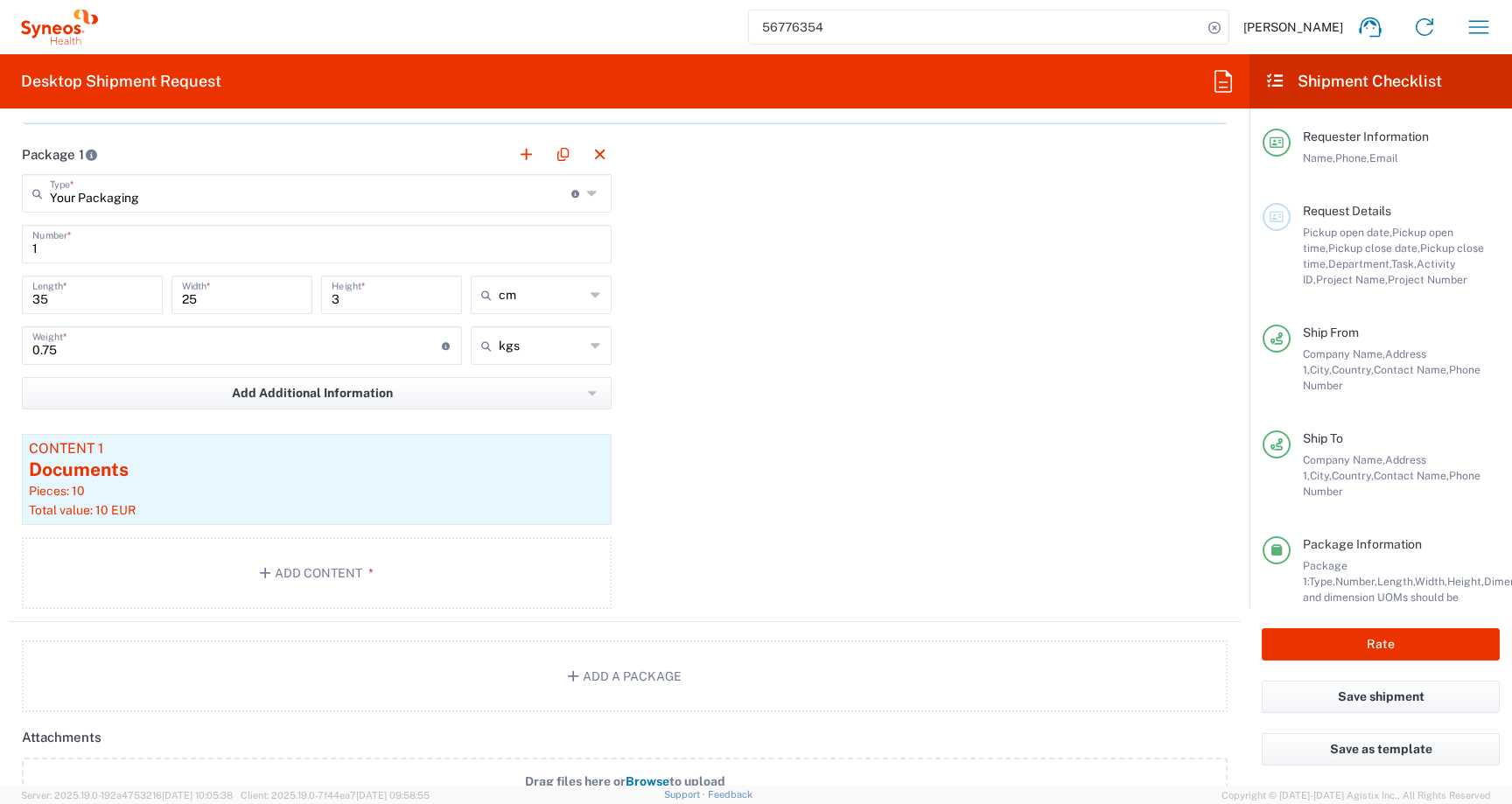
scroll to position [2036, 0]
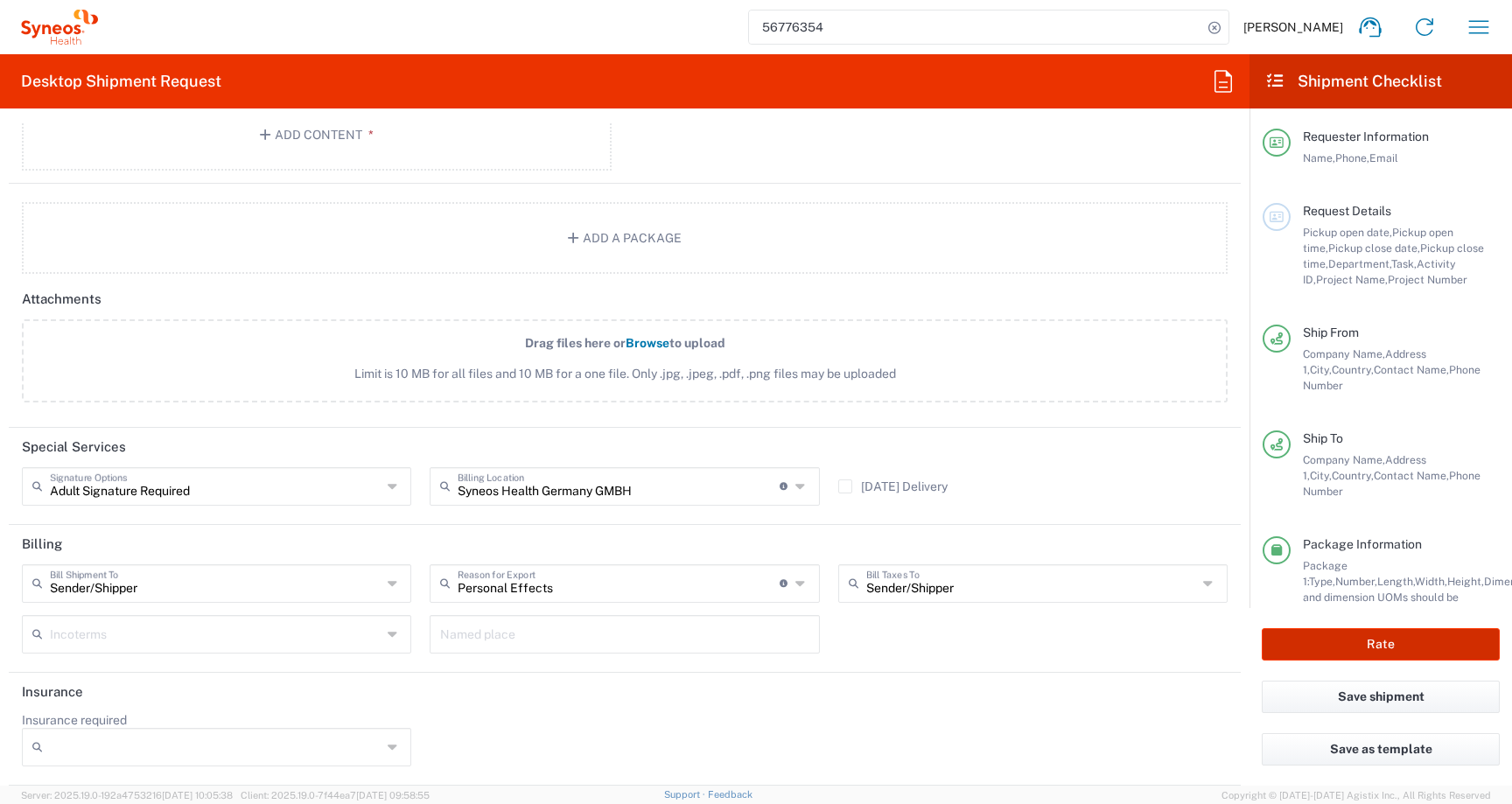
click at [1344, 641] on button "Rate" at bounding box center [1380, 645] width 238 height 33
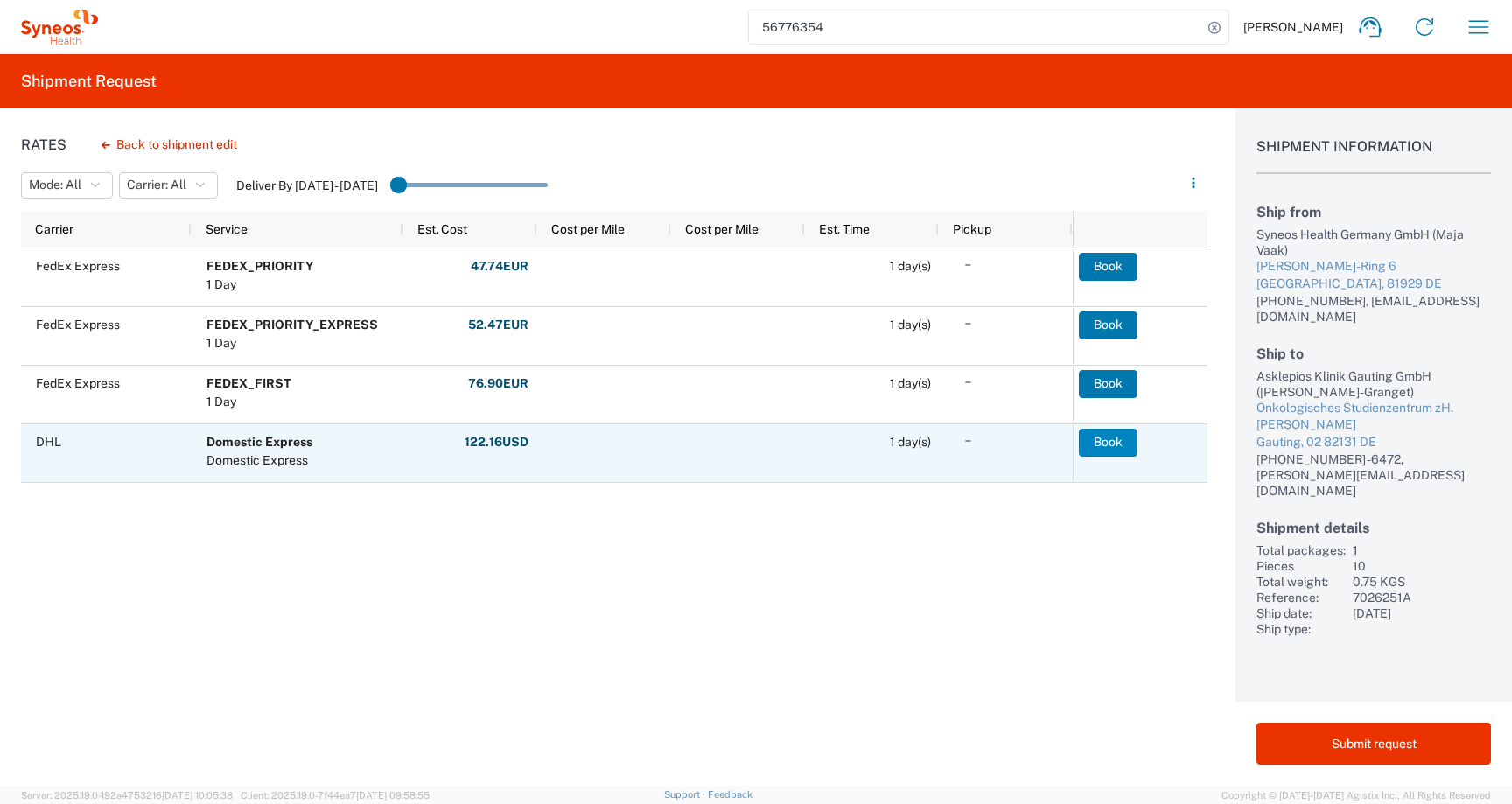
click at [1122, 448] on button "Book" at bounding box center [1108, 442] width 58 height 28
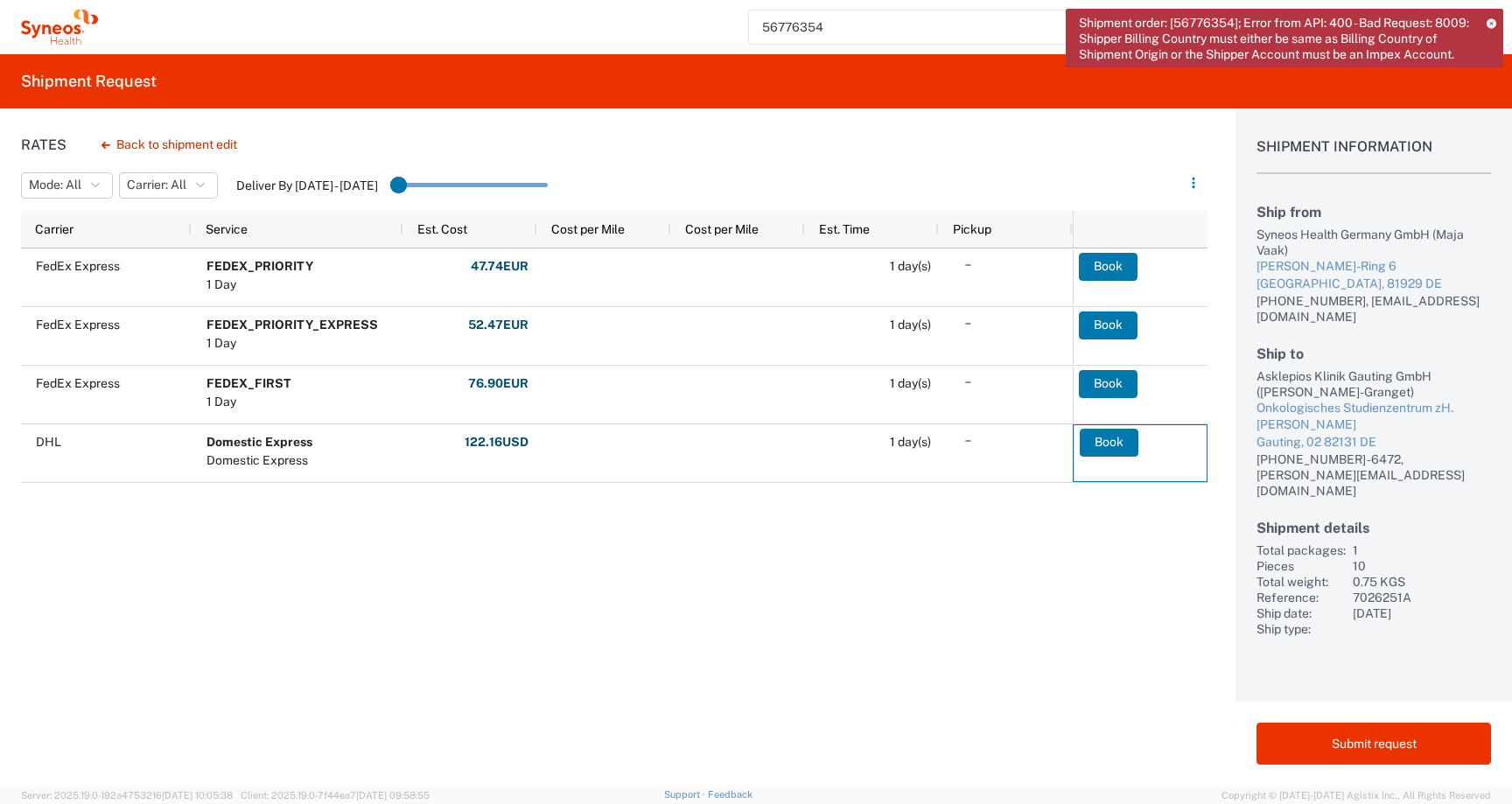
click at [1081, 17] on span "Shipment order: [56776354]; Error from API: 400 - Bad Request: 8009: Shipper Bi…" at bounding box center [1276, 38] width 396 height 47
click at [116, 136] on button "Back to shipment edit" at bounding box center [169, 145] width 164 height 31
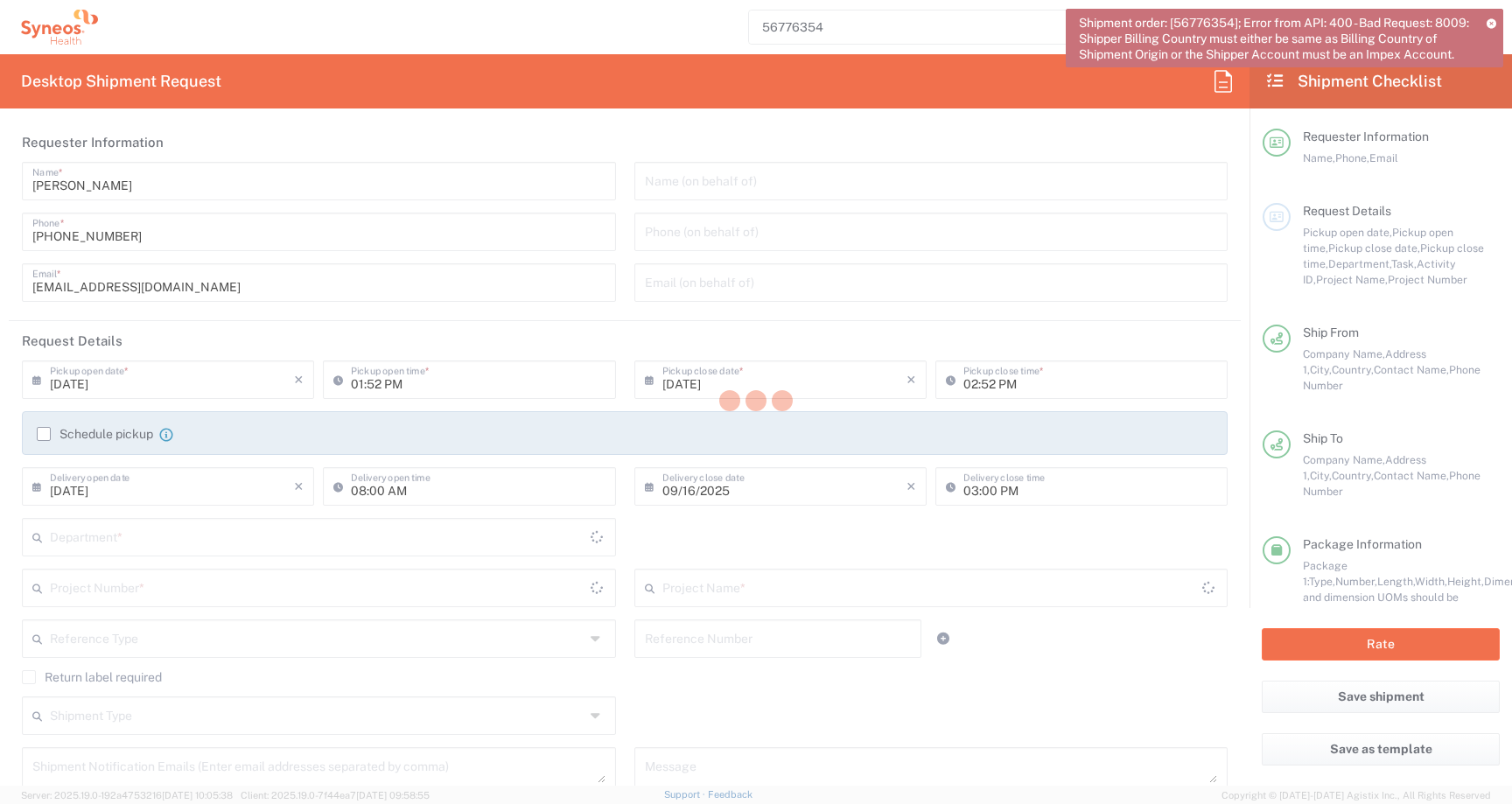
type input "[GEOGRAPHIC_DATA]"
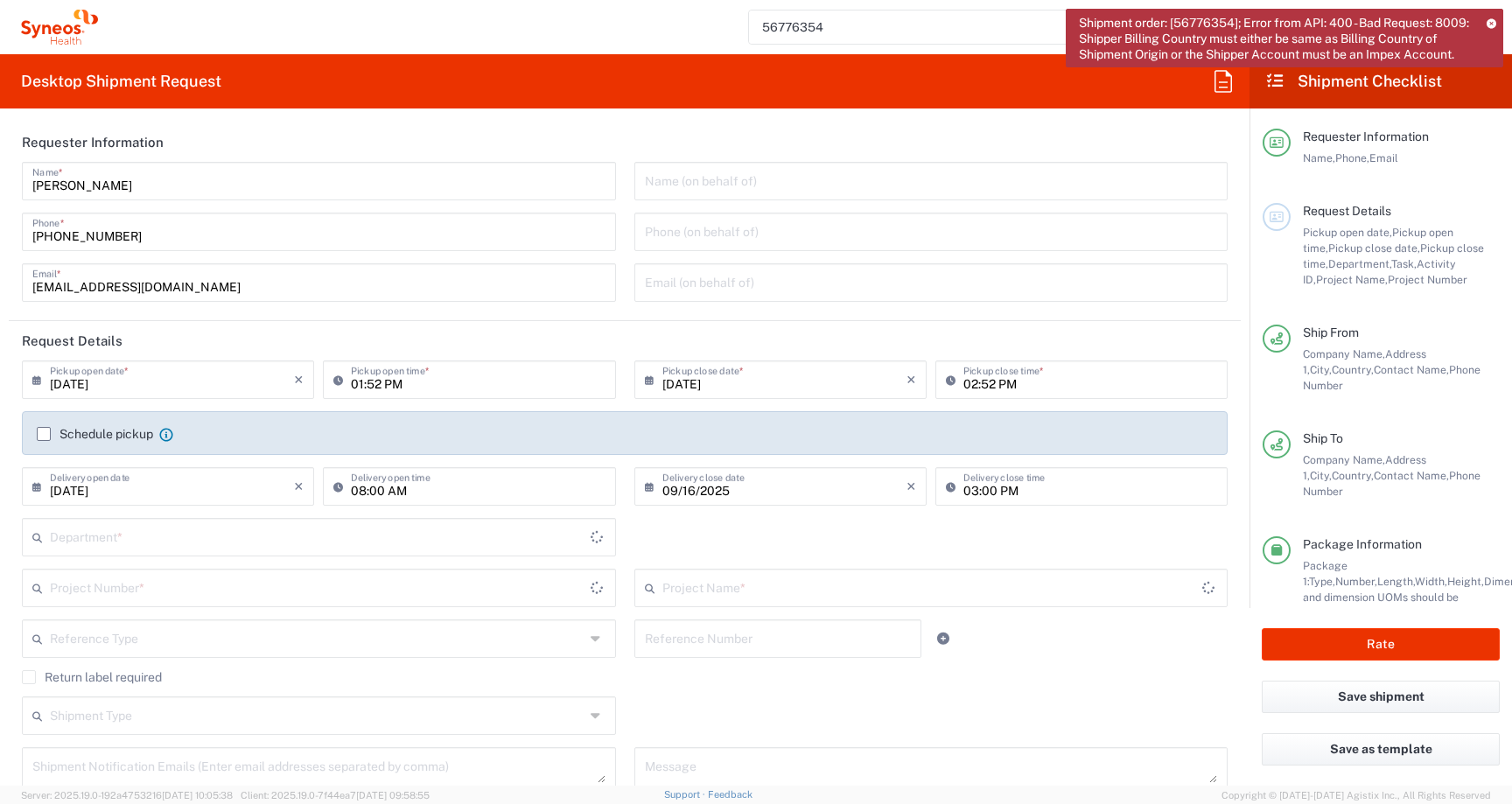
type input "Your Packaging"
type input "7026251A"
type input "PharmaMar 7026251A"
type input "3229"
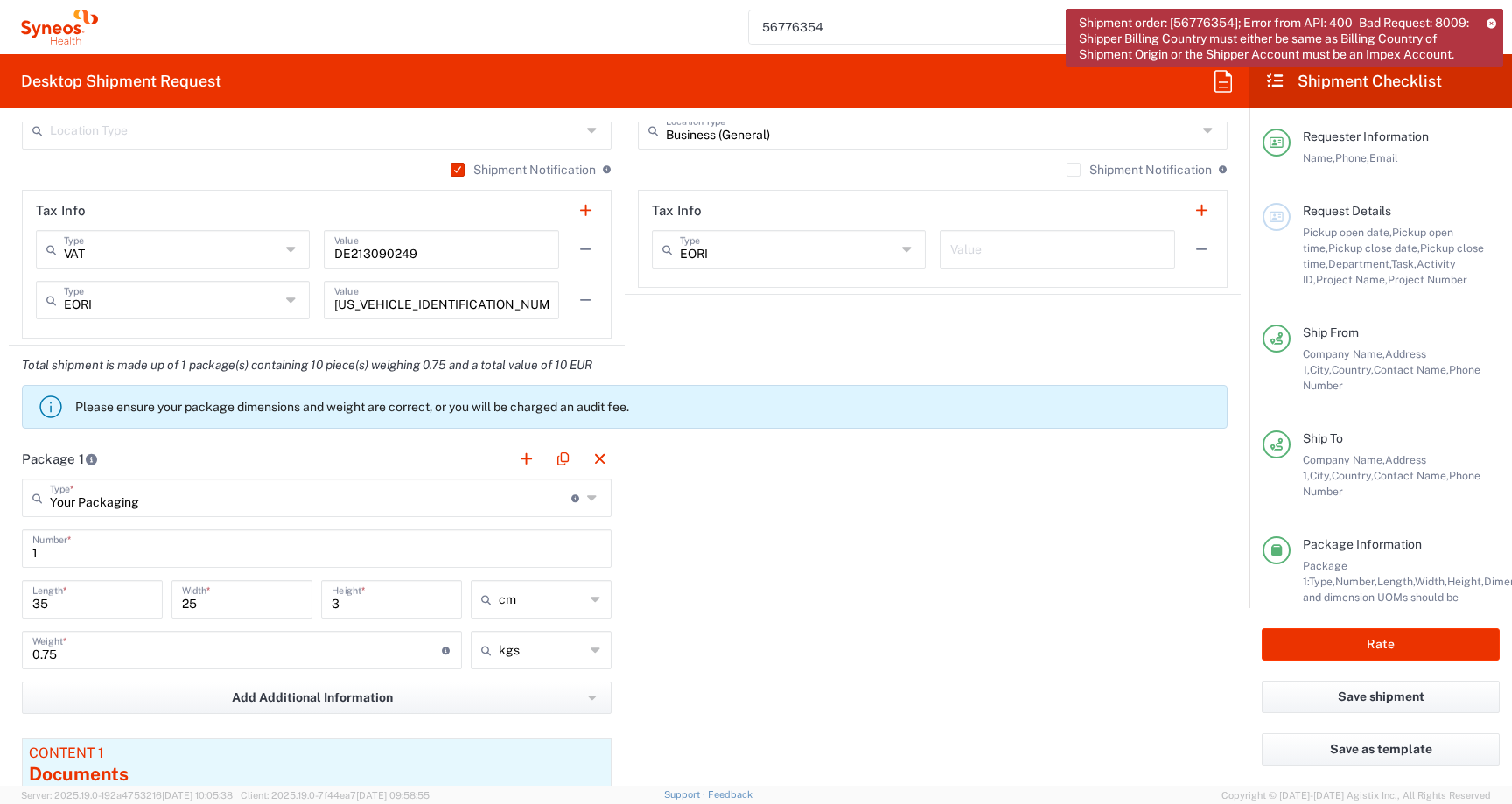
scroll to position [2036, 0]
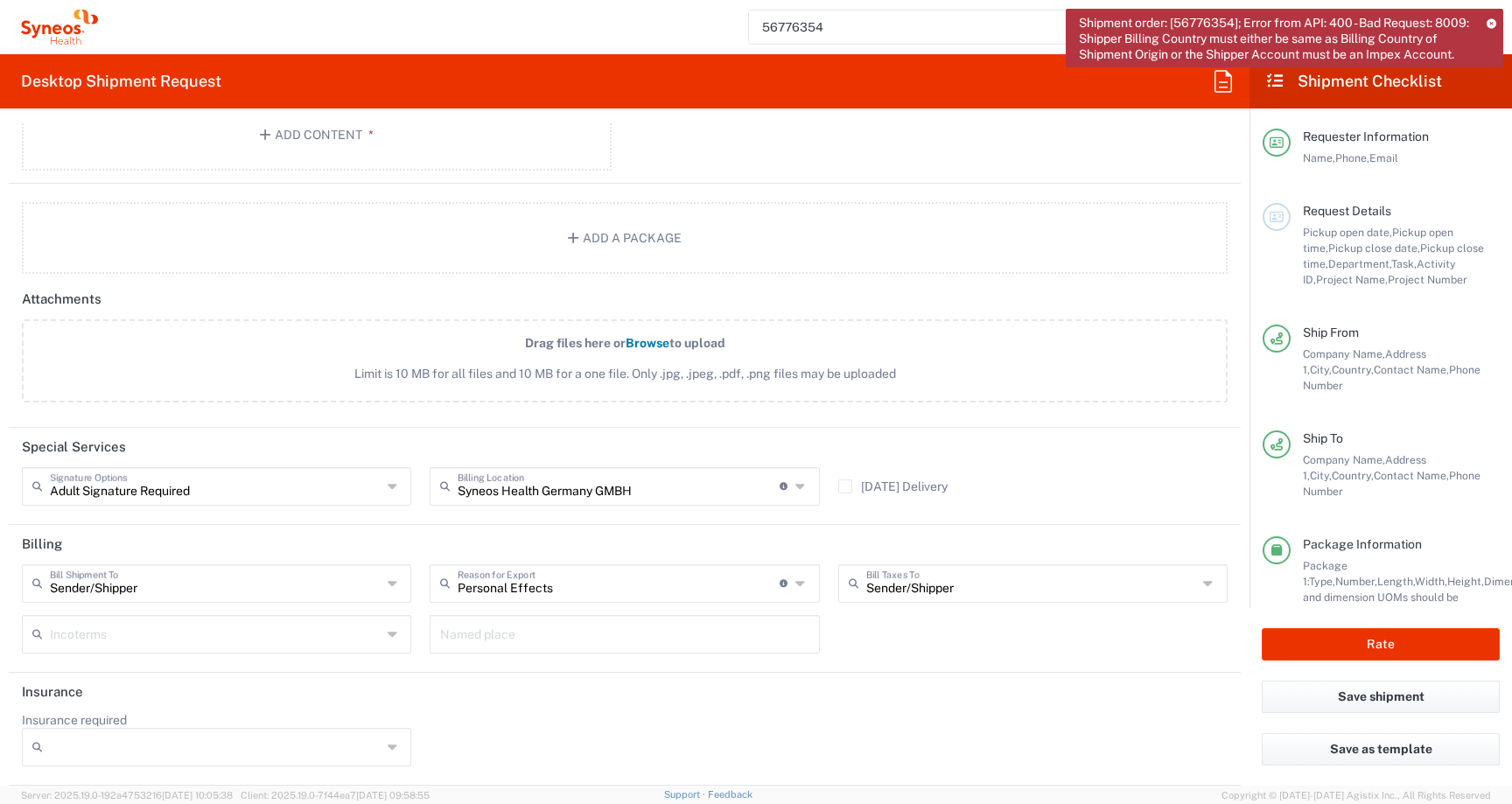
click at [1491, 24] on icon at bounding box center [1491, 23] width 10 height 10
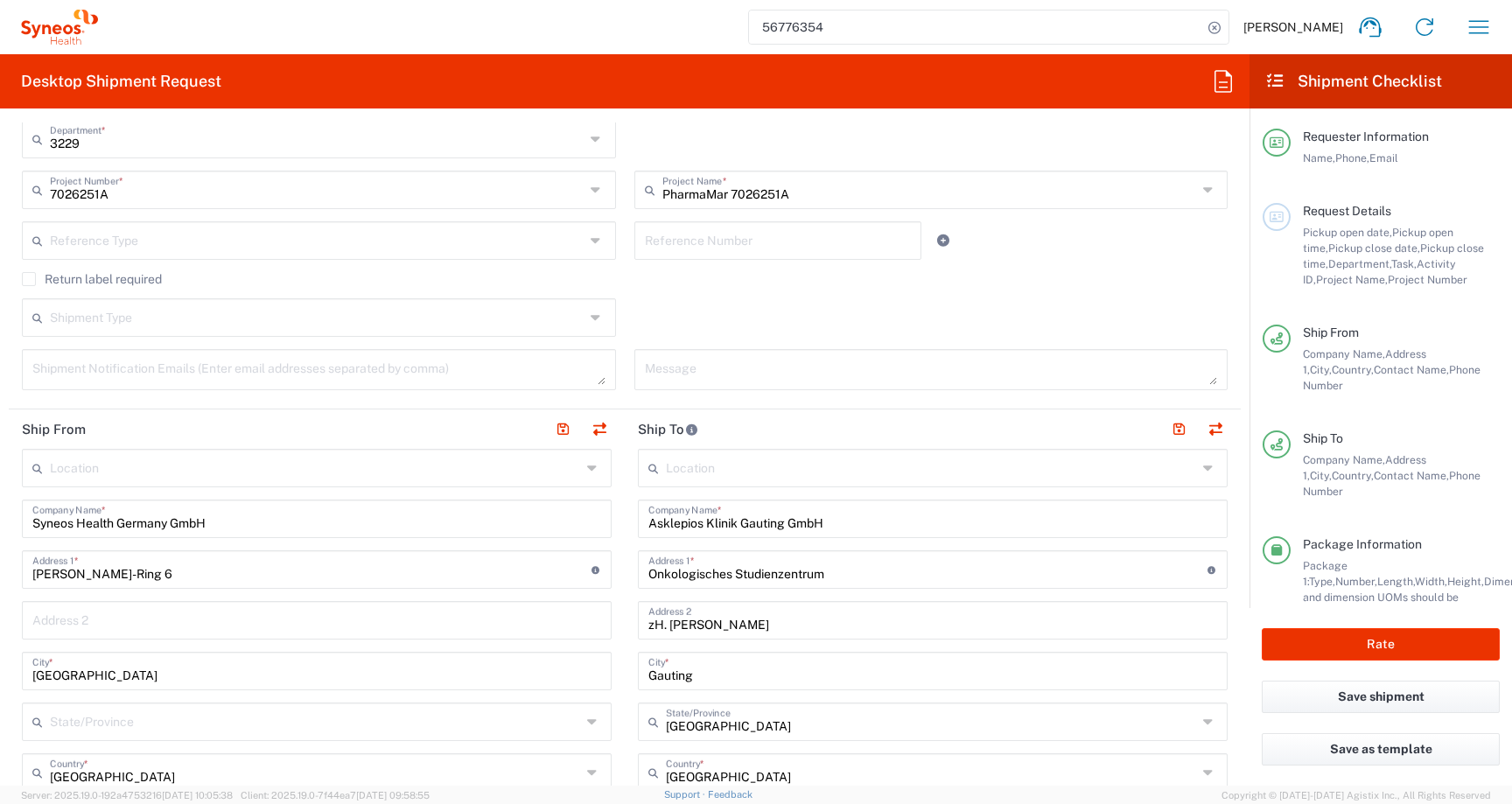
scroll to position [405, 0]
